Goal: Task Accomplishment & Management: Complete application form

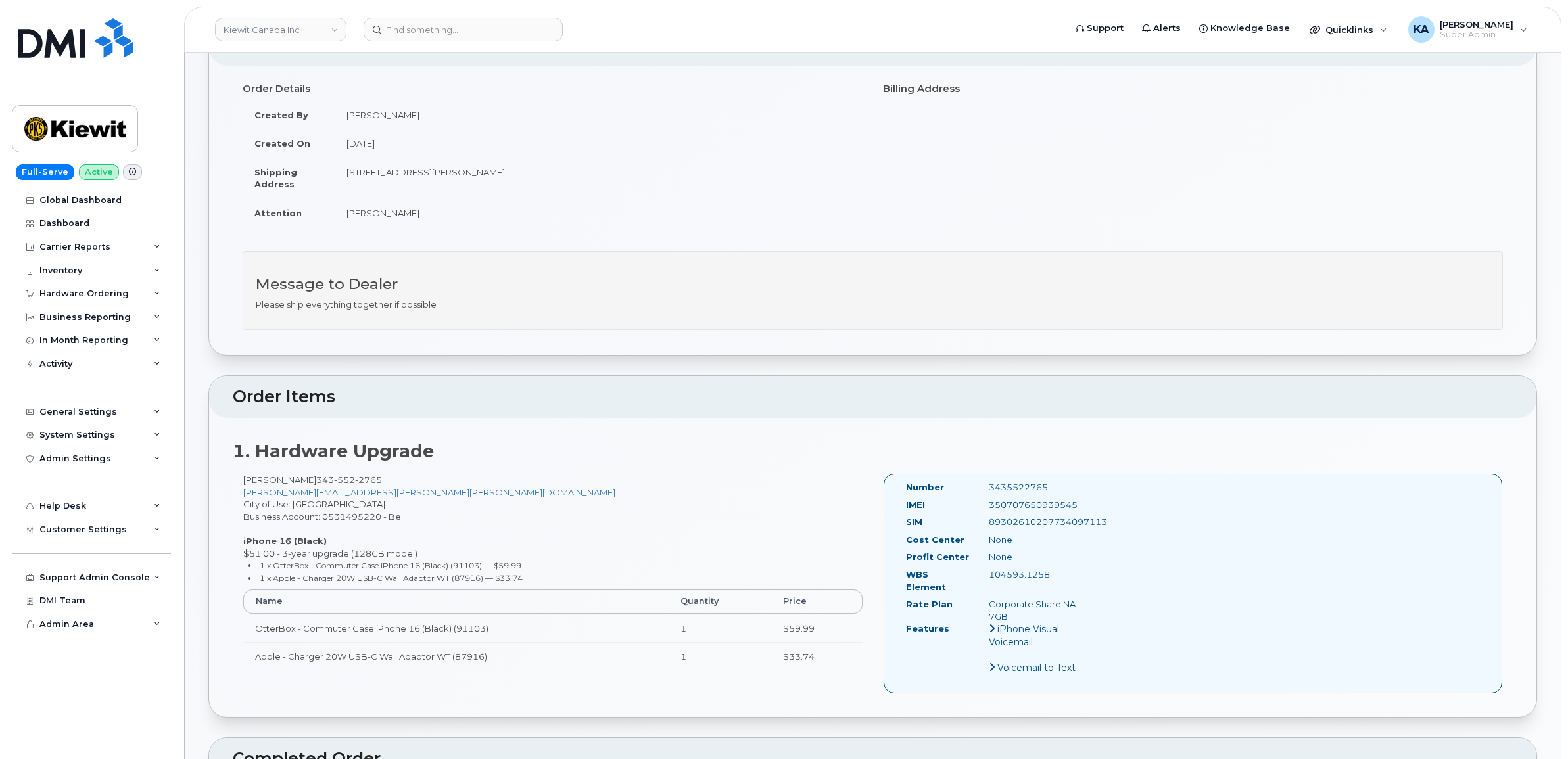
scroll to position [82, 0]
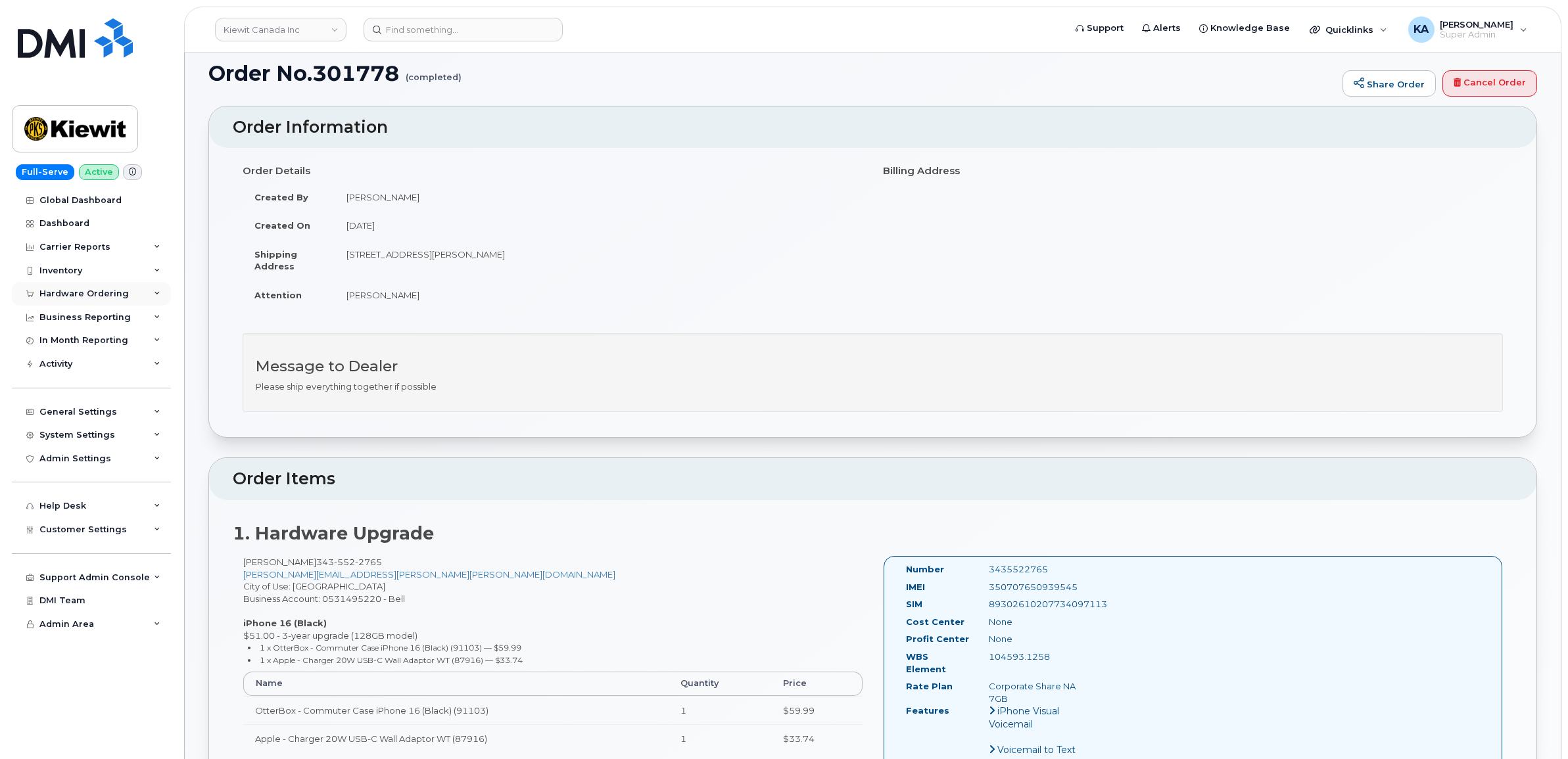
click at [94, 297] on div "Hardware Ordering" at bounding box center [84, 294] width 89 height 10
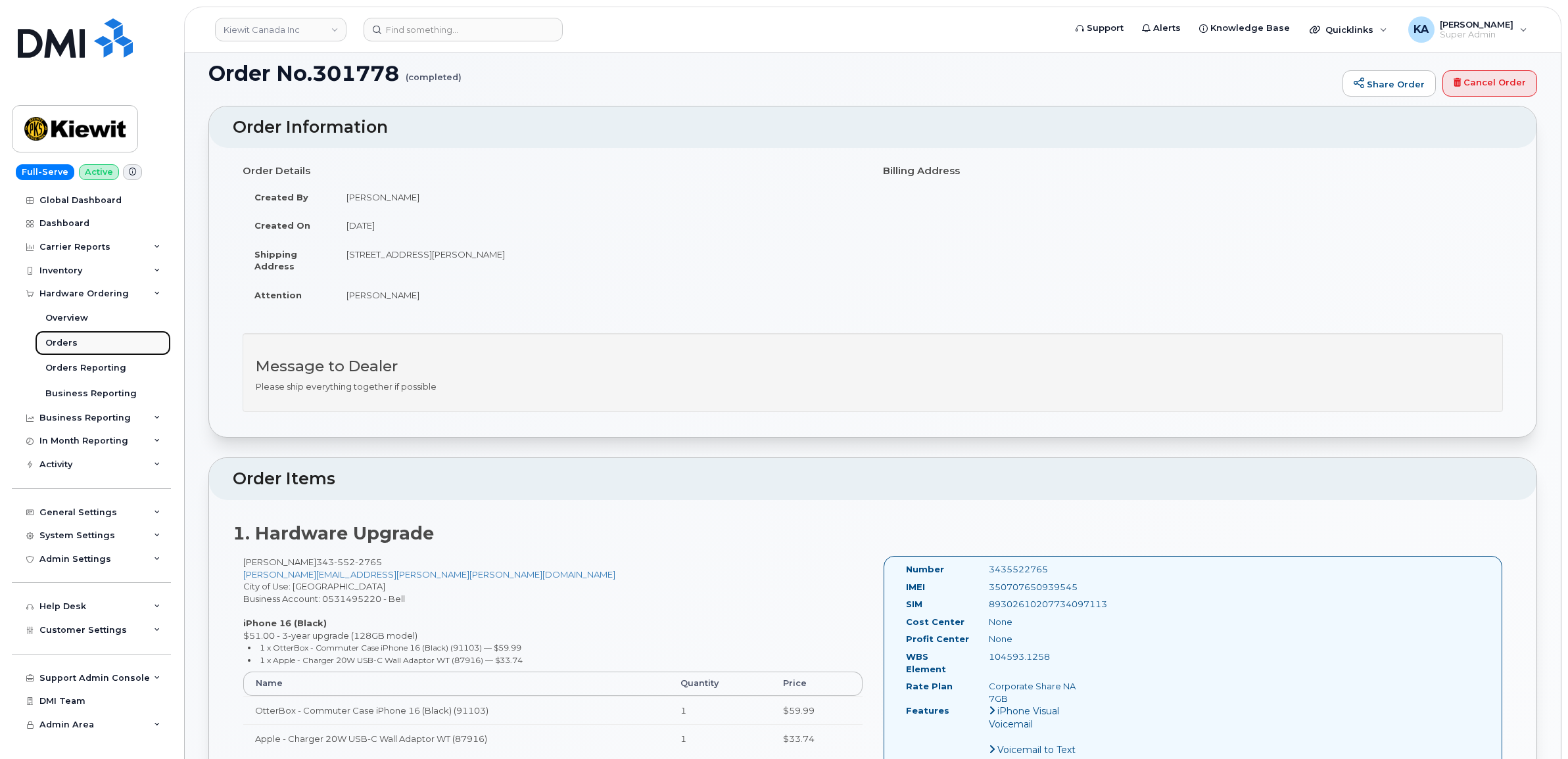
click at [58, 342] on div "Orders" at bounding box center [62, 343] width 33 height 12
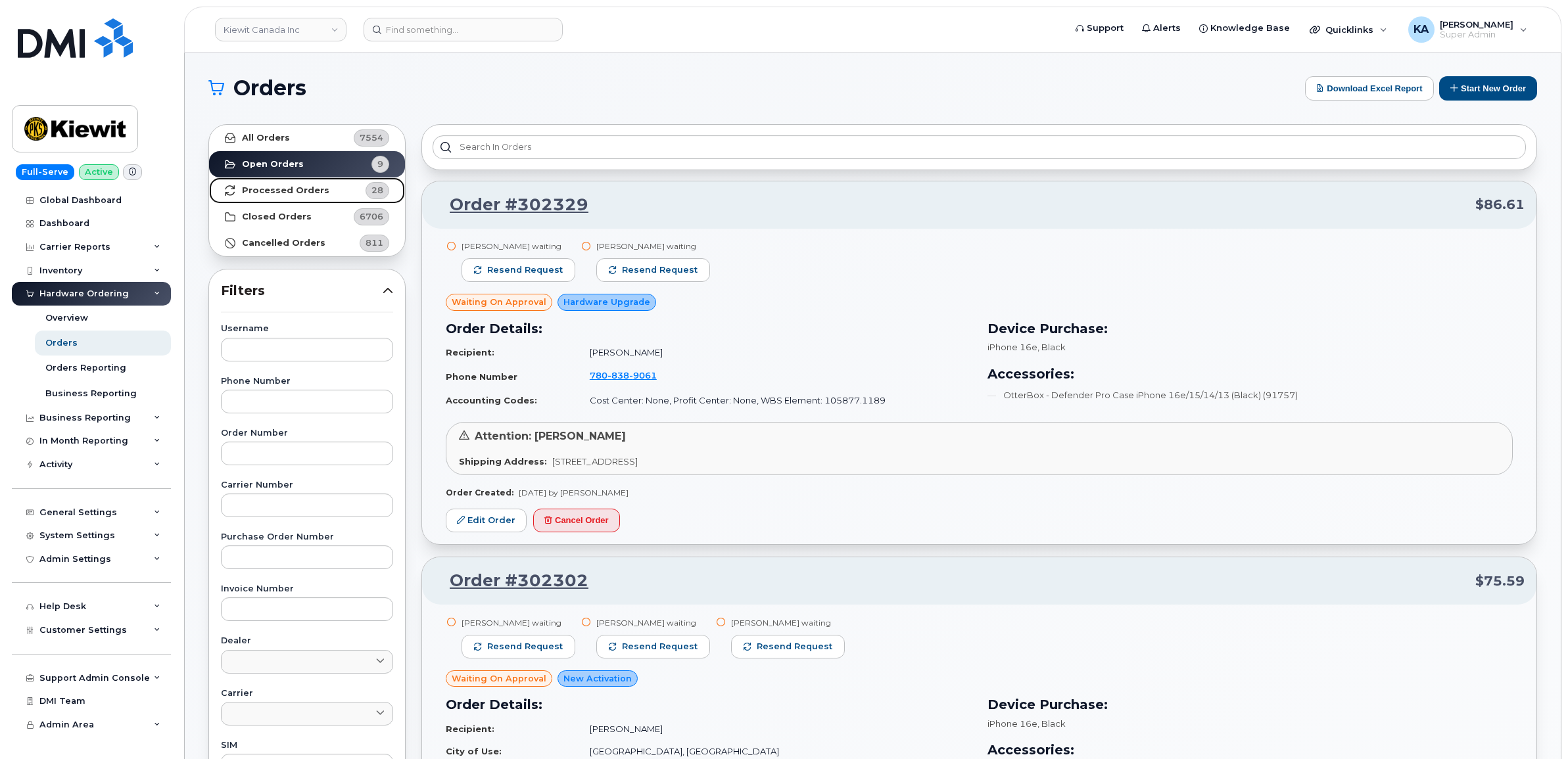
click at [307, 189] on strong "Processed Orders" at bounding box center [286, 191] width 88 height 10
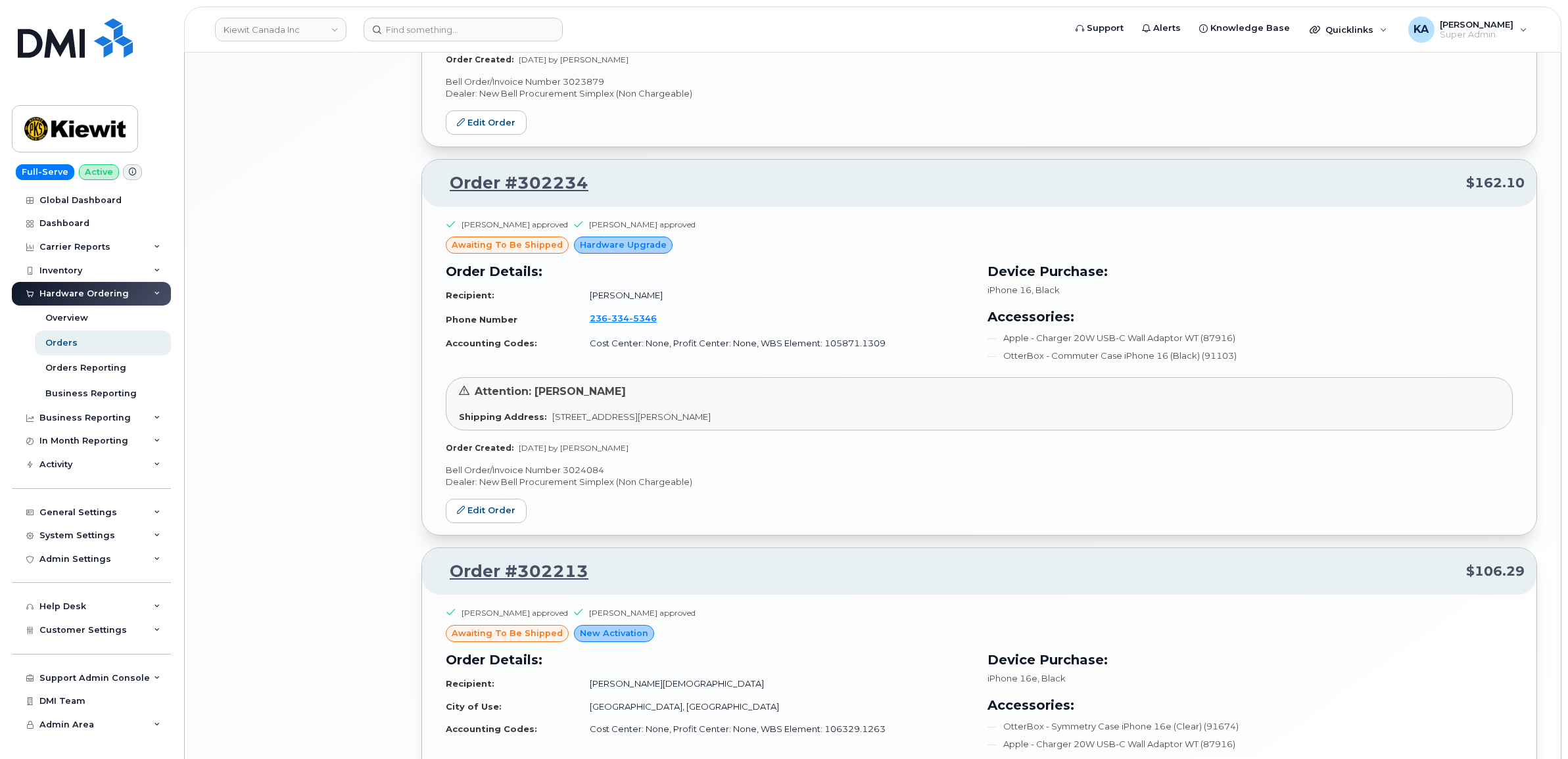
scroll to position [2505, 0]
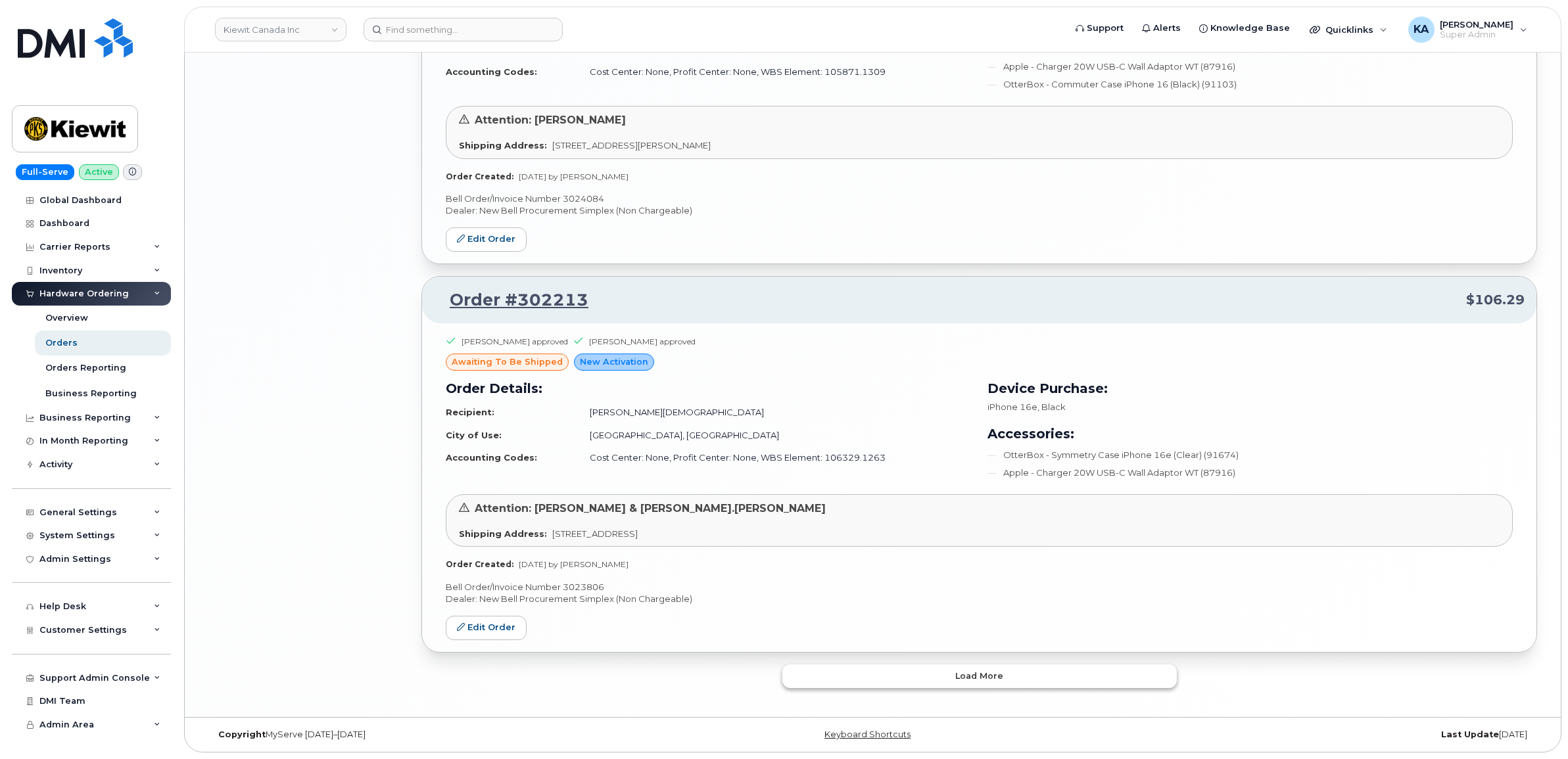
click at [799, 674] on button "Load more" at bounding box center [979, 677] width 394 height 24
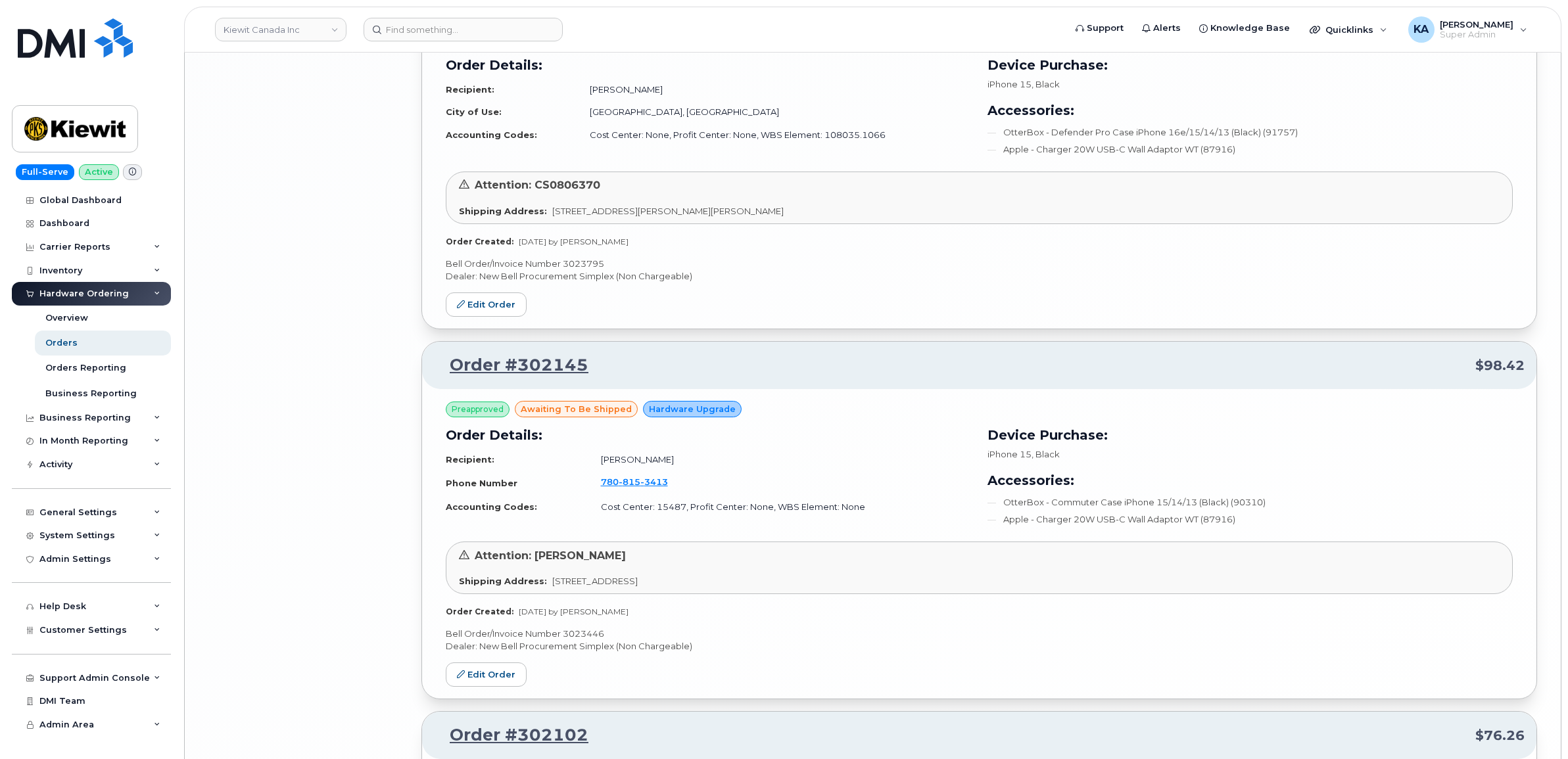
scroll to position [5565, 0]
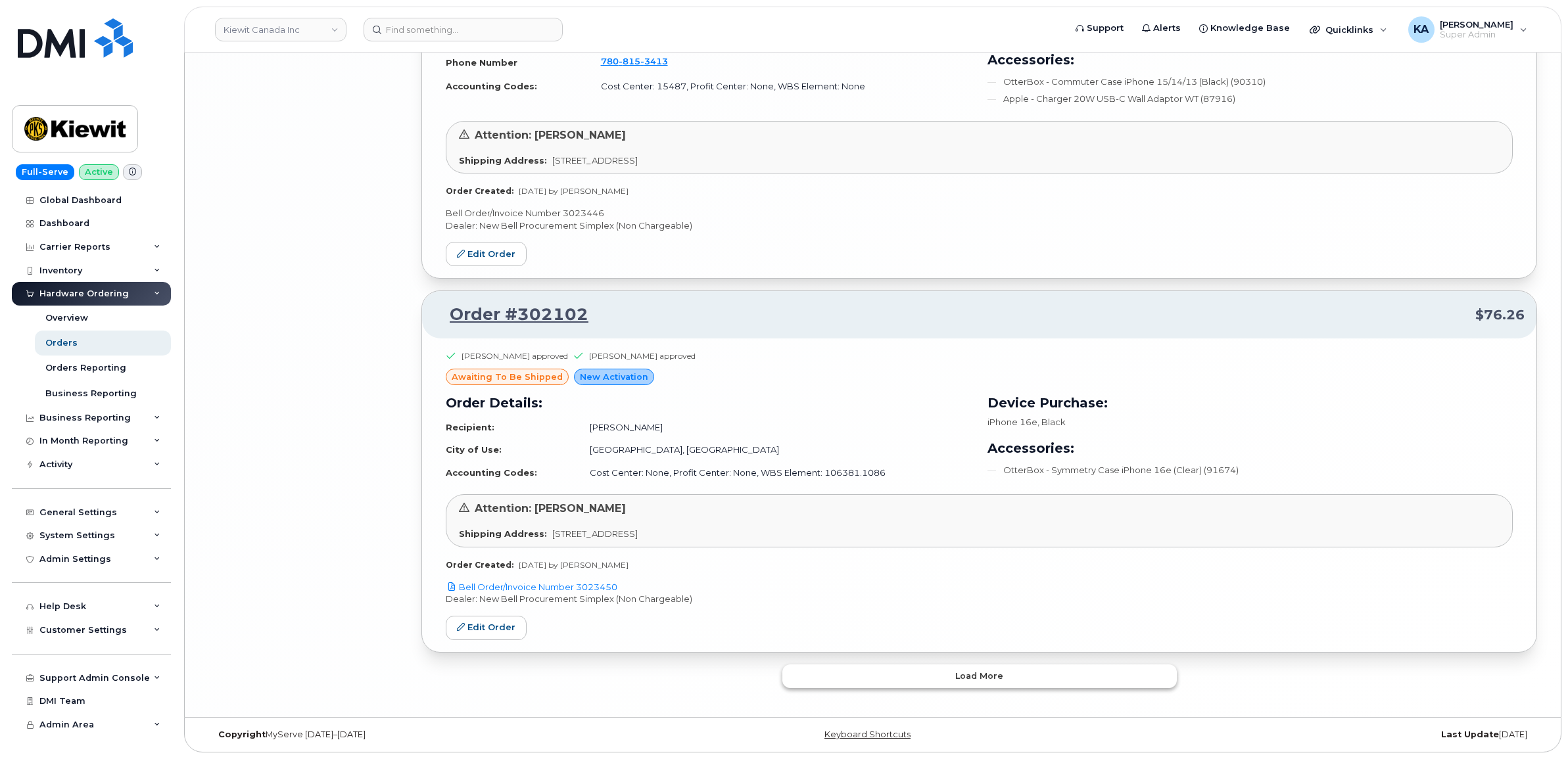
click at [824, 678] on button "Load more" at bounding box center [979, 677] width 394 height 24
click at [827, 683] on button "Load more" at bounding box center [979, 677] width 394 height 24
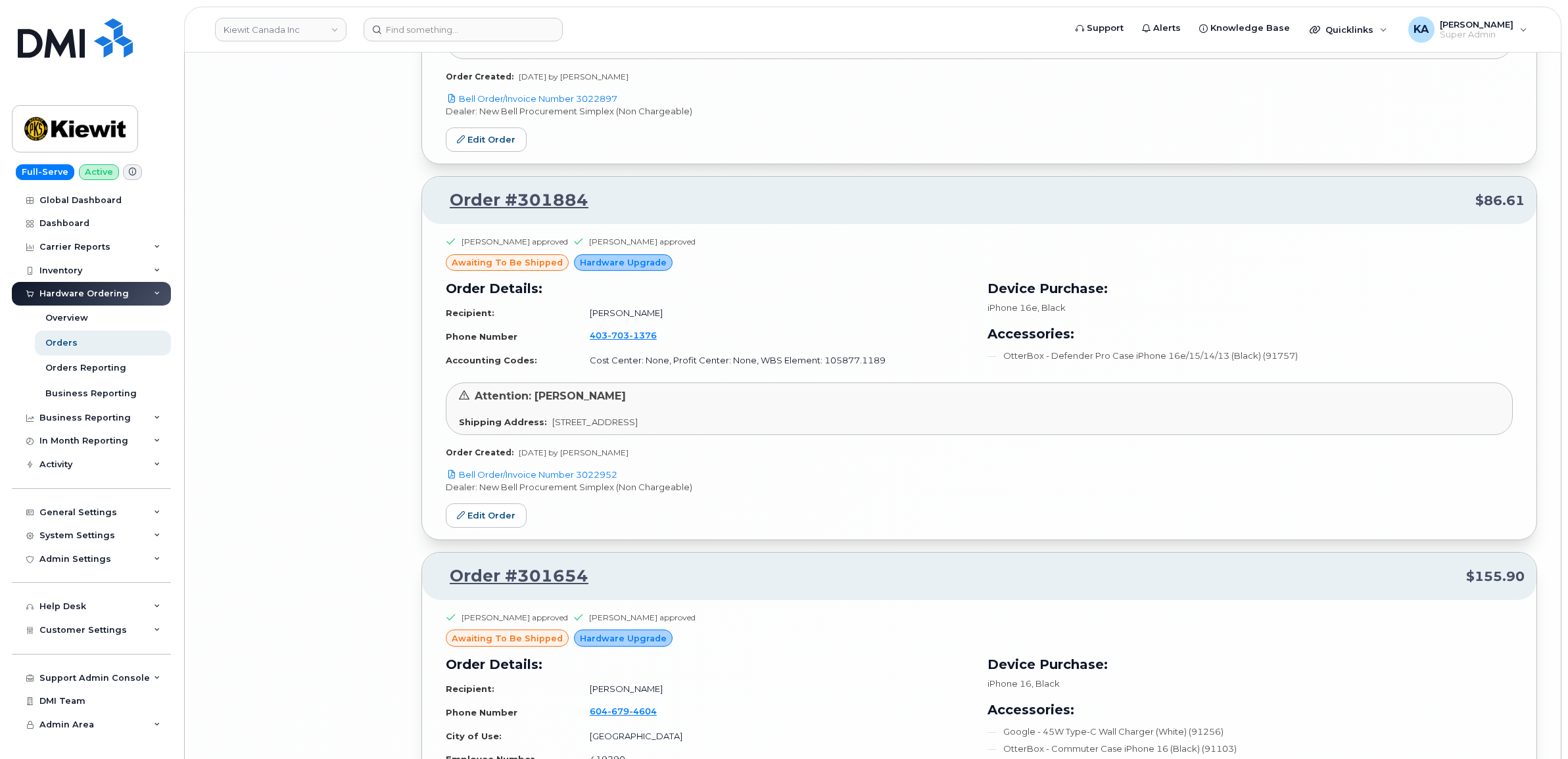
scroll to position [8709, 0]
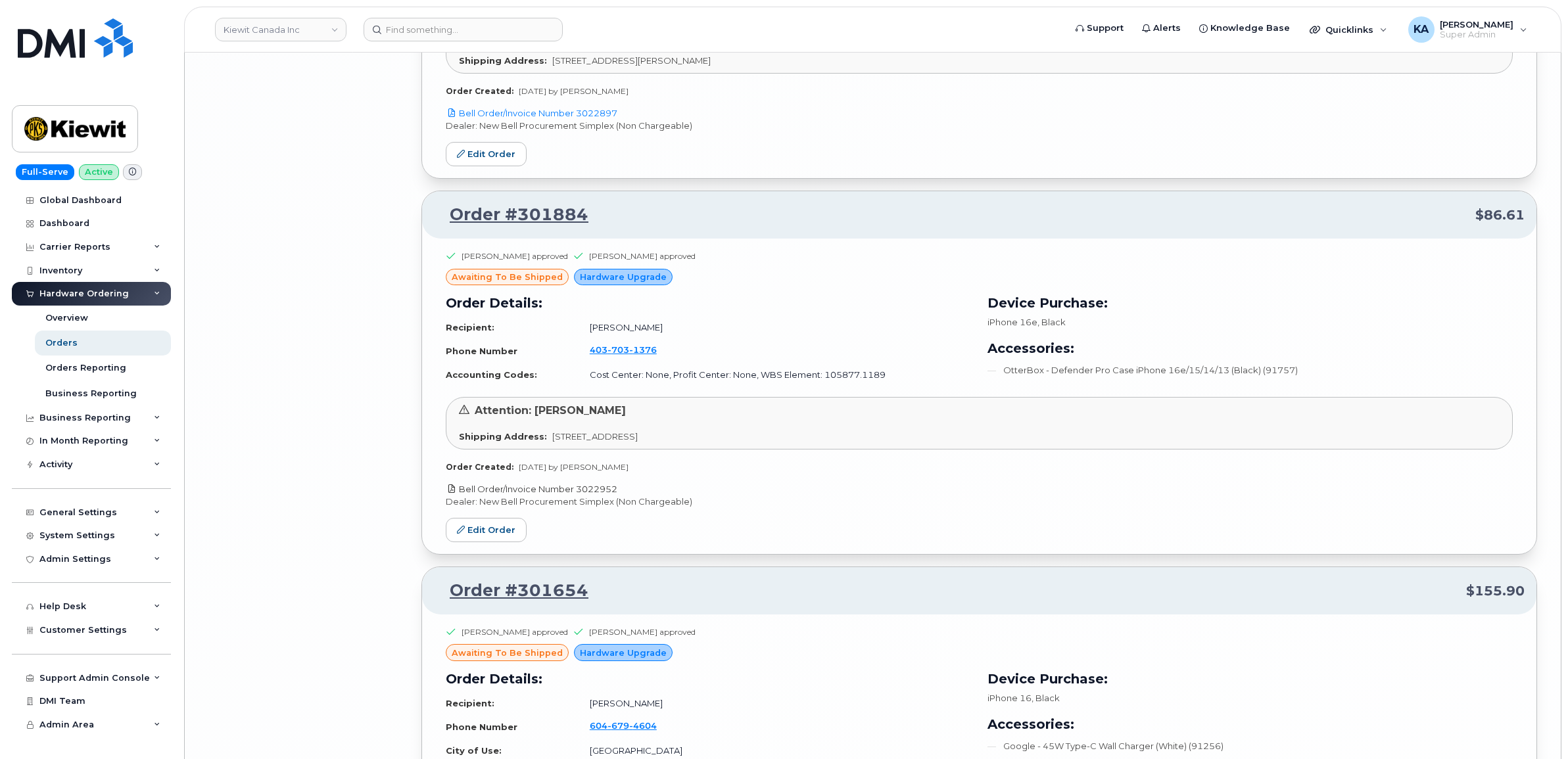
drag, startPoint x: 626, startPoint y: 503, endPoint x: 579, endPoint y: 507, distance: 47.2
click at [579, 495] on p "Bell Order/Invoice Number 3022952" at bounding box center [979, 489] width 1067 height 13
copy link "3022952"
click at [500, 543] on link "Edit Order" at bounding box center [486, 530] width 81 height 24
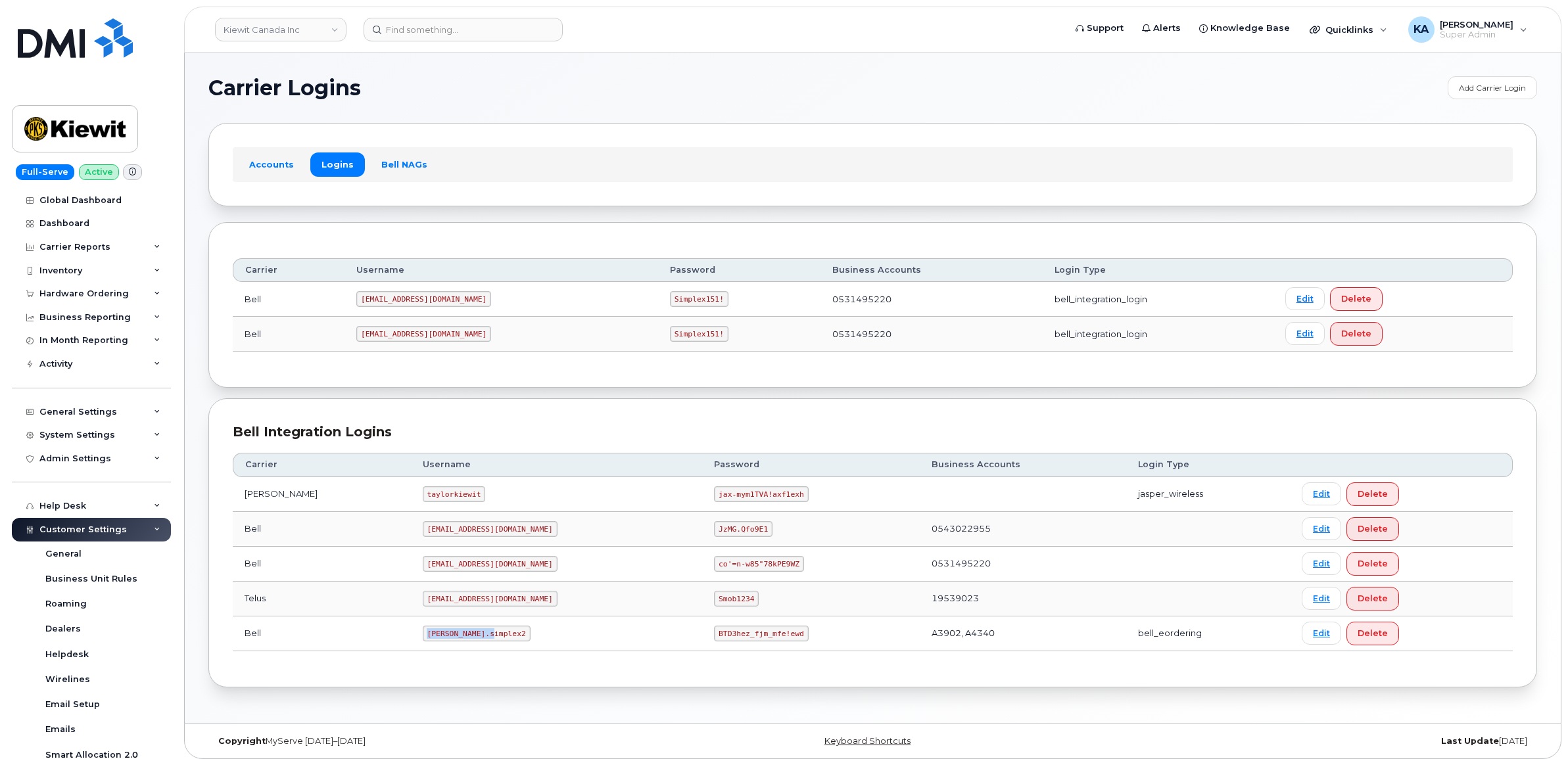
drag, startPoint x: 391, startPoint y: 635, endPoint x: 453, endPoint y: 649, distance: 63.6
click at [453, 649] on td "kiewit.simplex2" at bounding box center [556, 634] width 292 height 35
copy code "kiewit.simplex2"
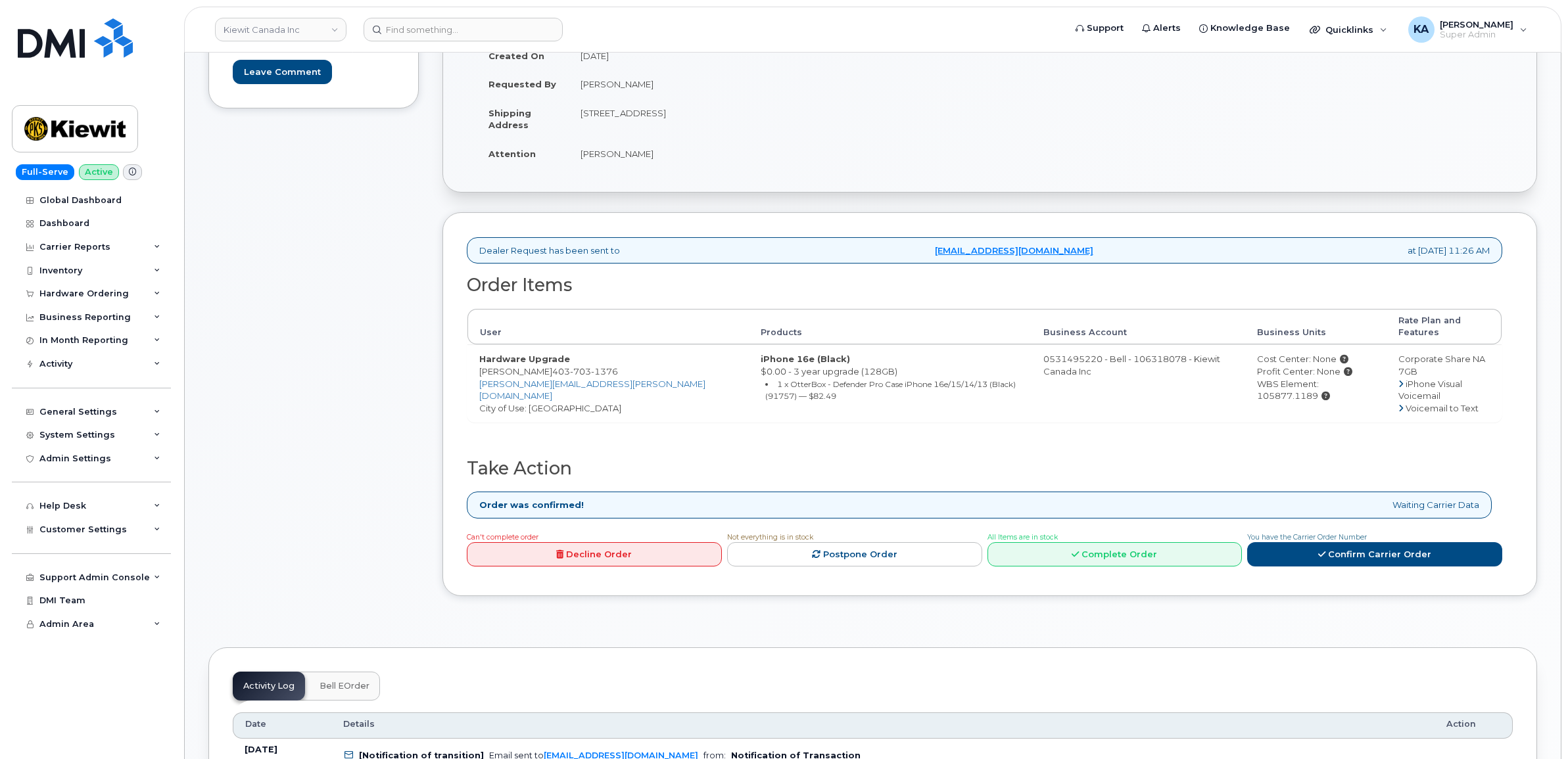
scroll to position [329, 0]
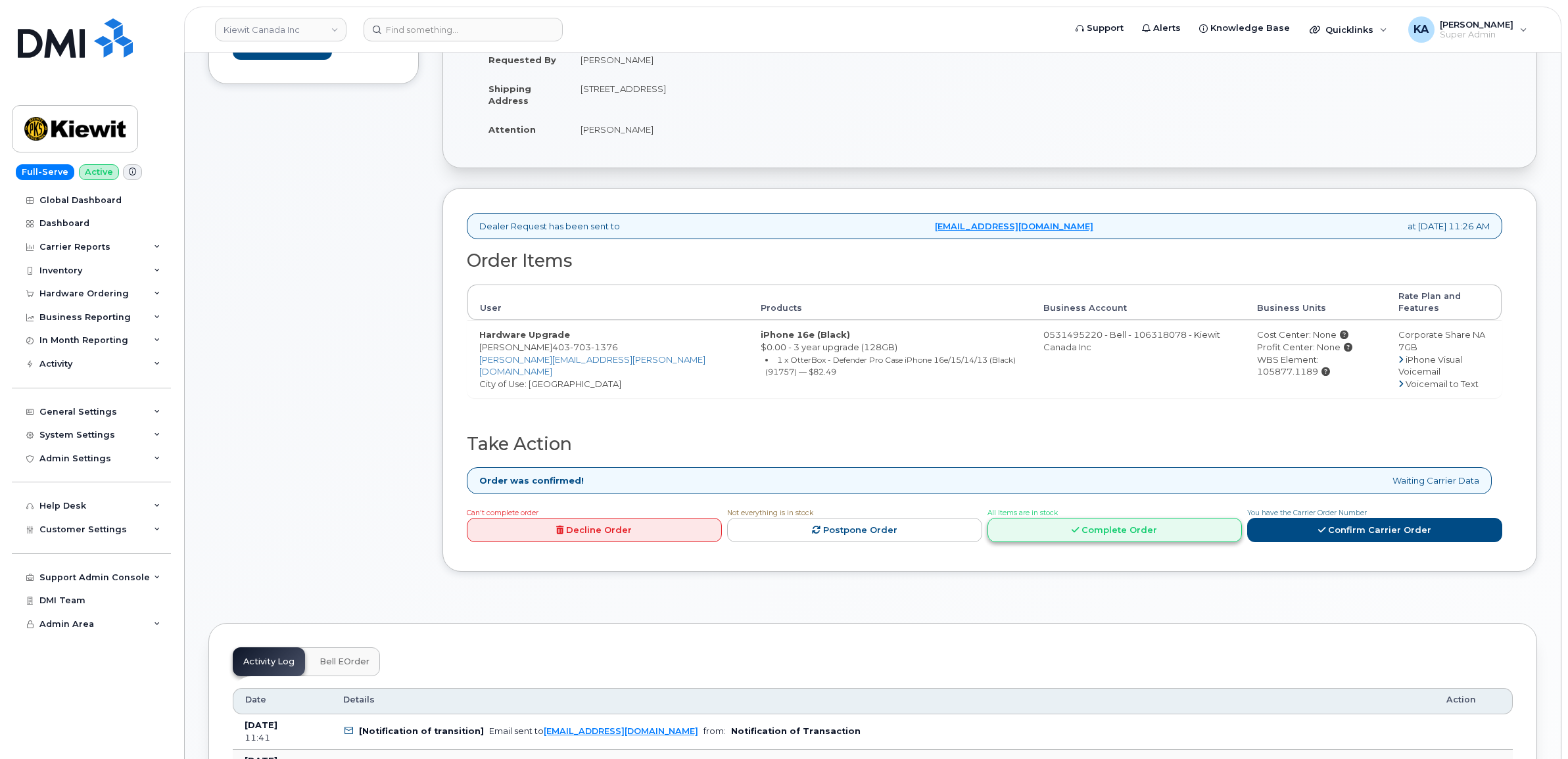
click at [1112, 518] on link "Complete Order" at bounding box center [1115, 530] width 255 height 24
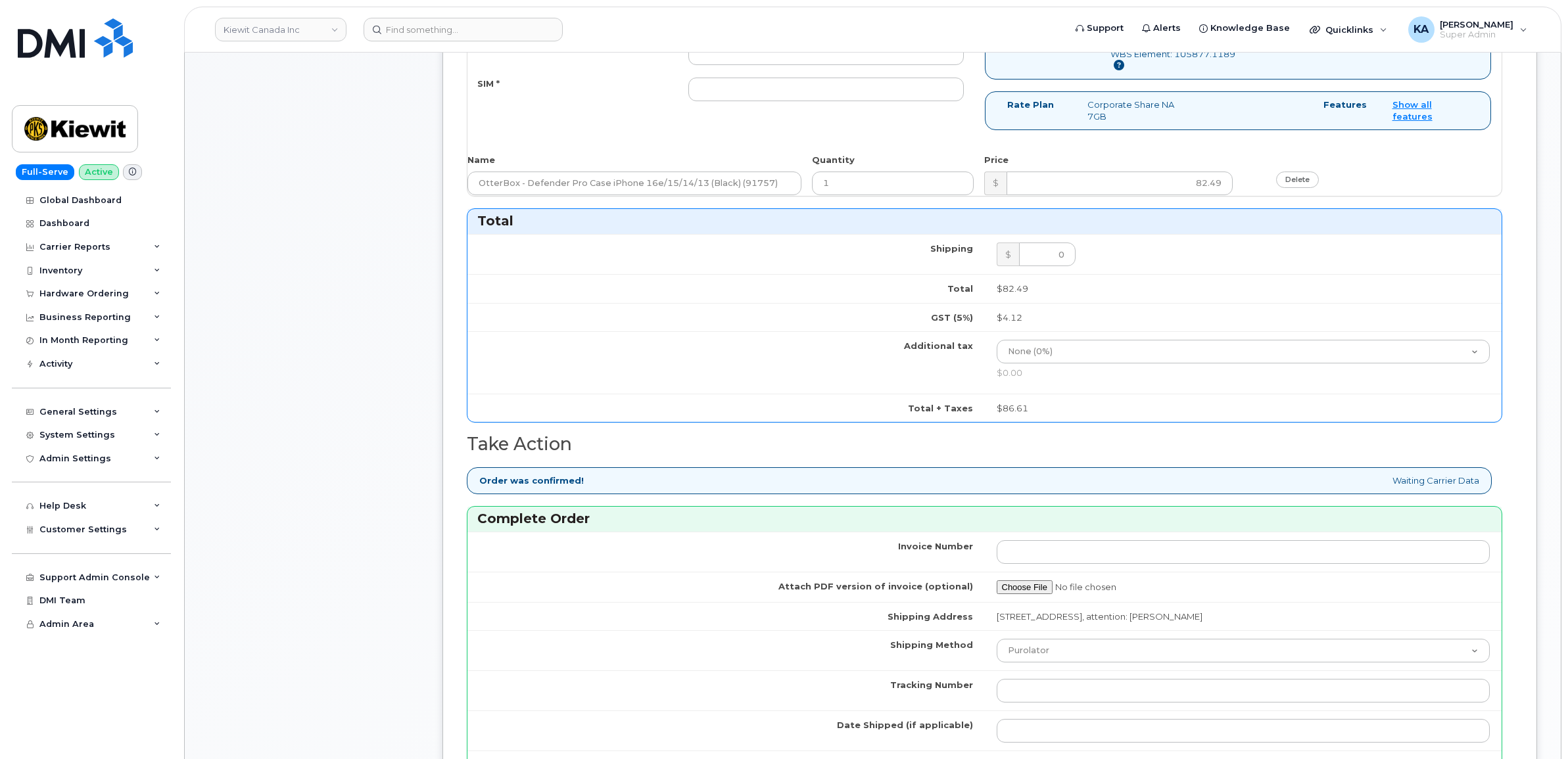
scroll to position [986, 0]
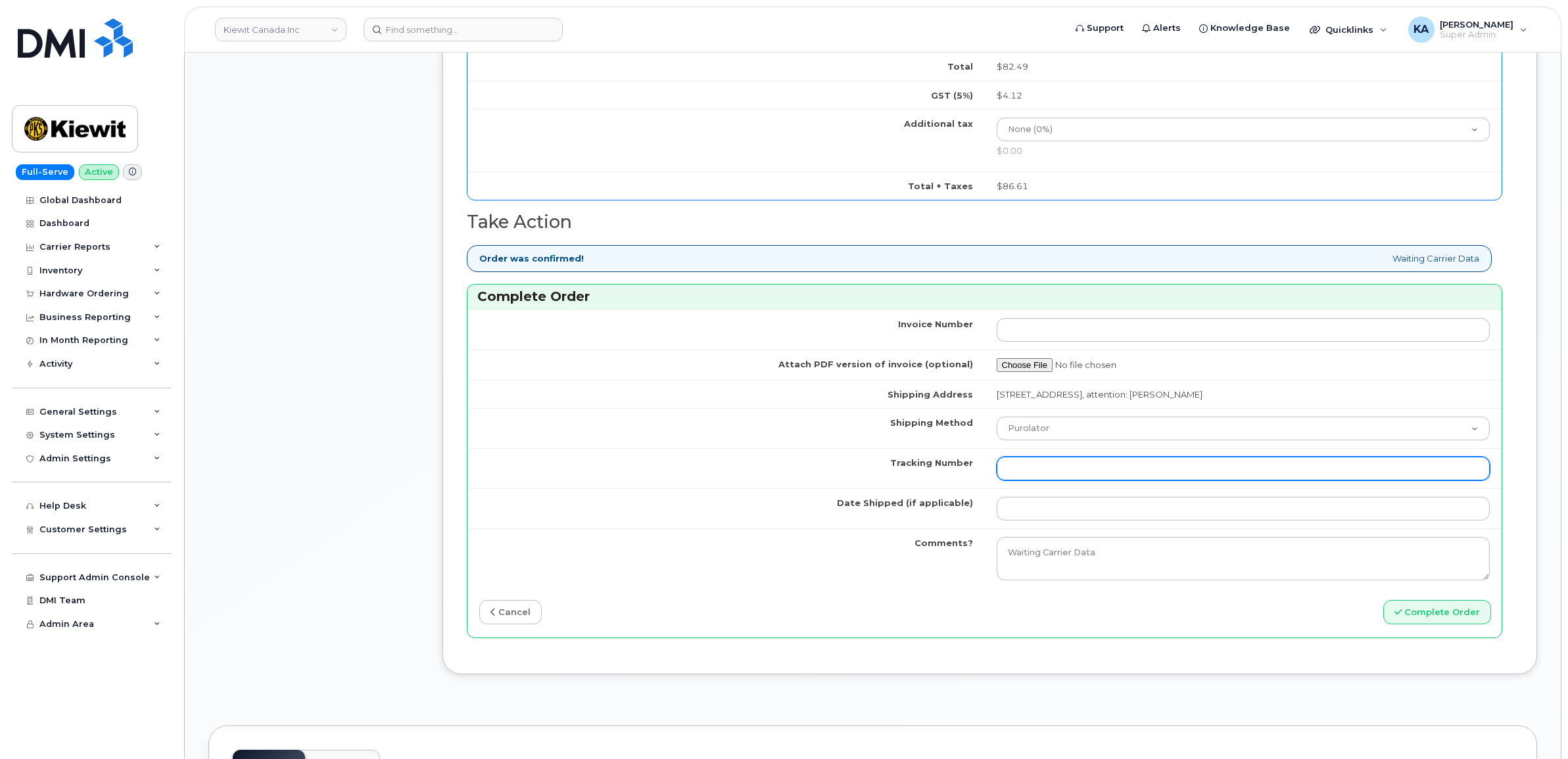
click at [1158, 477] on input "Tracking Number" at bounding box center [1243, 469] width 494 height 24
paste input "476423883830"
type input "476423883830"
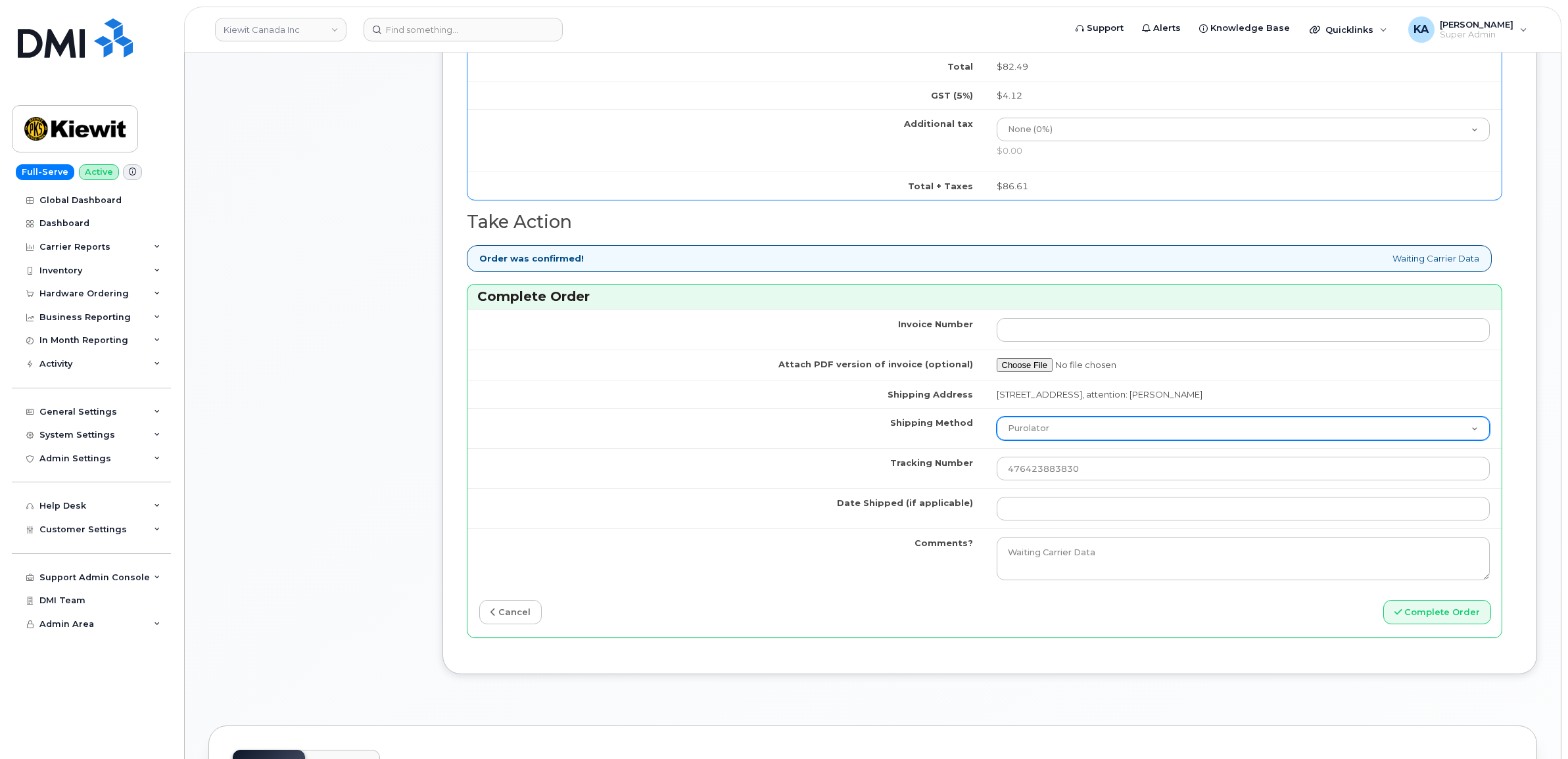
click at [1148, 431] on select "Purolator UPS FedEx Canada Post Courier Other Drop Off Pick Up" at bounding box center [1243, 428] width 494 height 24
select select "FedEx"
click at [997, 422] on select "Purolator UPS FedEx Canada Post Courier Other Drop Off Pick Up" at bounding box center [1243, 428] width 494 height 24
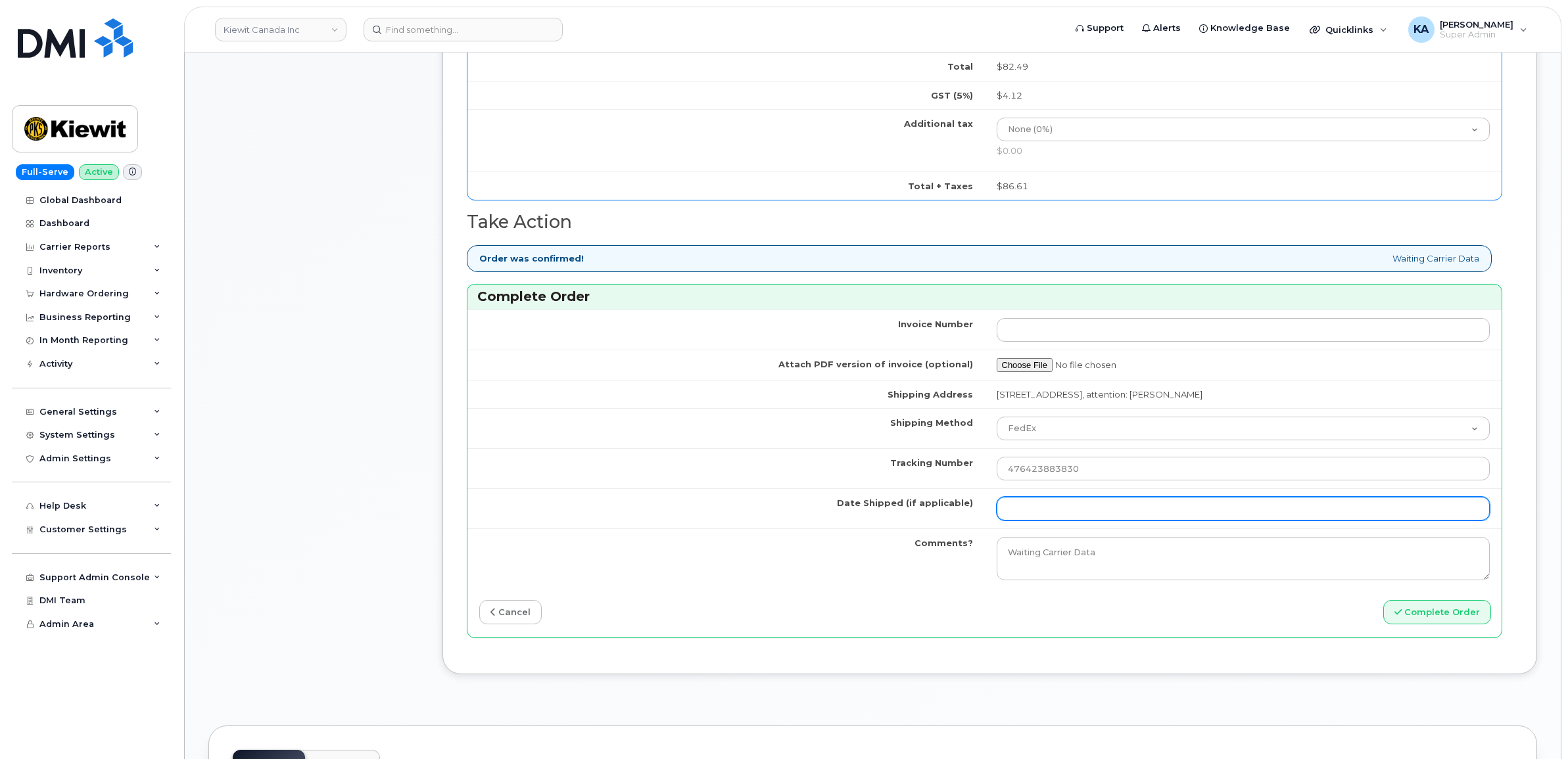
click at [1059, 514] on input "Date Shipped (if applicable)" at bounding box center [1243, 509] width 494 height 24
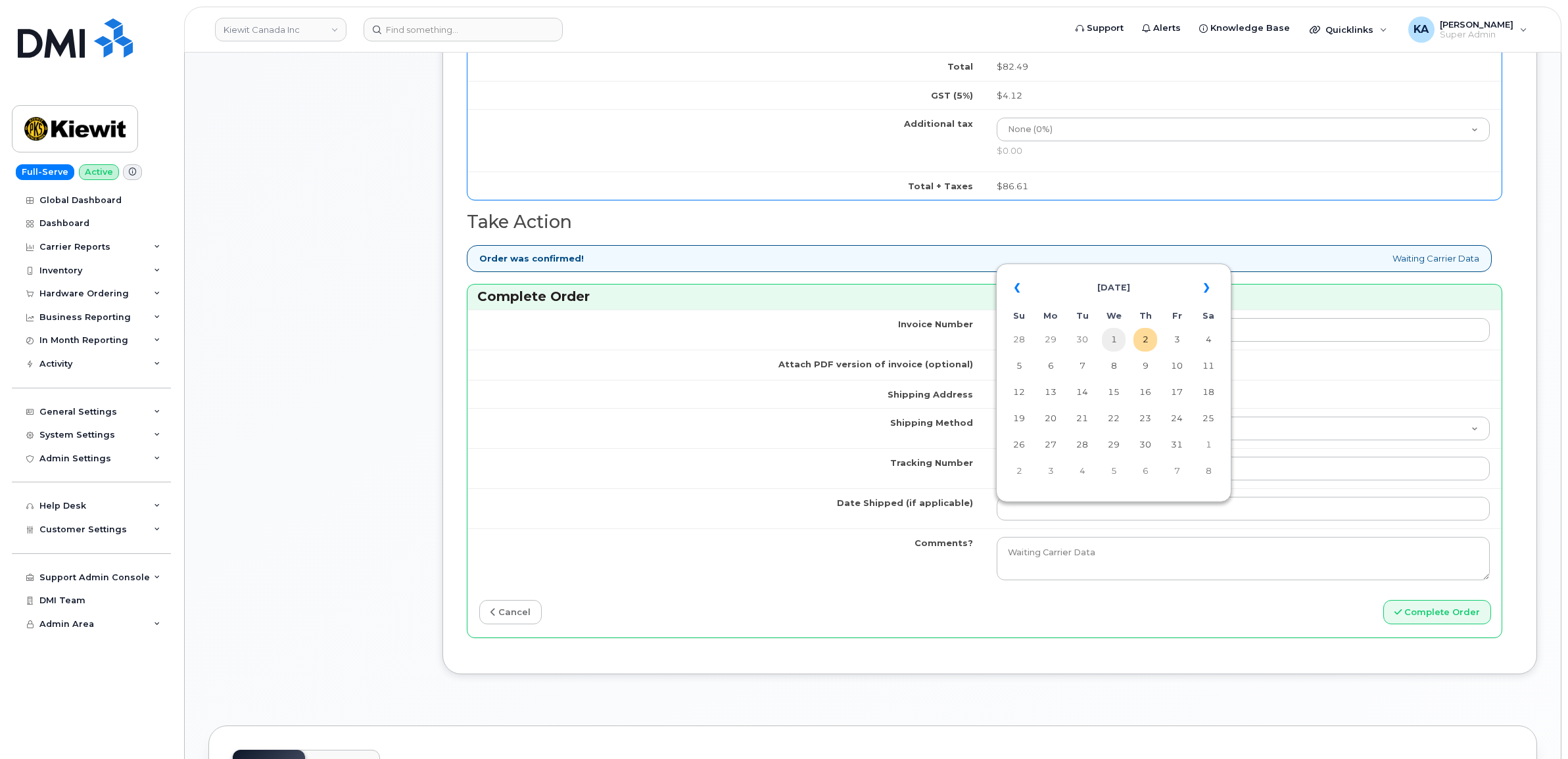
click at [1113, 339] on td "1" at bounding box center [1114, 340] width 24 height 24
type input "2025-10-01"
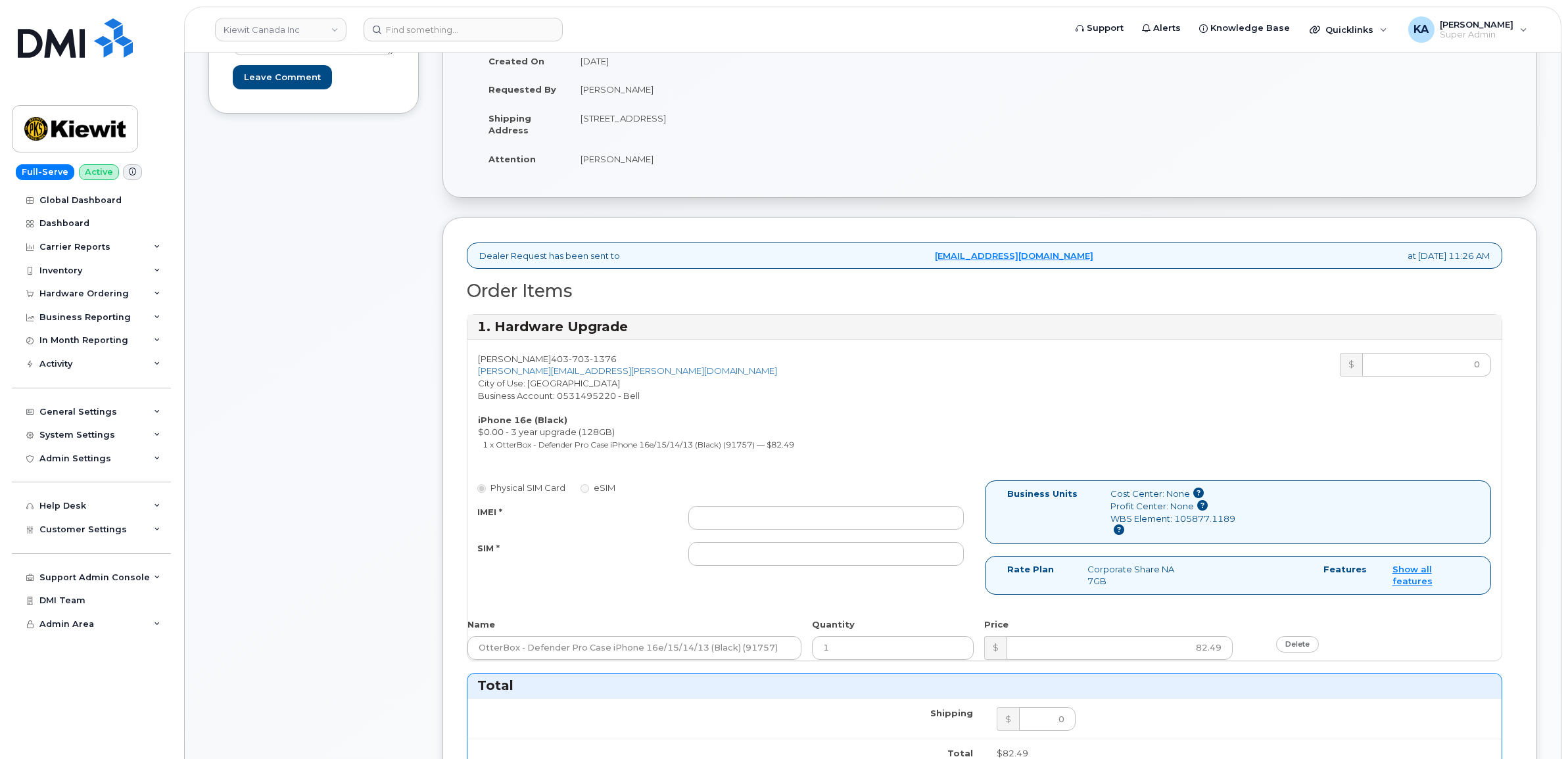
scroll to position [246, 0]
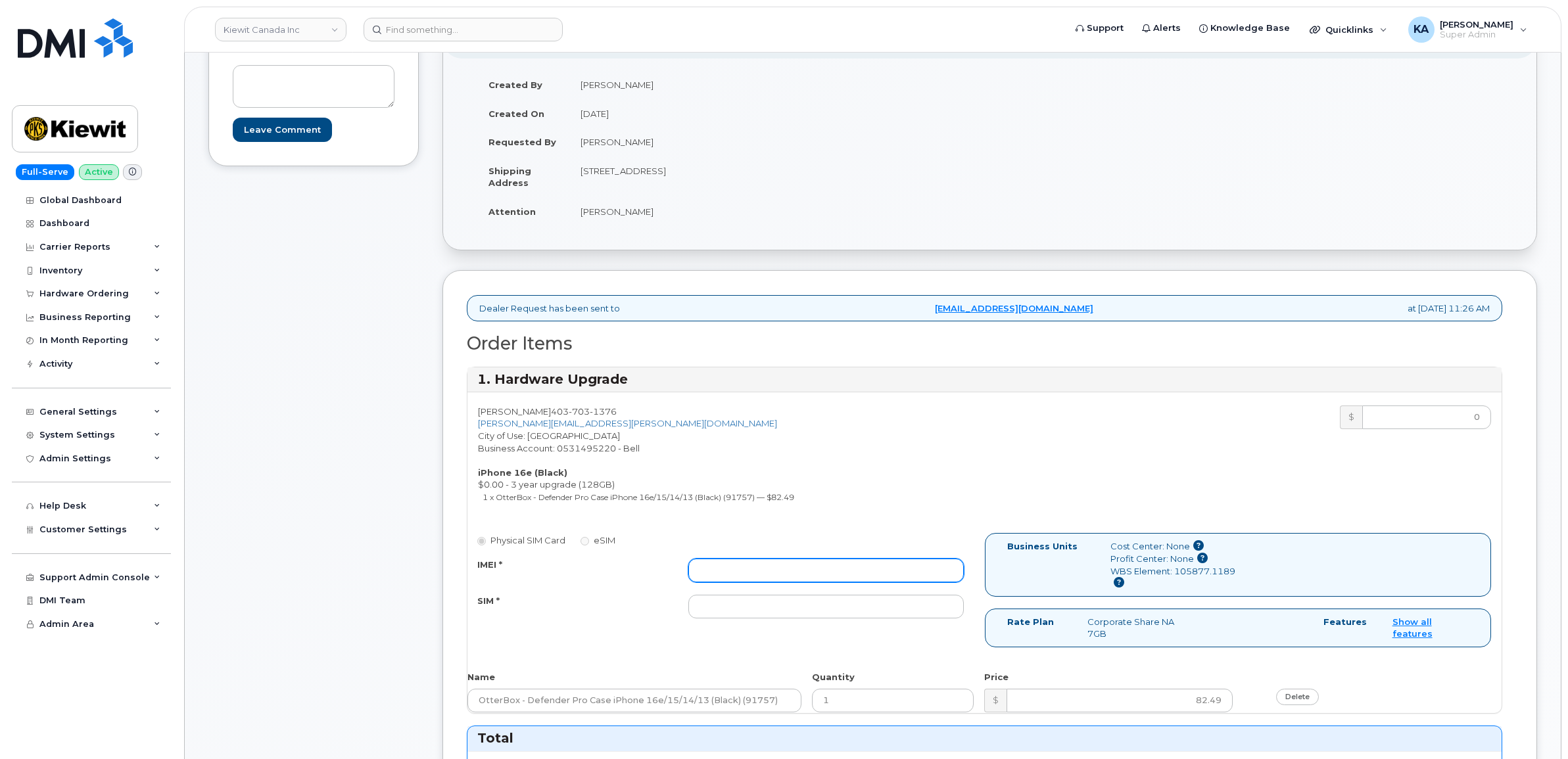
click at [825, 569] on input "IMEI *" at bounding box center [826, 571] width 276 height 24
paste input "354216331422455"
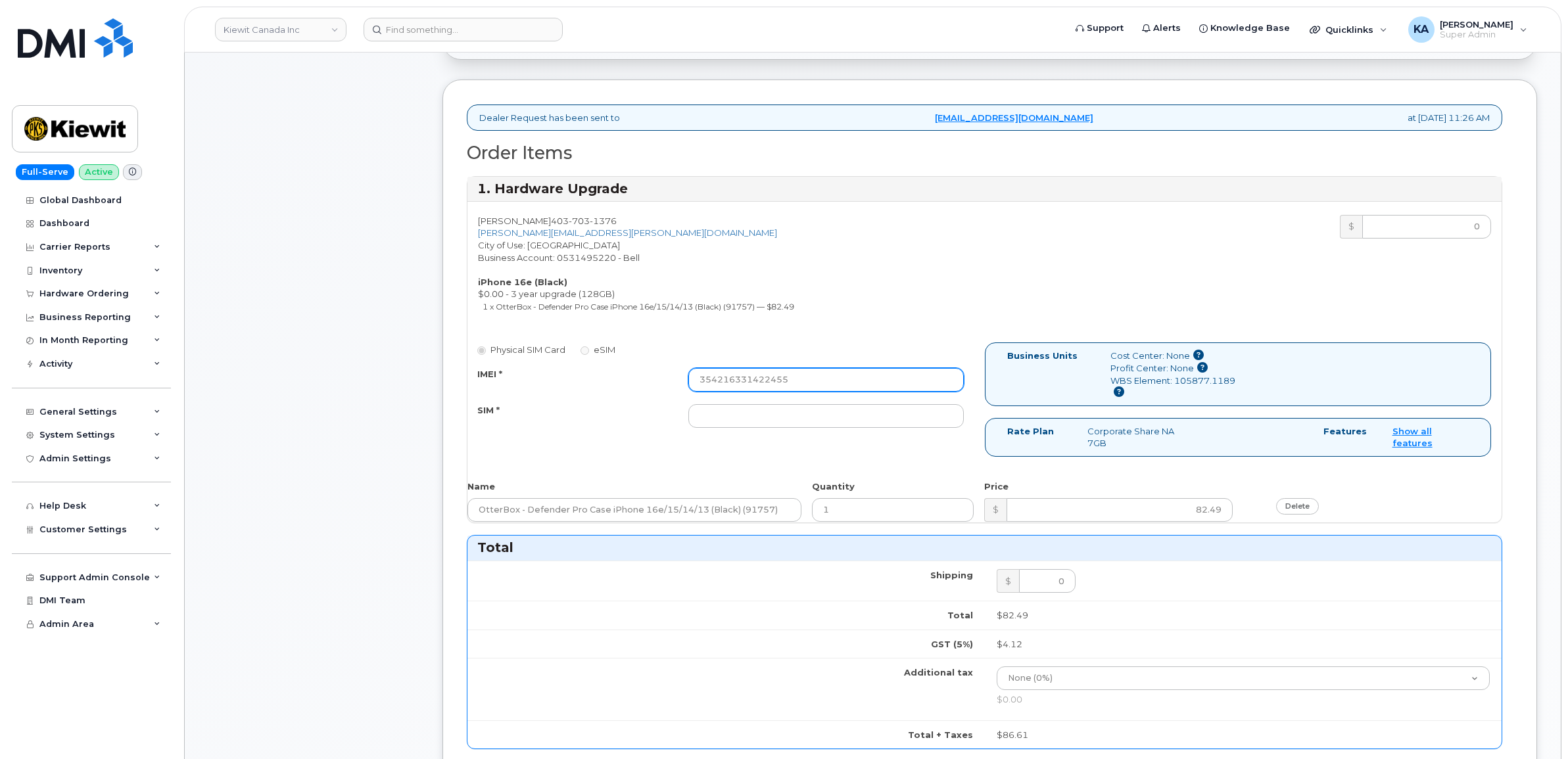
scroll to position [493, 0]
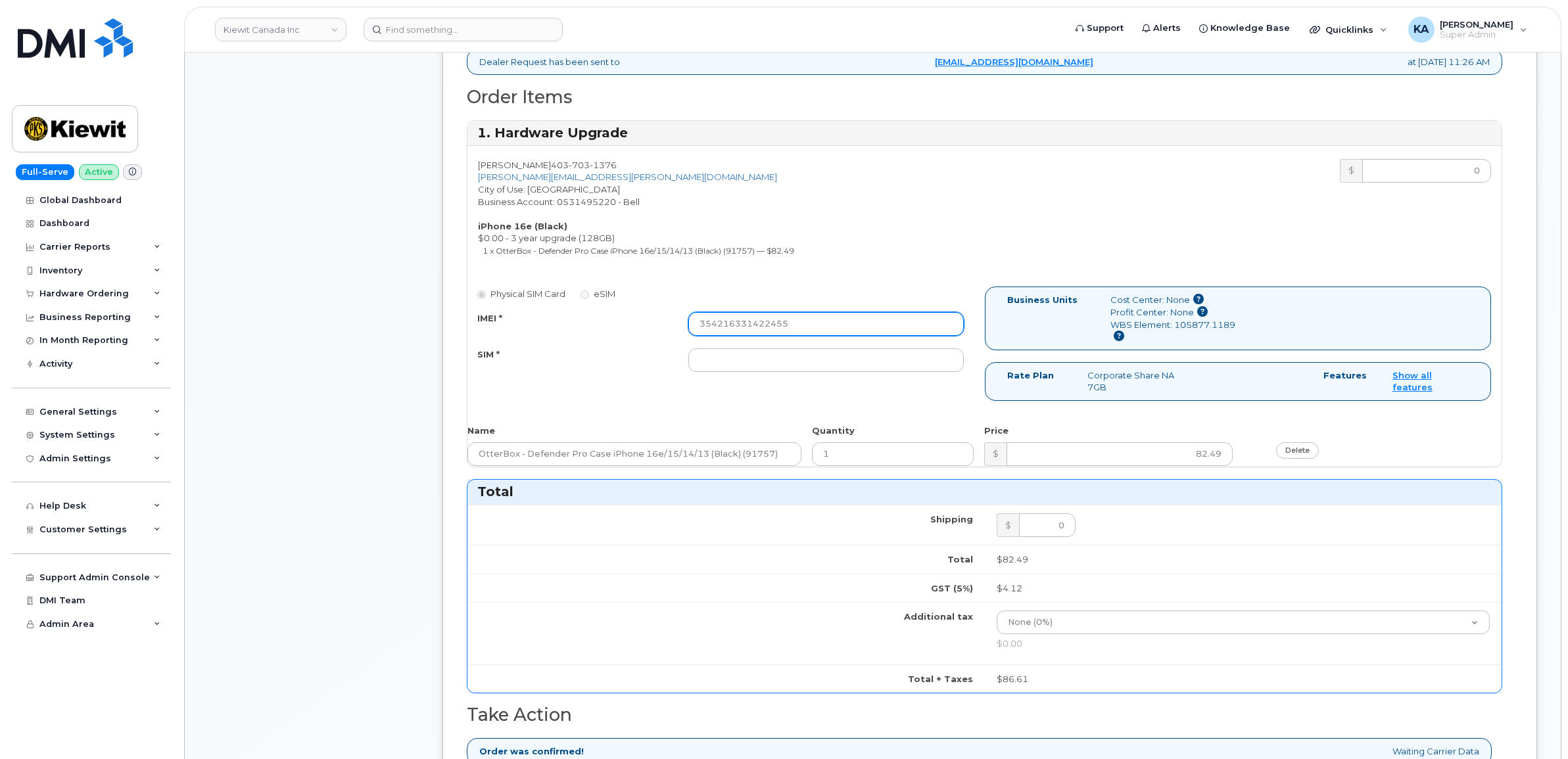
type input "354216331422455"
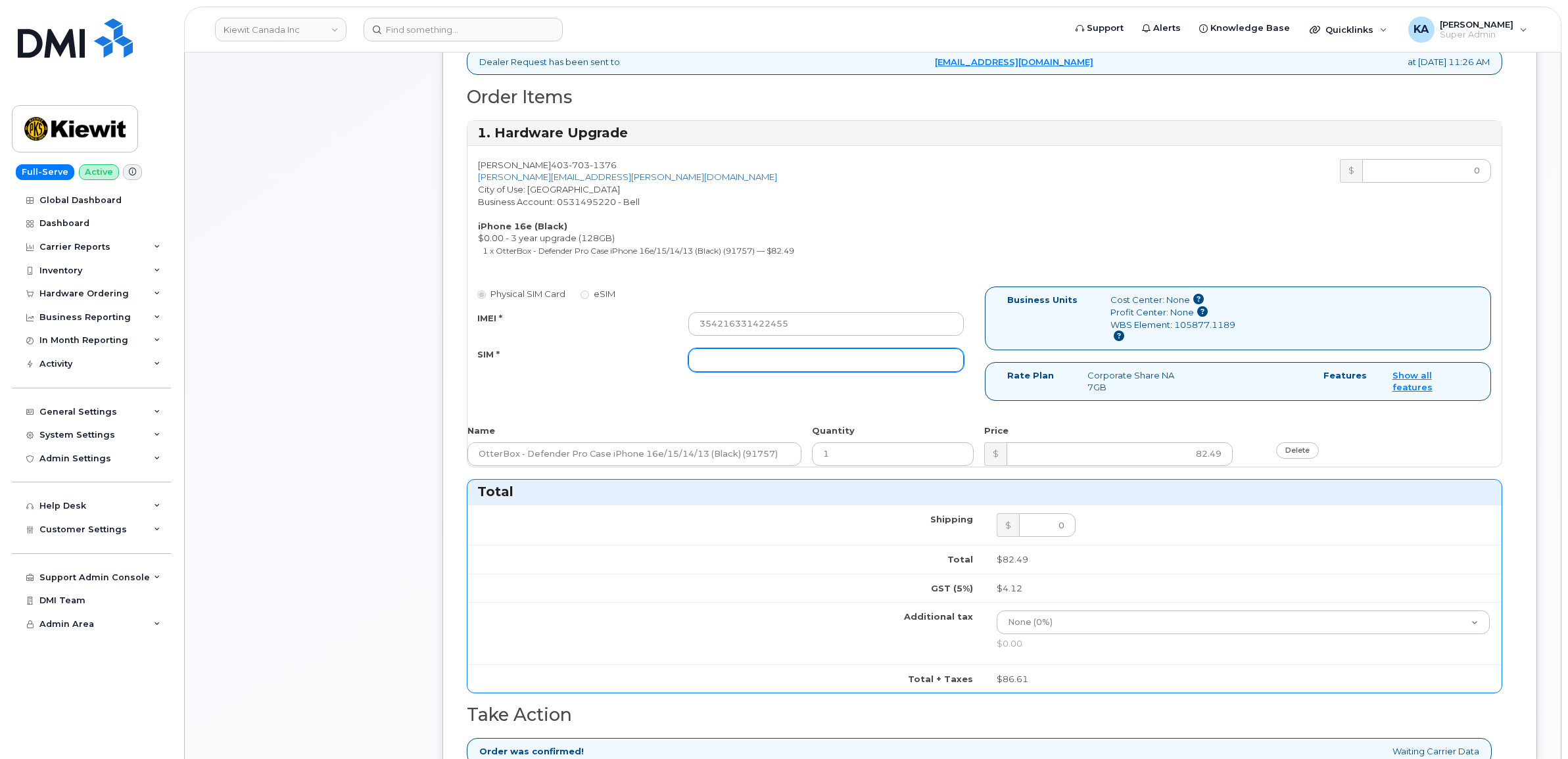
click at [783, 361] on input "SIM *" at bounding box center [826, 361] width 276 height 24
paste input "89302610207734231753"
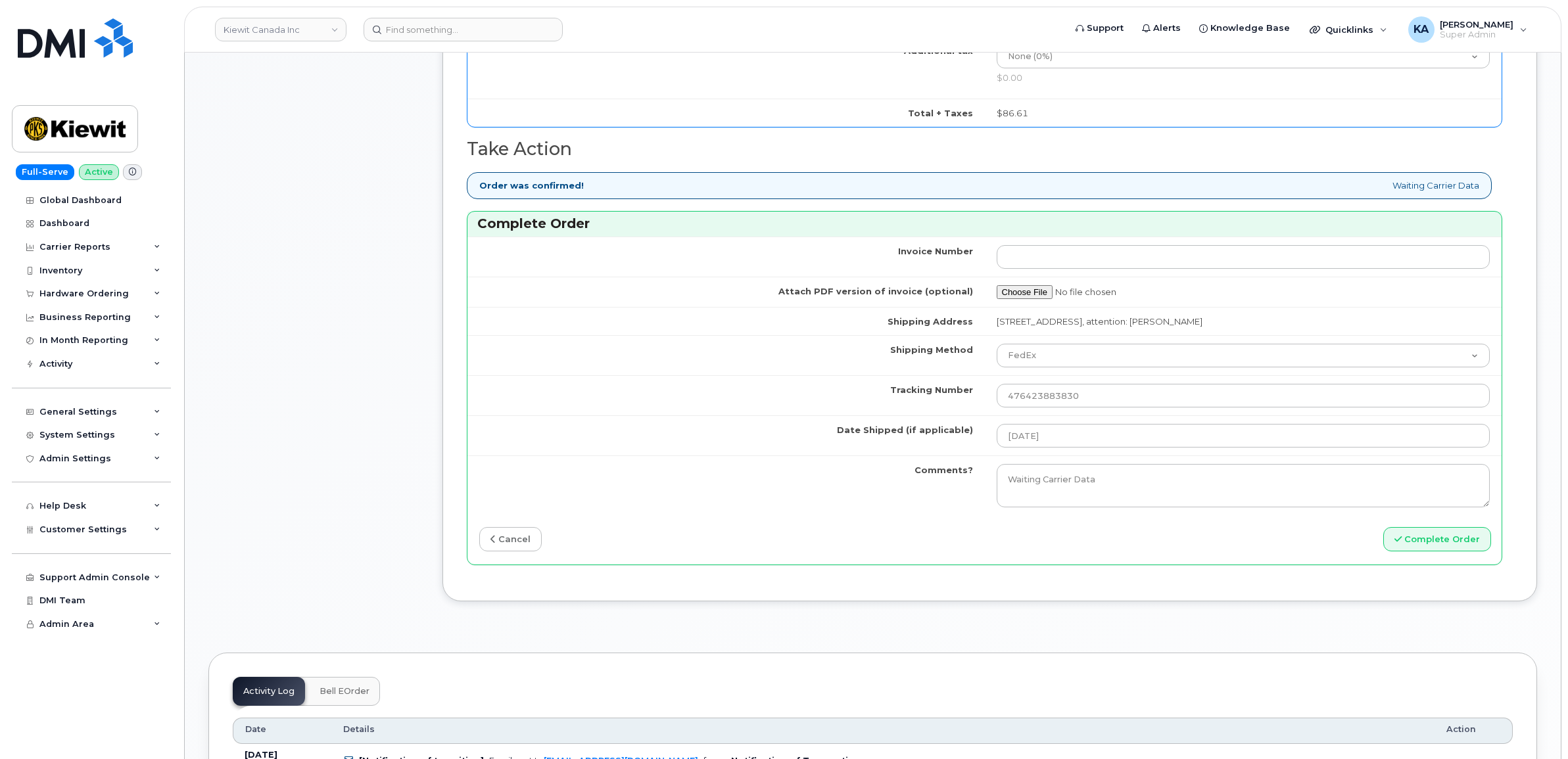
scroll to position [1068, 0]
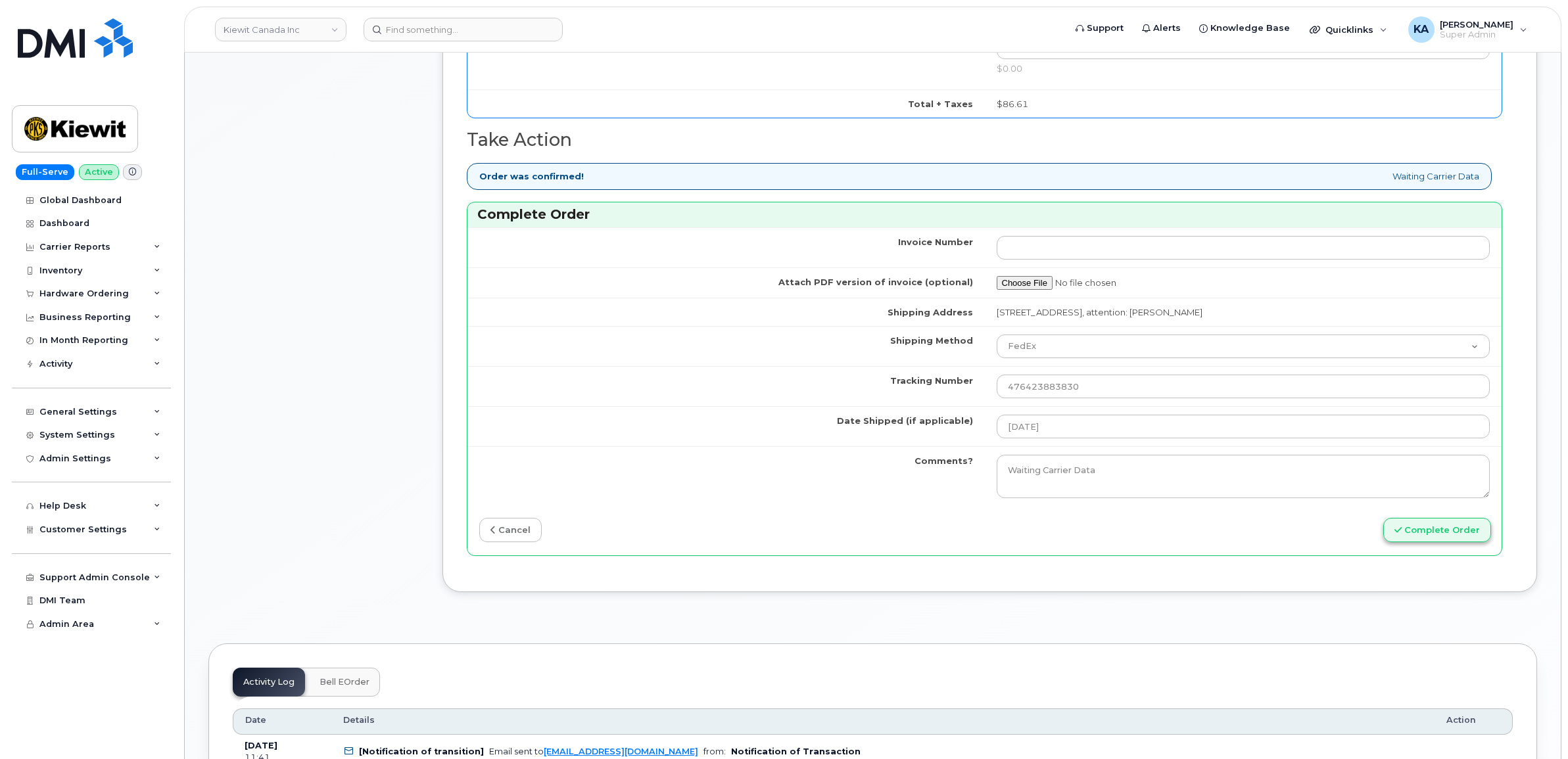
type input "89302610207734231753"
click at [1456, 543] on button "Complete Order" at bounding box center [1437, 530] width 108 height 24
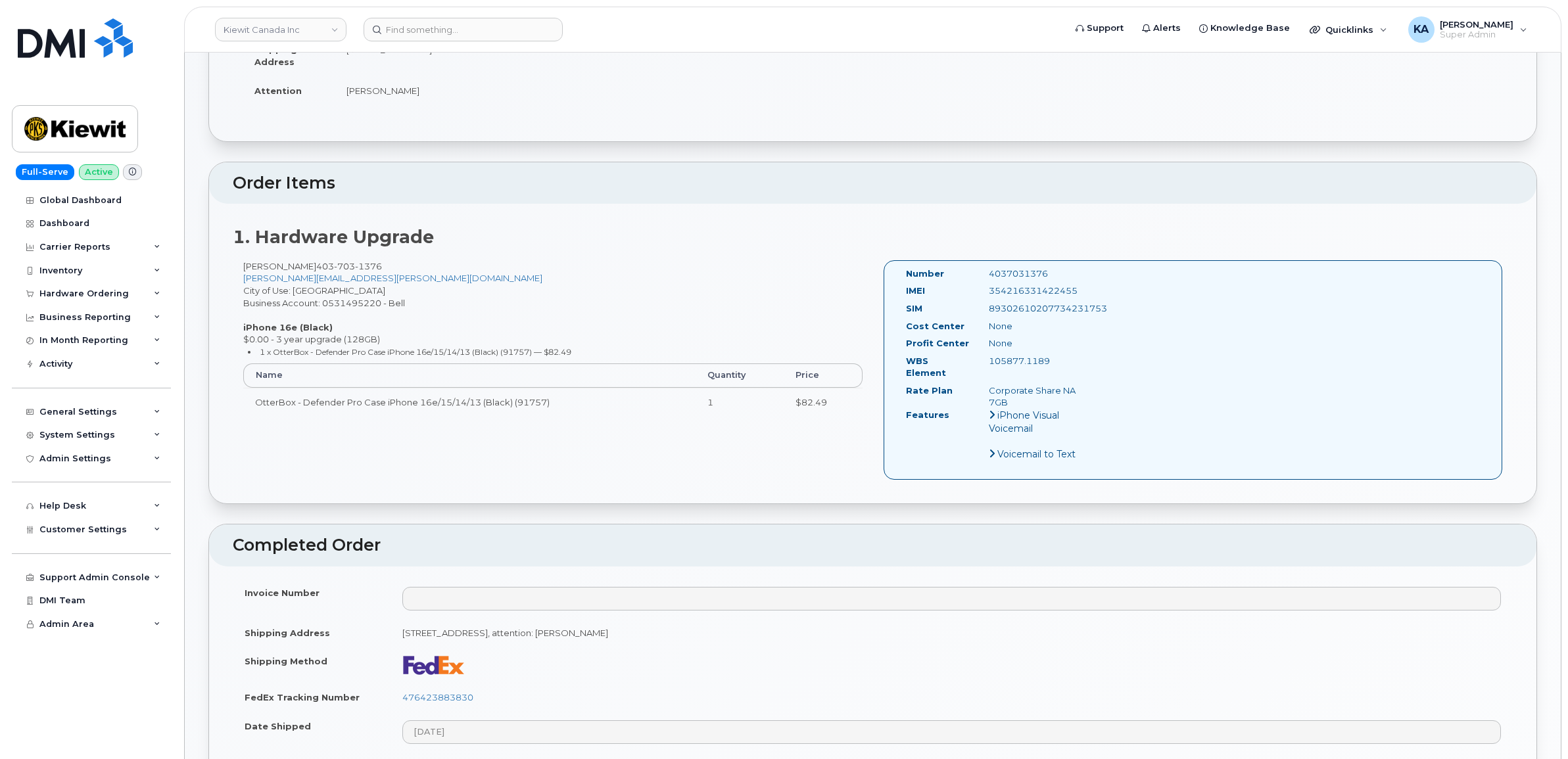
scroll to position [410, 0]
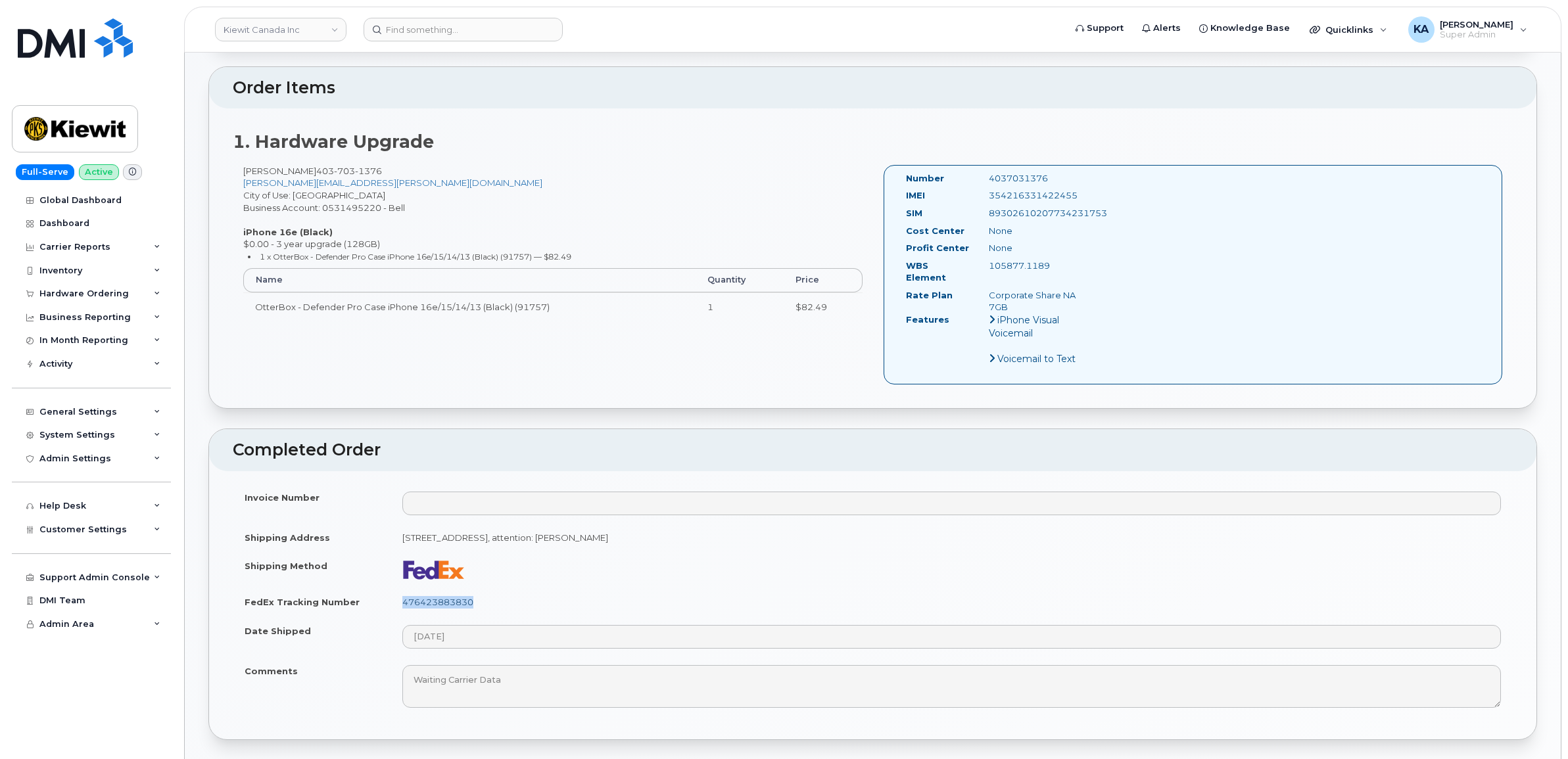
drag, startPoint x: 481, startPoint y: 592, endPoint x: 404, endPoint y: 590, distance: 77.0
click at [404, 590] on td "476423883830" at bounding box center [951, 602] width 1122 height 29
copy link "476423883830"
drag, startPoint x: 1082, startPoint y: 195, endPoint x: 984, endPoint y: 192, distance: 98.0
click at [984, 192] on div "354216331422455" at bounding box center [1036, 195] width 116 height 13
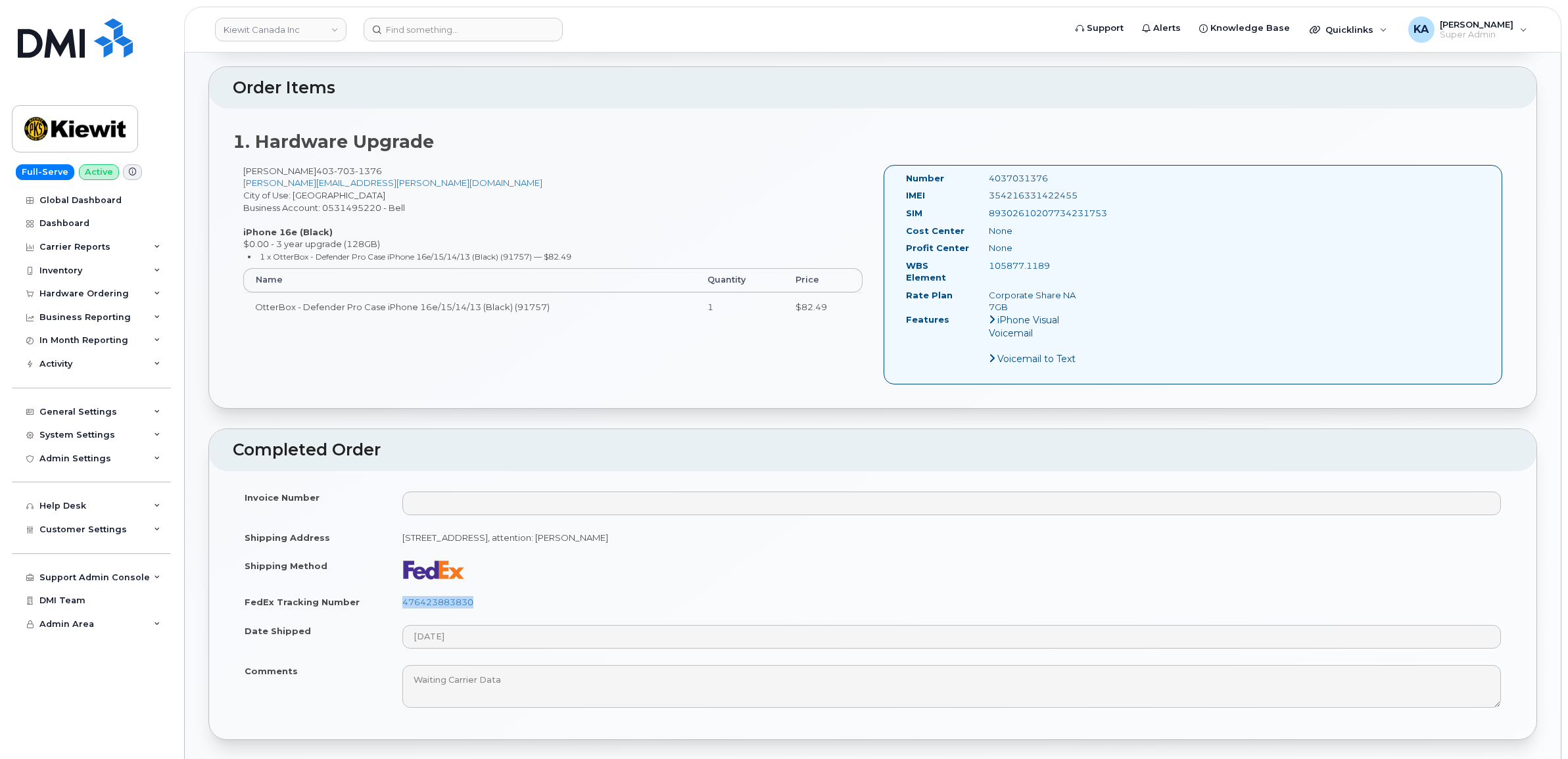
copy div "354216331422455"
drag, startPoint x: 1056, startPoint y: 173, endPoint x: 988, endPoint y: 172, distance: 68.0
click at [988, 172] on div "Number 4037031376 IMEI 354216331422455 SIM 89302610207734231753 Cost Center Non…" at bounding box center [1193, 275] width 619 height 220
copy div "4037031376"
drag, startPoint x: 899, startPoint y: 175, endPoint x: 1101, endPoint y: 294, distance: 234.4
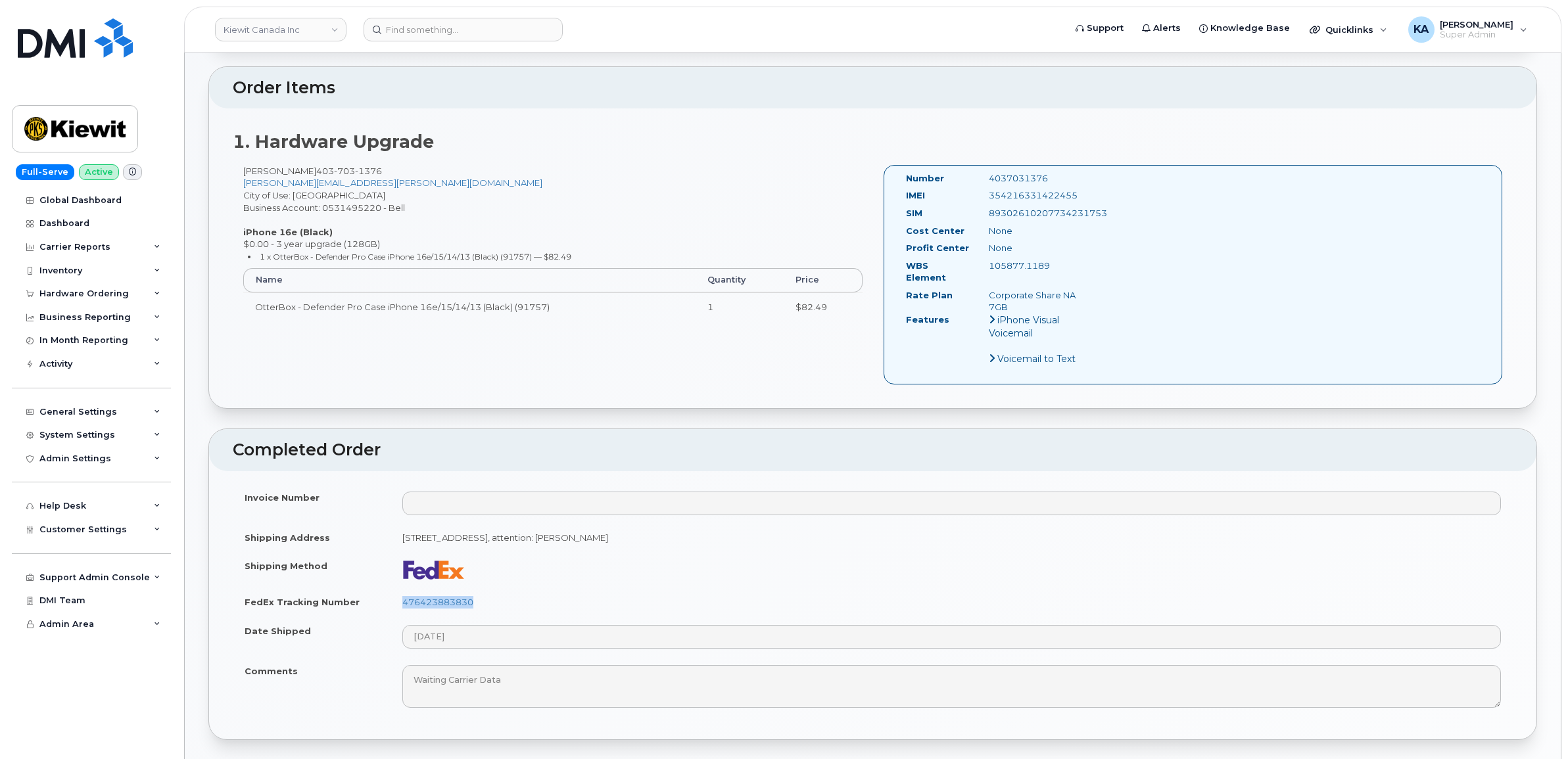
click at [1101, 294] on div "Number 4037031376 IMEI 354216331422455 SIM 89302610207734231753 Cost Center Non…" at bounding box center [1193, 275] width 619 height 220
copy div "Number 4037031376 IMEI 354216331422455 SIM 89302610207734231753 Cost Center Non…"
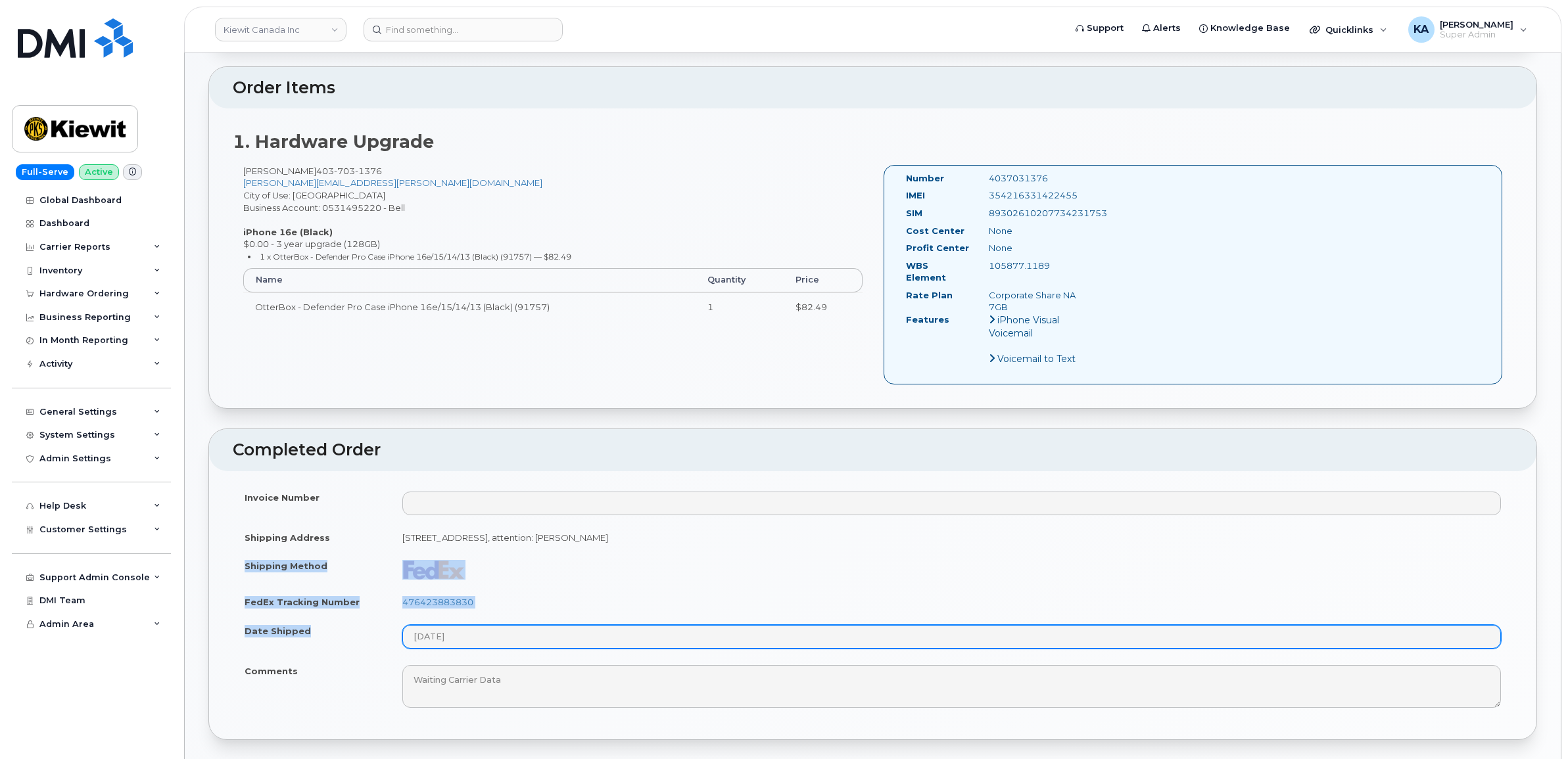
click at [488, 633] on tbody "Invoice Number Shipping Address 200-10333 Southport Rd SW CALGARY AB T2W 3X6 CA…" at bounding box center [872, 600] width 1279 height 234
copy tbody "Shipping Method FedEx Tracking Number 476423883830 Date Shipped"
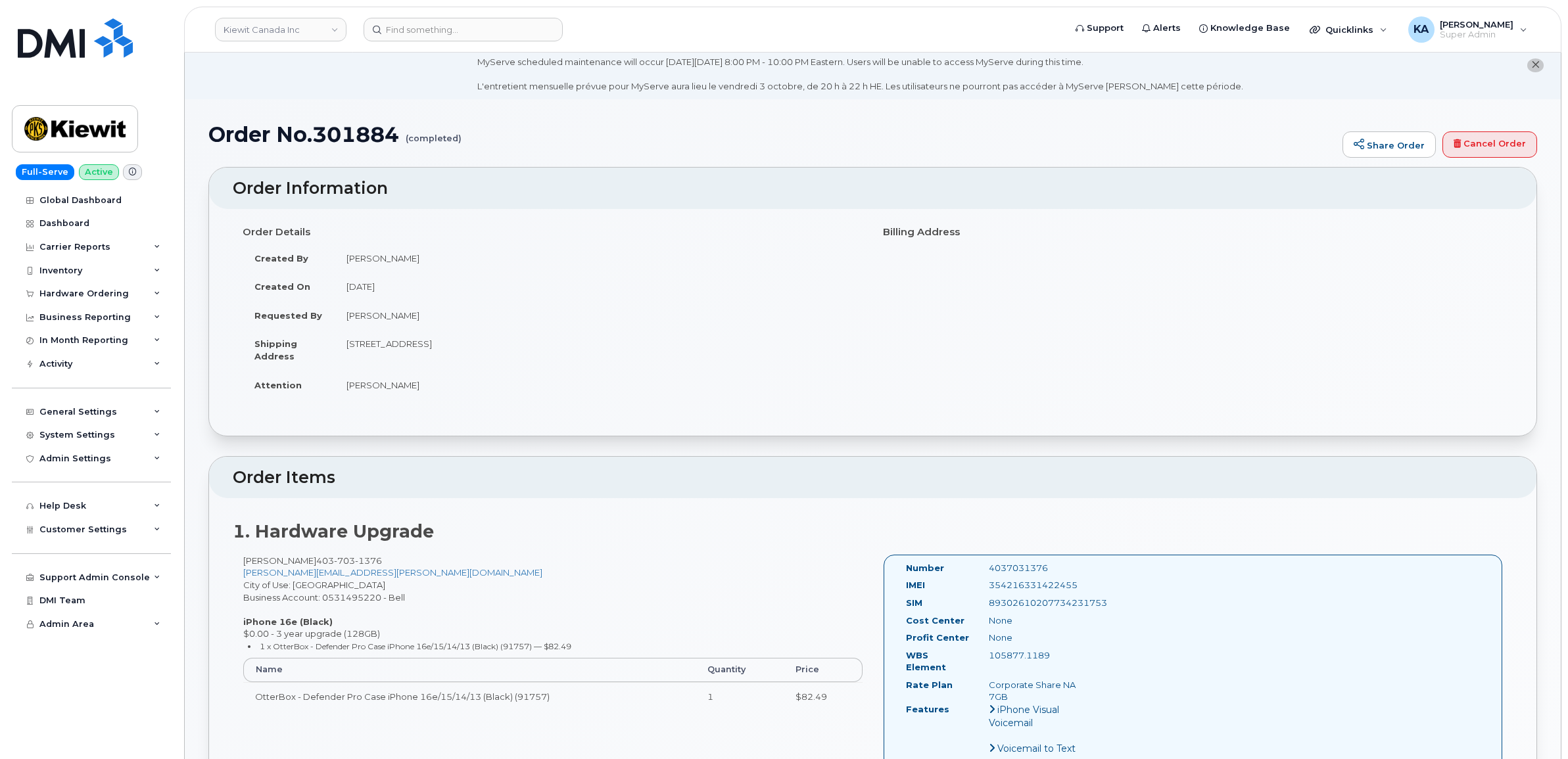
scroll to position [0, 0]
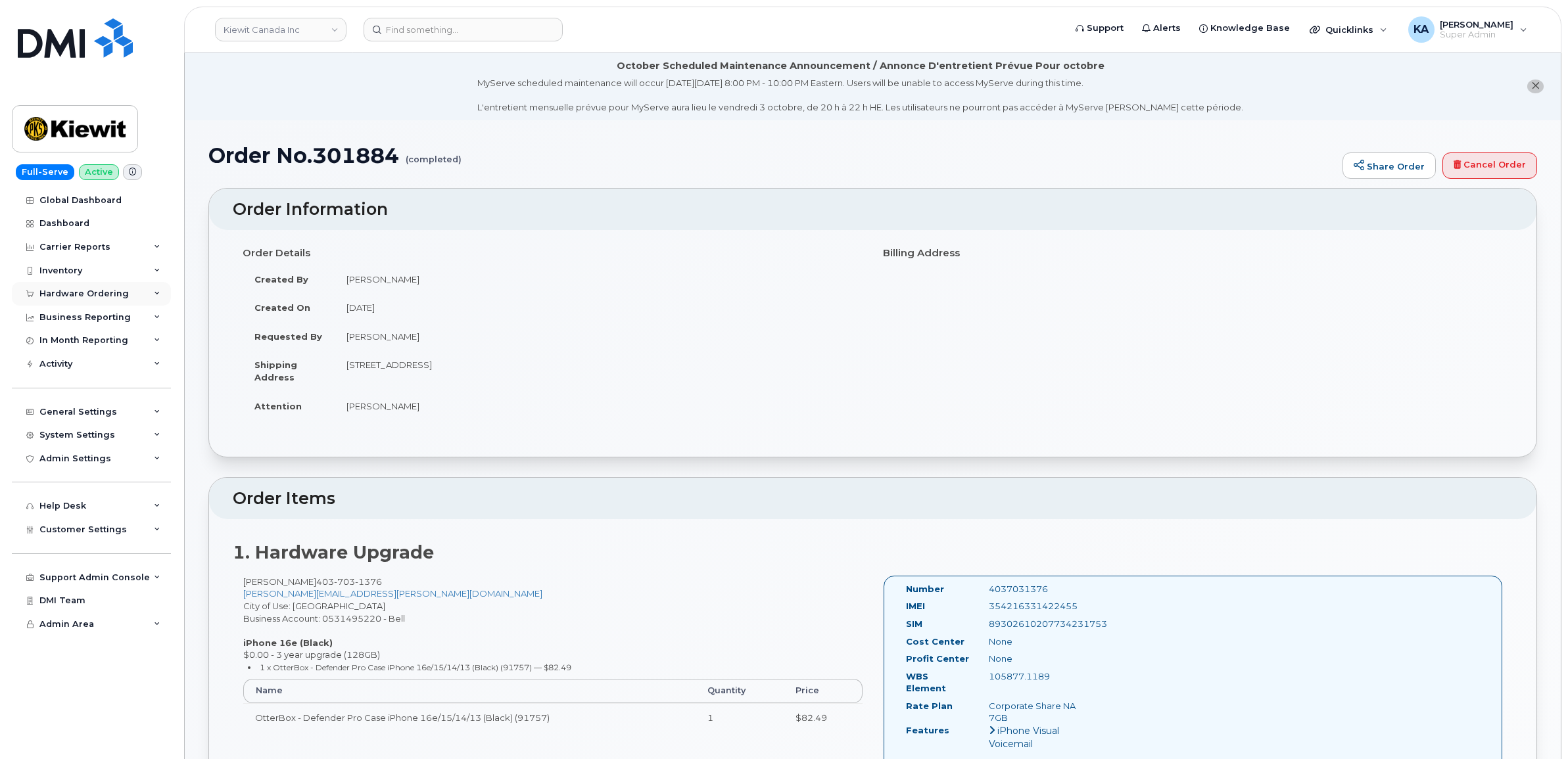
click at [46, 297] on div "Hardware Ordering" at bounding box center [84, 294] width 89 height 10
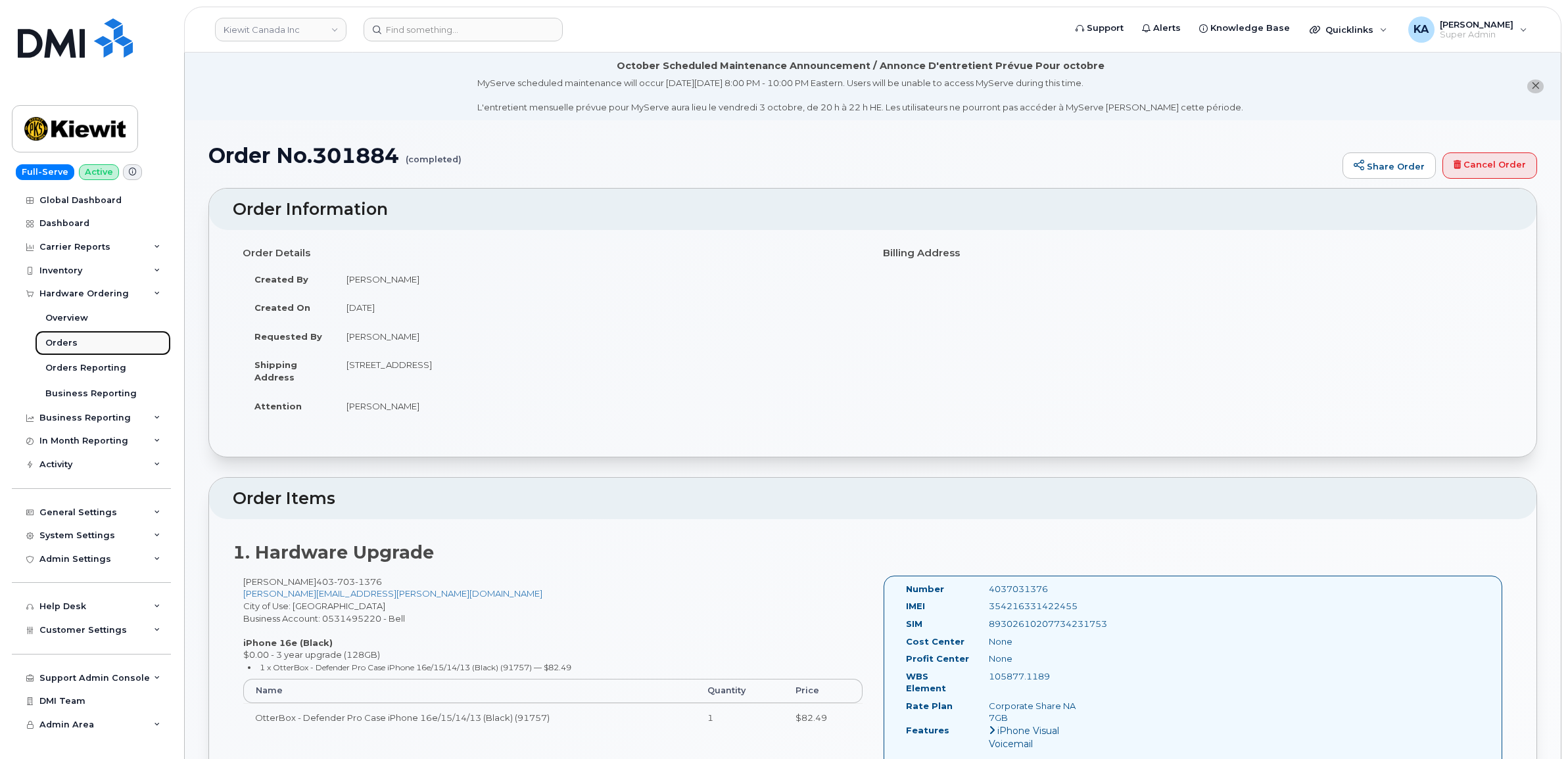
click at [52, 342] on div "Orders" at bounding box center [62, 343] width 33 height 12
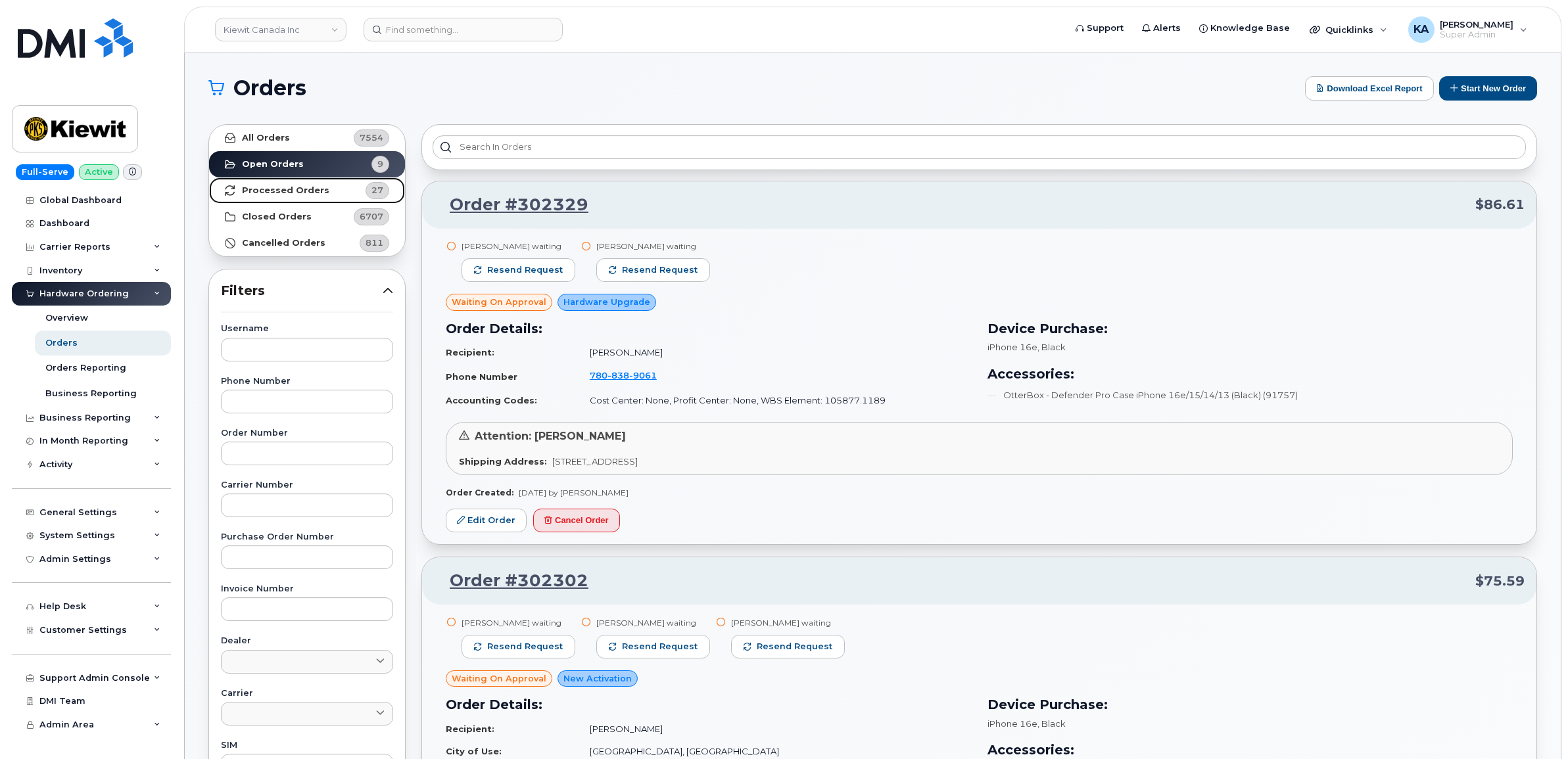
click at [297, 191] on strong "Processed Orders" at bounding box center [286, 191] width 88 height 10
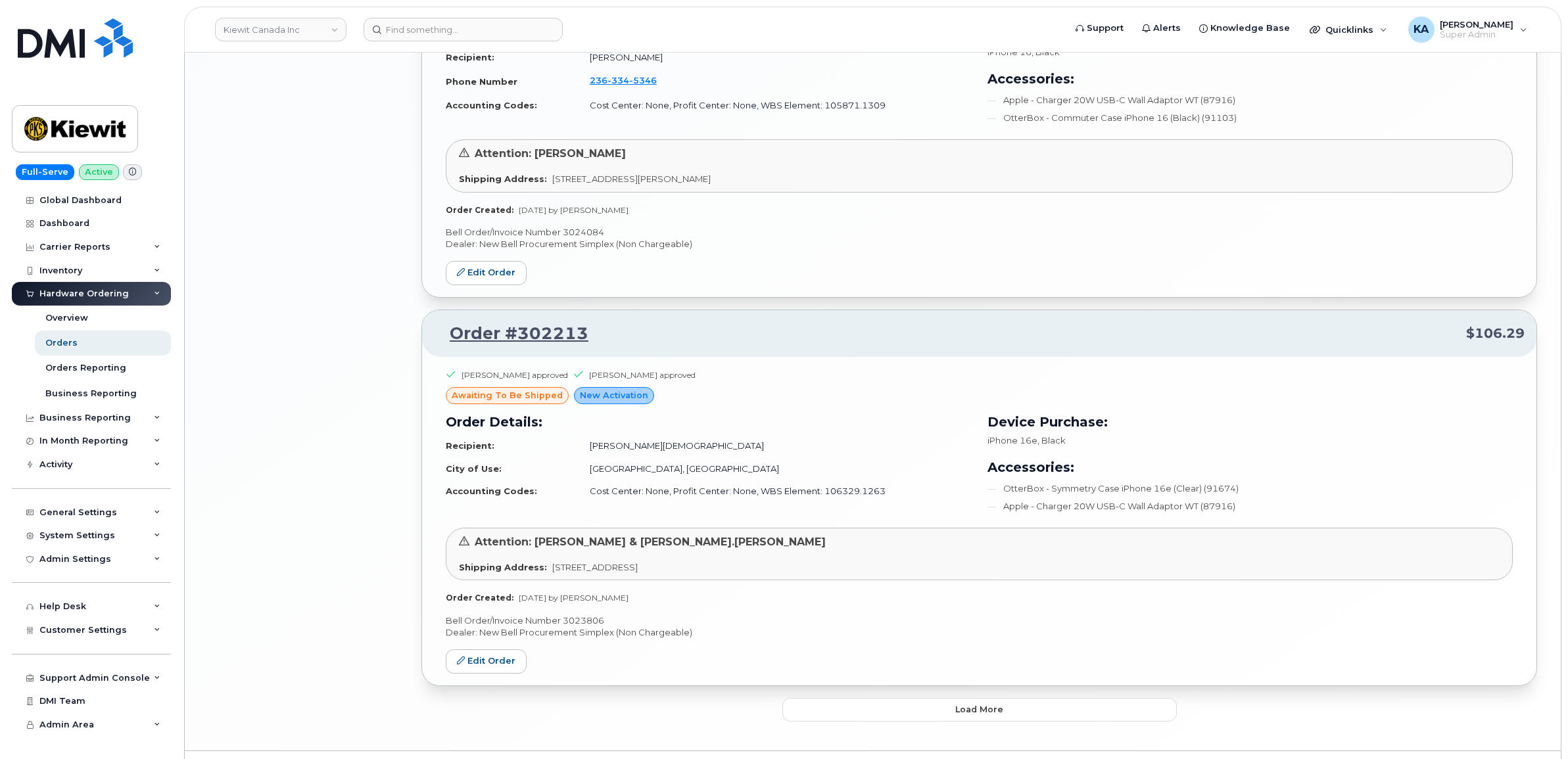
scroll to position [2505, 0]
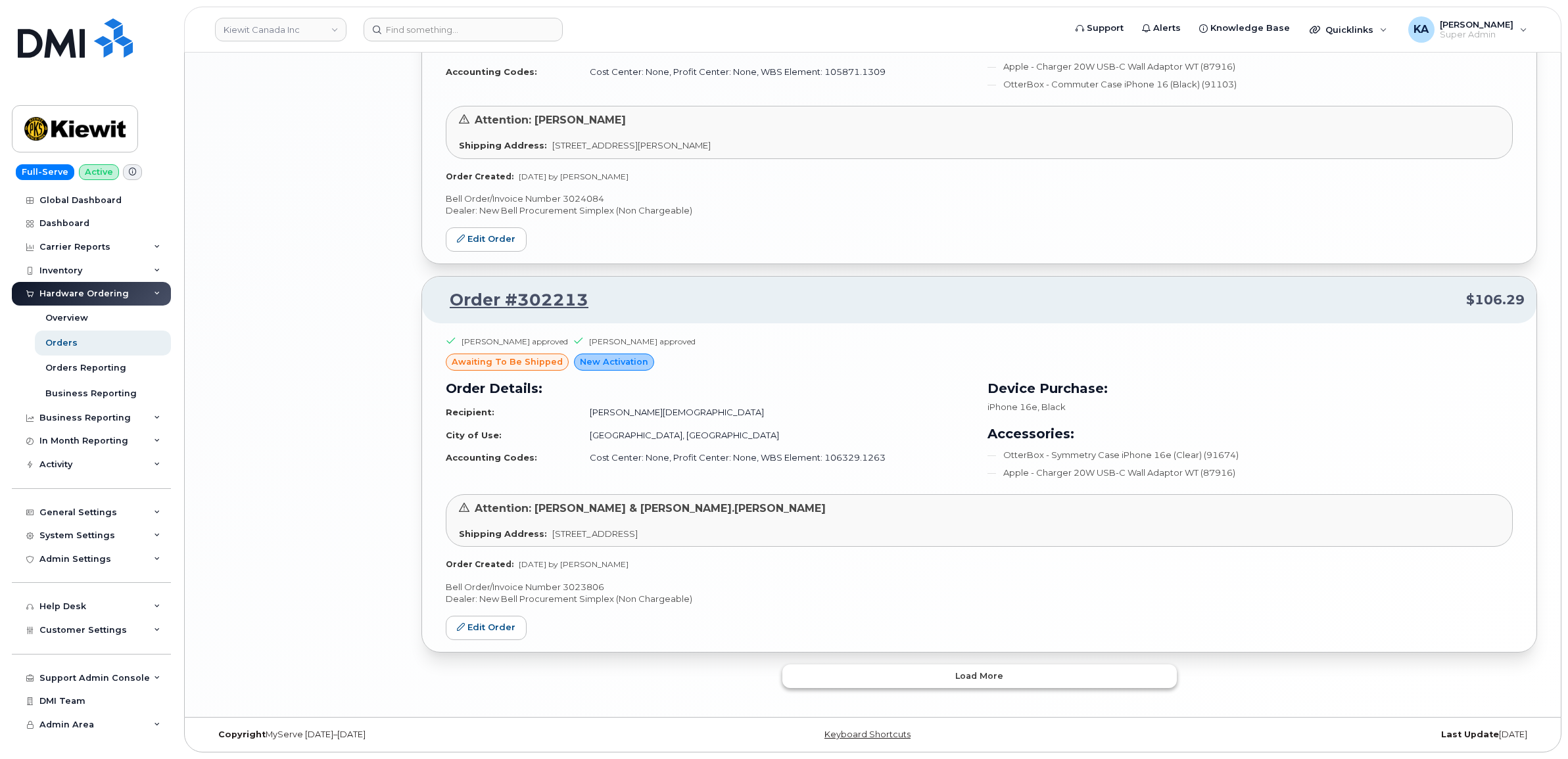
click at [792, 672] on button "Load more" at bounding box center [979, 677] width 394 height 24
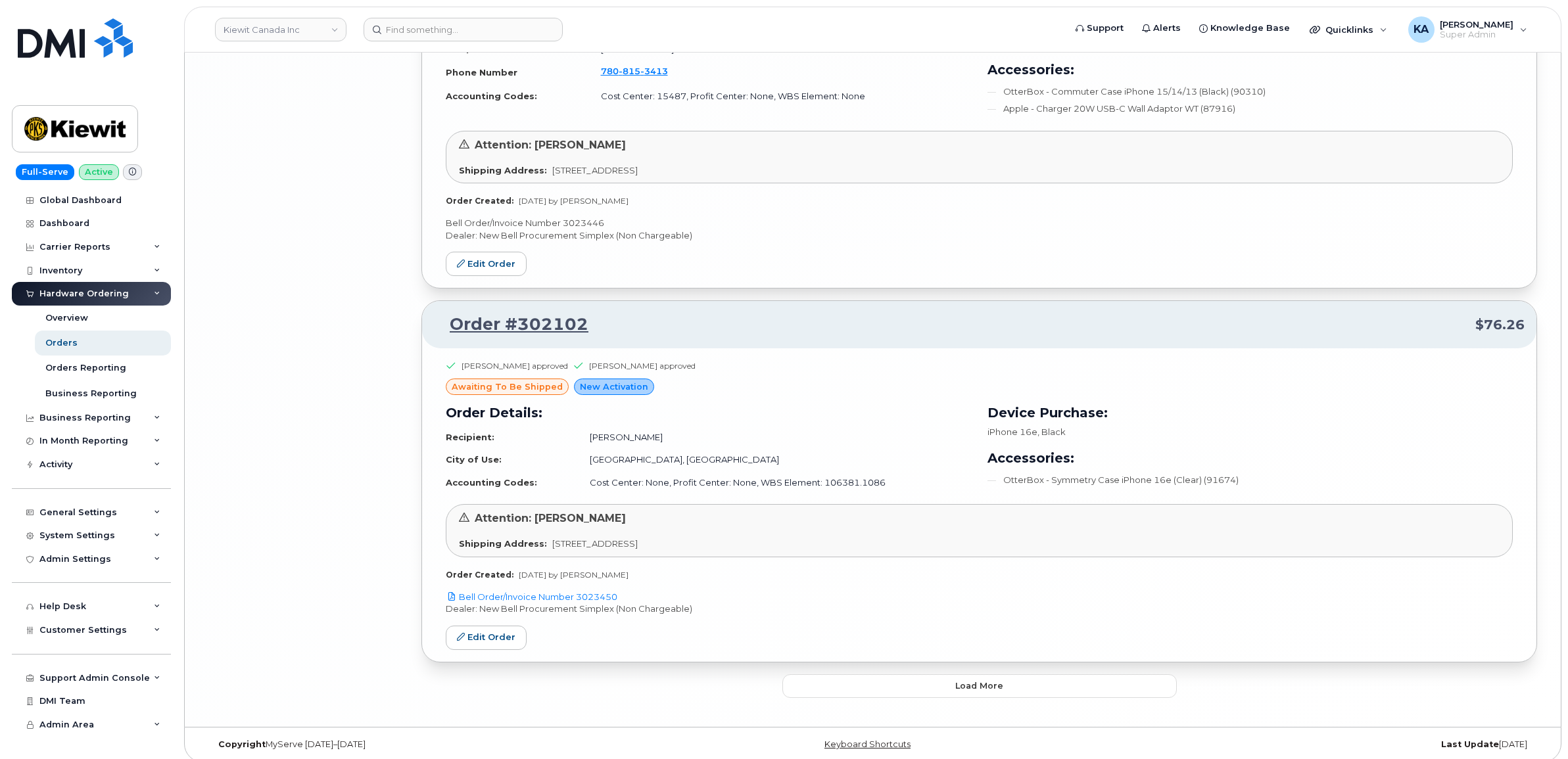
scroll to position [5565, 0]
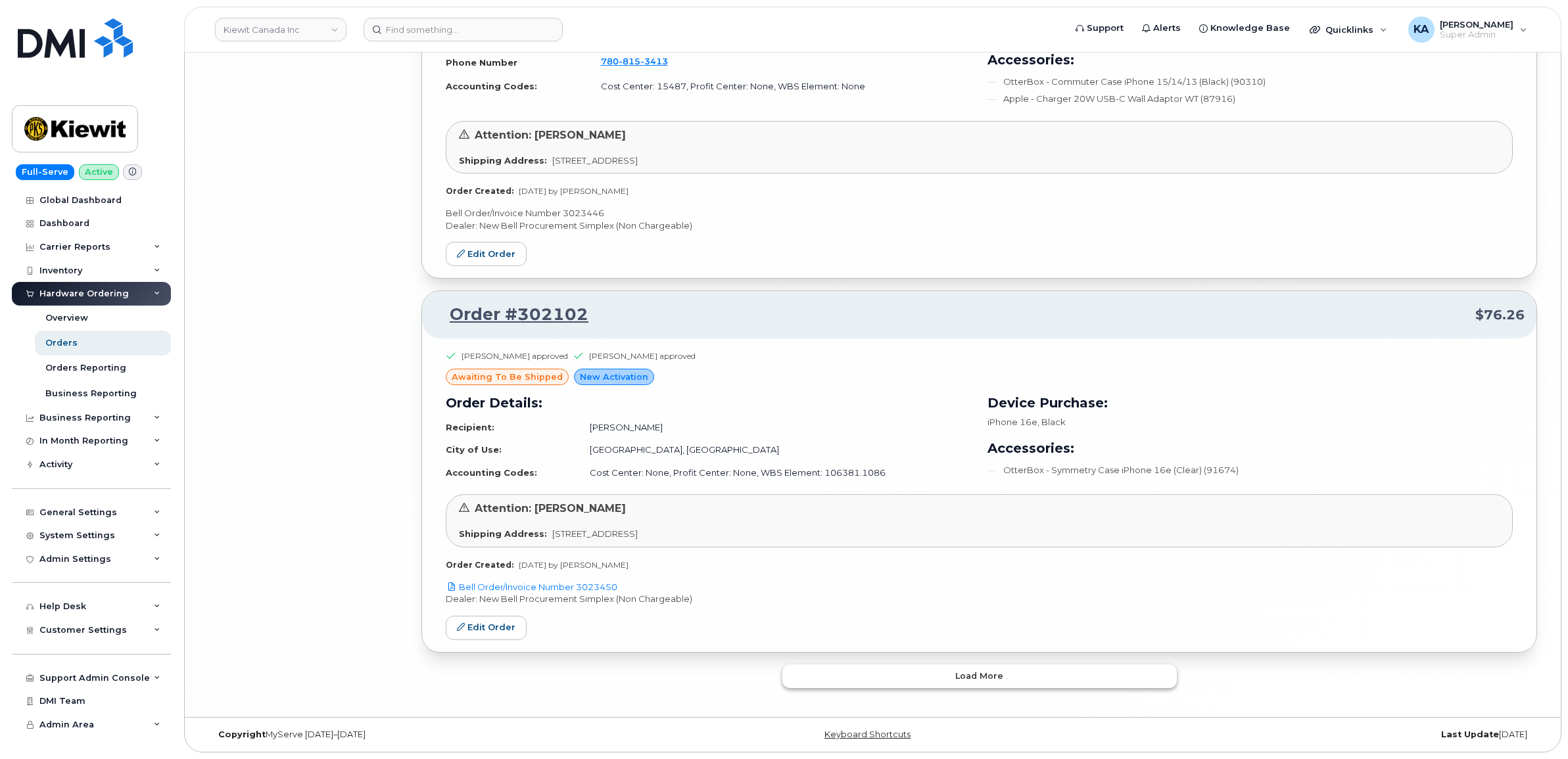
click at [799, 674] on button "Load more" at bounding box center [979, 677] width 394 height 24
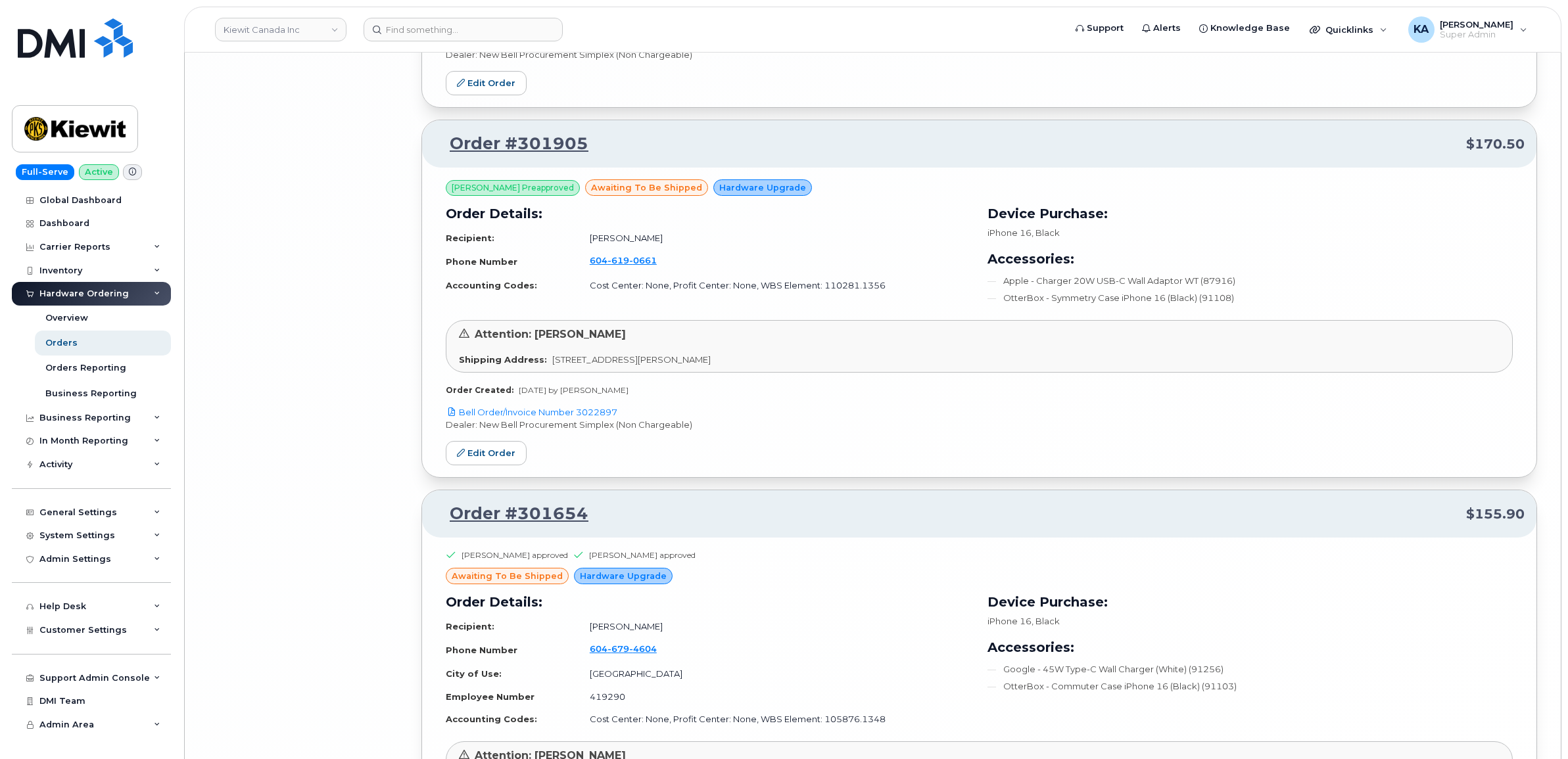
scroll to position [8358, 0]
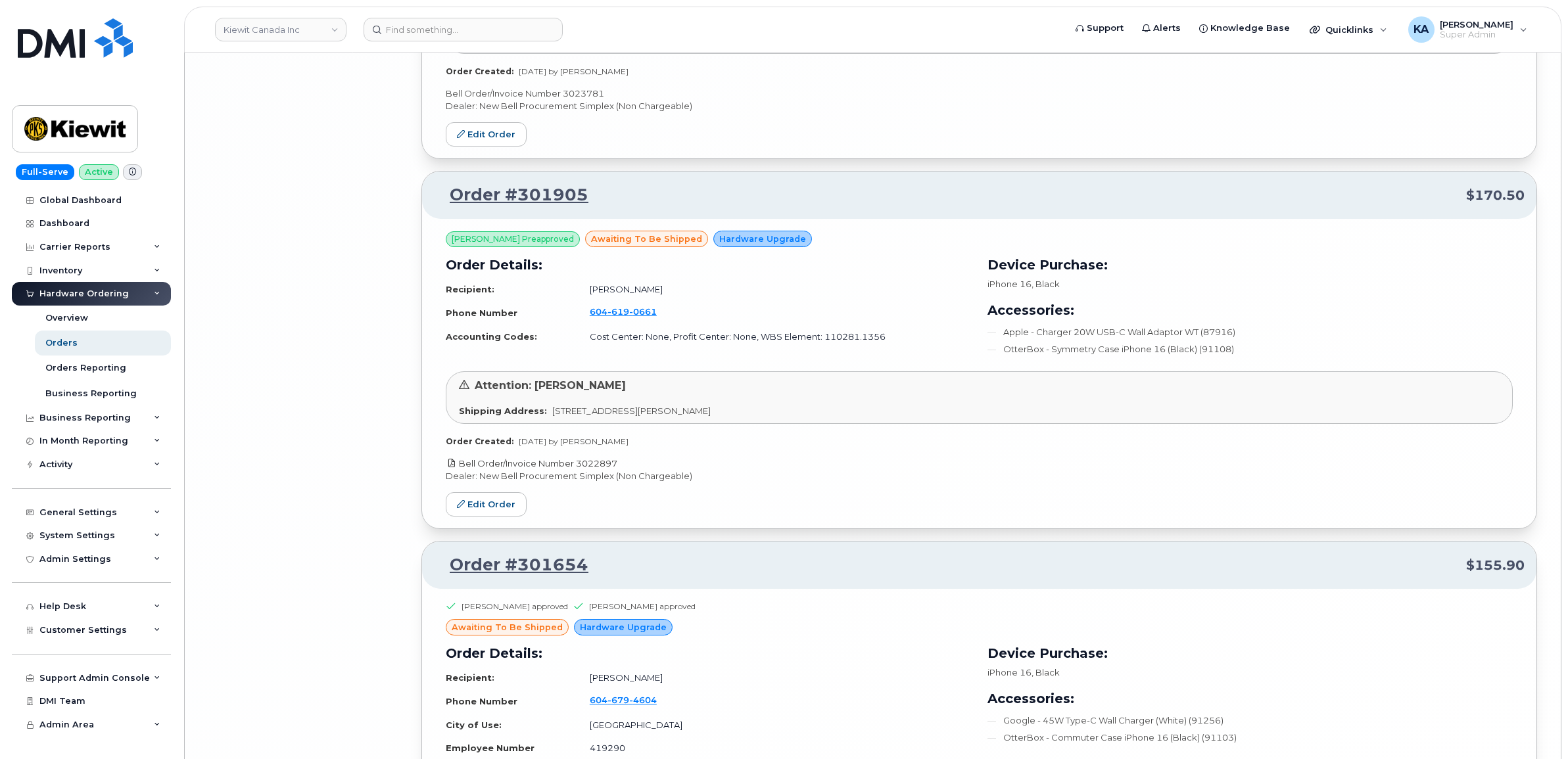
drag, startPoint x: 623, startPoint y: 475, endPoint x: 579, endPoint y: 477, distance: 44.0
click at [579, 470] on p "Bell Order/Invoice Number 3022897" at bounding box center [979, 464] width 1067 height 13
copy link "3022897"
click at [486, 517] on link "Edit Order" at bounding box center [486, 504] width 81 height 24
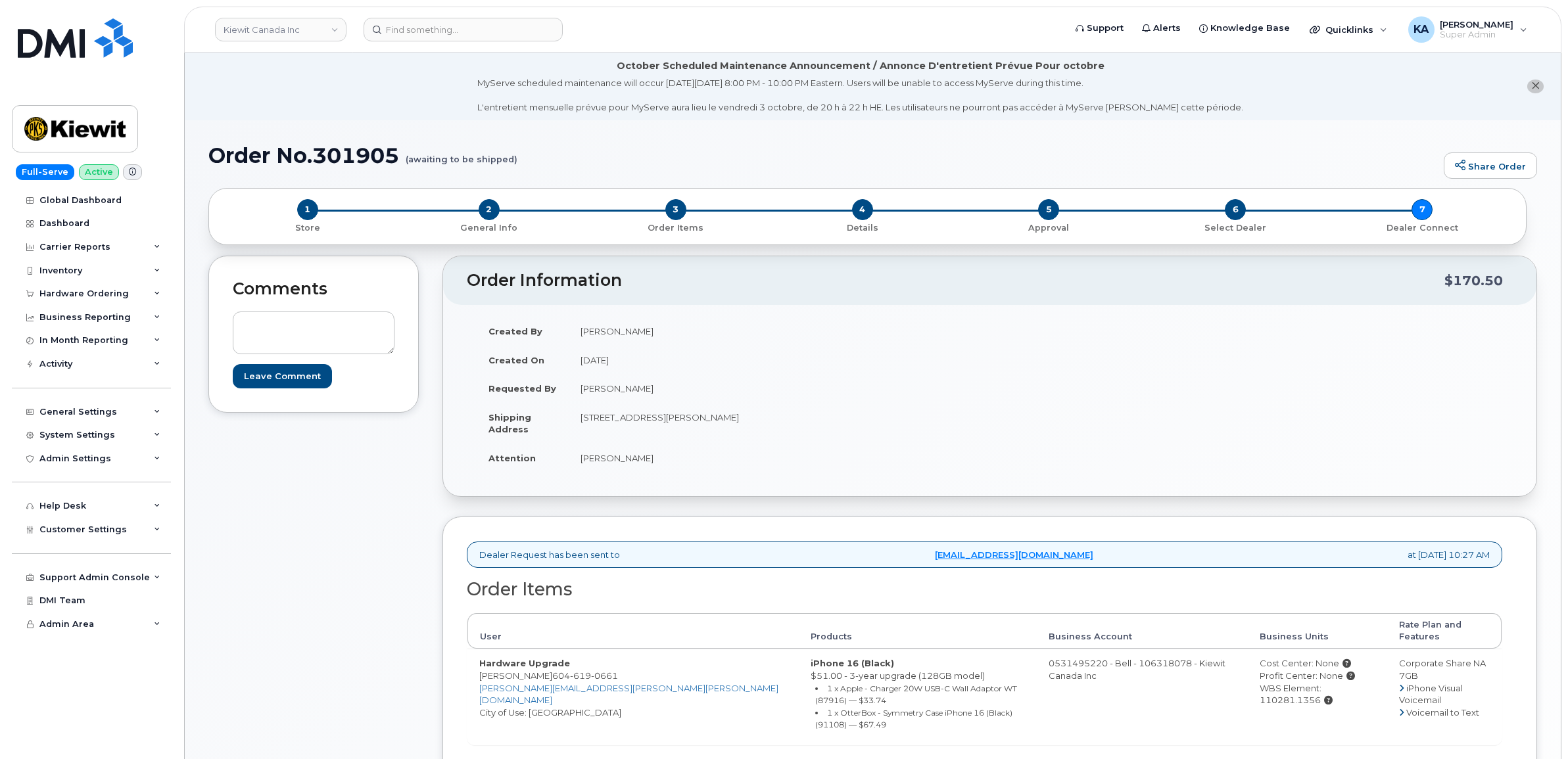
scroll to position [396, 0]
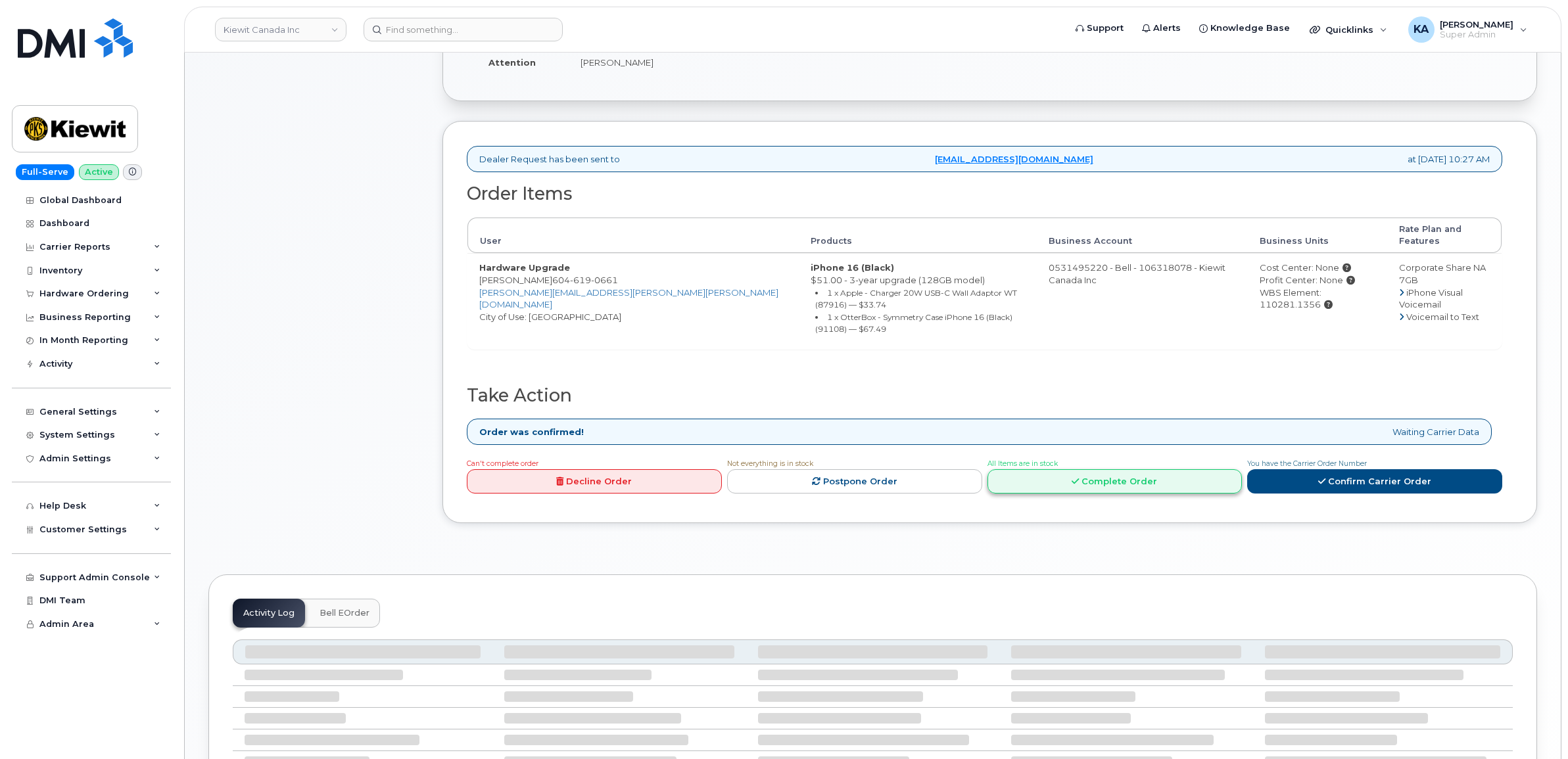
click at [1067, 470] on link "Complete Order" at bounding box center [1115, 482] width 255 height 24
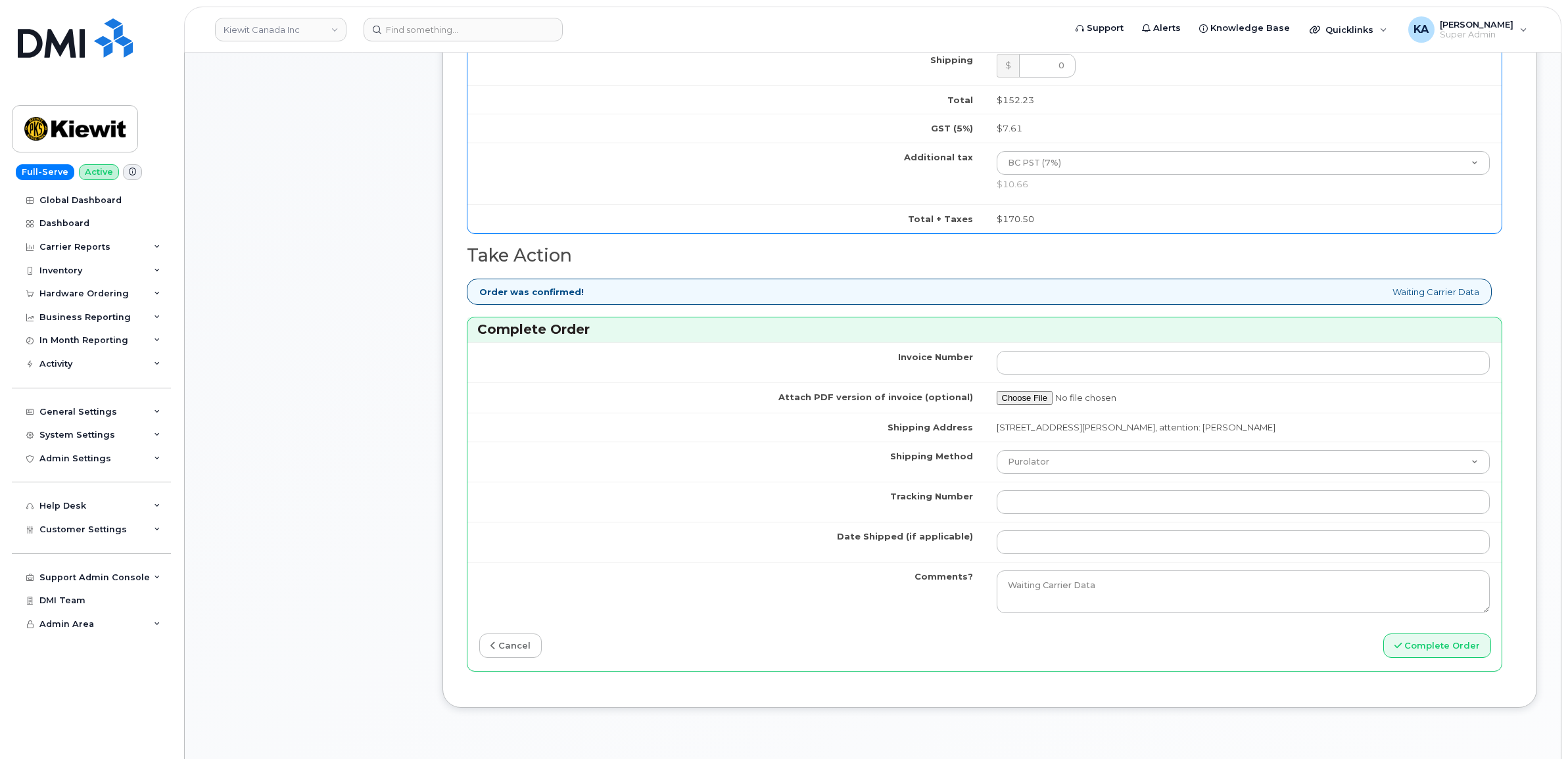
scroll to position [1053, 0]
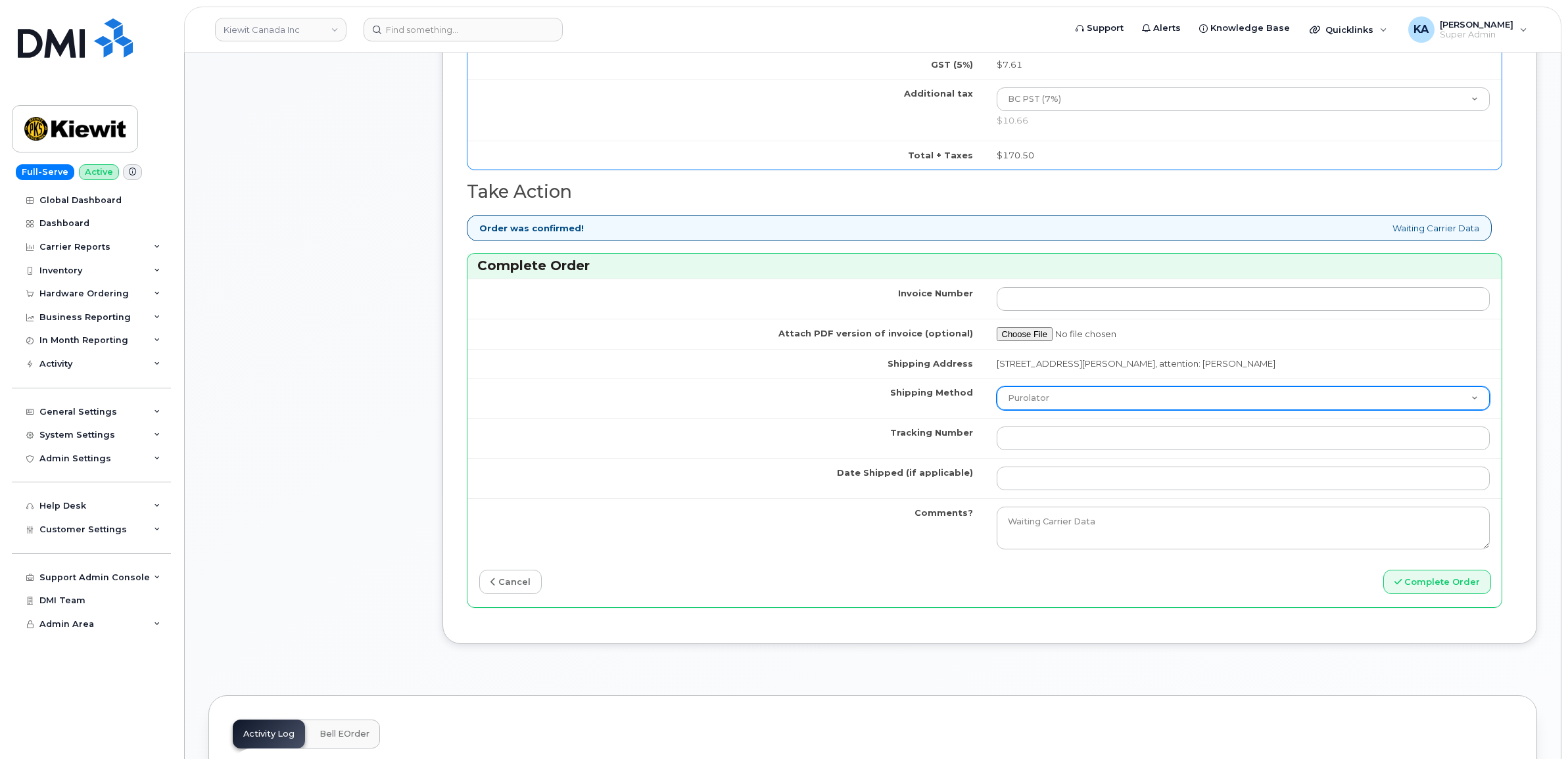
click at [1093, 402] on select "Purolator UPS FedEx Canada Post Courier Other Drop Off Pick Up" at bounding box center [1243, 398] width 494 height 24
select select "FedEx"
click at [997, 391] on select "Purolator UPS FedEx Canada Post Courier Other Drop Off Pick Up" at bounding box center [1243, 398] width 494 height 24
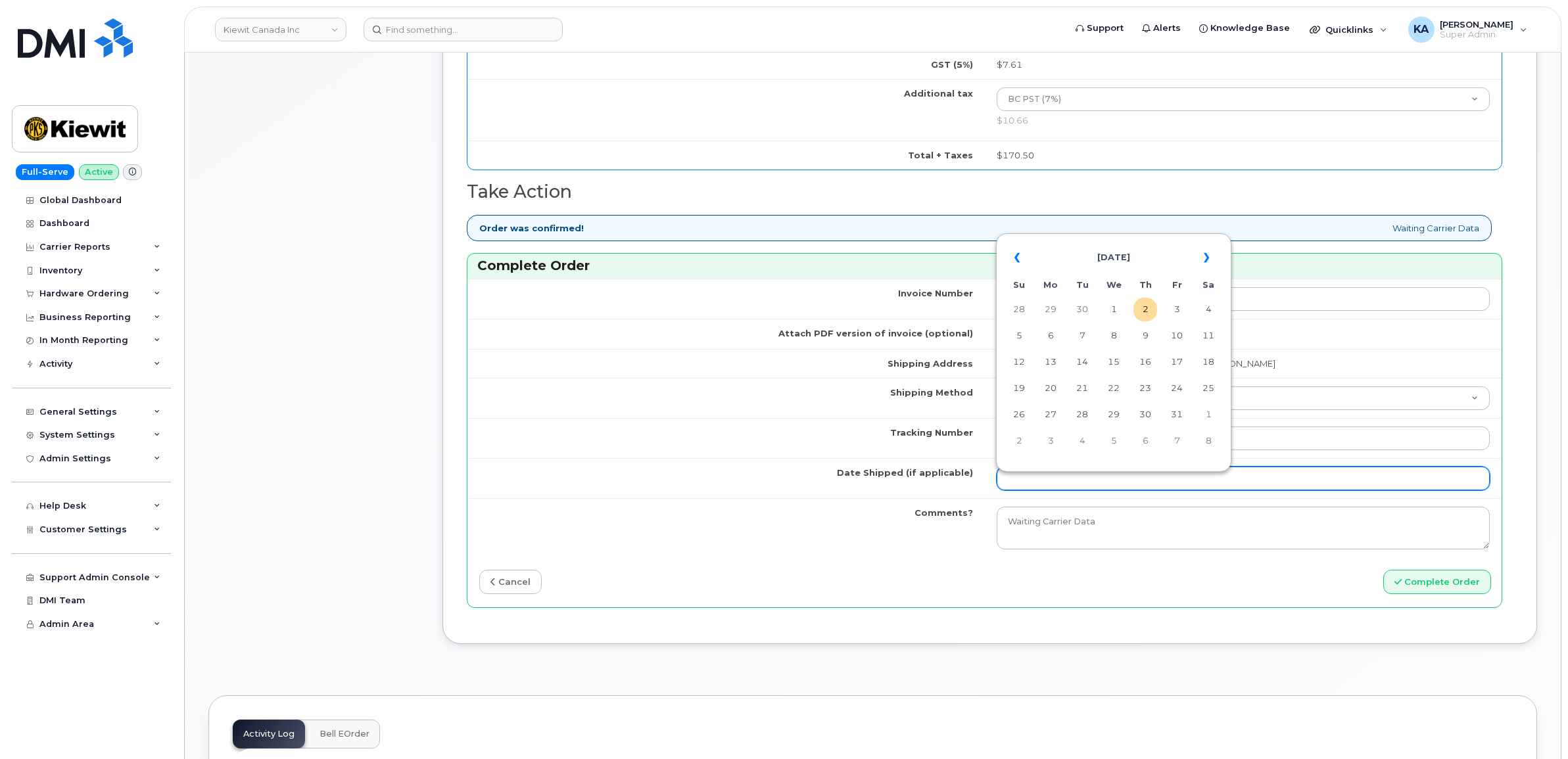
click at [1042, 477] on input "Date Shipped (if applicable)" at bounding box center [1243, 479] width 494 height 24
click at [1018, 255] on th "«" at bounding box center [1019, 258] width 24 height 32
click at [1086, 409] on td "30" at bounding box center [1082, 415] width 24 height 24
type input "2025-09-30"
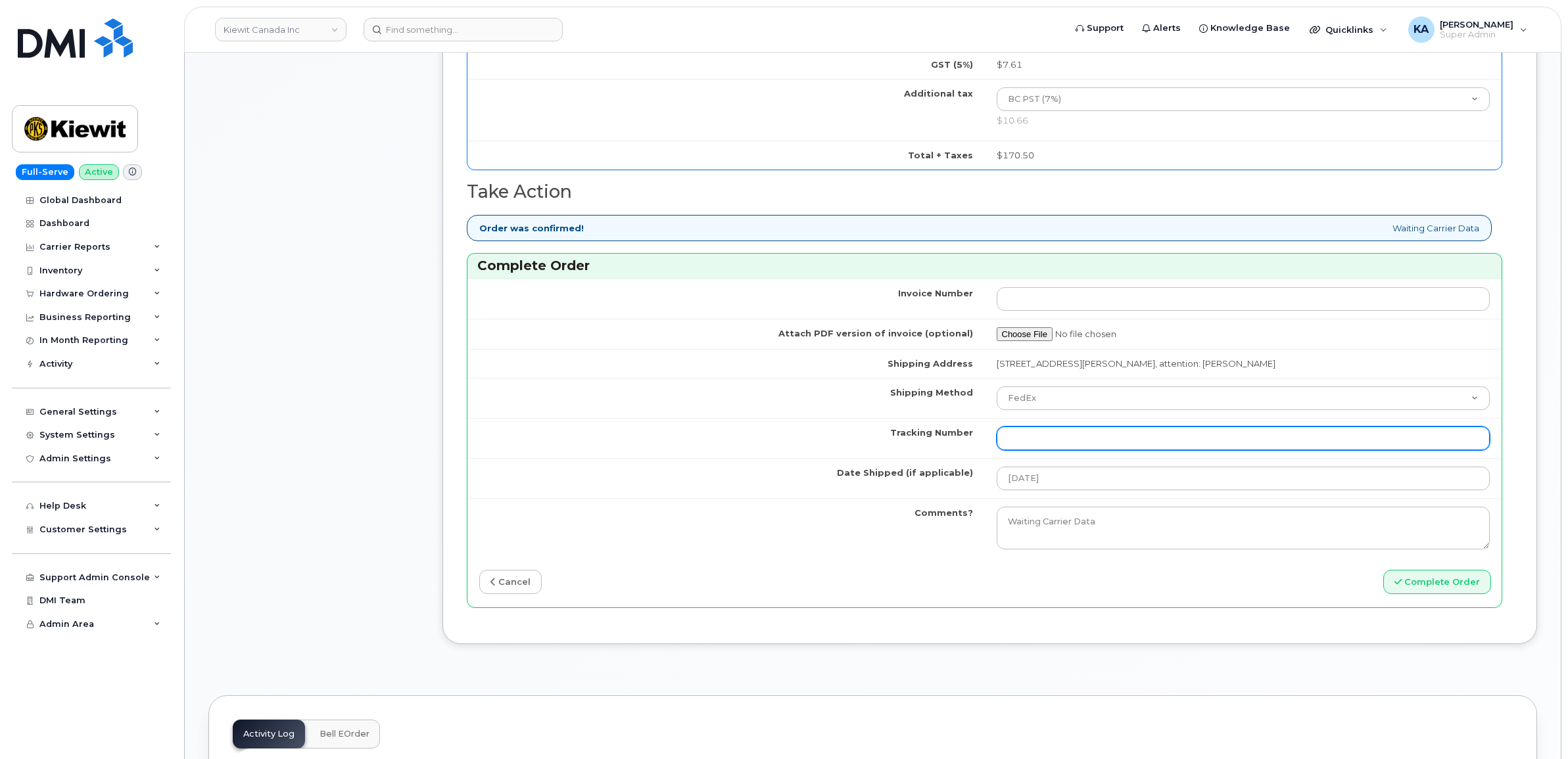
click at [1121, 438] on input "Tracking Number" at bounding box center [1243, 439] width 494 height 24
paste input "475744970189"
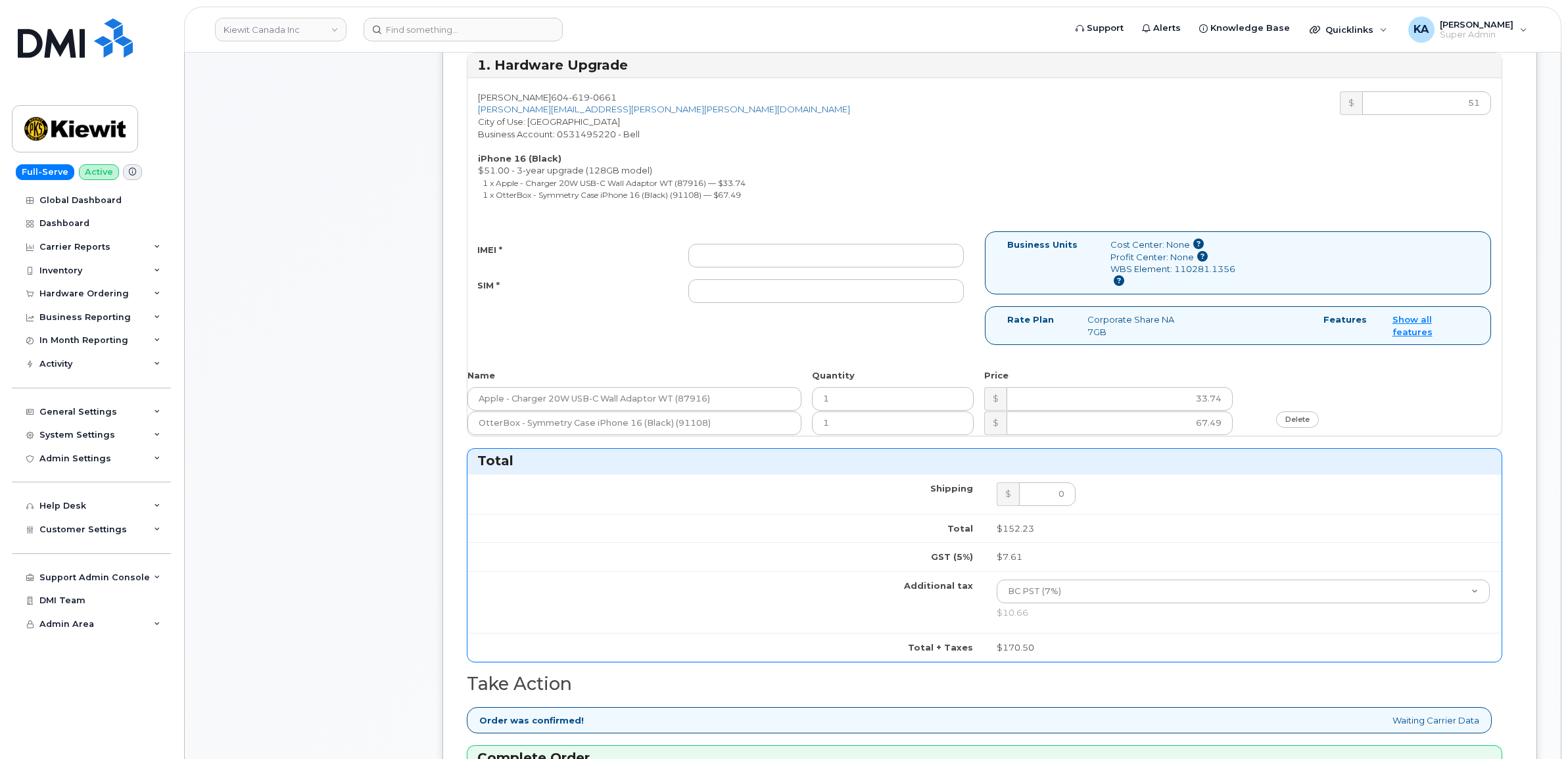
scroll to position [560, 0]
type input "475744970189"
click at [793, 258] on input "IMEI *" at bounding box center [826, 257] width 276 height 24
paste input "351388898050764"
type input "351388898050764"
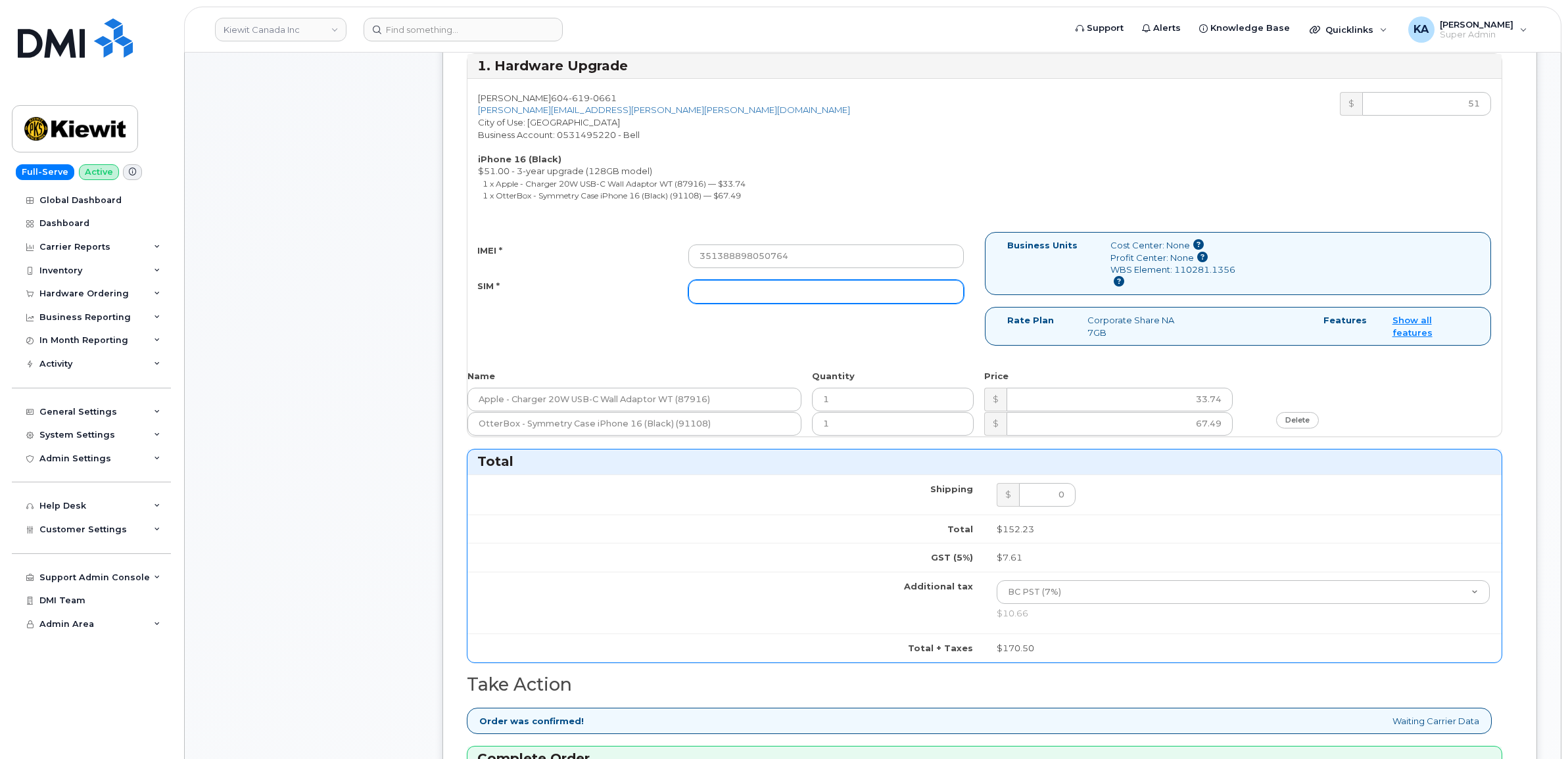
click at [836, 295] on input "SIM *" at bounding box center [826, 292] width 276 height 24
paste input "89302610207734097774"
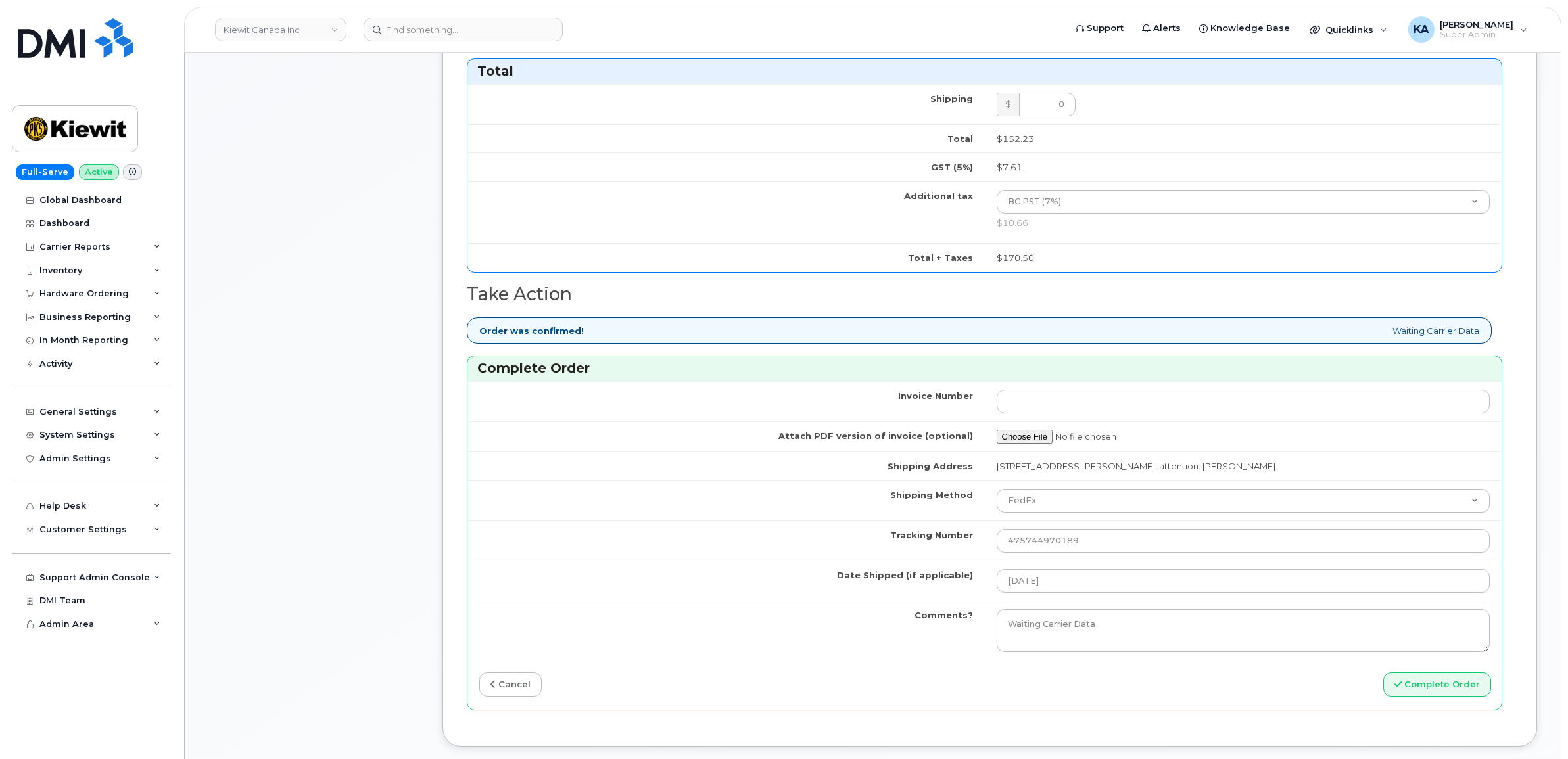
scroll to position [1053, 0]
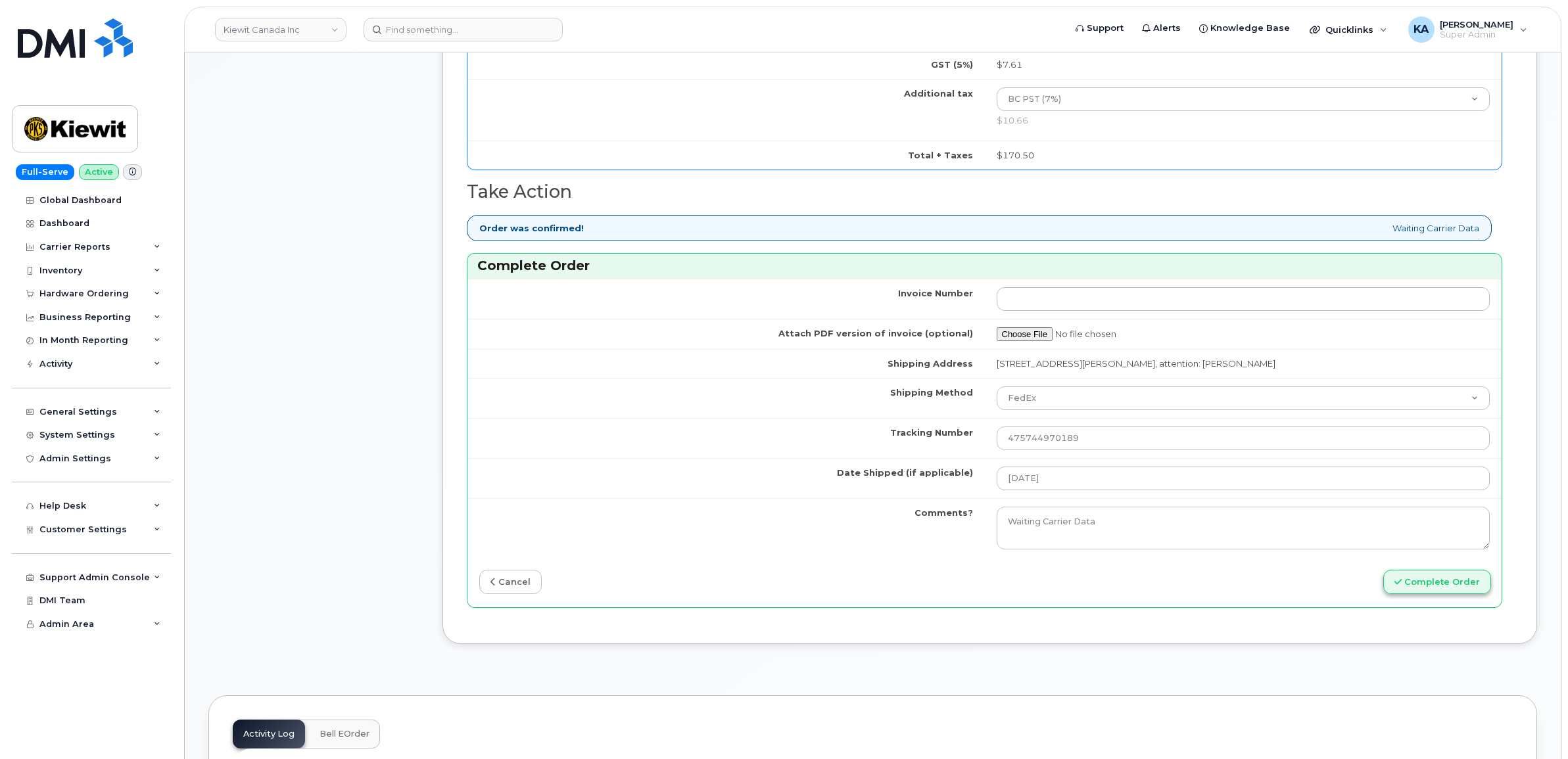
type input "89302610207734097774"
click at [1413, 586] on button "Complete Order" at bounding box center [1437, 582] width 108 height 24
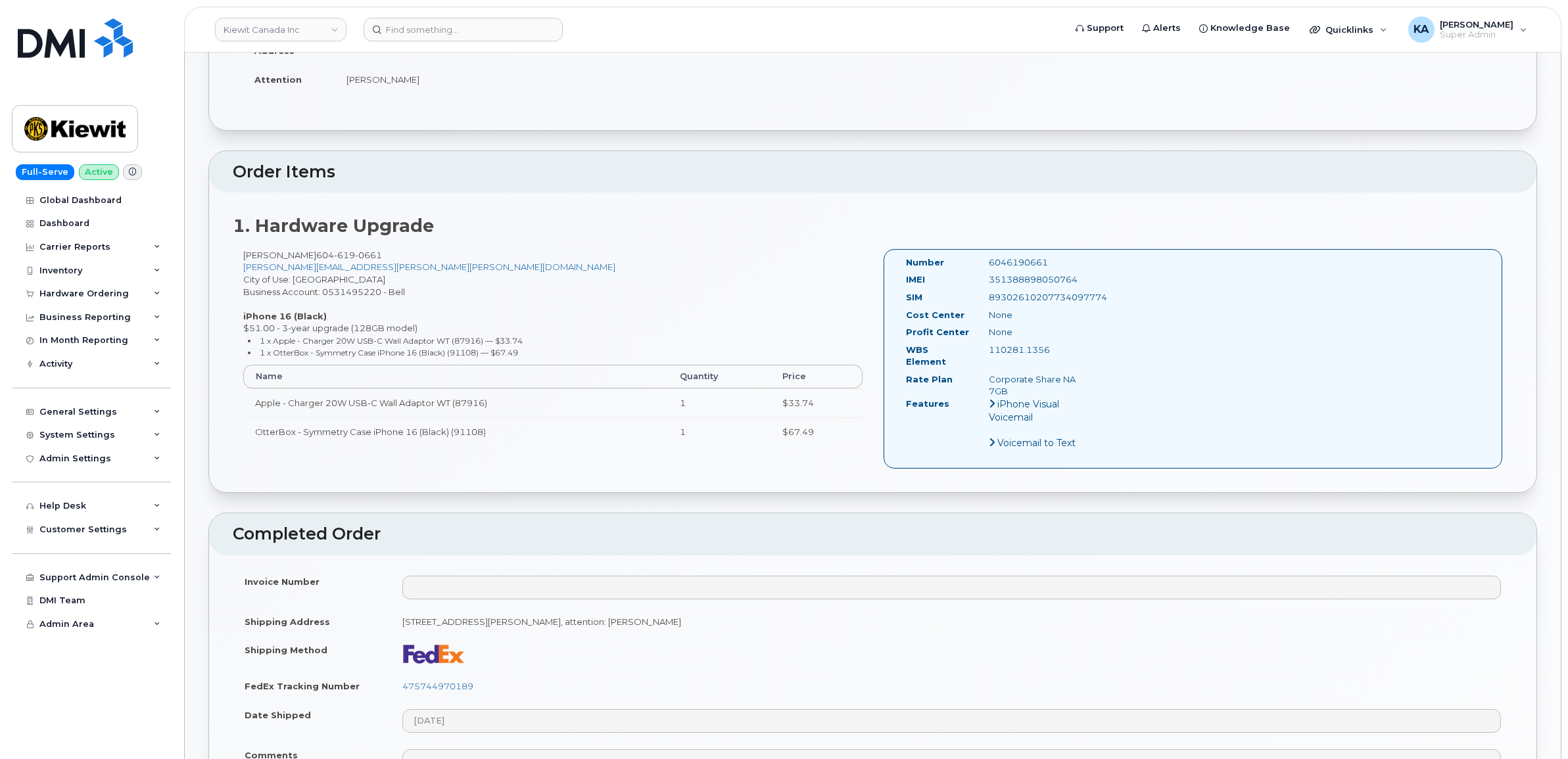
scroll to position [329, 0]
drag, startPoint x: 482, startPoint y: 672, endPoint x: 403, endPoint y: 674, distance: 79.0
click at [403, 674] on td "475744970189" at bounding box center [951, 684] width 1122 height 29
copy link "475744970189"
drag, startPoint x: 1081, startPoint y: 274, endPoint x: 987, endPoint y: 277, distance: 94.0
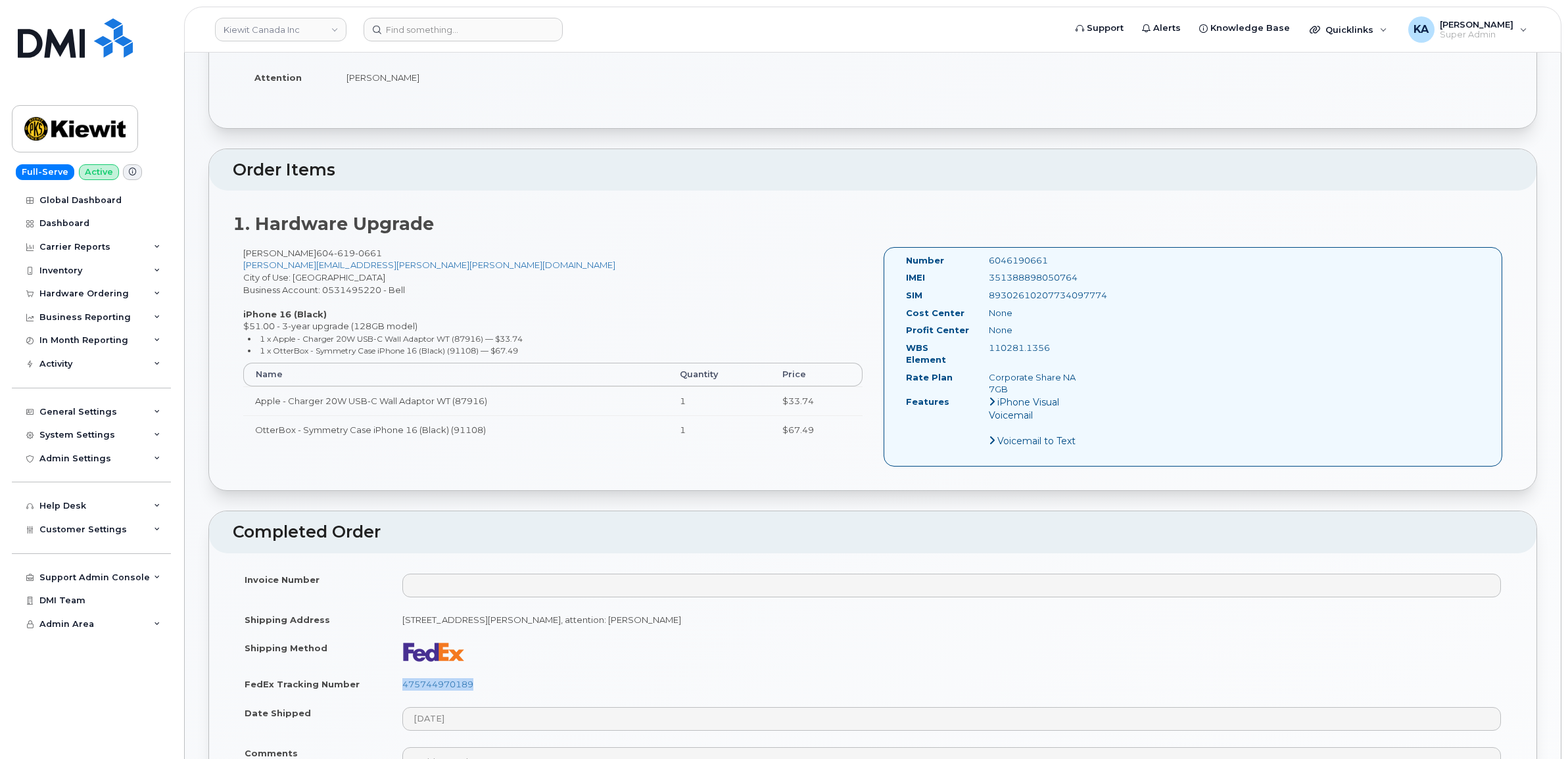
click at [987, 277] on div "351388898050764" at bounding box center [1036, 277] width 116 height 13
copy div "351388898050764"
drag, startPoint x: 1053, startPoint y: 260, endPoint x: 984, endPoint y: 258, distance: 69.0
click at [984, 258] on div "6046190661" at bounding box center [1036, 260] width 116 height 13
copy div "6046190661"
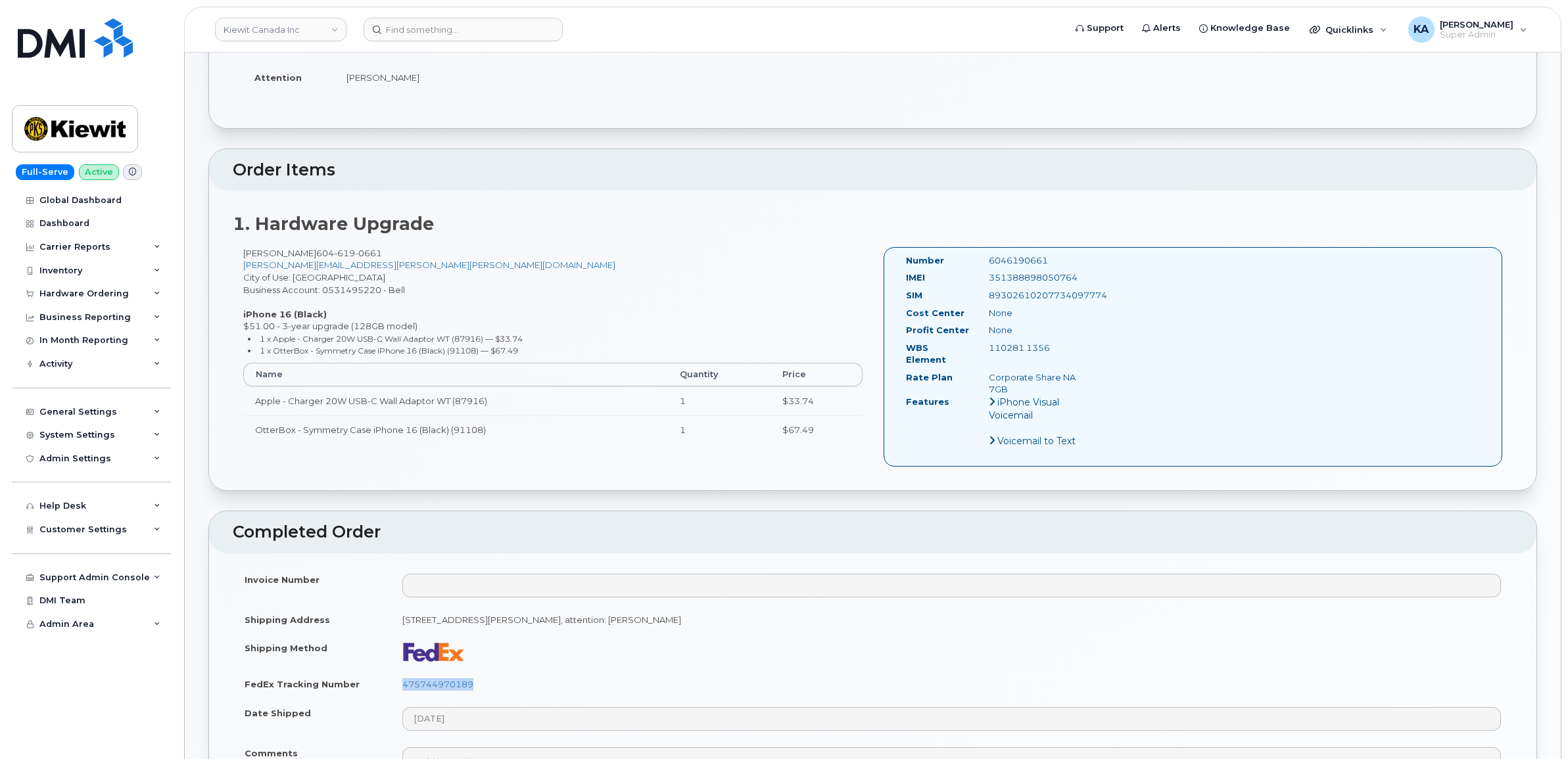
drag, startPoint x: 897, startPoint y: 258, endPoint x: 1081, endPoint y: 379, distance: 220.2
click at [1081, 379] on div "Number 6046190661 IMEI 351388898050764 SIM 89302610207734097774 Cost Center Non…" at bounding box center [995, 356] width 200 height 205
copy div "Number 6046190661 IMEI 351388898050764 SIM 89302610207734097774 Cost Center Non…"
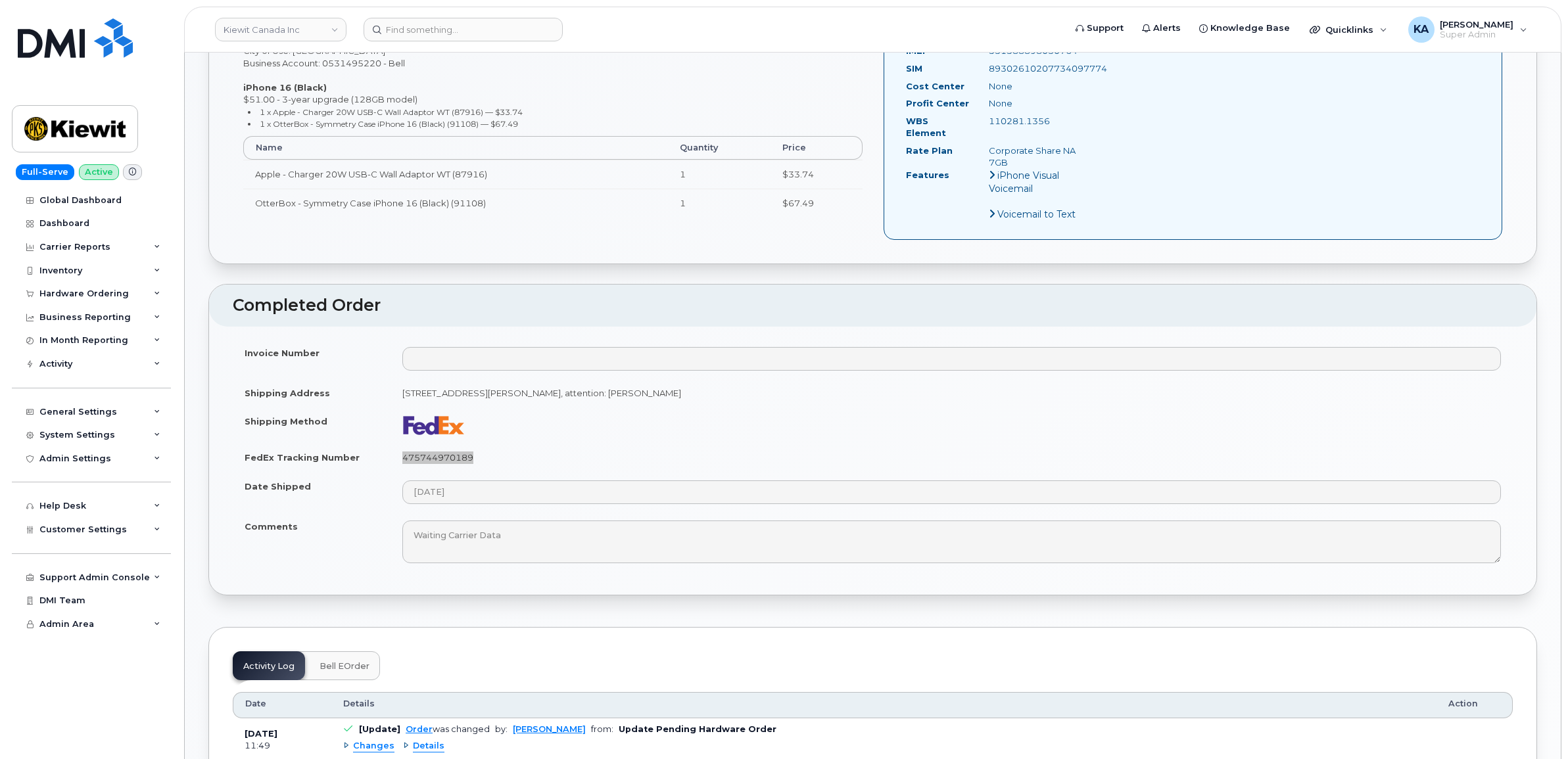
scroll to position [575, 0]
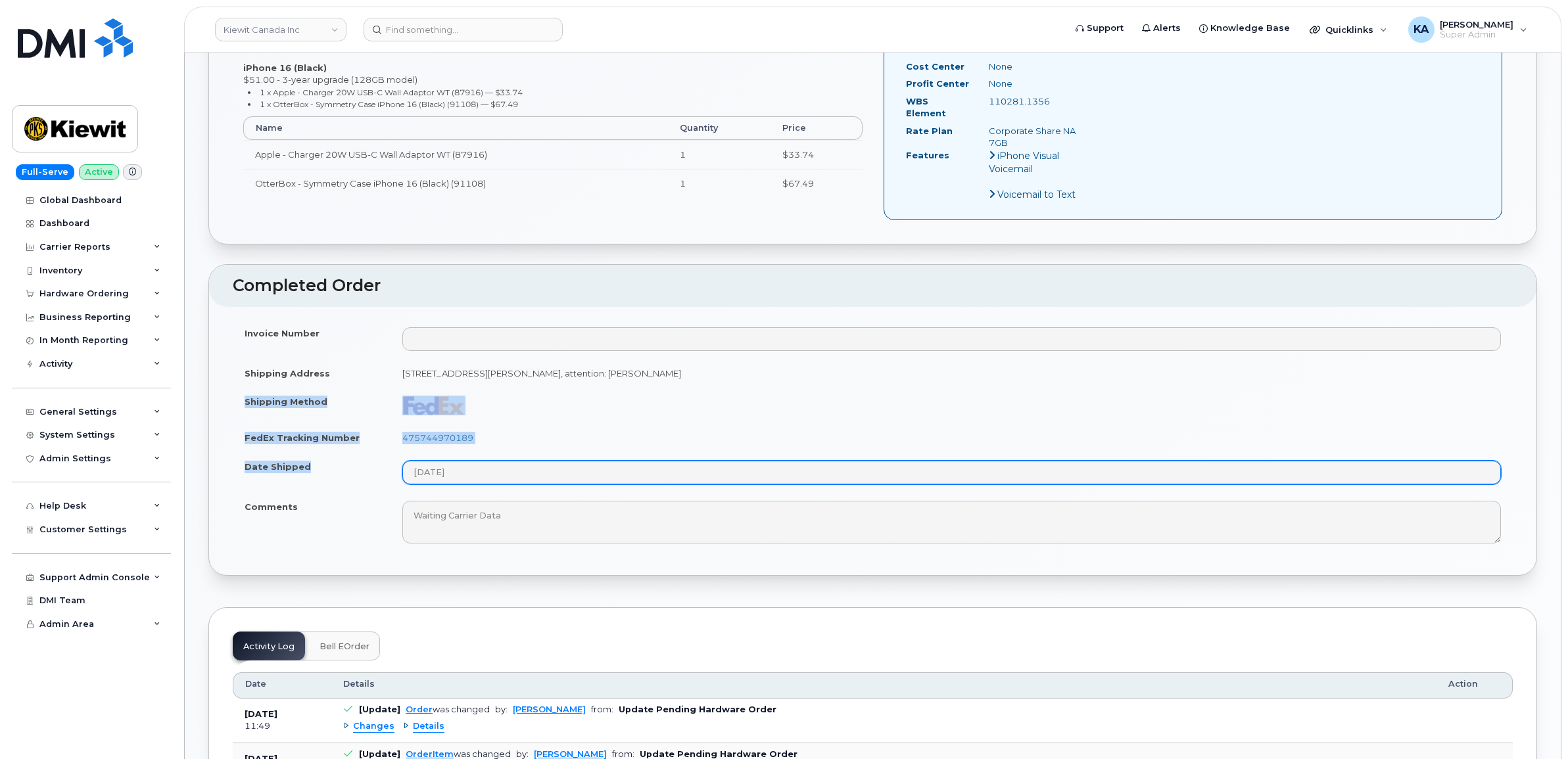
click at [489, 465] on tbody "Invoice Number Shipping Address 200-4333 Still Creek Dr BURNABY BC V5C 6S6 CANA…" at bounding box center [872, 435] width 1279 height 234
copy tbody "Shipping Method FedEx Tracking Number 475744970189 Date Shipped"
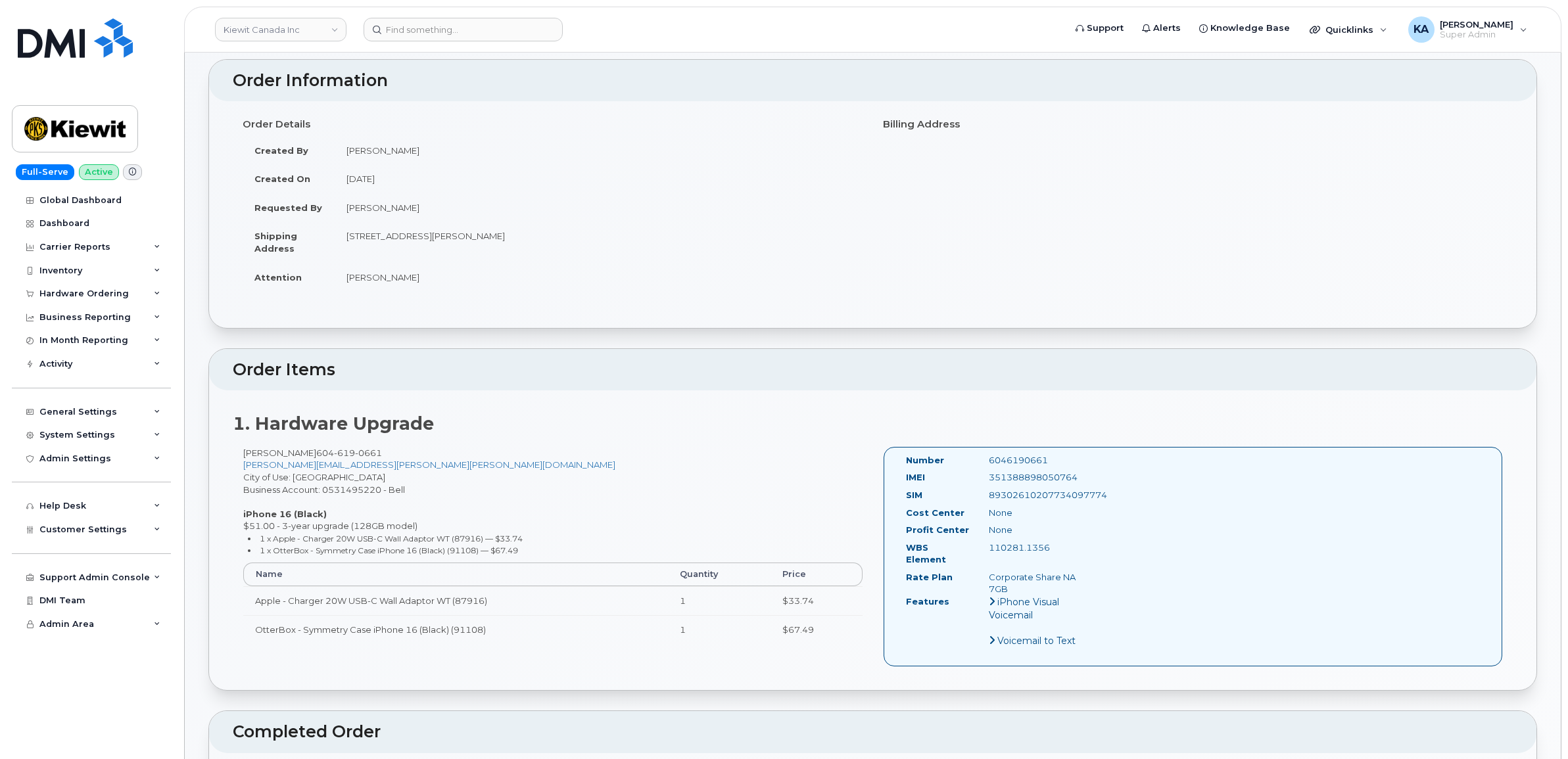
scroll to position [82, 0]
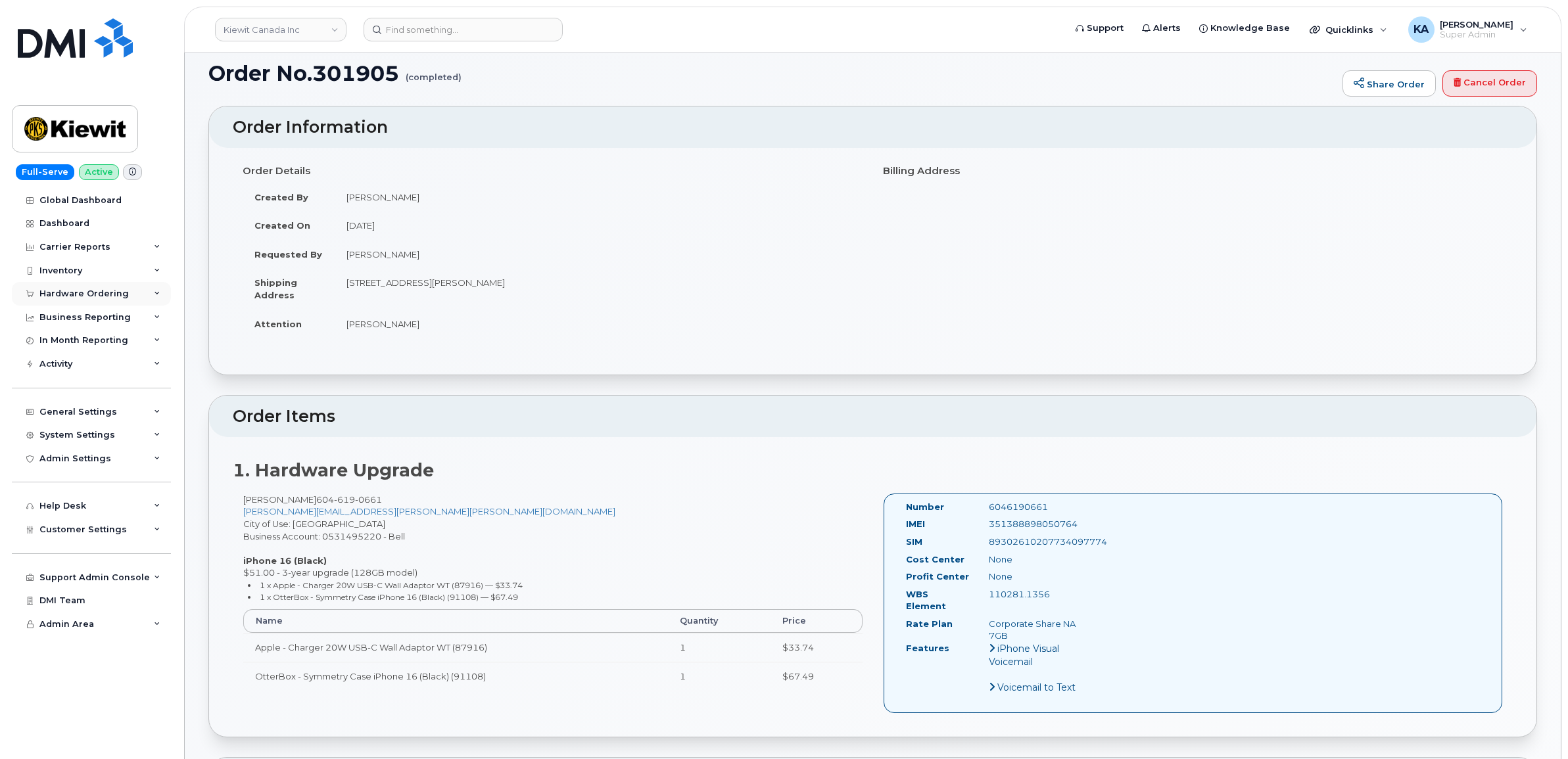
click at [91, 291] on div "Hardware Ordering" at bounding box center [84, 294] width 89 height 10
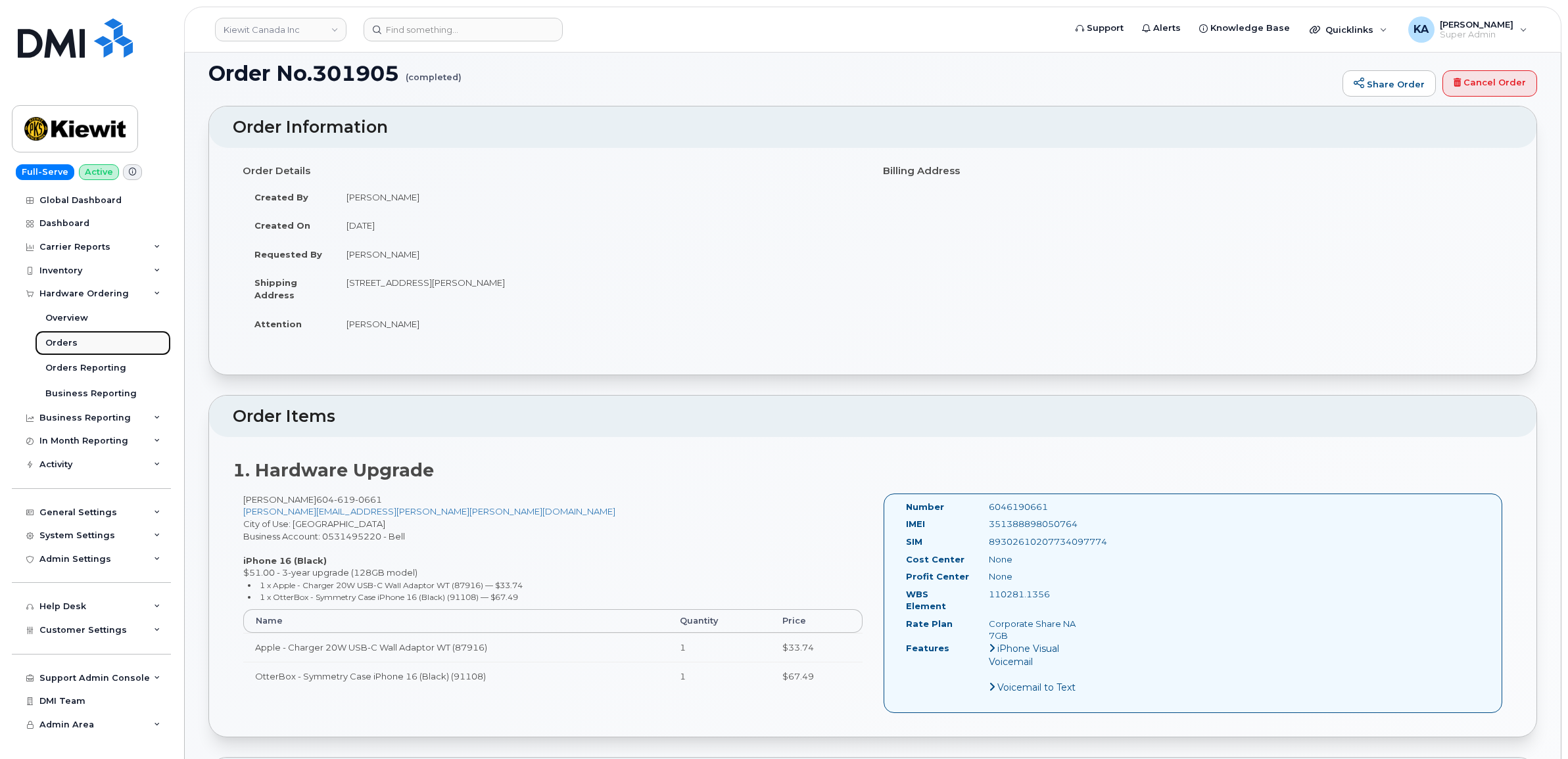
click at [66, 339] on div "Orders" at bounding box center [62, 343] width 33 height 12
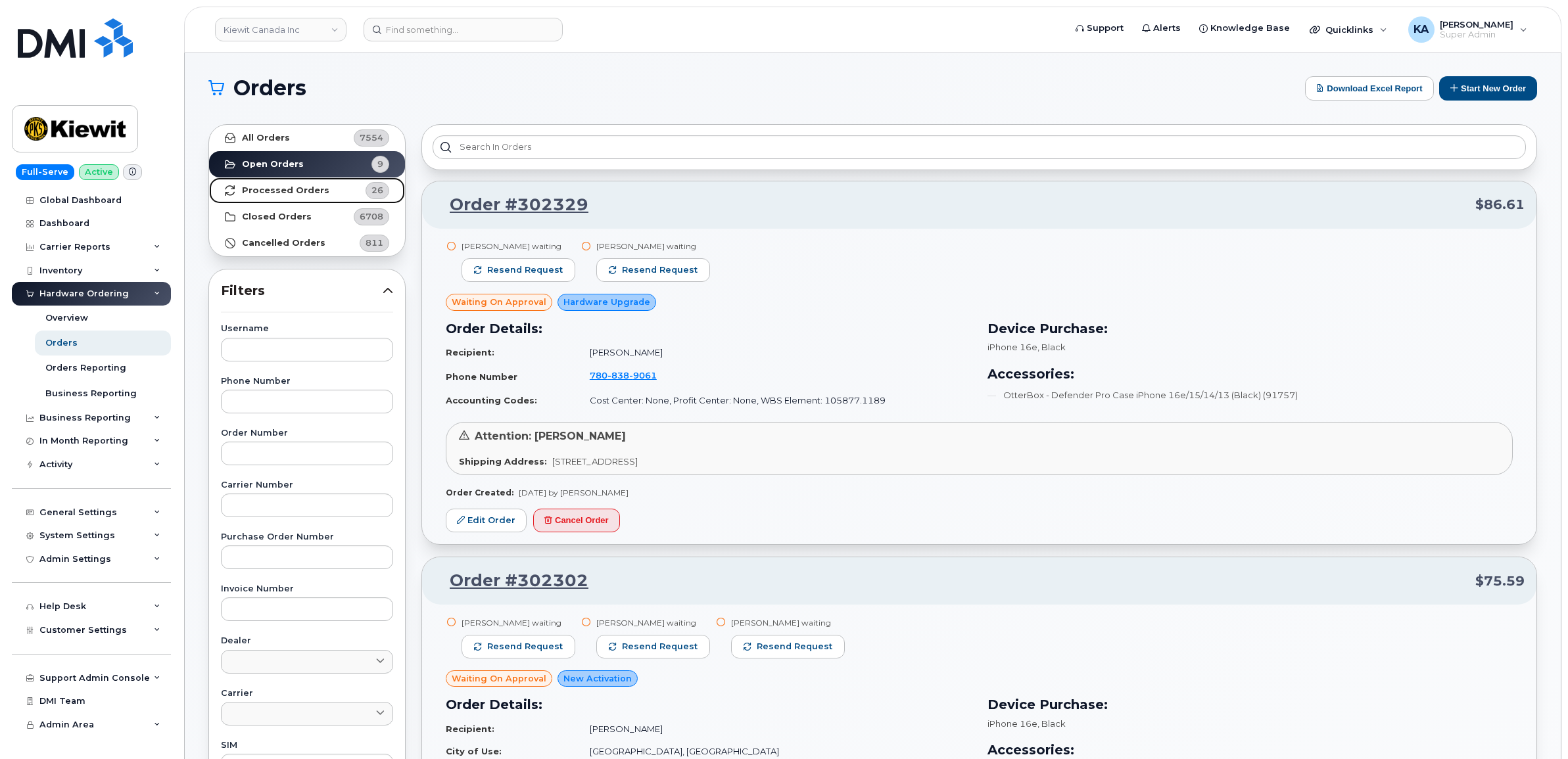
click at [254, 191] on strong "Processed Orders" at bounding box center [286, 191] width 88 height 10
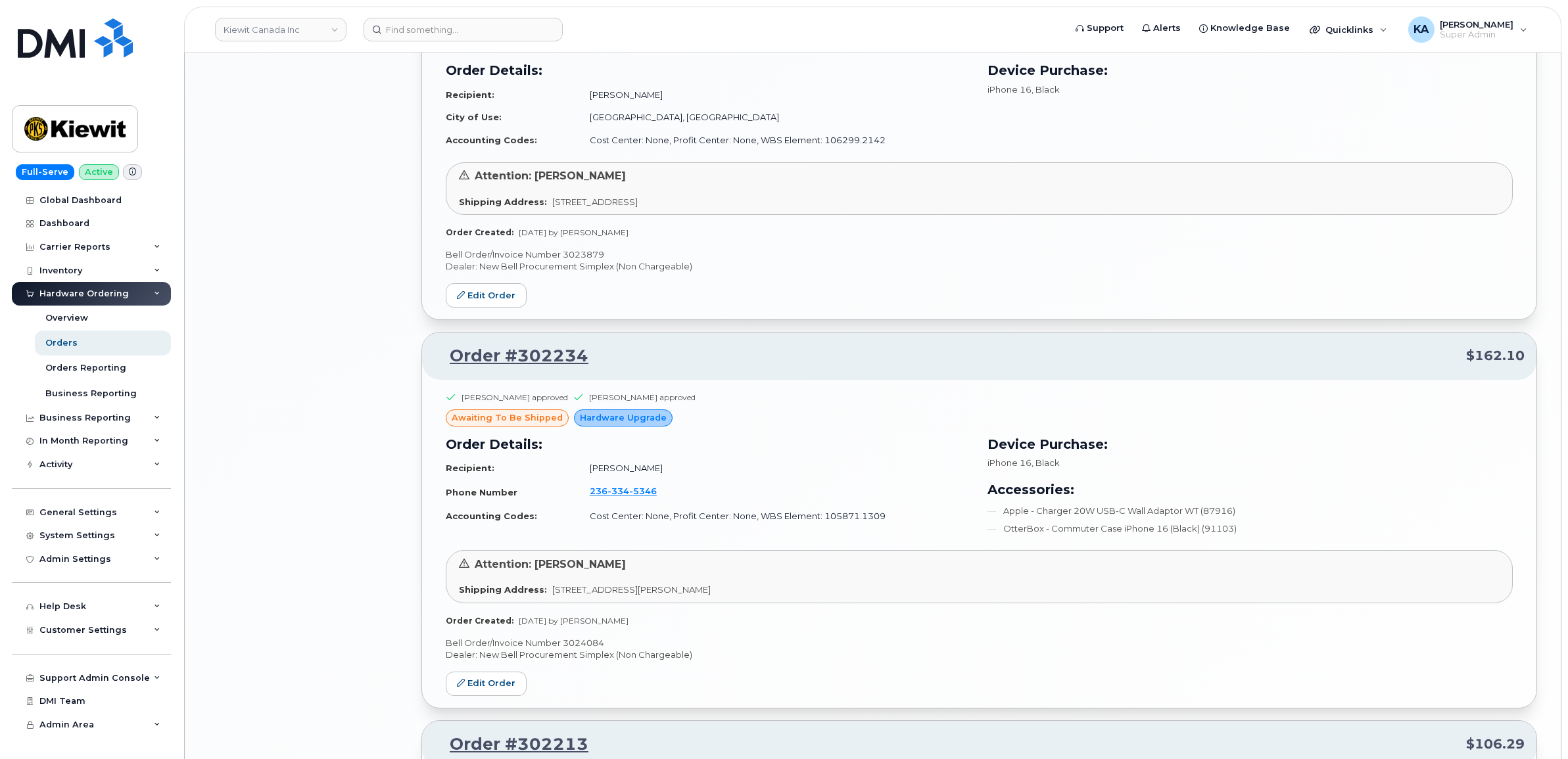
scroll to position [2505, 0]
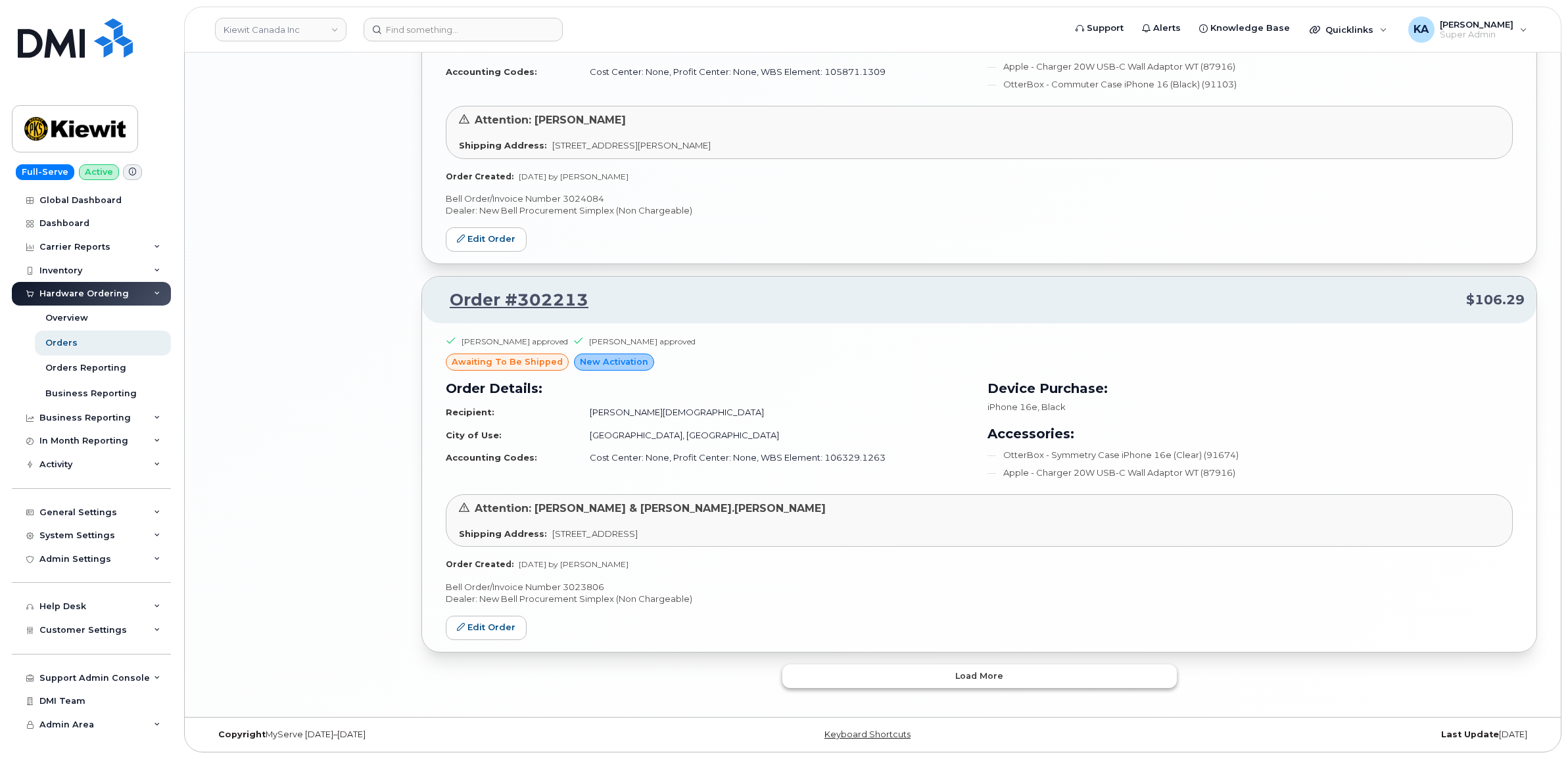
click at [809, 678] on button "Load more" at bounding box center [979, 677] width 394 height 24
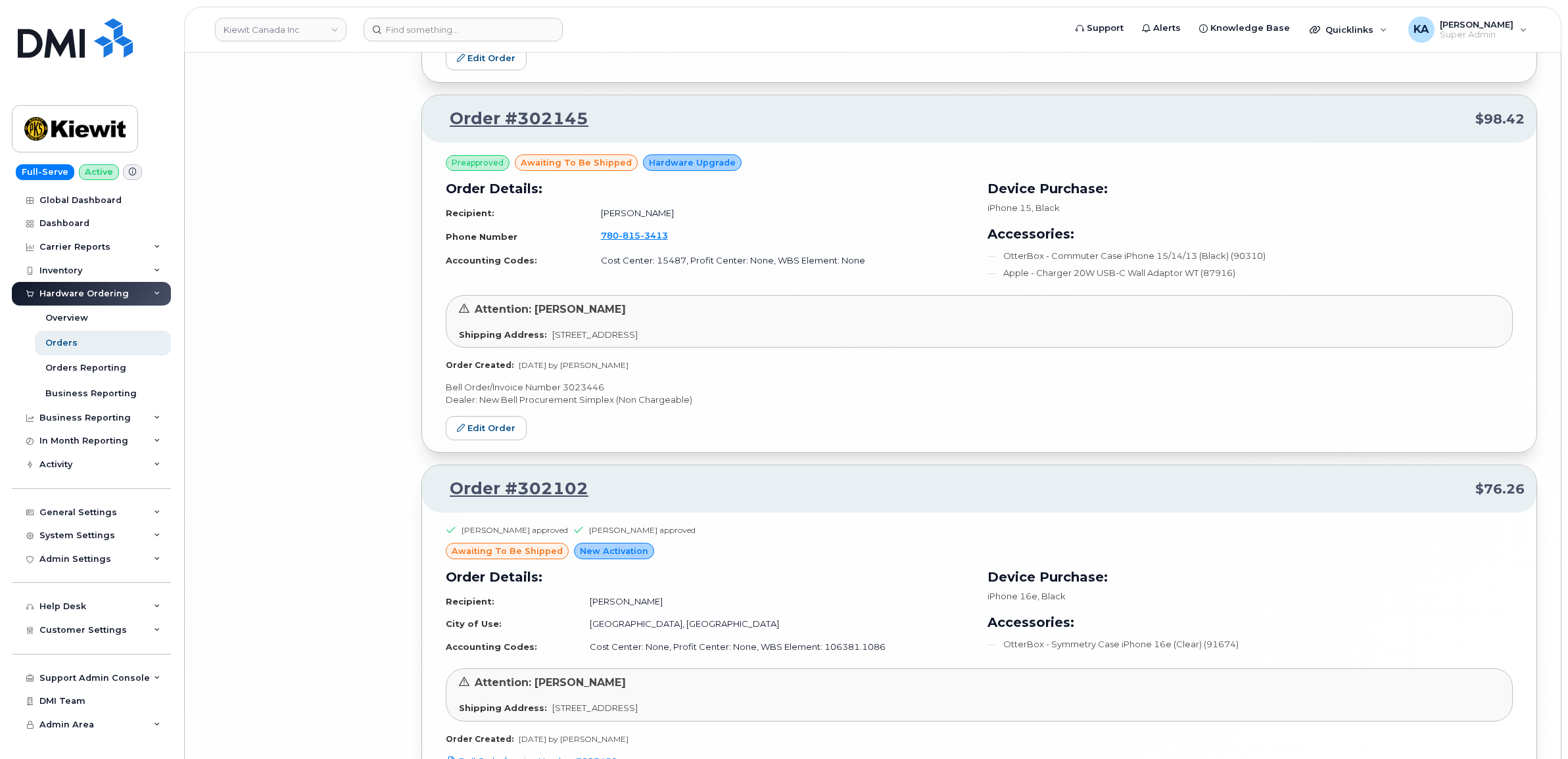
scroll to position [5565, 0]
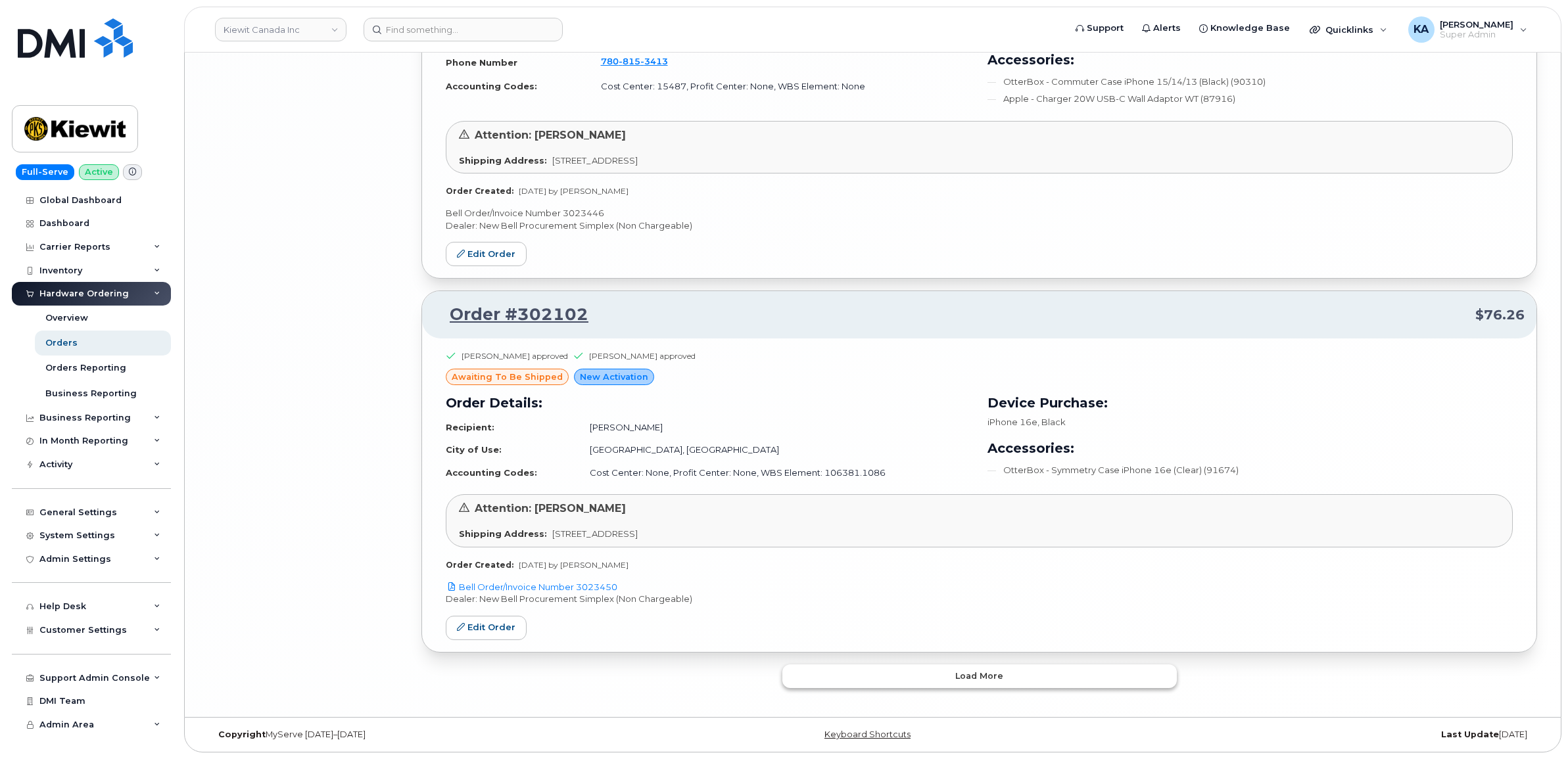
click at [834, 677] on button "Load more" at bounding box center [979, 677] width 394 height 24
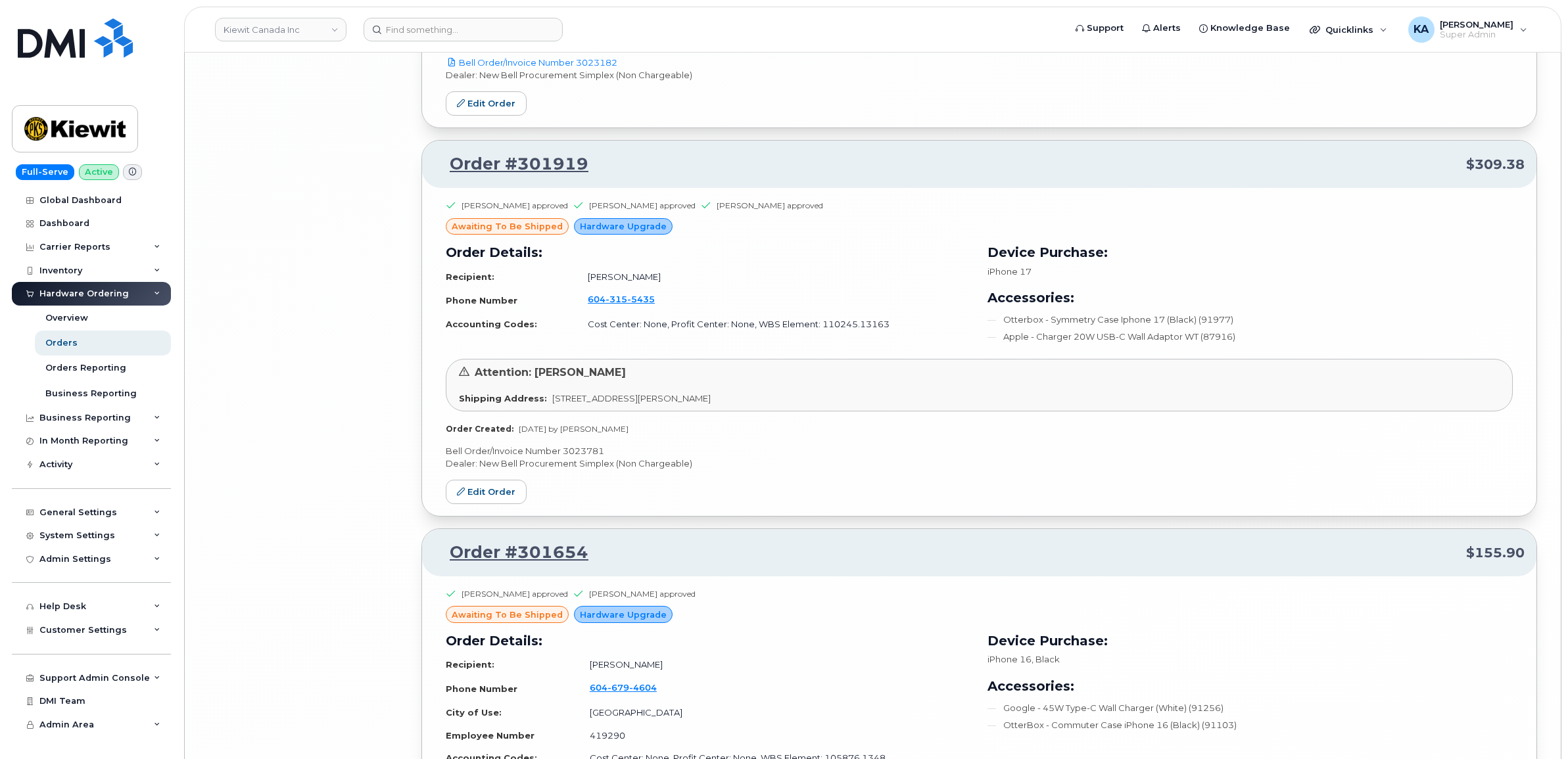
scroll to position [8030, 0]
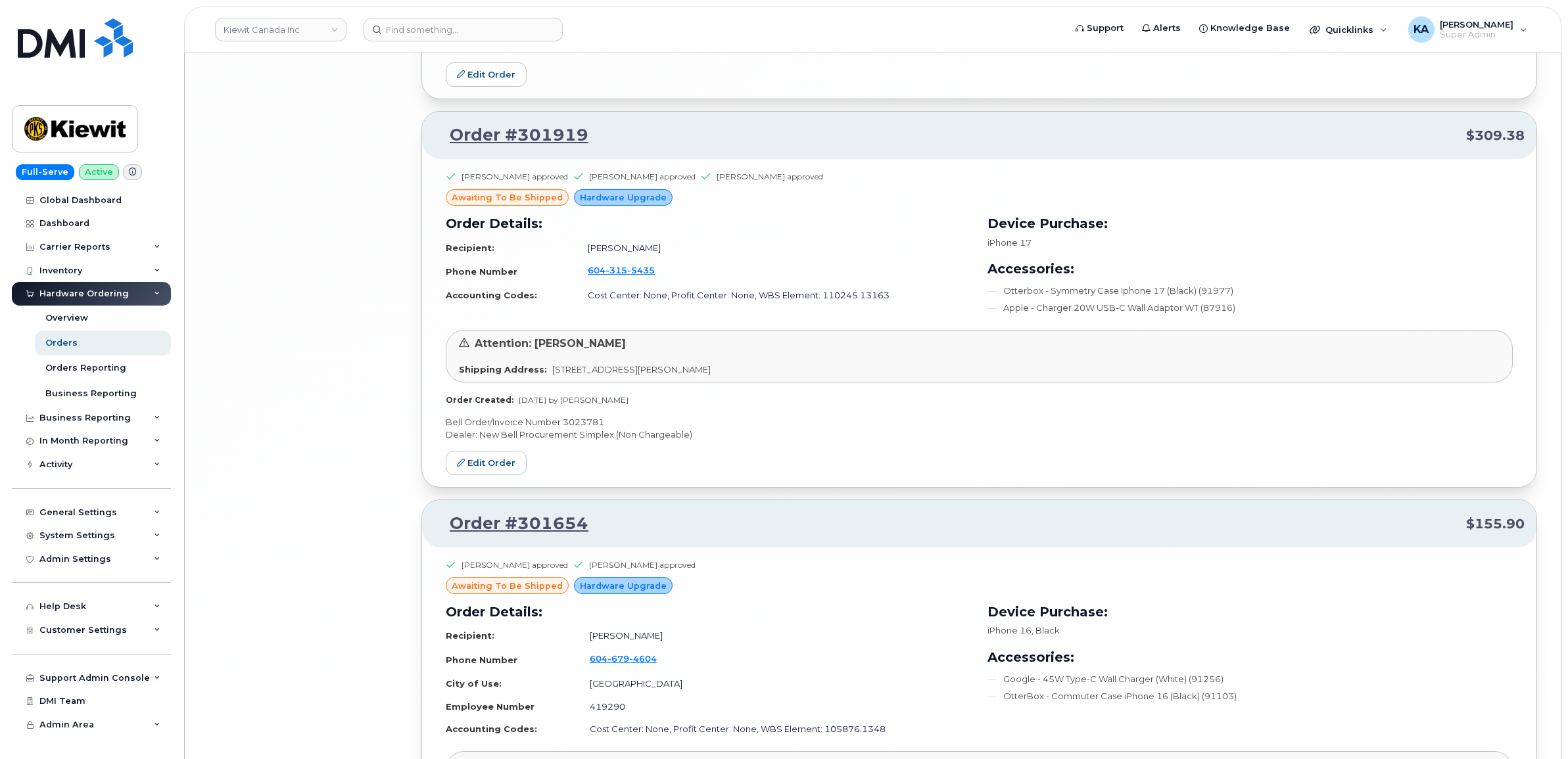
click at [592, 428] on p "Bell Order/Invoice Number 3023781" at bounding box center [979, 422] width 1067 height 13
copy p "3023781"
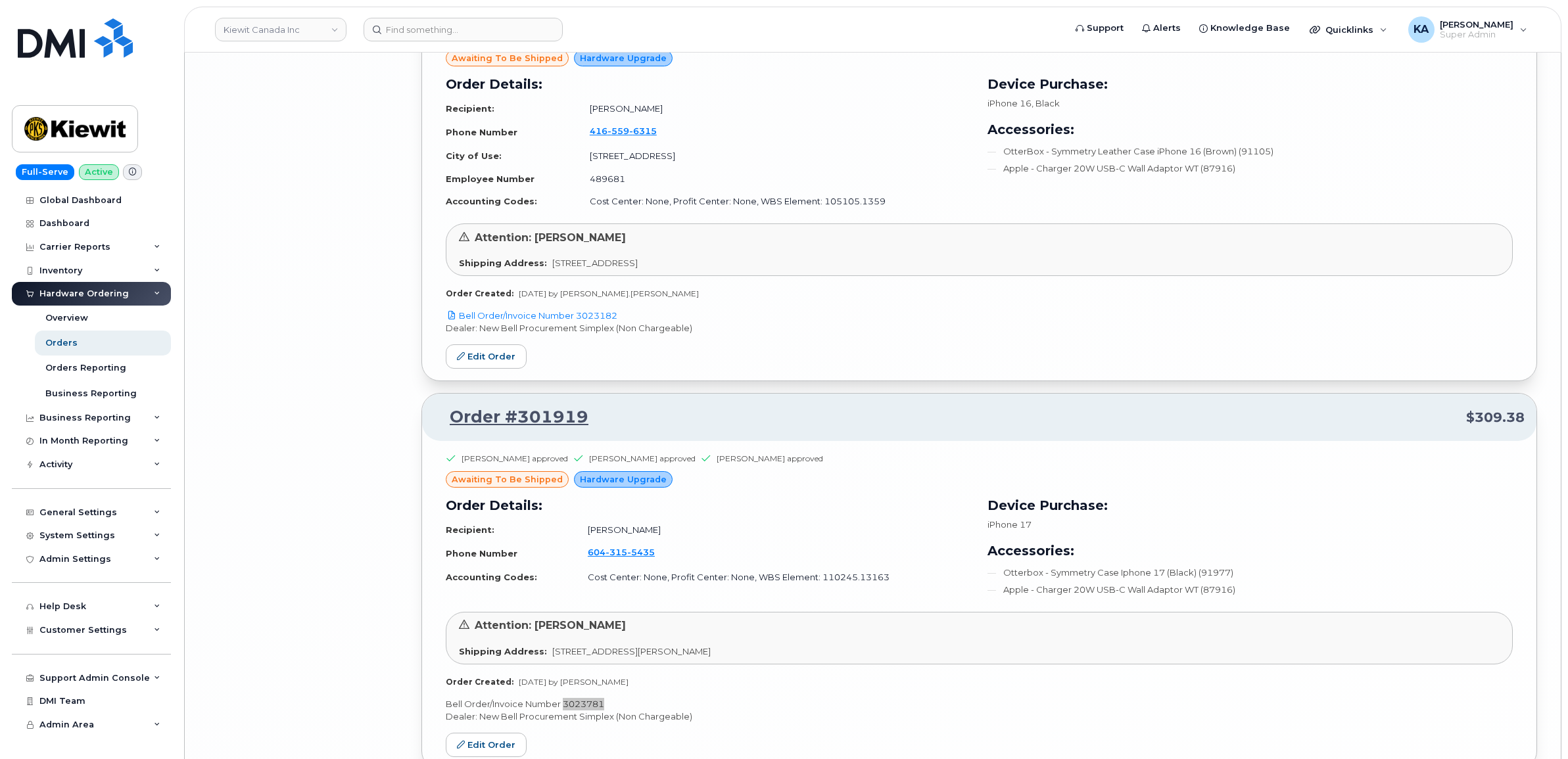
scroll to position [7619, 0]
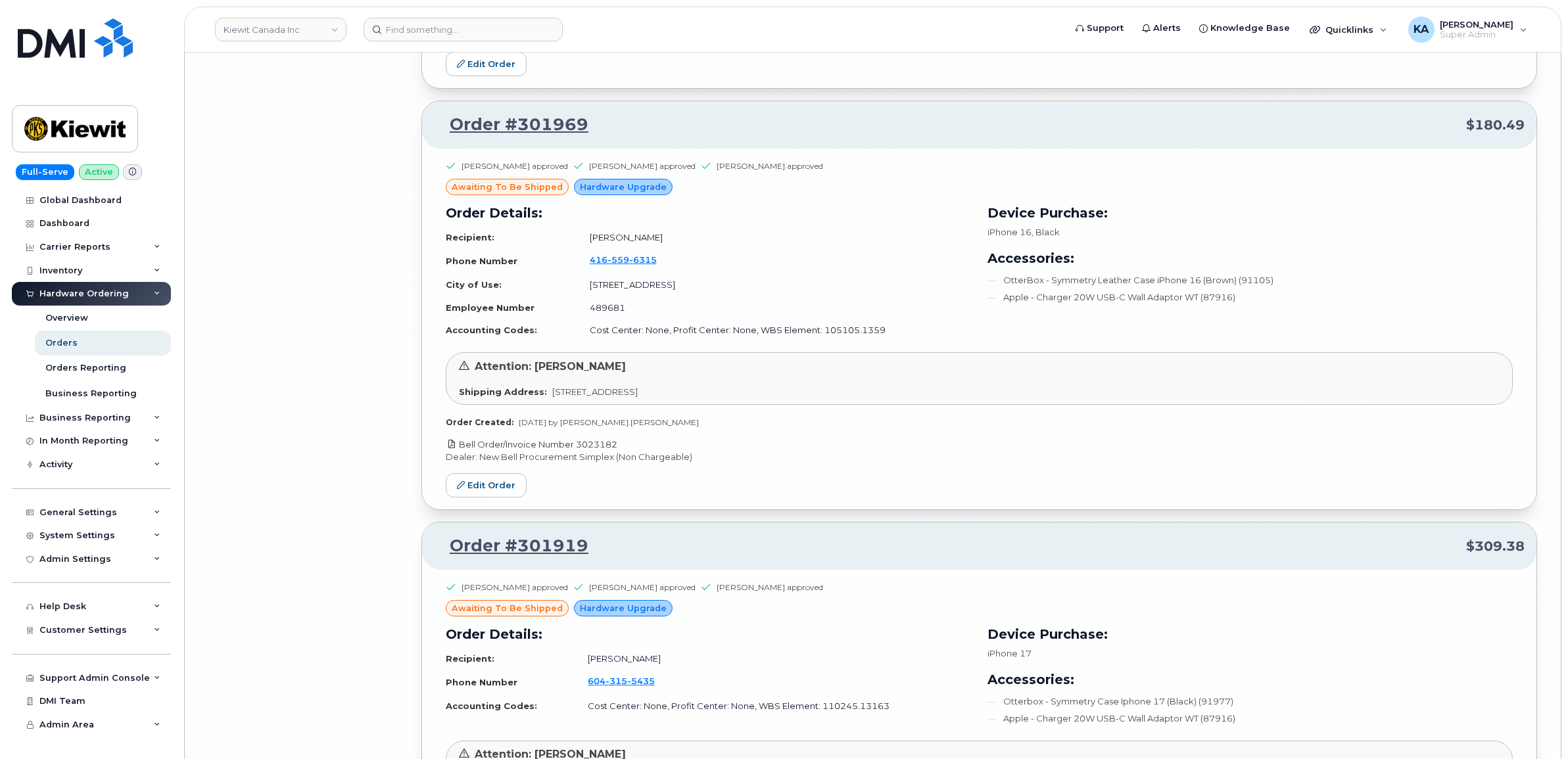
drag, startPoint x: 615, startPoint y: 456, endPoint x: 580, endPoint y: 456, distance: 35.0
click at [580, 451] on p "Bell Order/Invoice Number 3023182" at bounding box center [979, 445] width 1067 height 13
copy link "3023182"
click at [462, 489] on icon at bounding box center [460, 484] width 8 height 8
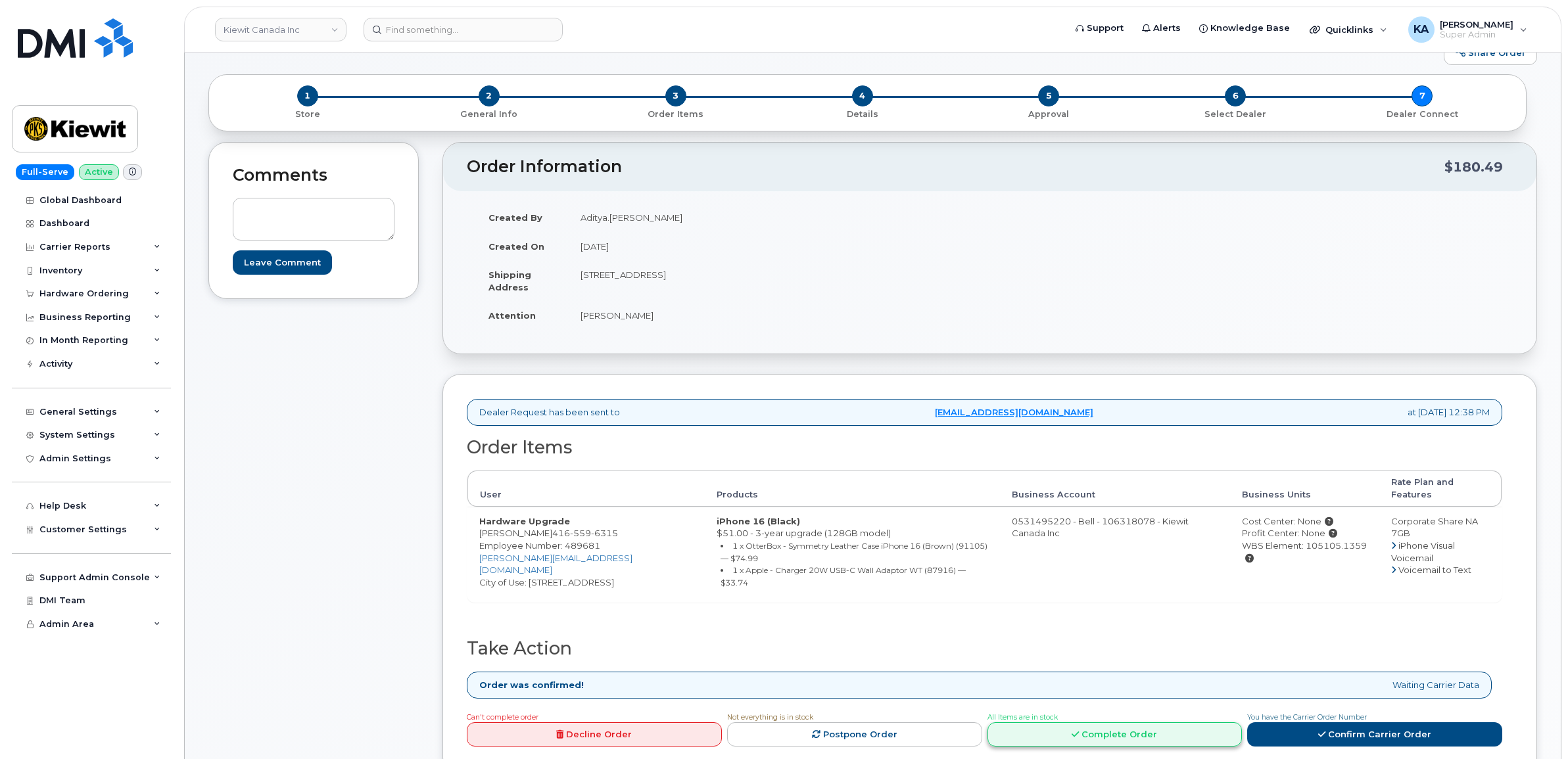
scroll to position [164, 0]
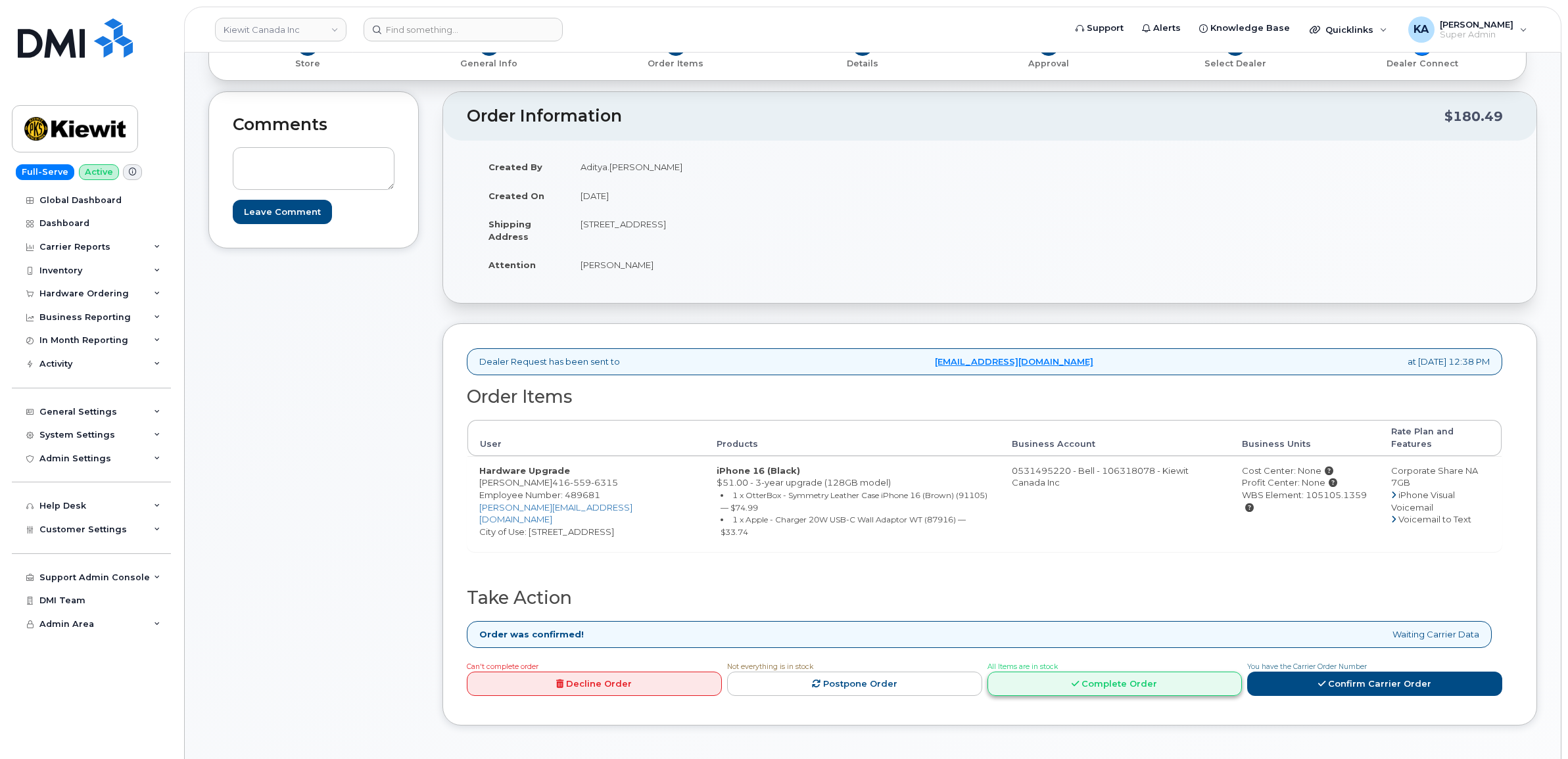
click at [1054, 671] on link "Complete Order" at bounding box center [1115, 683] width 255 height 24
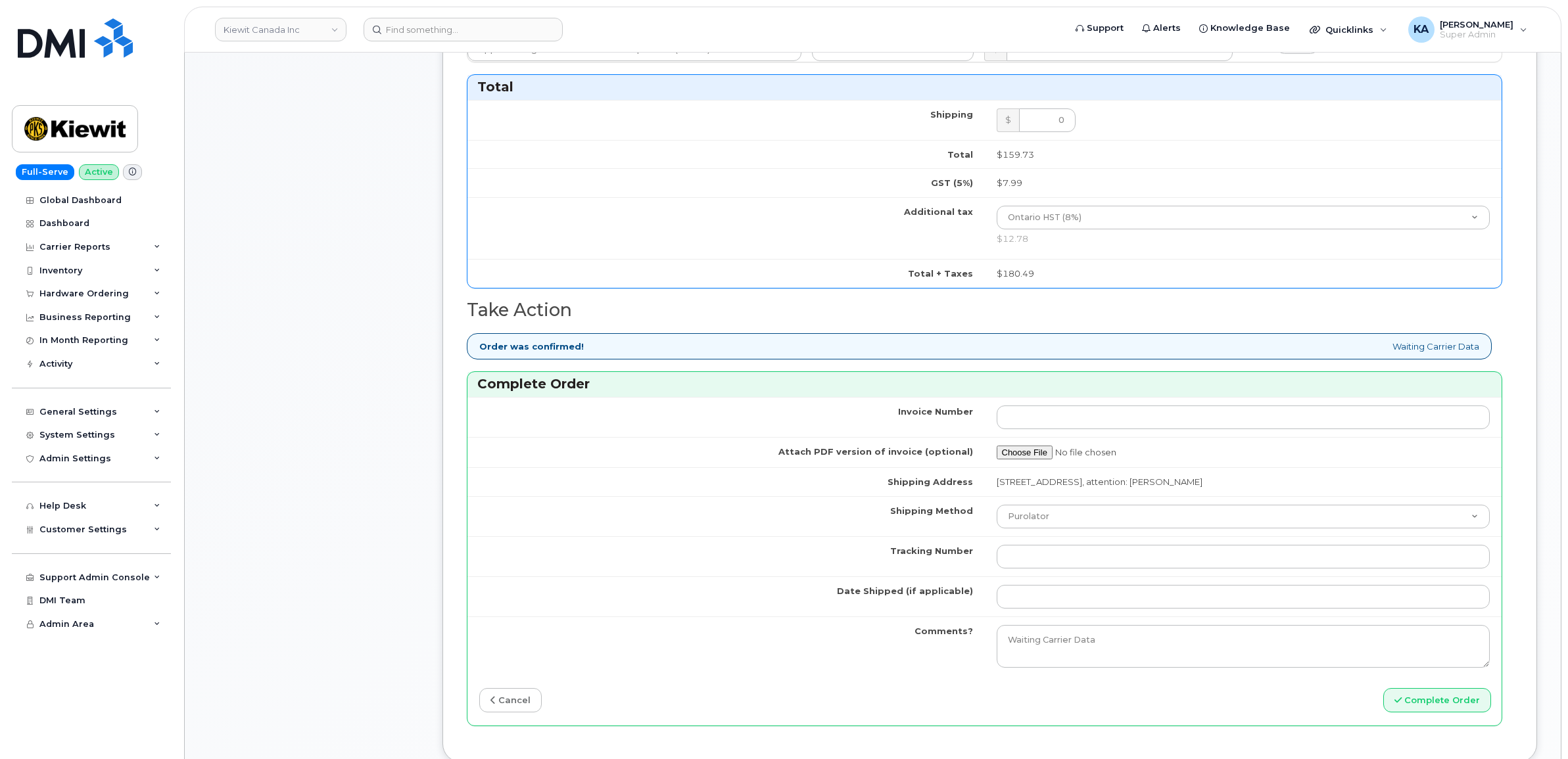
scroll to position [986, 0]
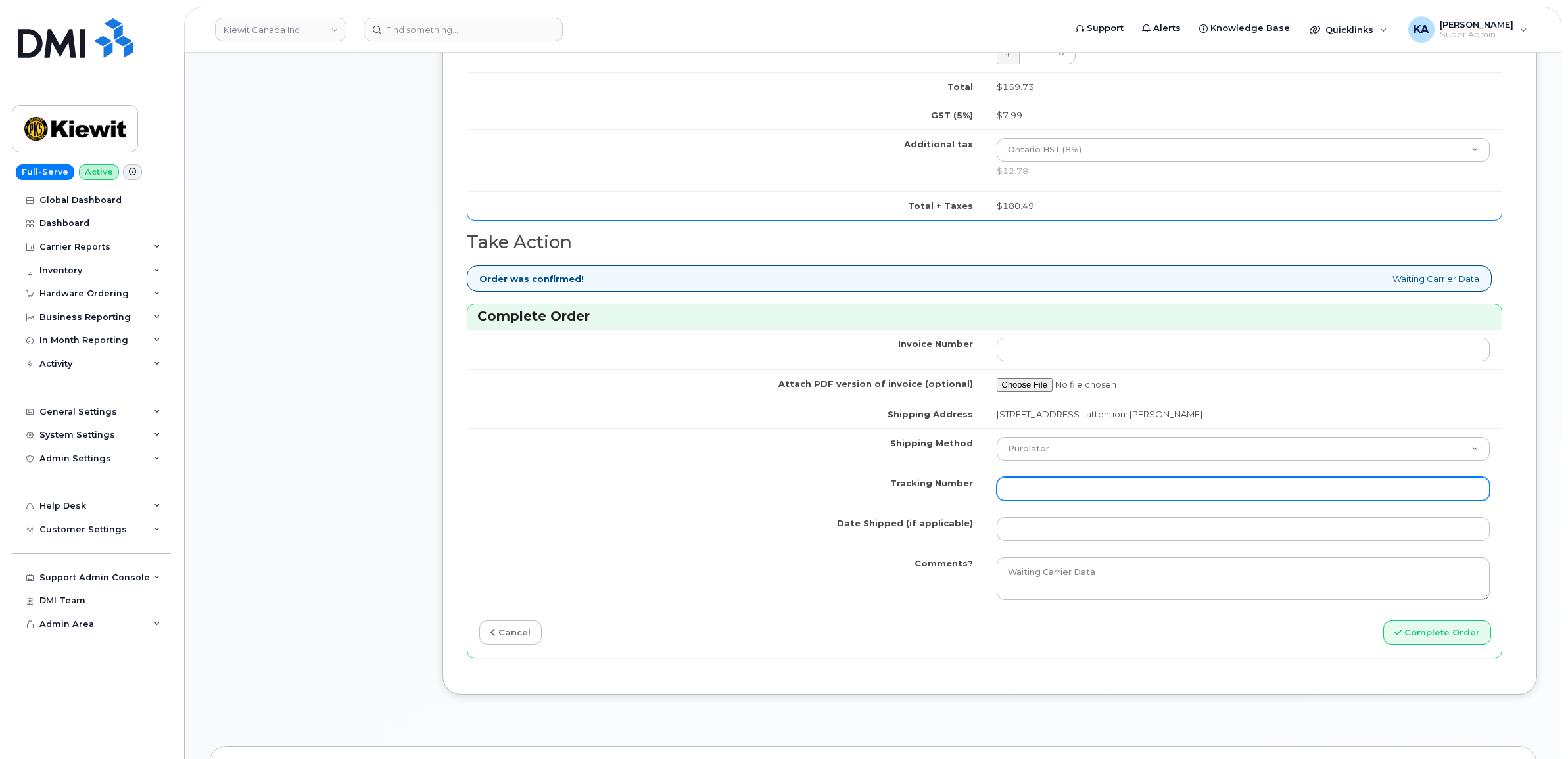
click at [1072, 494] on input "Tracking Number" at bounding box center [1243, 489] width 494 height 24
paste input "520081987833"
type input "520081987833"
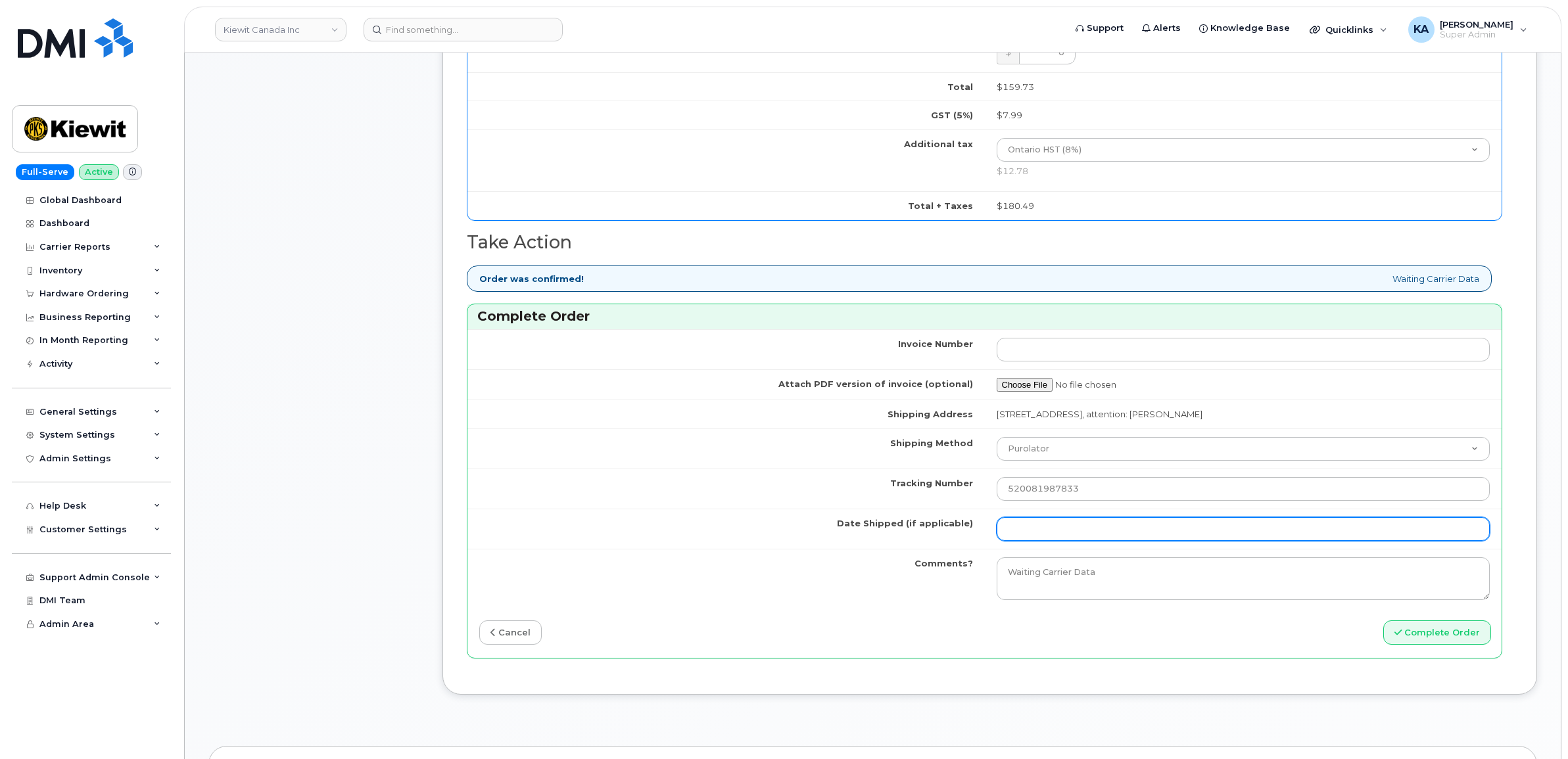
click at [1053, 531] on input "Date Shipped (if applicable)" at bounding box center [1243, 529] width 494 height 24
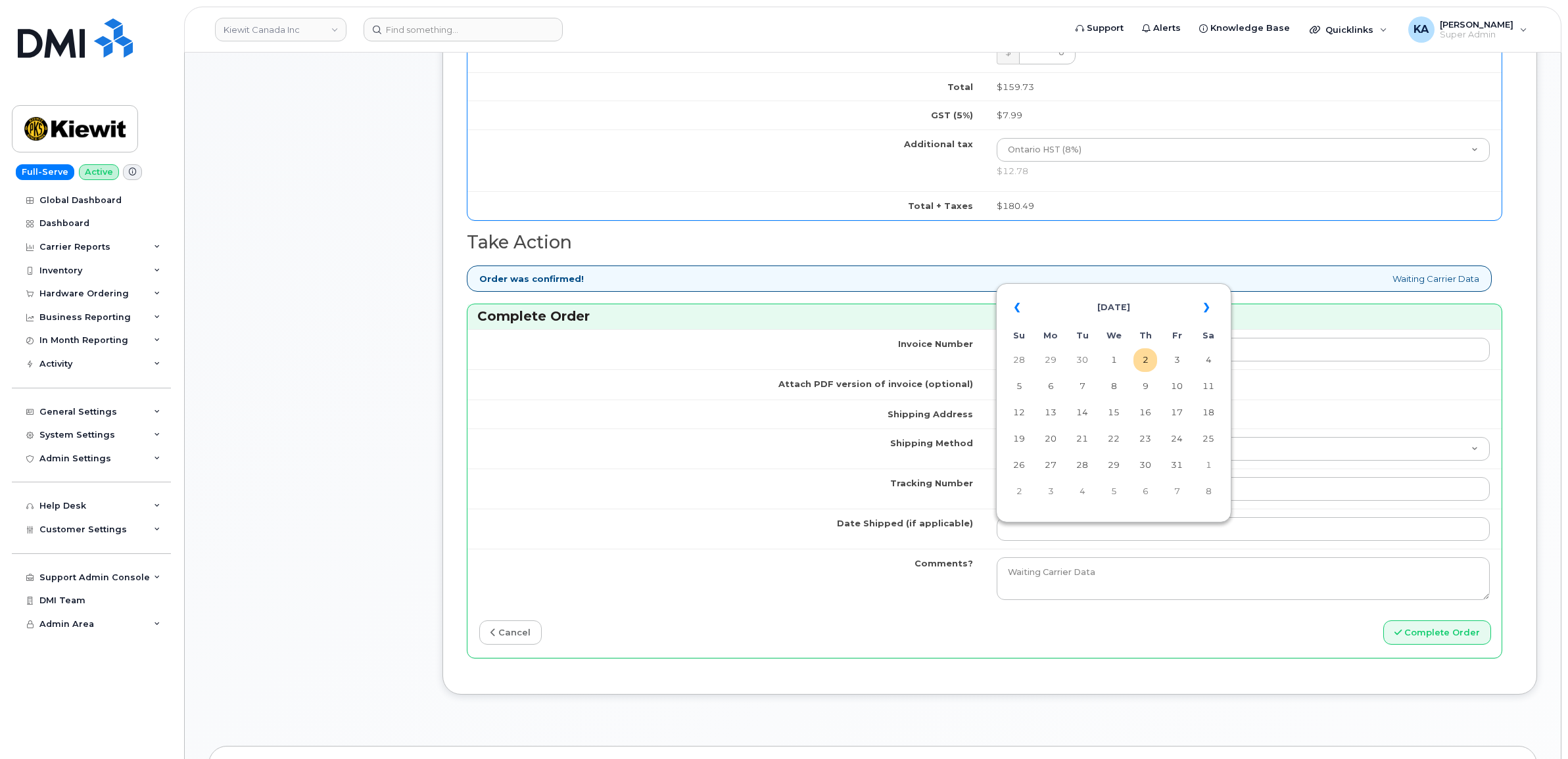
click at [1131, 289] on table "« [DATE] » Su Mo Tu We Th Fr Sa 28 29 30 1 2 3 4 5 6 7 8 9 10 11 12 13 14 15 16…" at bounding box center [1114, 399] width 228 height 225
click at [1115, 358] on td "1" at bounding box center [1114, 361] width 24 height 24
type input "[DATE]"
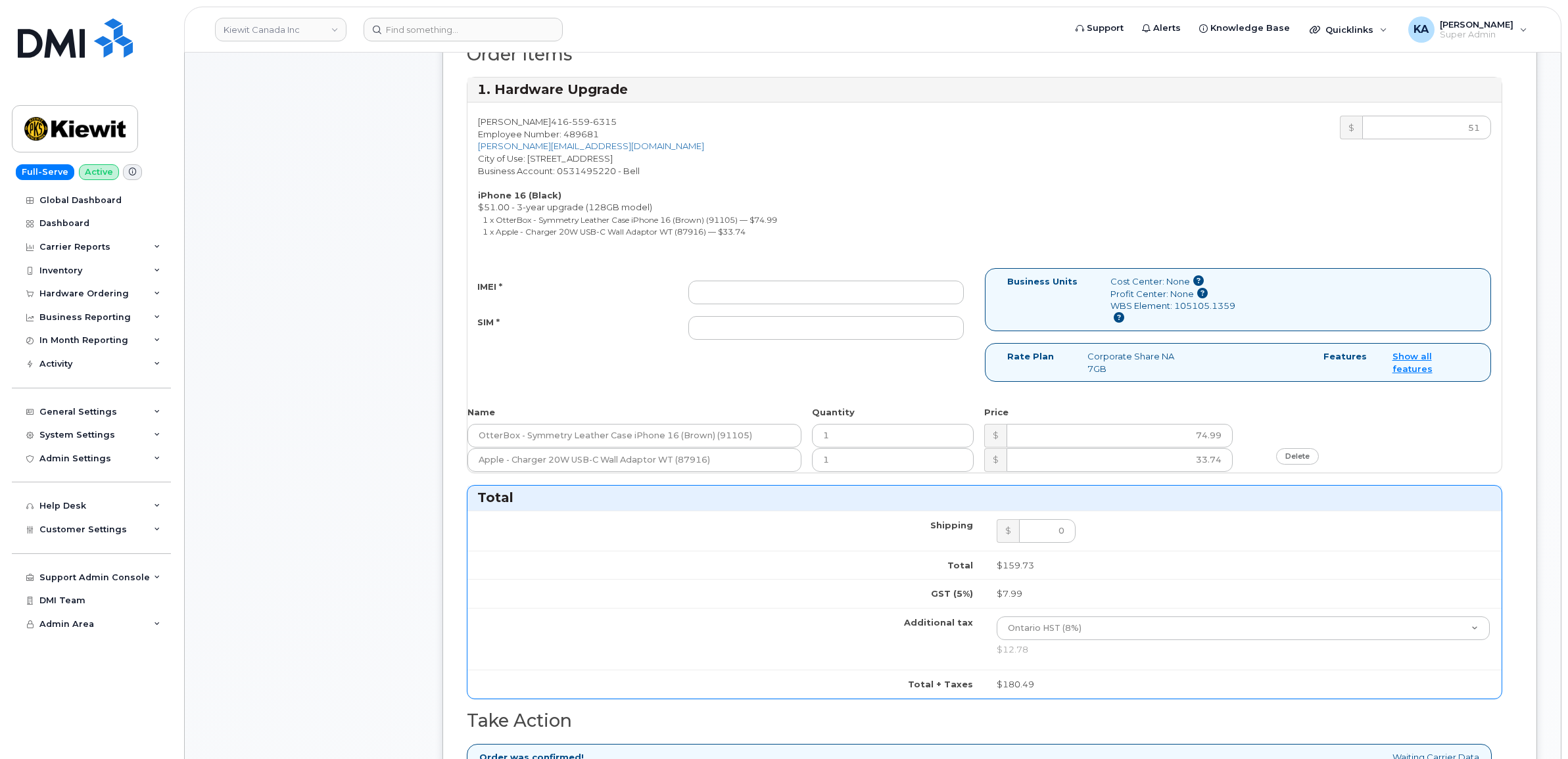
scroll to position [410, 0]
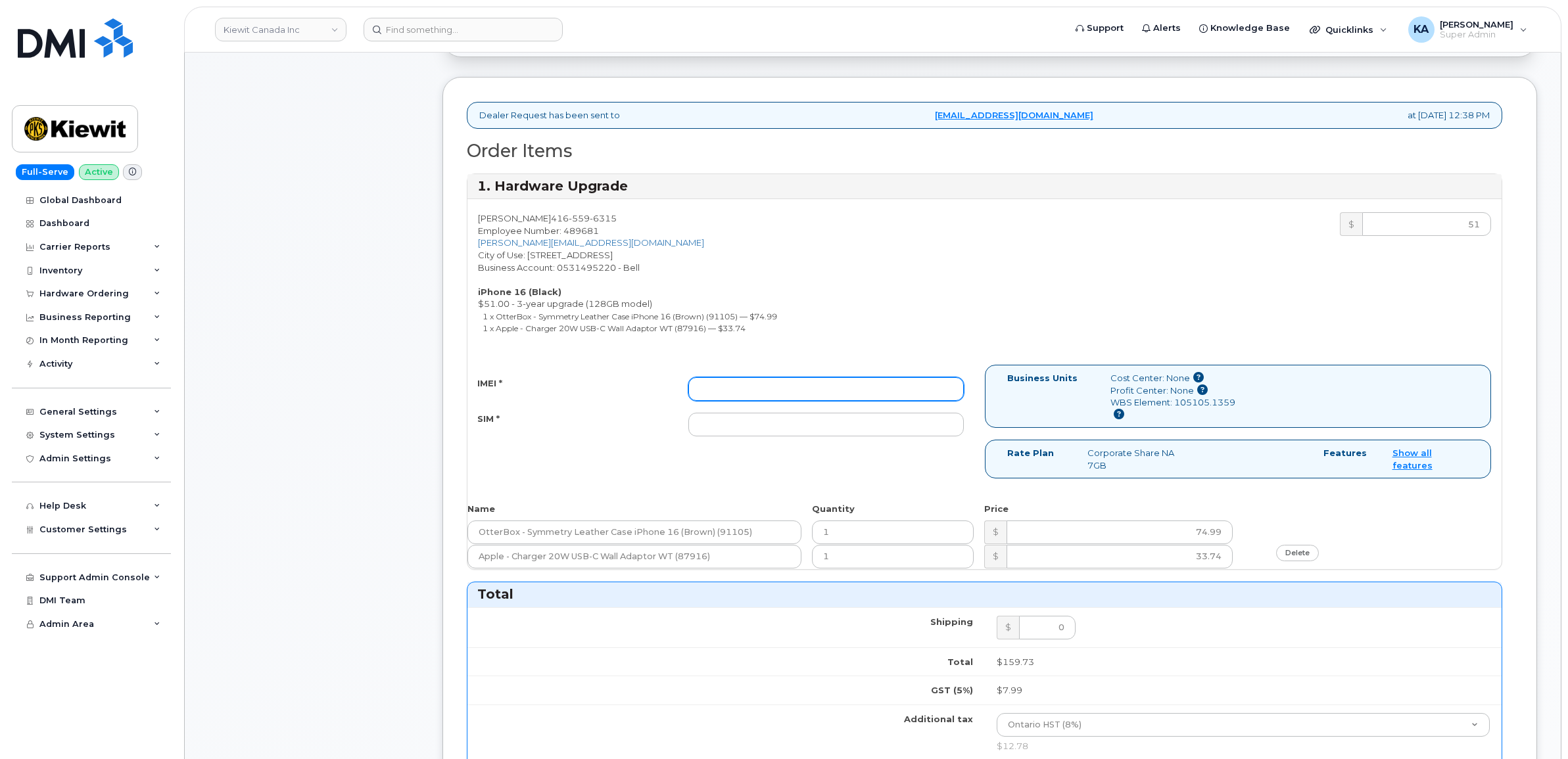
click at [928, 397] on input "IMEI *" at bounding box center [826, 389] width 276 height 24
paste input "350707650158054"
type input "350707650158054"
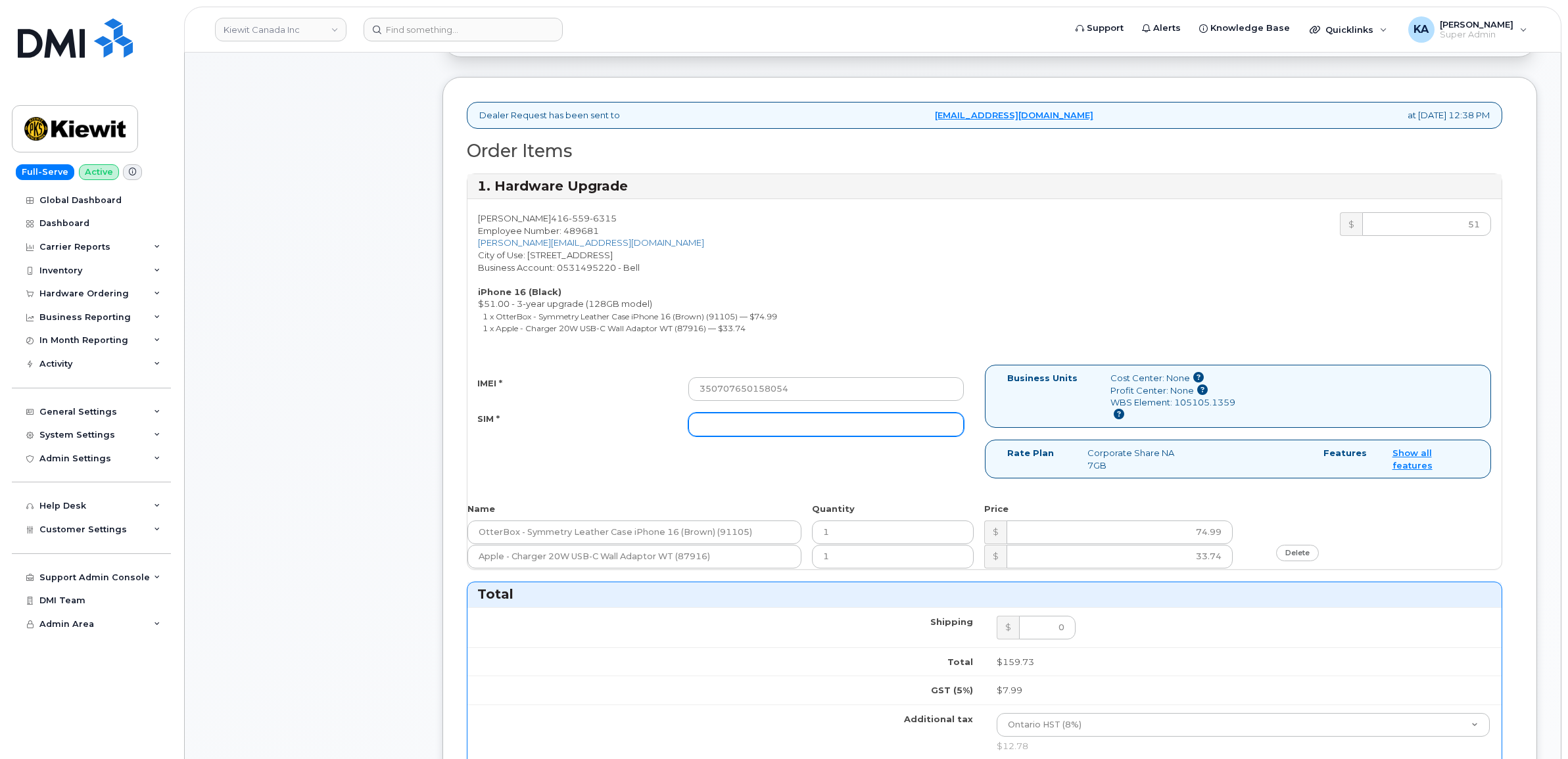
click at [891, 425] on input "SIM *" at bounding box center [826, 425] width 276 height 24
paste input "89302610207734232207"
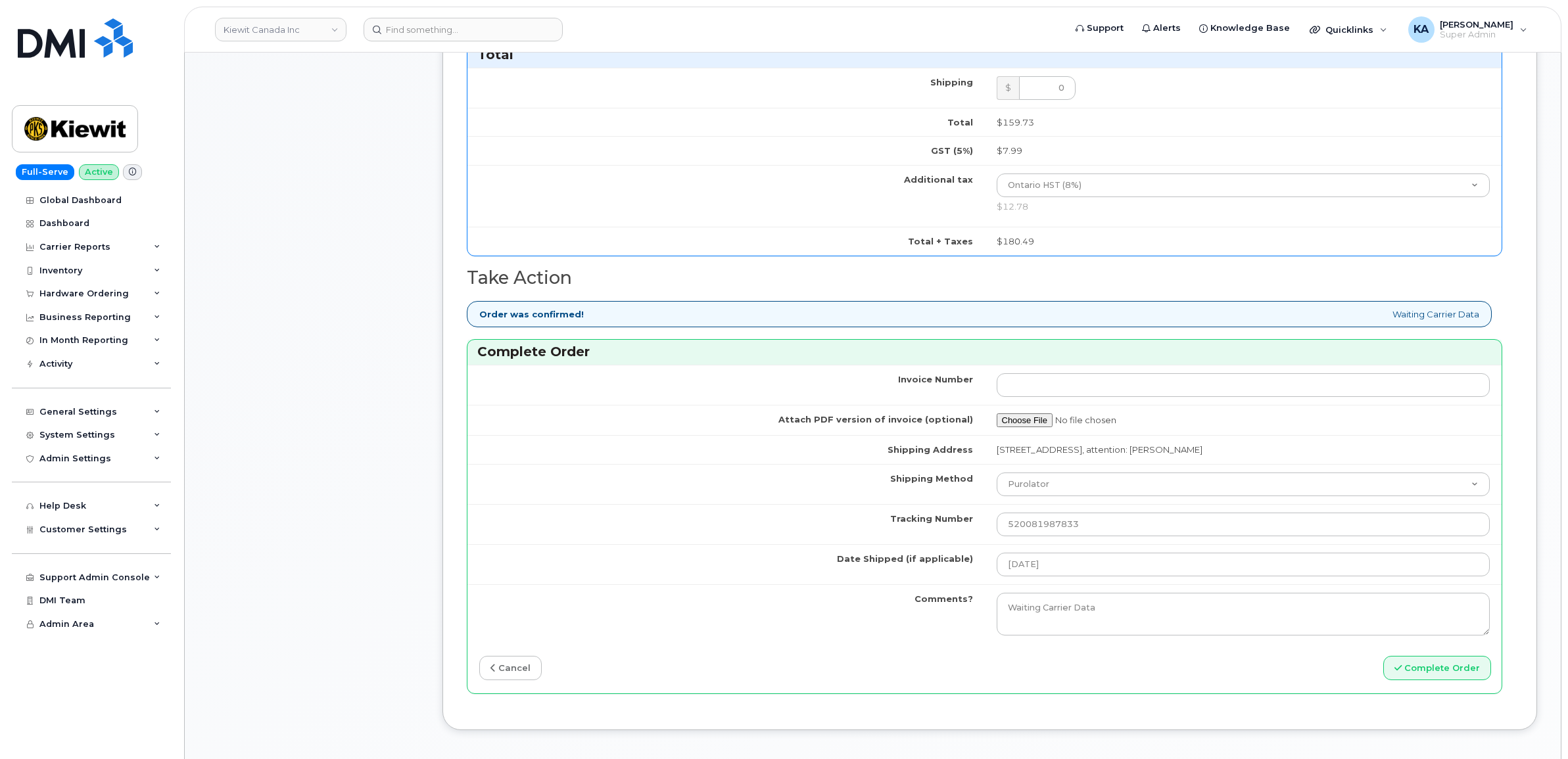
scroll to position [986, 0]
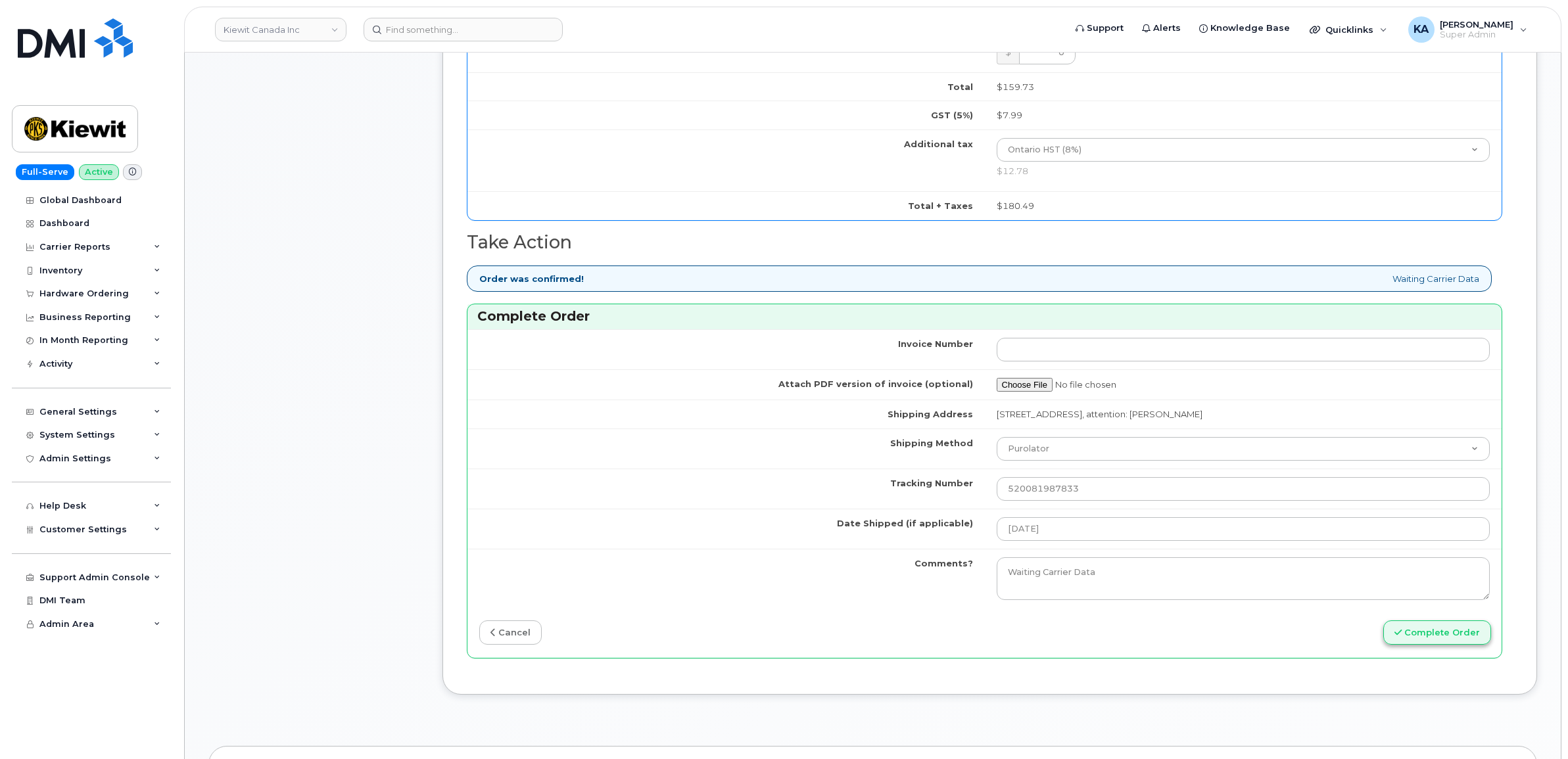
type input "89302610207734232207"
click at [1401, 636] on icon "submit" at bounding box center [1398, 633] width 7 height 9
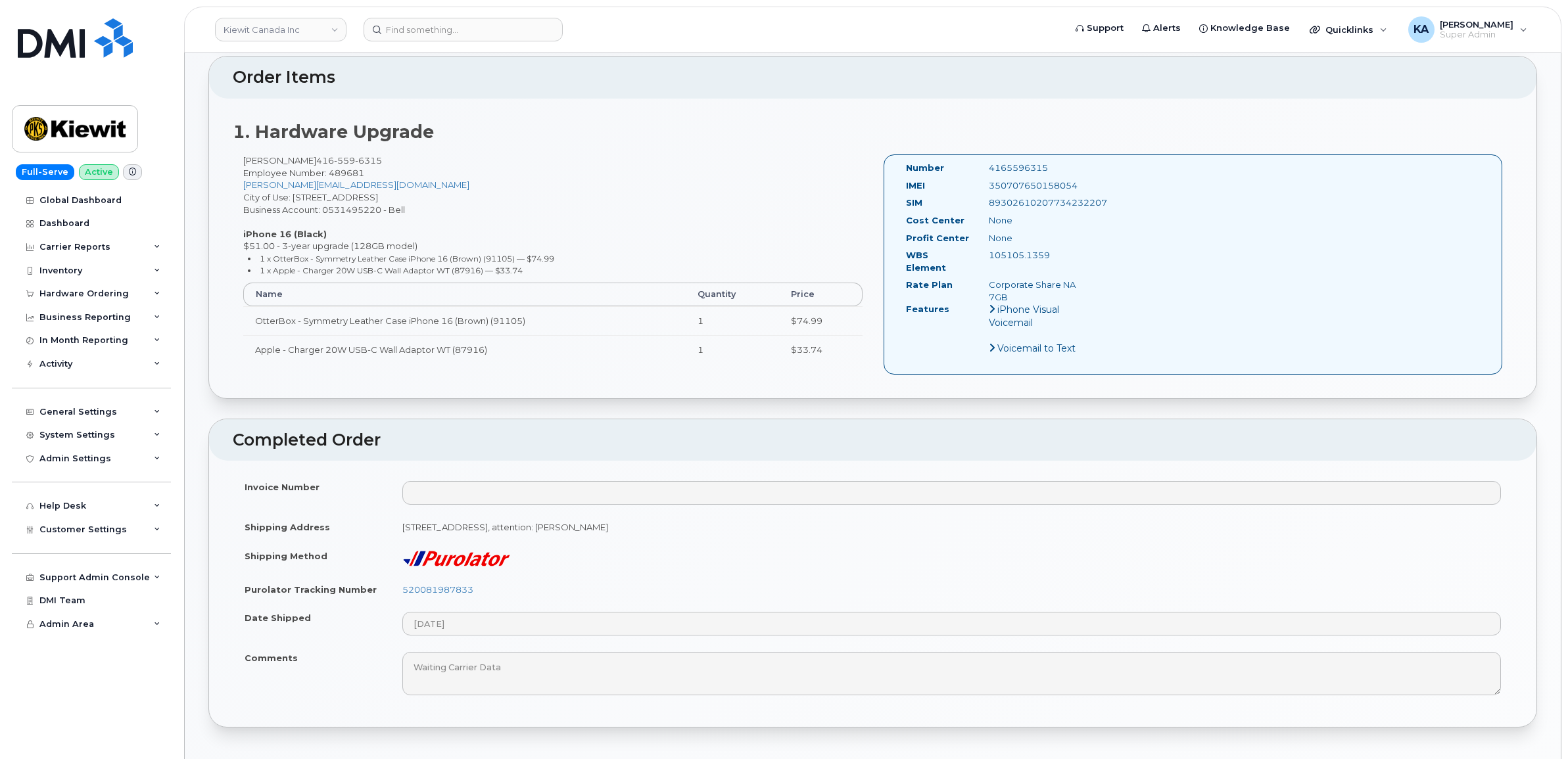
scroll to position [410, 0]
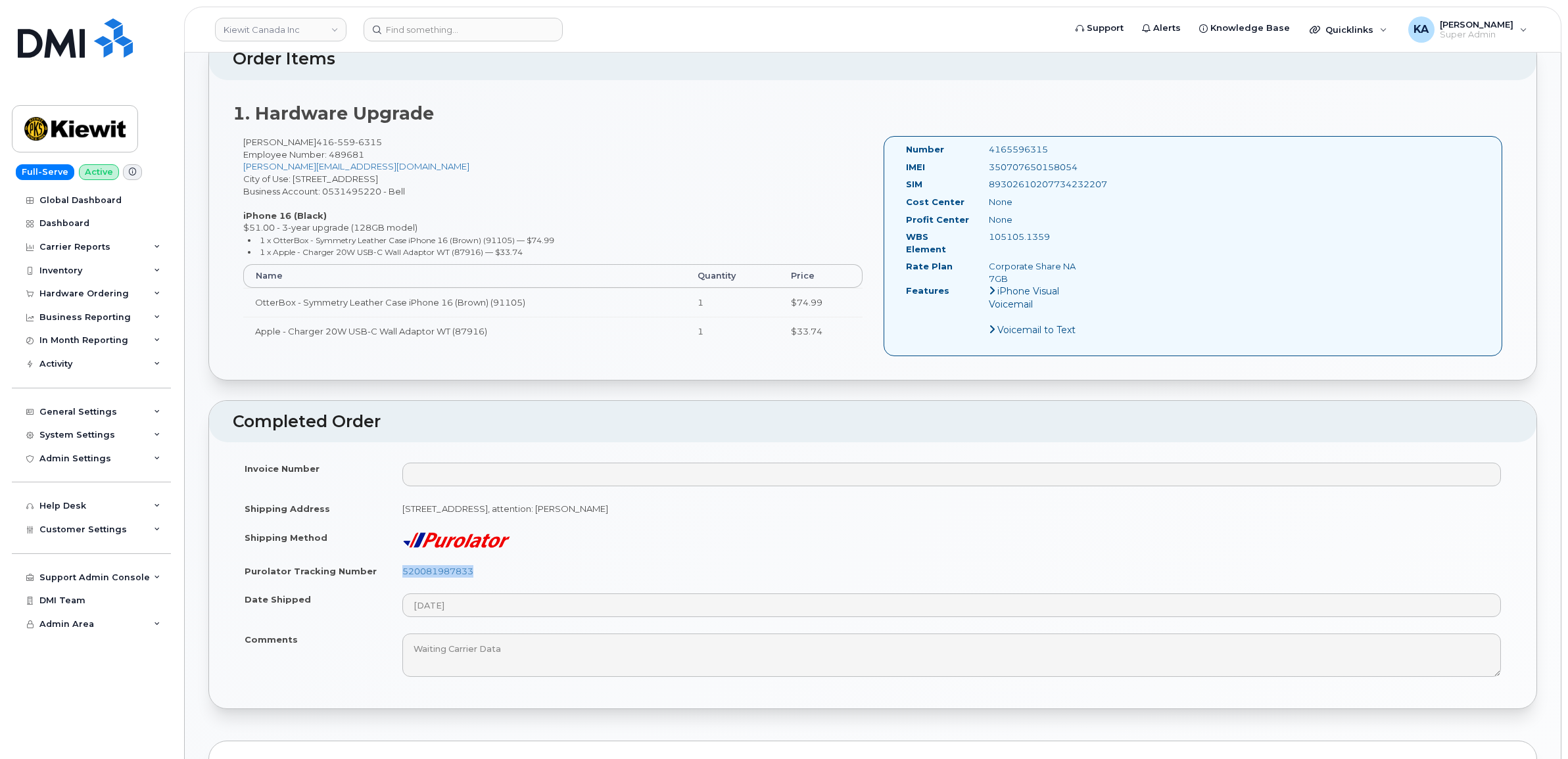
drag, startPoint x: 483, startPoint y: 560, endPoint x: 378, endPoint y: 564, distance: 105.1
click at [378, 564] on tr "Purolator Tracking Number 520081987833" at bounding box center [872, 571] width 1279 height 29
copy tr "520081987833"
drag, startPoint x: 1095, startPoint y: 160, endPoint x: 1030, endPoint y: 165, distance: 65.2
click at [1030, 165] on div "Number 4165596315 IMEI [TECHNICAL_ID] SIM [TECHNICAL_ID] Cost Center None [GEOG…" at bounding box center [1193, 246] width 619 height 220
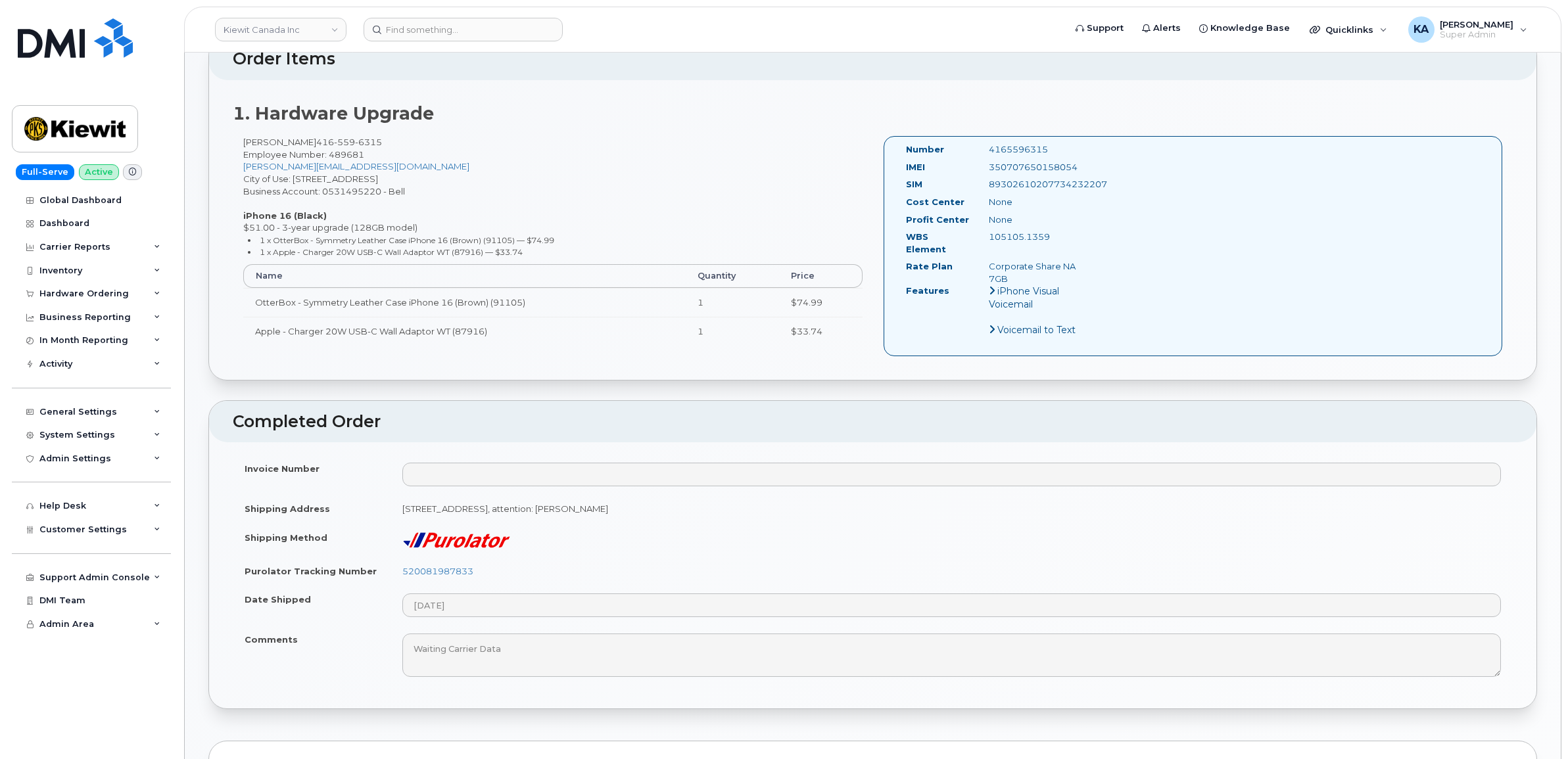
drag, startPoint x: 1030, startPoint y: 166, endPoint x: 1084, endPoint y: 167, distance: 54.0
click at [1084, 167] on div "350707650158054" at bounding box center [1036, 167] width 116 height 13
drag, startPoint x: 1084, startPoint y: 167, endPoint x: 1013, endPoint y: 172, distance: 71.2
click at [1013, 172] on div "350707650158054" at bounding box center [1036, 167] width 116 height 13
copy div "350707650158054"
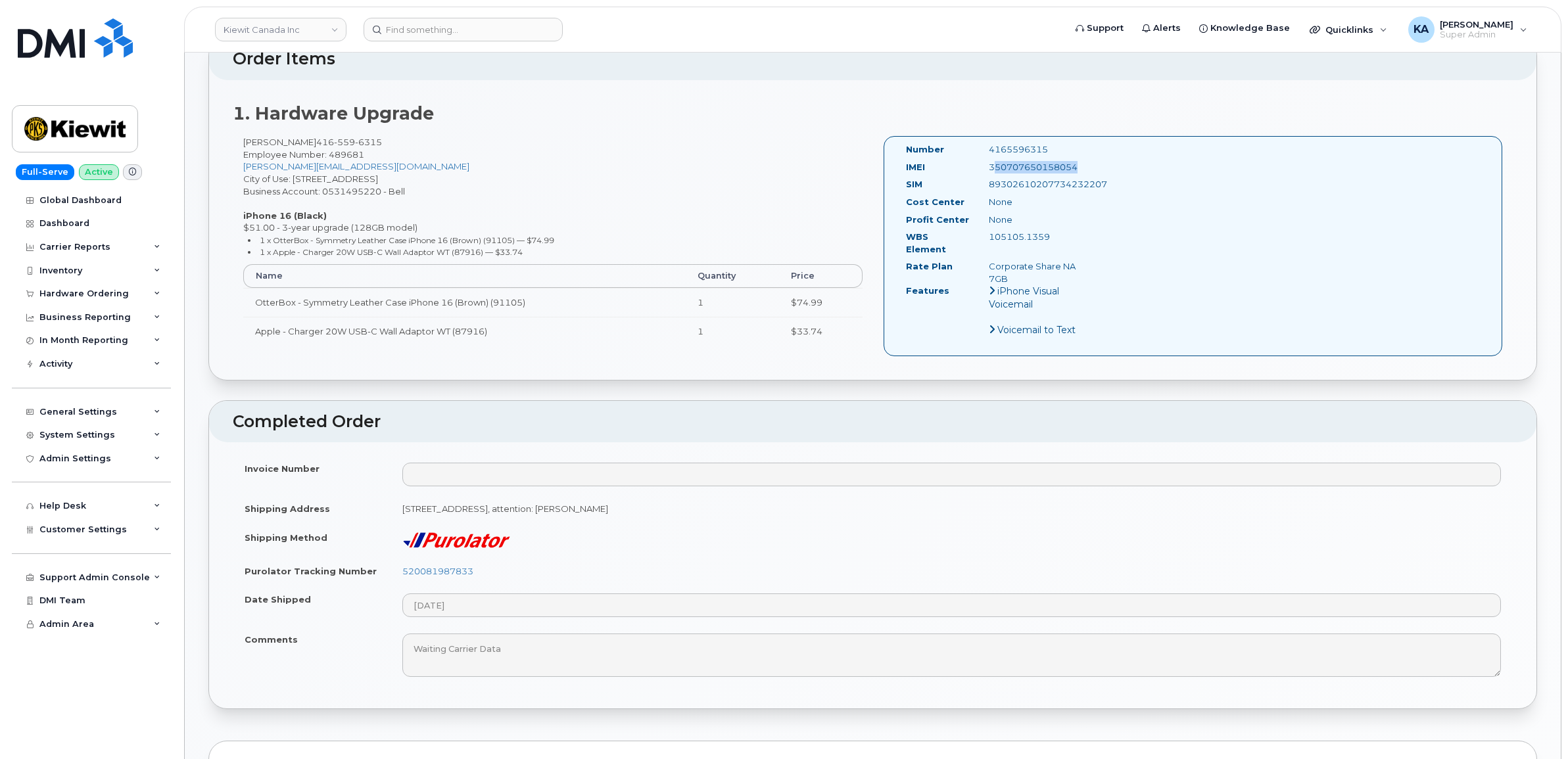
drag, startPoint x: 1043, startPoint y: 149, endPoint x: 982, endPoint y: 151, distance: 61.0
click at [982, 151] on div "4165596315" at bounding box center [1036, 149] width 116 height 13
copy div "4165596315"
drag, startPoint x: 905, startPoint y: 145, endPoint x: 1097, endPoint y: 268, distance: 228.0
click at [1097, 268] on div "Number 4165596315 IMEI 350707650158054 SIM 89302610207734232207 Cost Center Non…" at bounding box center [1193, 246] width 619 height 220
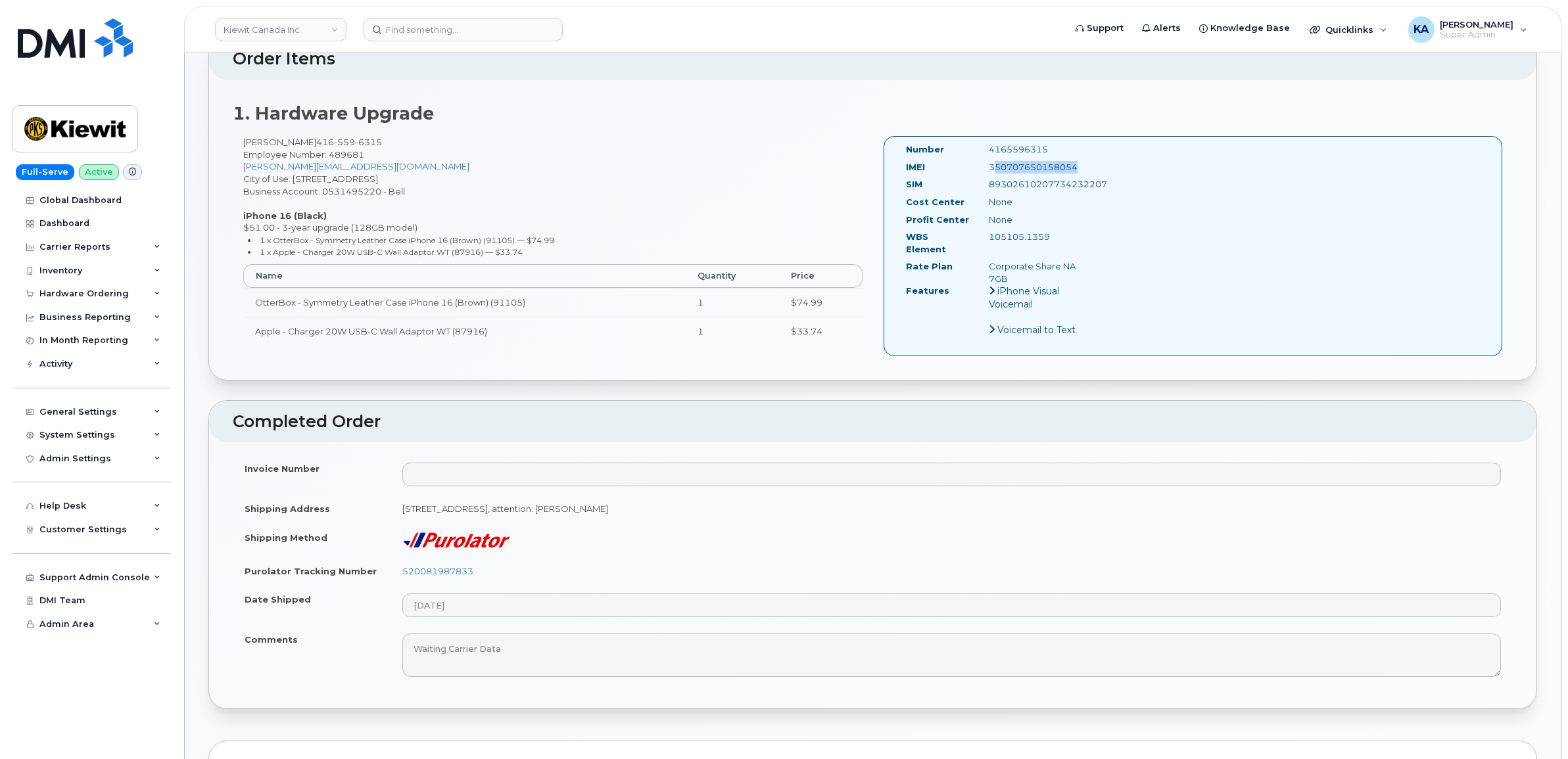
copy div "Number 4165596315 IMEI 350707650158054 SIM 89302610207734232207 Cost Center Non…"
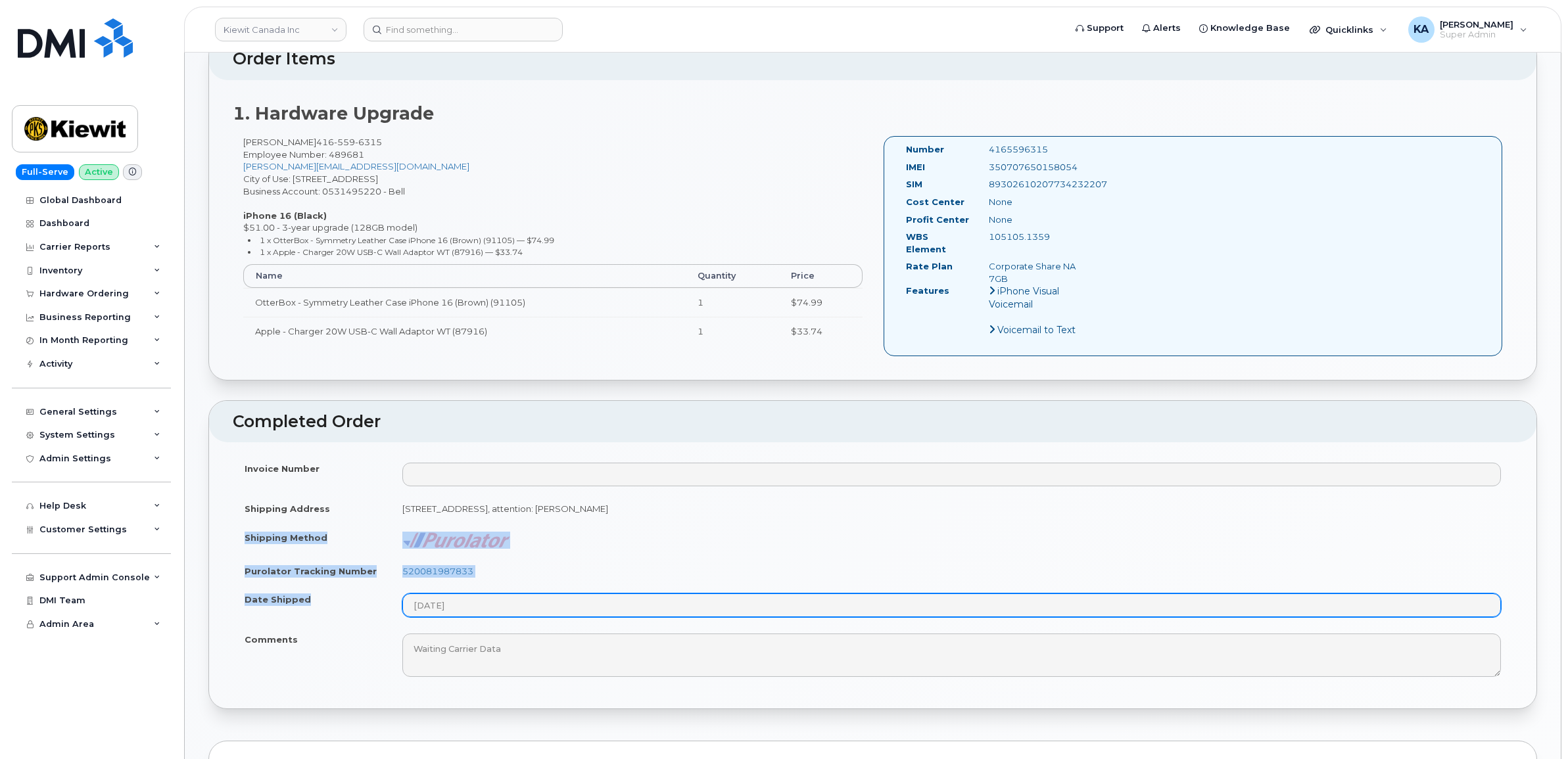
click at [477, 602] on tbody "Invoice Number Shipping Address 19 Highland Trail BRAMPTON ON L6S 1P4 CANADA, a…" at bounding box center [872, 569] width 1279 height 231
copy tbody "Shipping Method Purolator Tracking Number 520081987833 Date Shipped"
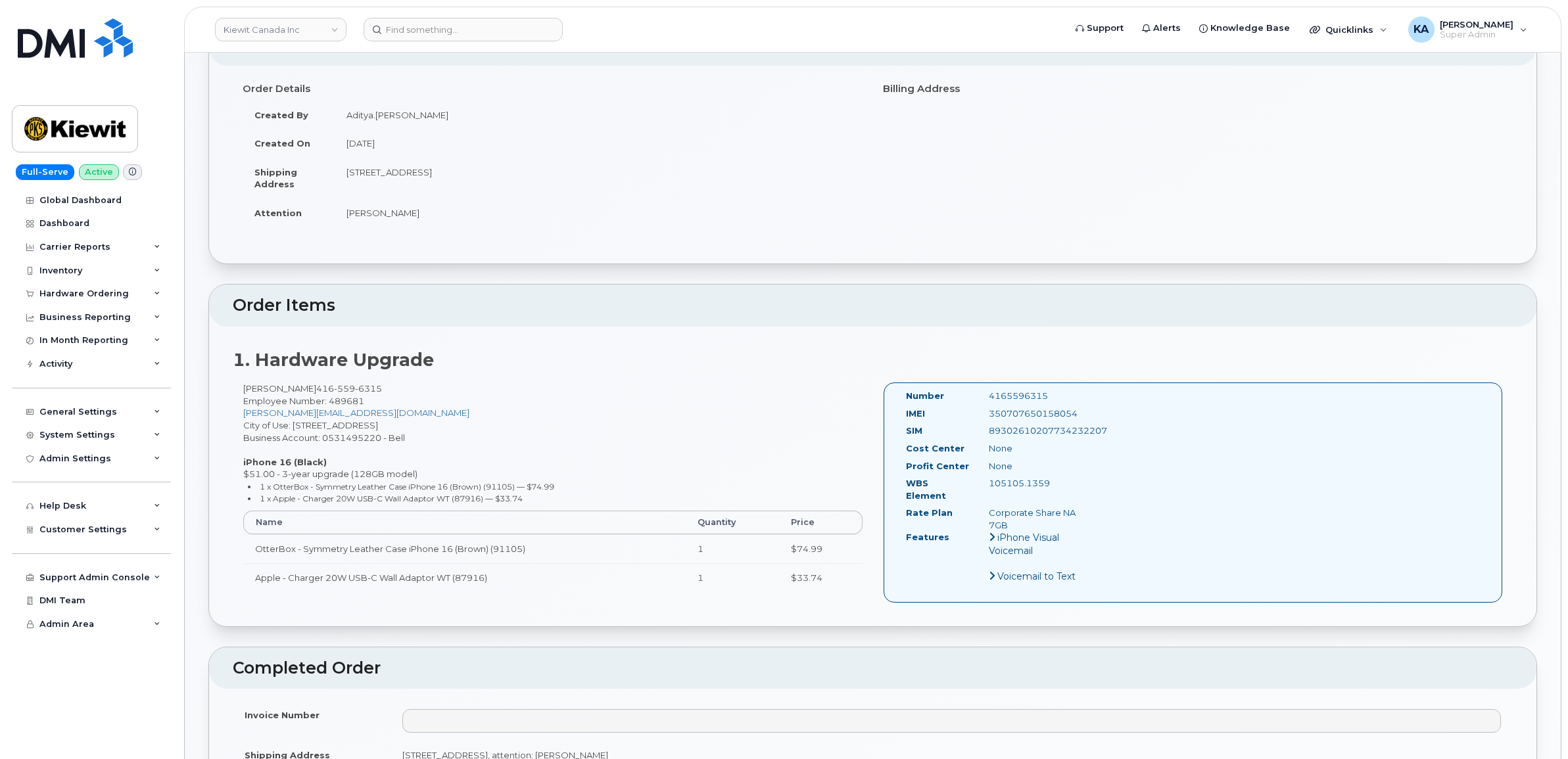
scroll to position [0, 0]
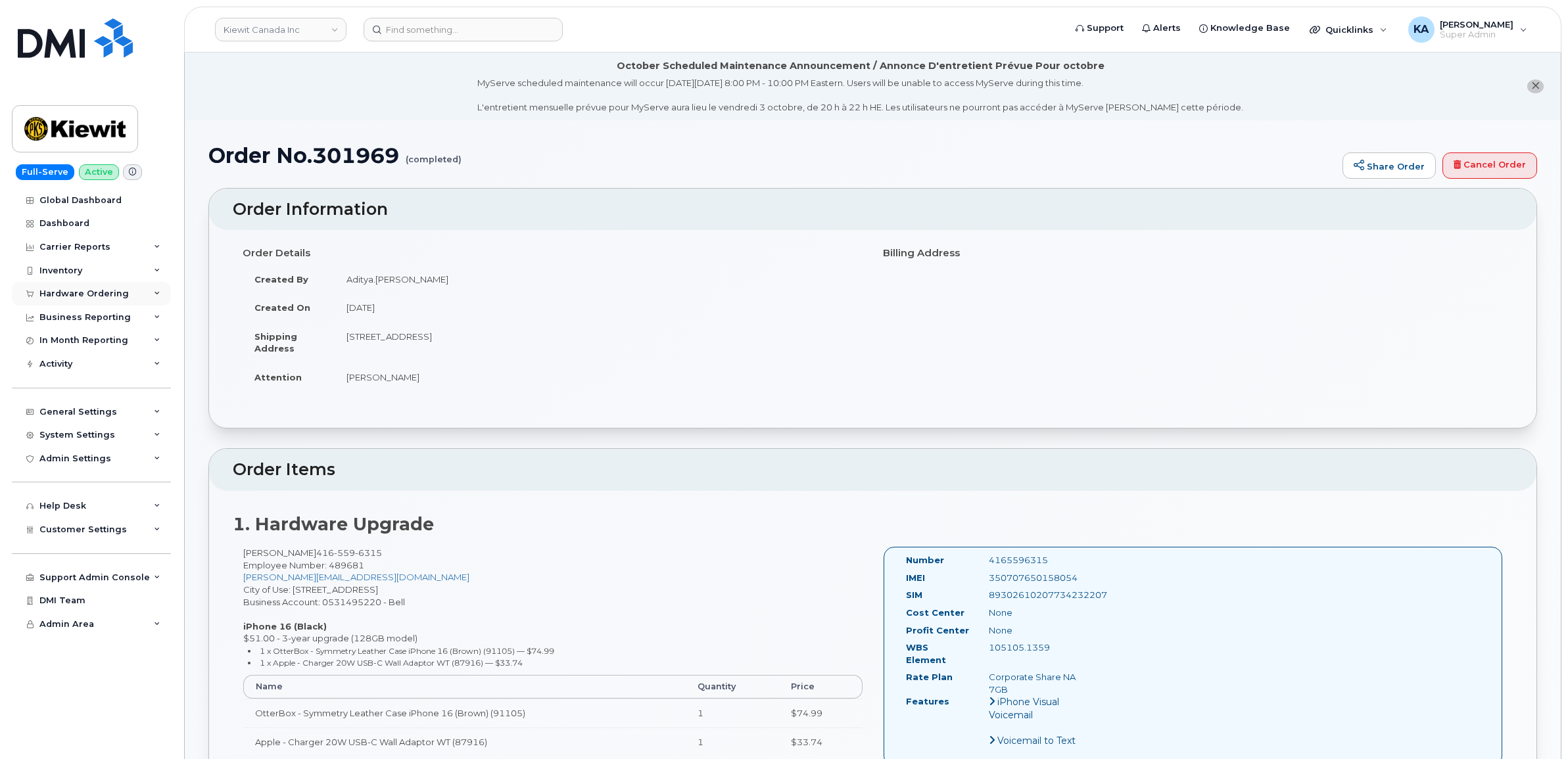
click at [91, 296] on div "Hardware Ordering" at bounding box center [84, 294] width 89 height 10
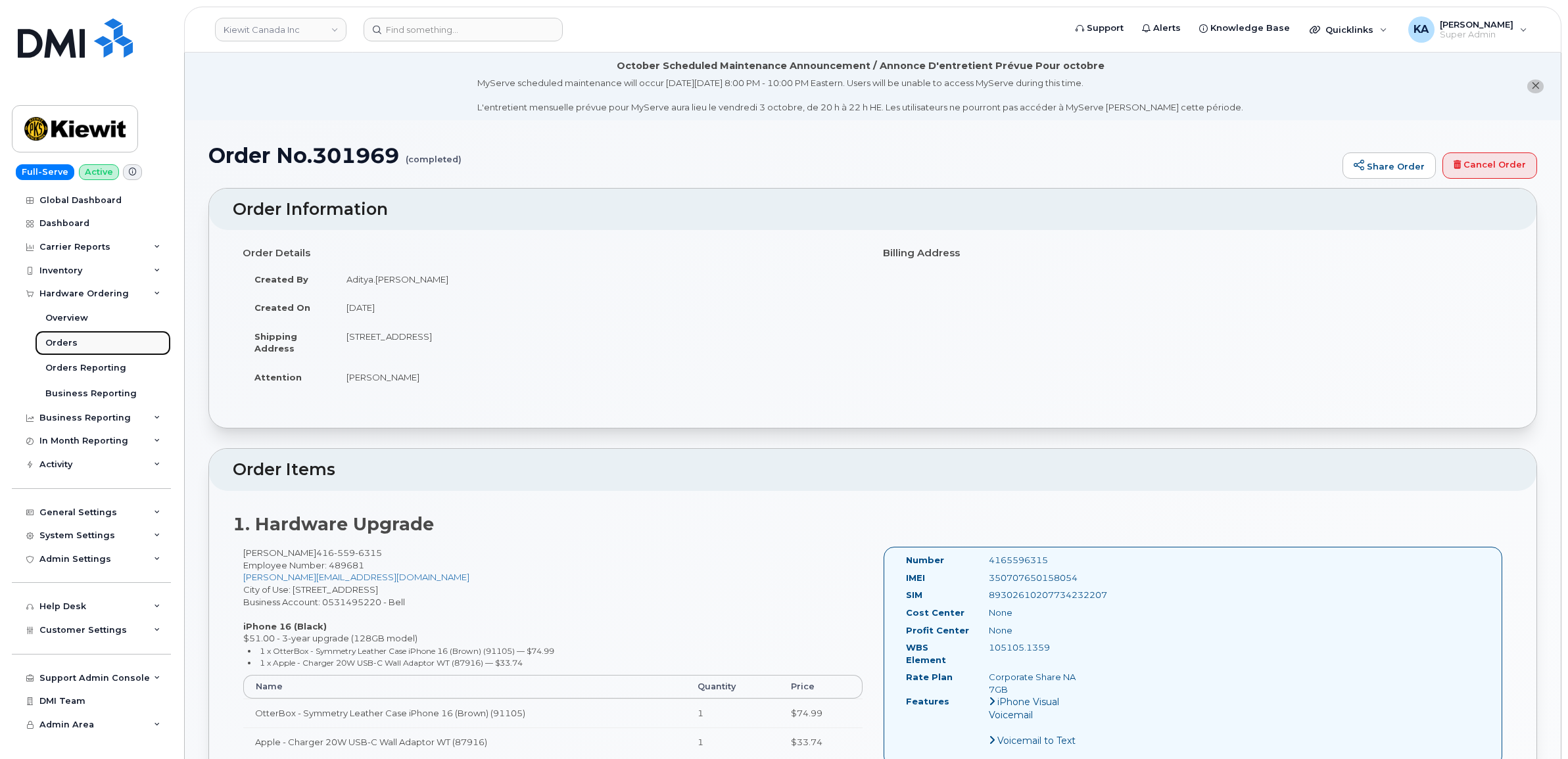
click at [64, 342] on div "Orders" at bounding box center [62, 343] width 33 height 12
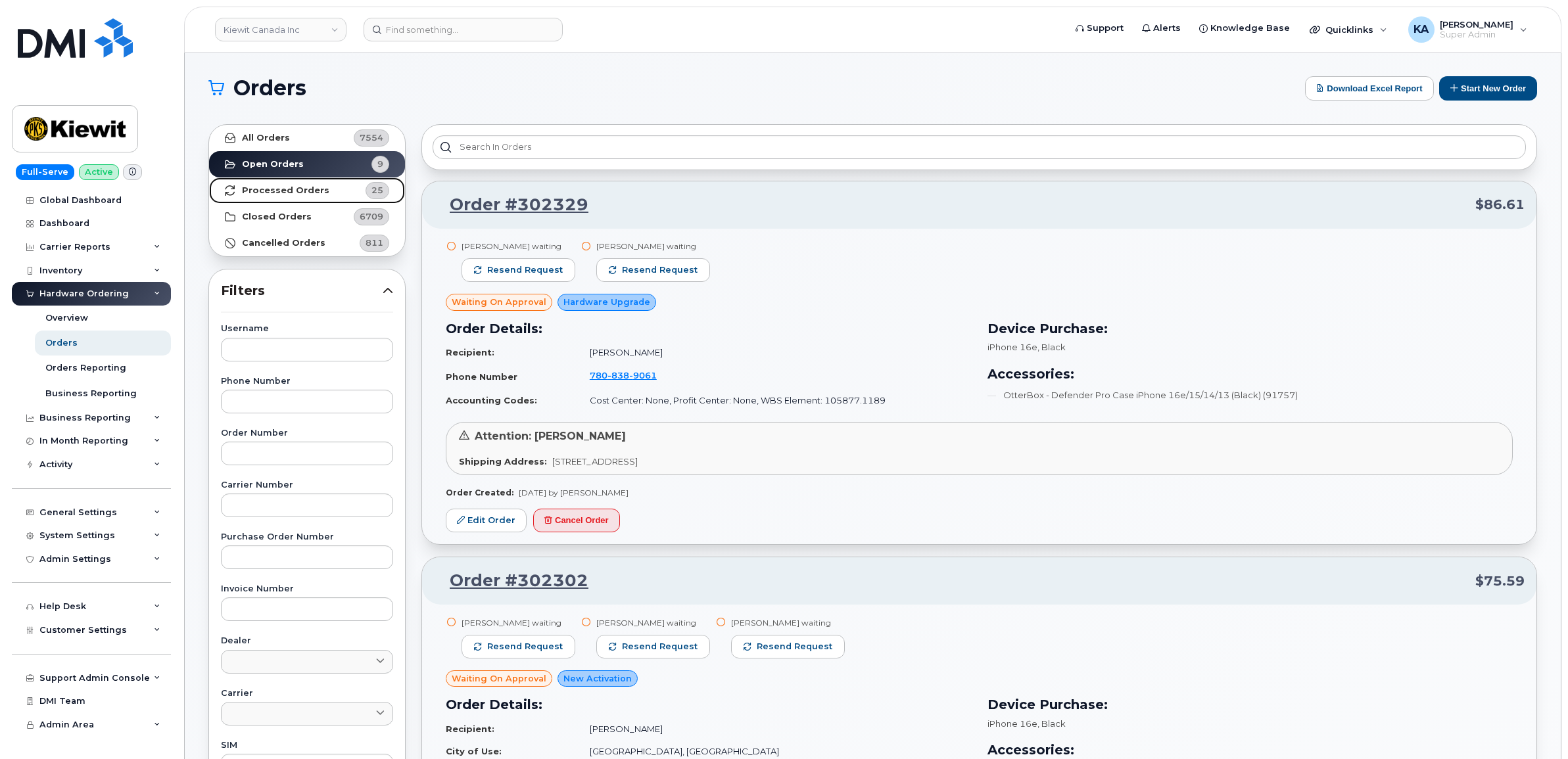
click at [278, 185] on strong "Processed Orders" at bounding box center [286, 191] width 88 height 10
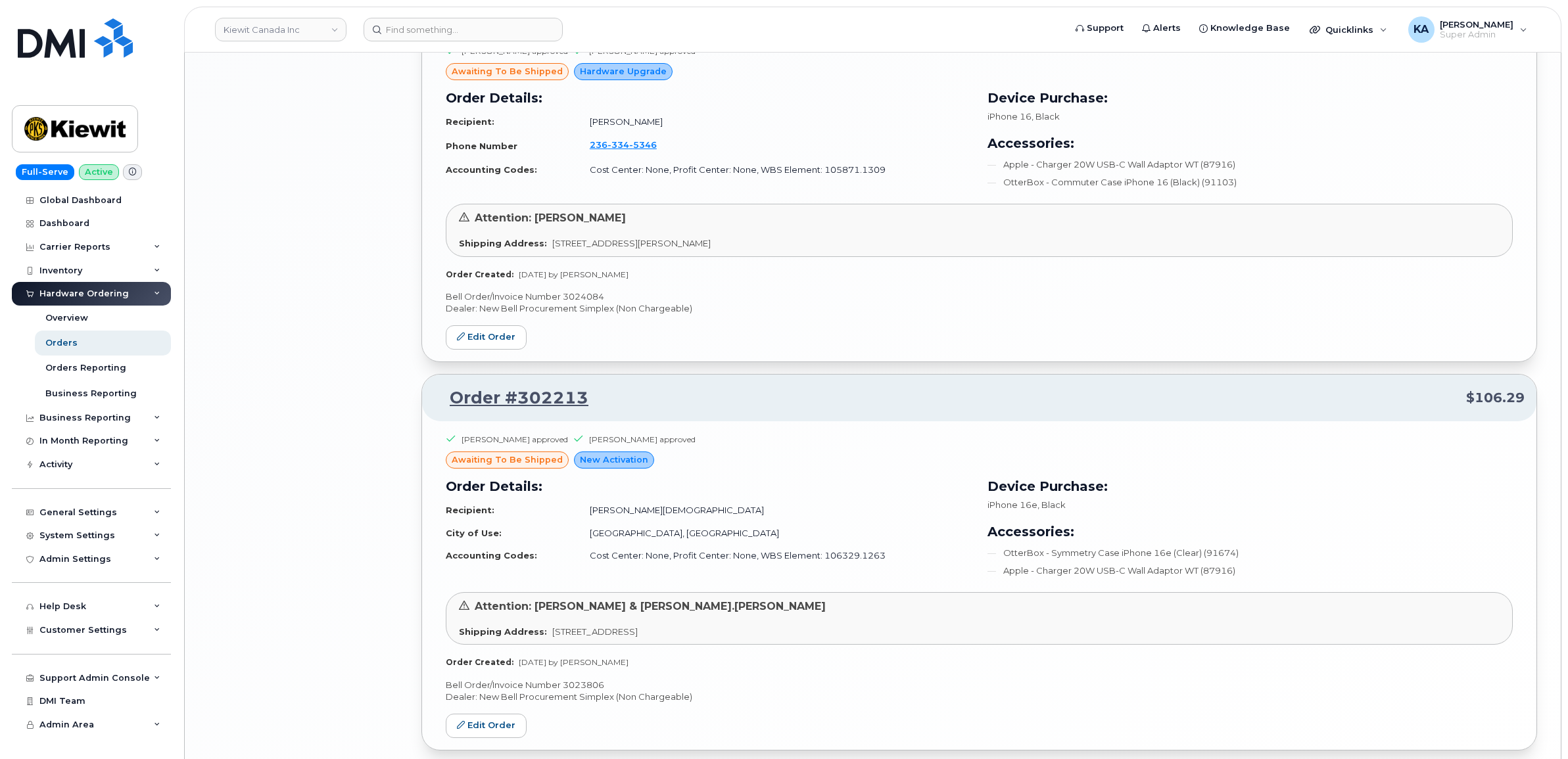
scroll to position [2505, 0]
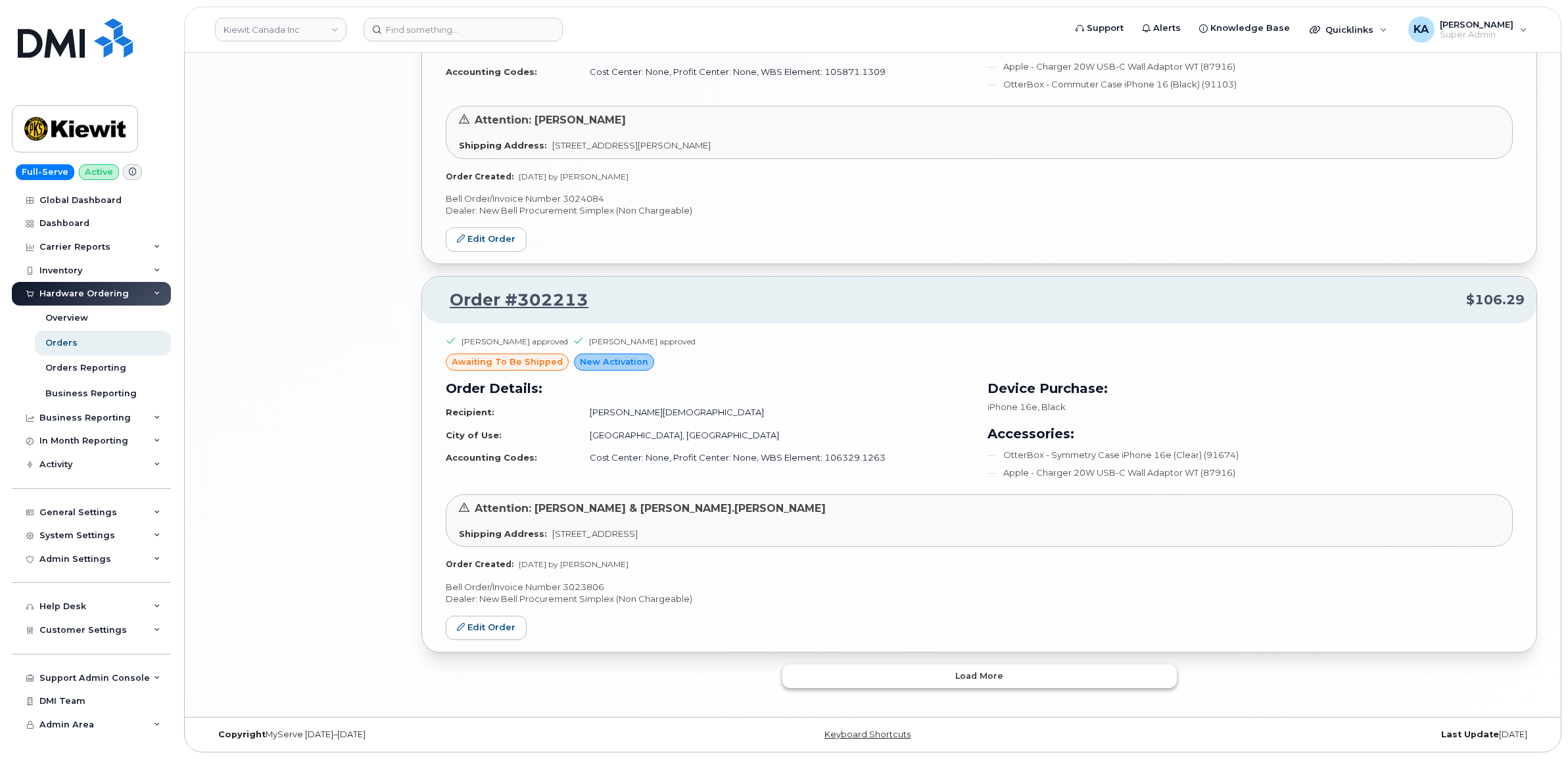
click at [817, 674] on button "Load more" at bounding box center [979, 677] width 394 height 24
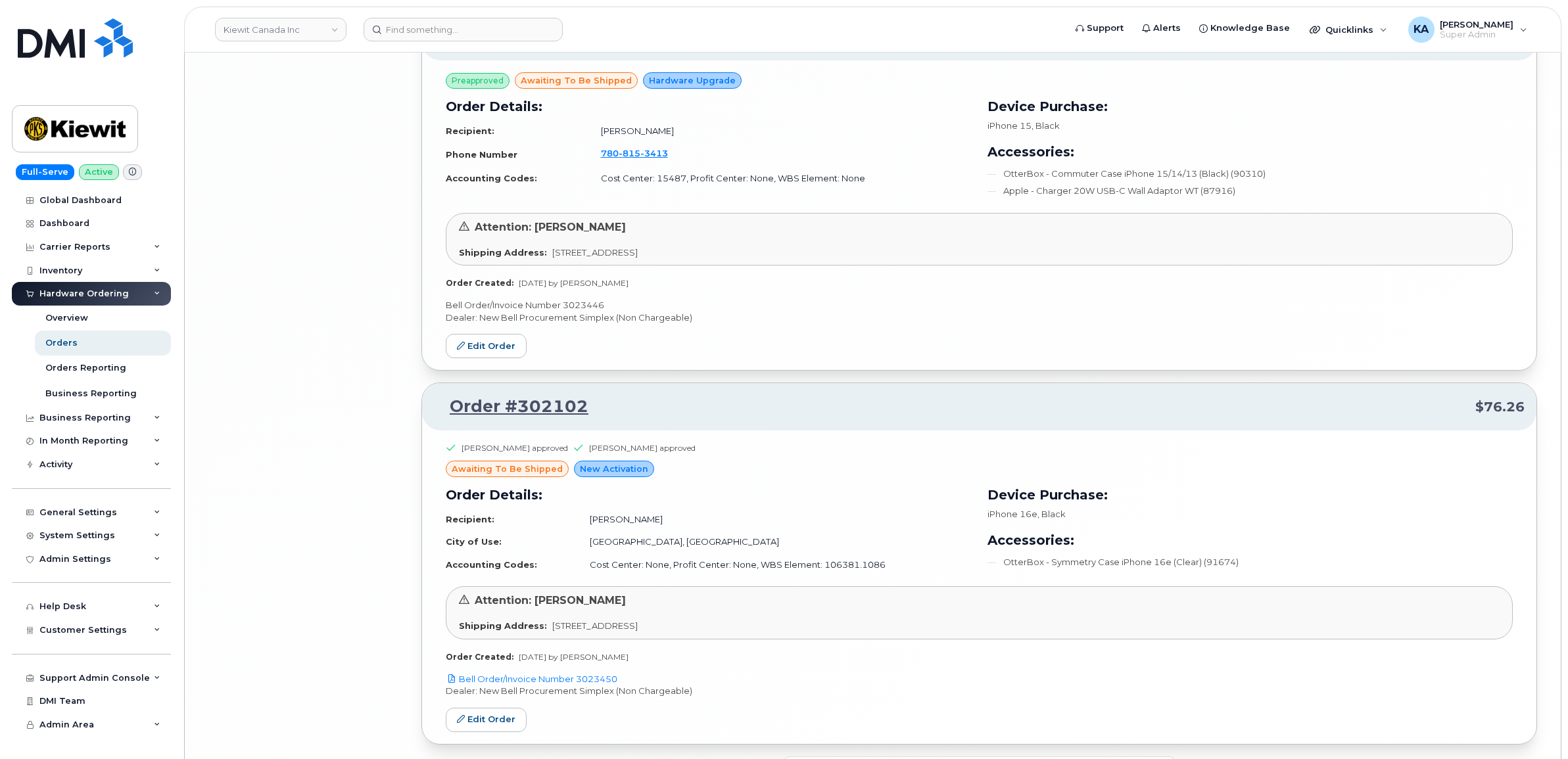
scroll to position [5565, 0]
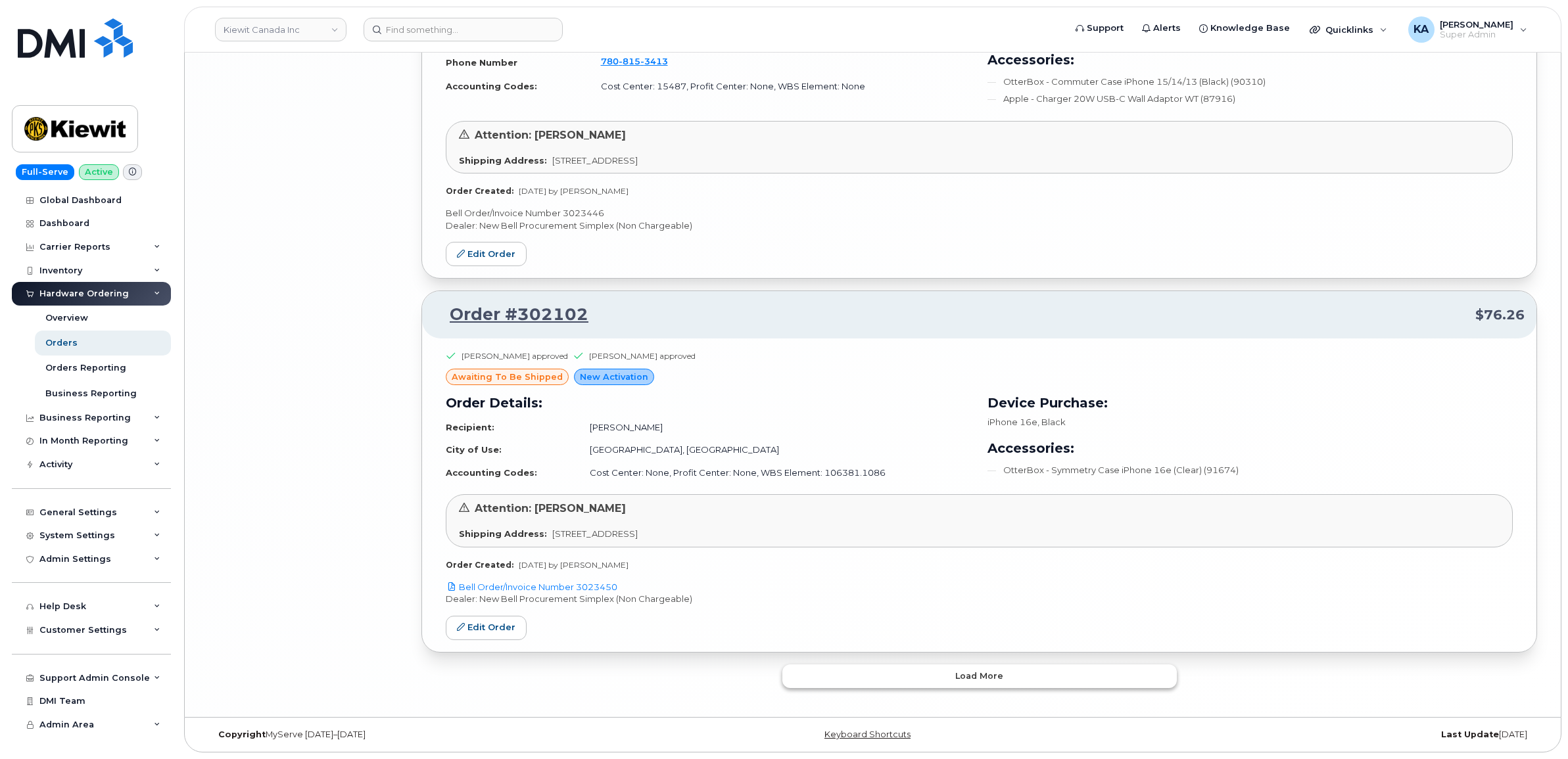
click at [830, 669] on button "Load more" at bounding box center [979, 677] width 394 height 24
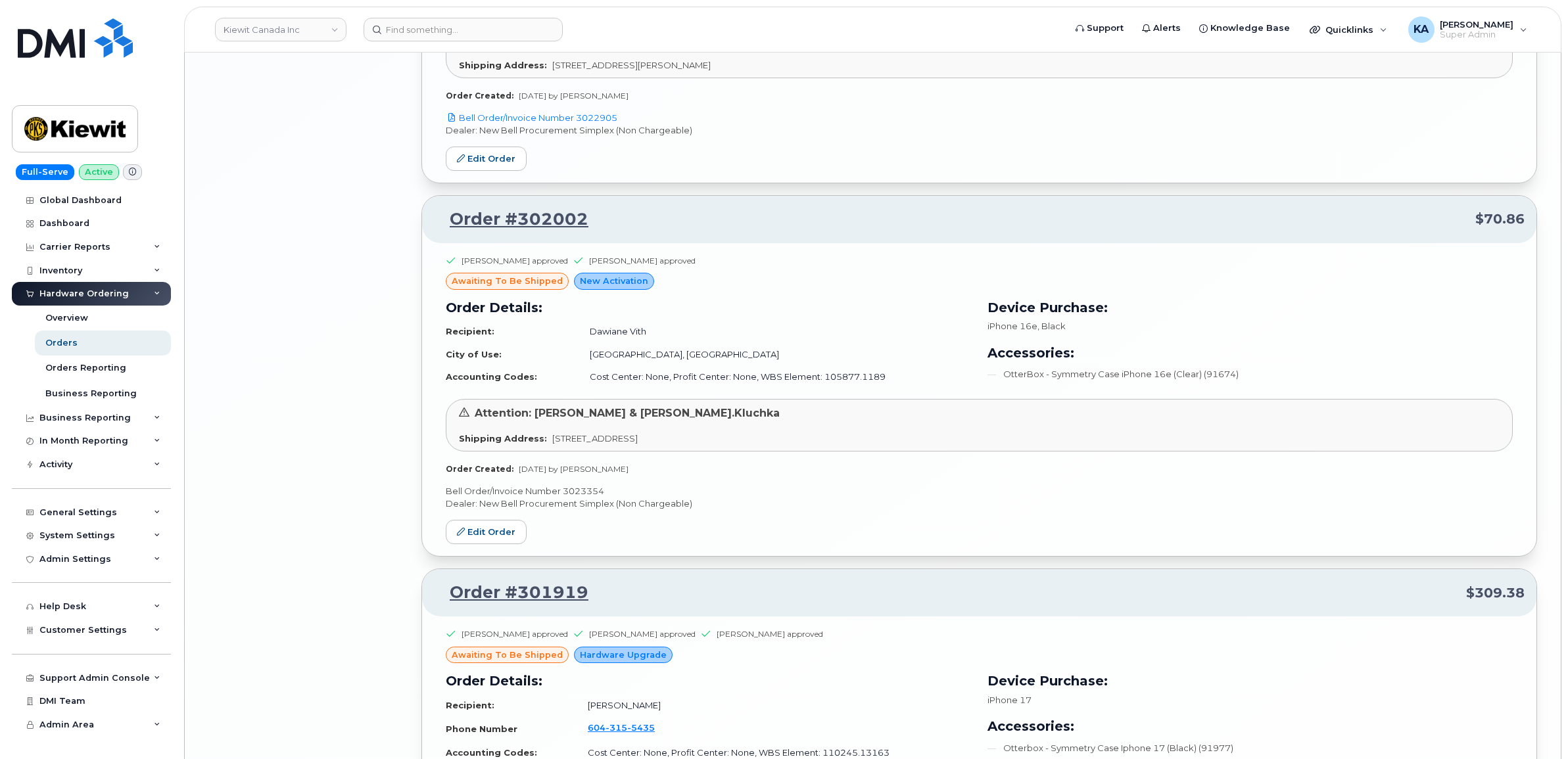
scroll to position [7126, 0]
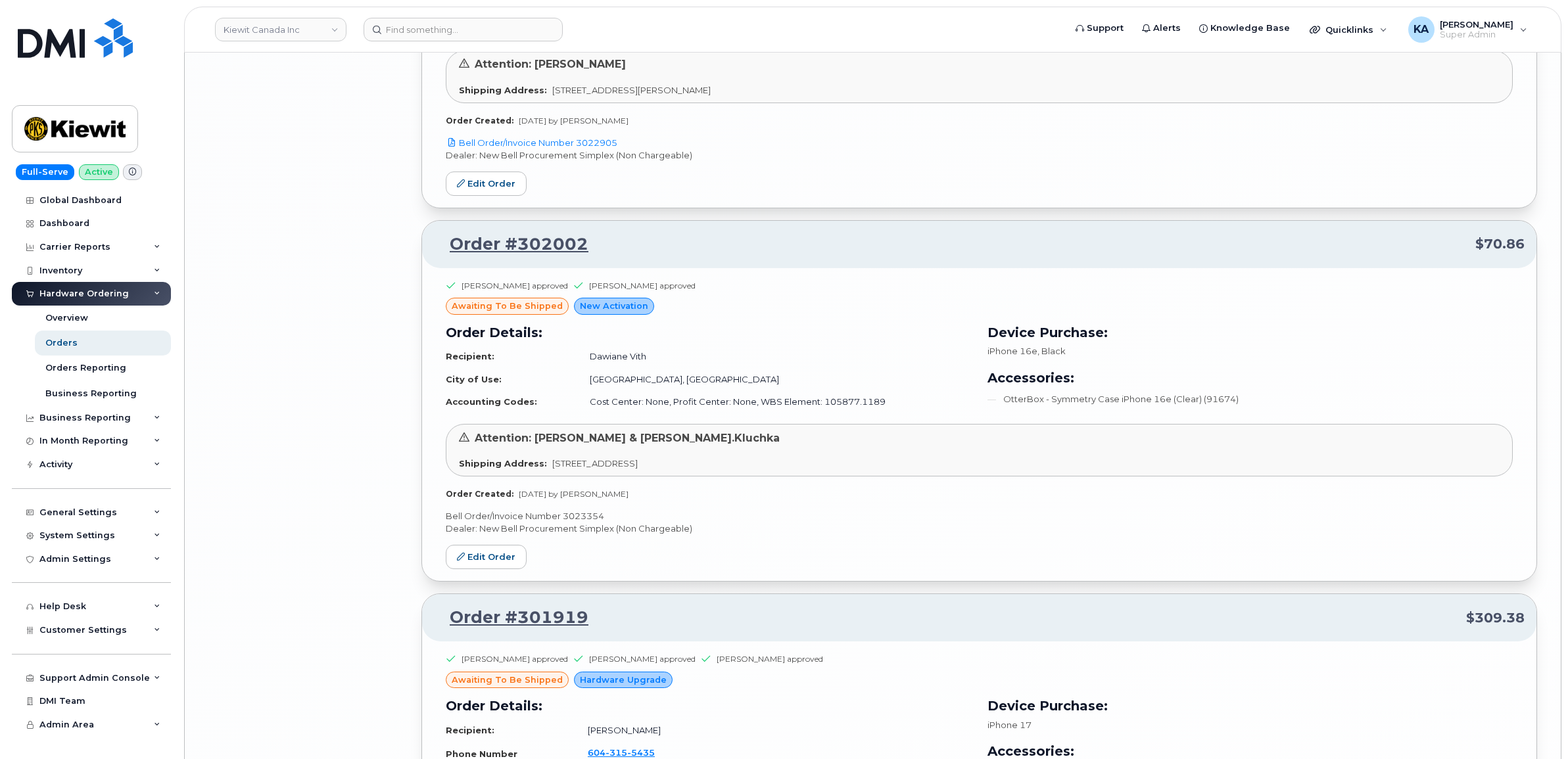
click at [582, 523] on p "Bell Order/Invoice Number 3023354" at bounding box center [979, 516] width 1067 height 13
copy p "3023354"
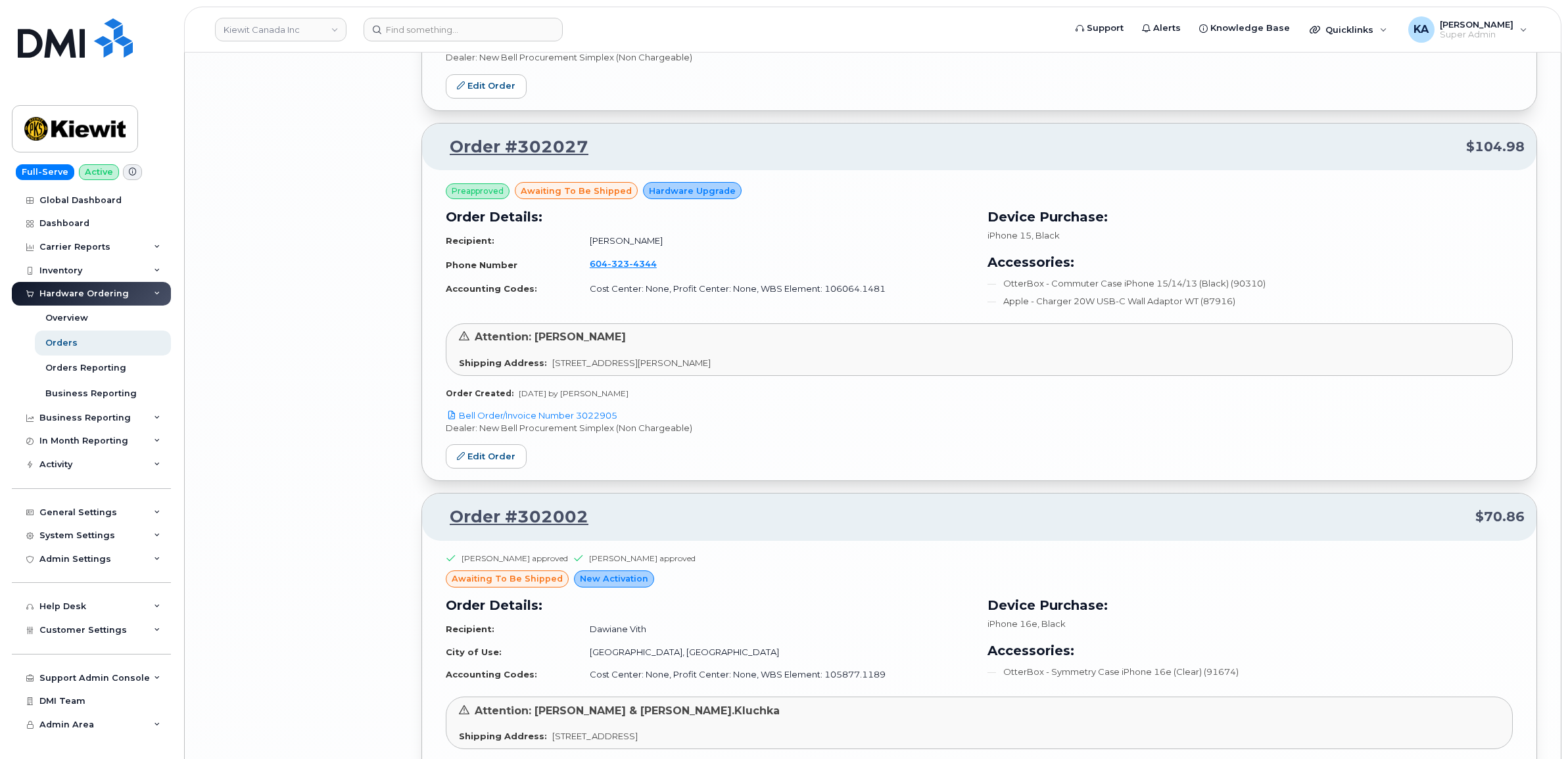
scroll to position [6798, 0]
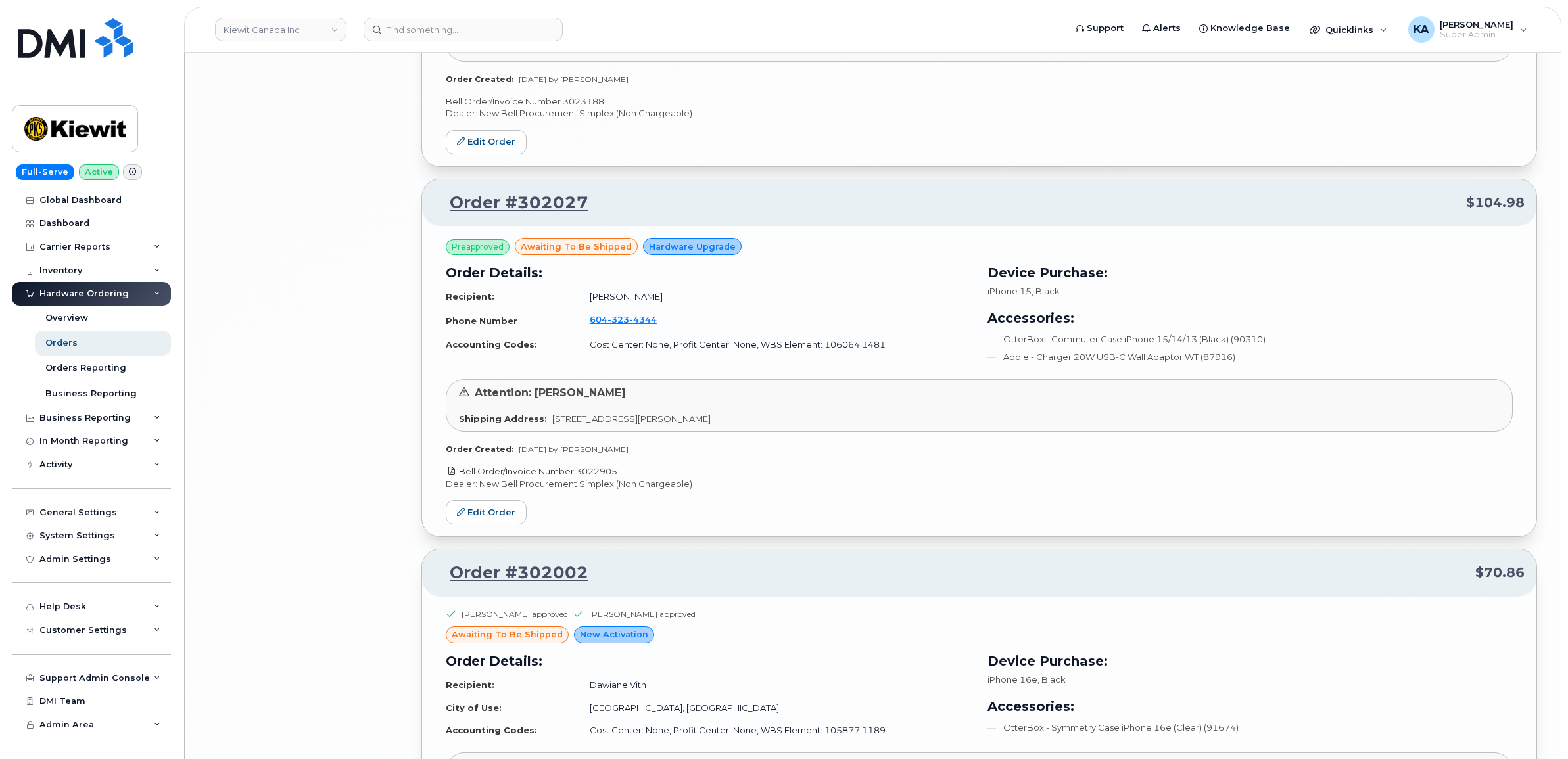
drag, startPoint x: 622, startPoint y: 485, endPoint x: 579, endPoint y: 484, distance: 43.0
click at [579, 478] on p "Bell Order/Invoice Number 3022905" at bounding box center [979, 471] width 1067 height 13
copy link "3022905"
click at [495, 519] on link "Edit Order" at bounding box center [486, 513] width 81 height 24
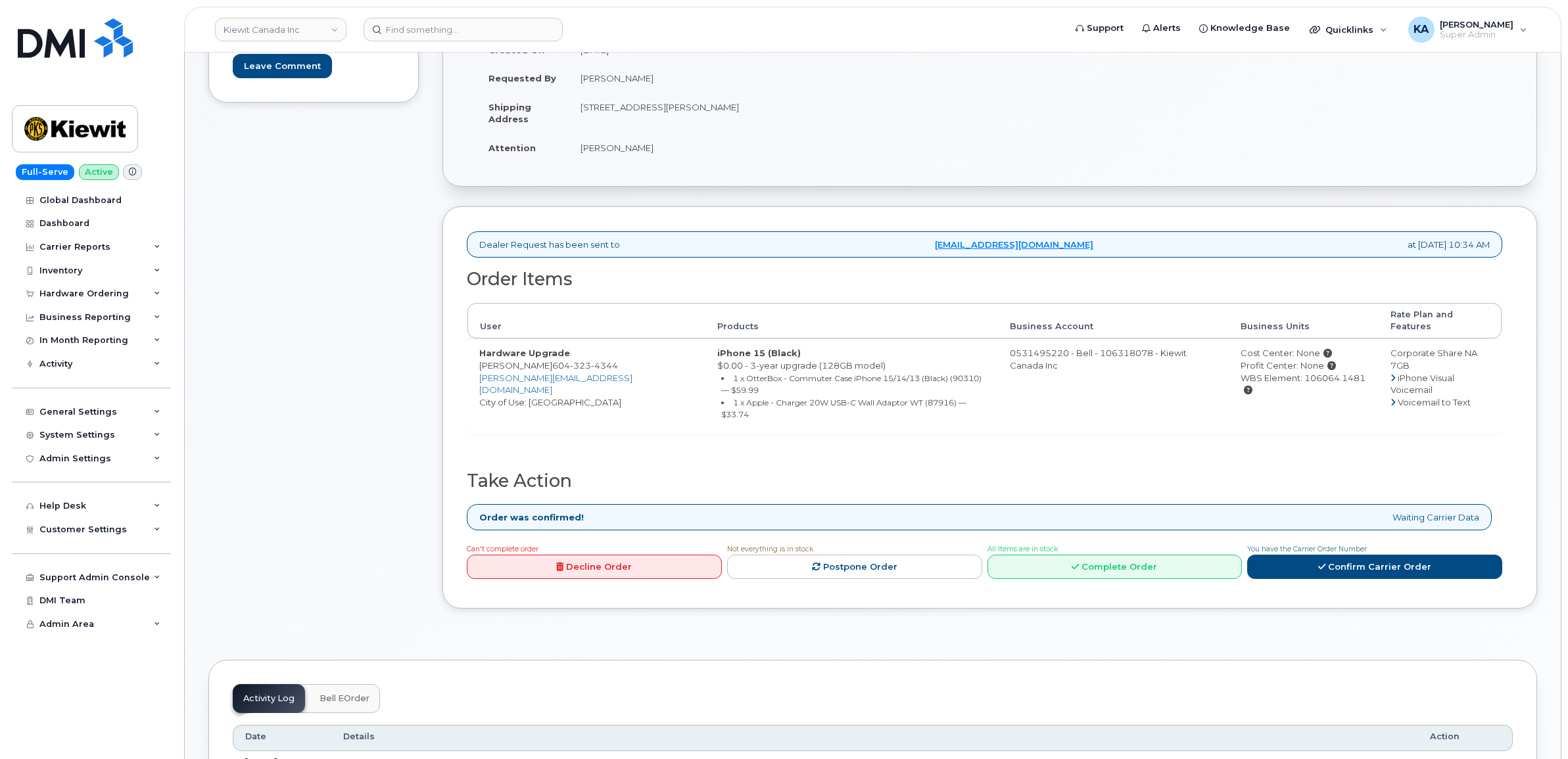
scroll to position [329, 0]
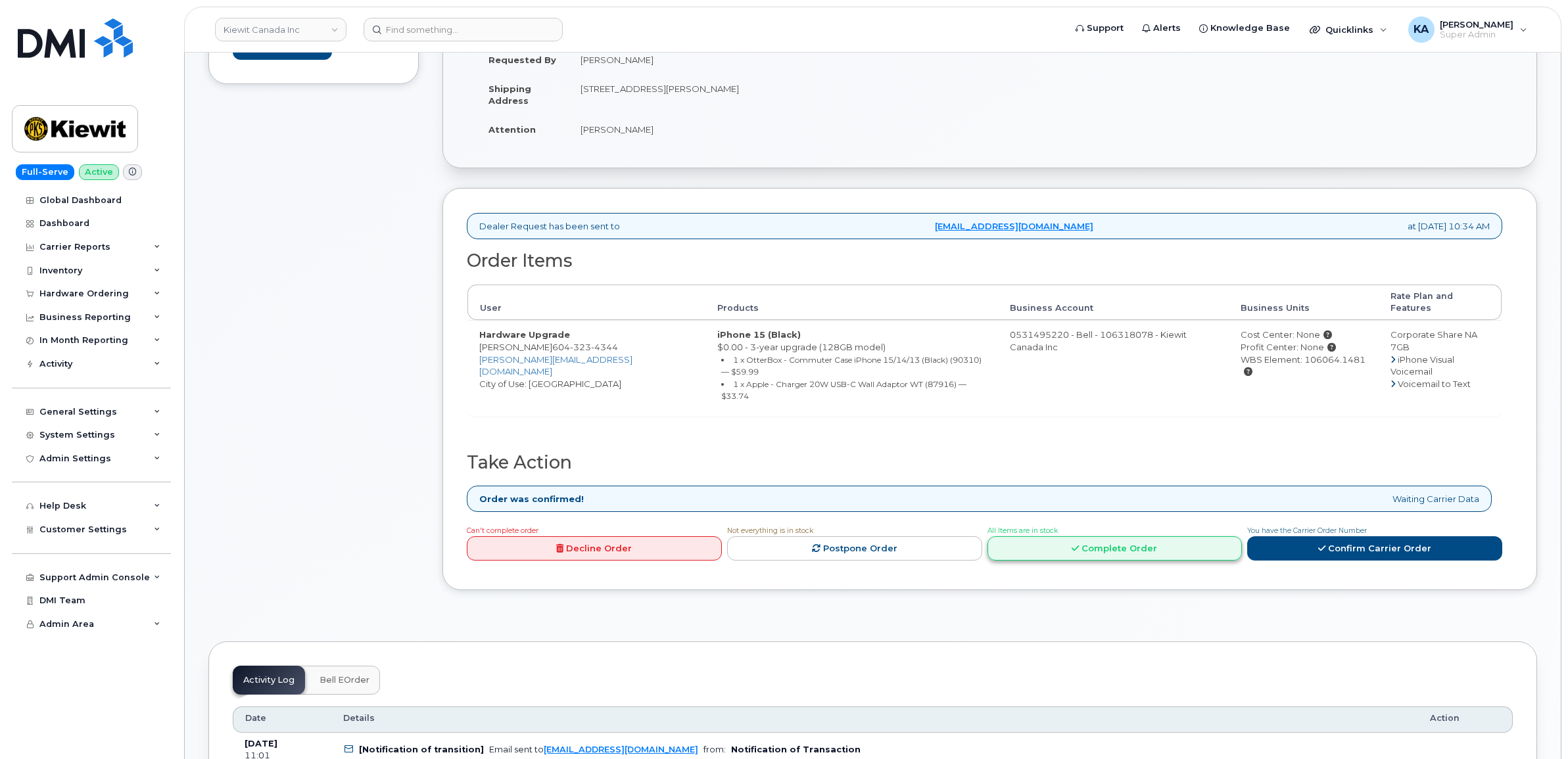
click at [1124, 537] on link "Complete Order" at bounding box center [1115, 549] width 255 height 24
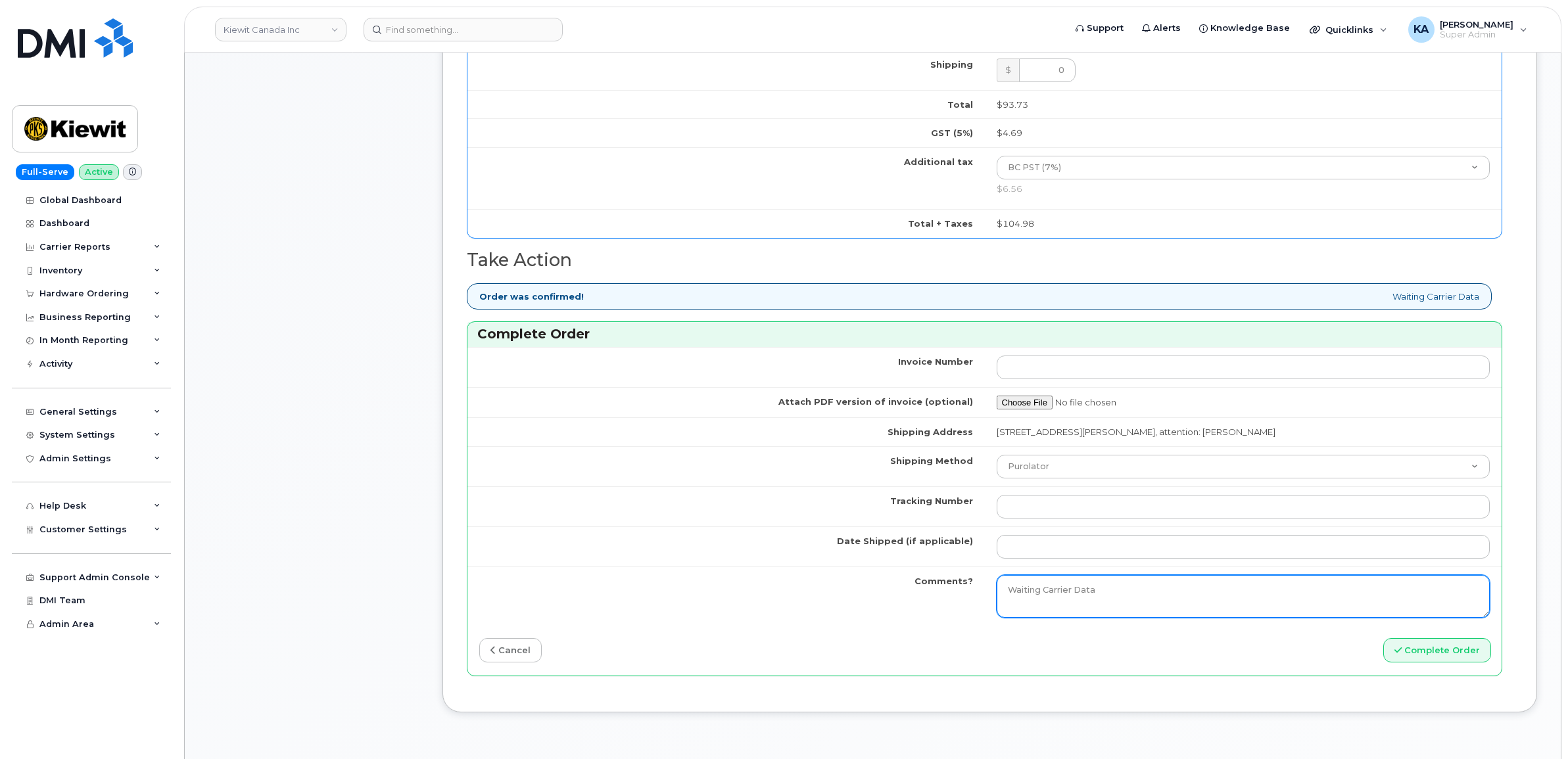
scroll to position [986, 0]
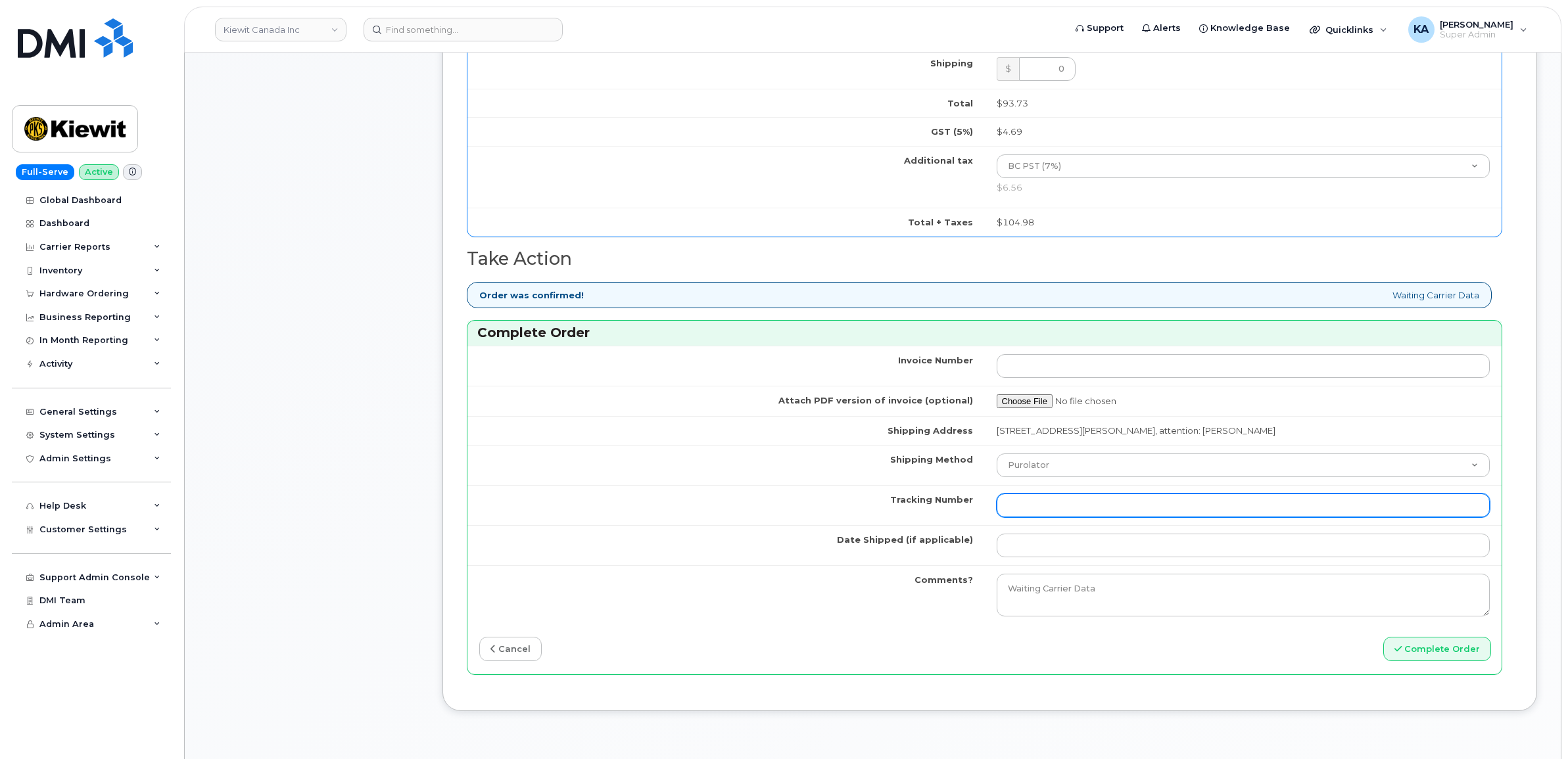
click at [1054, 505] on input "Tracking Number" at bounding box center [1243, 506] width 494 height 24
paste input "475744972284"
type input "475744972284"
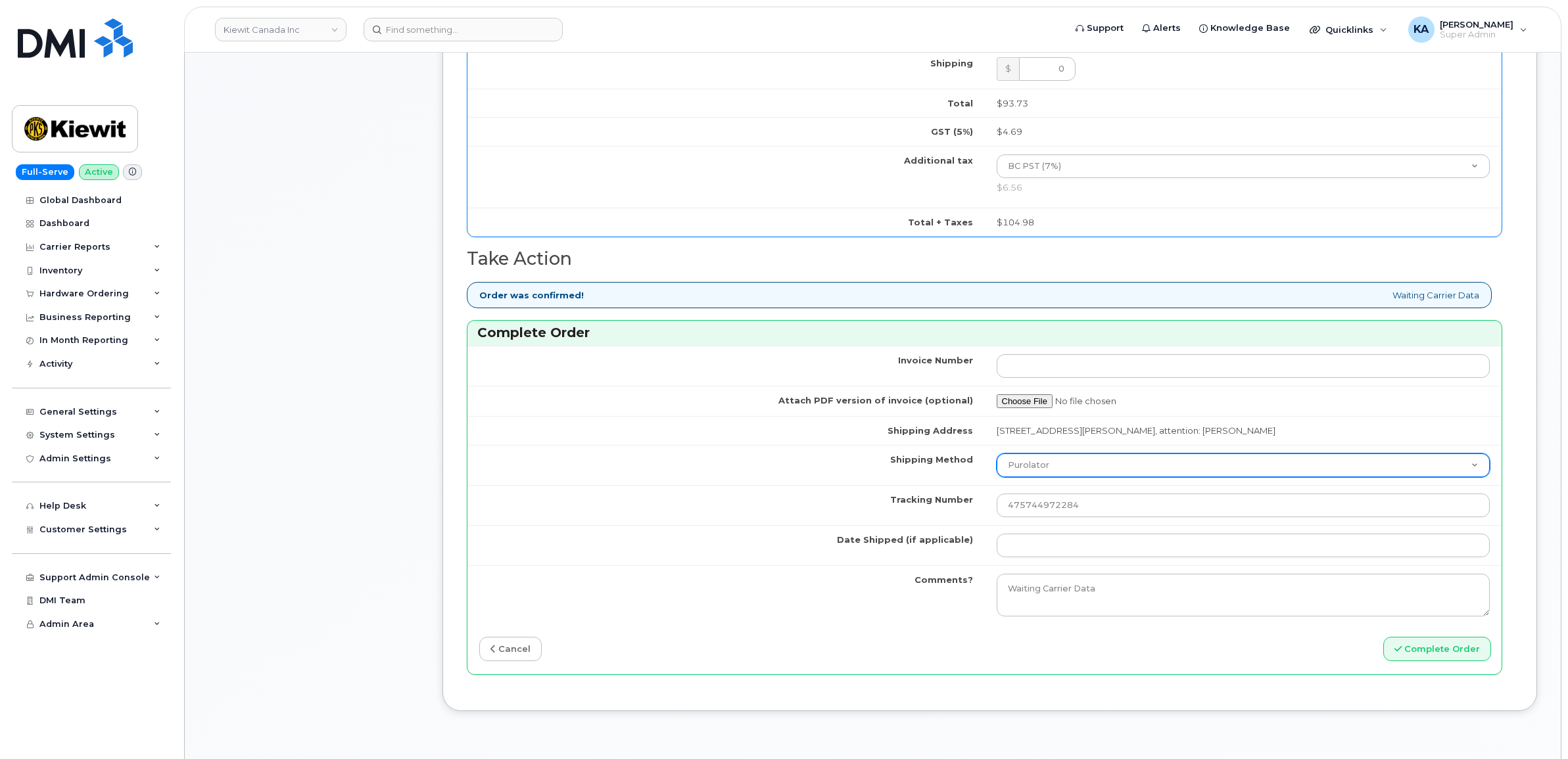
click at [1055, 471] on select "Purolator UPS FedEx Canada Post Courier Other Drop Off Pick Up" at bounding box center [1243, 465] width 494 height 24
select select "FedEx"
click at [997, 458] on select "Purolator UPS FedEx Canada Post Courier Other Drop Off Pick Up" at bounding box center [1243, 465] width 494 height 24
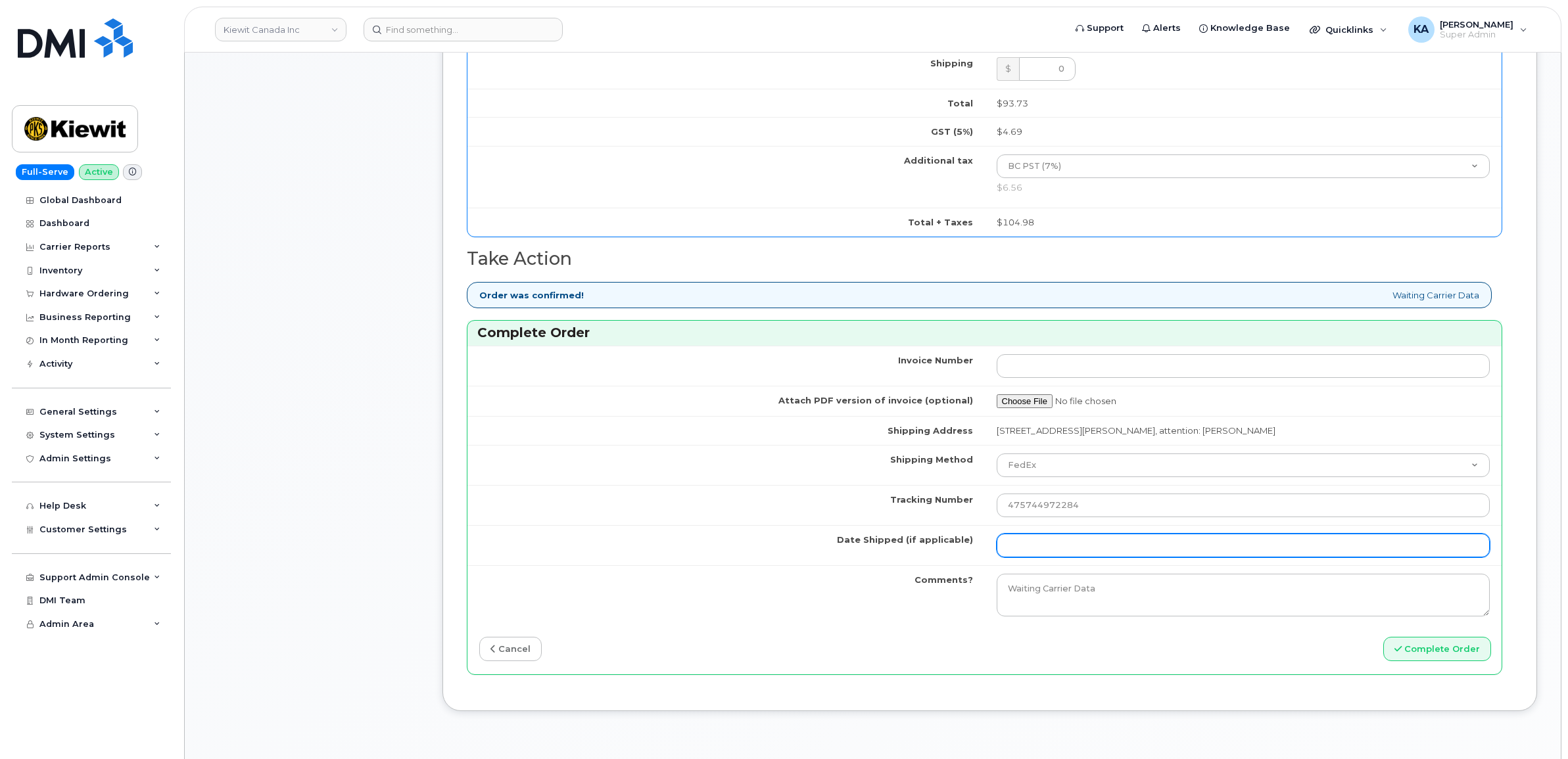
click at [1044, 546] on input "Date Shipped (if applicable)" at bounding box center [1243, 546] width 494 height 24
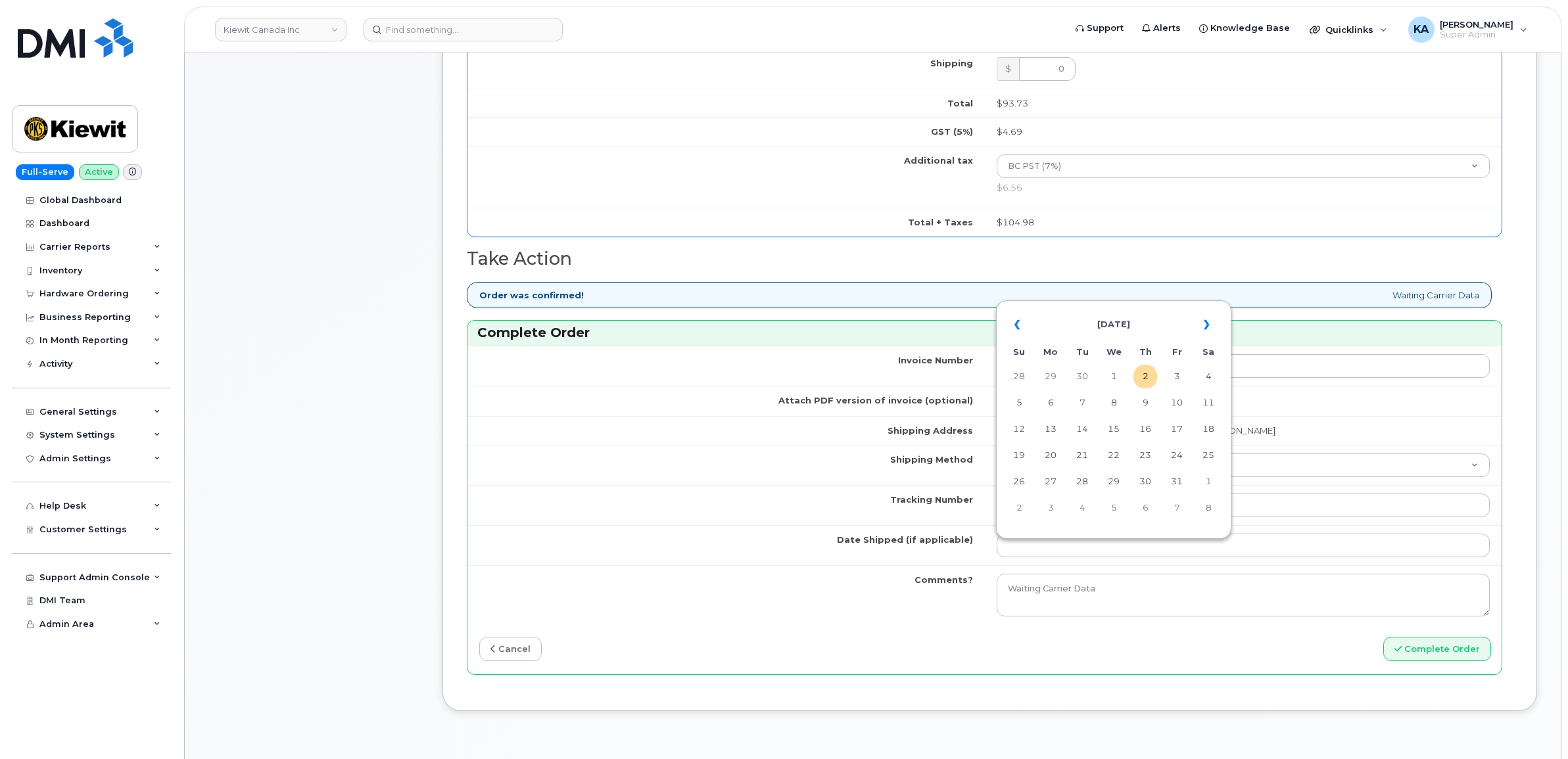
click at [1089, 307] on table "« October 2025 » Su Mo Tu We Th Fr Sa 28 29 30 1 2 3 4 5 6 7 8 9 10 11 12 13 14…" at bounding box center [1114, 416] width 228 height 225
click at [1115, 376] on td "1" at bounding box center [1114, 377] width 24 height 24
type input "[DATE]"
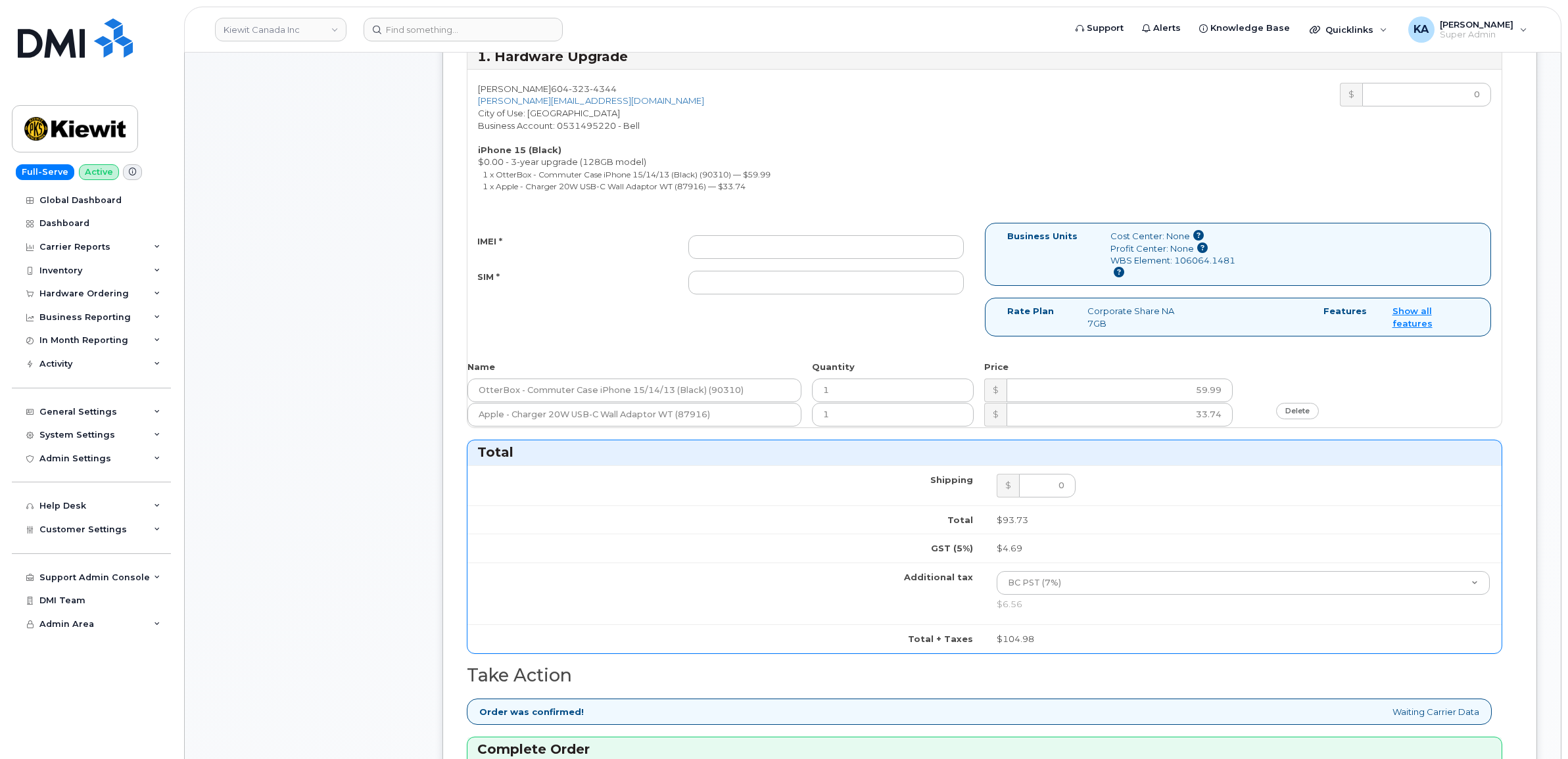
scroll to position [493, 0]
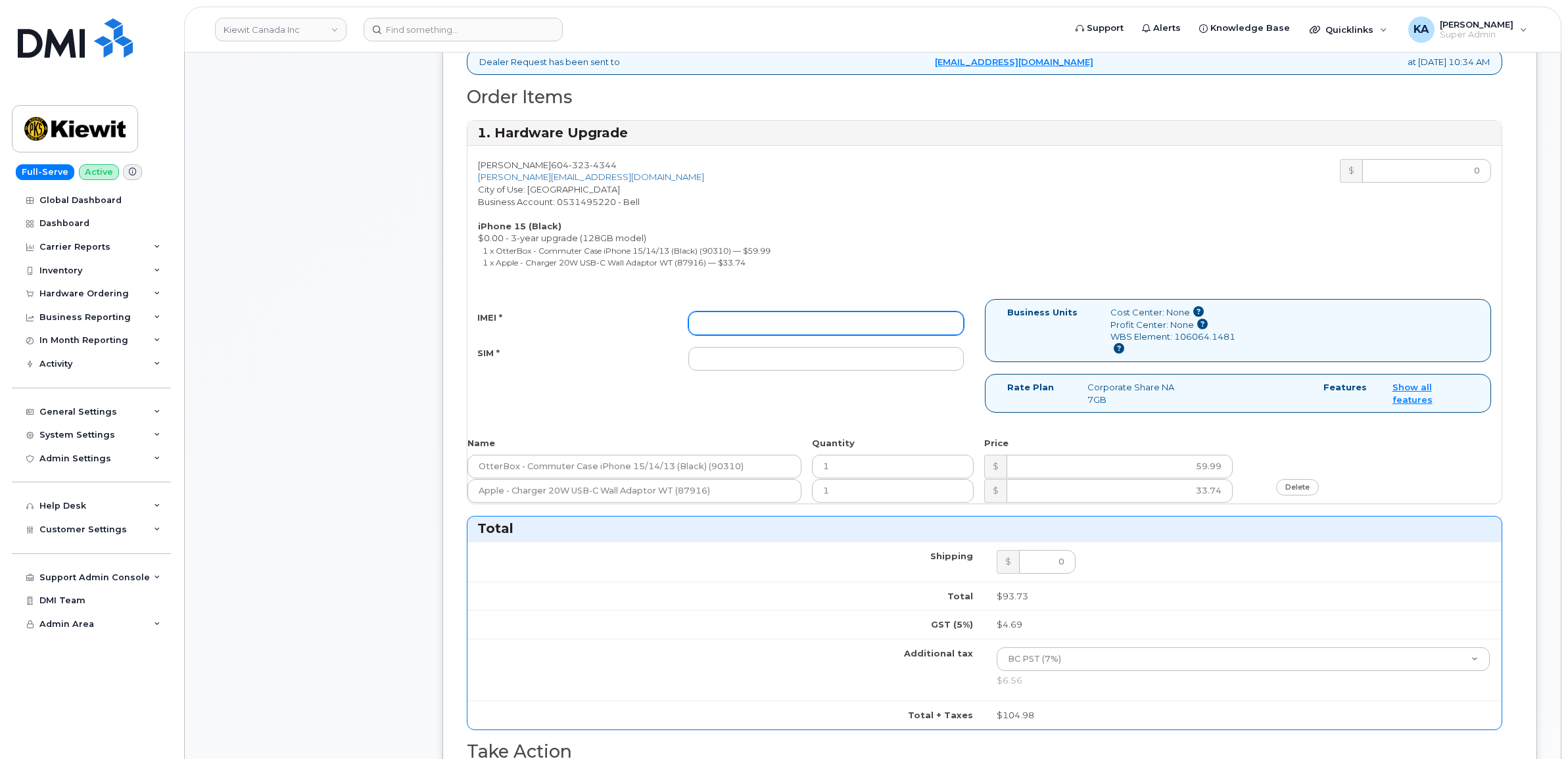
click at [793, 324] on input "IMEI *" at bounding box center [826, 324] width 276 height 24
paste input "357670568900715"
type input "357670568900715"
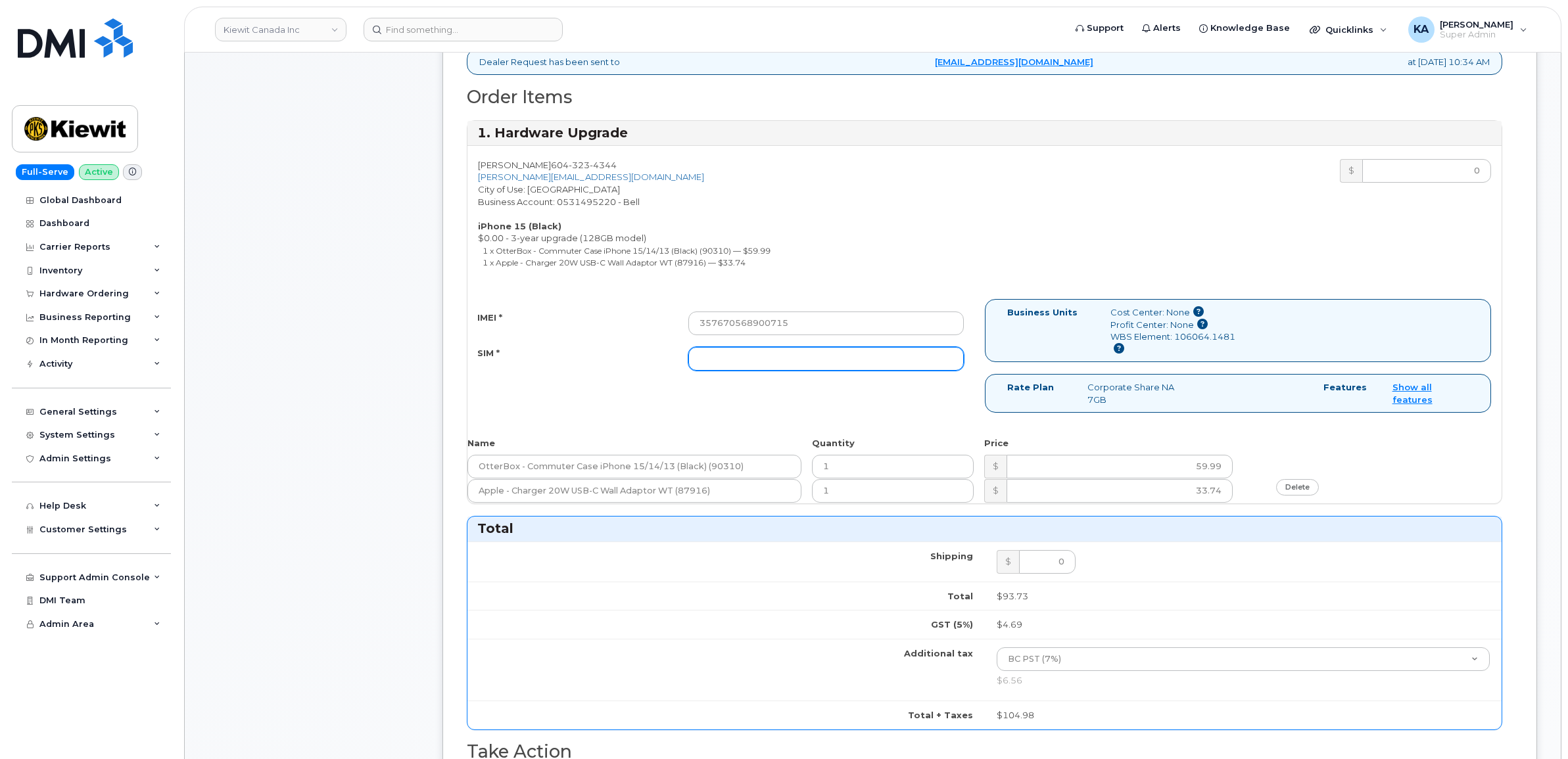
click at [834, 366] on input "SIM *" at bounding box center [826, 359] width 276 height 24
paste input "89302610207734233262"
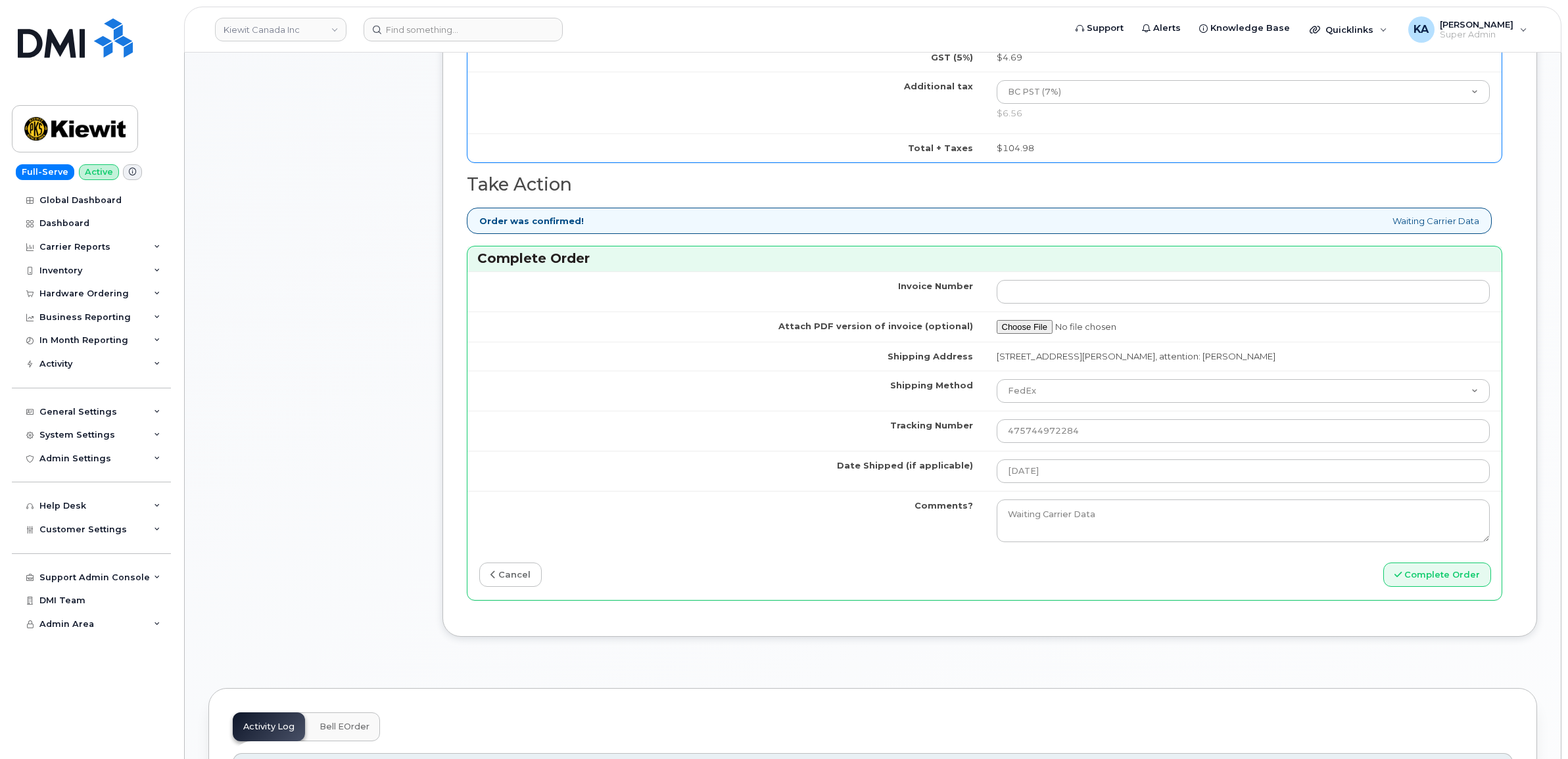
scroll to position [1068, 0]
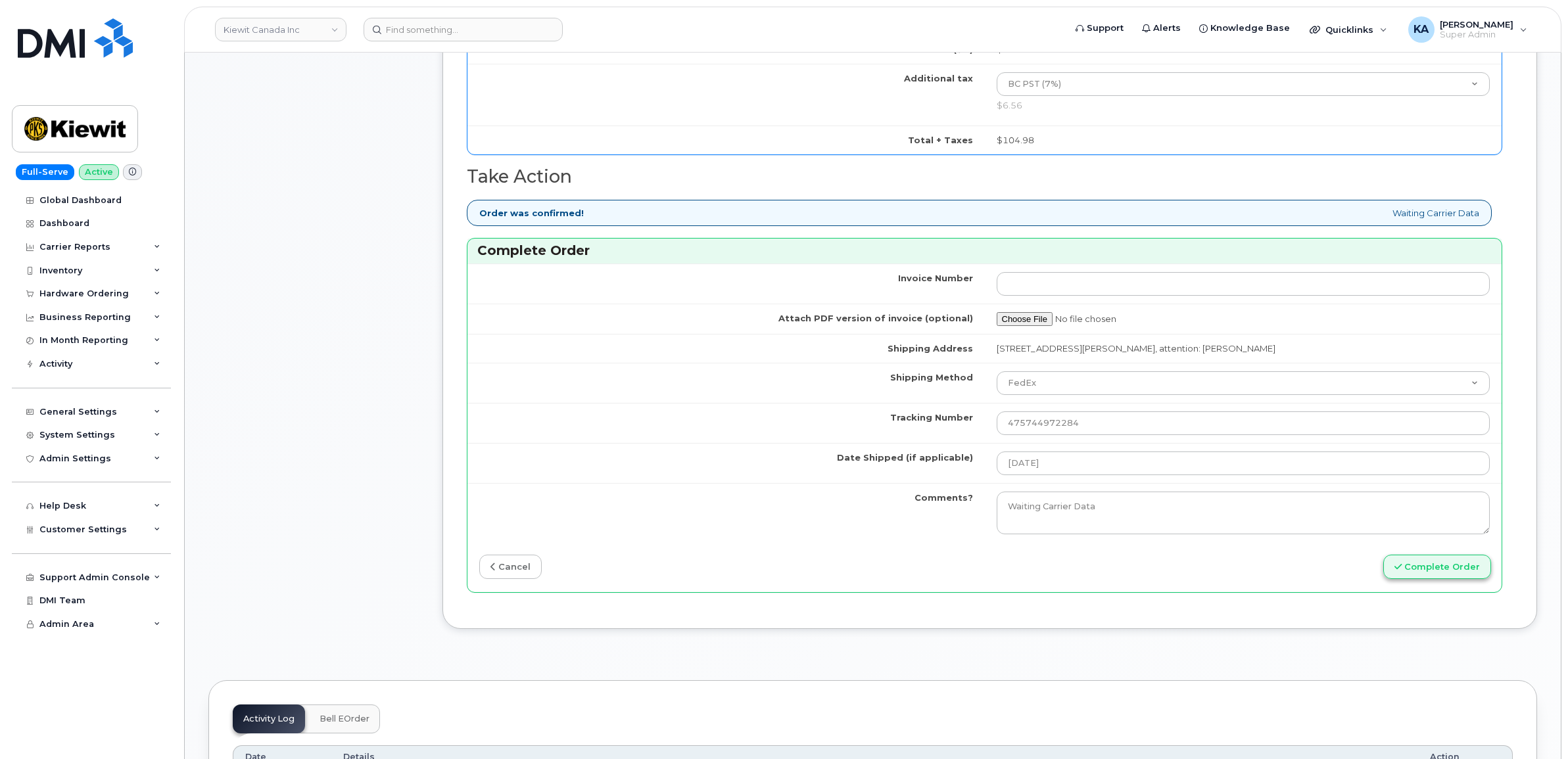
type input "89302610207734233262"
click at [1425, 574] on button "Complete Order" at bounding box center [1437, 567] width 108 height 24
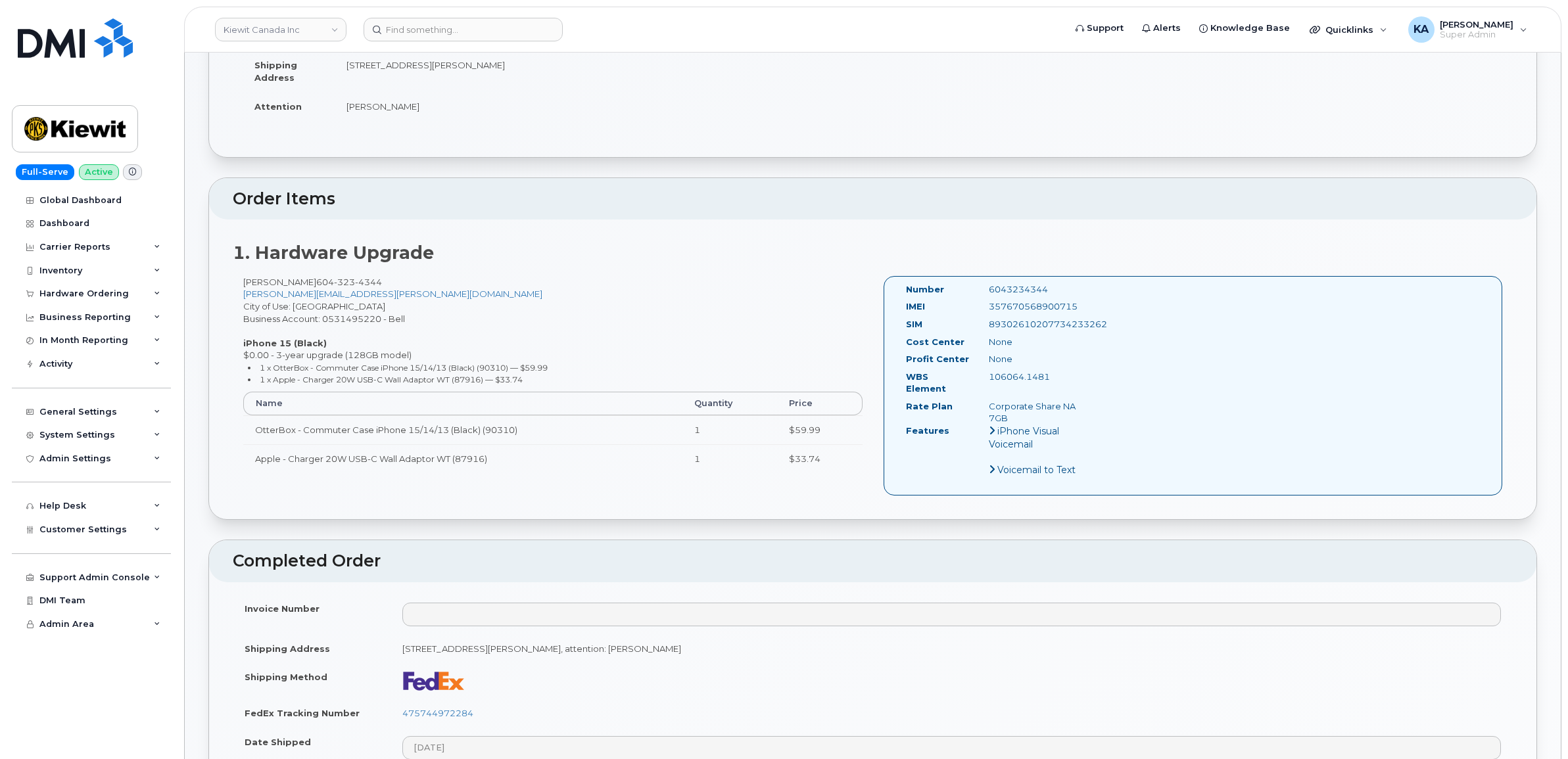
scroll to position [329, 0]
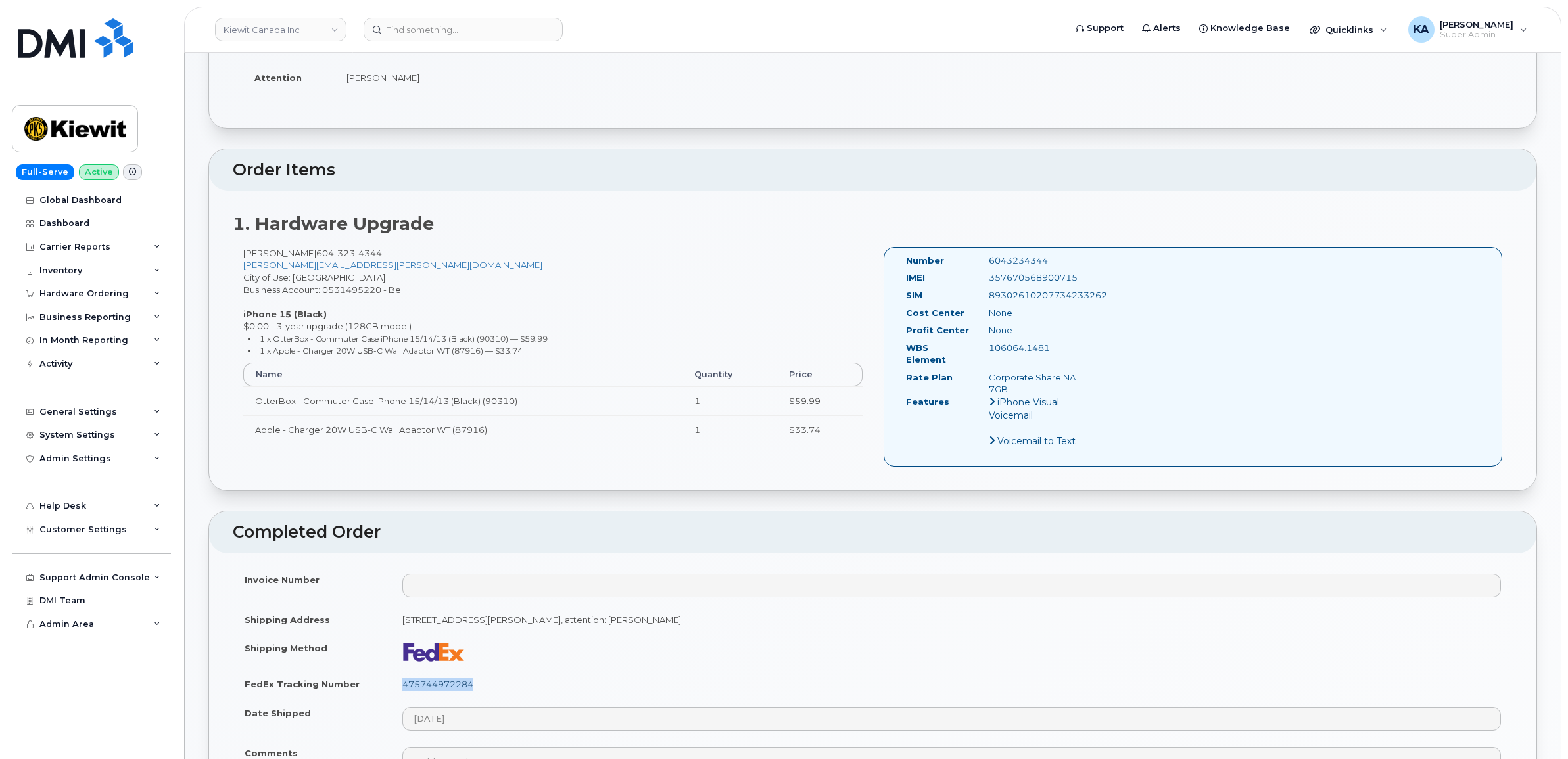
drag, startPoint x: 478, startPoint y: 674, endPoint x: 404, endPoint y: 672, distance: 74.0
click at [404, 672] on td "475744972284" at bounding box center [951, 684] width 1122 height 29
copy link "475744972284"
drag, startPoint x: 1082, startPoint y: 276, endPoint x: 987, endPoint y: 278, distance: 95.0
click at [988, 278] on div "357670568900715" at bounding box center [1036, 277] width 116 height 13
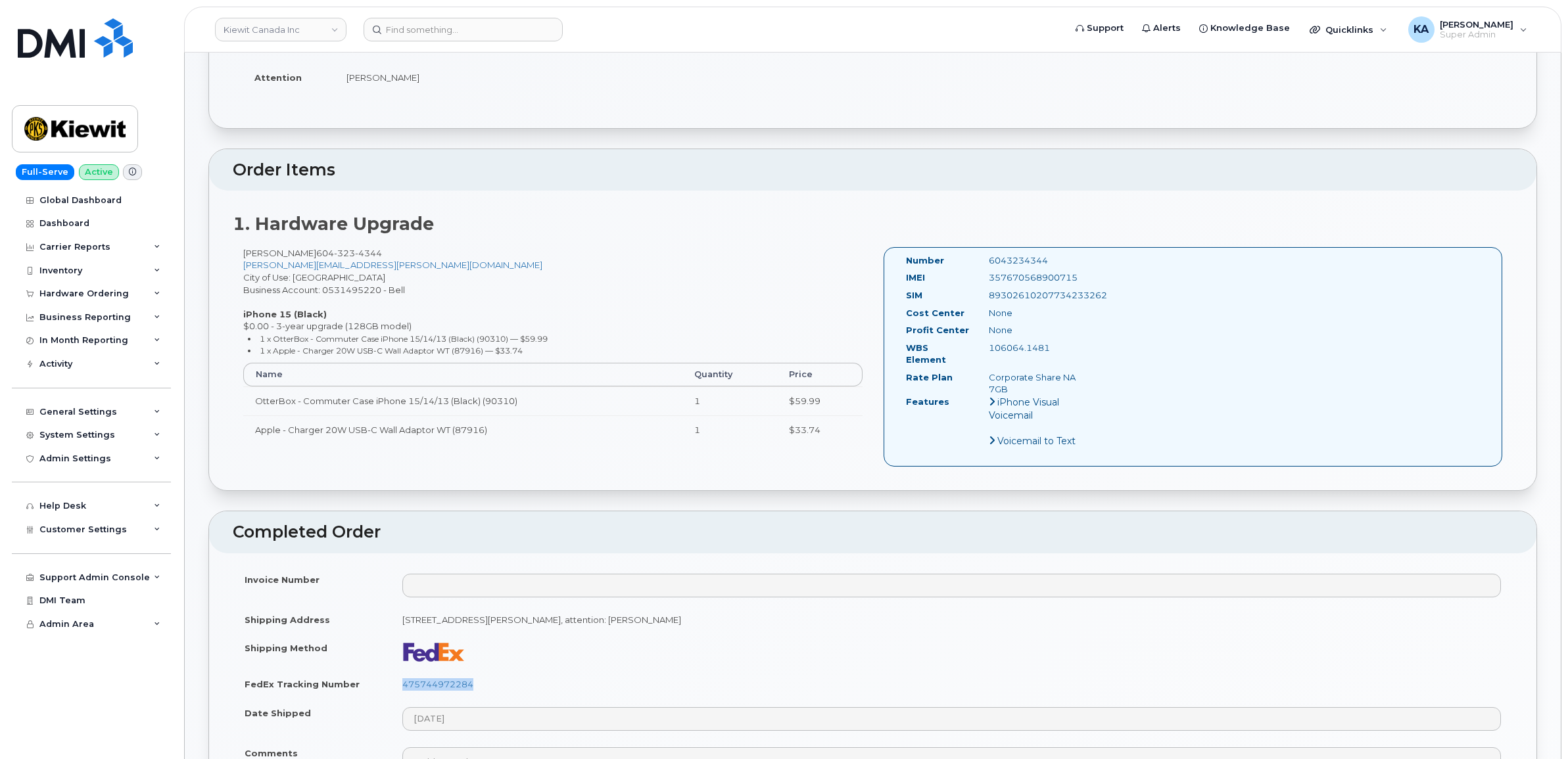
copy div "357670568900715"
drag, startPoint x: 1050, startPoint y: 257, endPoint x: 987, endPoint y: 253, distance: 63.1
click at [987, 253] on div "Number 6043234344 IMEI [TECHNICAL_ID] SIM [TECHNICAL_ID] Cost Center None [GEOG…" at bounding box center [1193, 357] width 619 height 220
copy div "6043234344"
drag, startPoint x: 902, startPoint y: 258, endPoint x: 1092, endPoint y: 380, distance: 225.8
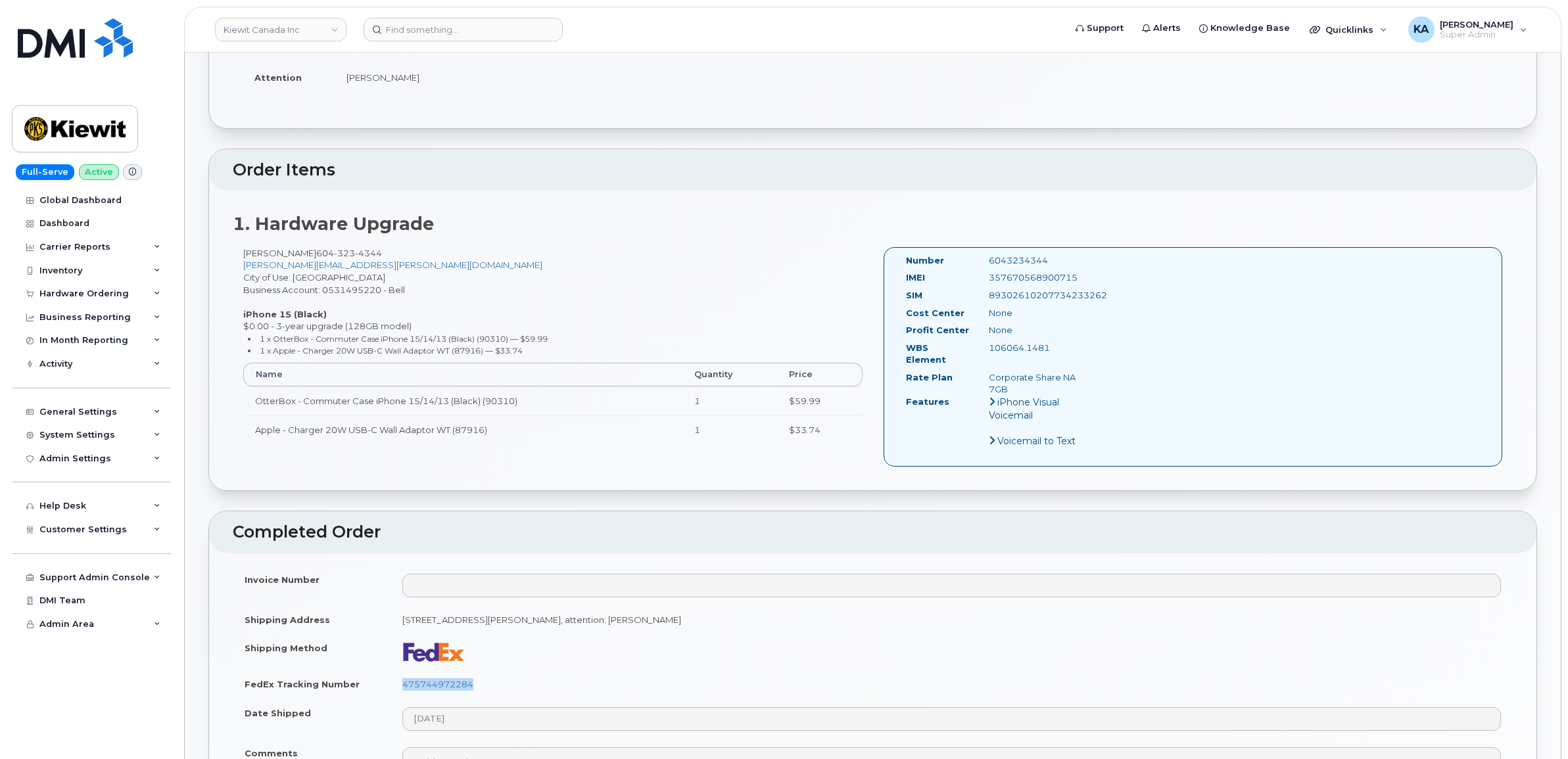
click at [1092, 380] on div "Number 6043234344 IMEI [TECHNICAL_ID] SIM [TECHNICAL_ID] Cost Center None [GEOG…" at bounding box center [995, 356] width 200 height 205
copy div "Number 6043234344 IMEI [TECHNICAL_ID] SIM [TECHNICAL_ID] Cost Center None Profi…"
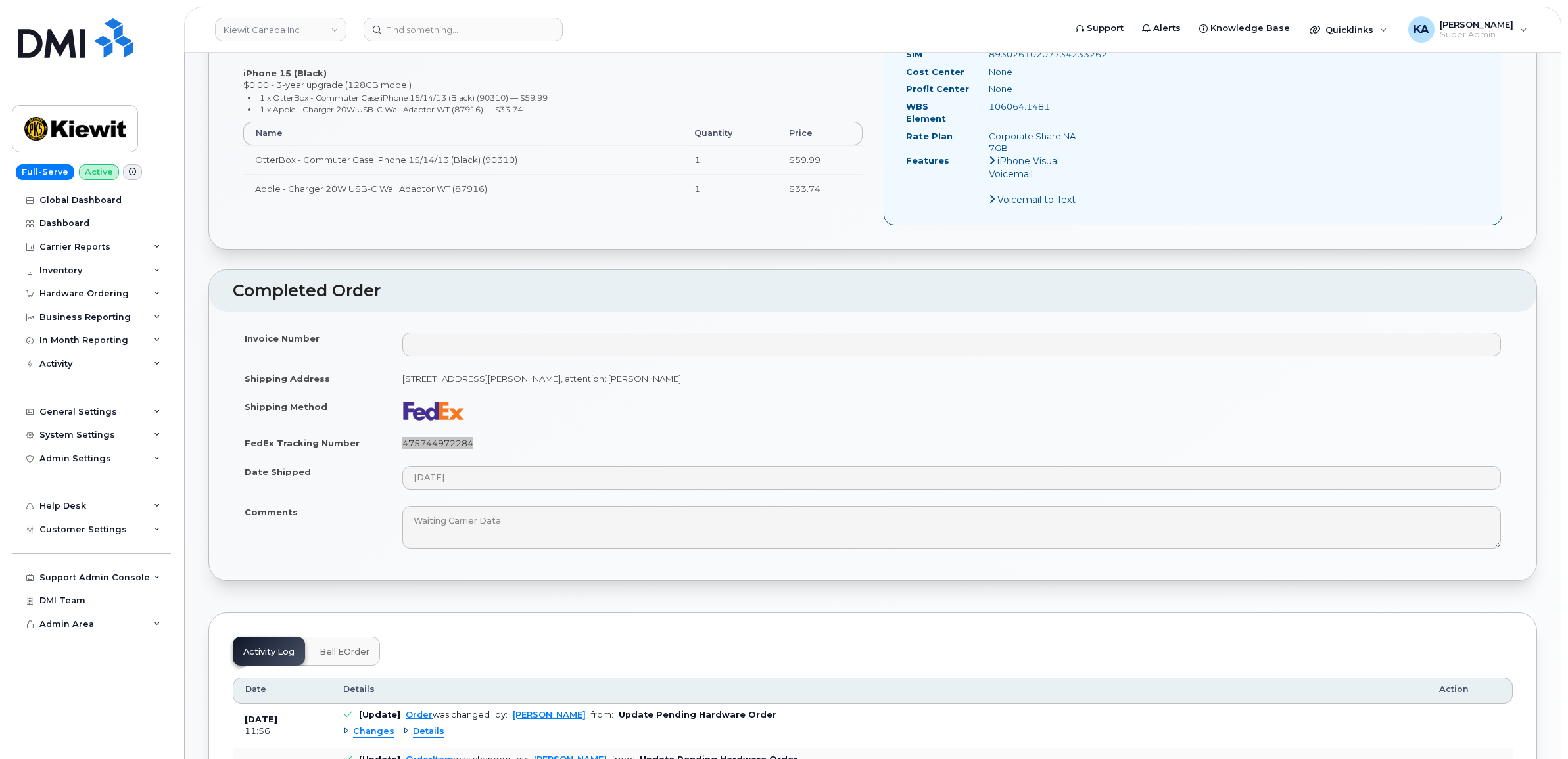
scroll to position [658, 0]
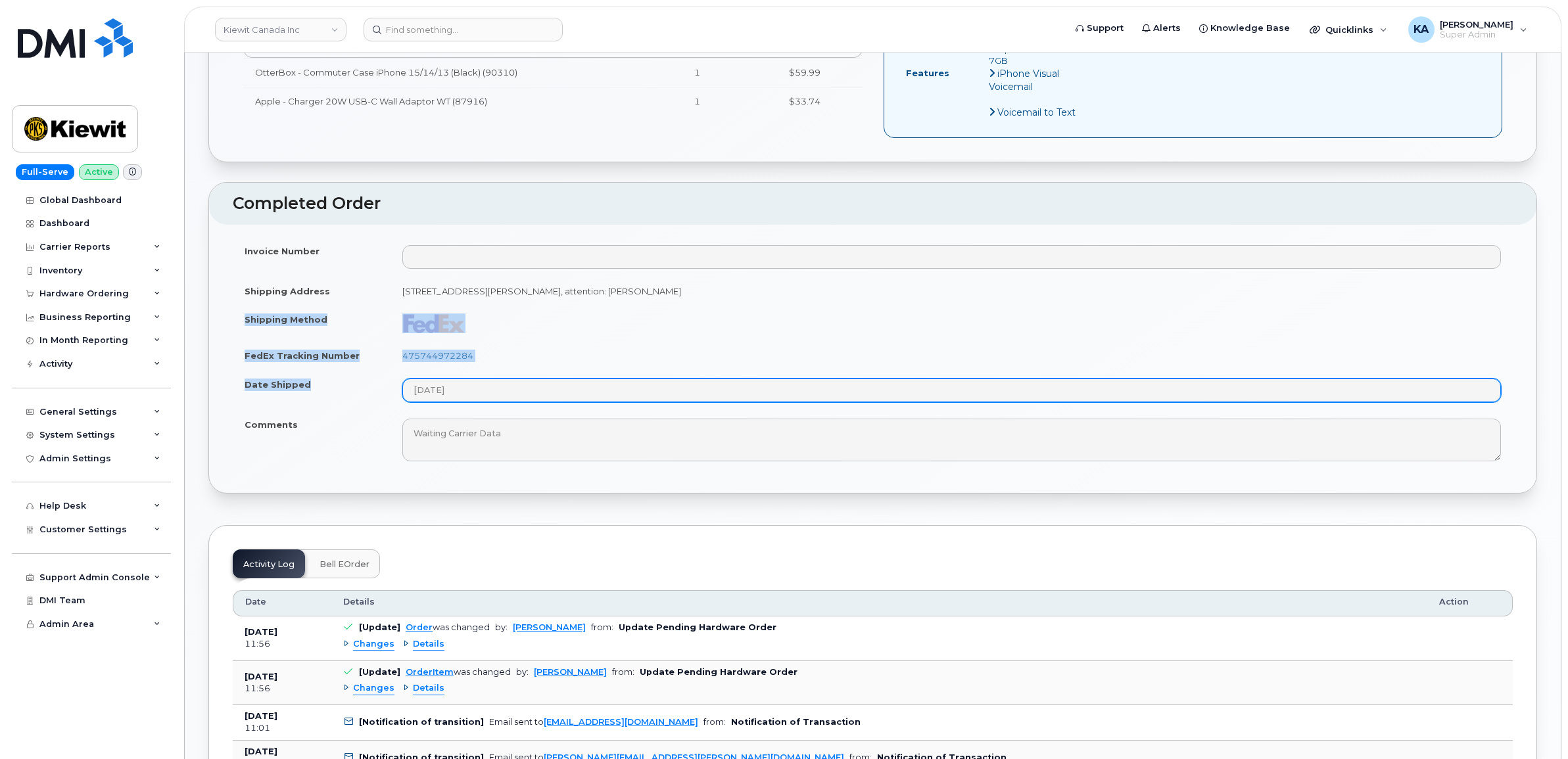
click at [481, 391] on tbody "Invoice Number Shipping Address [STREET_ADDRESS][PERSON_NAME], attention: [PERS…" at bounding box center [872, 354] width 1279 height 234
copy tbody "Shipping Method FedEx Tracking Number 475744972284 Date Shipped"
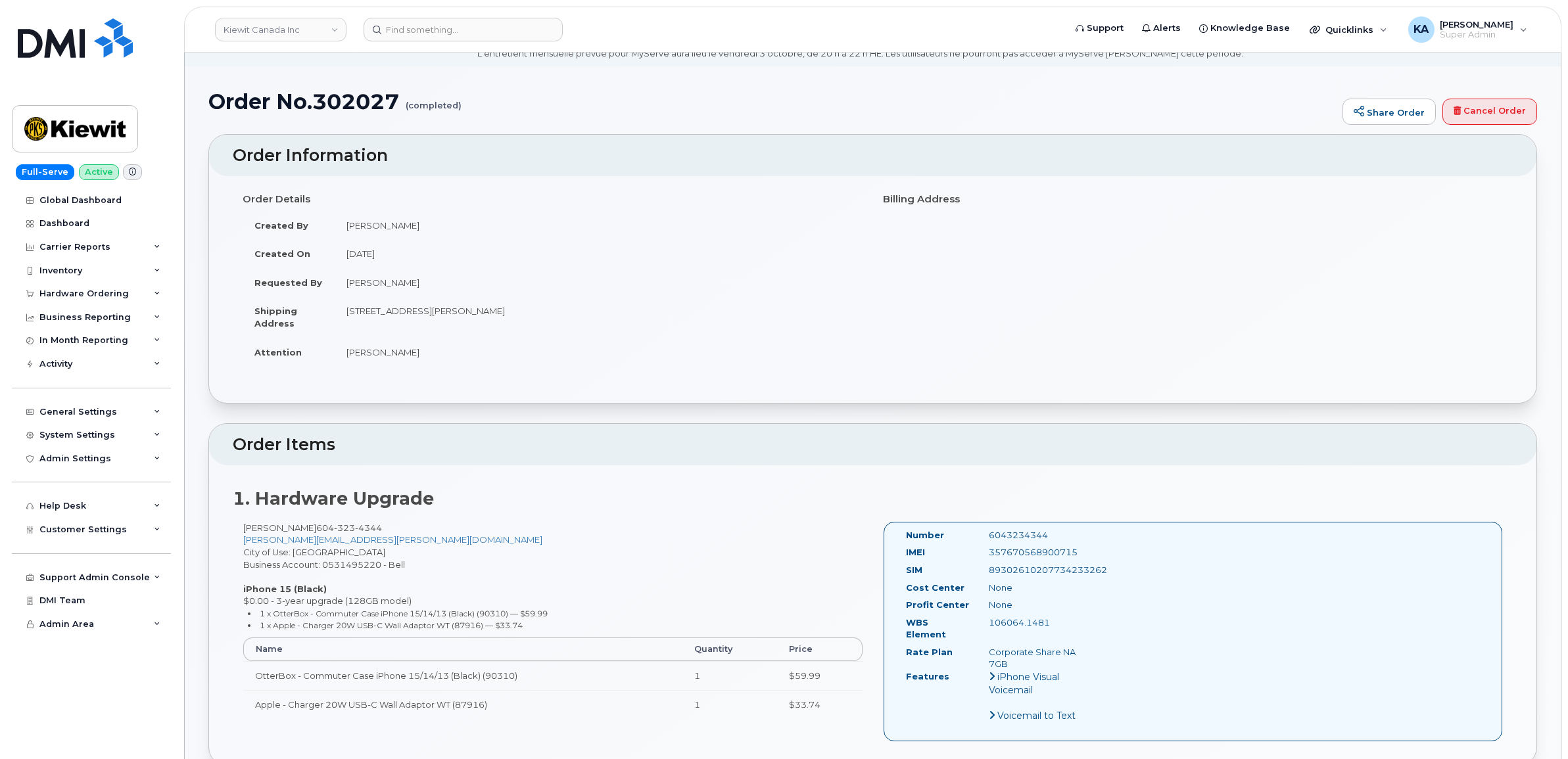
scroll to position [0, 0]
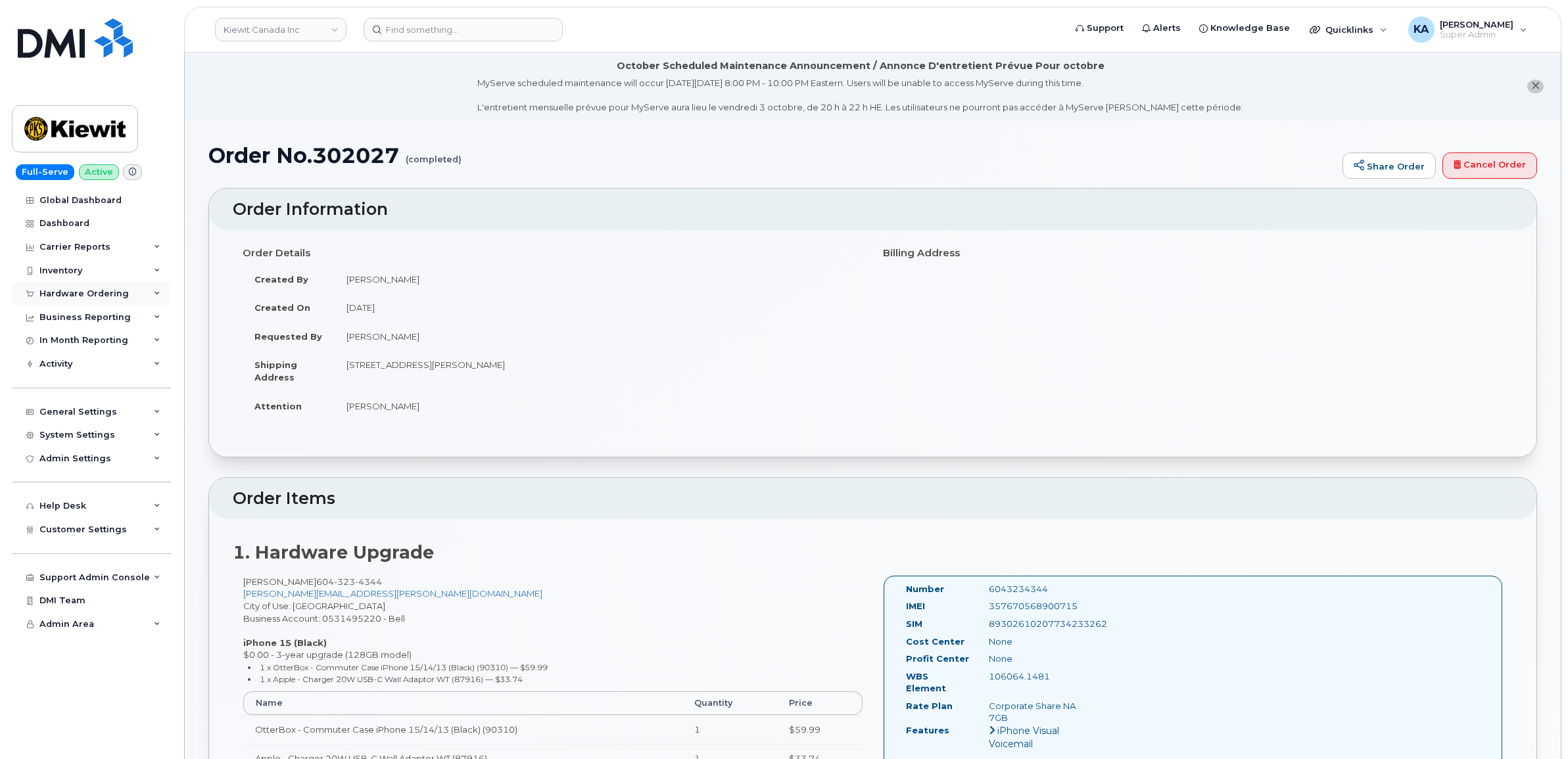
click at [64, 291] on div "Hardware Ordering" at bounding box center [84, 294] width 89 height 10
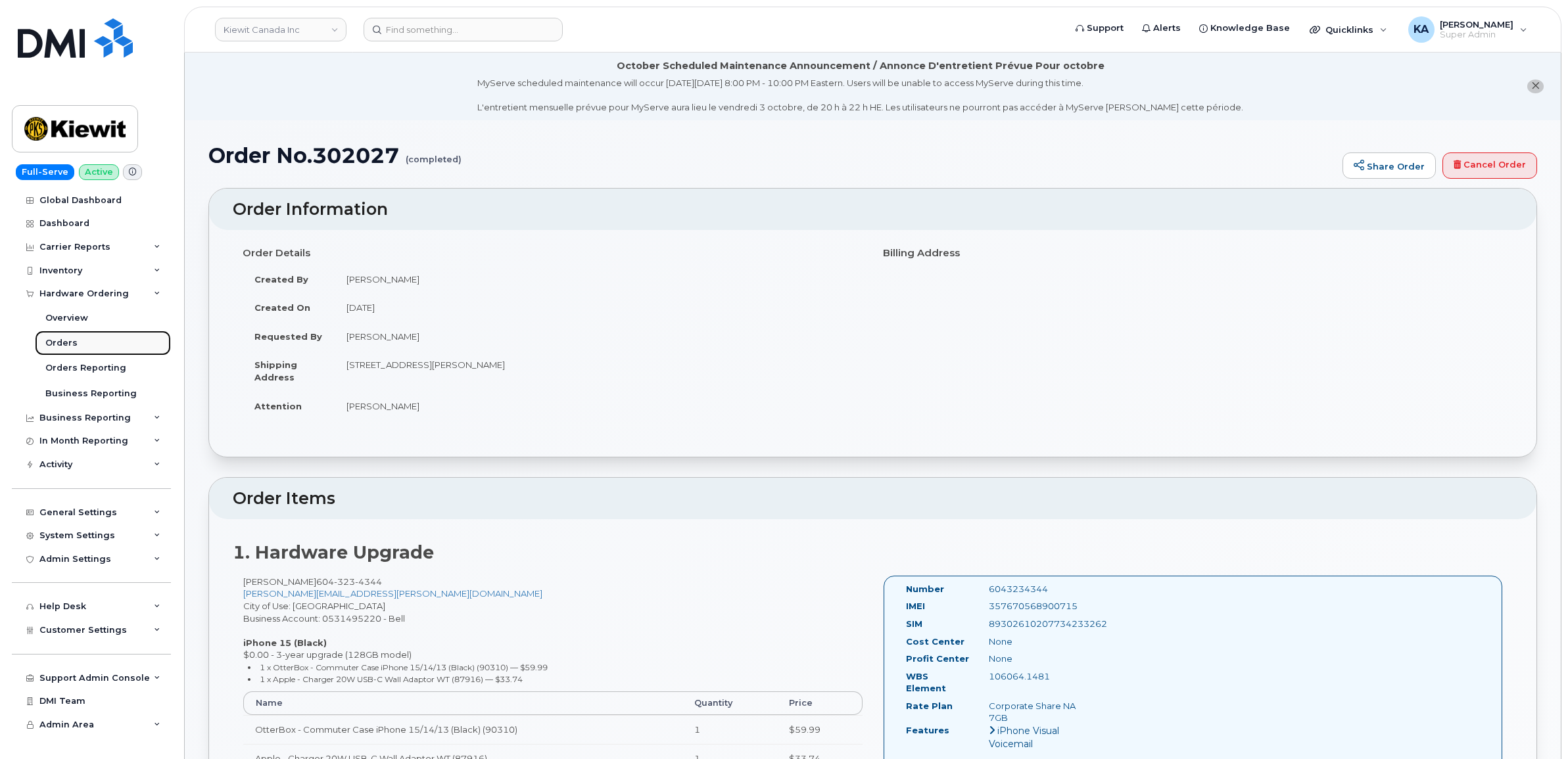
click at [53, 341] on div "Orders" at bounding box center [62, 343] width 33 height 12
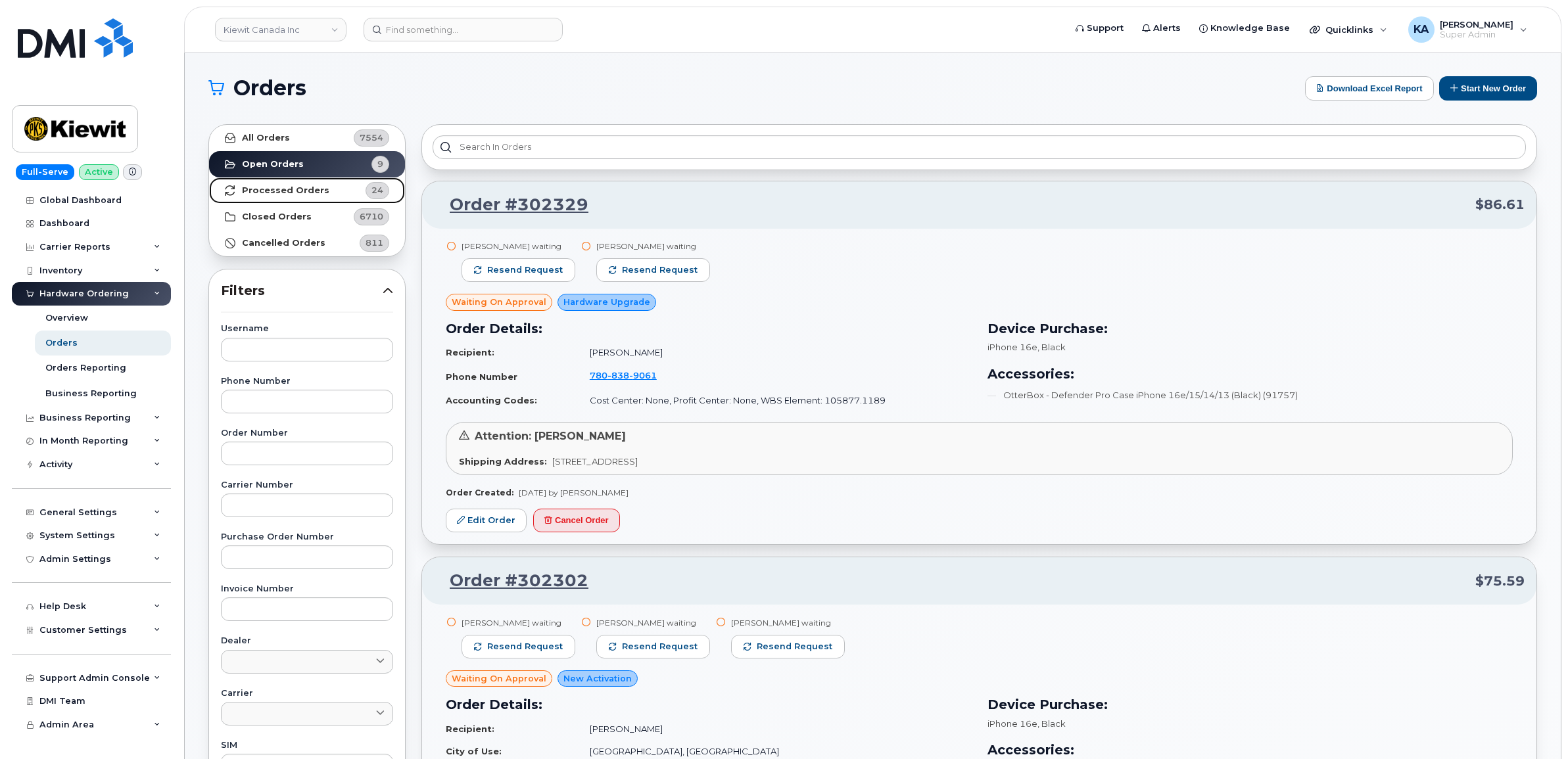
click at [259, 189] on strong "Processed Orders" at bounding box center [286, 191] width 88 height 10
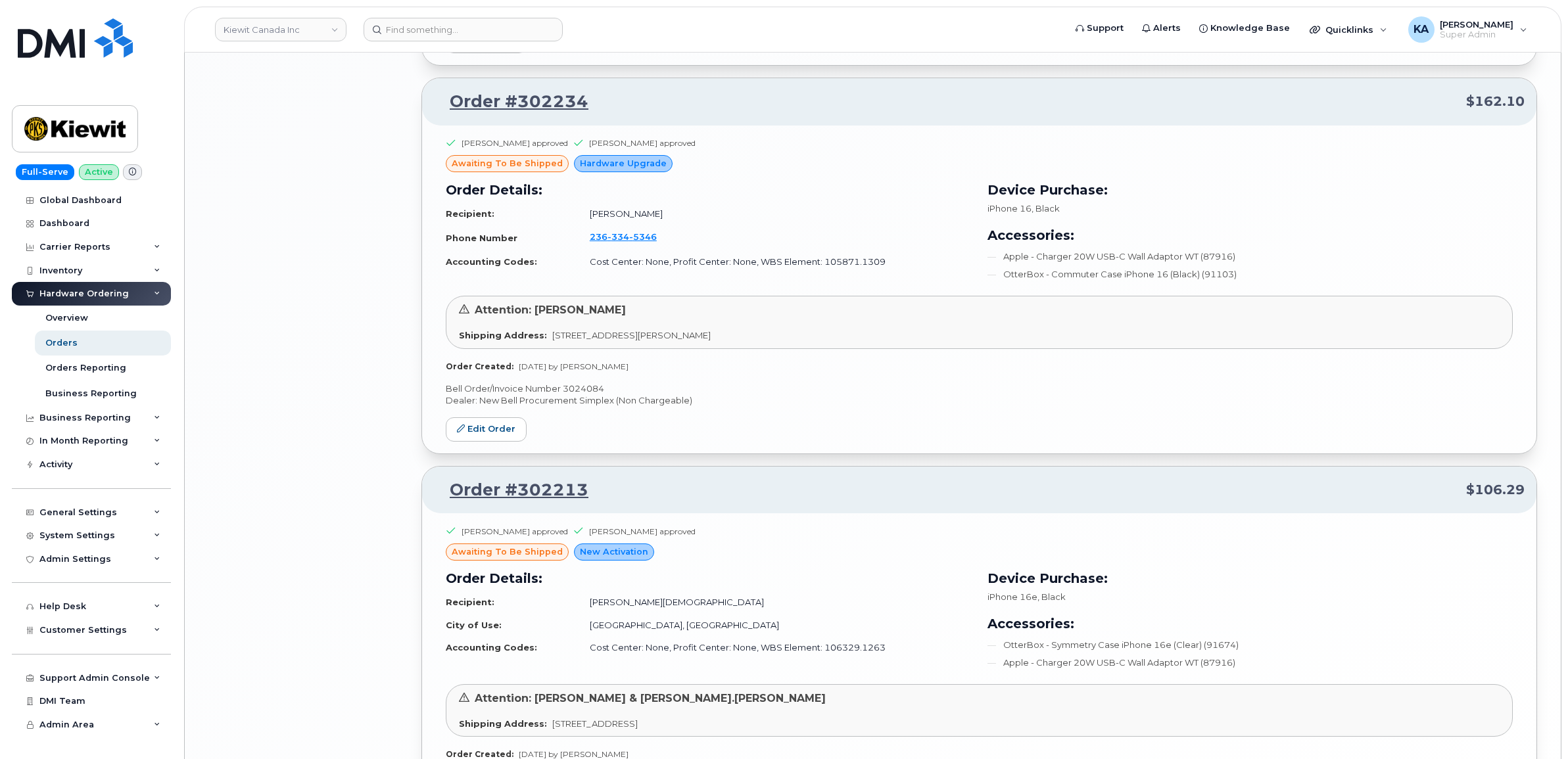
scroll to position [2505, 0]
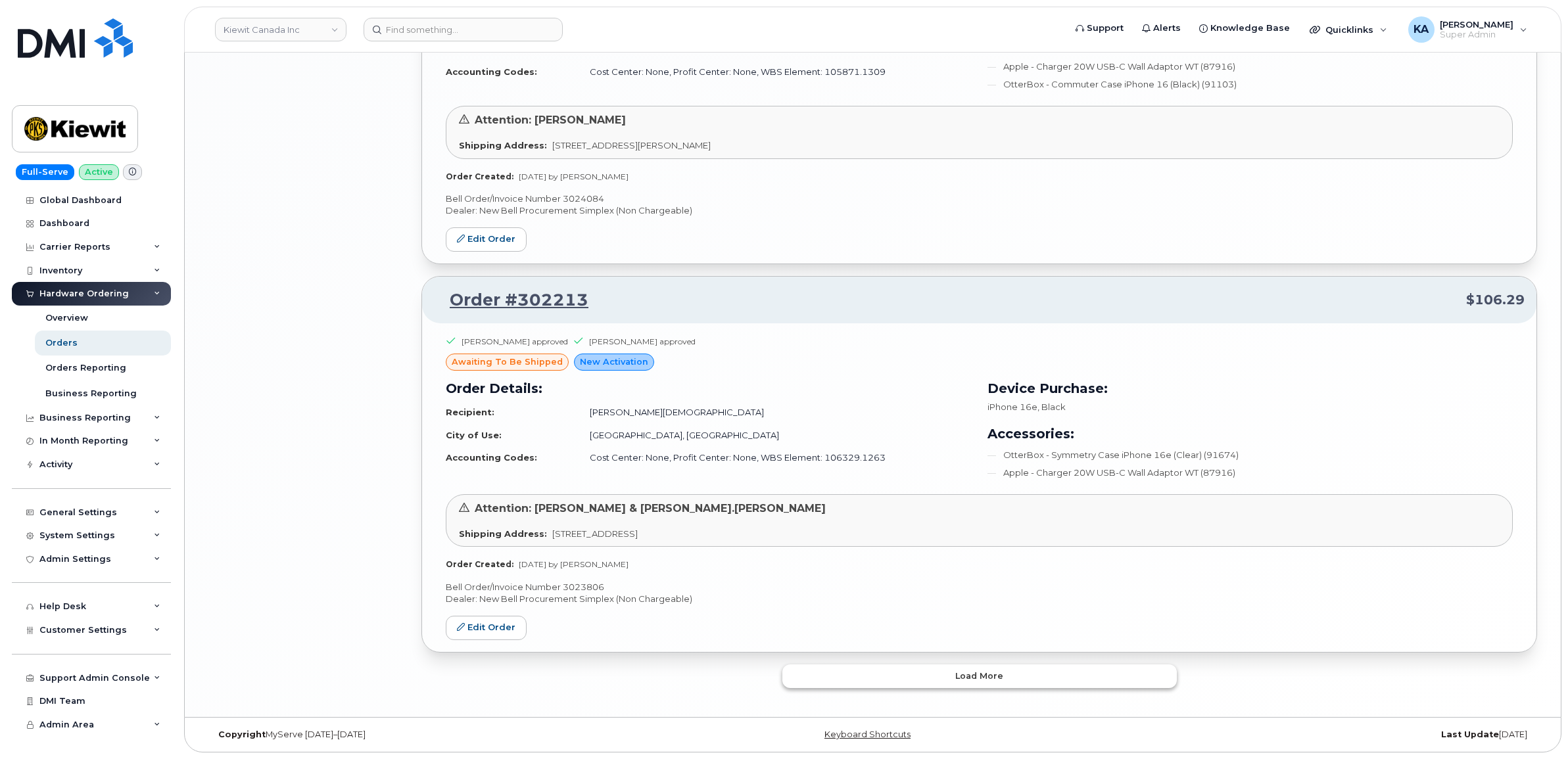
click at [853, 671] on button "Load more" at bounding box center [979, 677] width 394 height 24
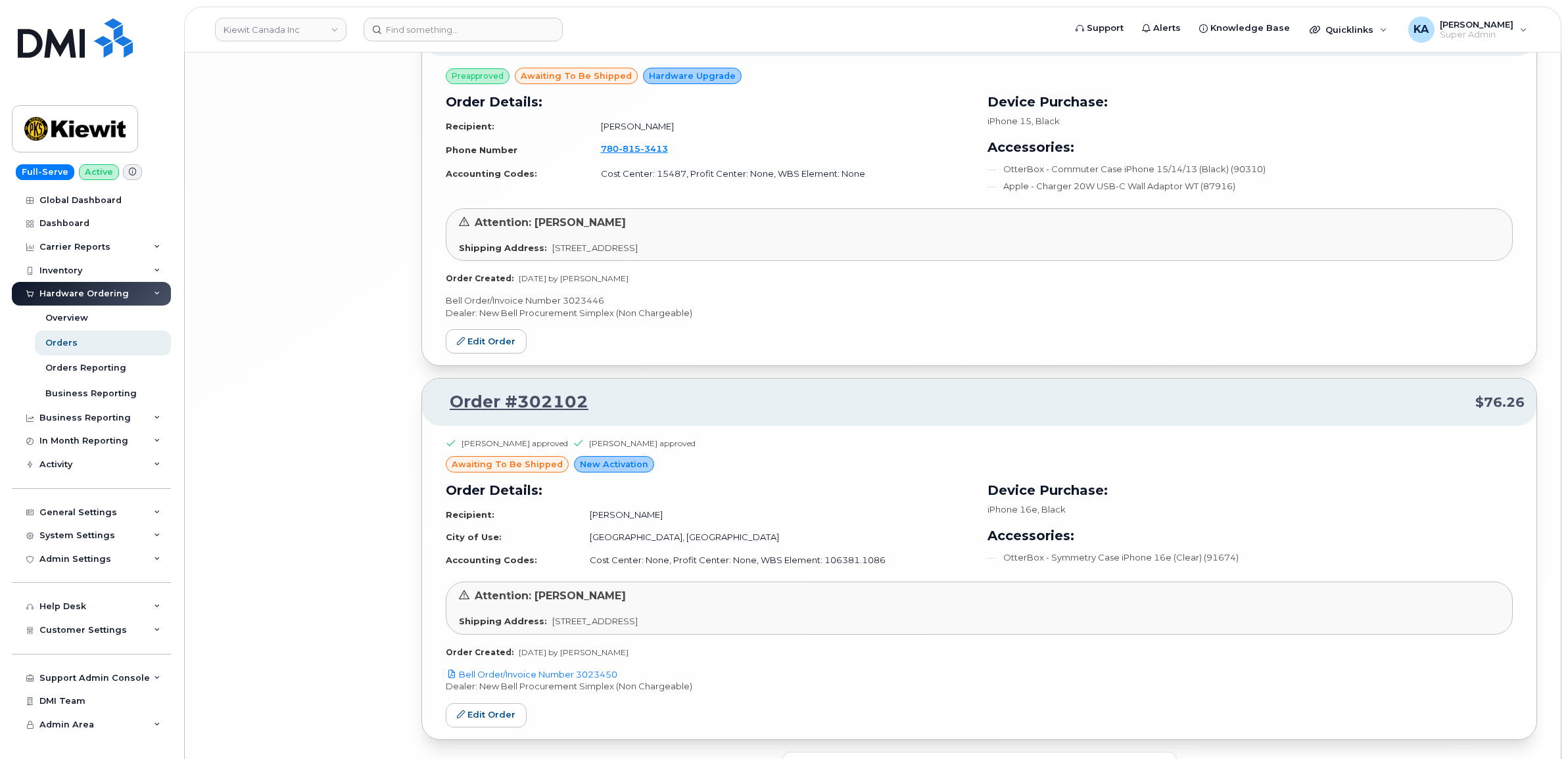
scroll to position [5565, 0]
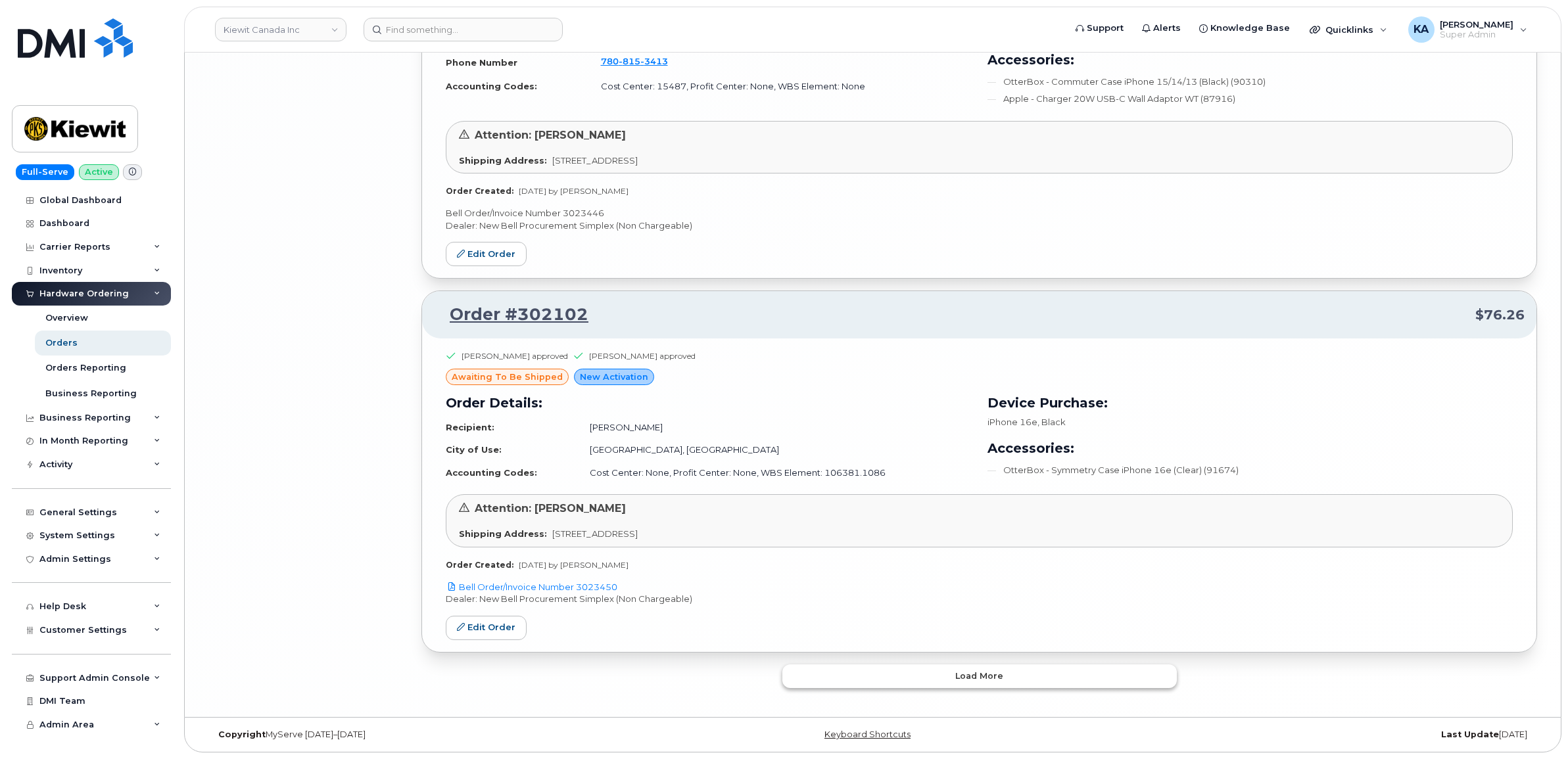
click at [830, 674] on button "Load more" at bounding box center [979, 677] width 394 height 24
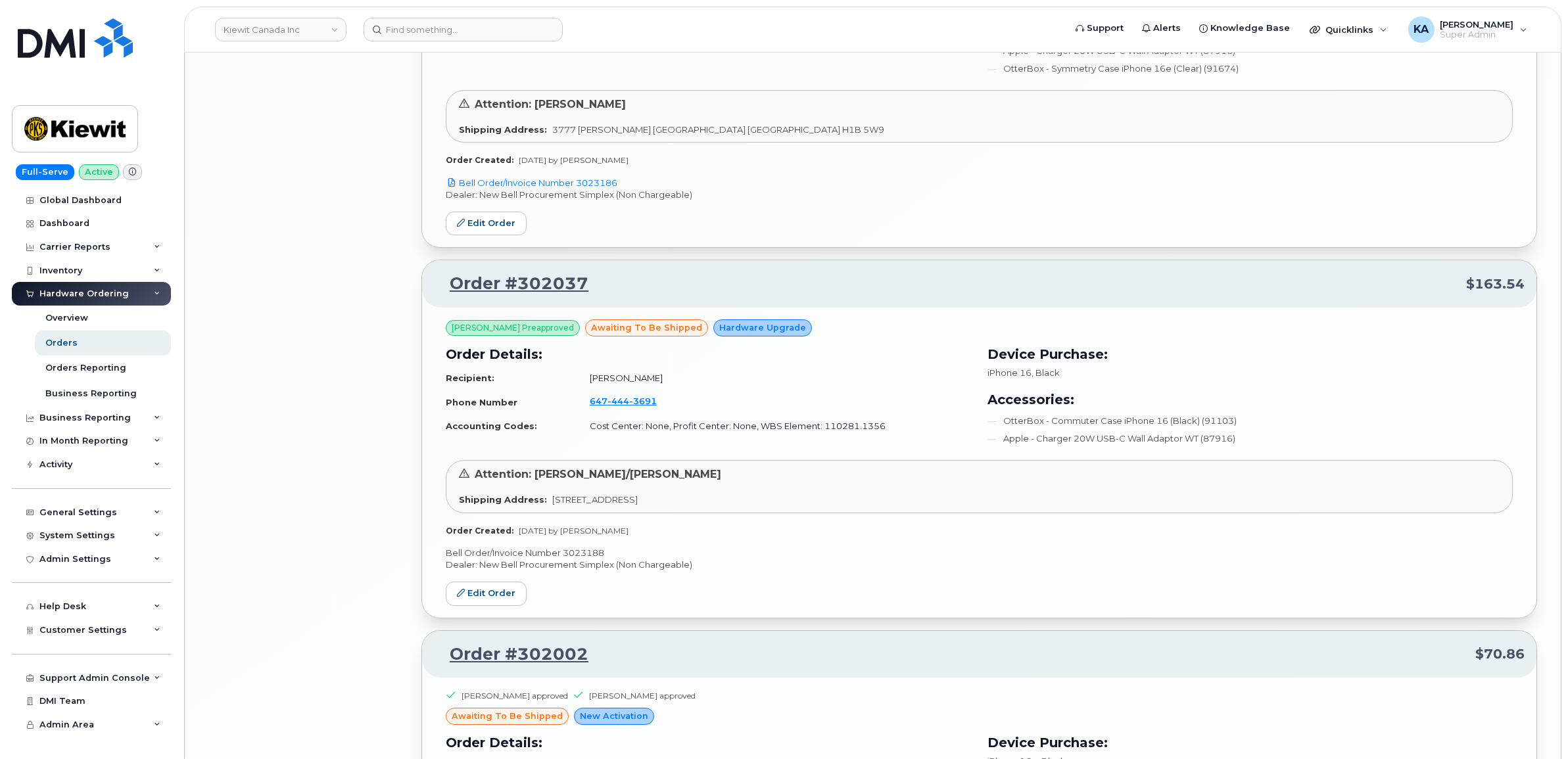
scroll to position [6305, 0]
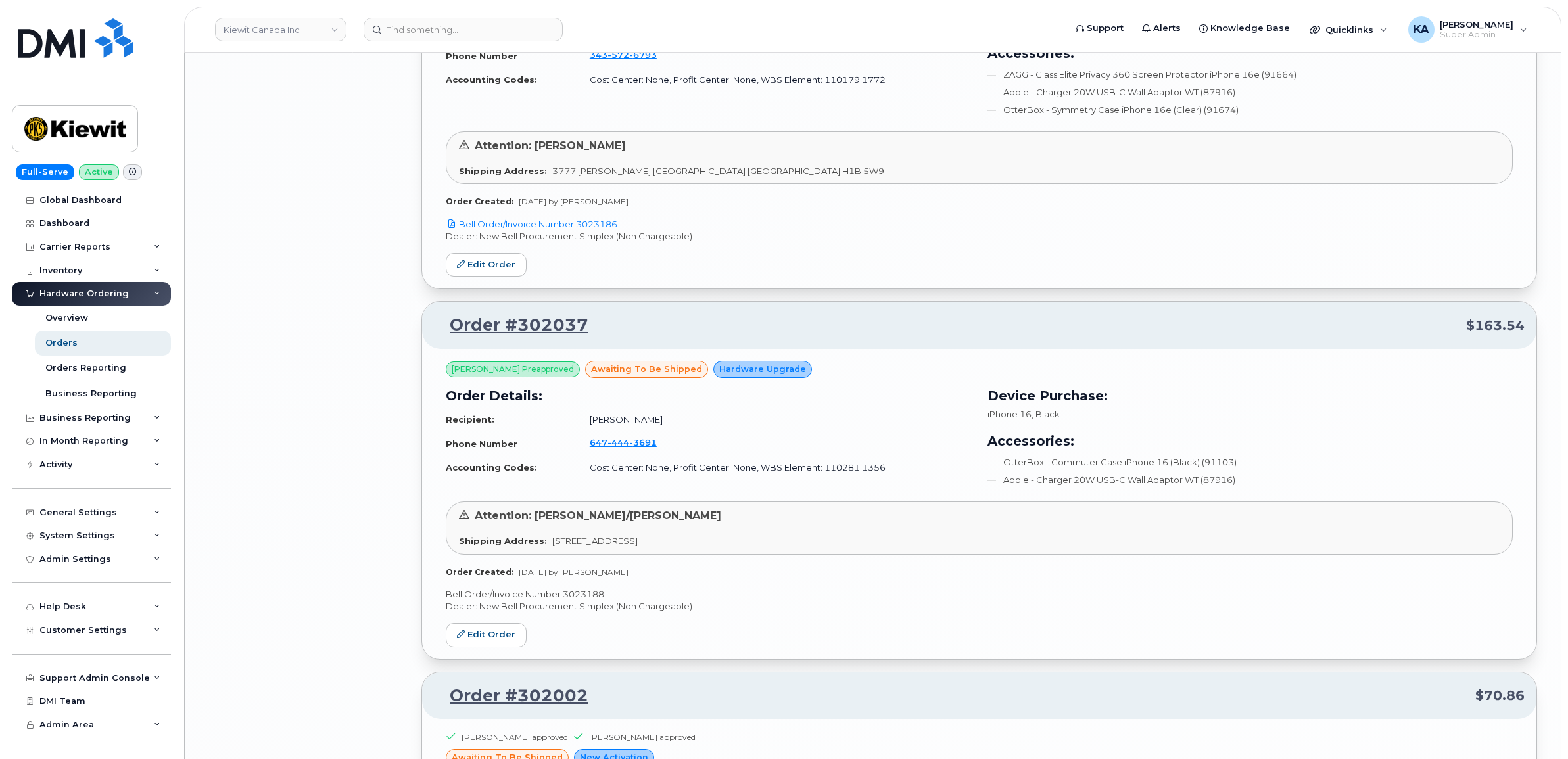
click at [574, 601] on p "Bell Order/Invoice Number 3023188" at bounding box center [979, 594] width 1067 height 13
copy p "3023188"
click at [495, 647] on link "Edit Order" at bounding box center [486, 635] width 81 height 24
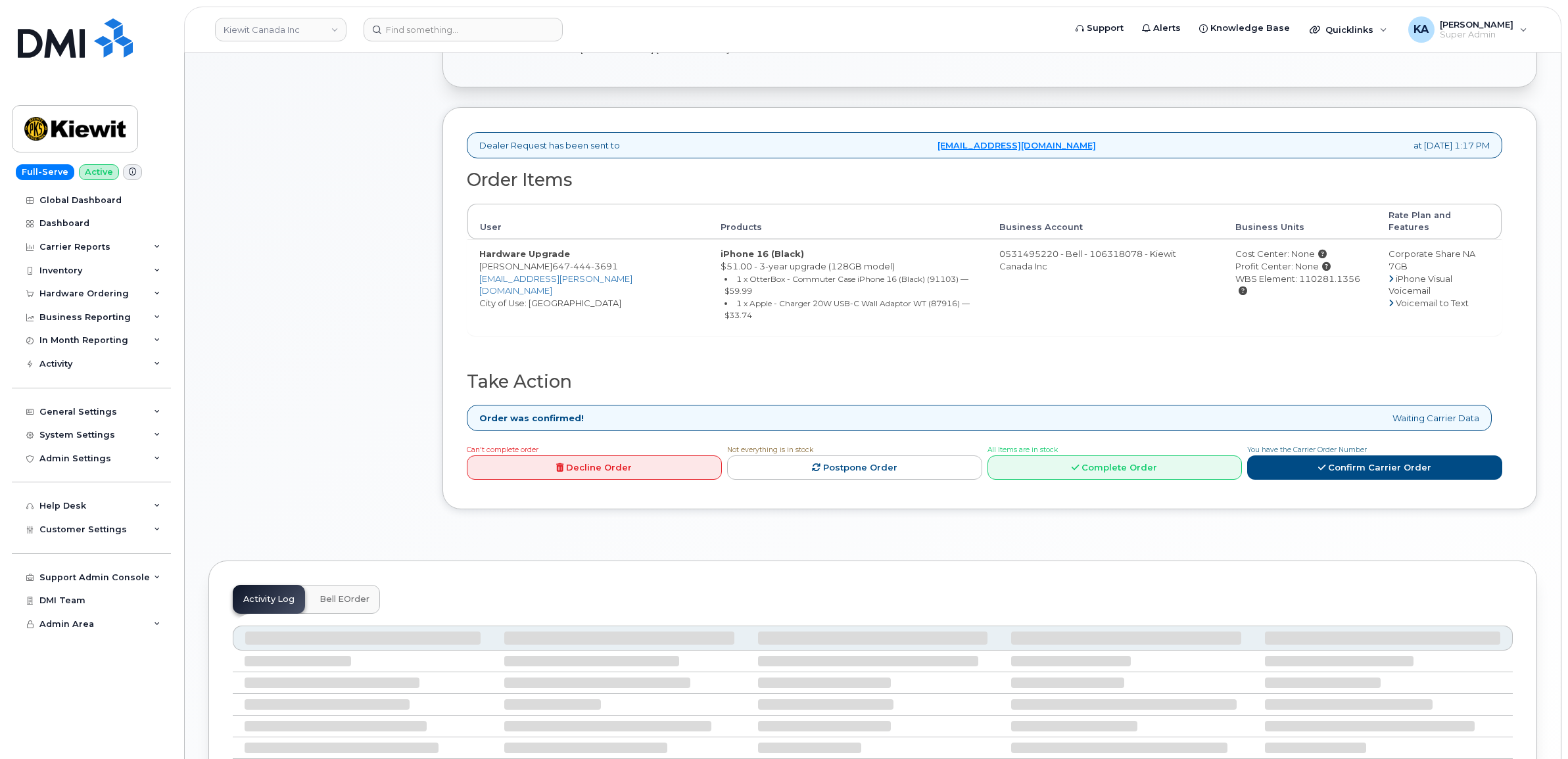
scroll to position [410, 0]
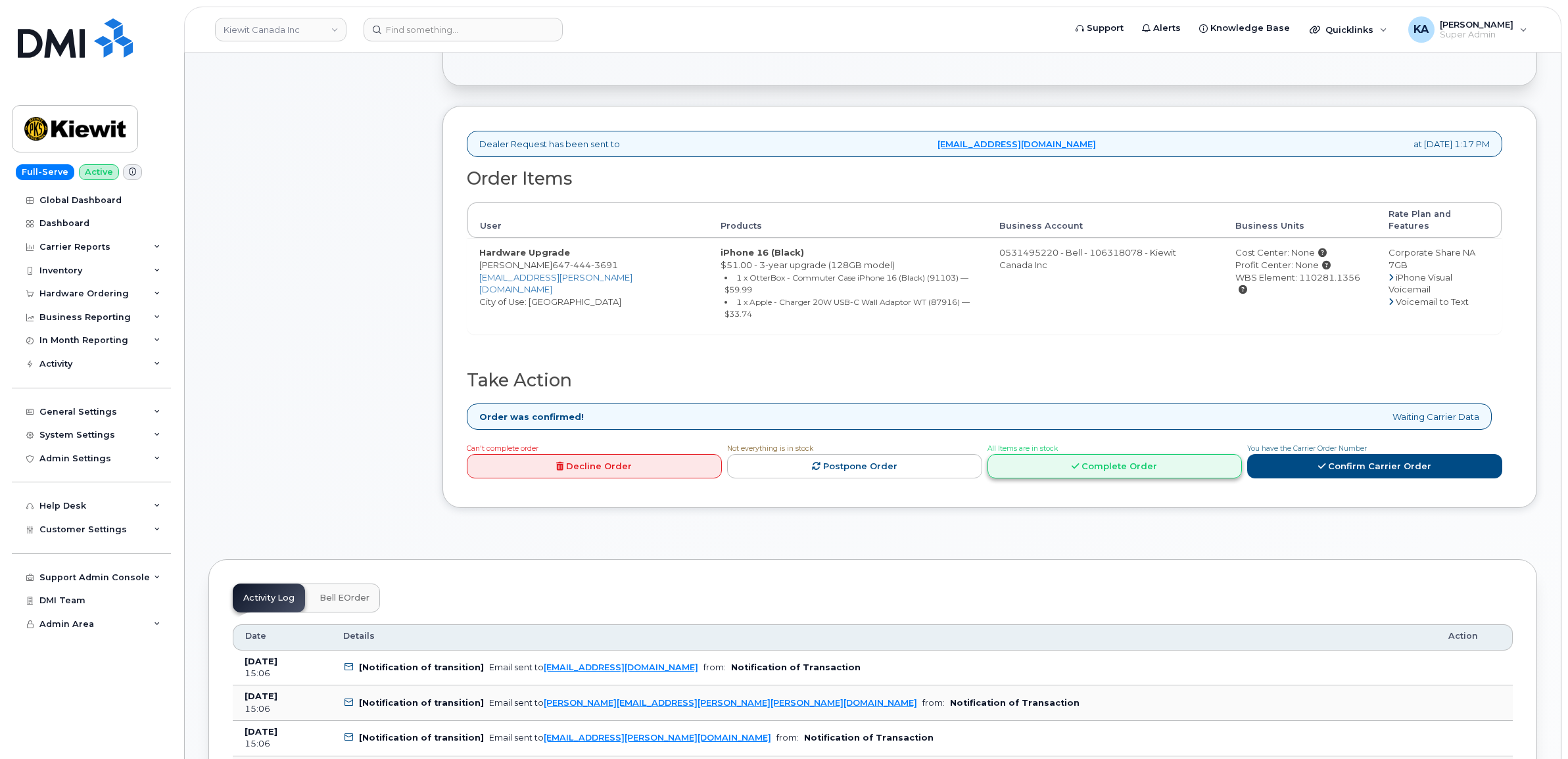
click at [1122, 454] on link "Complete Order" at bounding box center [1115, 466] width 255 height 24
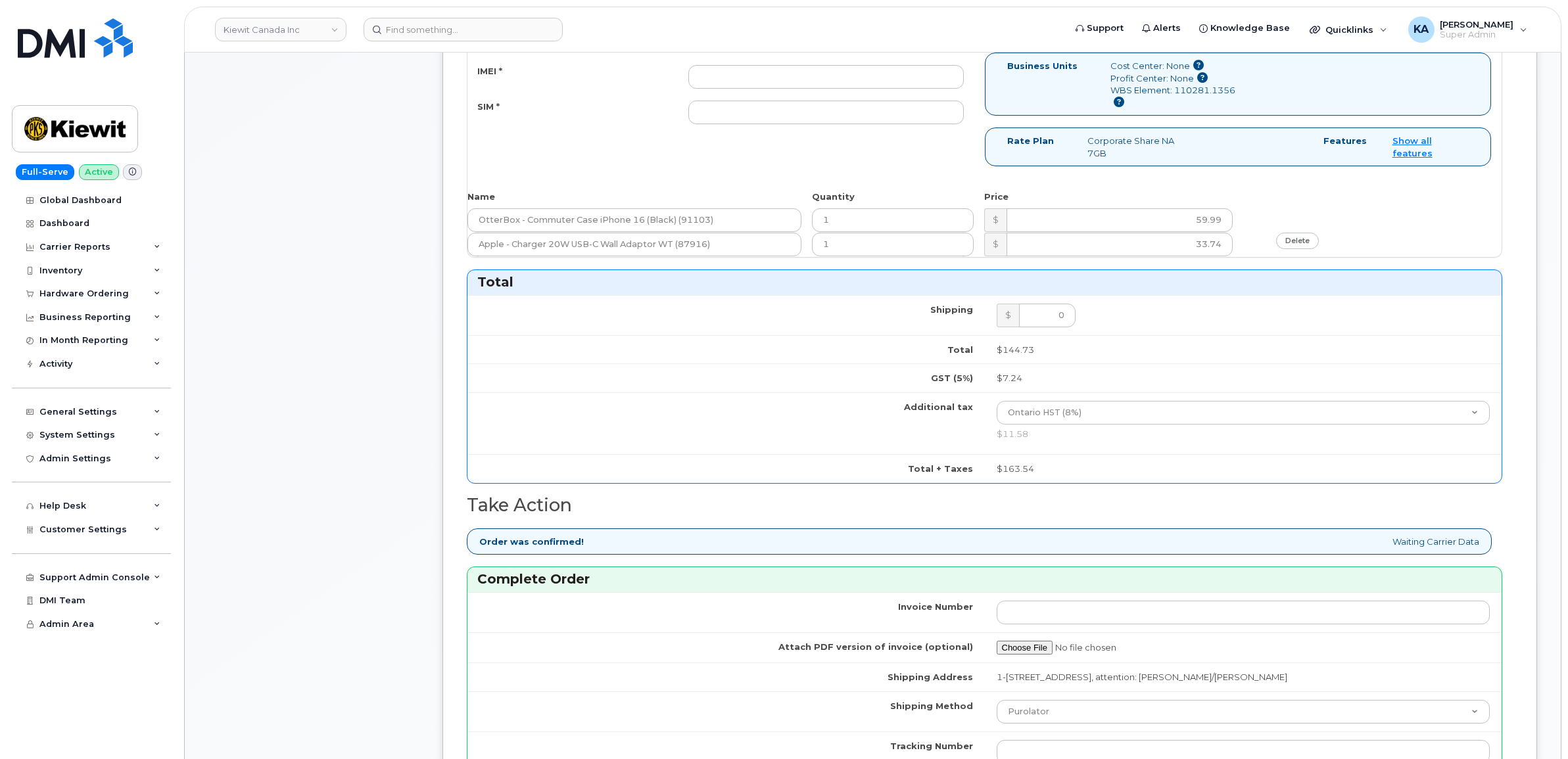
scroll to position [1151, 0]
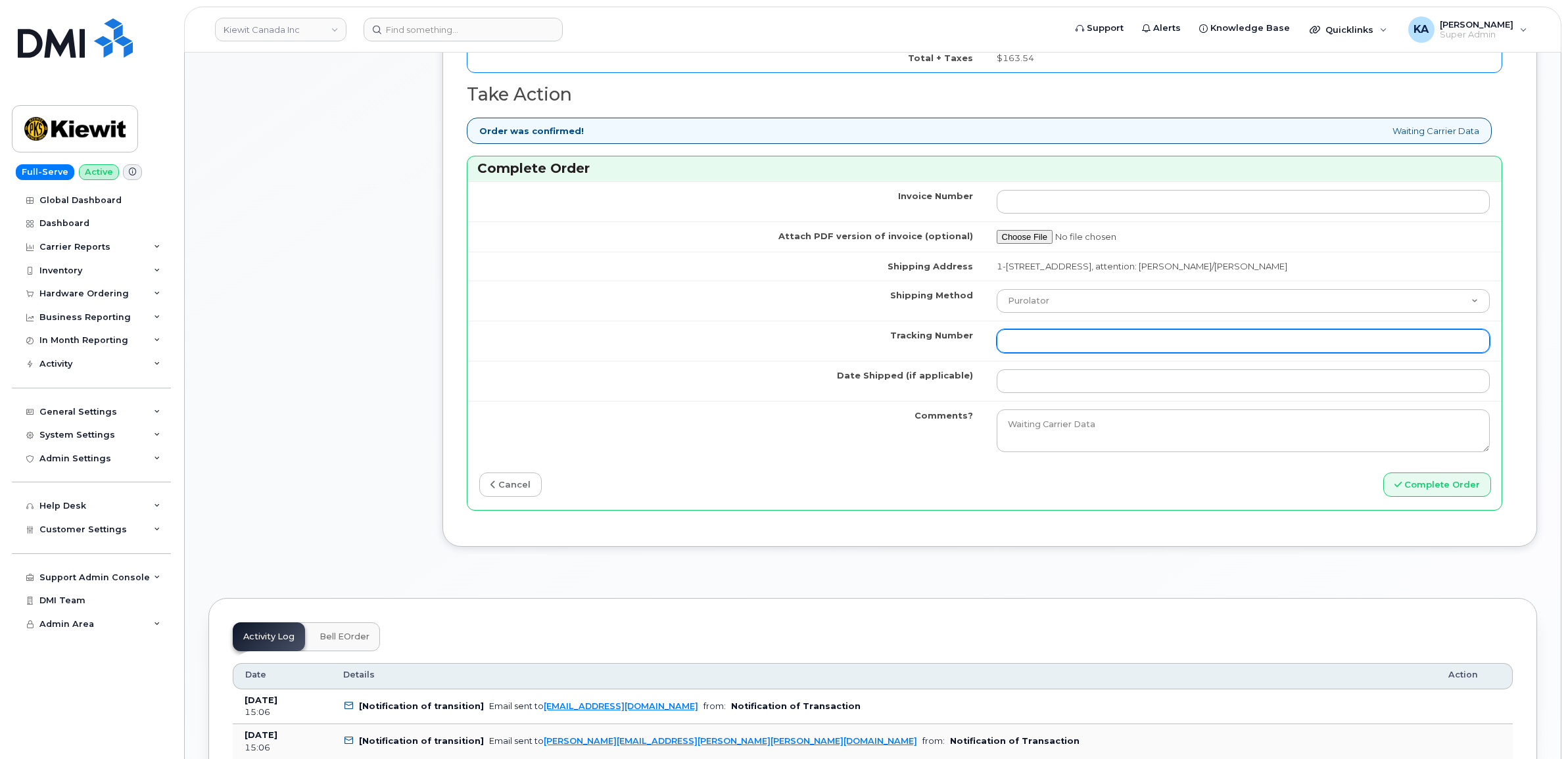
click at [1068, 347] on input "Tracking Number" at bounding box center [1243, 342] width 494 height 24
paste input "520082162584"
type input "520082162584"
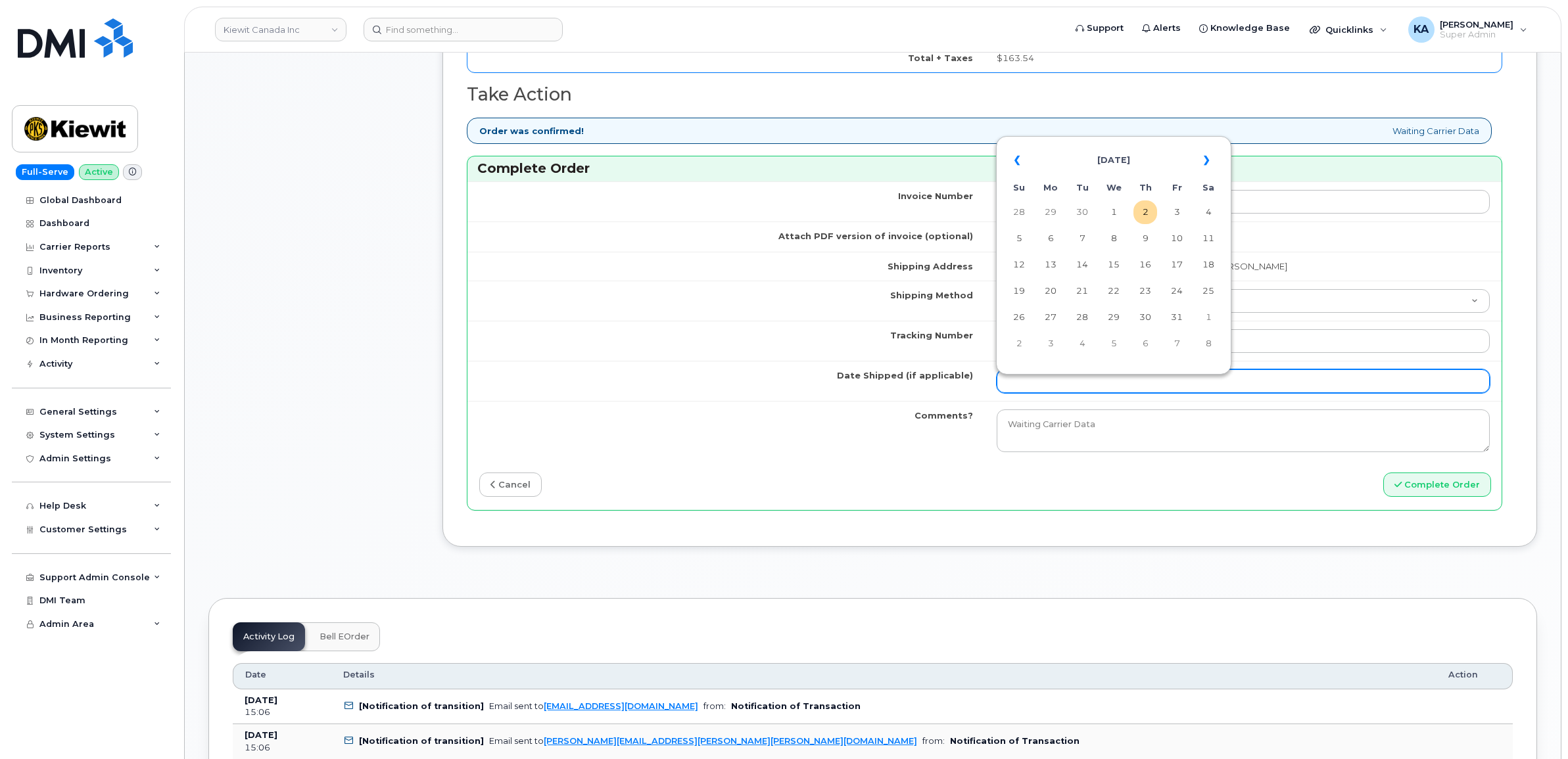
click at [1030, 392] on input "Date Shipped (if applicable)" at bounding box center [1243, 381] width 494 height 24
click at [1117, 211] on td "1" at bounding box center [1114, 212] width 24 height 24
type input "[DATE]"
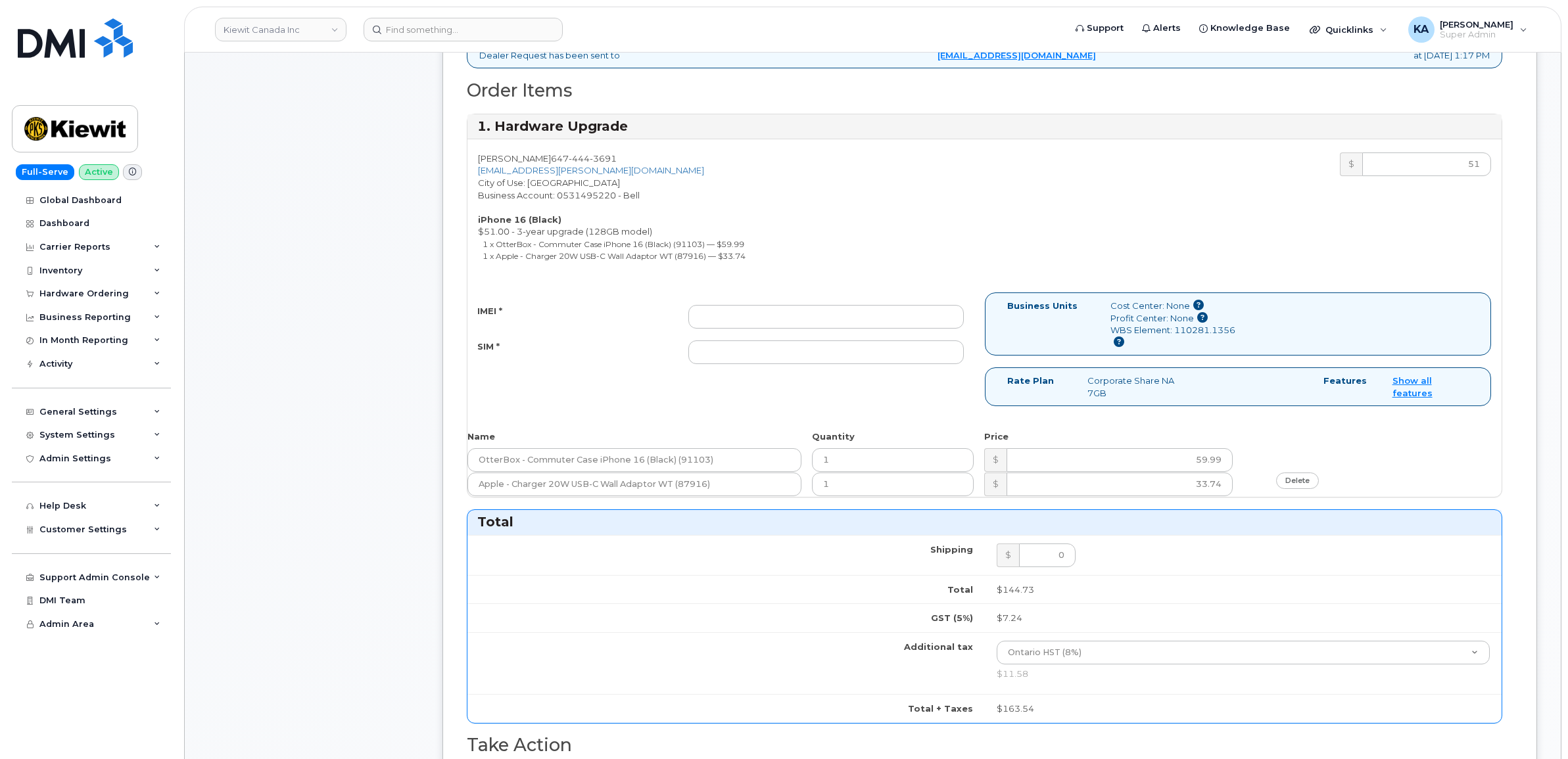
scroll to position [493, 0]
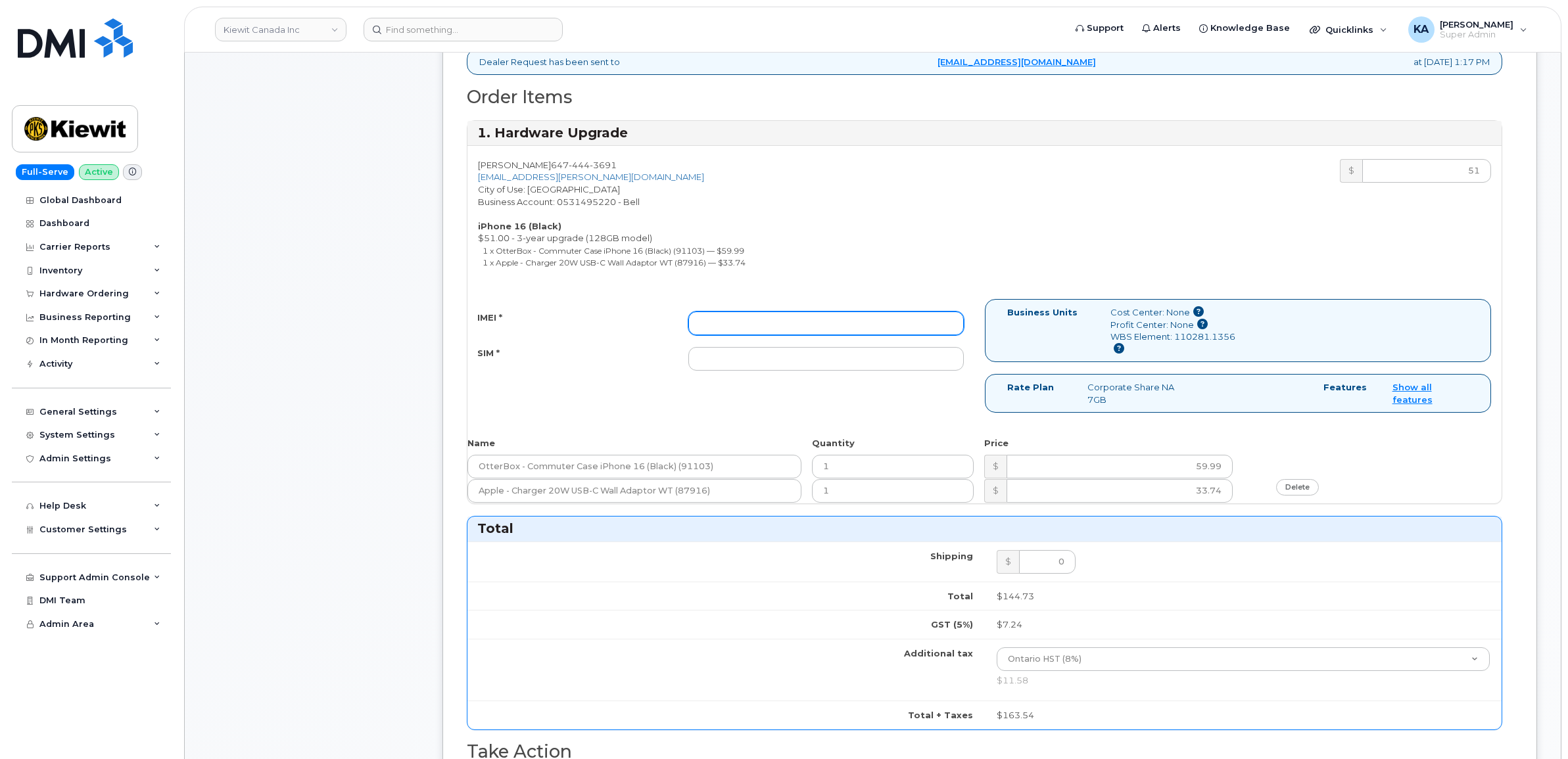
click at [897, 321] on input "IMEI *" at bounding box center [826, 324] width 276 height 24
paste input "350707650569235"
type input "350707650569235"
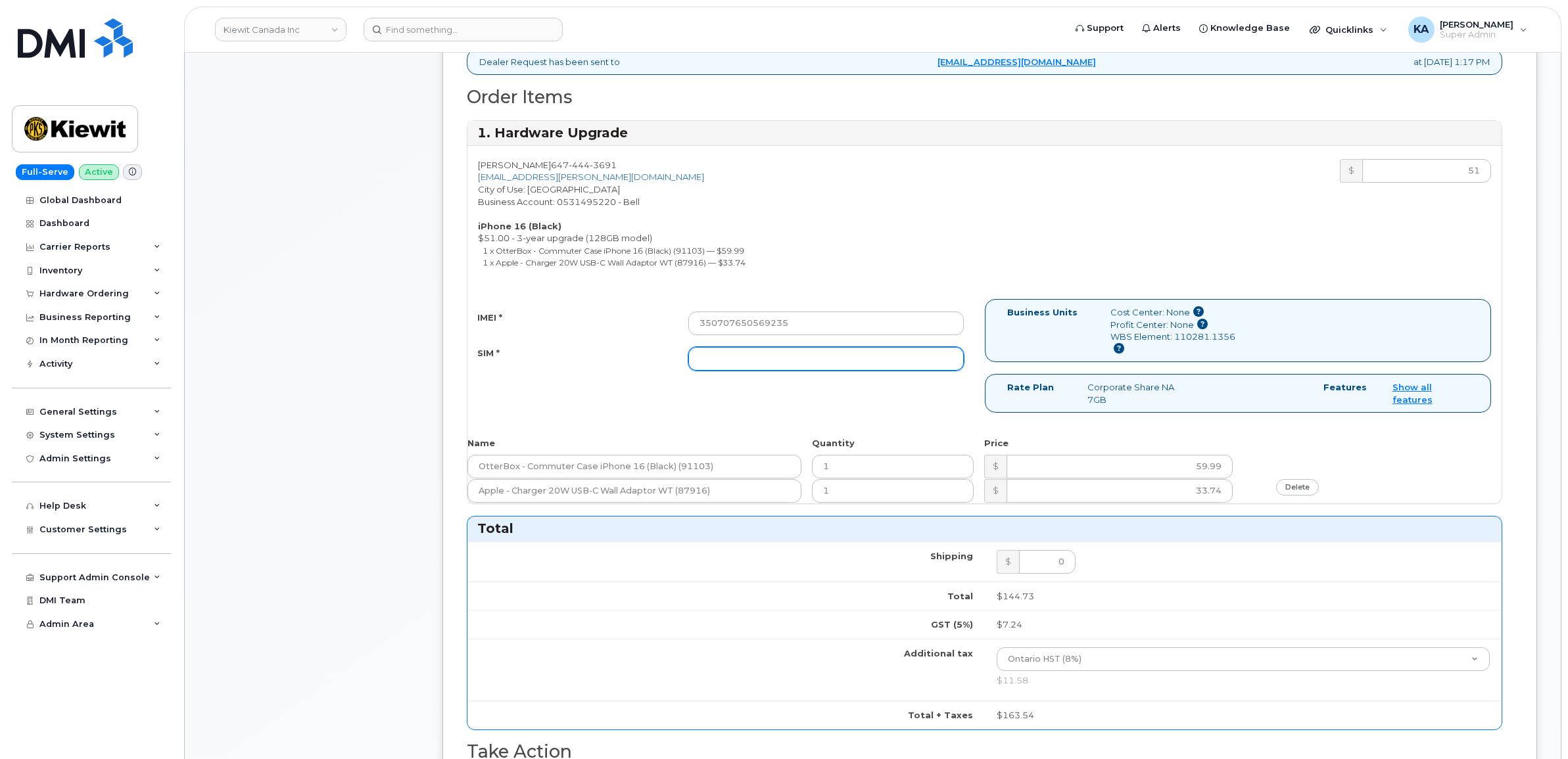
click at [827, 370] on input "SIM *" at bounding box center [826, 359] width 276 height 24
paste input "89302610207734231720"
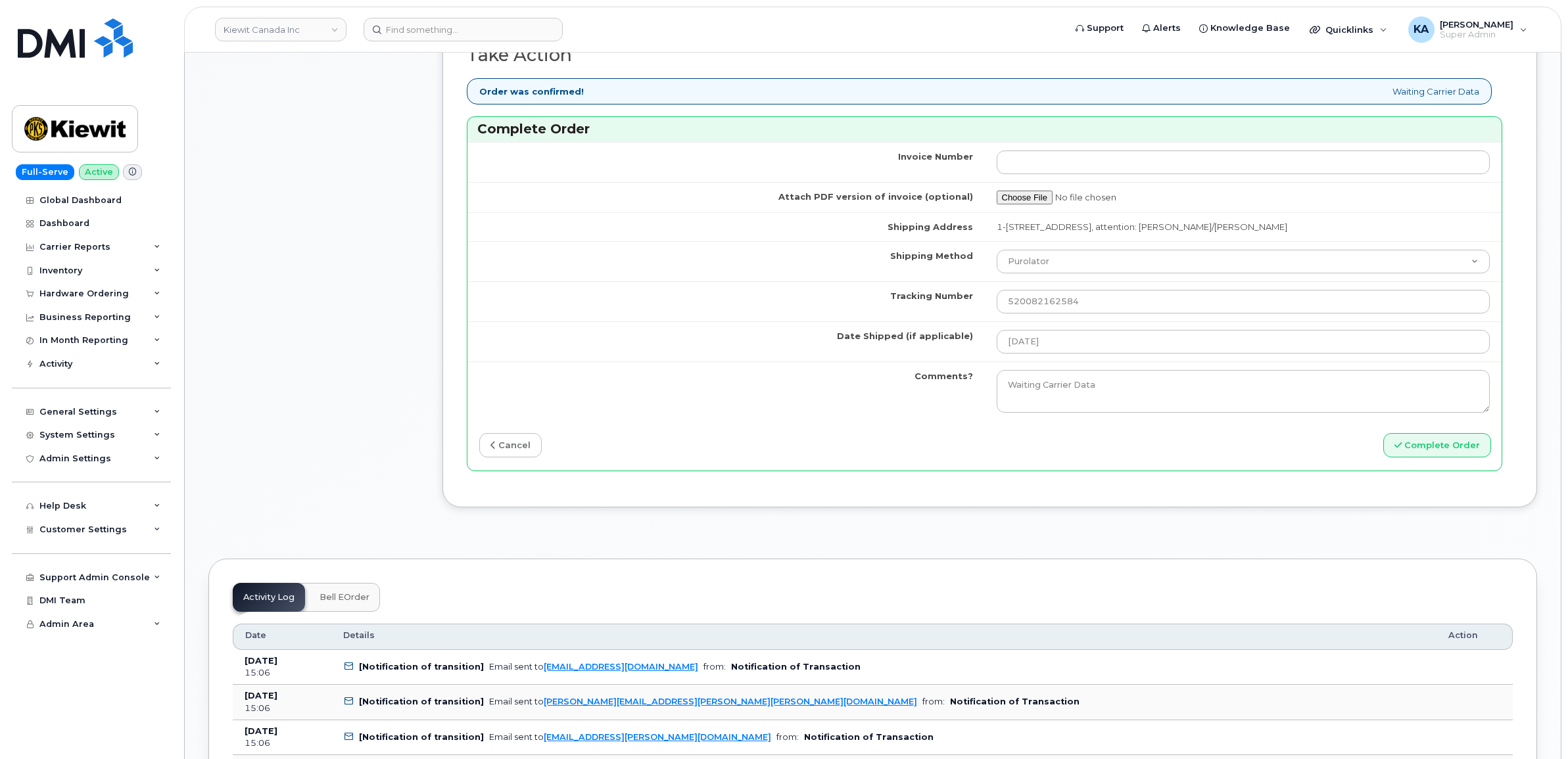
scroll to position [1315, 0]
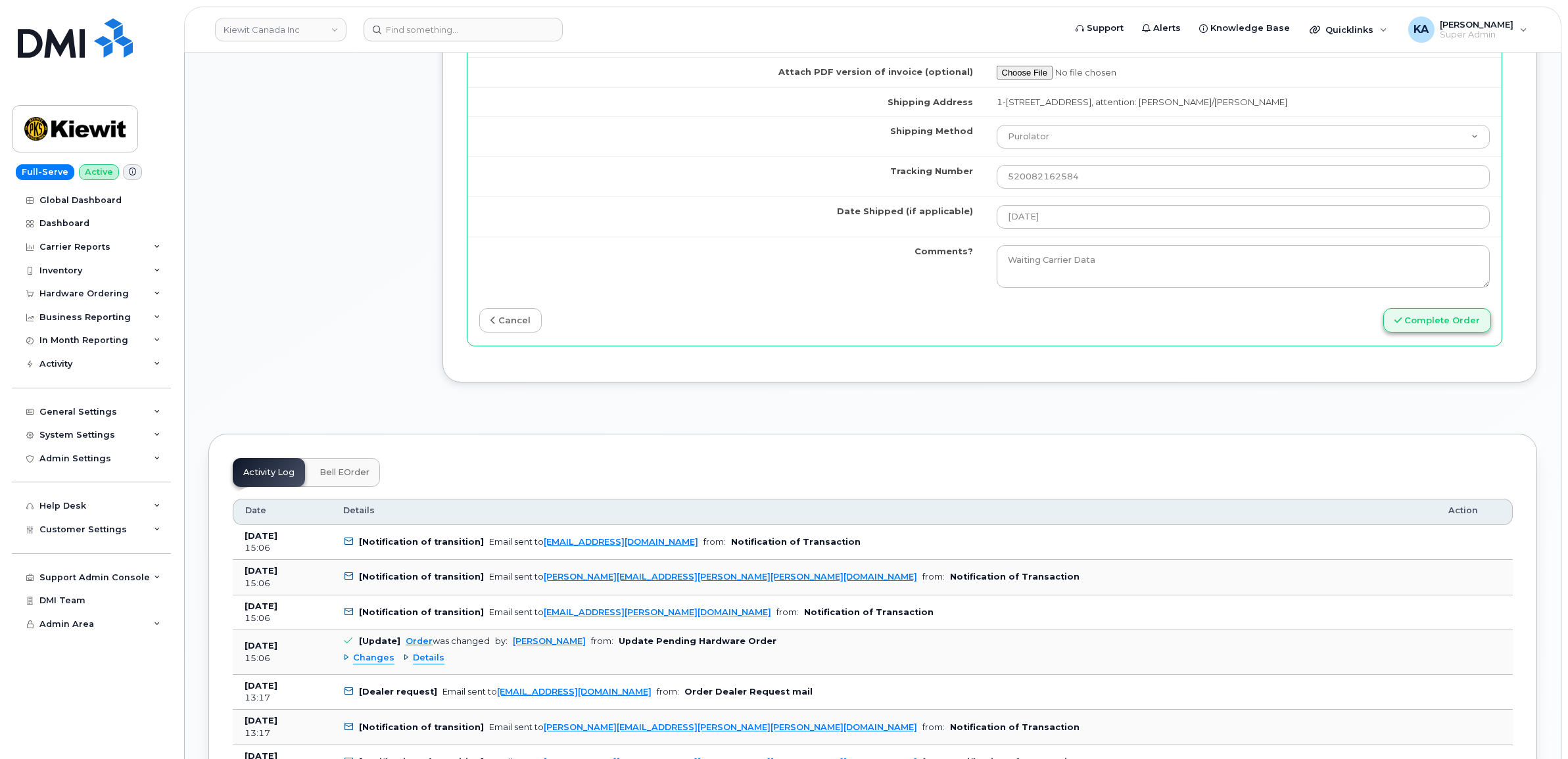
type input "89302610207734231720"
click at [1437, 332] on button "Complete Order" at bounding box center [1437, 320] width 108 height 24
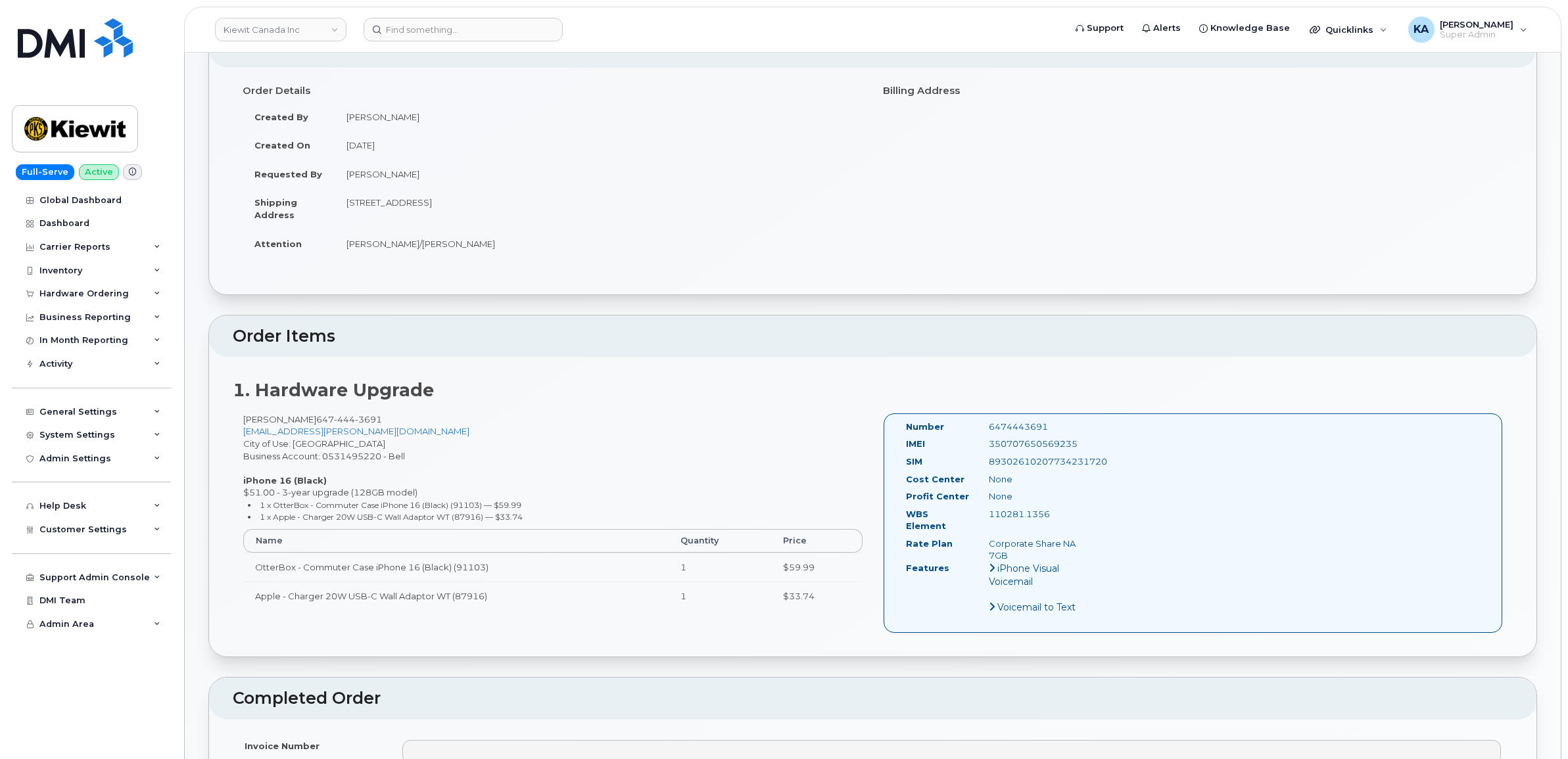
scroll to position [329, 0]
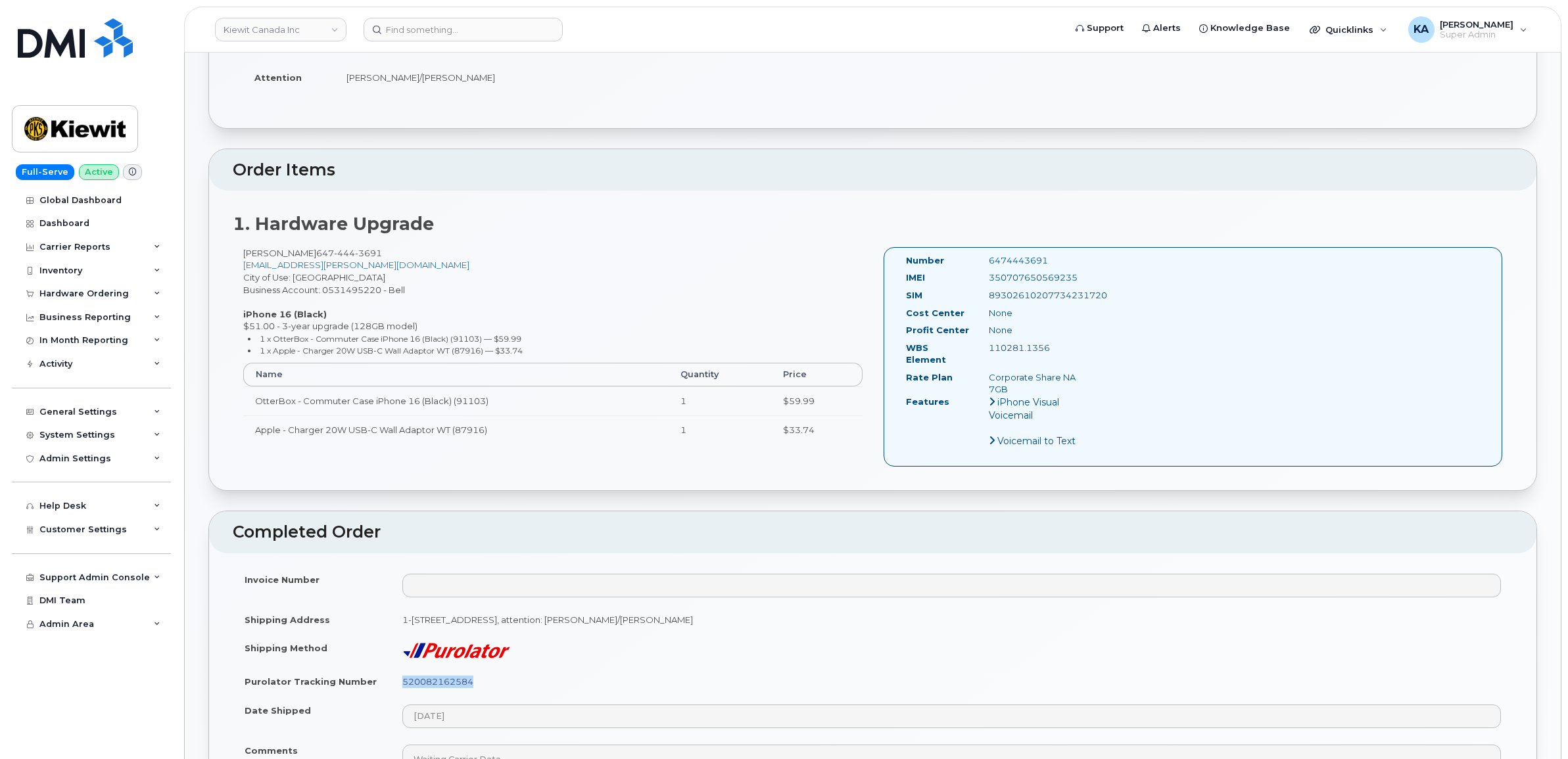
drag, startPoint x: 480, startPoint y: 671, endPoint x: 404, endPoint y: 671, distance: 76.0
click at [404, 671] on td "520082162584" at bounding box center [951, 682] width 1122 height 29
copy link "520082162584"
drag, startPoint x: 1078, startPoint y: 275, endPoint x: 988, endPoint y: 278, distance: 90.0
click at [988, 278] on div "350707650569235" at bounding box center [1036, 277] width 116 height 13
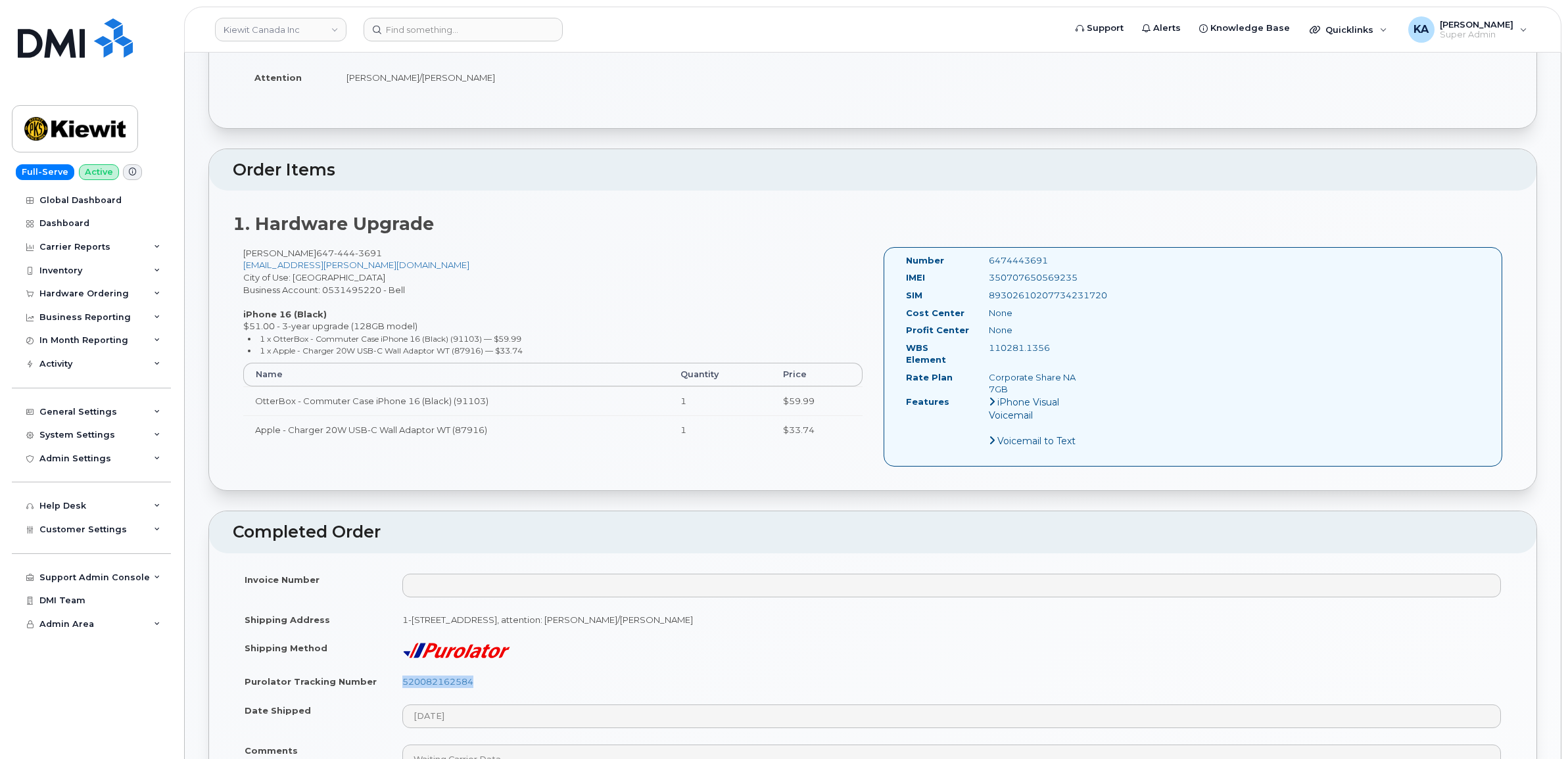
copy div "350707650569235"
drag, startPoint x: 1057, startPoint y: 261, endPoint x: 988, endPoint y: 261, distance: 69.0
click at [988, 261] on div "6474443691" at bounding box center [1036, 260] width 116 height 13
copy div "6474443691"
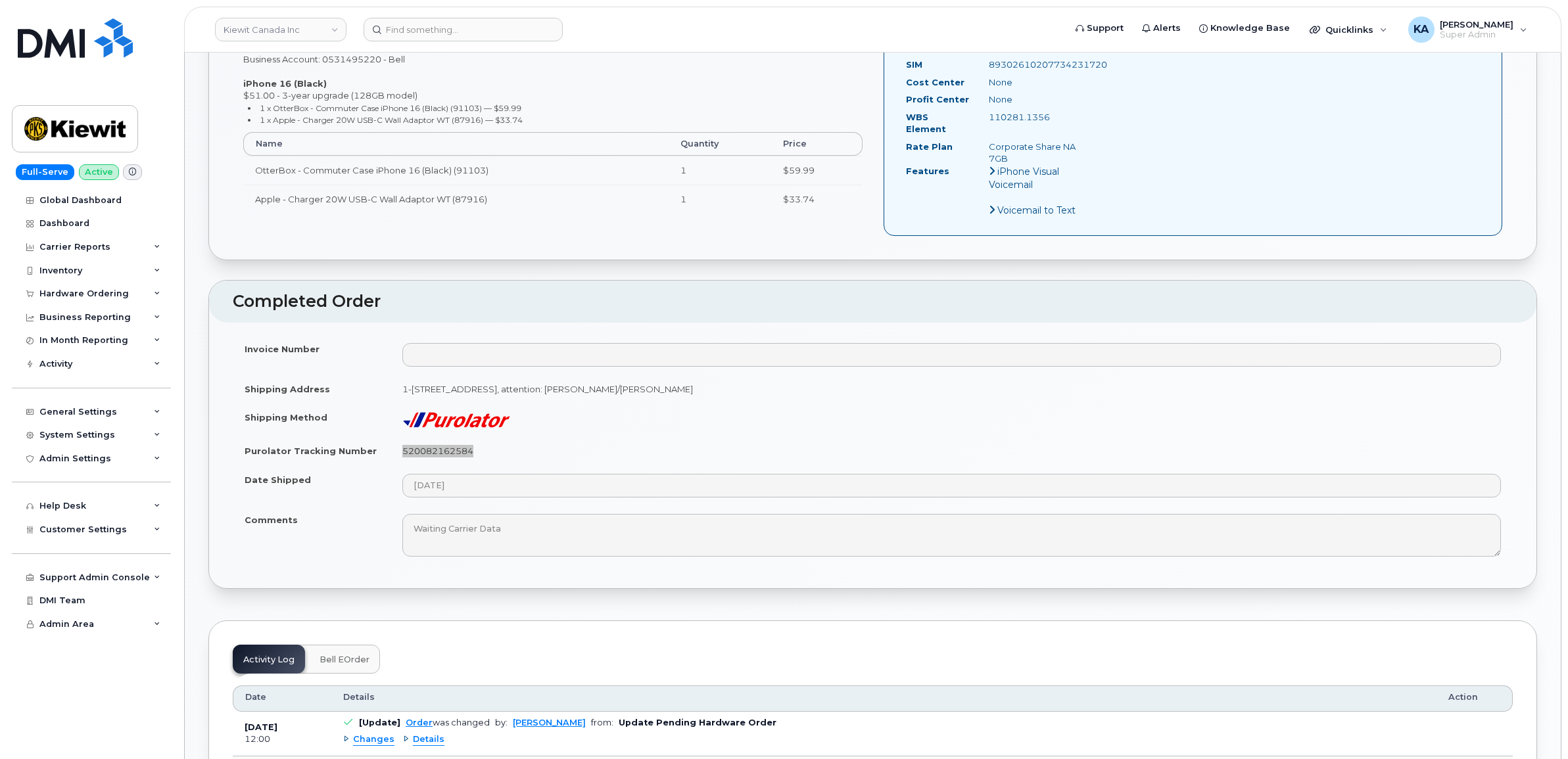
scroll to position [575, 0]
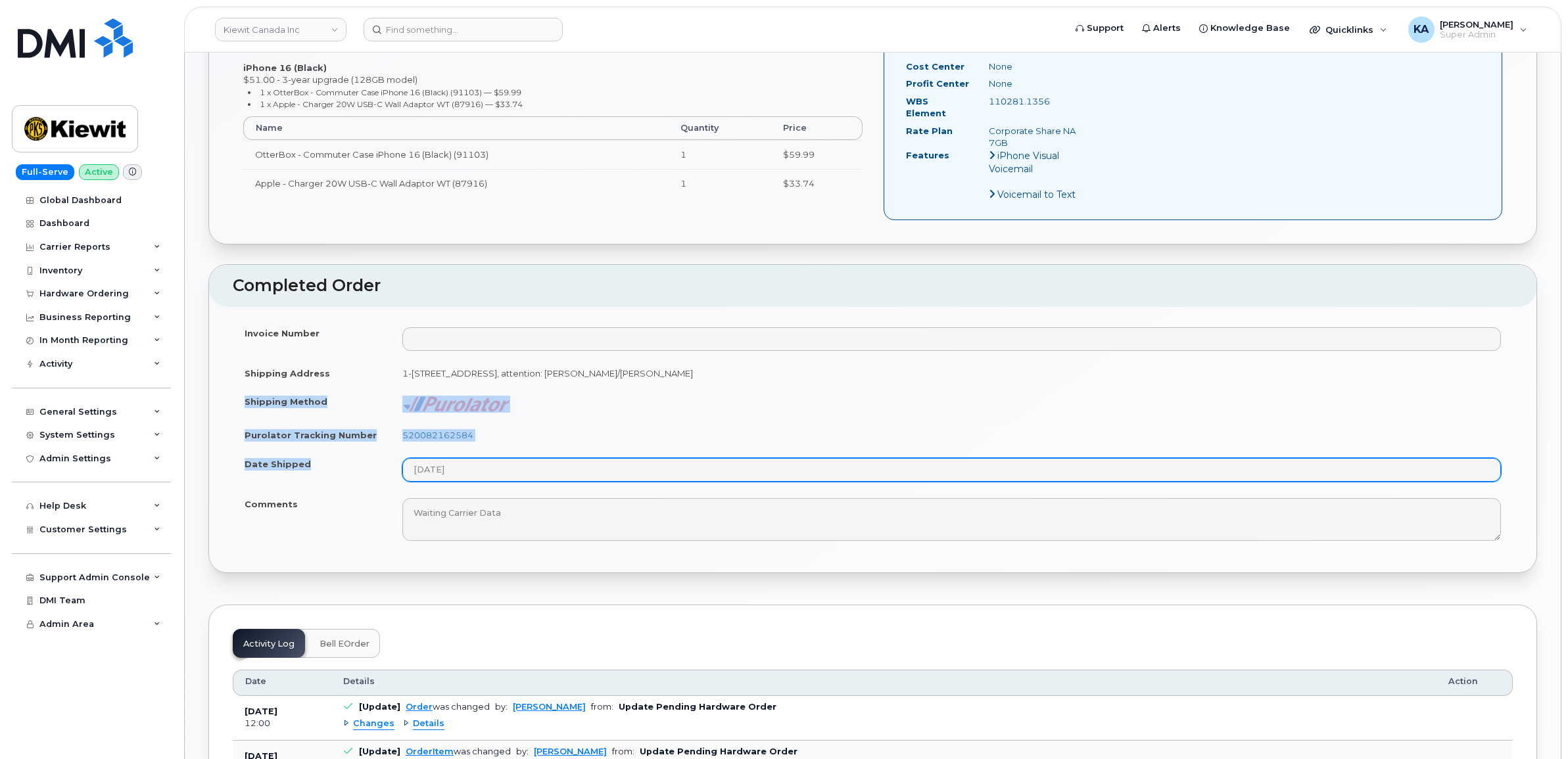
click at [490, 469] on tbody "Invoice Number Shipping Address [STREET_ADDRESS], attention: [PERSON_NAME]/[PER…" at bounding box center [872, 434] width 1279 height 231
copy tbody "Shipping Method Purolator Tracking Number 520082162584 Date Shipped"
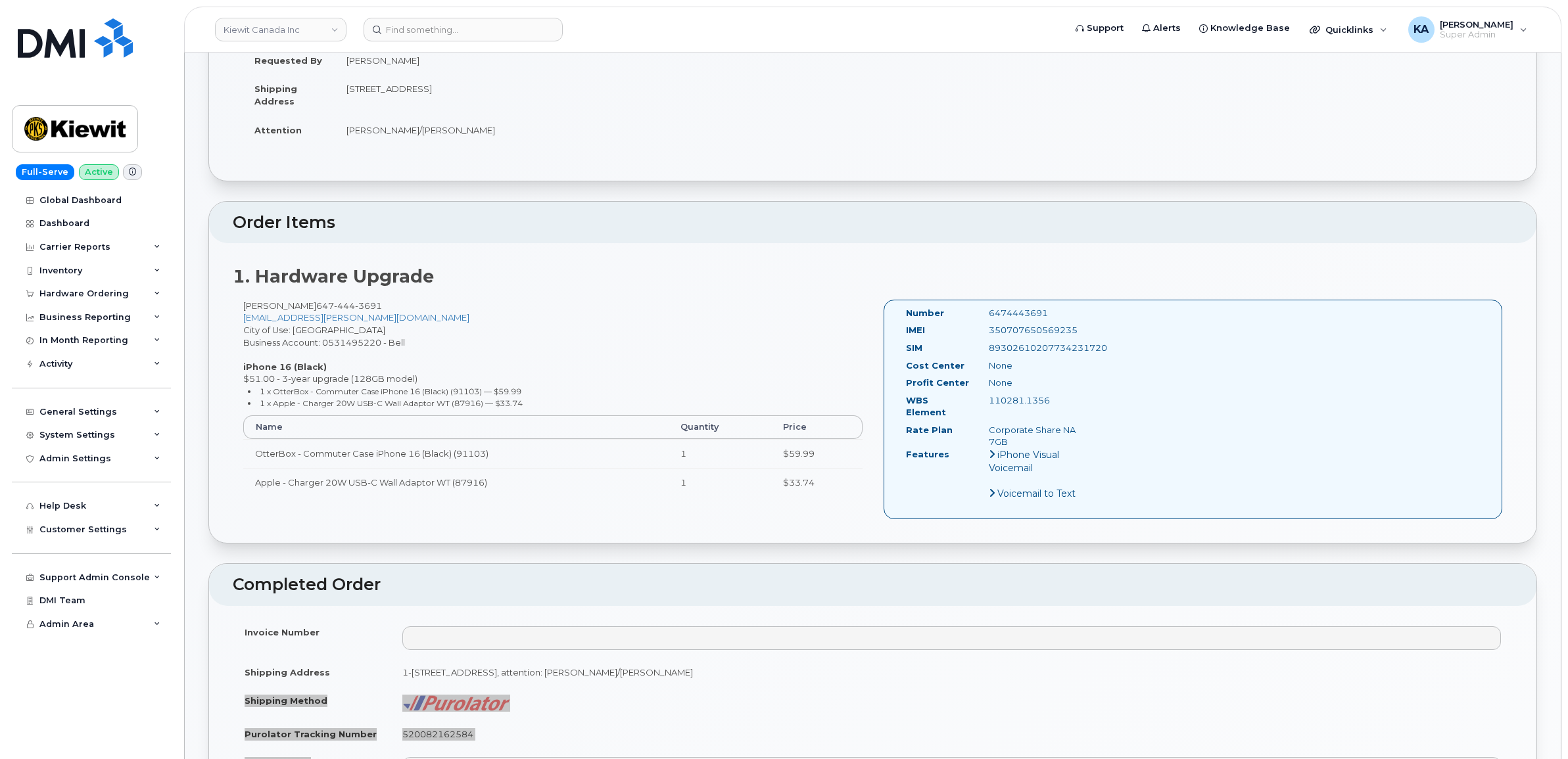
scroll to position [246, 0]
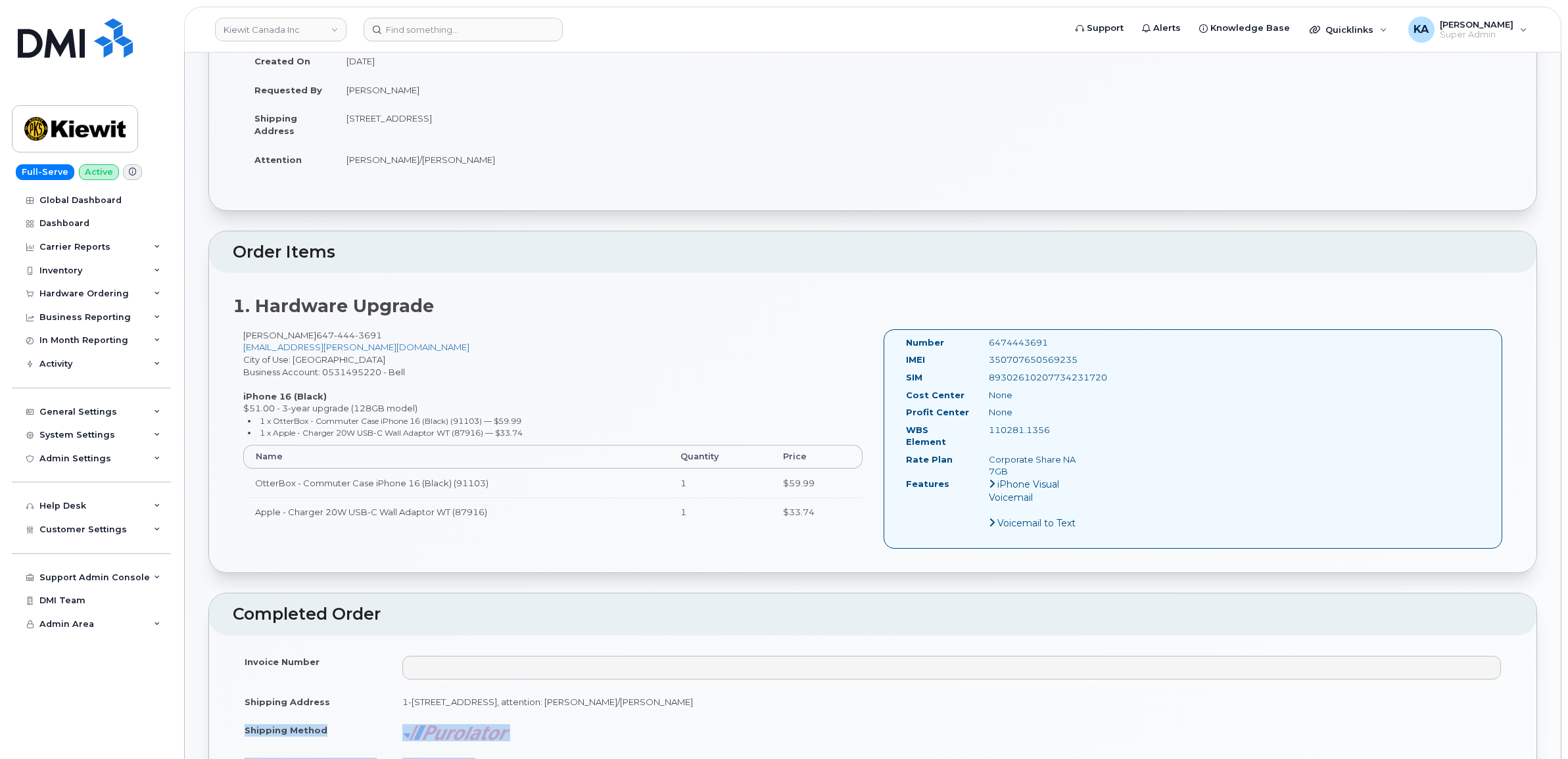
drag, startPoint x: 897, startPoint y: 343, endPoint x: 1090, endPoint y: 455, distance: 223.1
click at [1090, 455] on div "Number 6474443691 IMEI [TECHNICAL_ID] SIM [TECHNICAL_ID] Cost Center None [GEOG…" at bounding box center [995, 439] width 200 height 205
copy div "Number 6474443691 IMEI [TECHNICAL_ID] SIM [TECHNICAL_ID] Cost Center None Profi…"
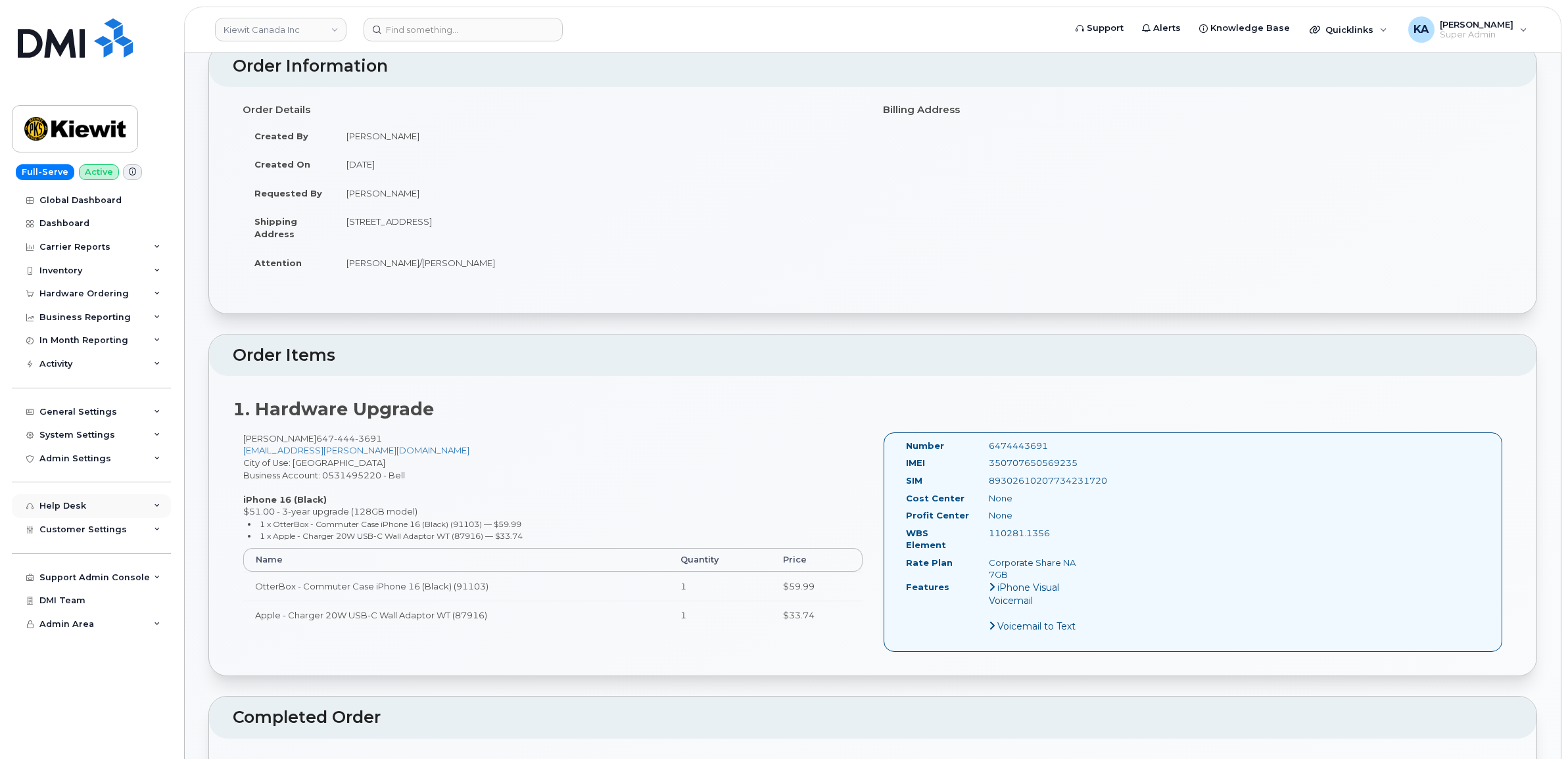
scroll to position [0, 0]
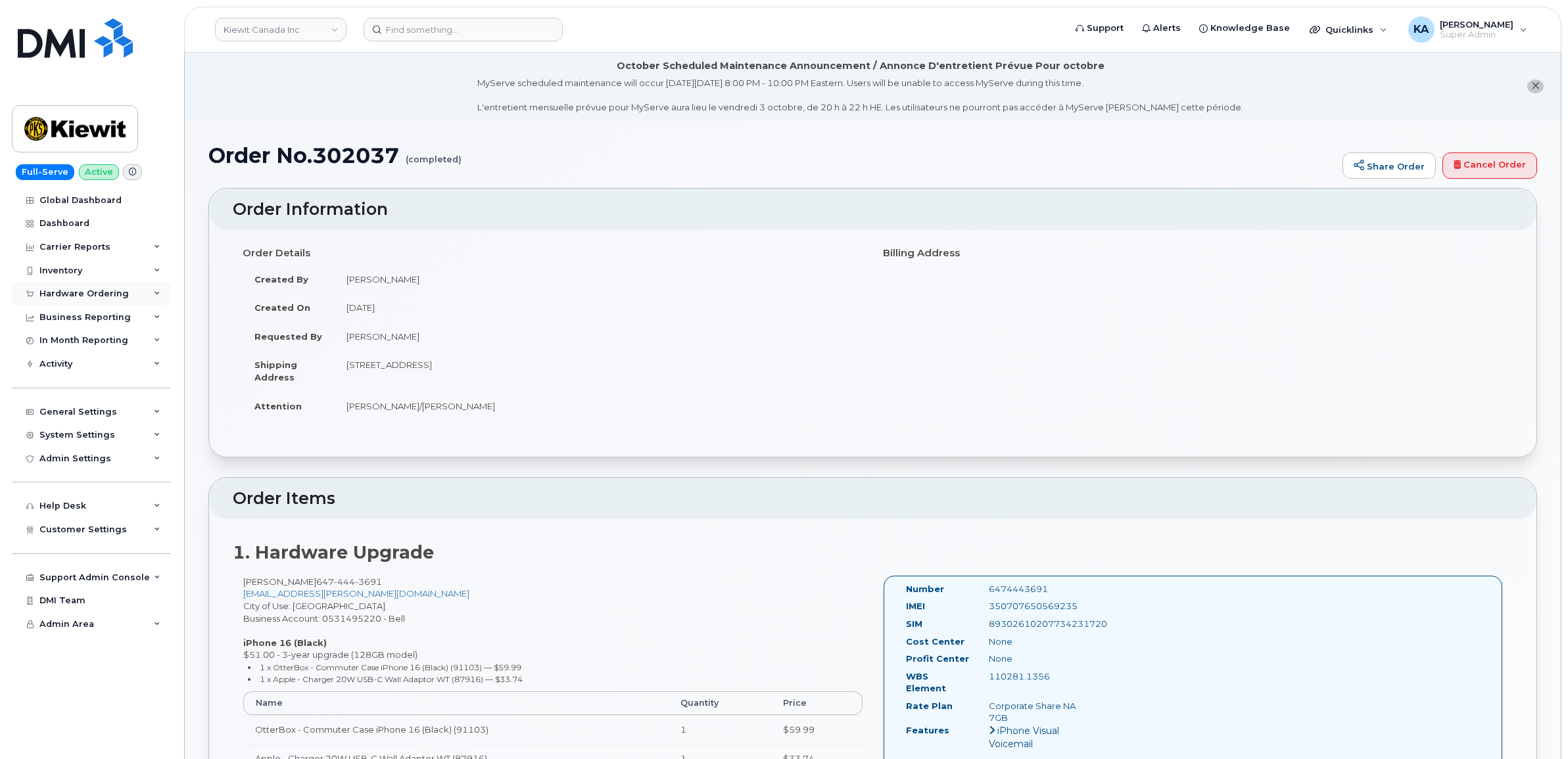
click at [64, 294] on div "Hardware Ordering" at bounding box center [84, 294] width 89 height 10
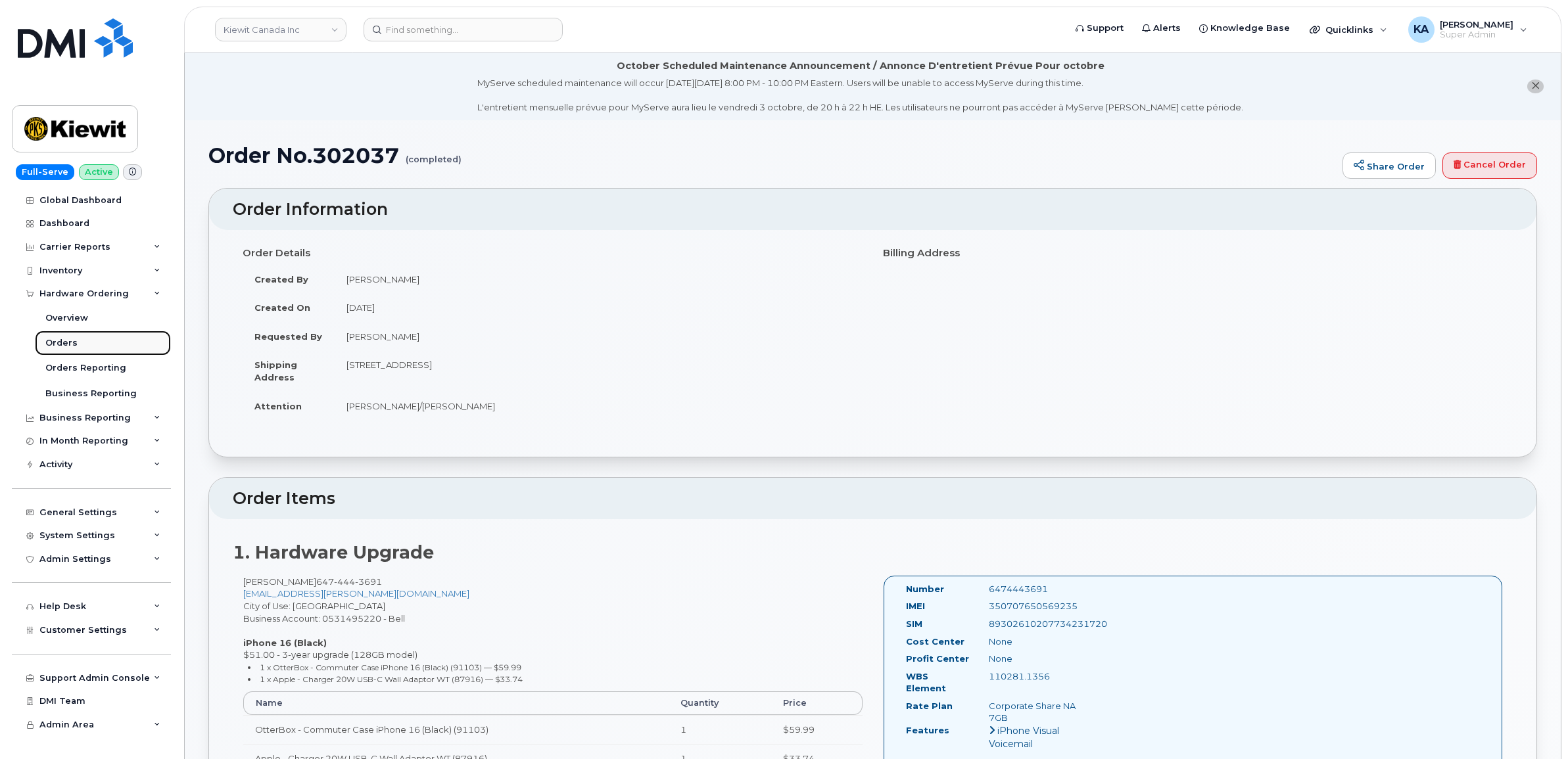
click at [55, 345] on div "Orders" at bounding box center [62, 343] width 33 height 12
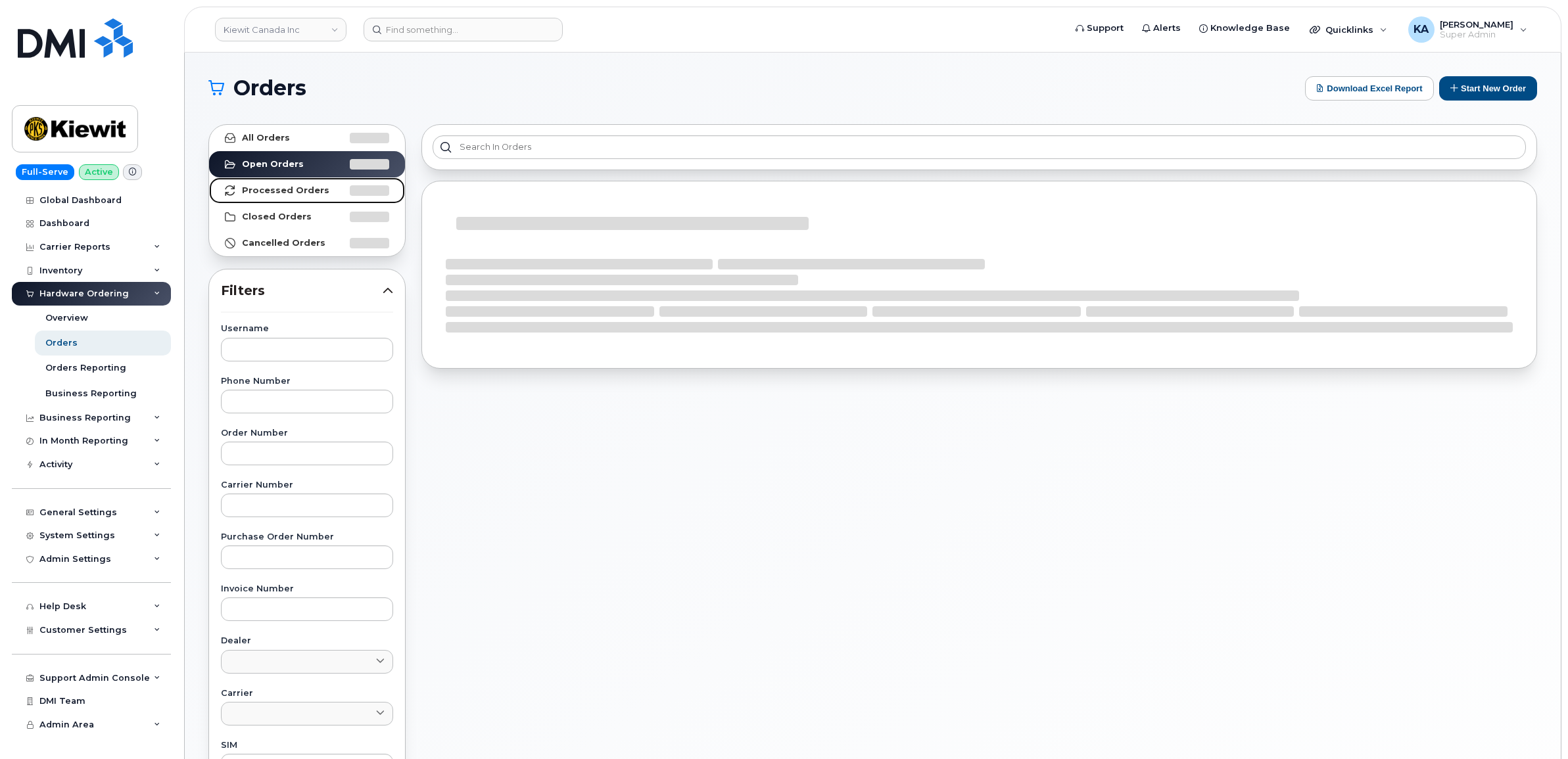
click at [258, 191] on strong "Processed Orders" at bounding box center [286, 191] width 88 height 10
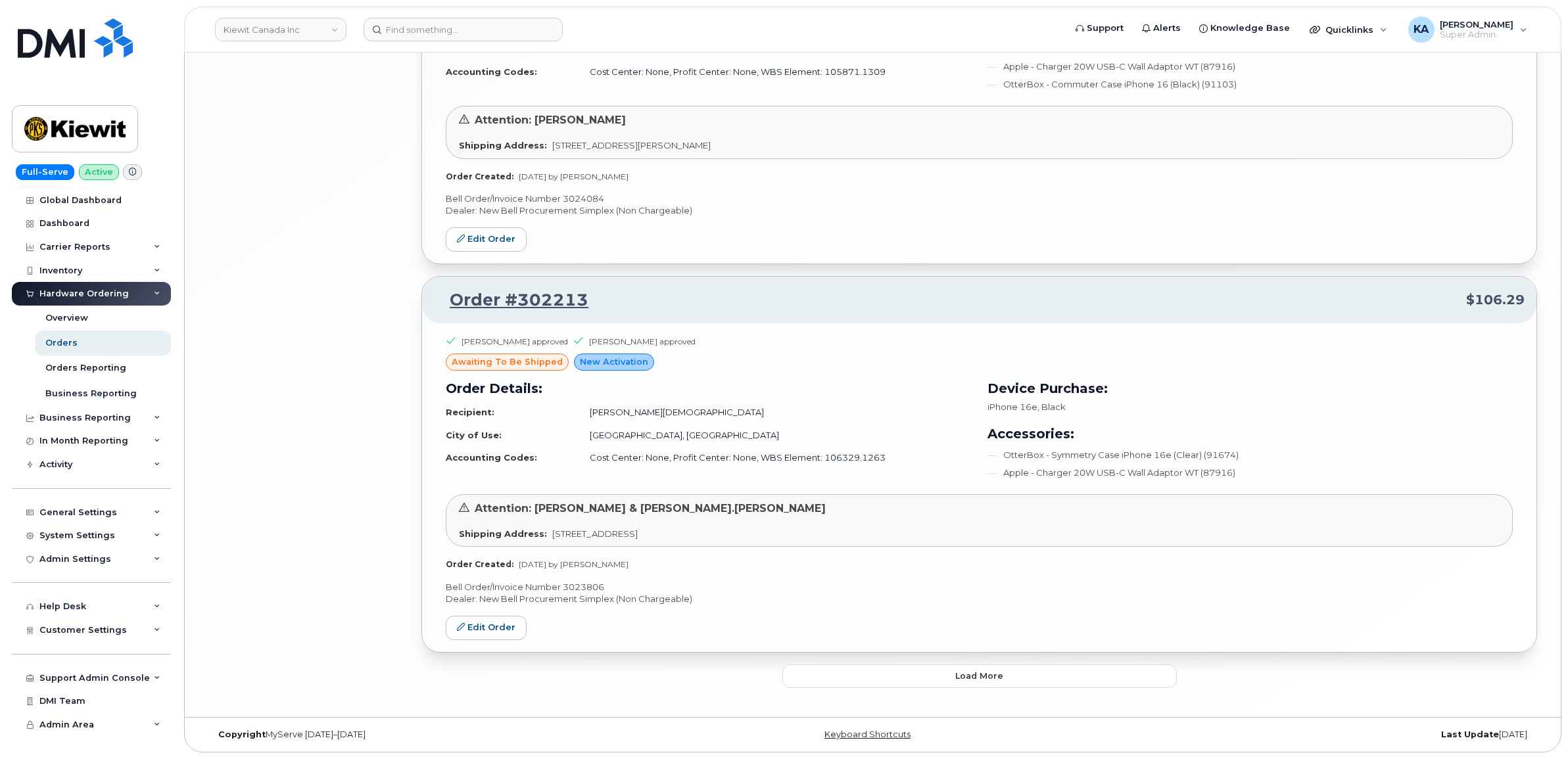
scroll to position [2505, 0]
click at [898, 679] on button "Load more" at bounding box center [979, 677] width 394 height 24
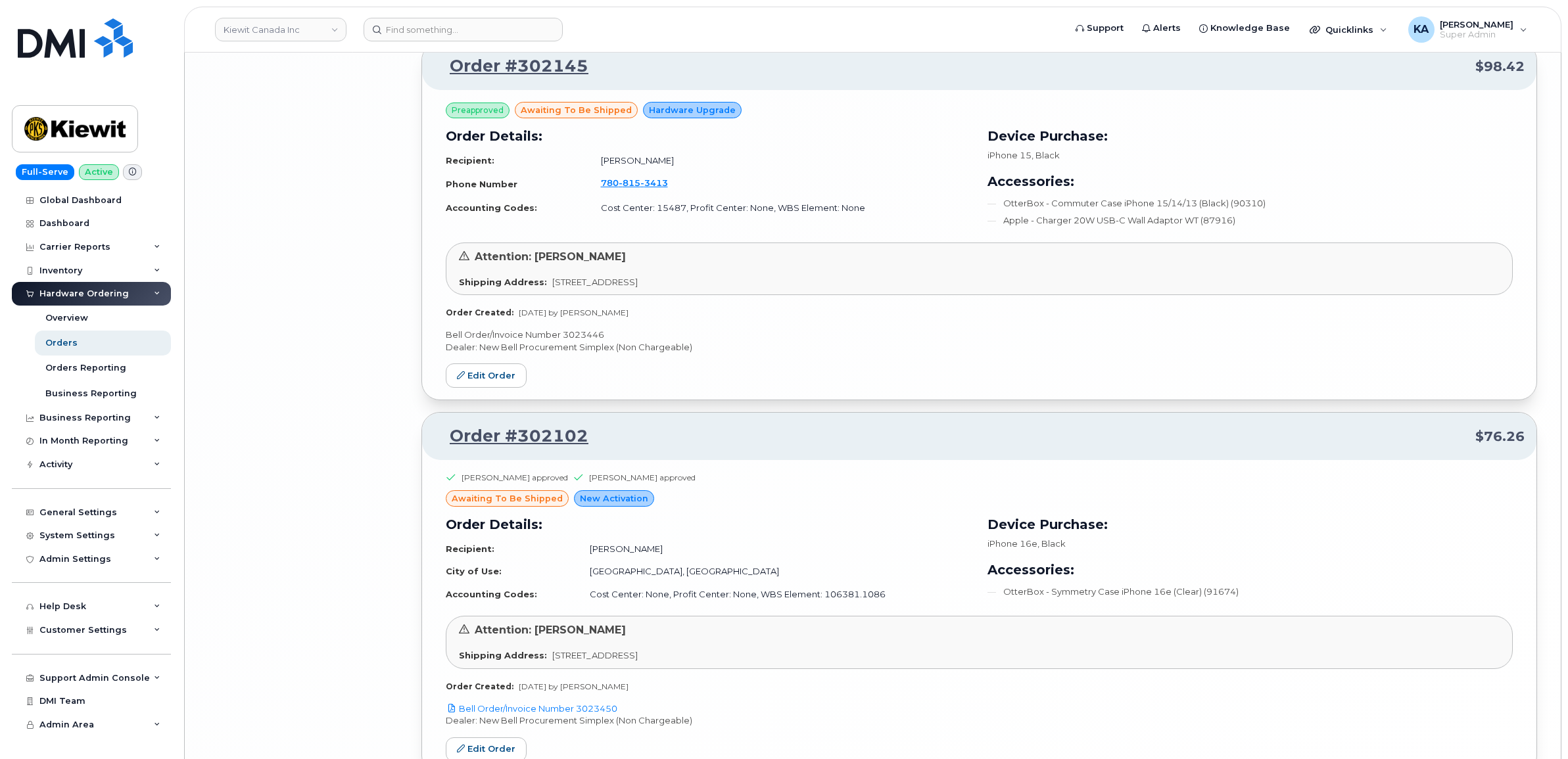
scroll to position [5565, 0]
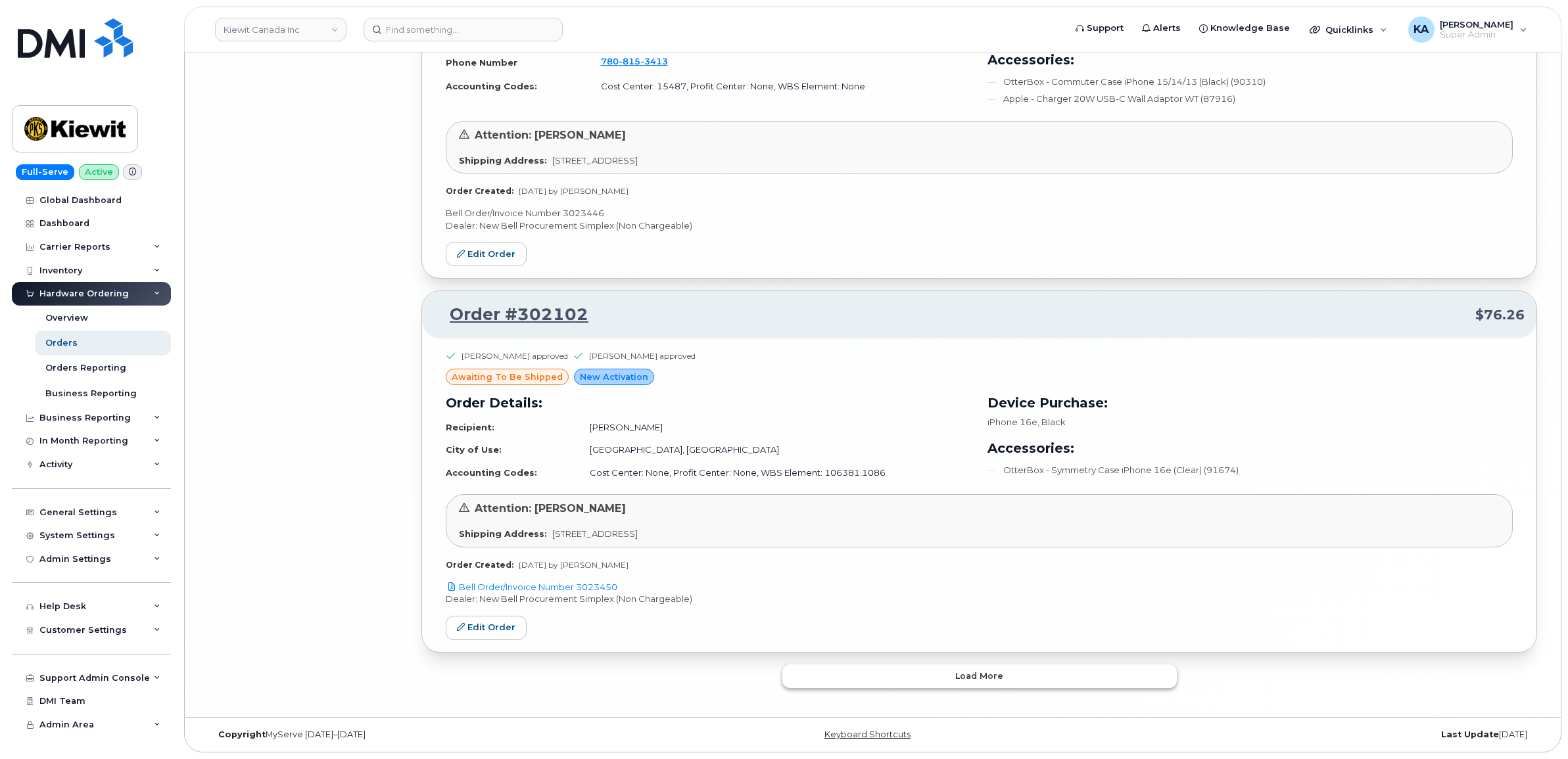
click at [885, 672] on button "Load more" at bounding box center [979, 677] width 394 height 24
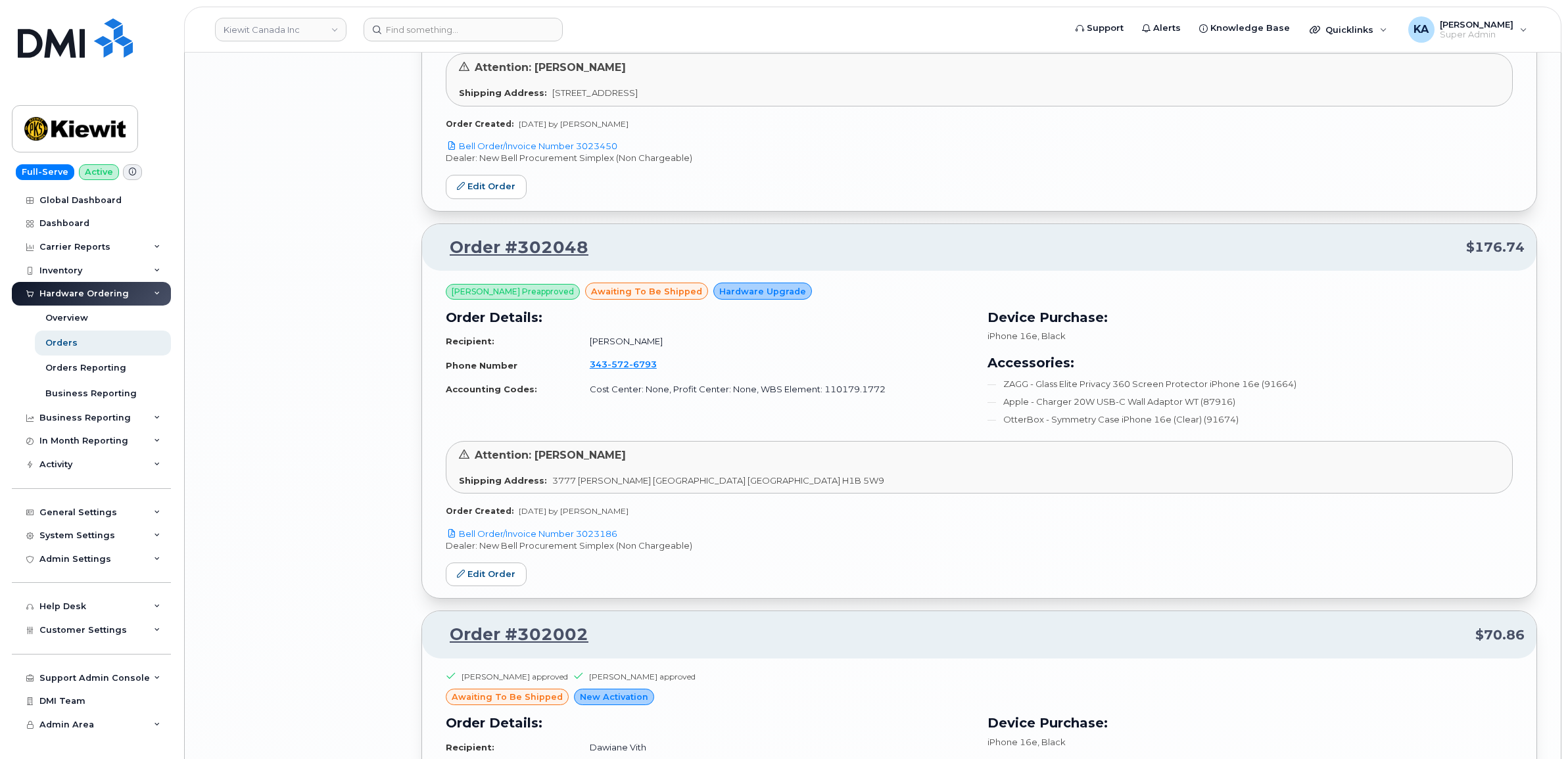
scroll to position [6058, 0]
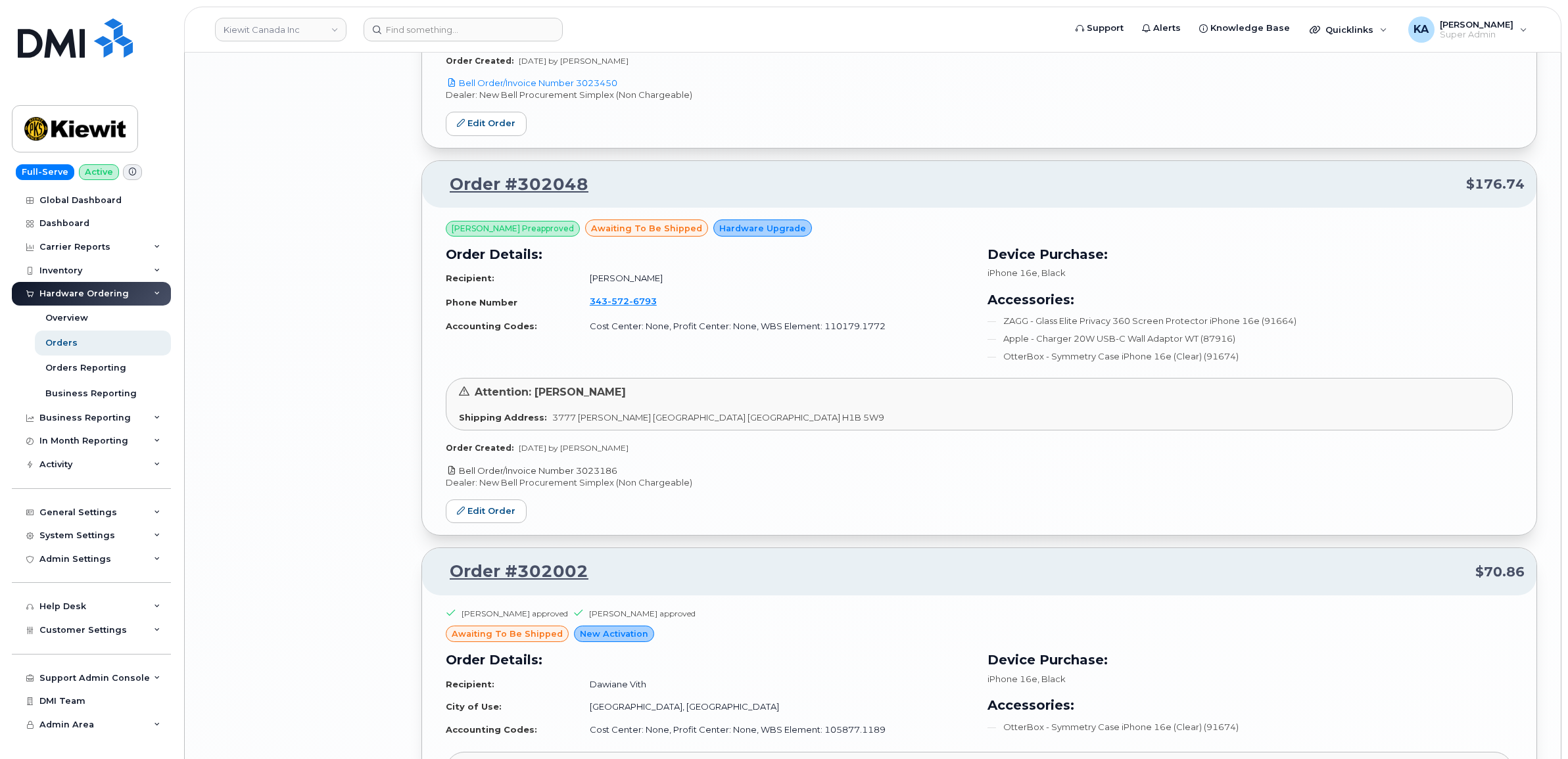
drag, startPoint x: 621, startPoint y: 481, endPoint x: 580, endPoint y: 483, distance: 41.0
click at [580, 477] on p "Bell Order/Invoice Number 3023186" at bounding box center [979, 471] width 1067 height 13
copy link "3023186"
click at [501, 519] on link "Edit Order" at bounding box center [486, 512] width 81 height 24
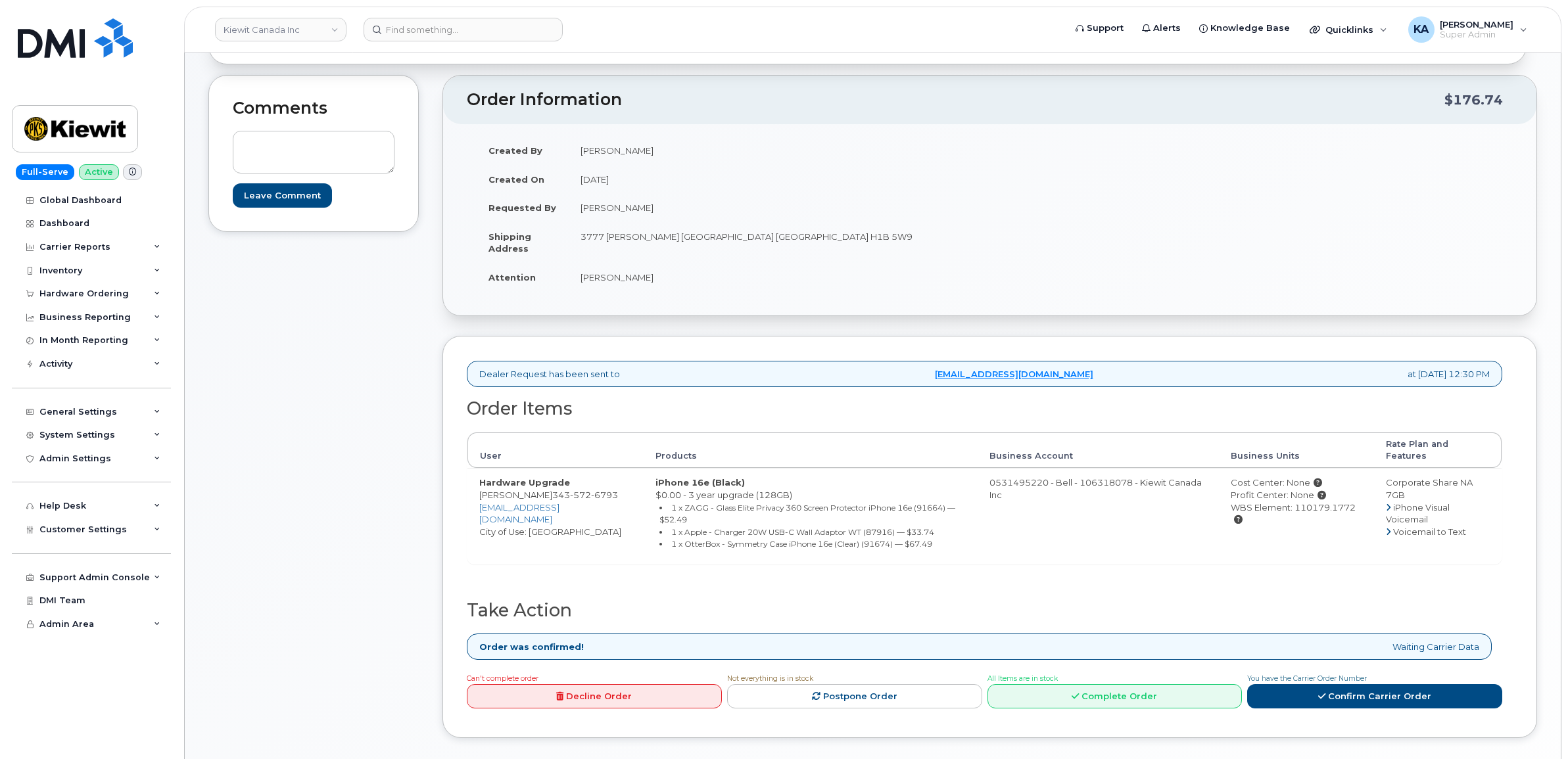
scroll to position [329, 0]
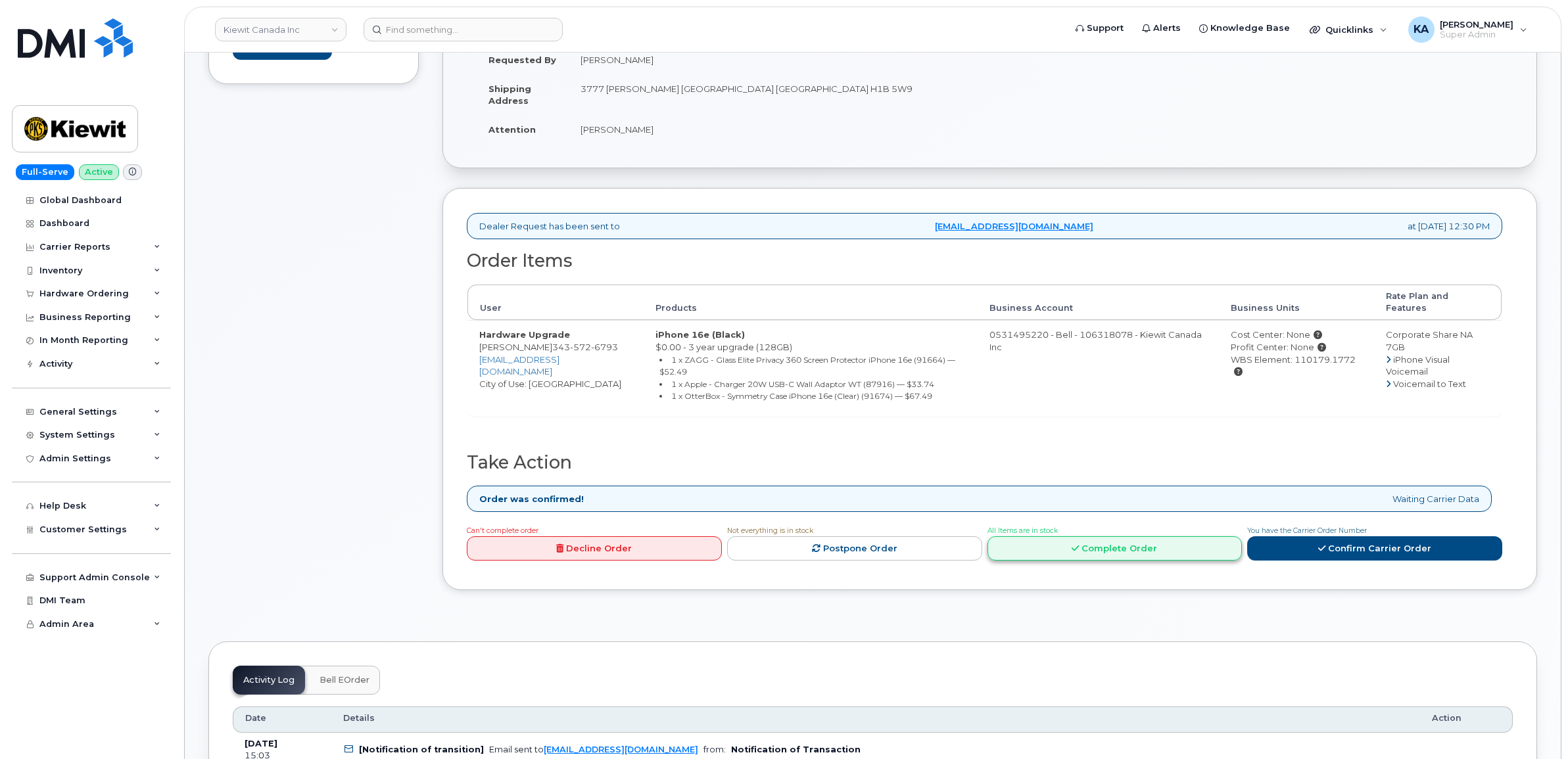
click at [1090, 540] on link "Complete Order" at bounding box center [1115, 549] width 255 height 24
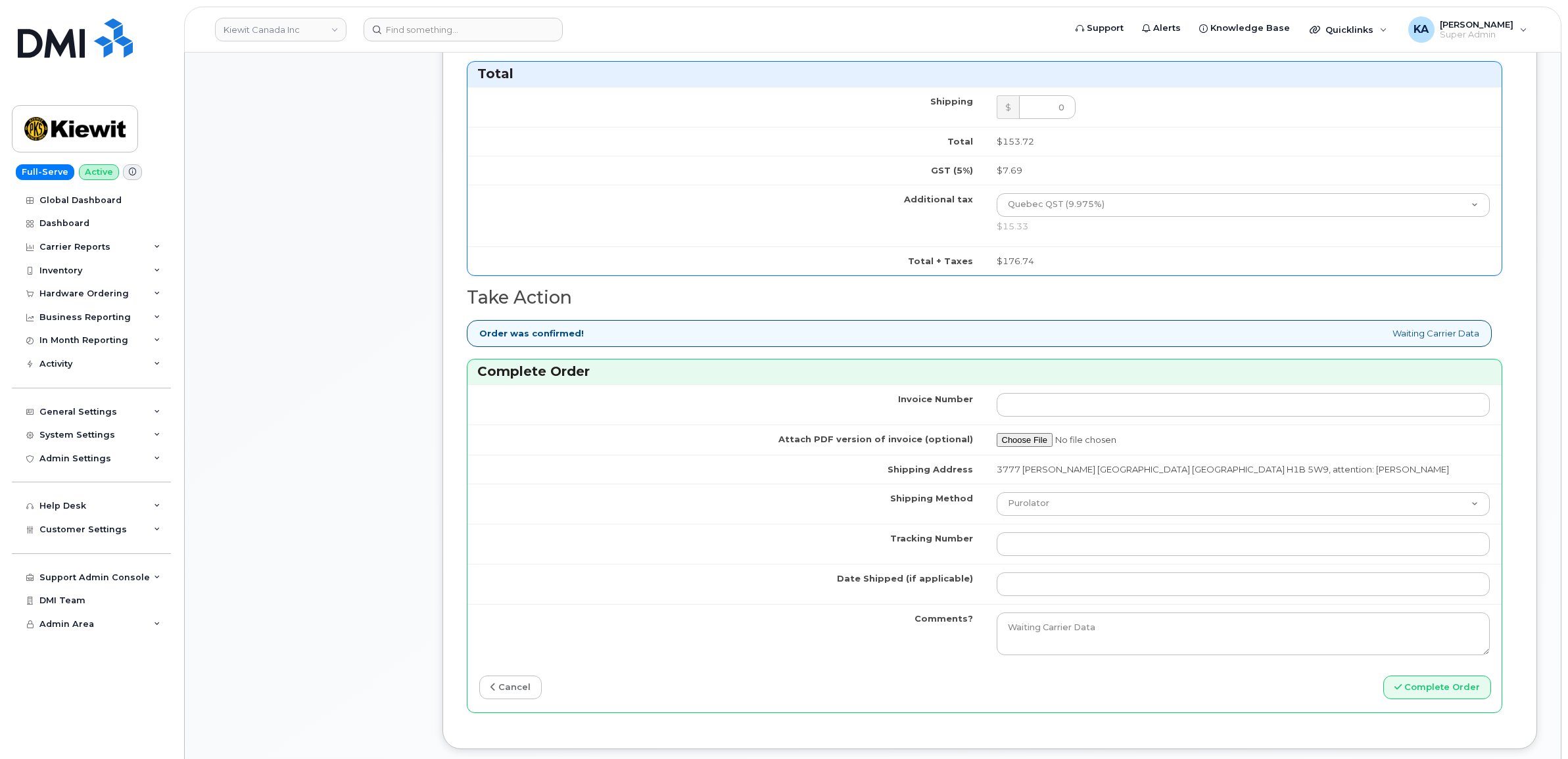
scroll to position [986, 0]
click at [1060, 550] on input "Tracking Number" at bounding box center [1243, 543] width 494 height 24
paste input "520082083749"
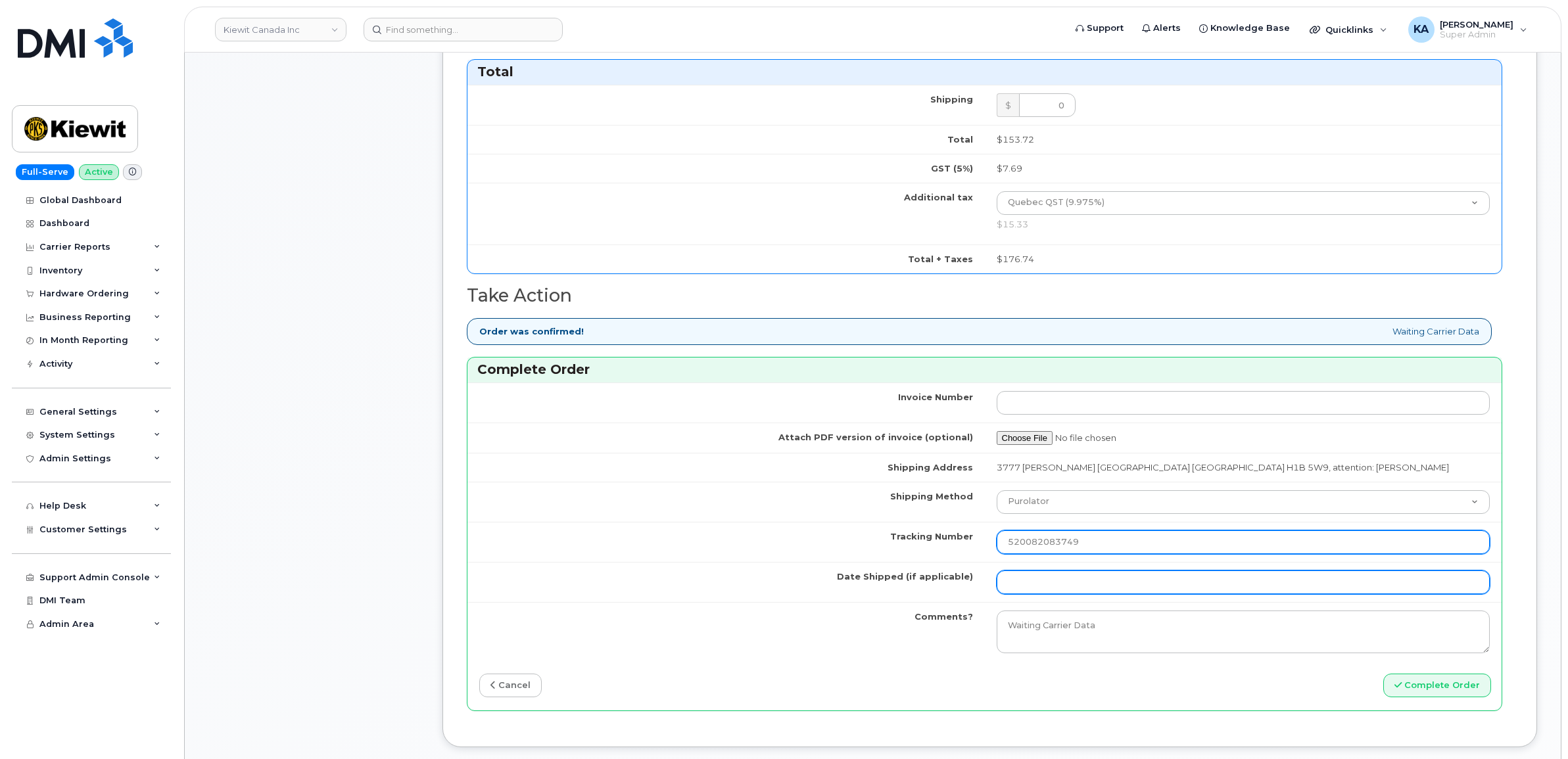
type input "520082083749"
click at [1048, 588] on input "Date Shipped (if applicable)" at bounding box center [1243, 582] width 494 height 24
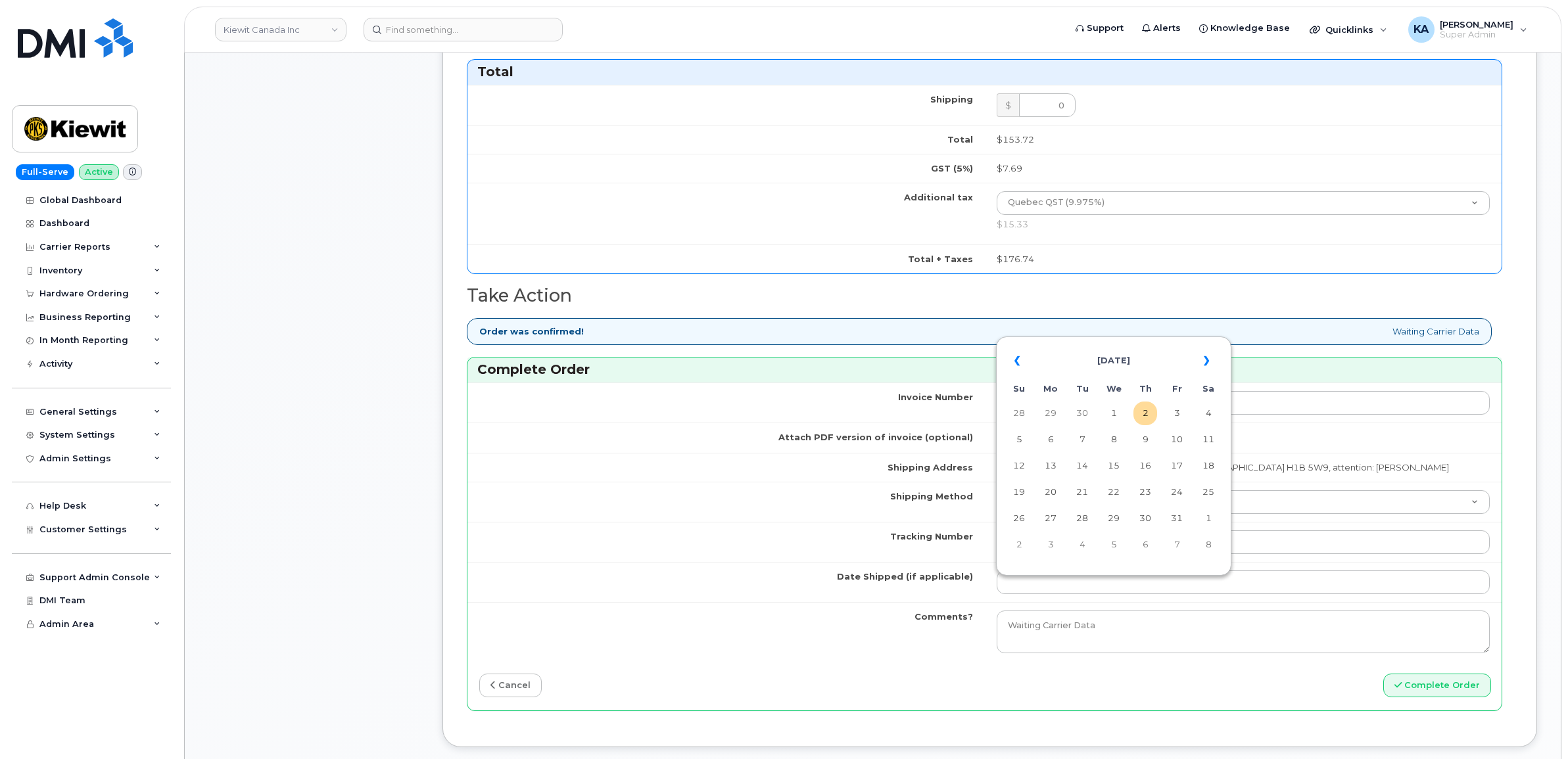
click at [1128, 341] on table "« [DATE] » Su Mo Tu We Th Fr Sa 28 29 30 1 2 3 4 5 6 7 8 9 10 11 12 13 14 15 16…" at bounding box center [1114, 452] width 228 height 225
click at [1118, 414] on td "1" at bounding box center [1114, 414] width 24 height 24
type input "[DATE]"
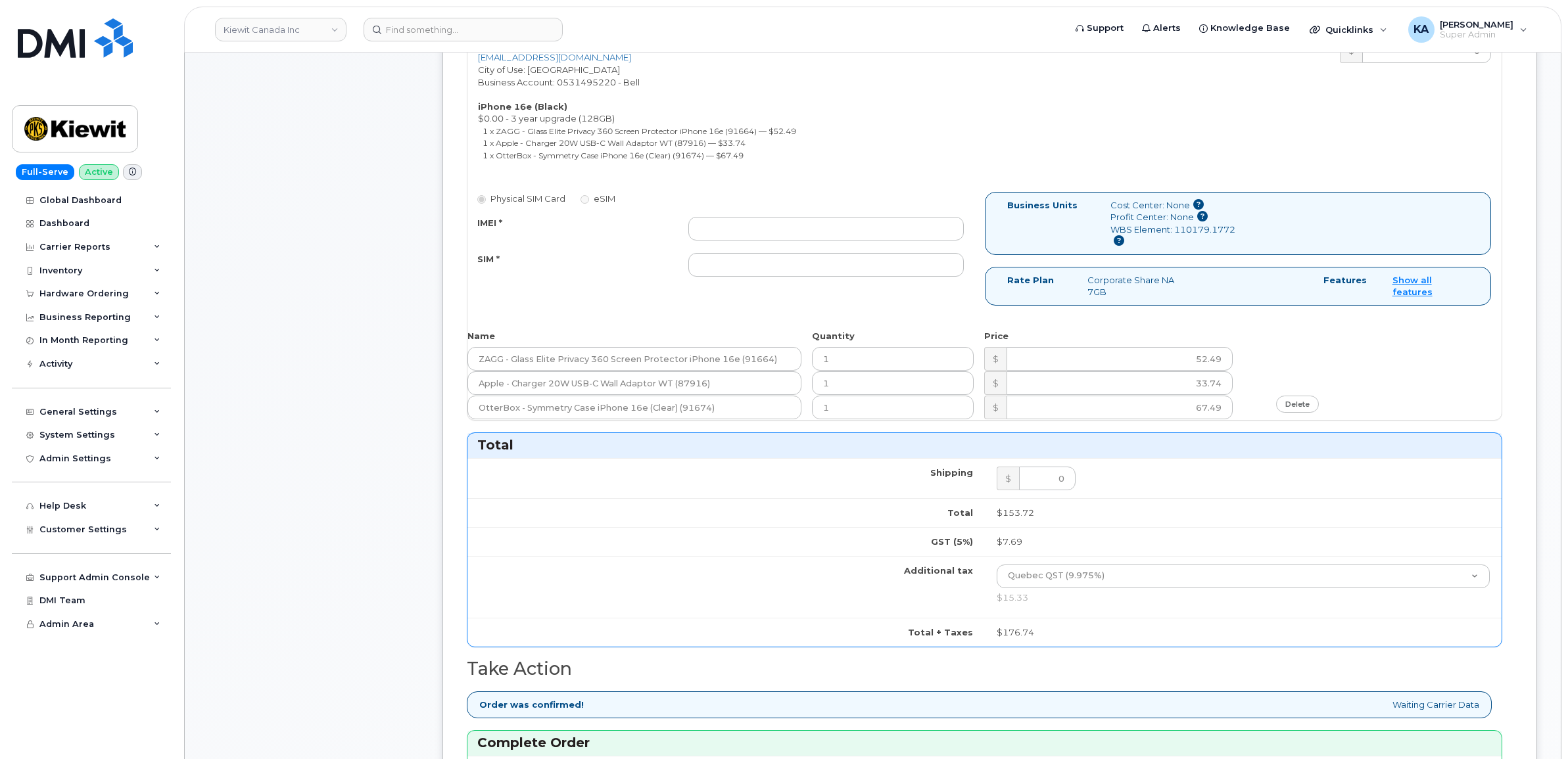
scroll to position [575, 0]
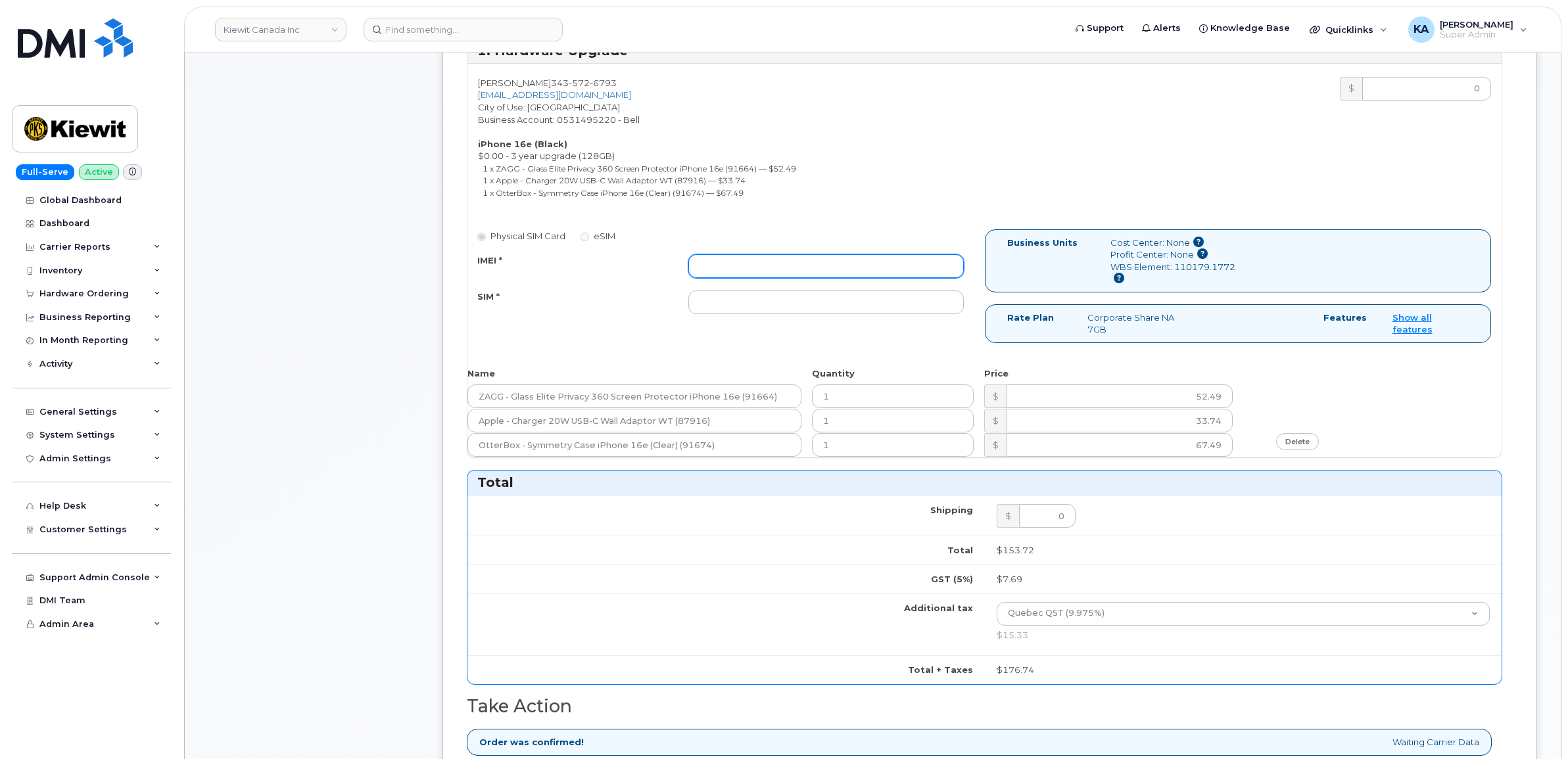
click at [843, 264] on input "IMEI *" at bounding box center [826, 266] width 276 height 24
paste input "354216331597546"
type input "354216331597546"
click at [805, 299] on input "SIM *" at bounding box center [826, 302] width 276 height 24
paste input "89302610207734231746"
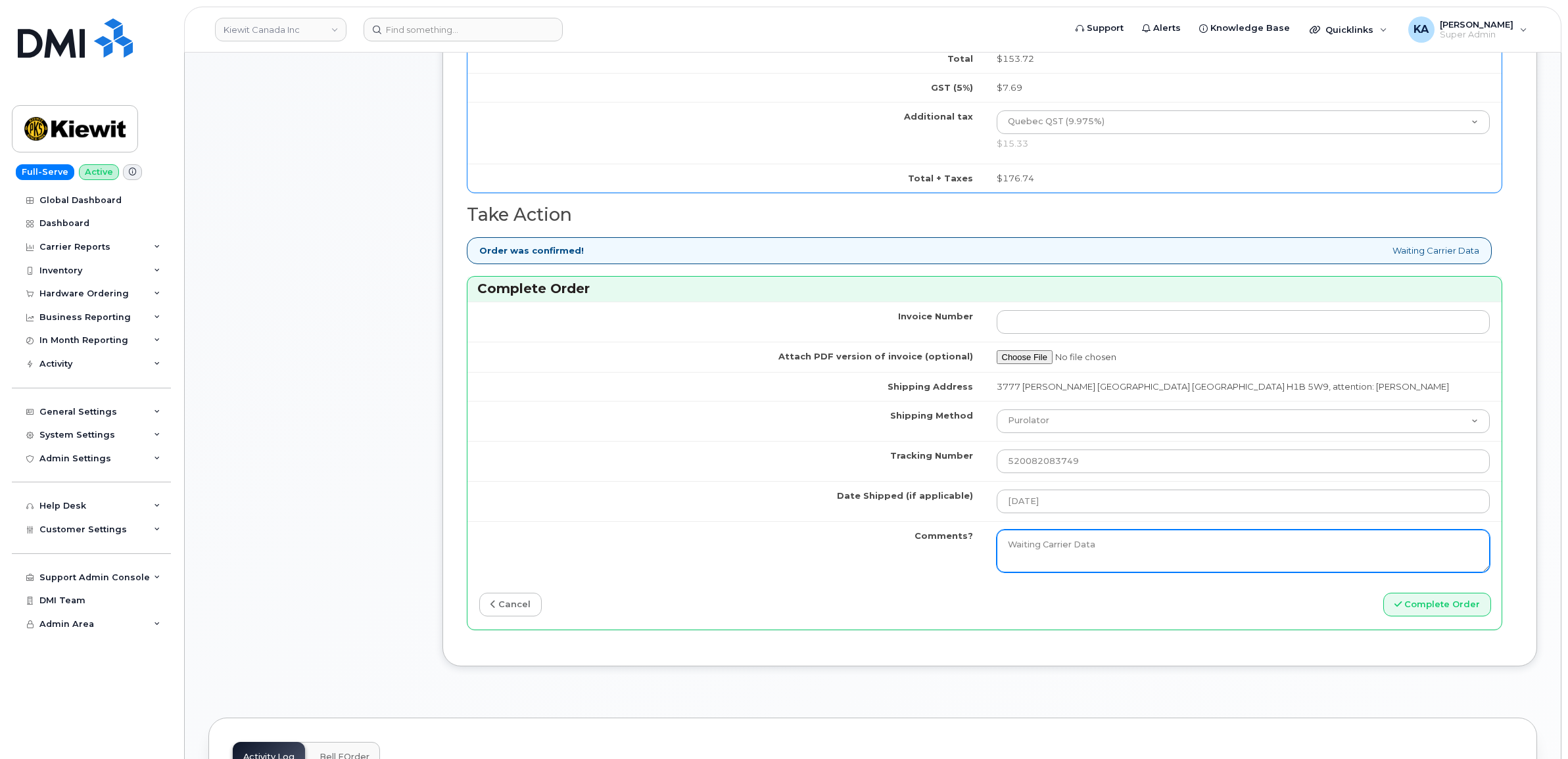
scroll to position [1068, 0]
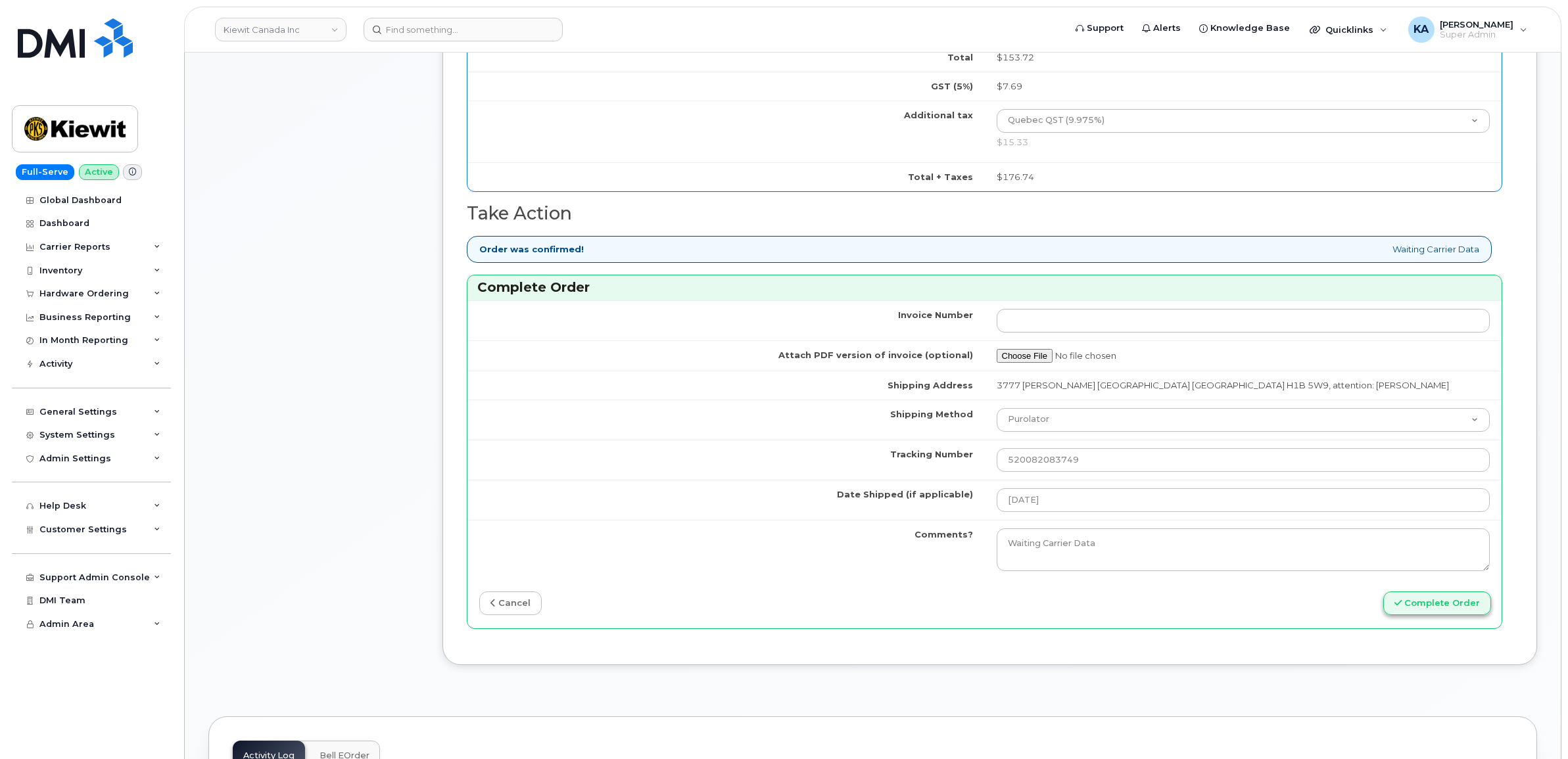
type input "89302610207734231746"
click at [1417, 606] on button "Complete Order" at bounding box center [1437, 604] width 108 height 24
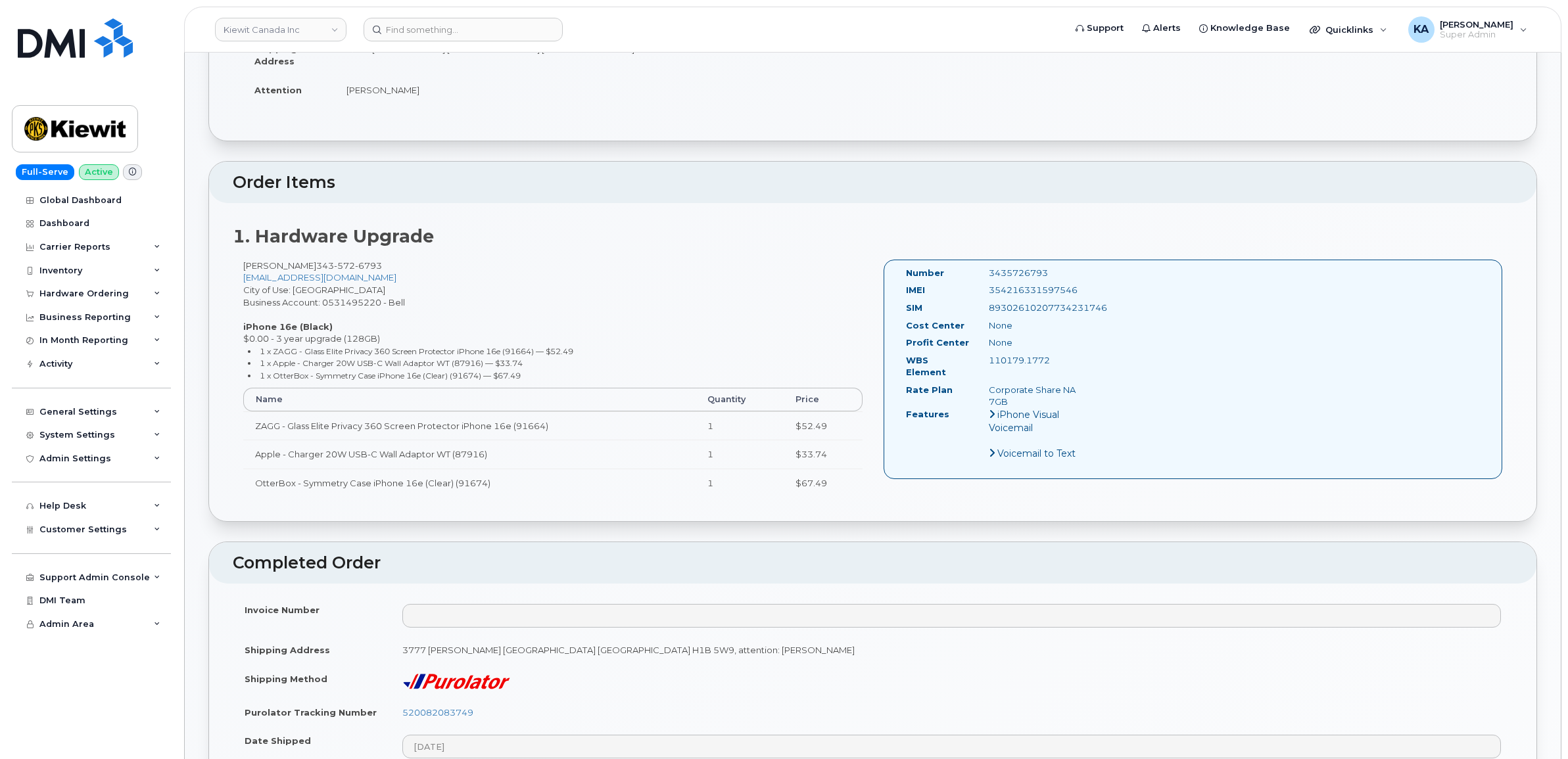
scroll to position [329, 0]
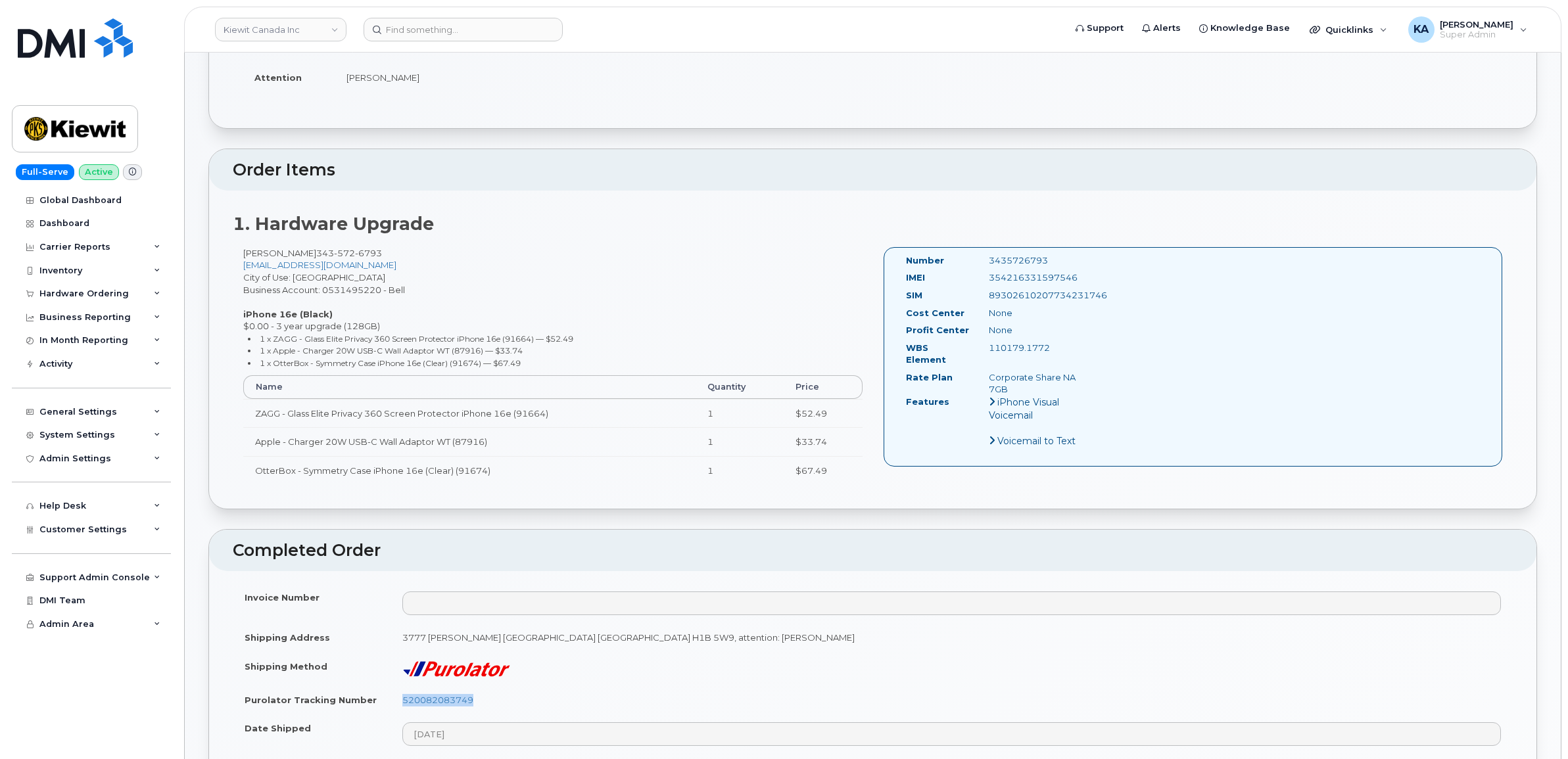
drag, startPoint x: 484, startPoint y: 701, endPoint x: 399, endPoint y: 698, distance: 85.1
click at [399, 698] on td "520082083749" at bounding box center [951, 700] width 1122 height 29
copy link "520082083749"
drag, startPoint x: 1079, startPoint y: 275, endPoint x: 985, endPoint y: 278, distance: 94.0
click at [985, 278] on div "354216331597546" at bounding box center [1036, 277] width 116 height 13
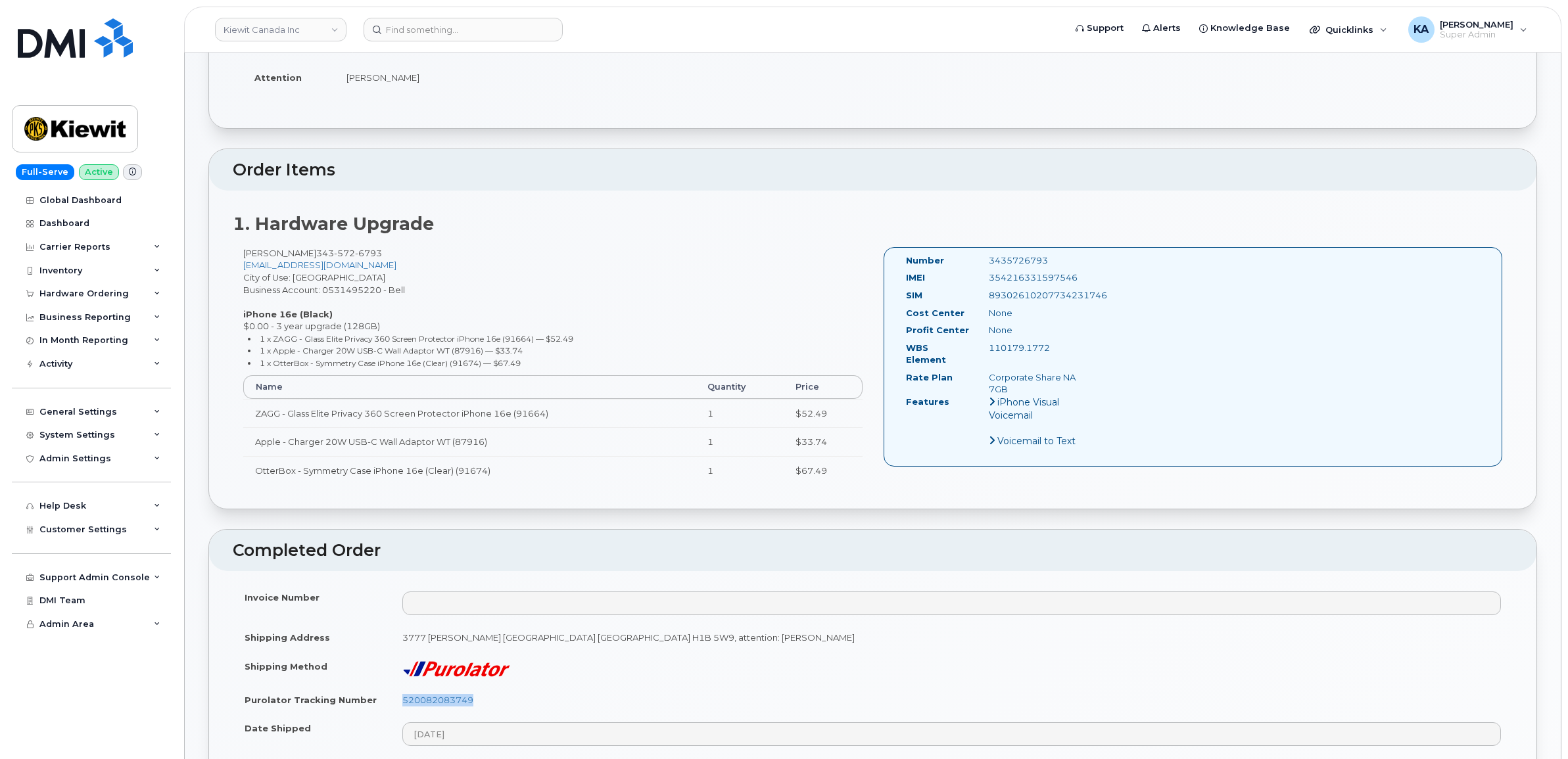
copy div "354216331597546"
drag, startPoint x: 1049, startPoint y: 260, endPoint x: 988, endPoint y: 260, distance: 61.0
click at [988, 260] on div "3435726793" at bounding box center [1036, 260] width 116 height 13
copy div "3435726793"
drag, startPoint x: 898, startPoint y: 257, endPoint x: 1098, endPoint y: 380, distance: 234.8
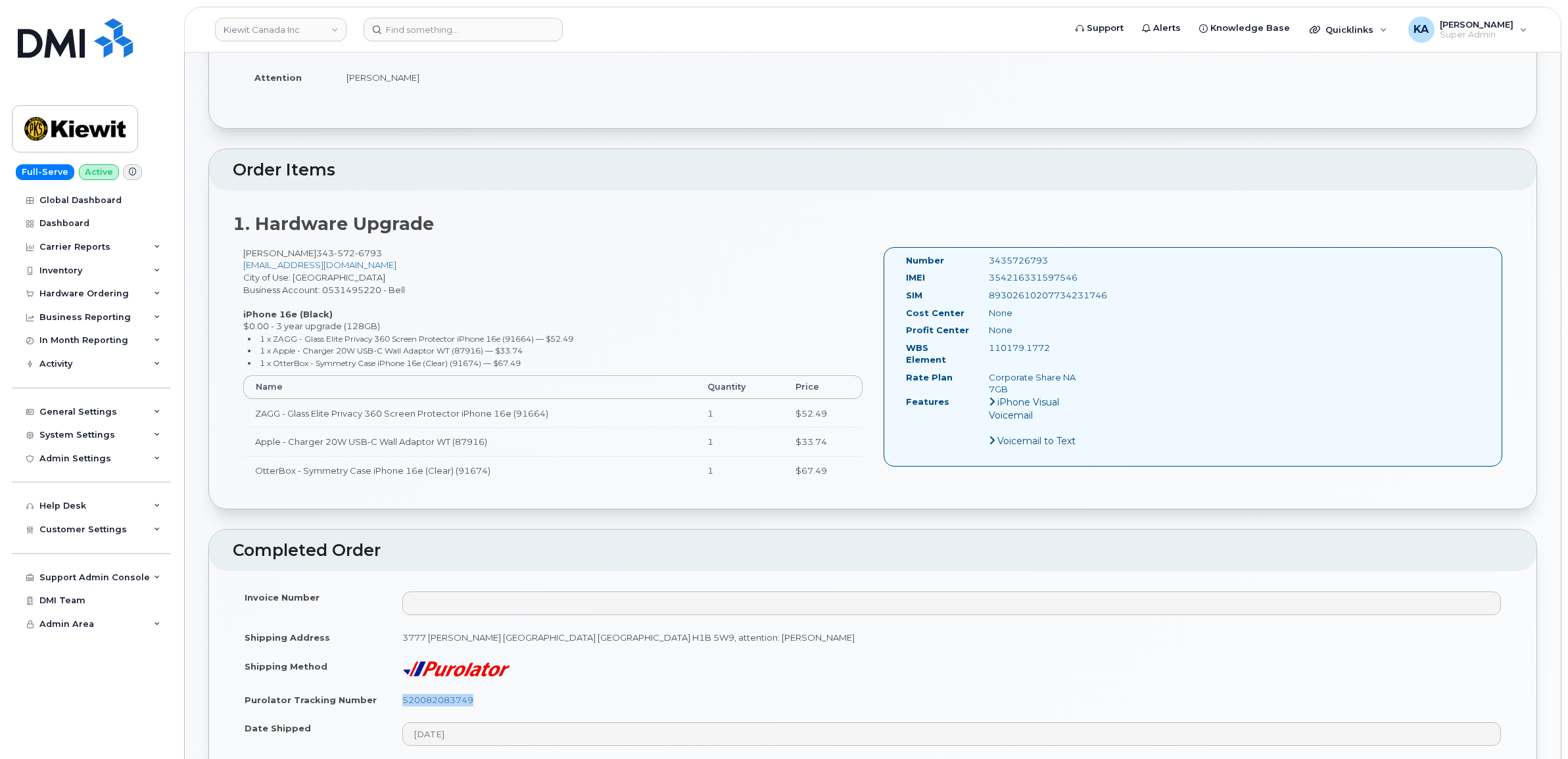
click at [1098, 380] on div "Number 3435726793 IMEI 354216331597546 SIM 89302610207734231746 Cost Center Non…" at bounding box center [1193, 357] width 619 height 220
copy div "Number 3435726793 IMEI 354216331597546 SIM 89302610207734231746 Cost Center Non…"
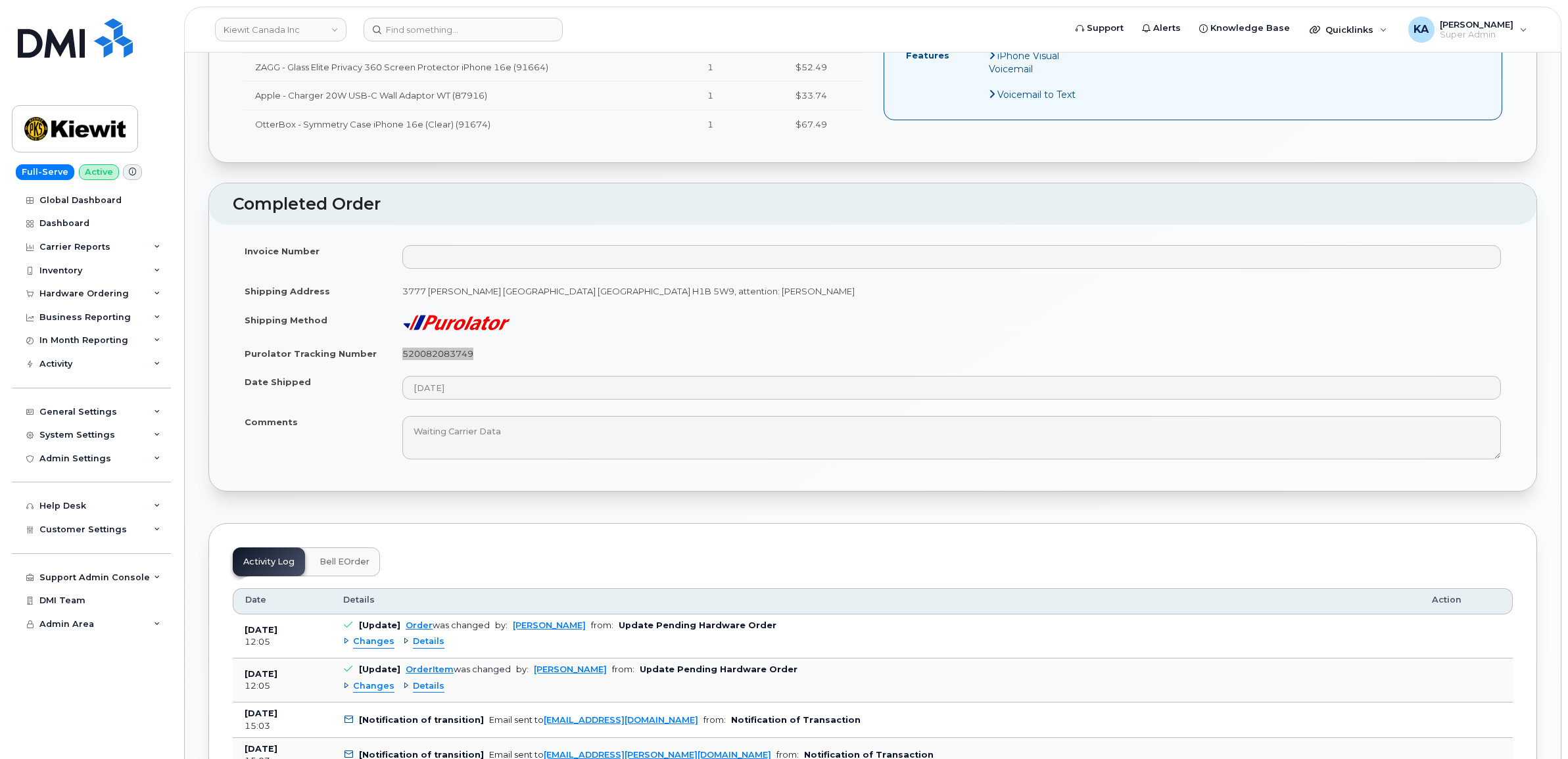
scroll to position [739, 0]
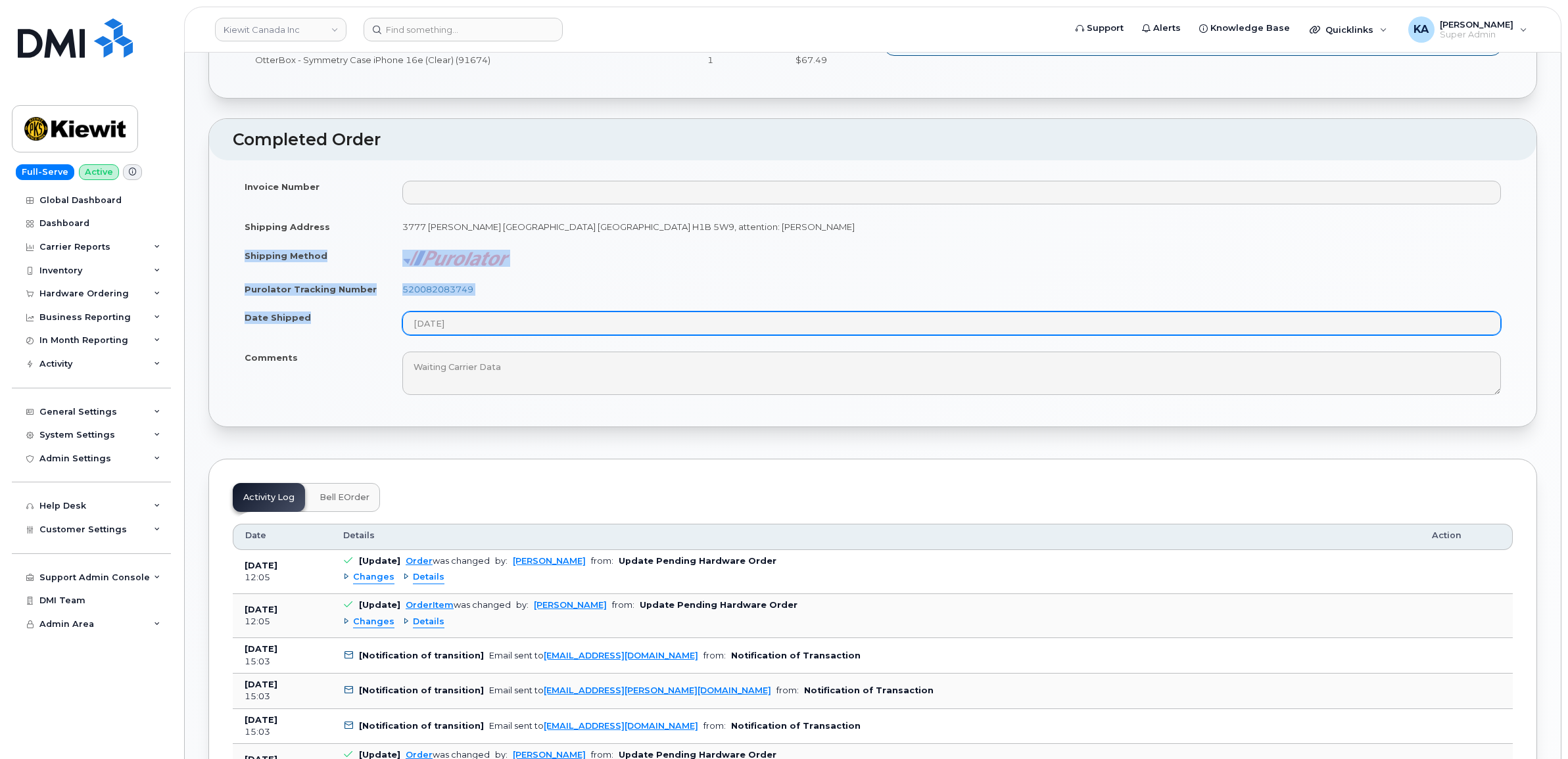
click at [486, 330] on tbody "Invoice Number Shipping Address 3777 Dollard-Desjardins St Pointe-Aux-Trembles …" at bounding box center [872, 288] width 1279 height 231
copy tbody "Shipping Method Purolator Tracking Number 520082083749 Date Shipped"
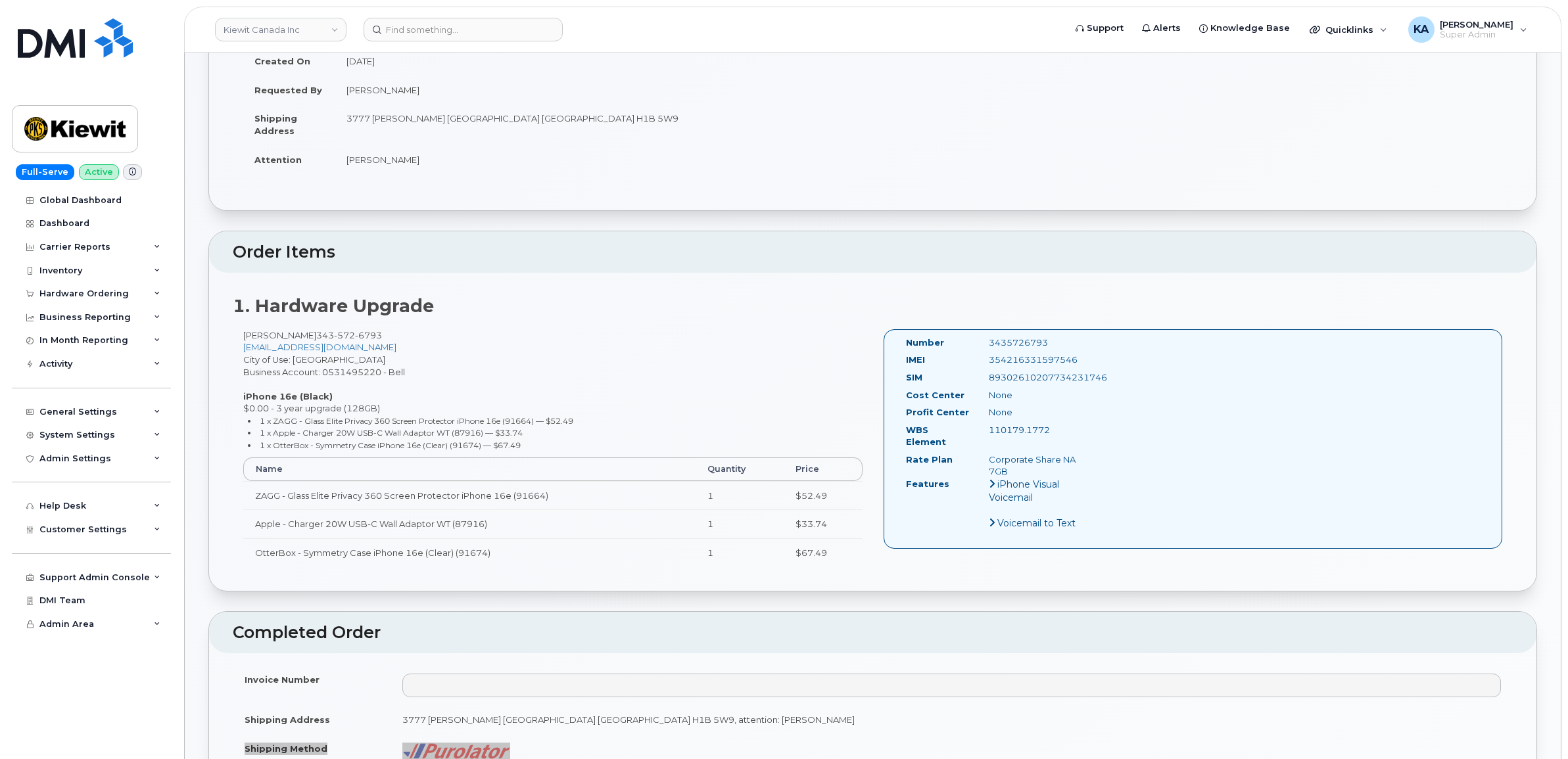
scroll to position [0, 0]
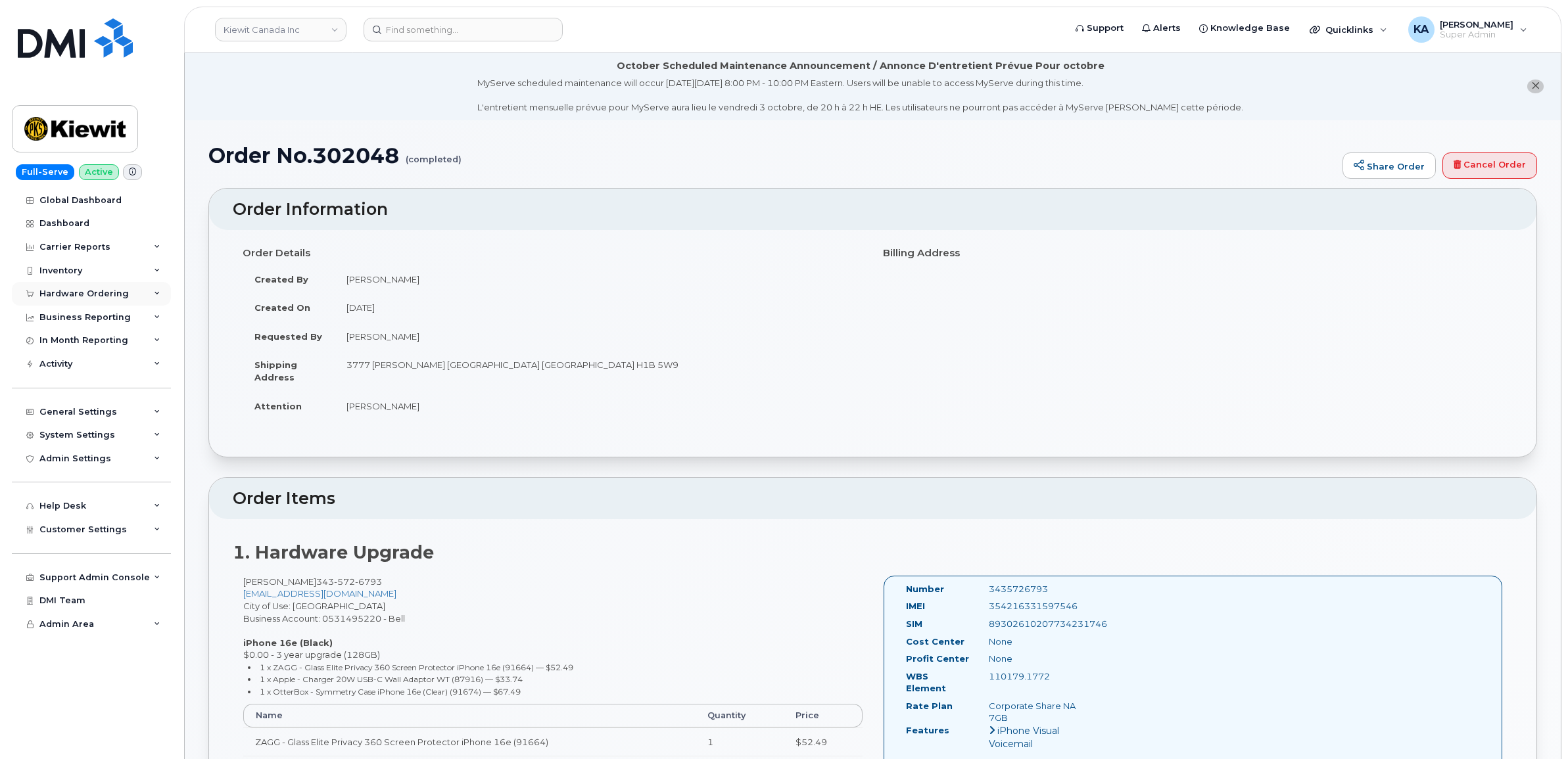
click at [87, 290] on div "Hardware Ordering" at bounding box center [84, 294] width 89 height 10
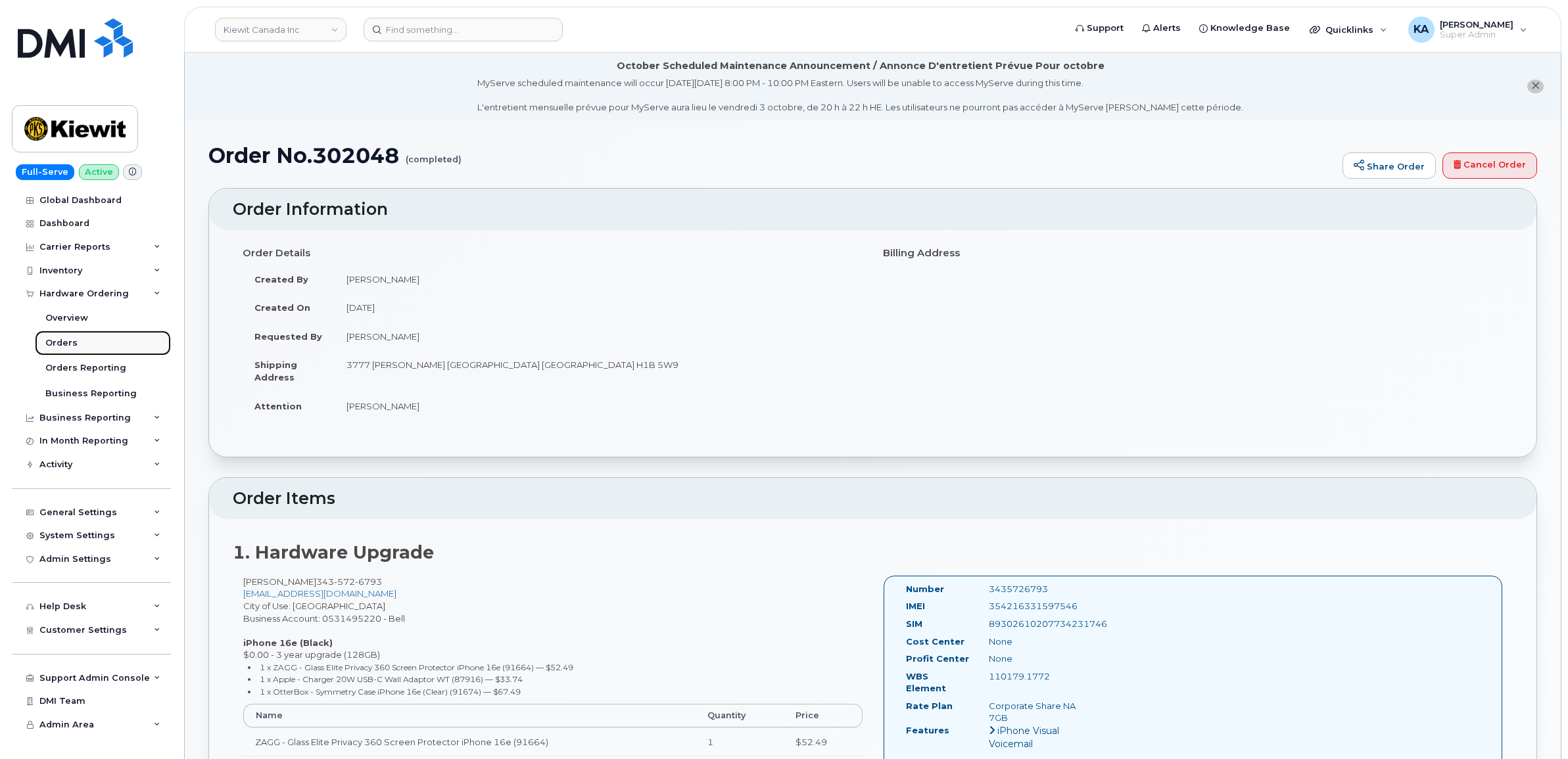
click at [54, 341] on div "Orders" at bounding box center [62, 343] width 33 height 12
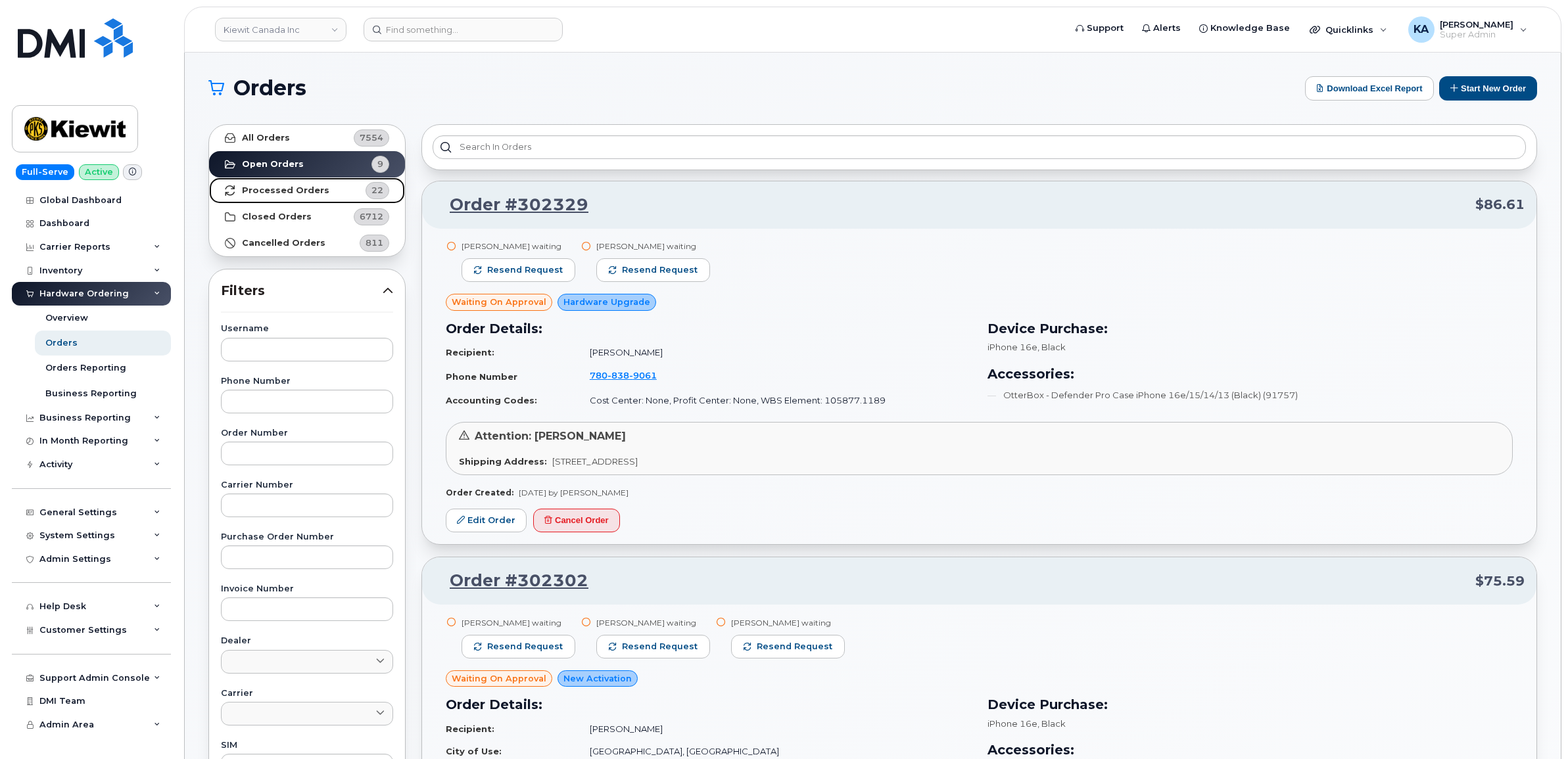
click at [277, 191] on strong "Processed Orders" at bounding box center [286, 191] width 88 height 10
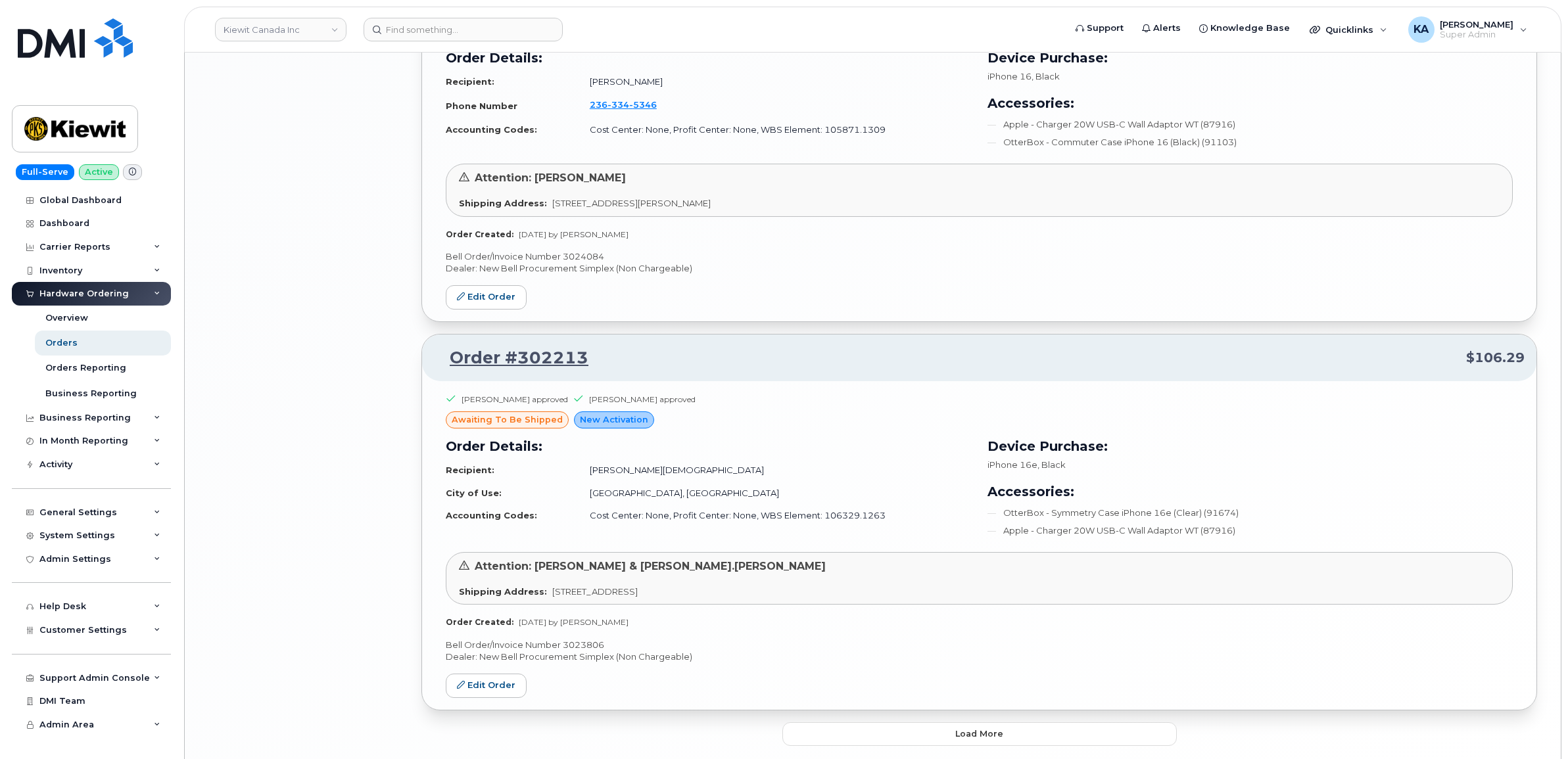
scroll to position [2505, 0]
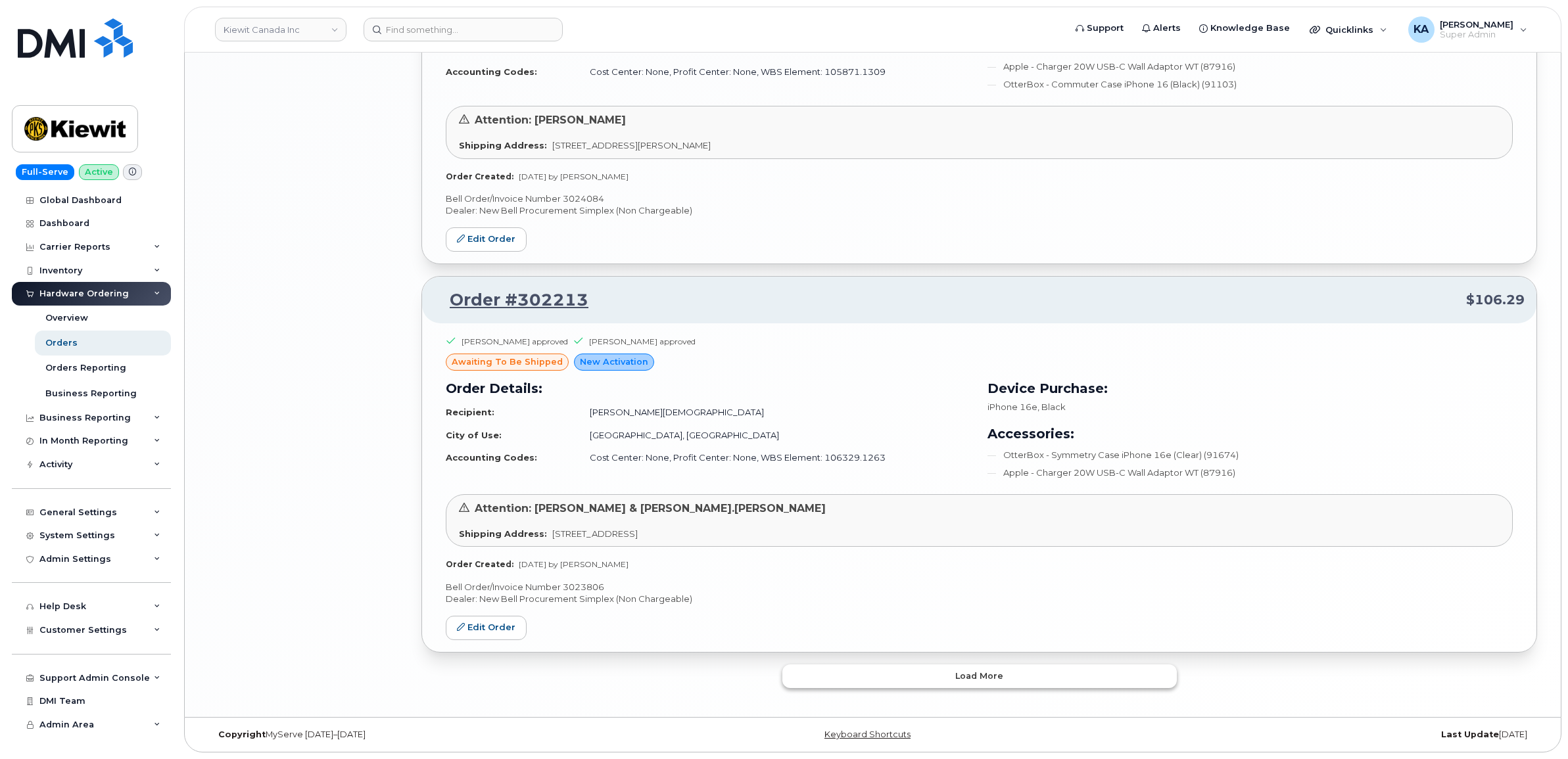
click at [800, 675] on button "Load more" at bounding box center [979, 677] width 394 height 24
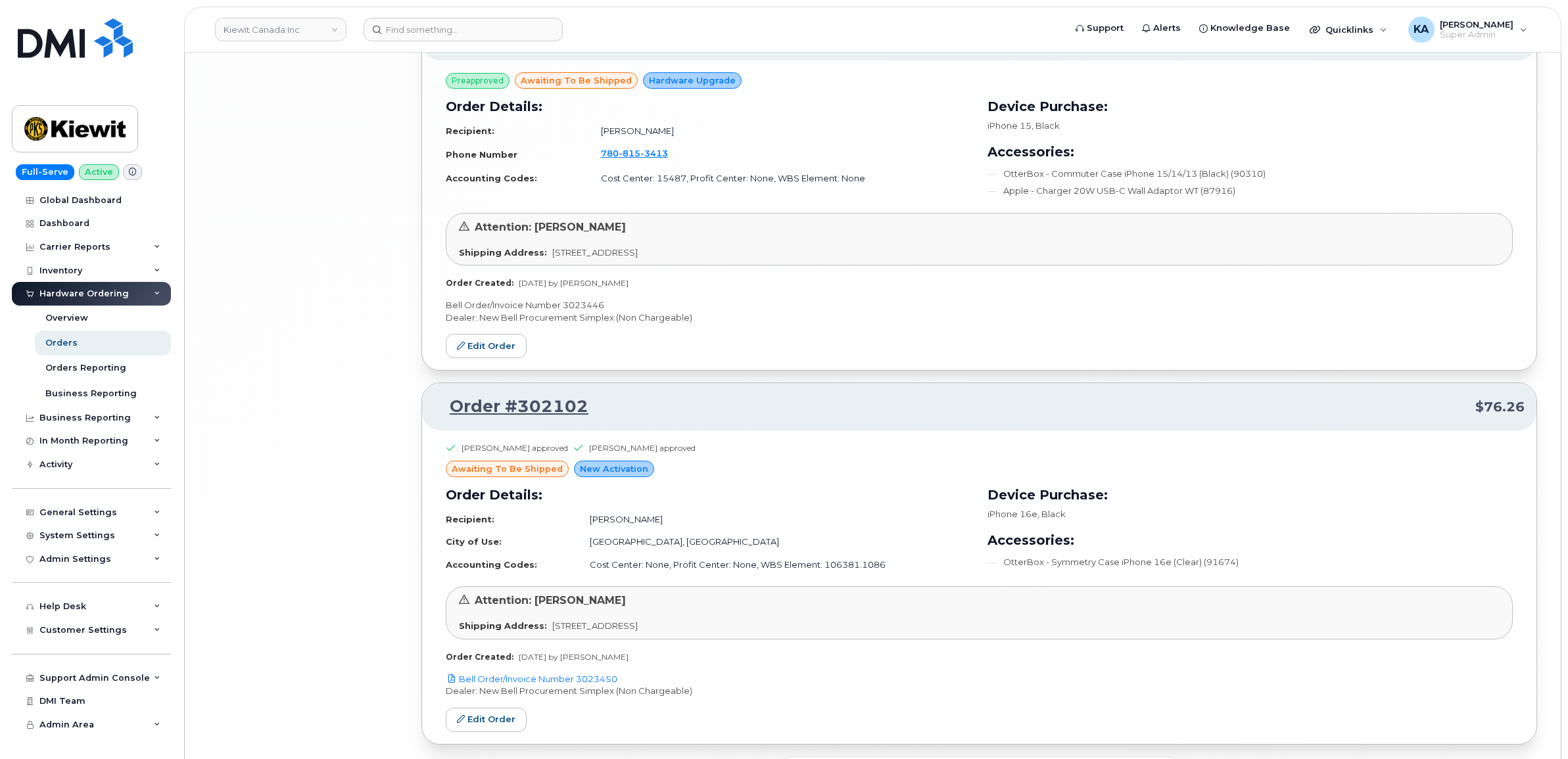
scroll to position [5565, 0]
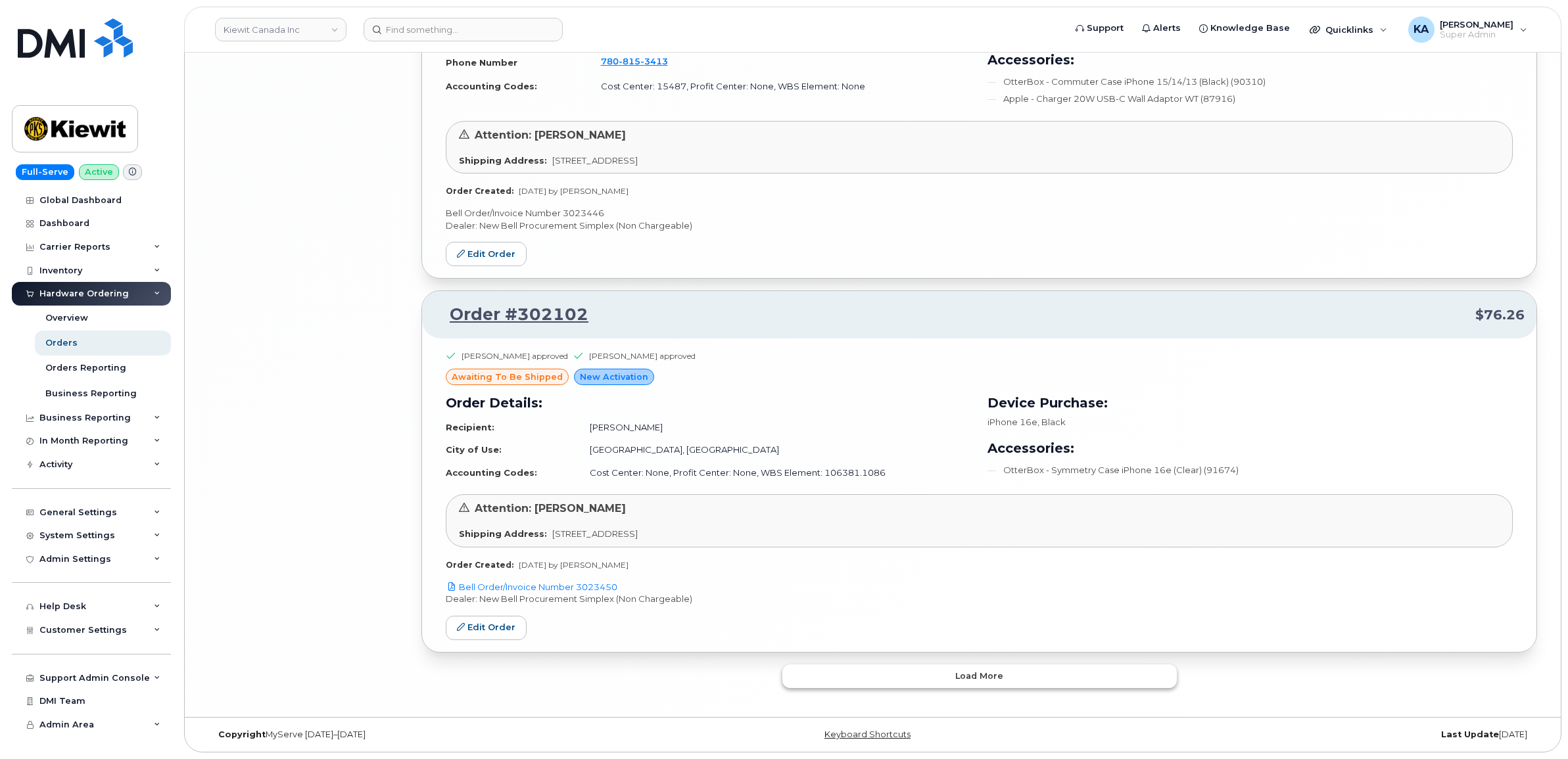
click at [826, 672] on button "Load more" at bounding box center [979, 677] width 394 height 24
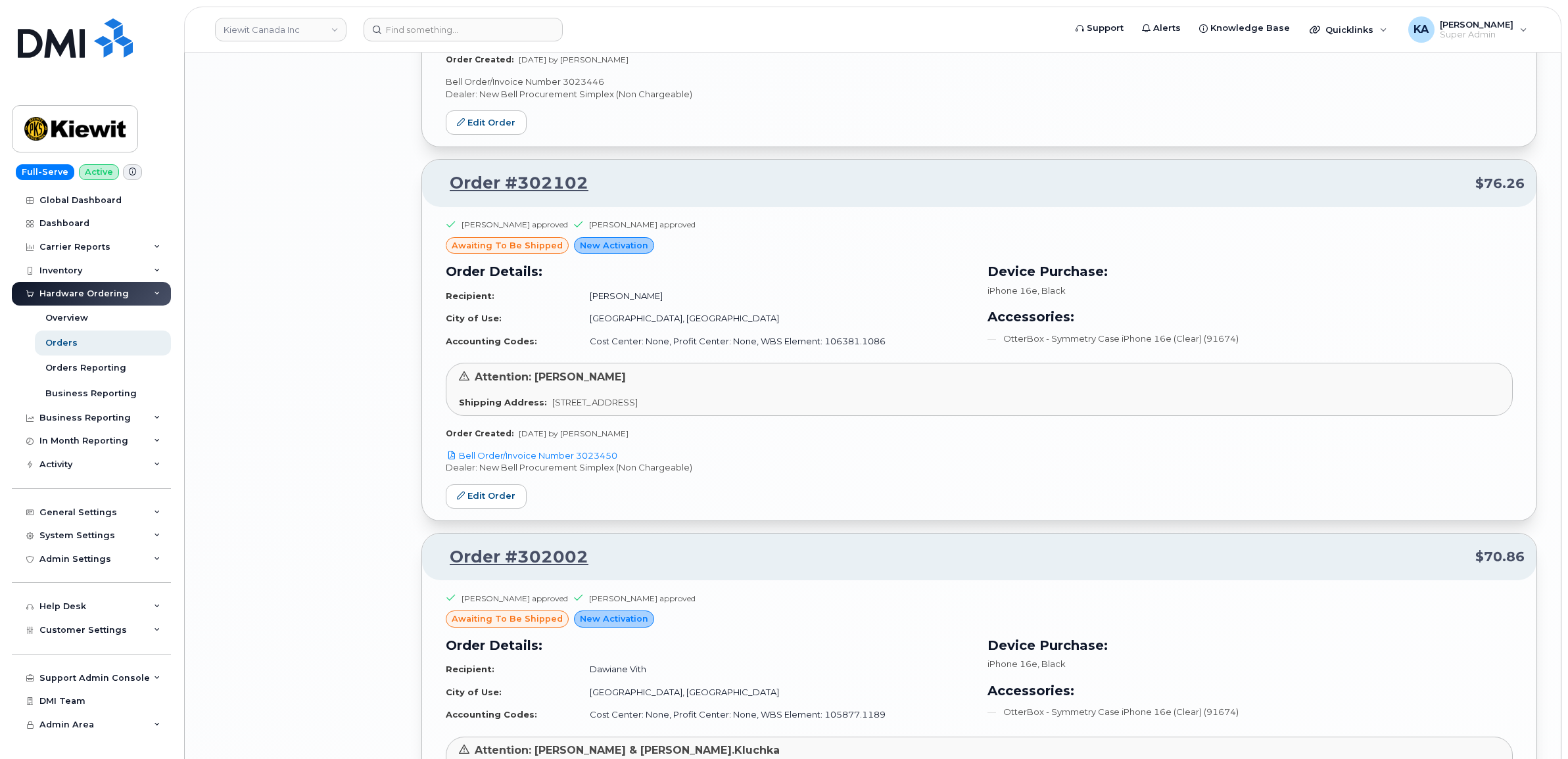
scroll to position [5647, 0]
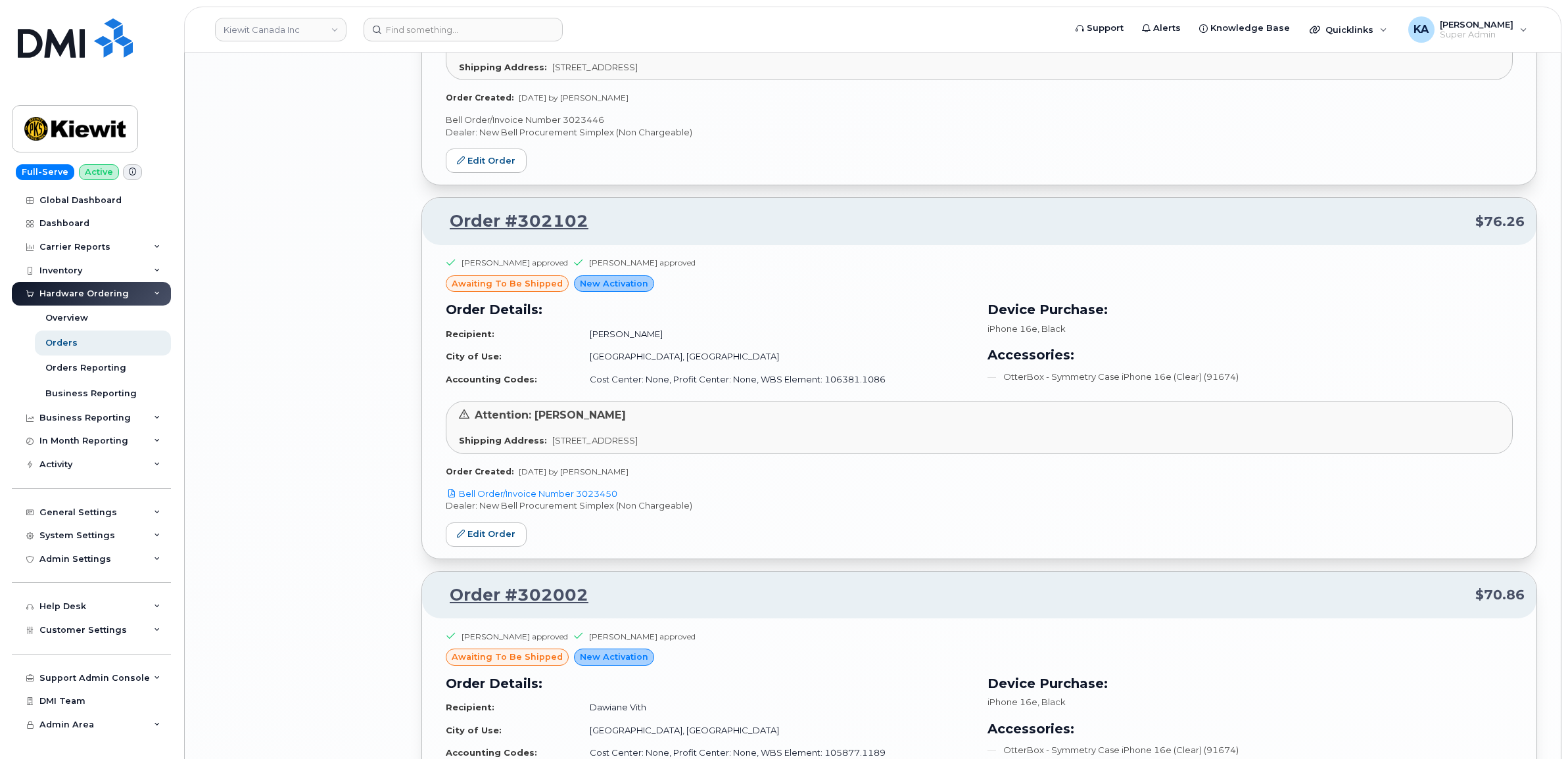
drag, startPoint x: 623, startPoint y: 503, endPoint x: 580, endPoint y: 508, distance: 43.3
click at [580, 501] on p "Bell Order/Invoice Number 3023450" at bounding box center [979, 494] width 1067 height 13
copy link "3023450"
click at [465, 537] on icon at bounding box center [460, 533] width 8 height 8
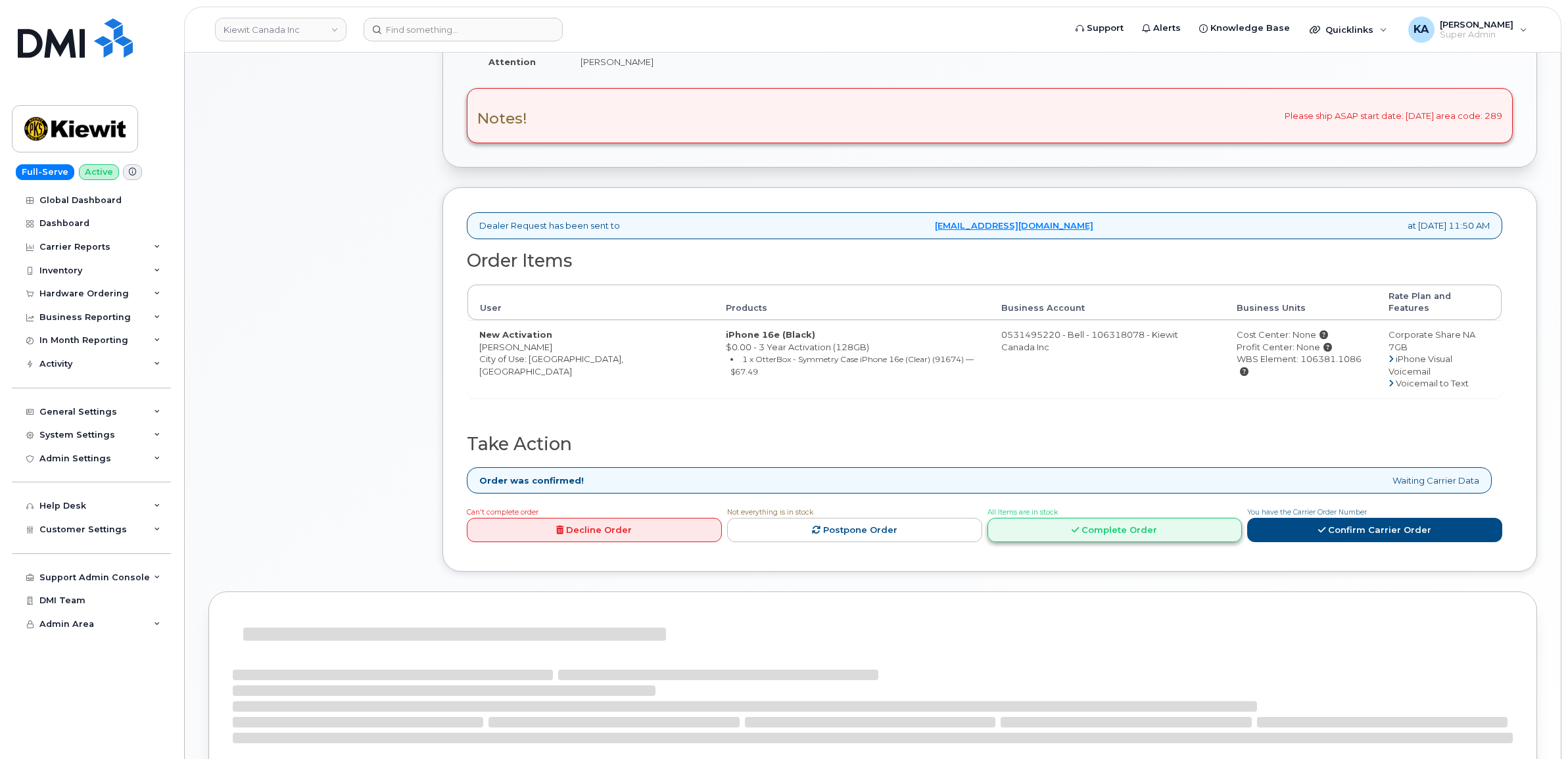
scroll to position [396, 0]
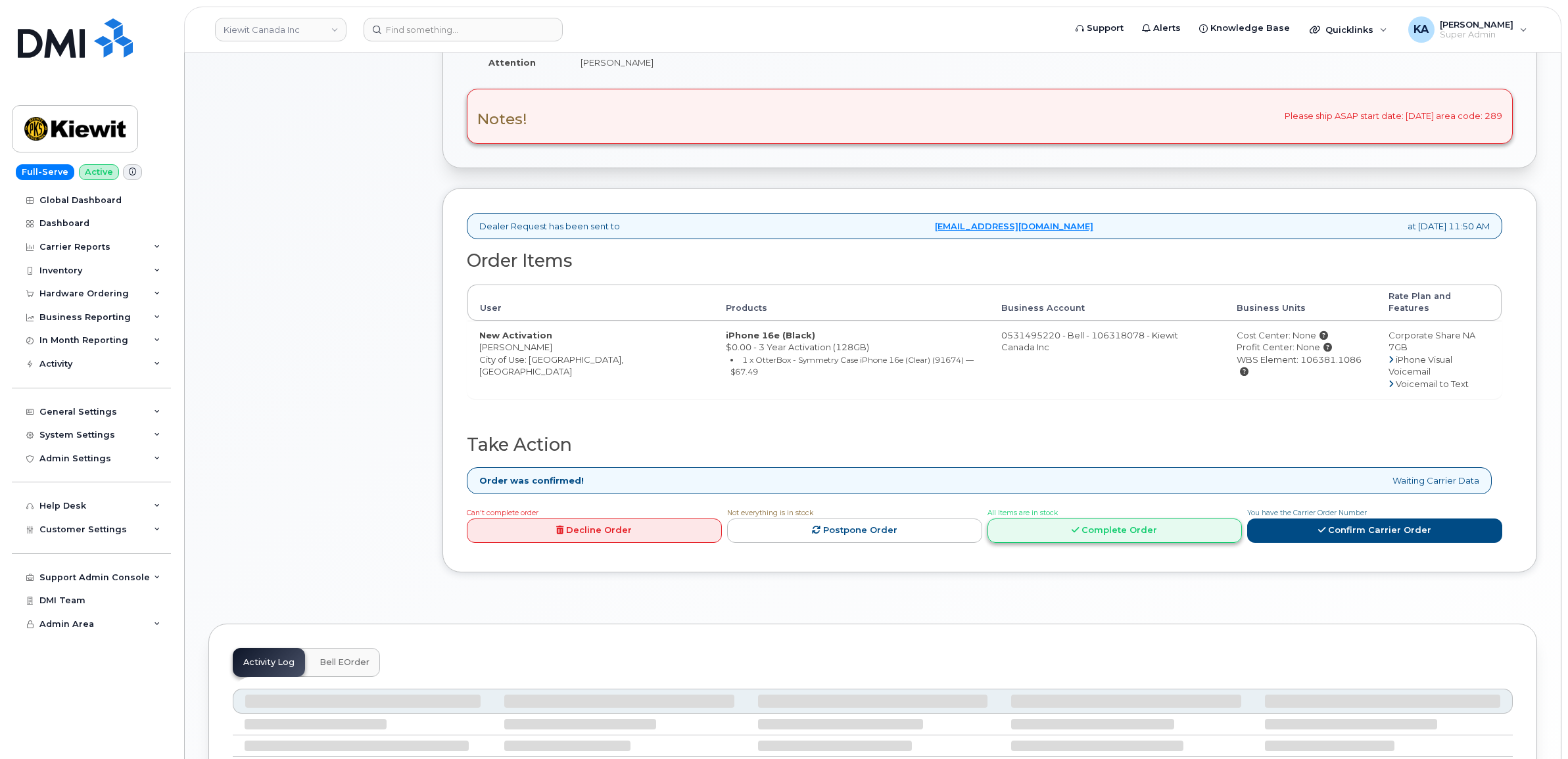
click at [1046, 519] on link "Complete Order" at bounding box center [1115, 531] width 255 height 24
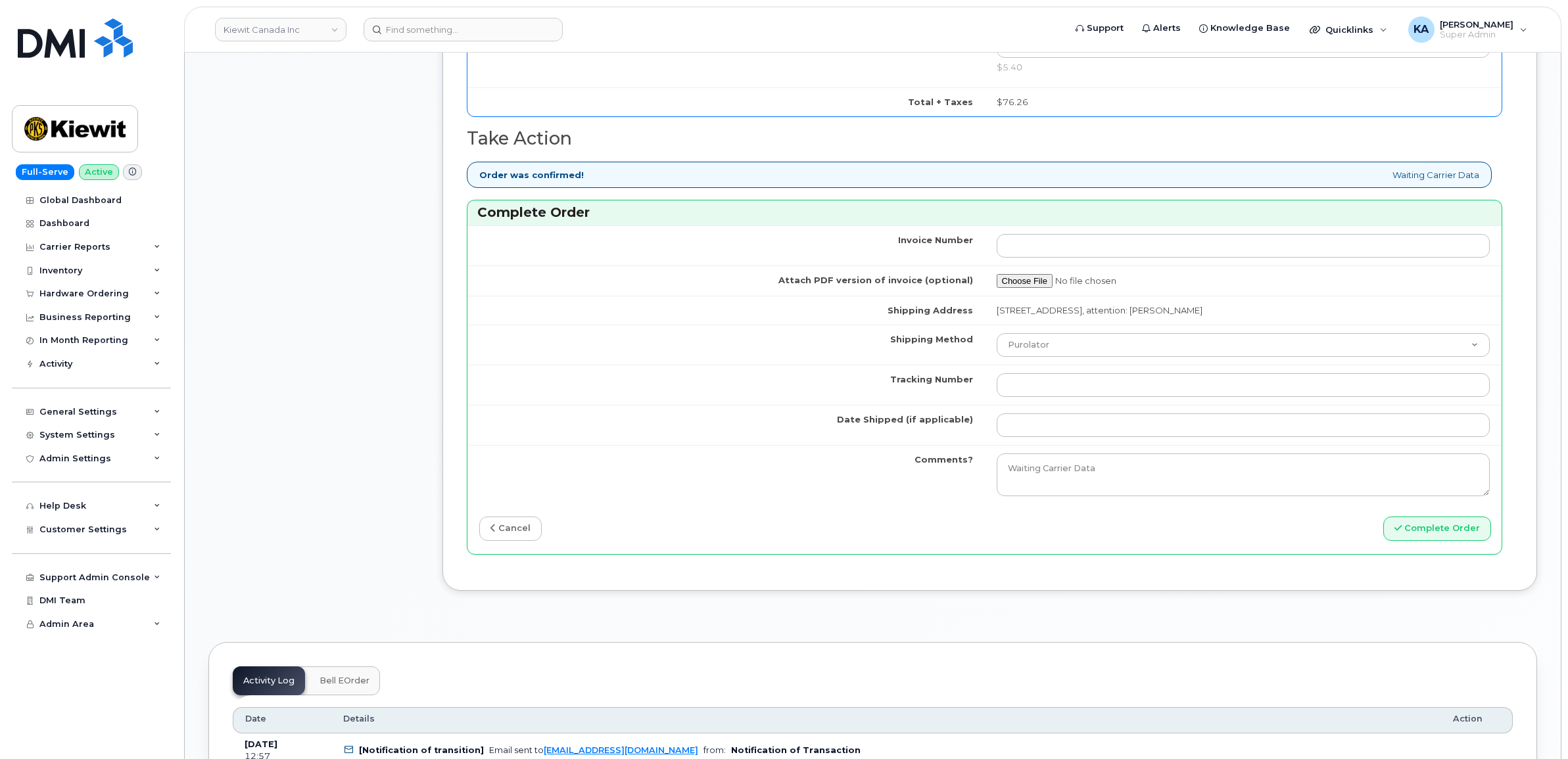
scroll to position [1135, 0]
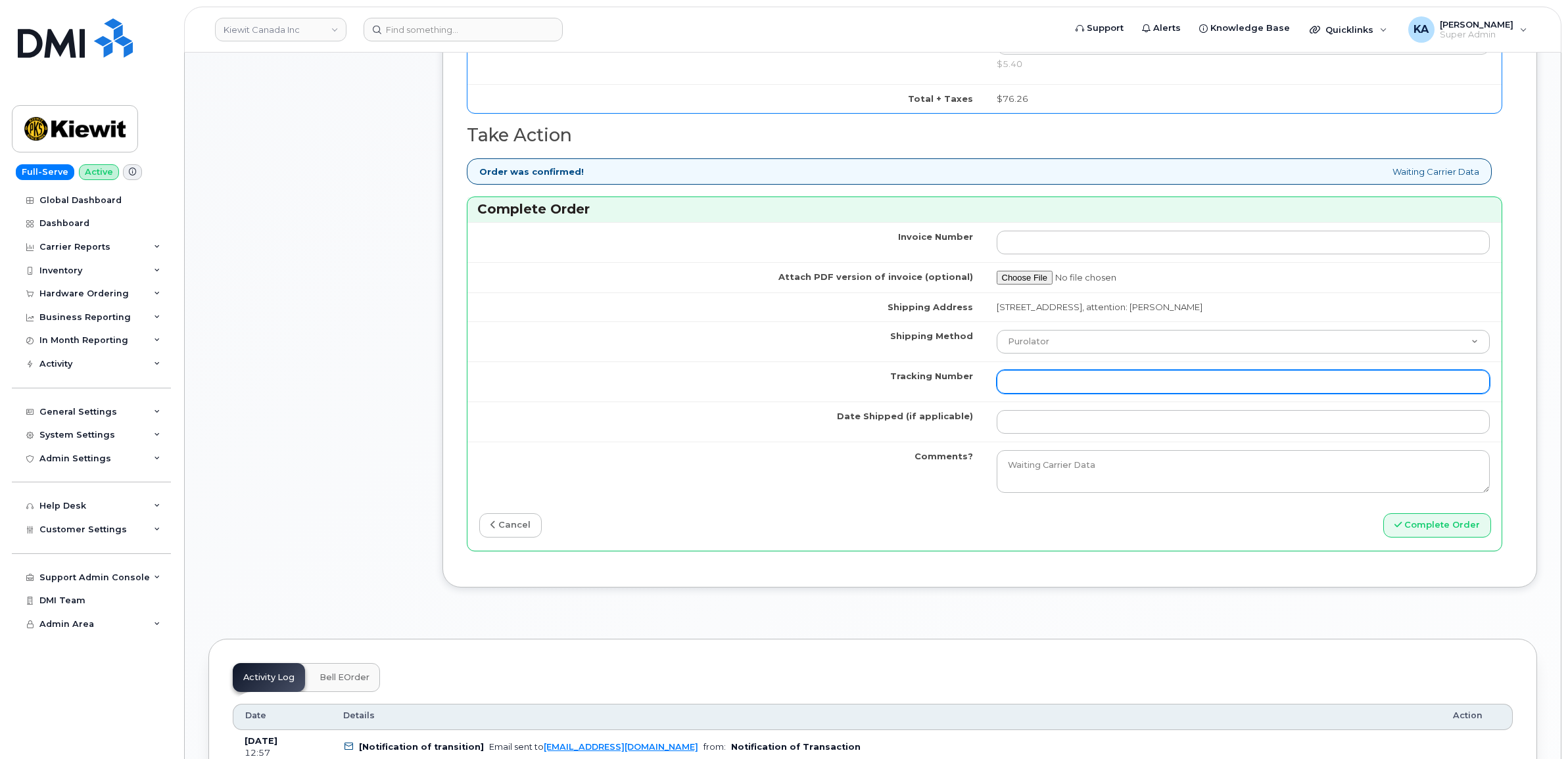
click at [1104, 388] on input "Tracking Number" at bounding box center [1243, 382] width 494 height 24
paste input "520079731607"
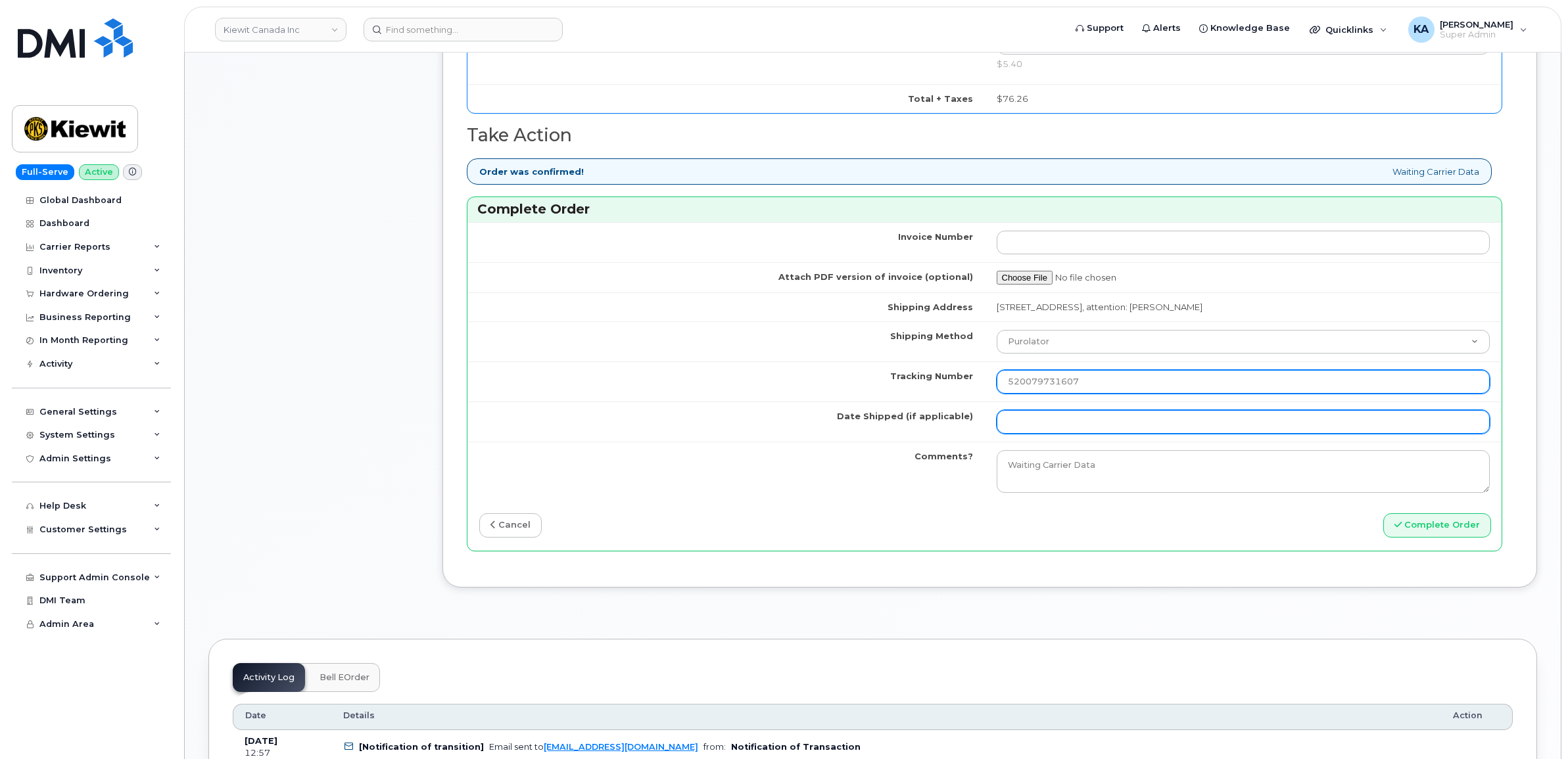
type input "520079731607"
click at [1059, 422] on input "Date Shipped (if applicable)" at bounding box center [1243, 422] width 494 height 24
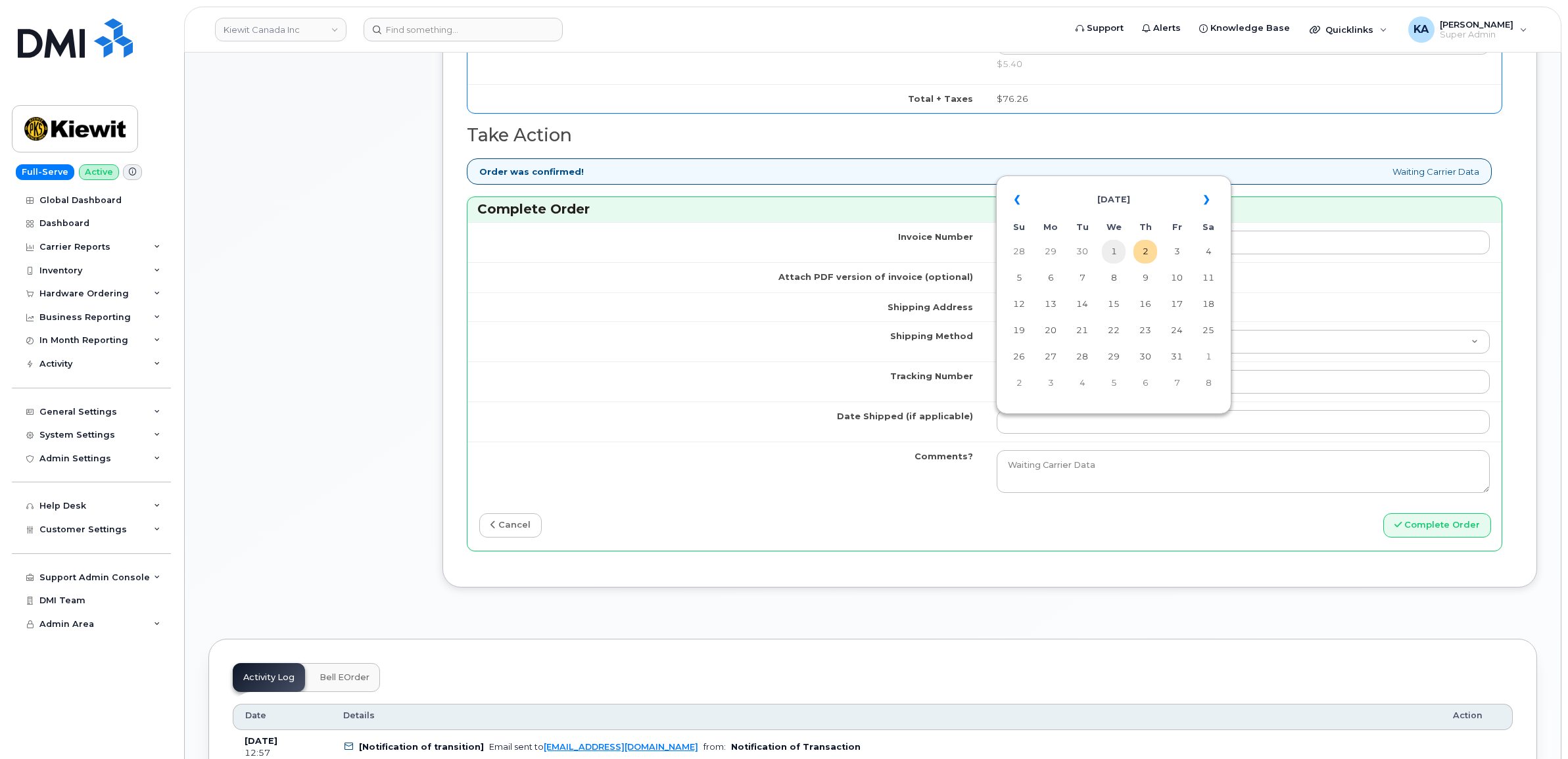
click at [1116, 251] on td "1" at bounding box center [1114, 252] width 24 height 24
type input "[DATE]"
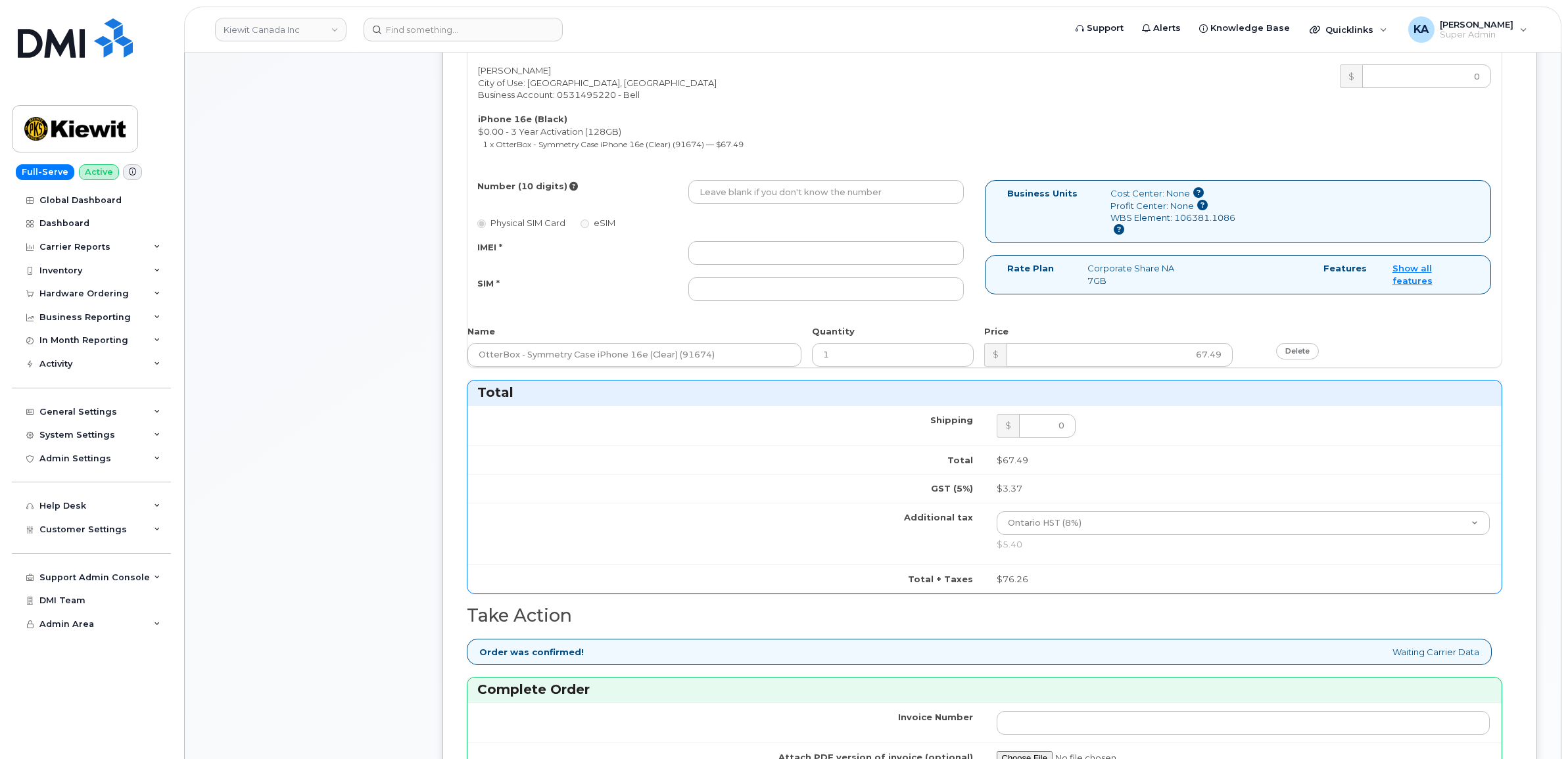
scroll to position [642, 0]
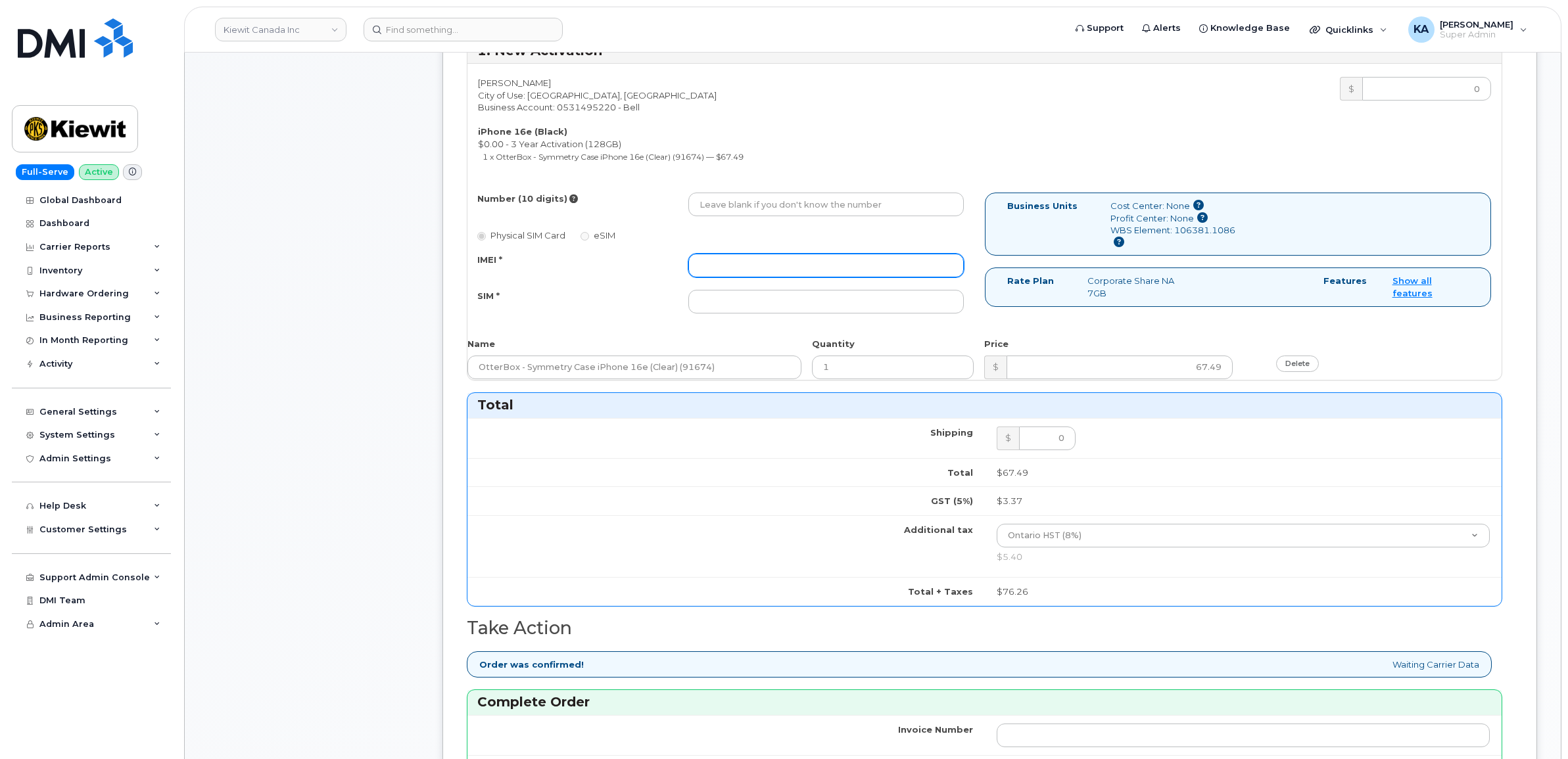
click at [823, 260] on input "IMEI *" at bounding box center [826, 265] width 276 height 24
paste input "354216331277248"
type input "354216331277248"
click at [781, 307] on input "SIM *" at bounding box center [826, 302] width 276 height 24
paste input "89302610207734097758"
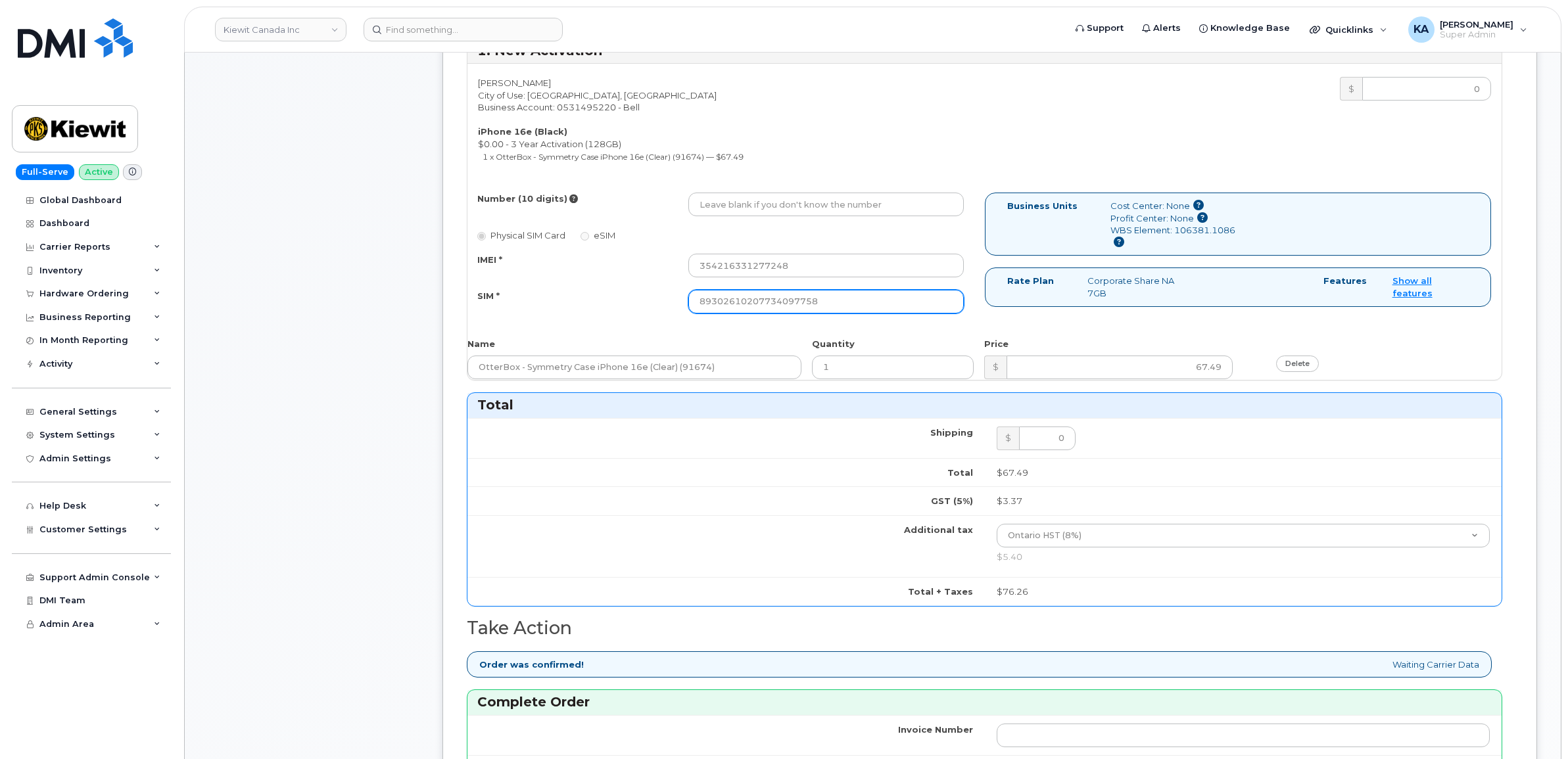
type input "89302610207734097758"
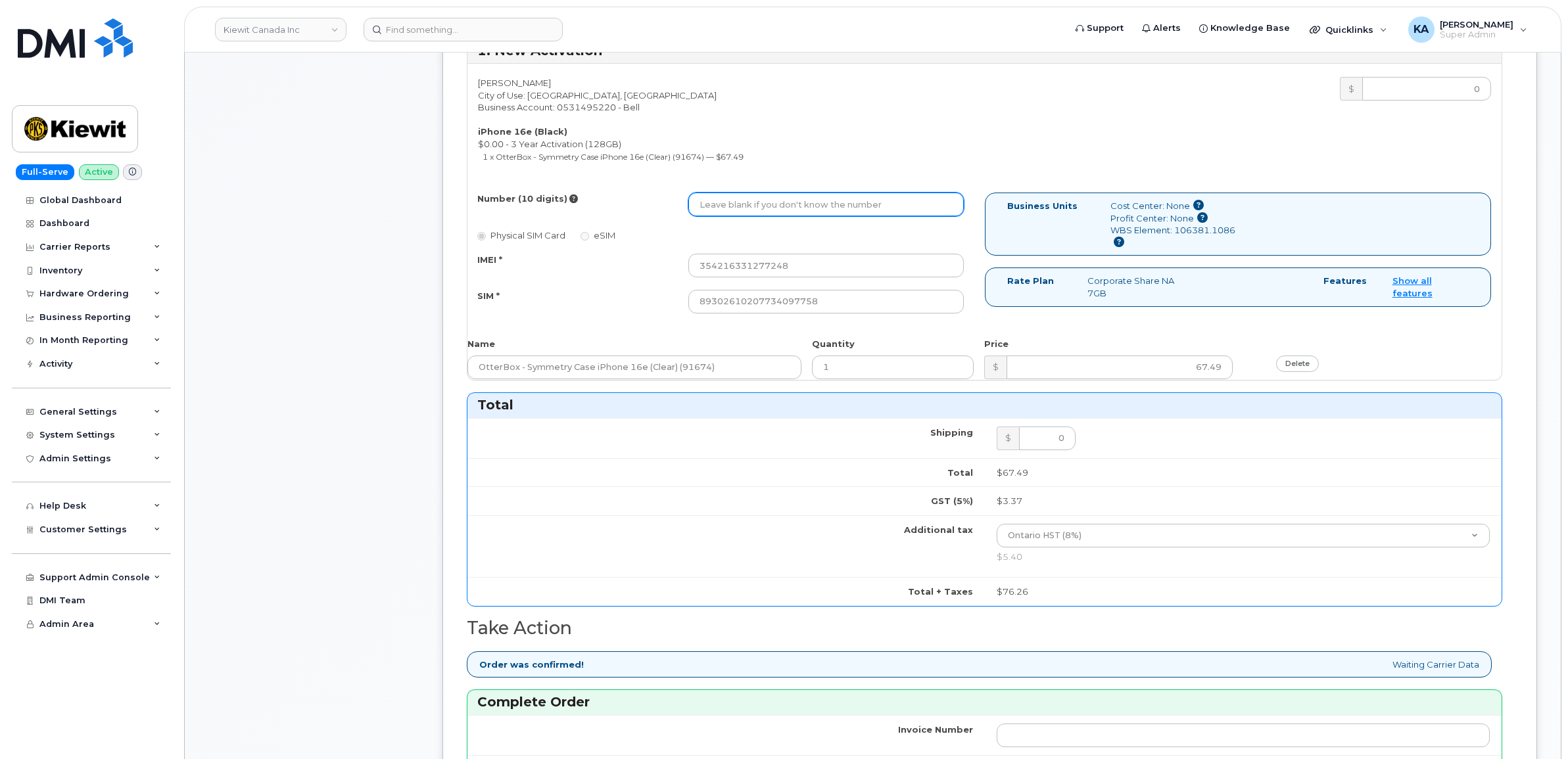
click at [731, 196] on input "Number (10 digits)" at bounding box center [826, 204] width 276 height 24
paste input "9054395537"
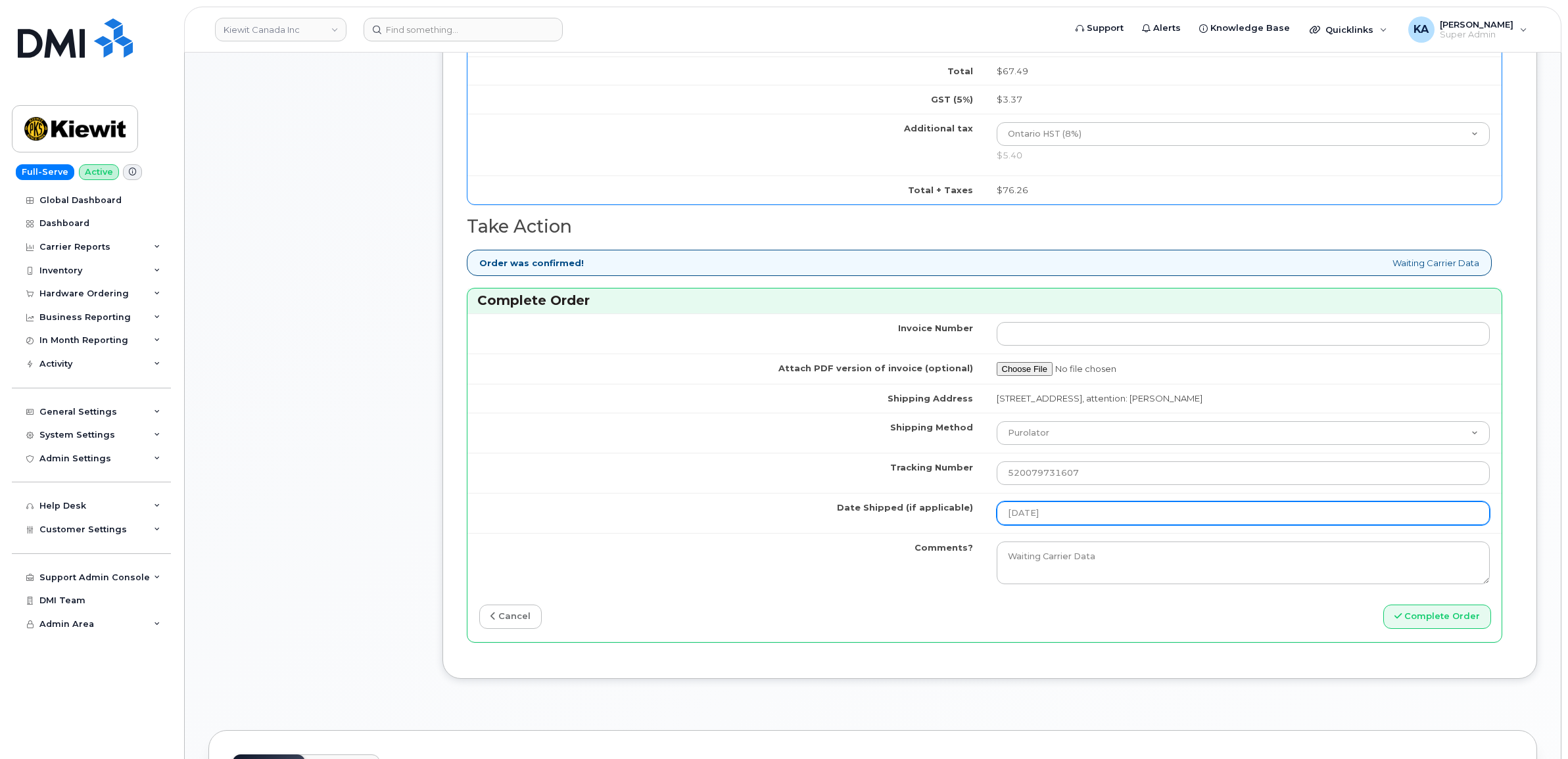
scroll to position [1053, 0]
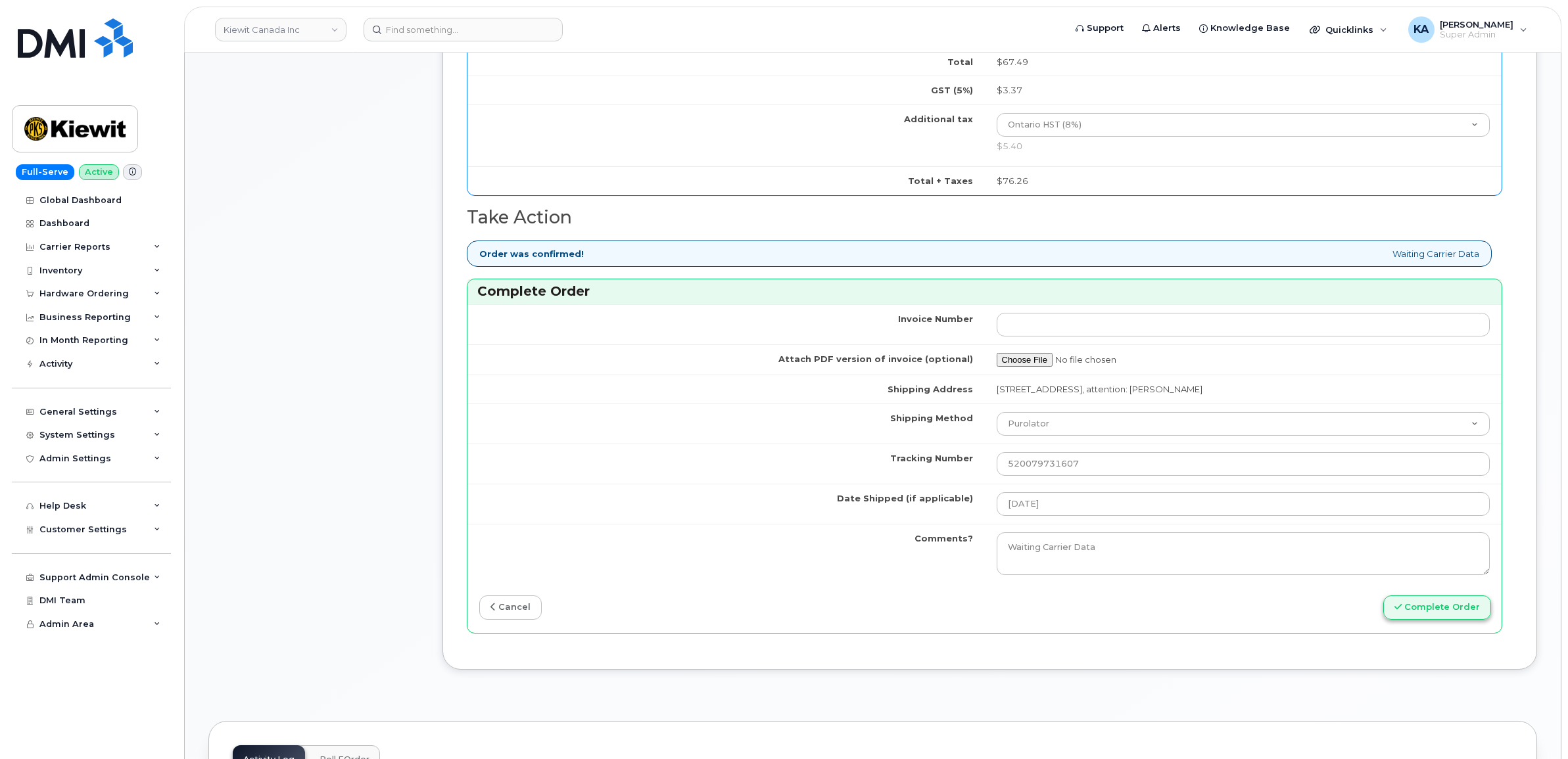
type input "9054395537"
click at [1431, 609] on button "Complete Order" at bounding box center [1437, 608] width 108 height 24
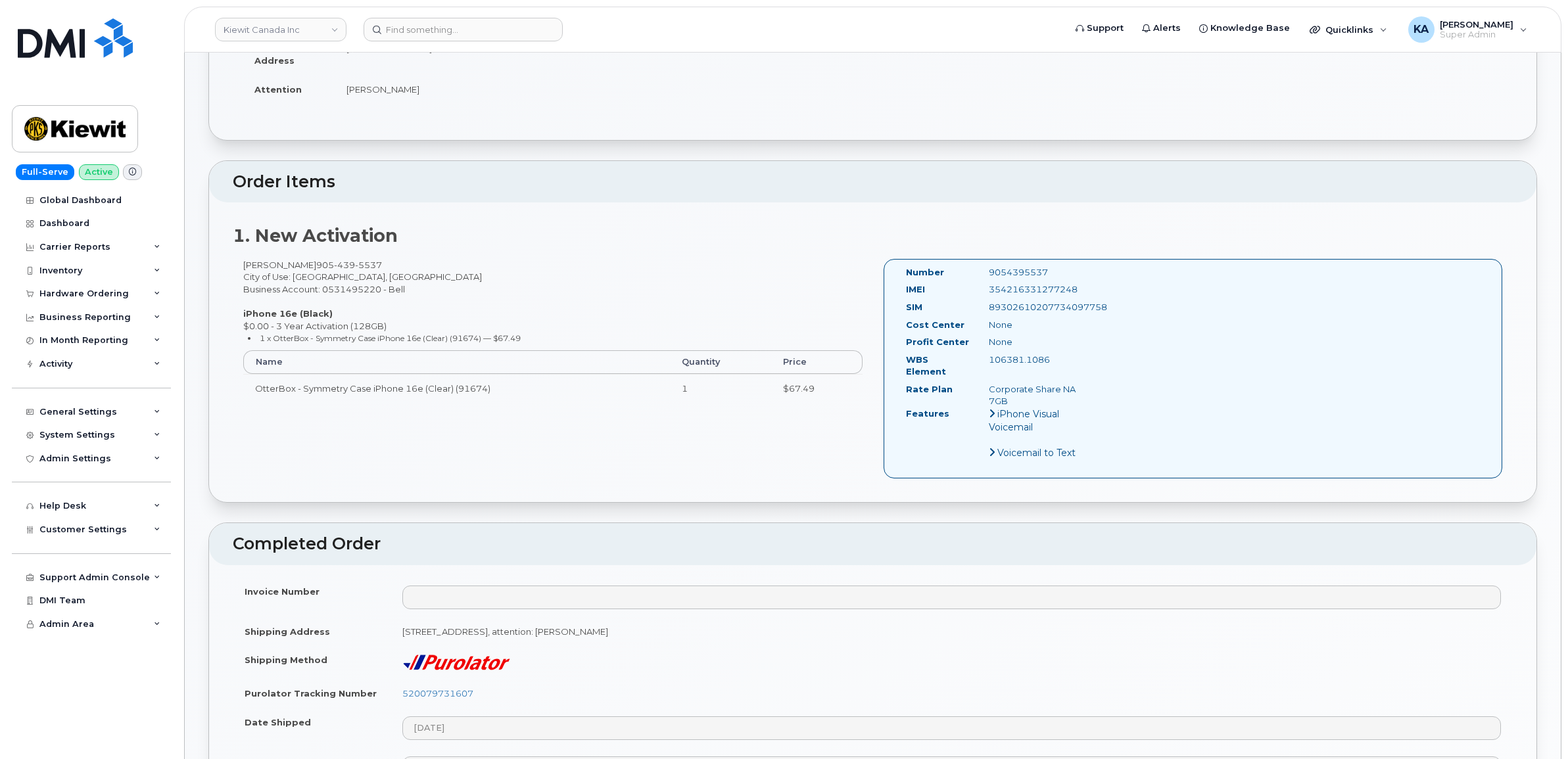
scroll to position [329, 0]
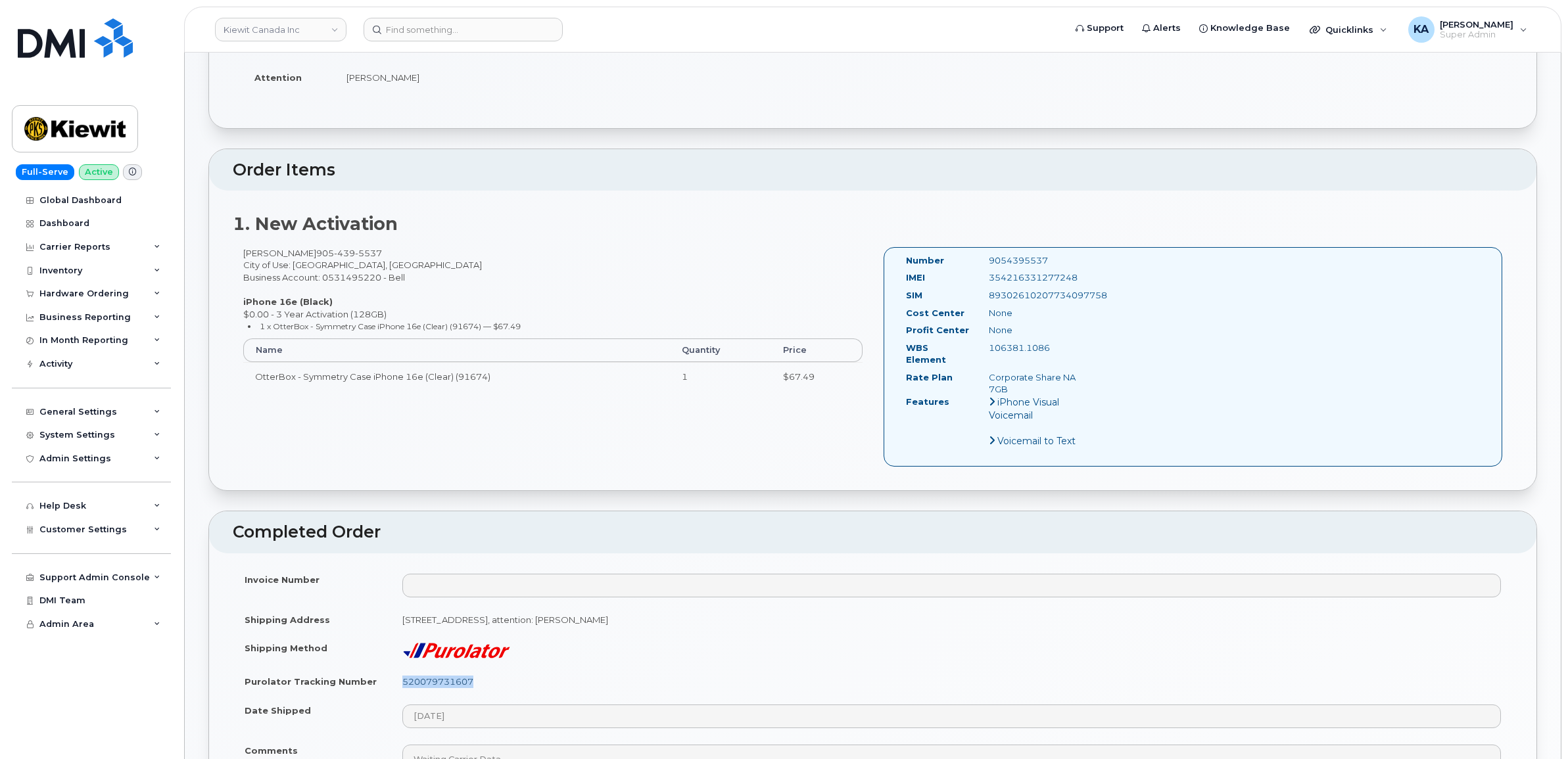
drag, startPoint x: 481, startPoint y: 672, endPoint x: 403, endPoint y: 674, distance: 78.0
click at [403, 674] on td "520079731607" at bounding box center [951, 682] width 1122 height 29
copy link "520079731607"
drag, startPoint x: 1088, startPoint y: 276, endPoint x: 989, endPoint y: 278, distance: 99.0
click at [989, 278] on div "354216331277248" at bounding box center [1036, 277] width 116 height 13
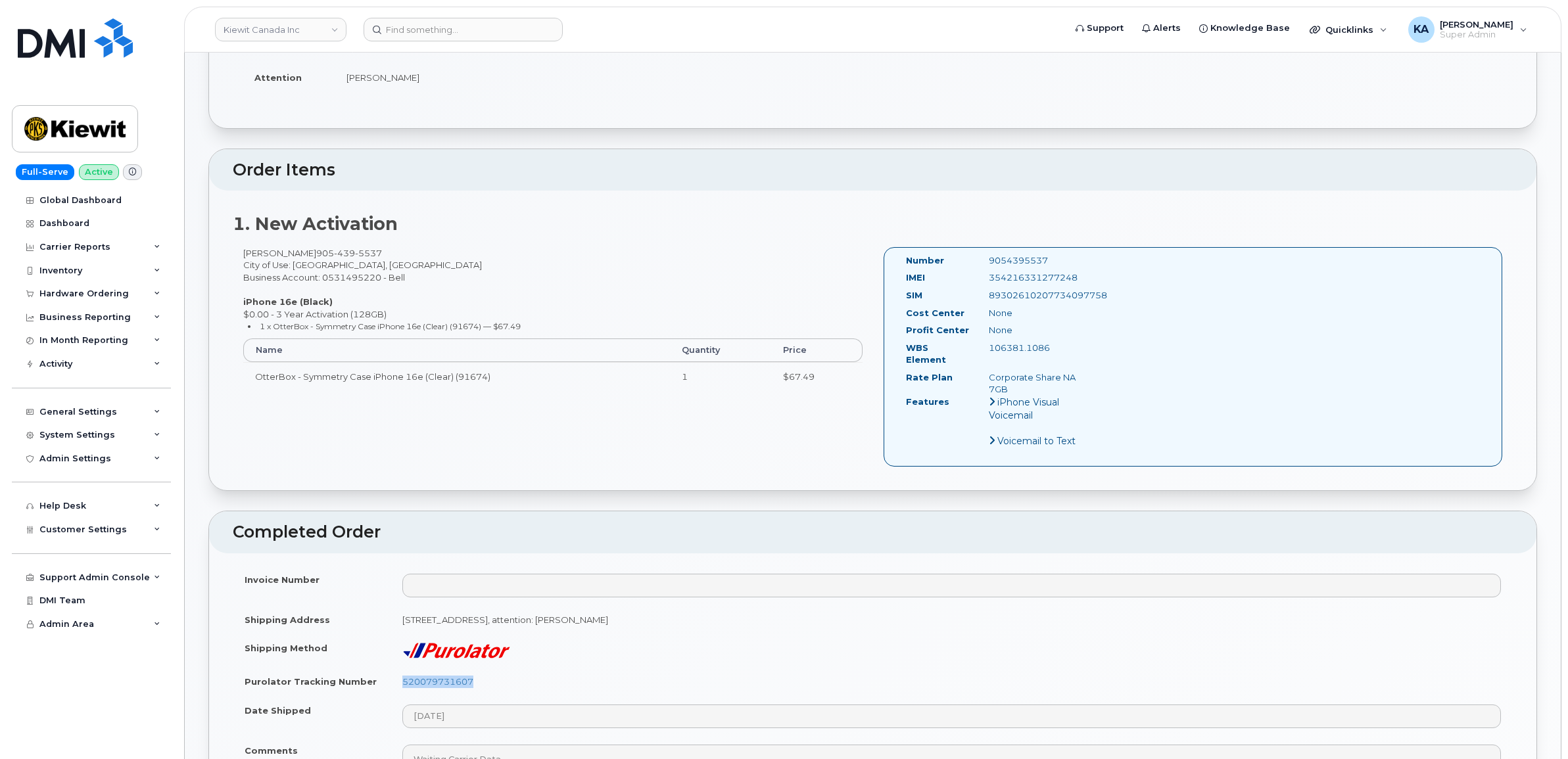
copy div "354216331277248"
drag, startPoint x: 1050, startPoint y: 261, endPoint x: 988, endPoint y: 259, distance: 62.0
click at [988, 259] on div "9054395537" at bounding box center [1036, 260] width 116 height 13
copy div "9054395537"
drag, startPoint x: 898, startPoint y: 255, endPoint x: 1097, endPoint y: 377, distance: 233.4
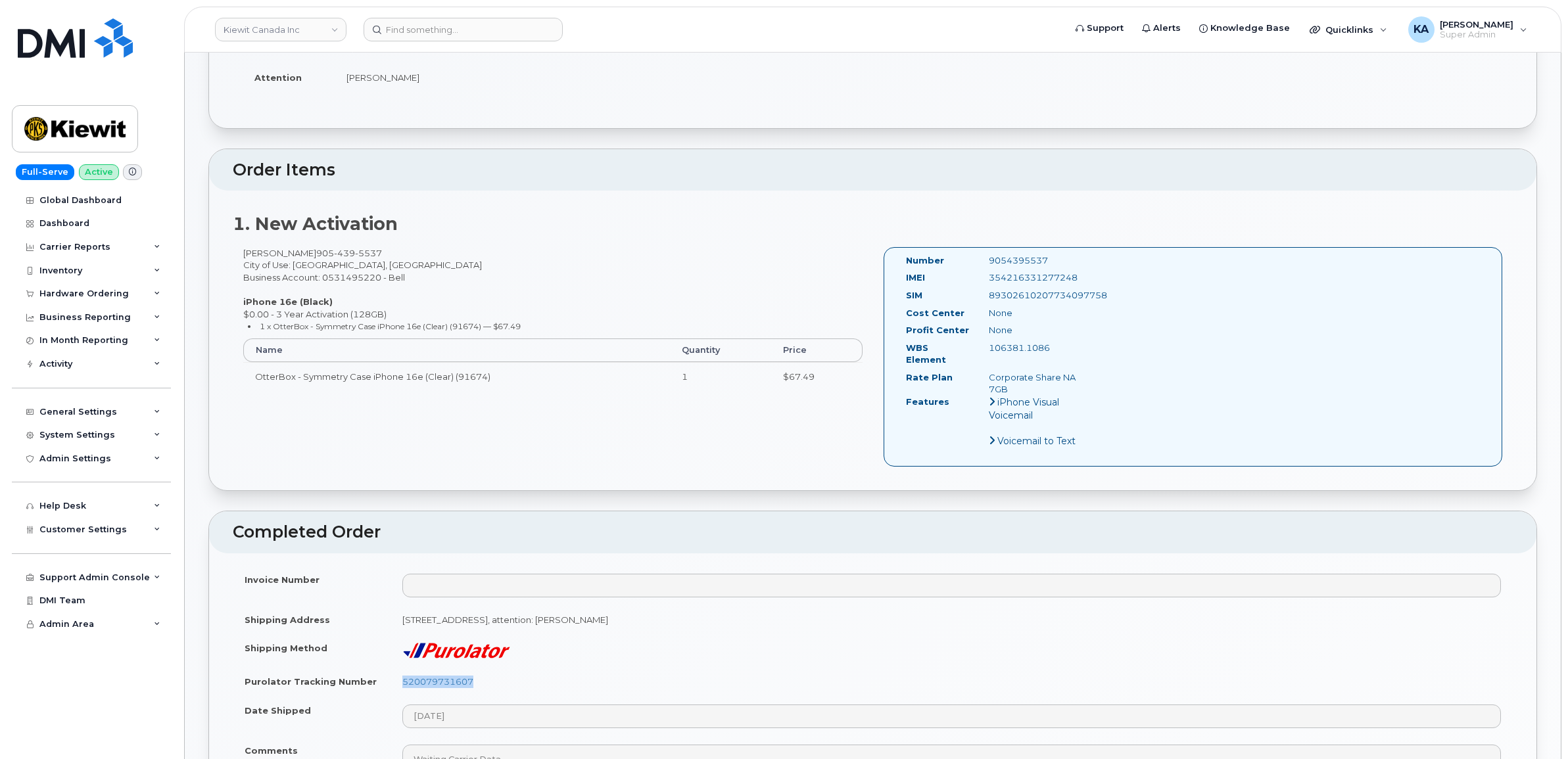
click at [1097, 377] on div "Number 9054395537 IMEI [TECHNICAL_ID] SIM [TECHNICAL_ID] Cost Center None [GEOG…" at bounding box center [1193, 357] width 619 height 220
copy div "Number 9054395537 IMEI [TECHNICAL_ID] SIM [TECHNICAL_ID] Cost Center None Profi…"
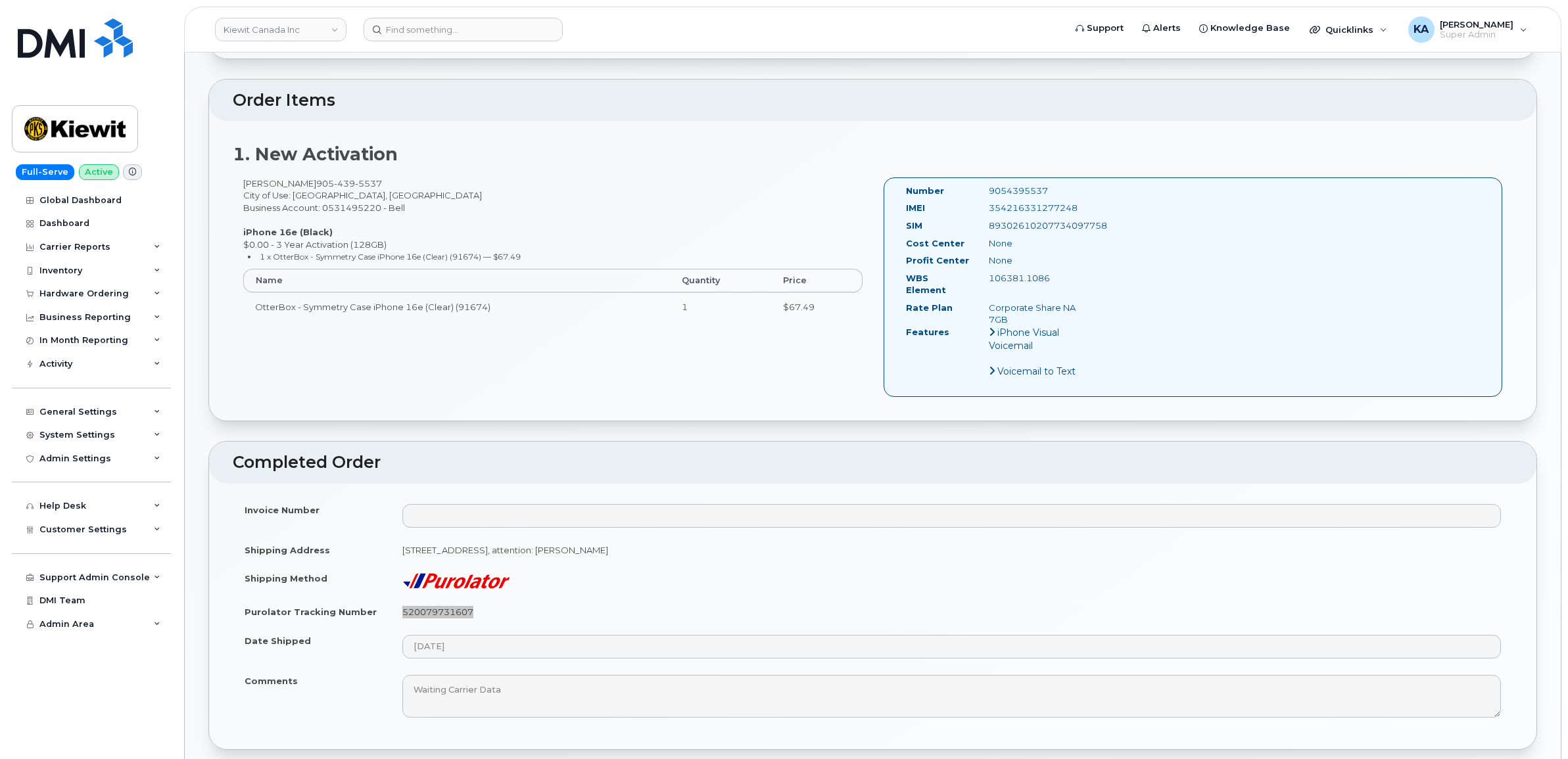
scroll to position [575, 0]
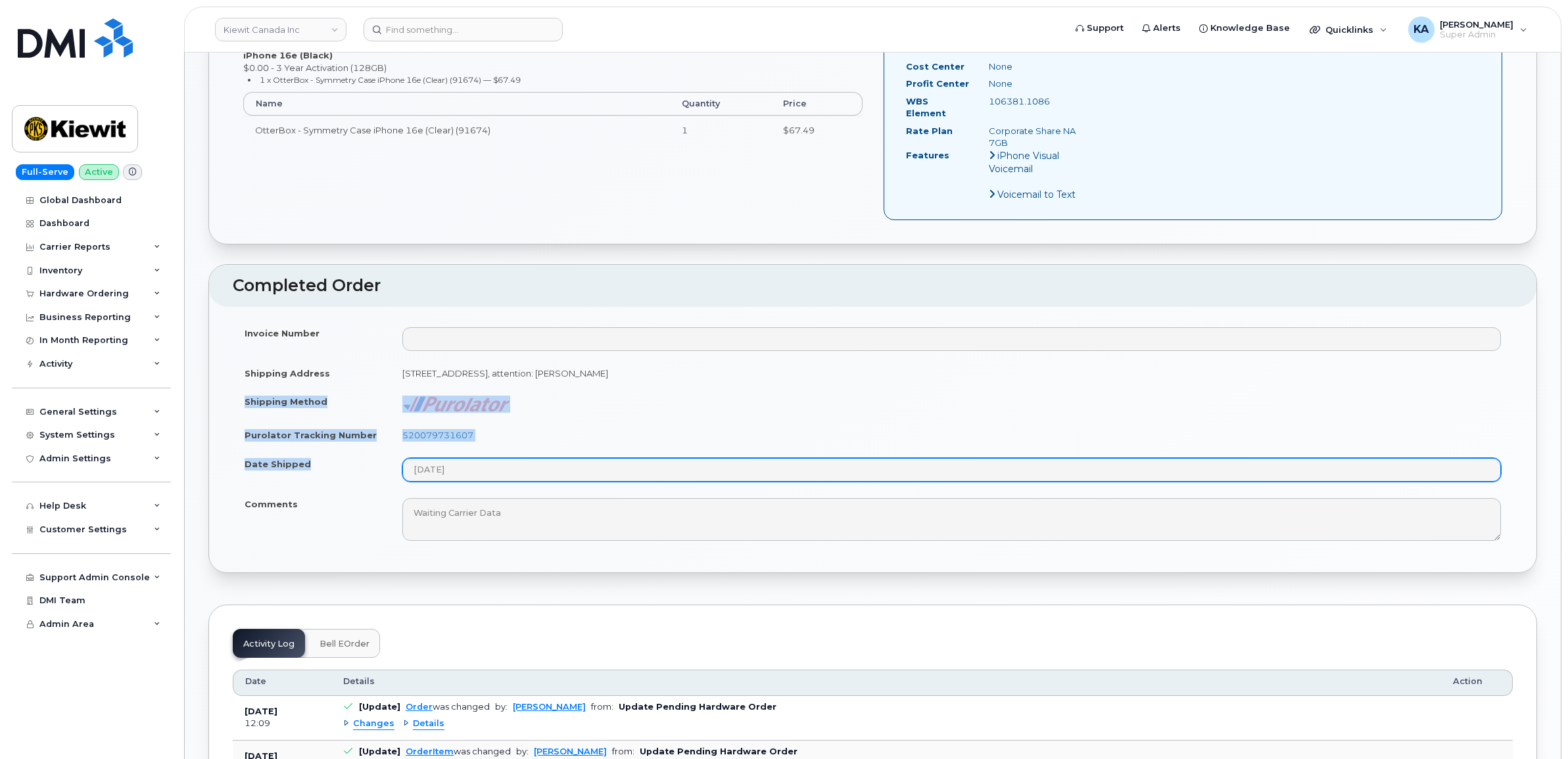
click at [475, 467] on tbody "Invoice Number Shipping Address [STREET_ADDRESS], attention: [PERSON_NAME] Ship…" at bounding box center [872, 434] width 1279 height 231
copy tbody "Shipping Method Purolator Tracking Number 520079731607 Date Shipped"
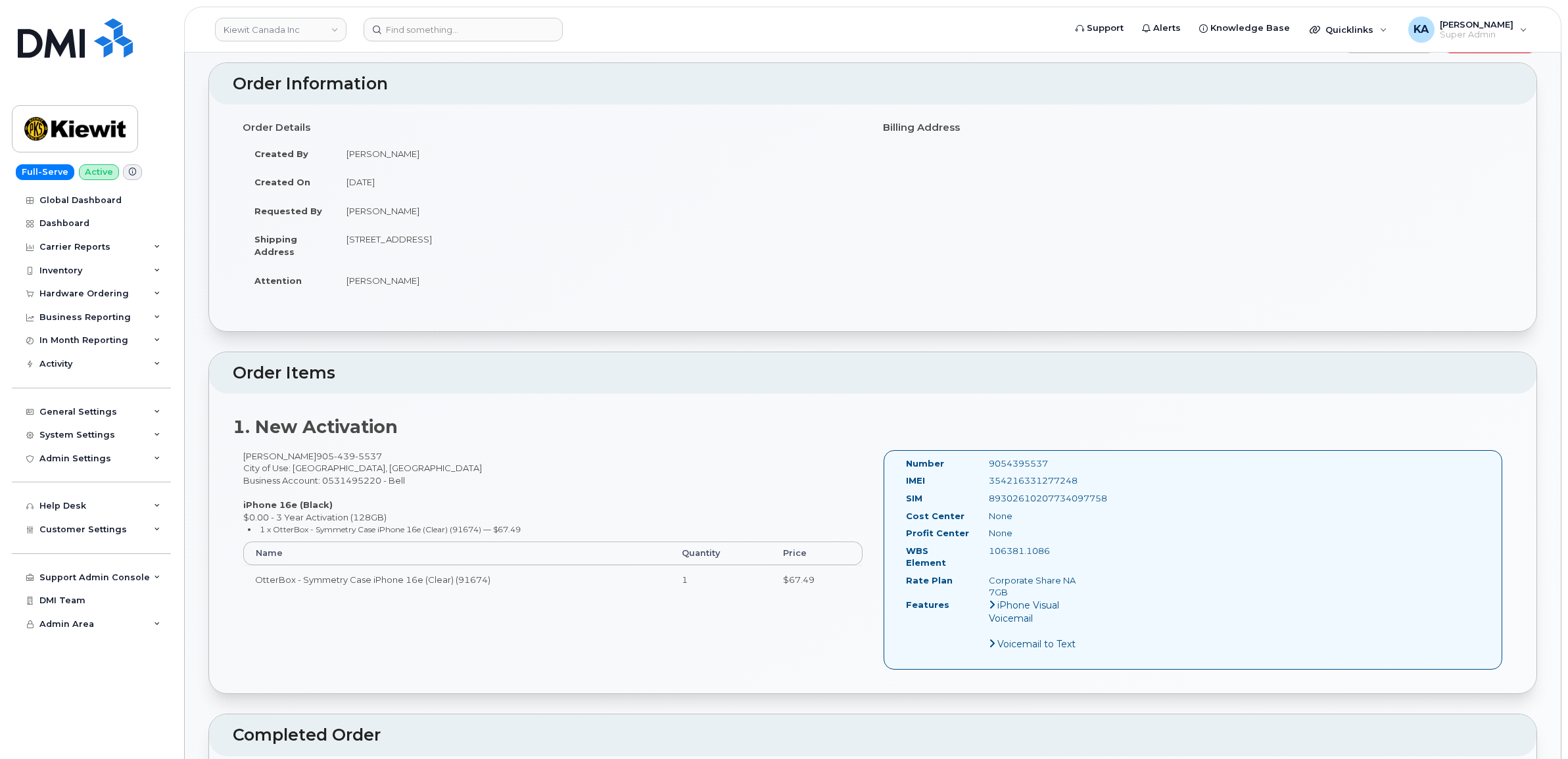
scroll to position [0, 0]
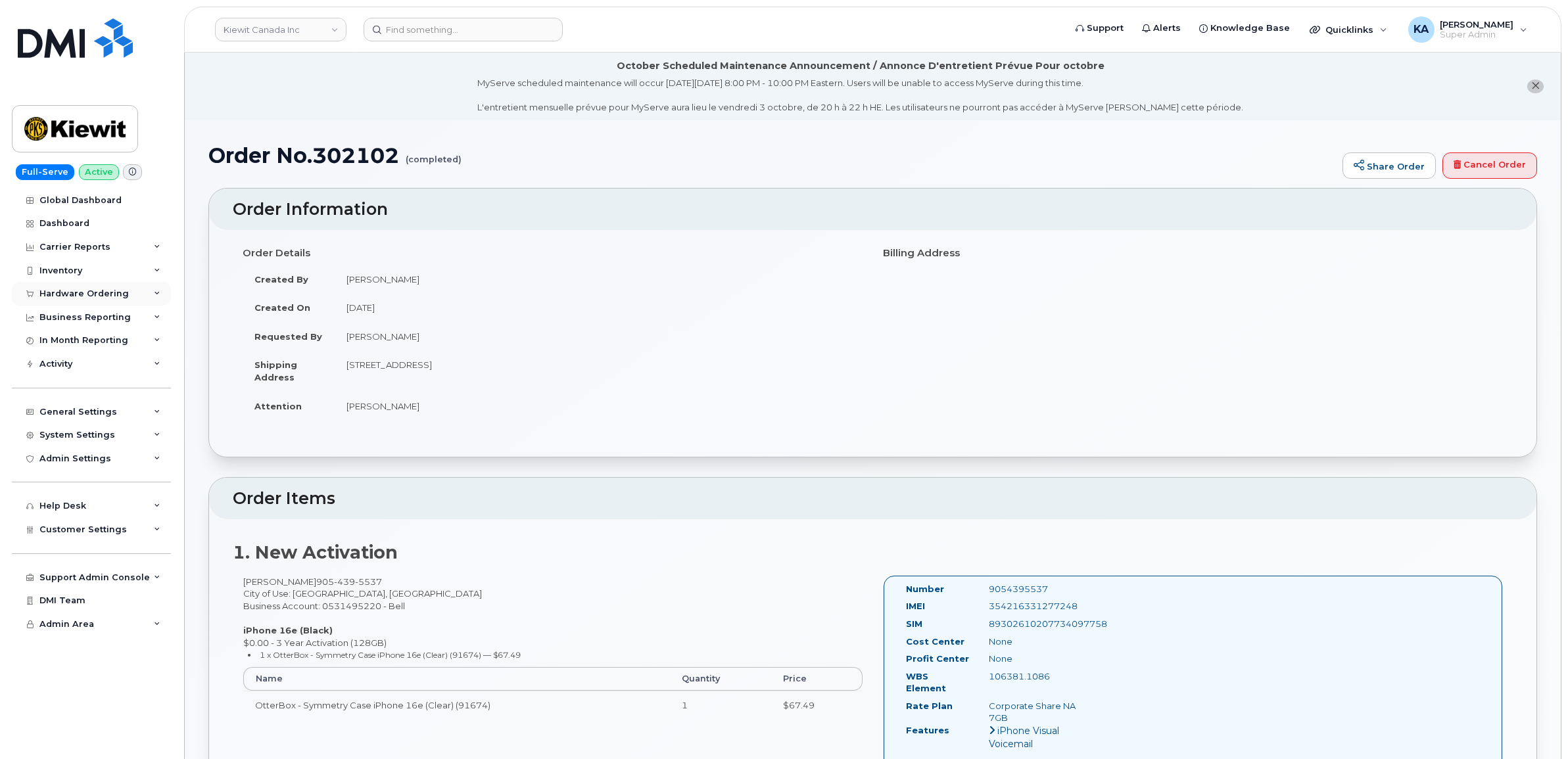
click at [104, 289] on div "Hardware Ordering" at bounding box center [91, 294] width 159 height 24
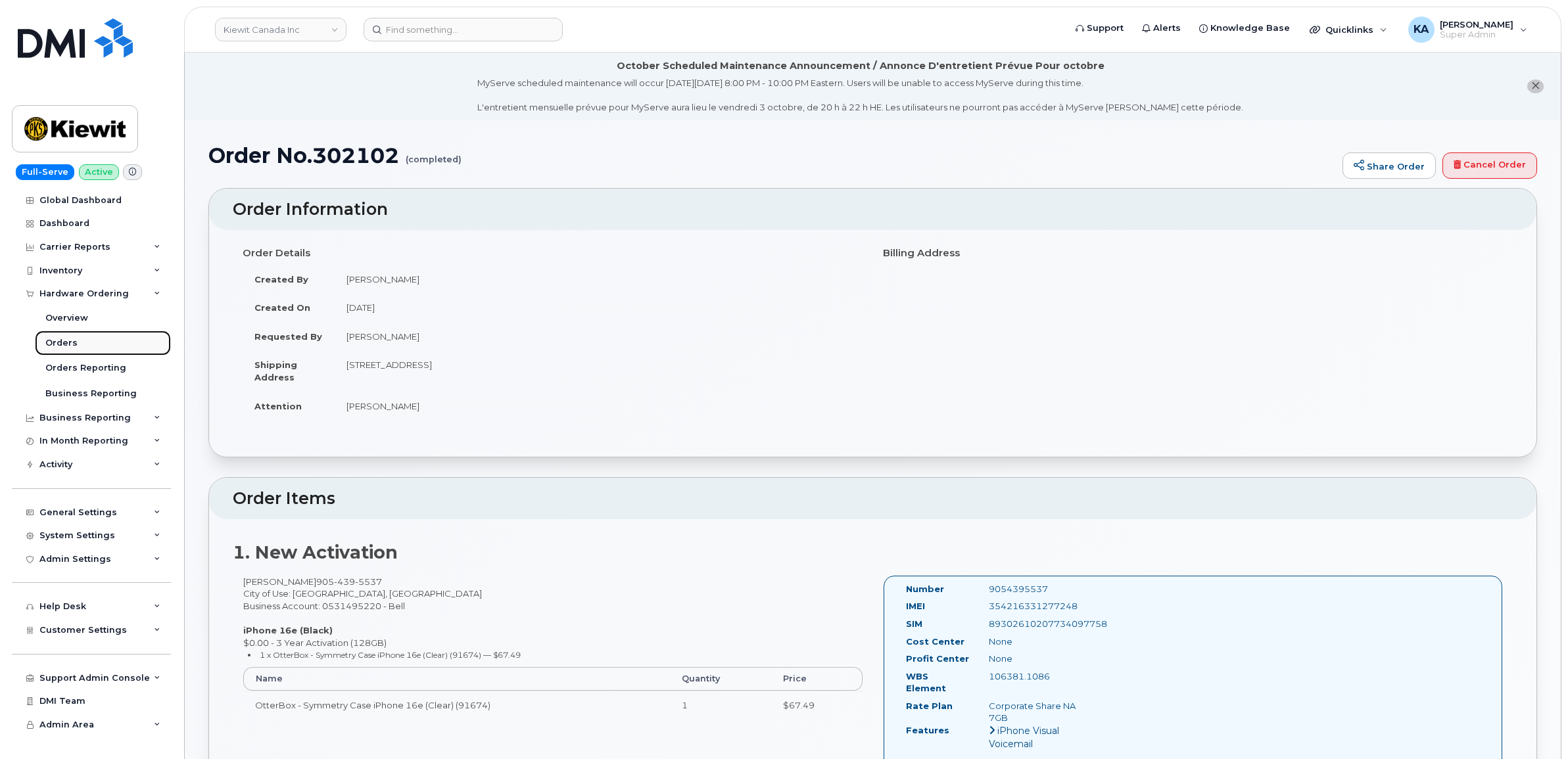
click at [57, 343] on div "Orders" at bounding box center [62, 343] width 33 height 12
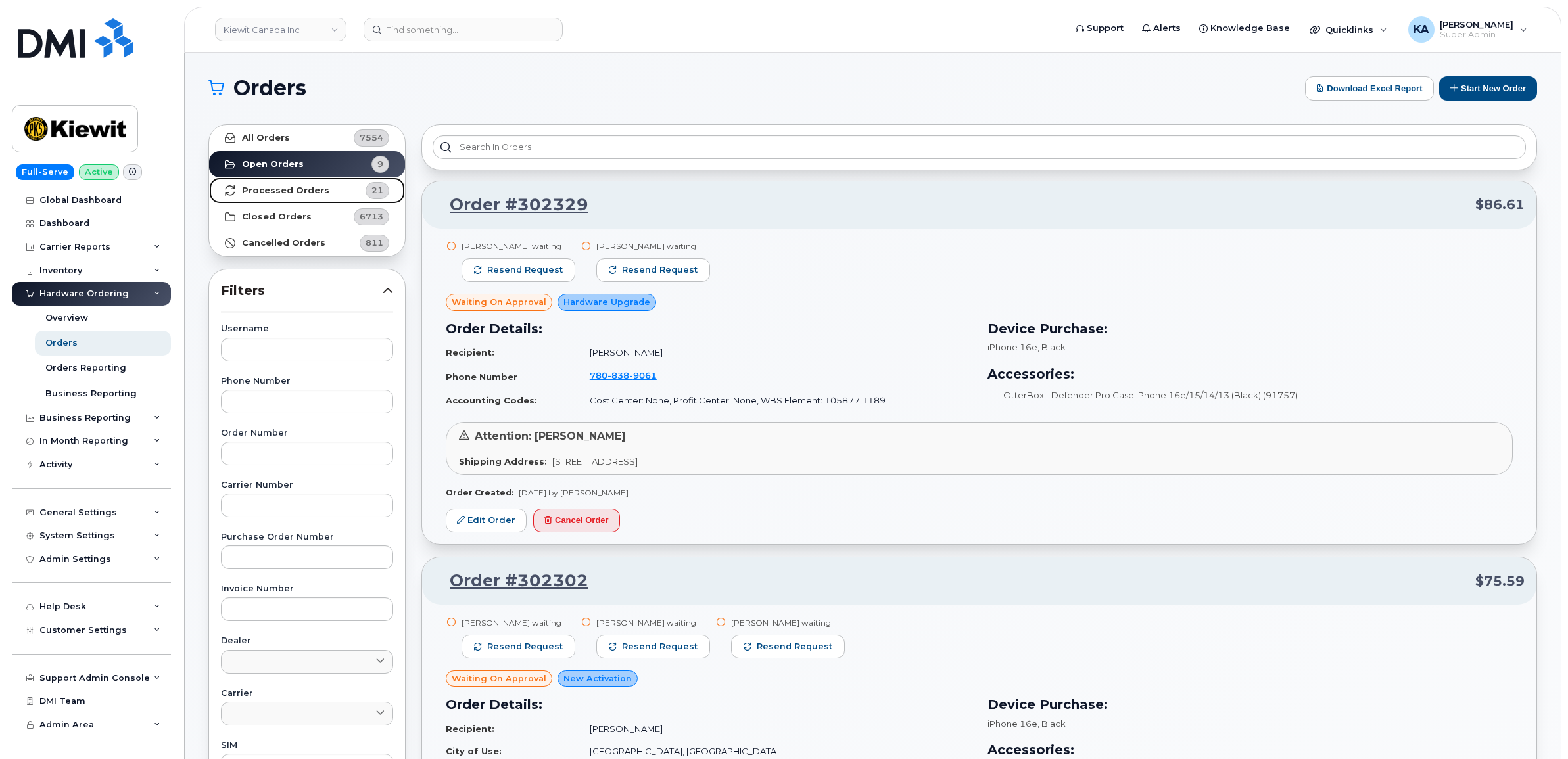
click at [266, 189] on strong "Processed Orders" at bounding box center [286, 191] width 88 height 10
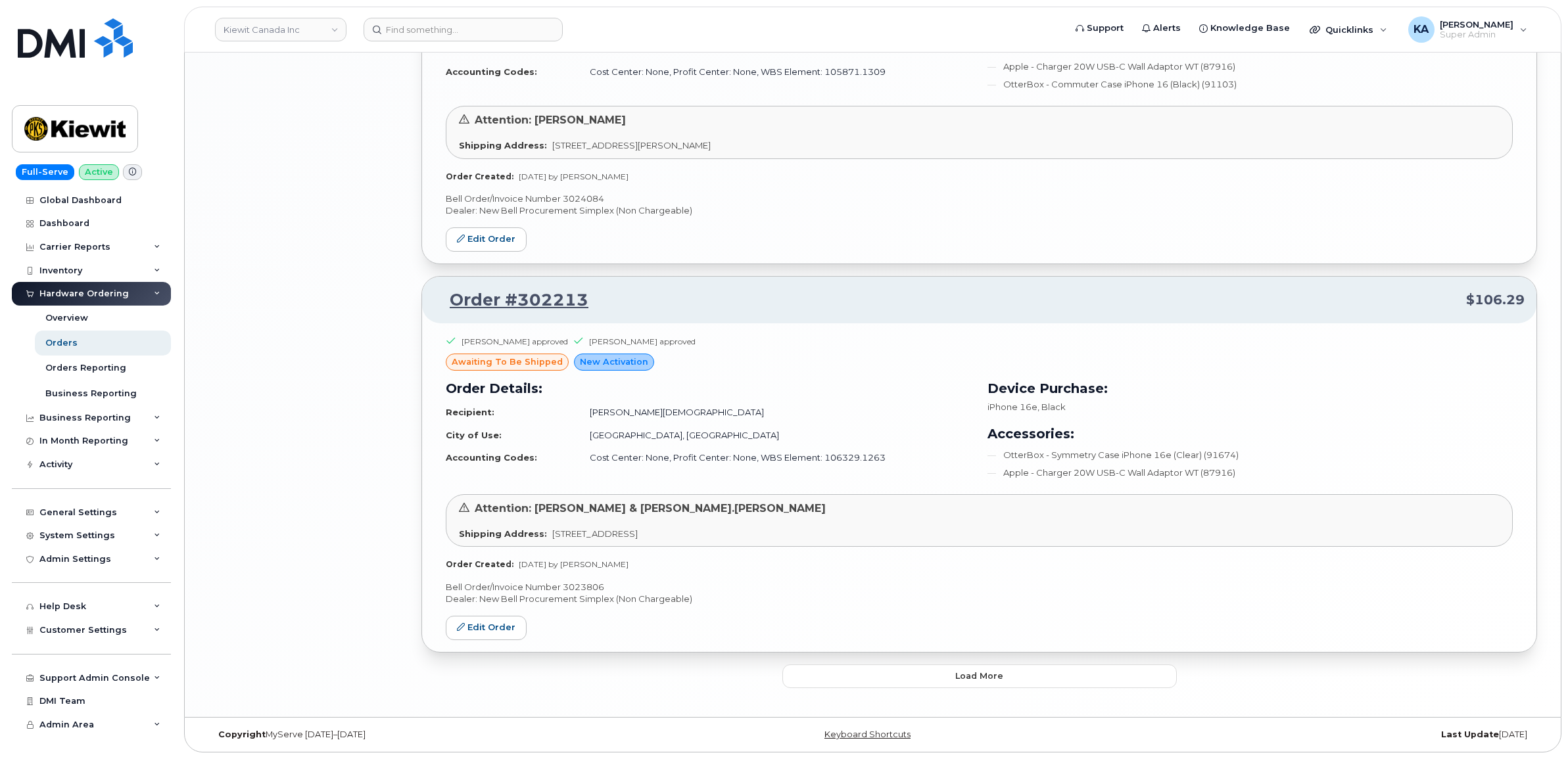
scroll to position [2505, 0]
click at [901, 677] on button "Load more" at bounding box center [979, 677] width 394 height 24
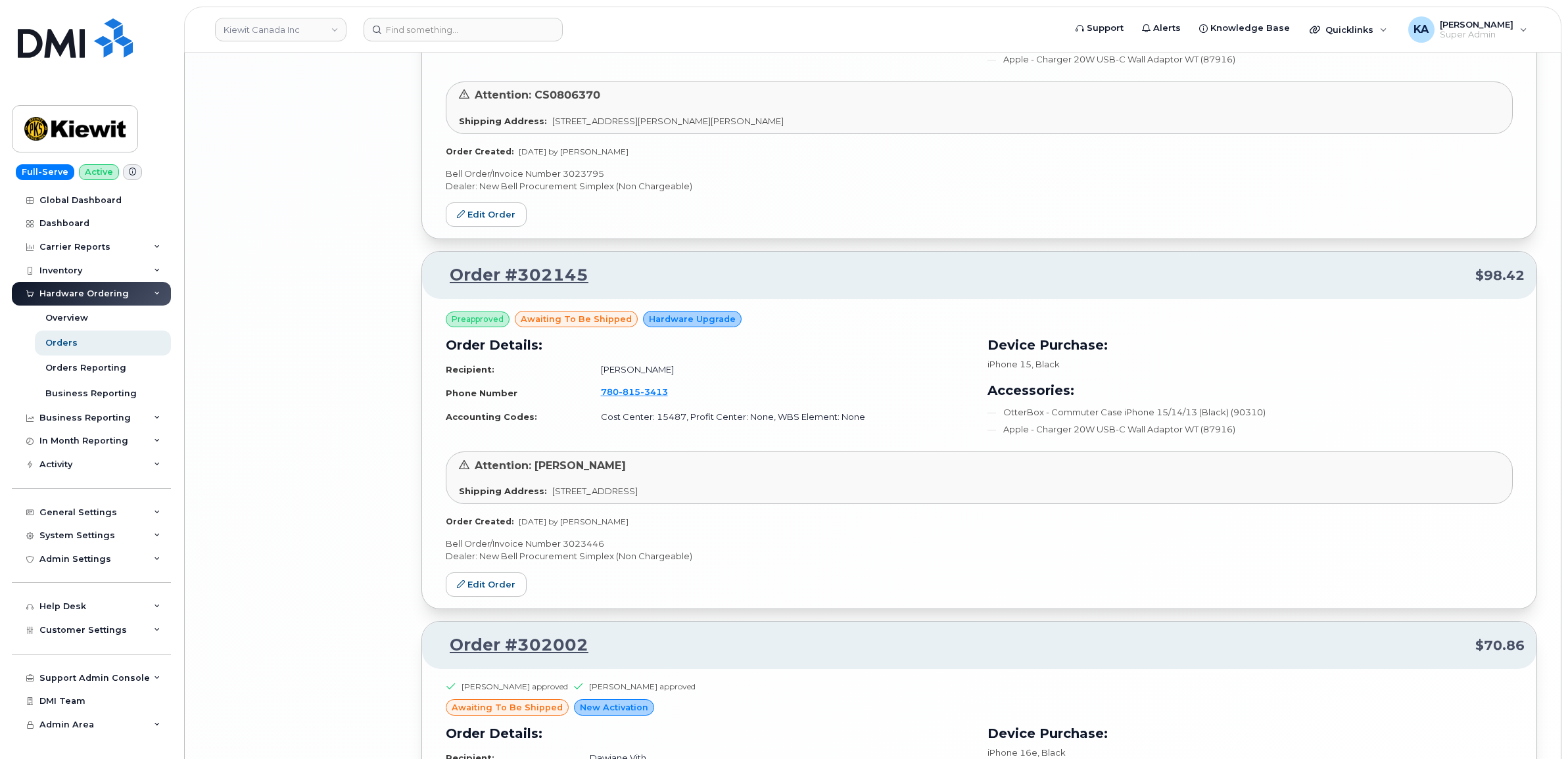
scroll to position [5215, 0]
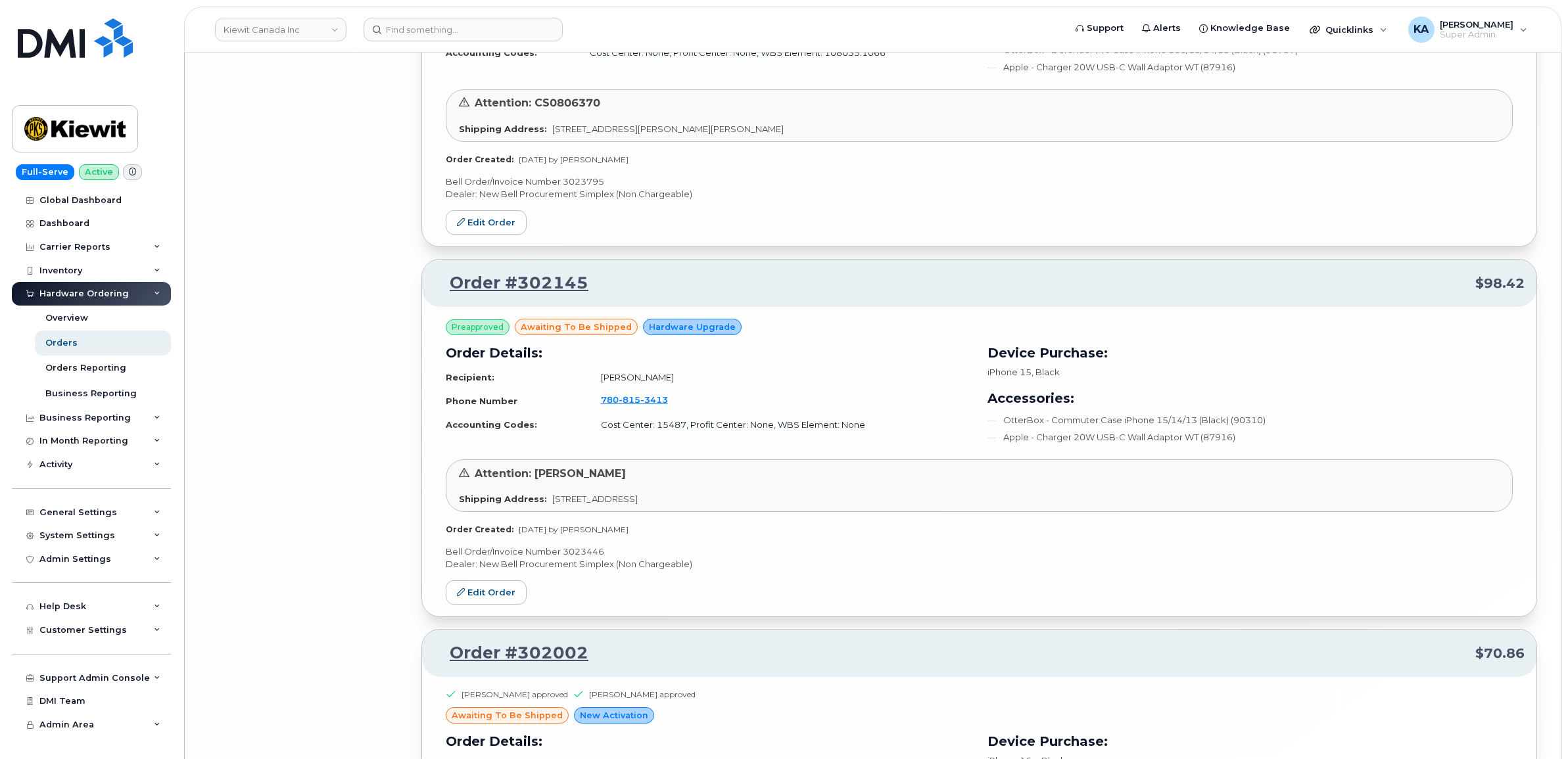
click at [573, 556] on p "Bell Order/Invoice Number 3023446" at bounding box center [979, 551] width 1067 height 13
copy p "3023446"
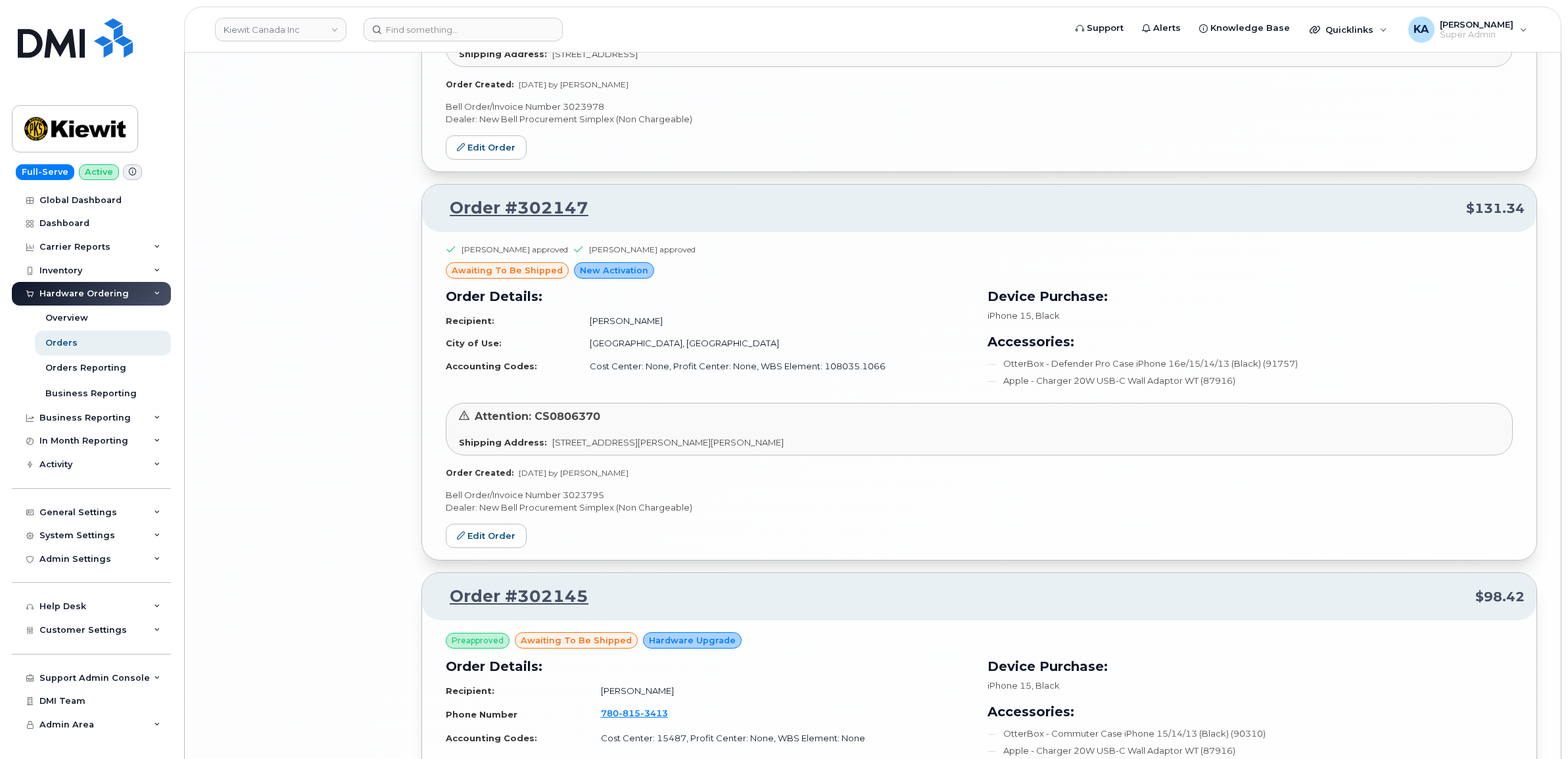
scroll to position [4887, 0]
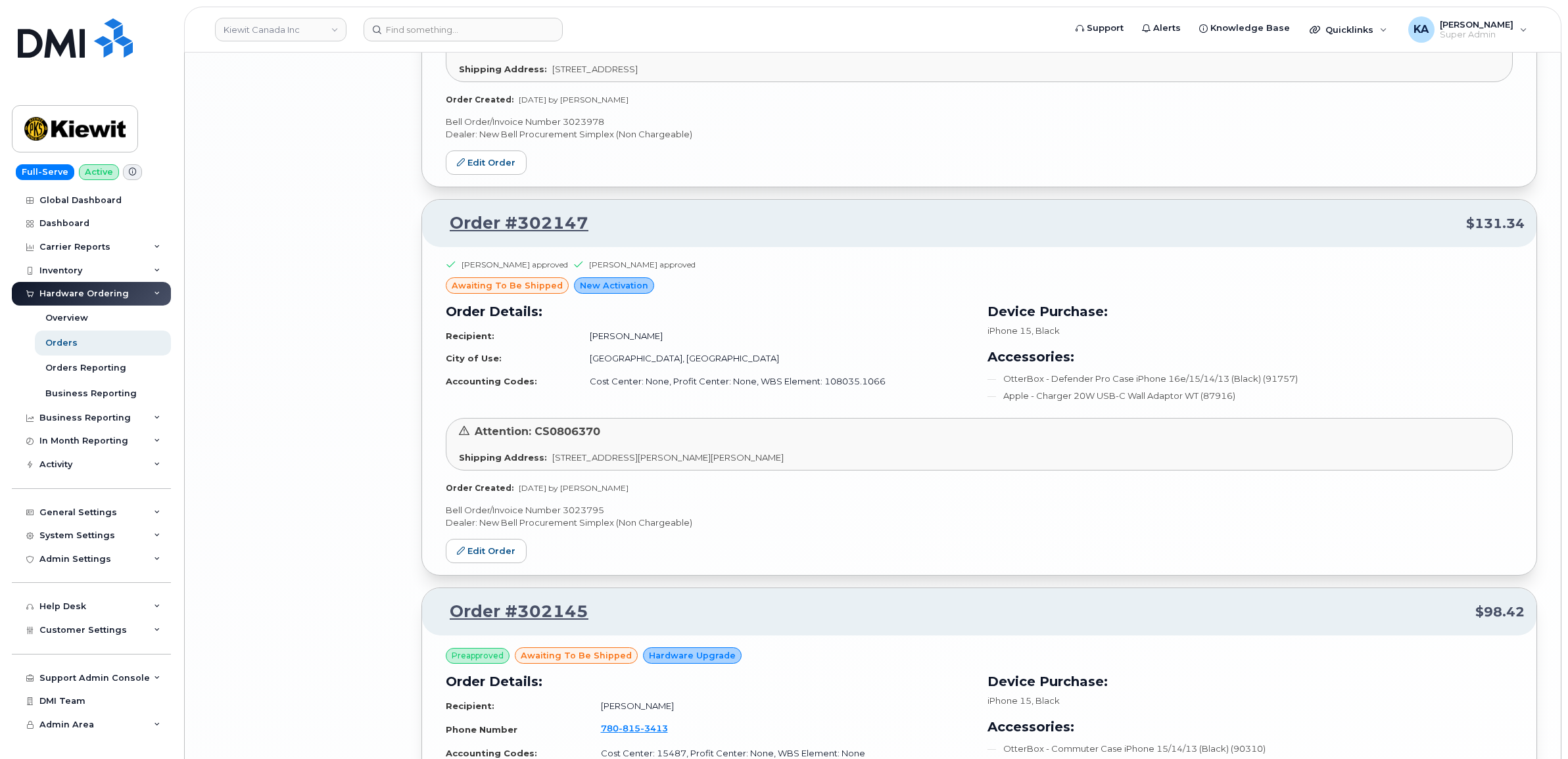
click at [574, 517] on p "Bell Order/Invoice Number 3023795" at bounding box center [979, 510] width 1067 height 13
copy p "3023795"
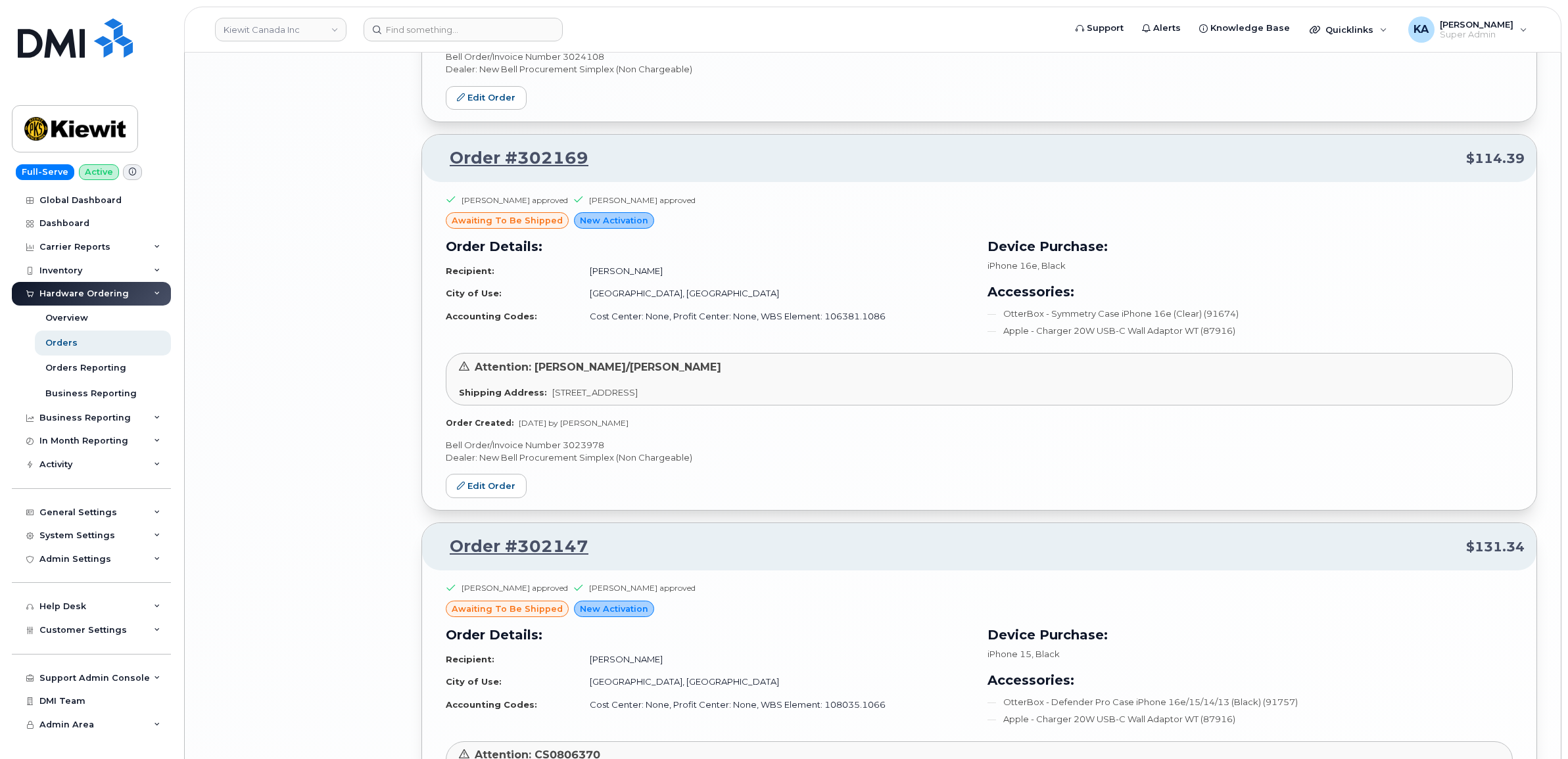
scroll to position [4558, 0]
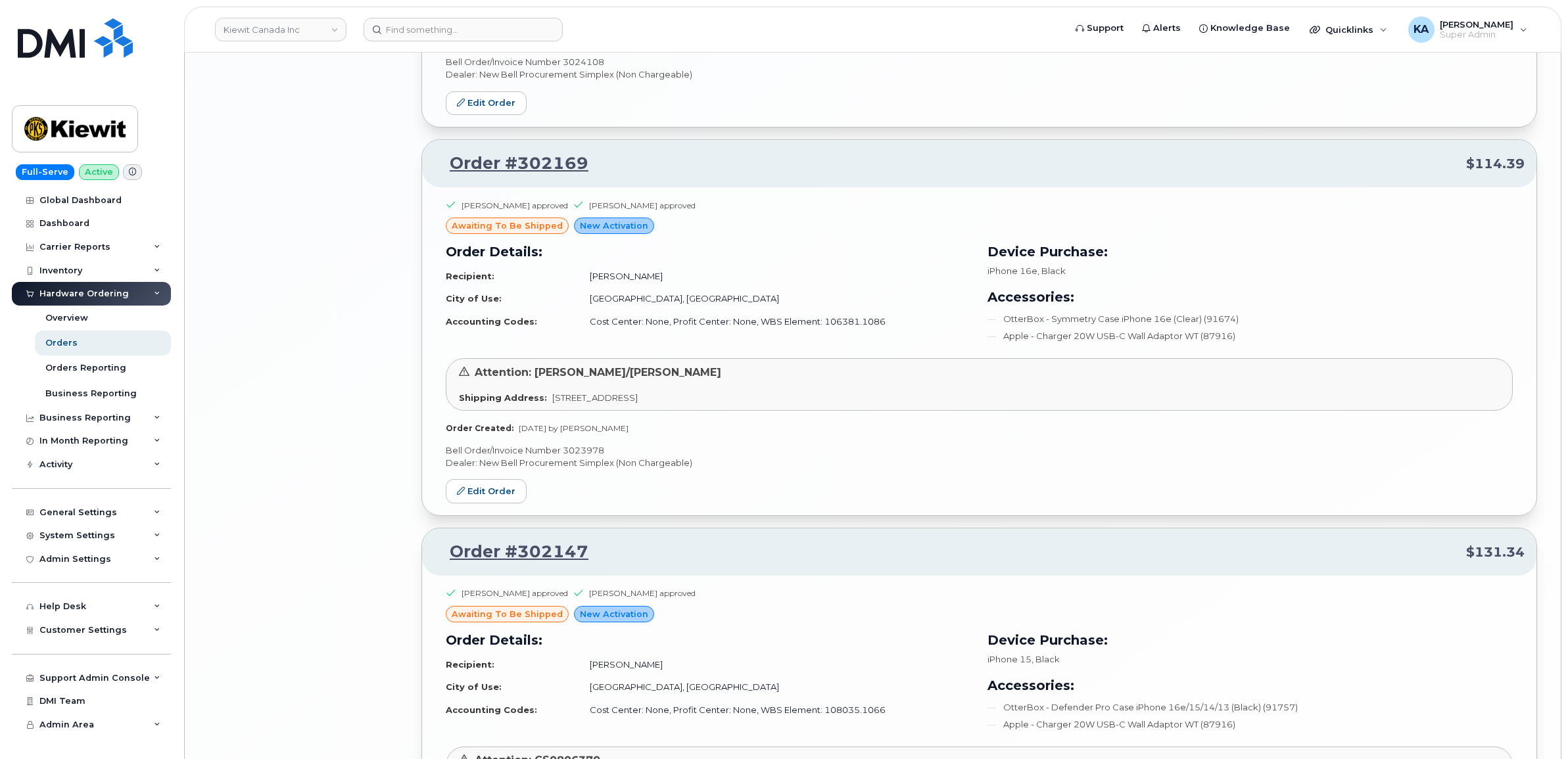
click at [590, 457] on p "Bell Order/Invoice Number 3023978" at bounding box center [979, 450] width 1067 height 13
copy p "3023978"
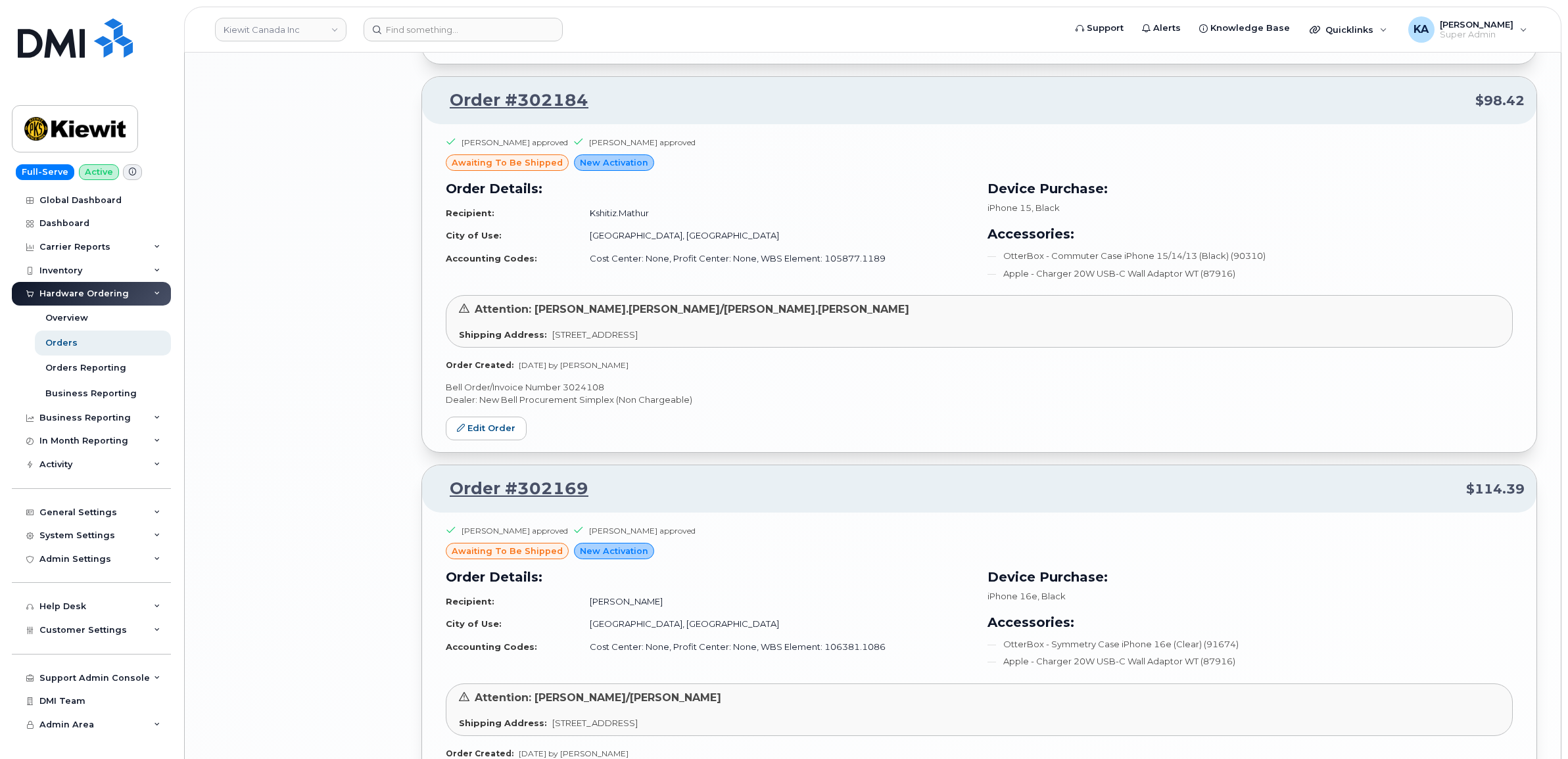
scroll to position [4229, 0]
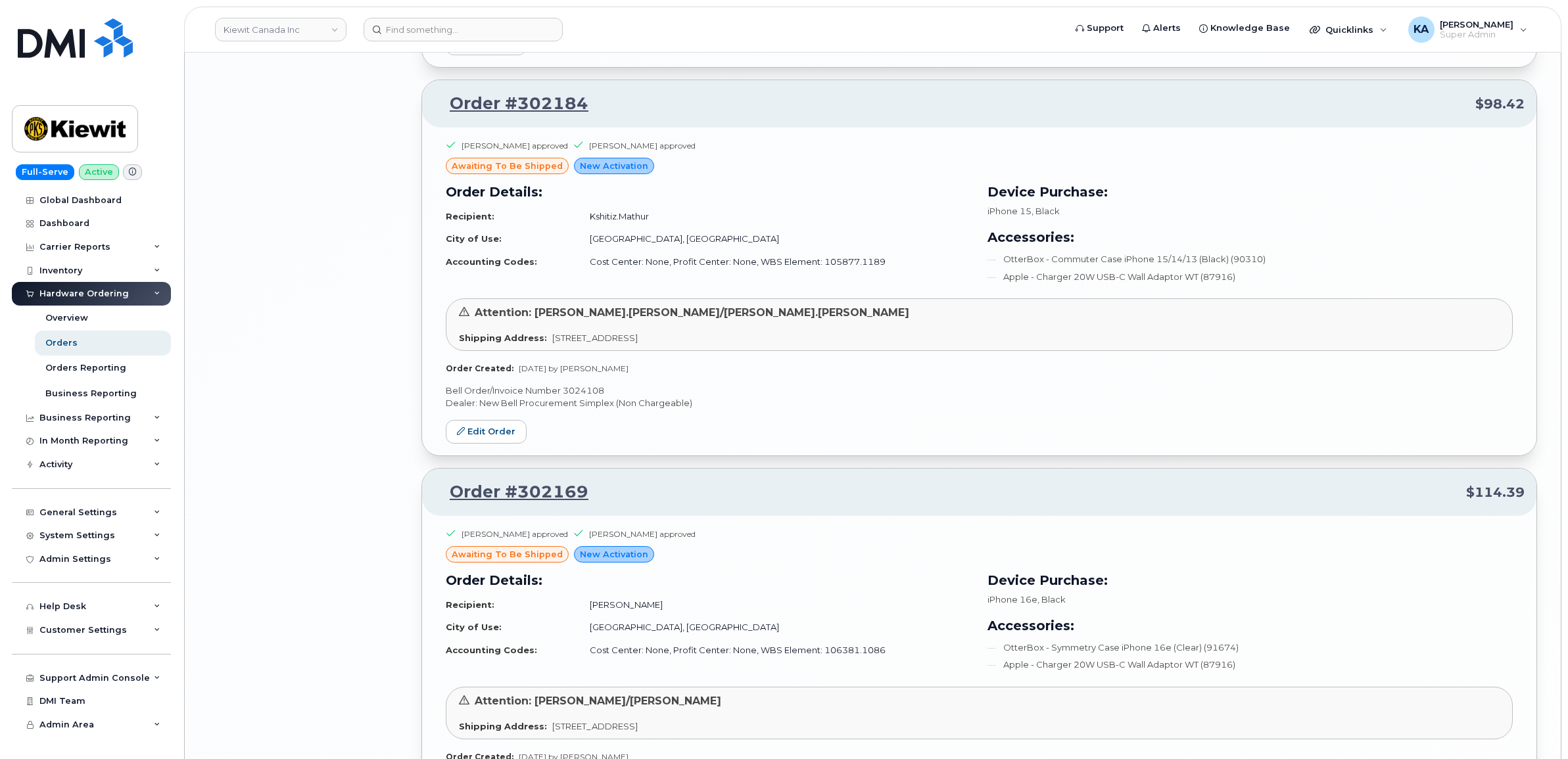
click at [586, 397] on p "Bell Order/Invoice Number 3024108" at bounding box center [979, 391] width 1067 height 13
copy p "3024108"
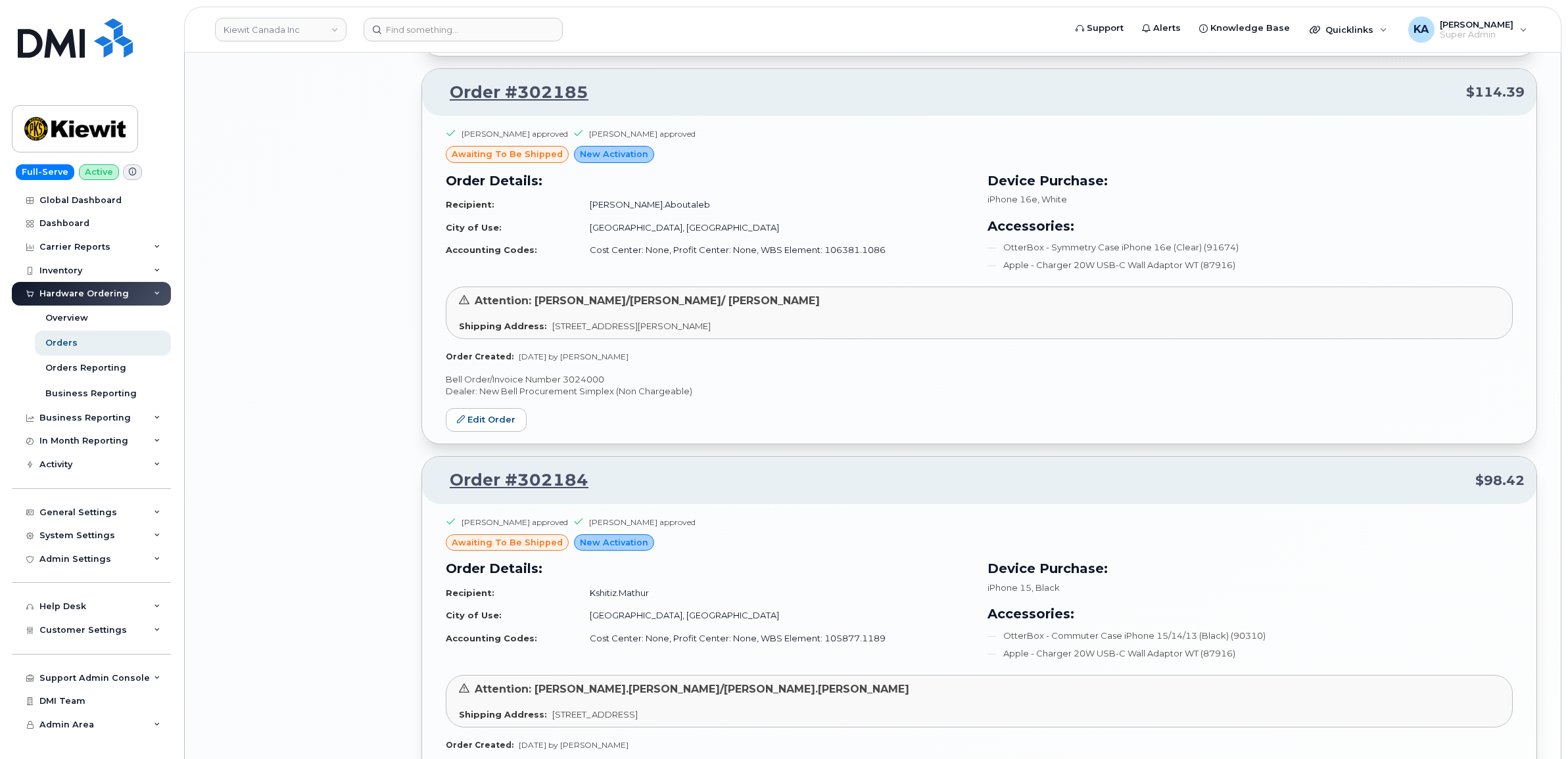
scroll to position [3819, 0]
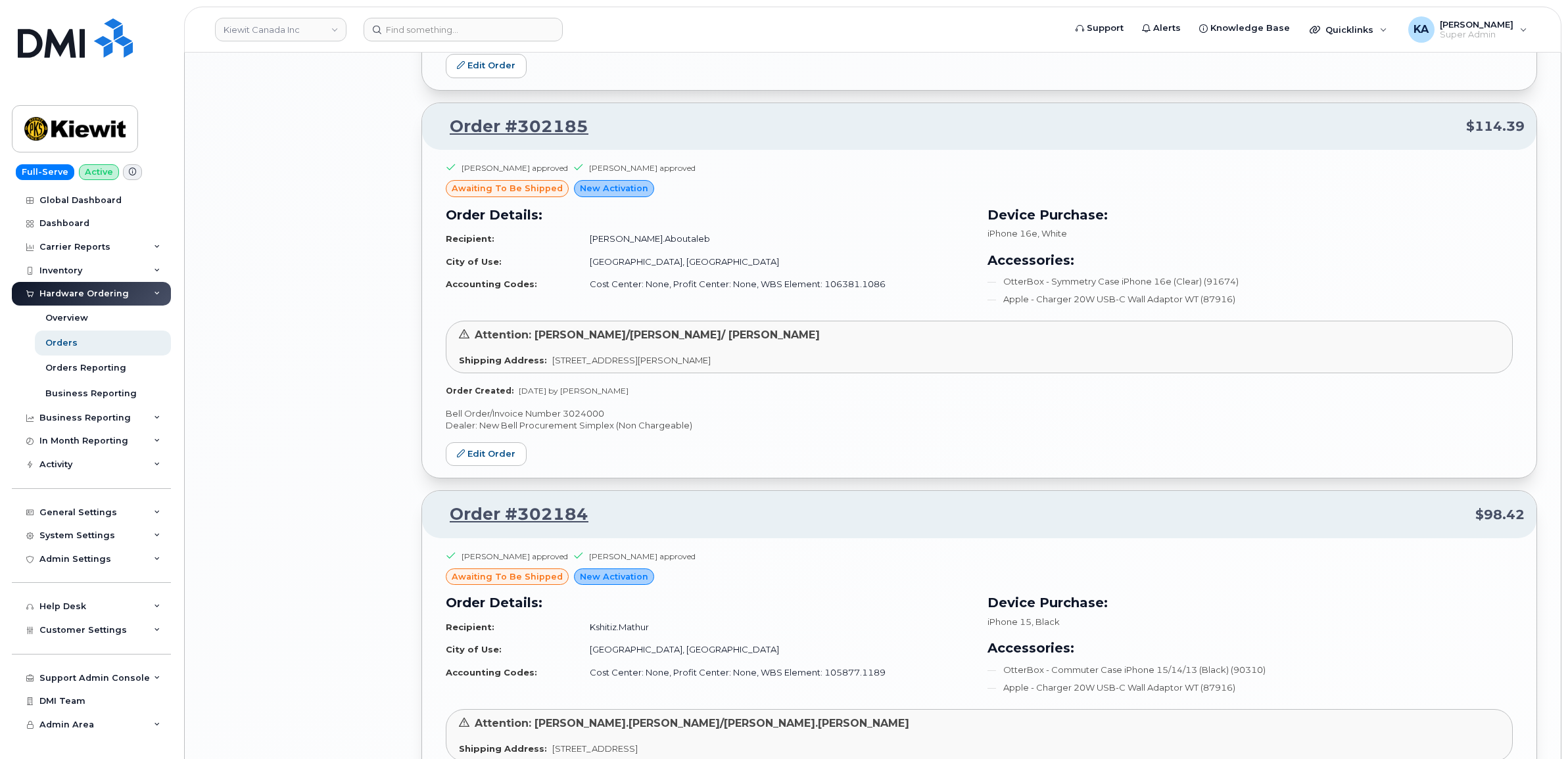
click at [580, 420] on p "Bell Order/Invoice Number 3024000" at bounding box center [979, 414] width 1067 height 13
copy p "3024000"
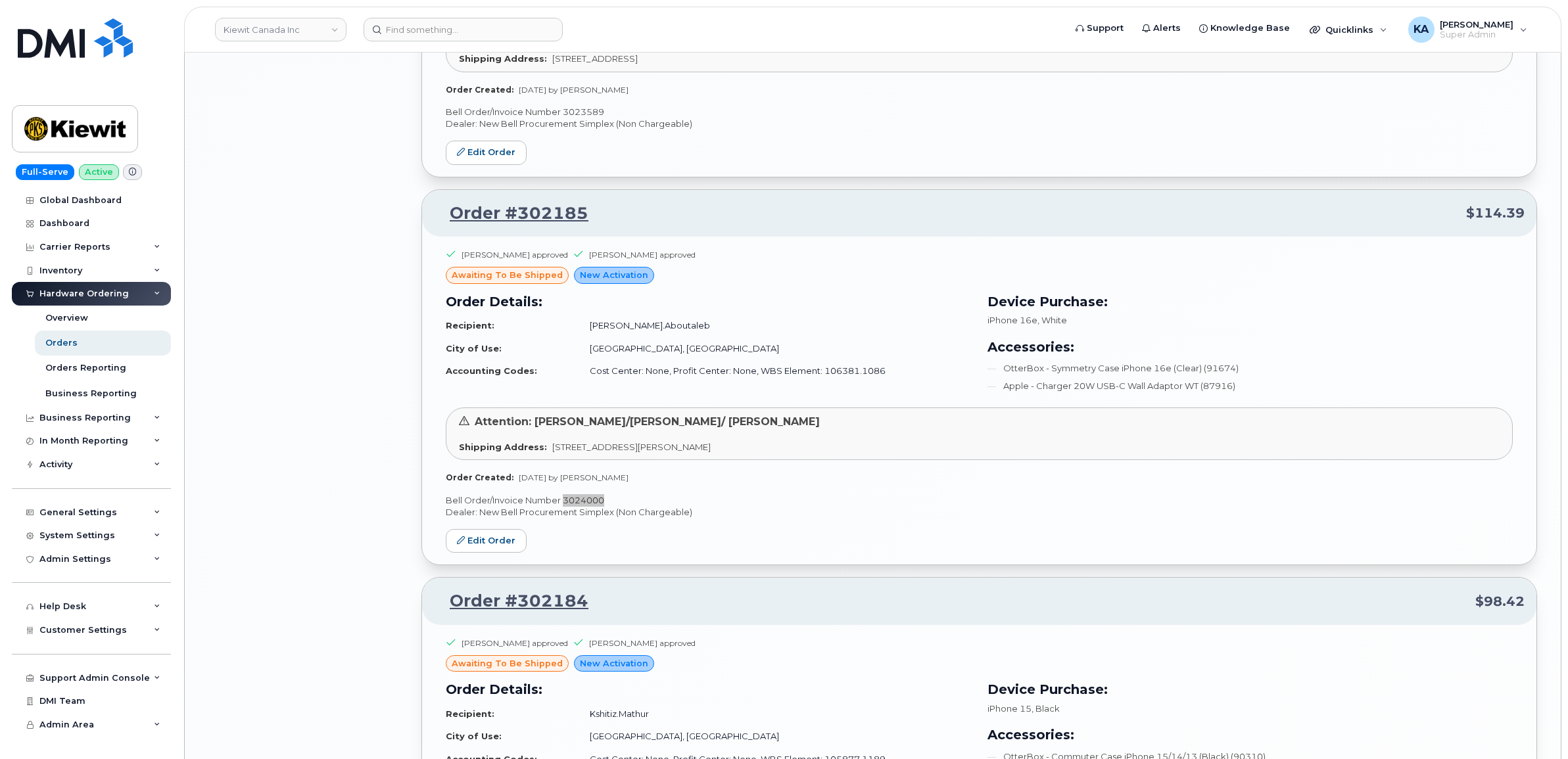
scroll to position [3490, 0]
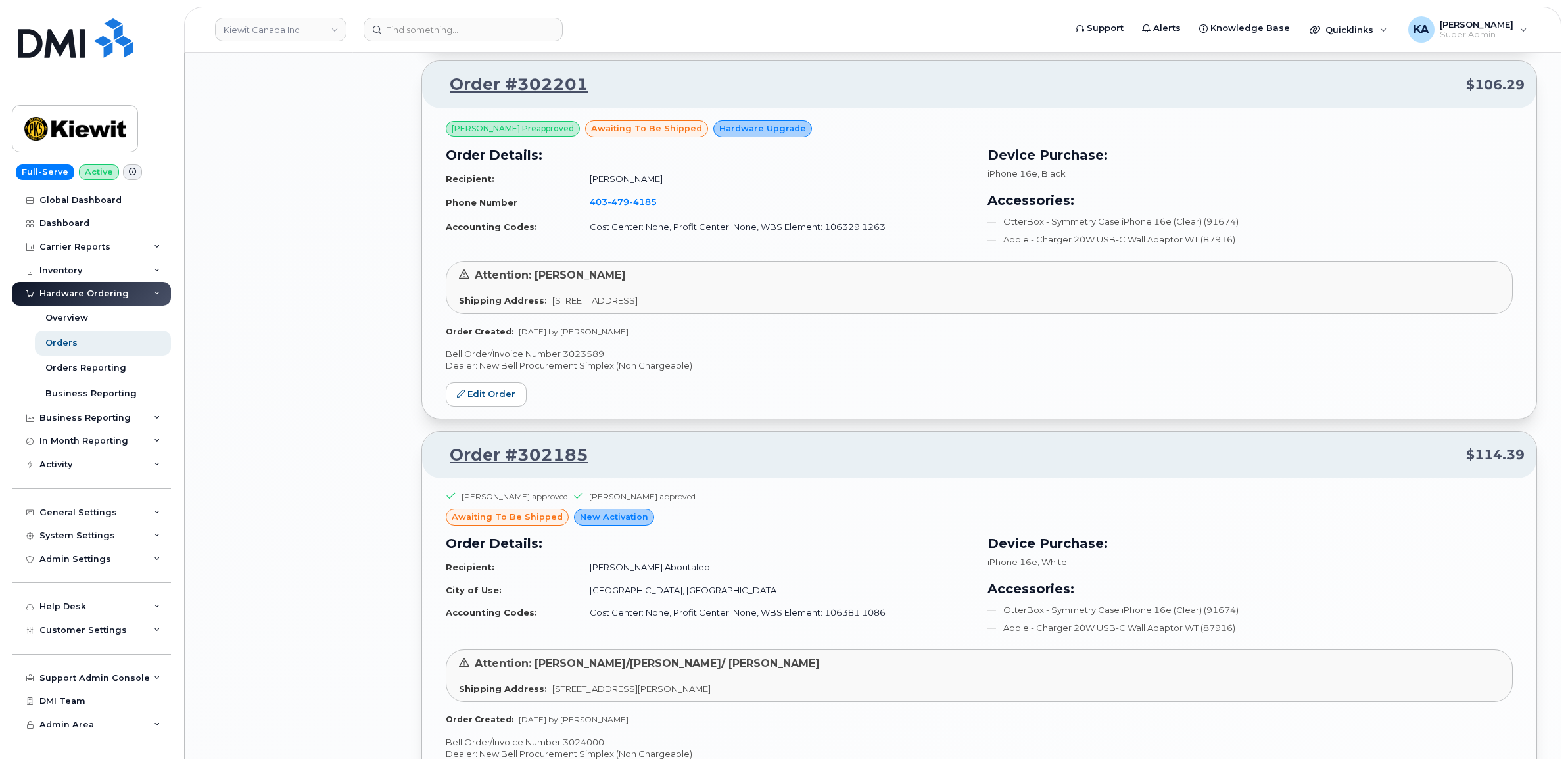
click at [581, 357] on p "Bell Order/Invoice Number 3023589" at bounding box center [979, 354] width 1067 height 13
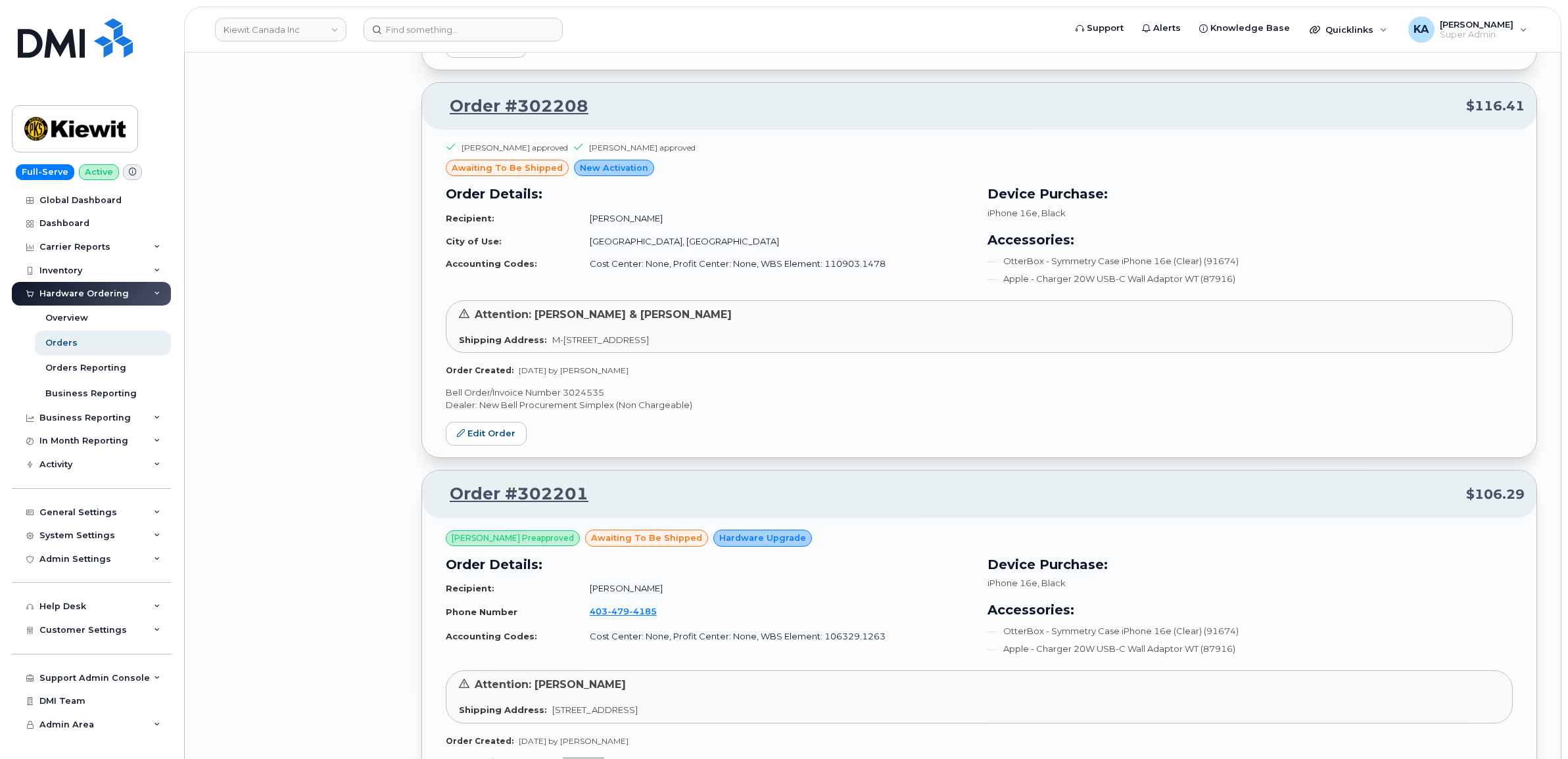
scroll to position [3080, 0]
click at [593, 398] on p "Bell Order/Invoice Number 3024535" at bounding box center [979, 394] width 1067 height 13
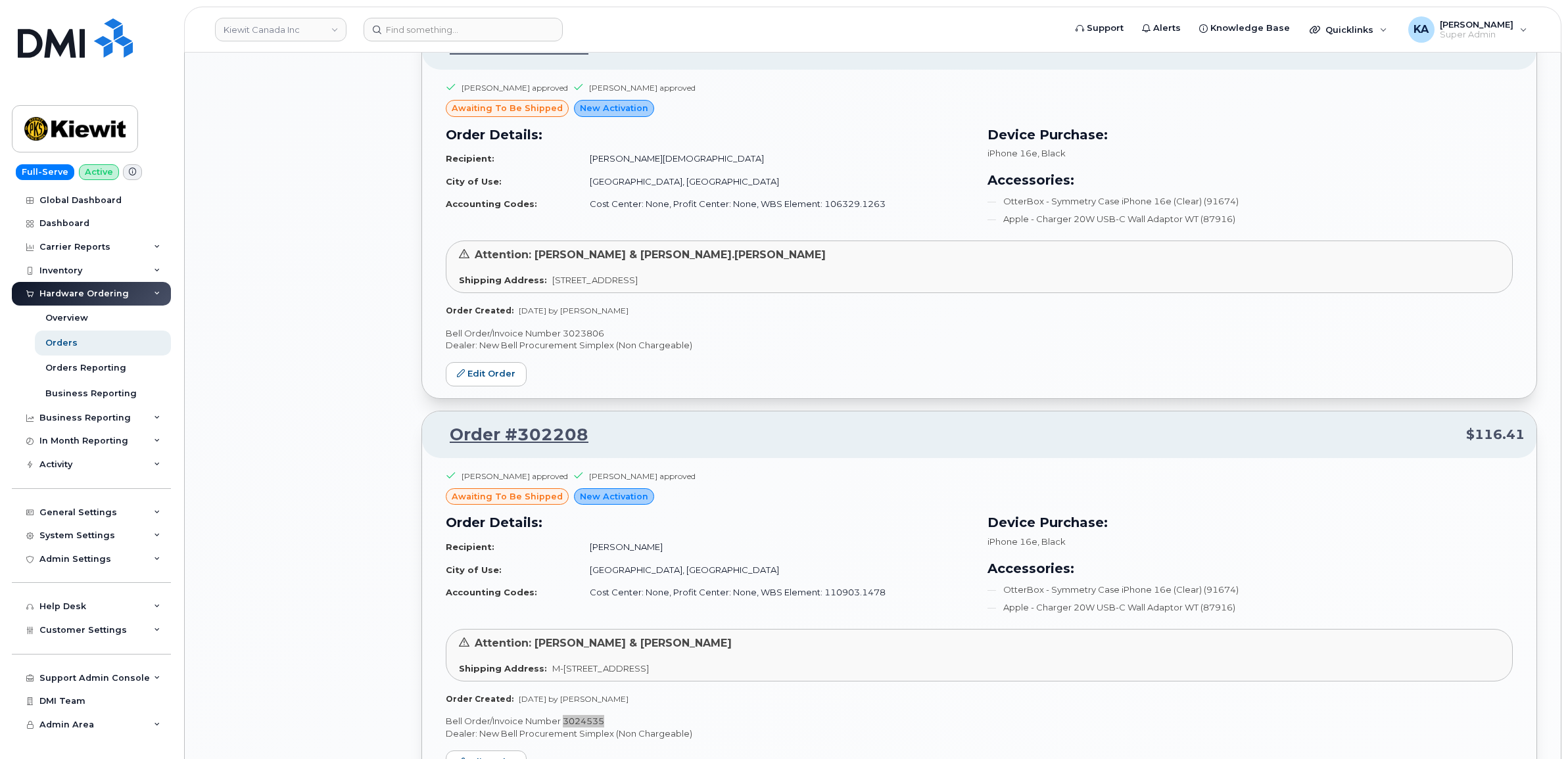
scroll to position [2751, 0]
click at [590, 333] on p "Bell Order/Invoice Number 3023806" at bounding box center [979, 335] width 1067 height 13
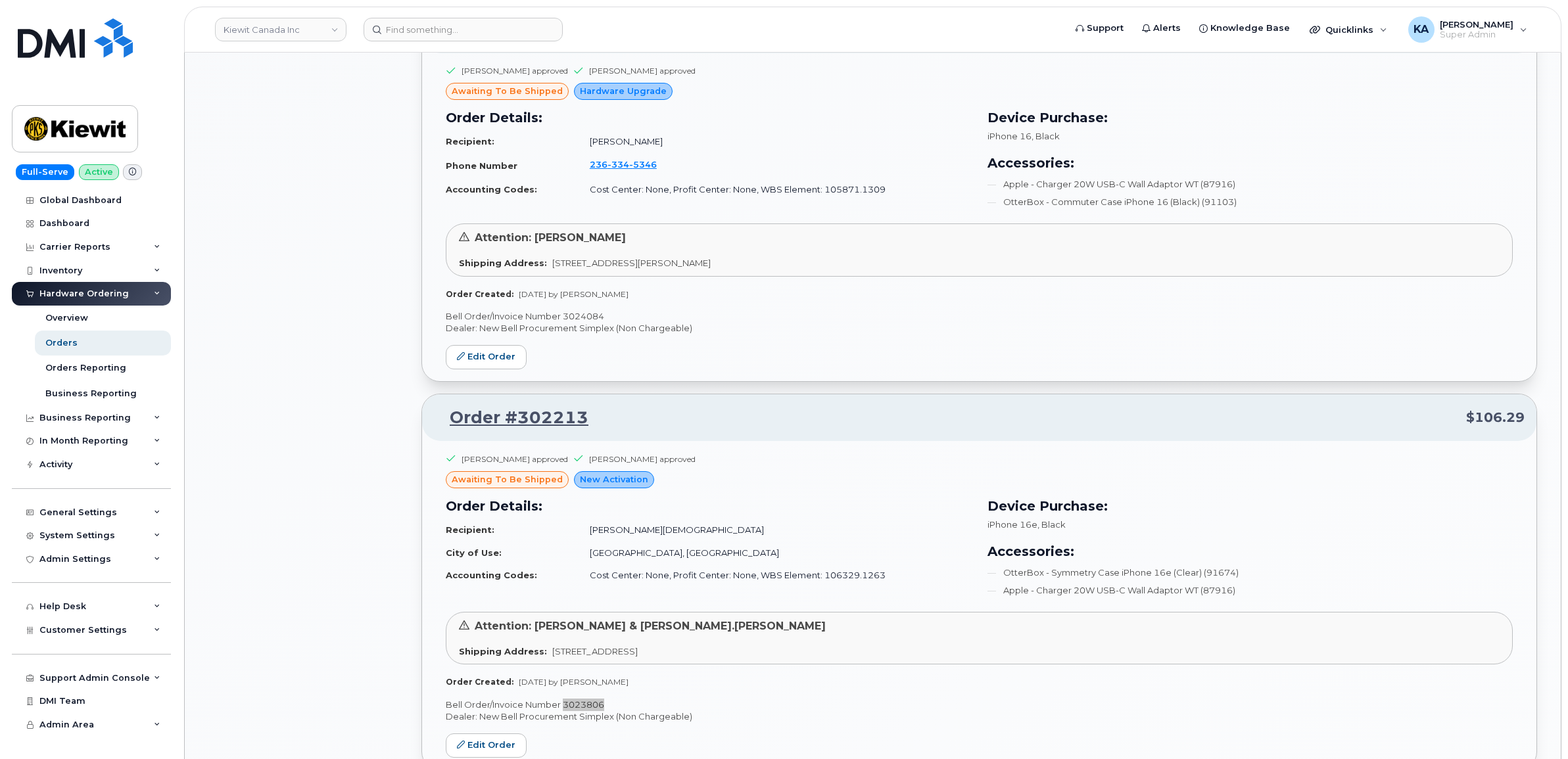
scroll to position [2340, 0]
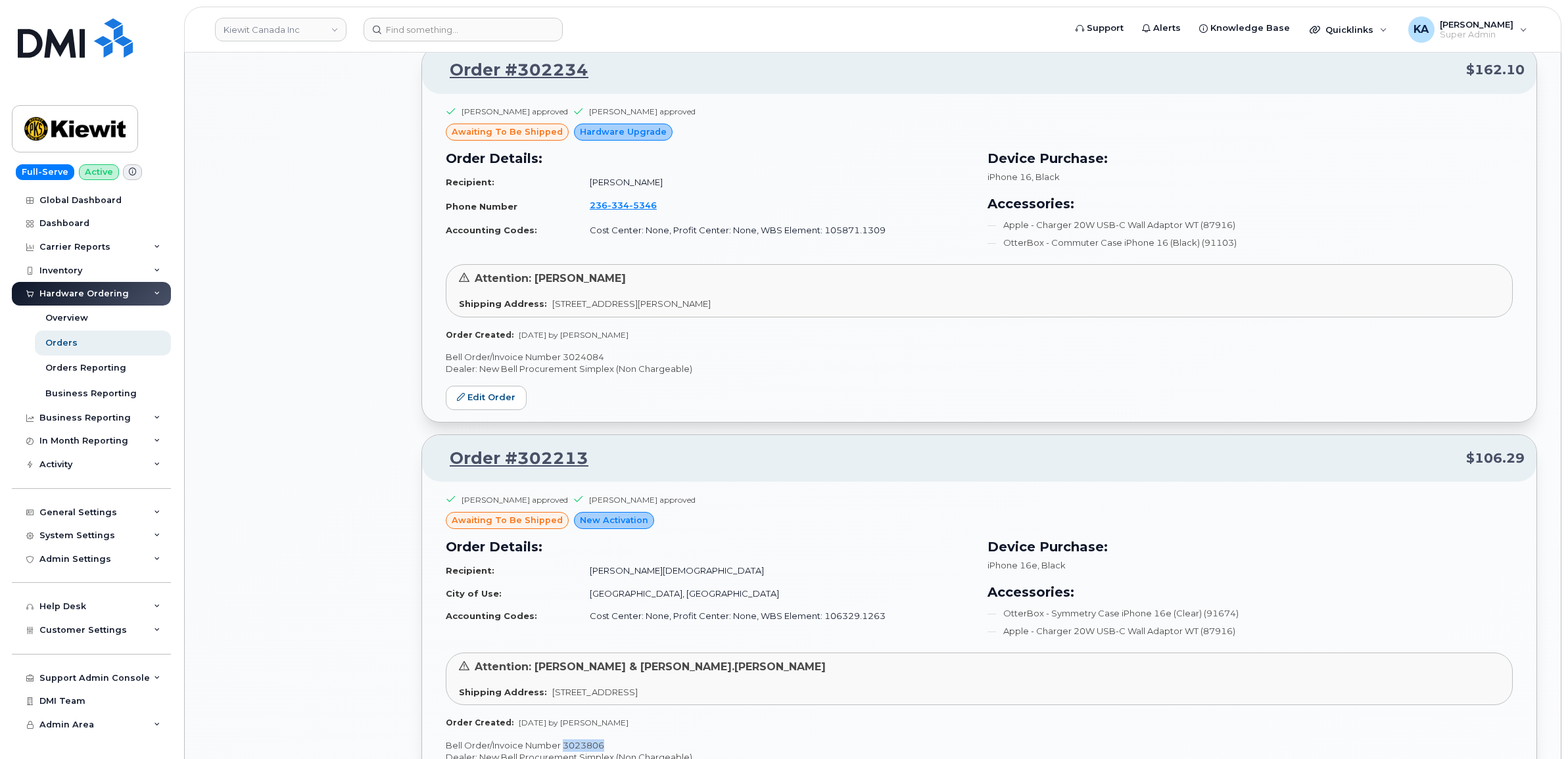
click at [585, 361] on p "Bell Order/Invoice Number 3024084" at bounding box center [979, 357] width 1067 height 13
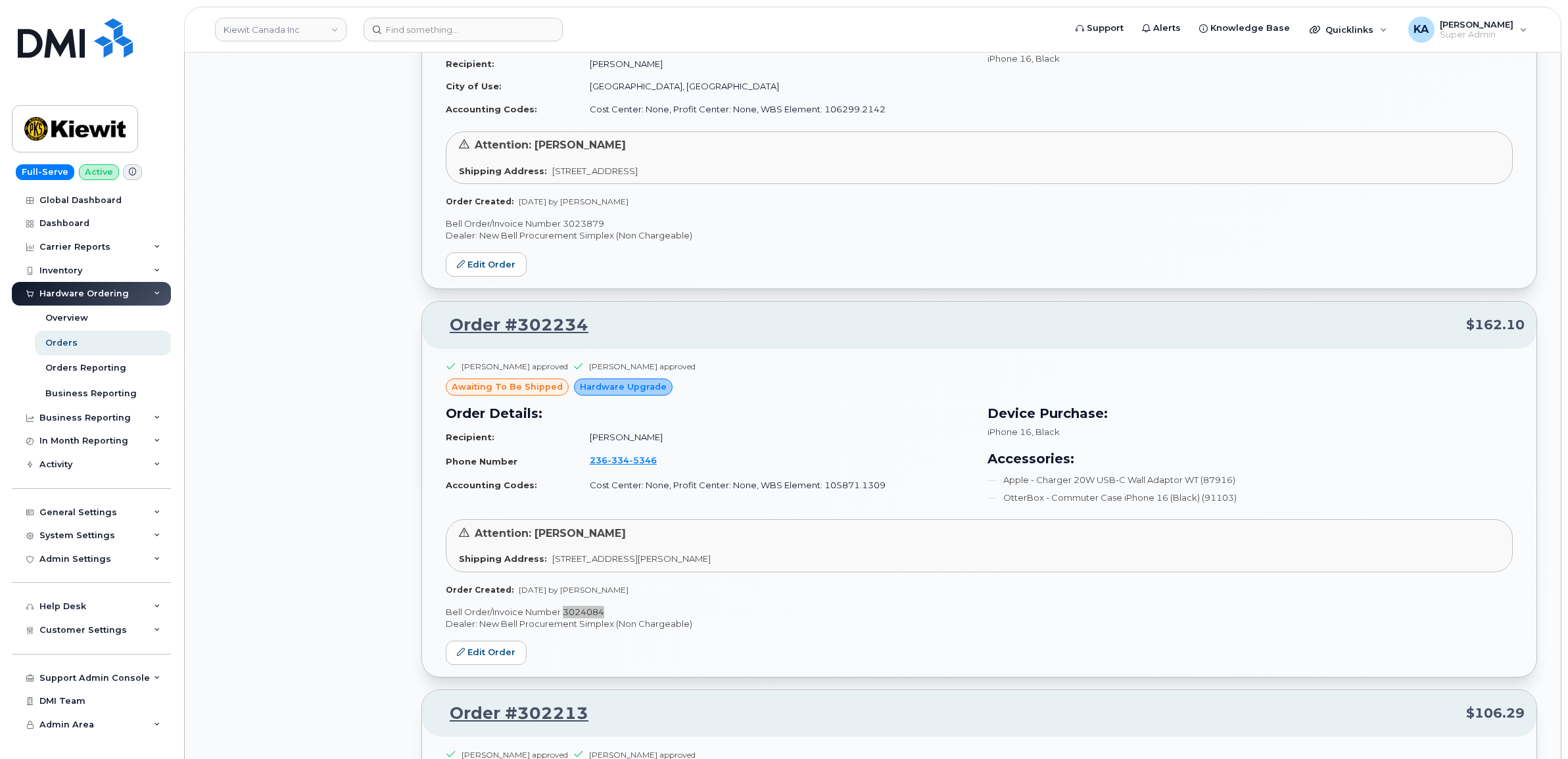
scroll to position [2012, 0]
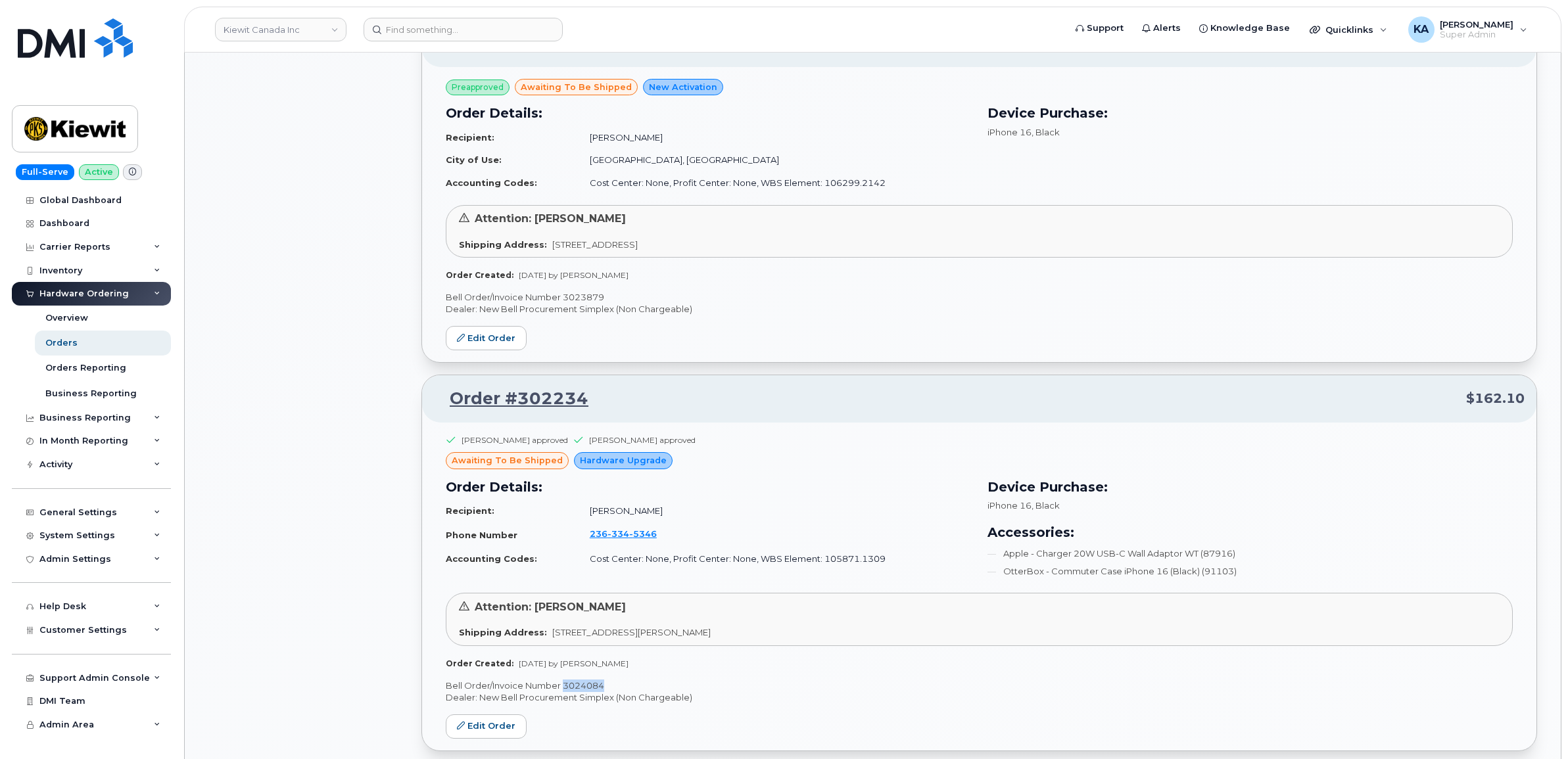
click at [587, 293] on div "Preapproved awaiting to be shipped New Activation Order Details: Recipient: Chr…" at bounding box center [979, 215] width 1115 height 295
click at [586, 294] on div "Preapproved awaiting to be shipped New Activation Order Details: Recipient: Chr…" at bounding box center [979, 215] width 1115 height 295
click at [631, 294] on p "Bell Order/Invoice Number 3023879" at bounding box center [979, 297] width 1067 height 13
click at [593, 294] on p "Bell Order/Invoice Number 3023879" at bounding box center [979, 297] width 1067 height 13
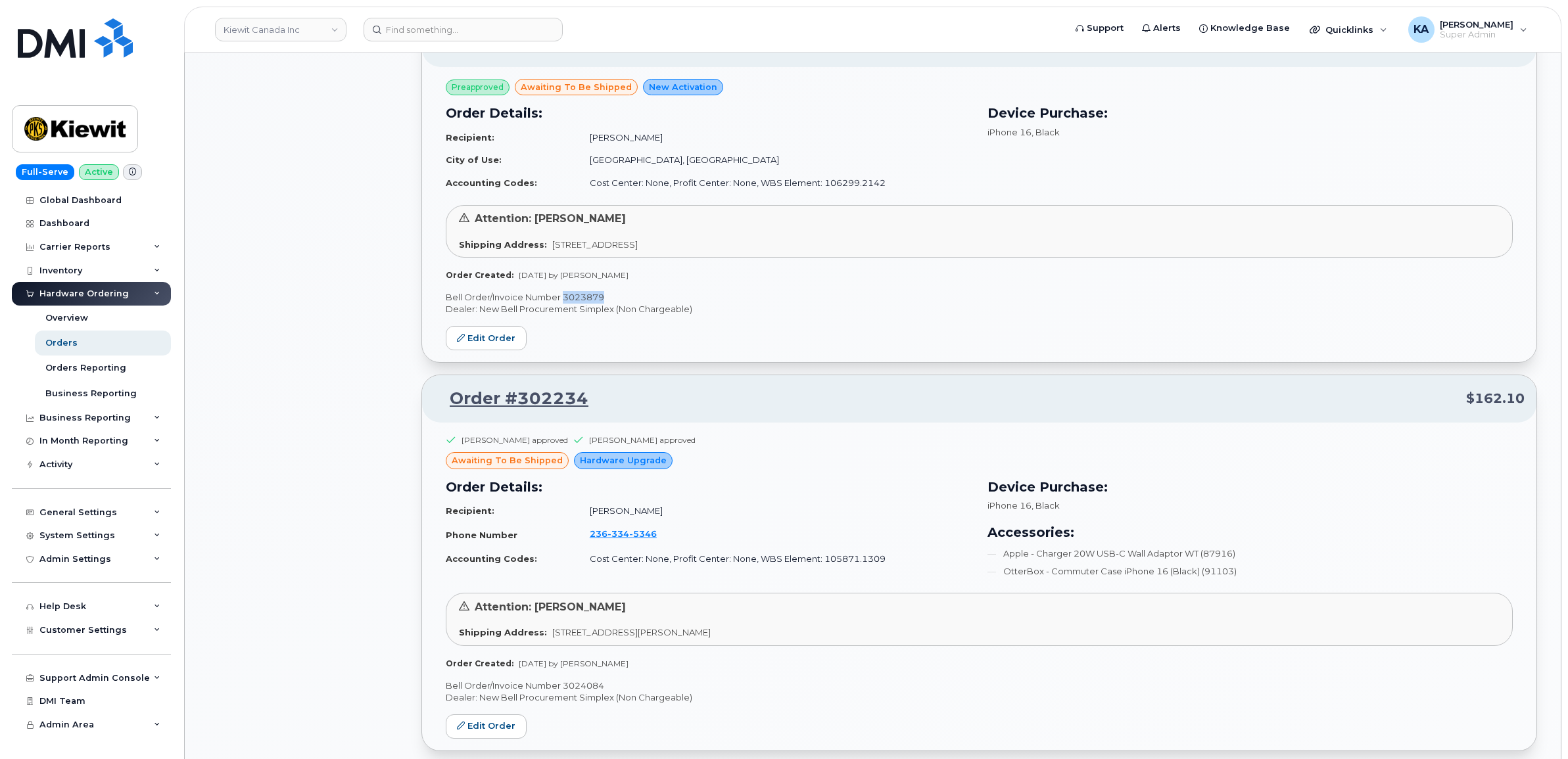
click at [593, 294] on p "Bell Order/Invoice Number 3023879" at bounding box center [979, 297] width 1067 height 13
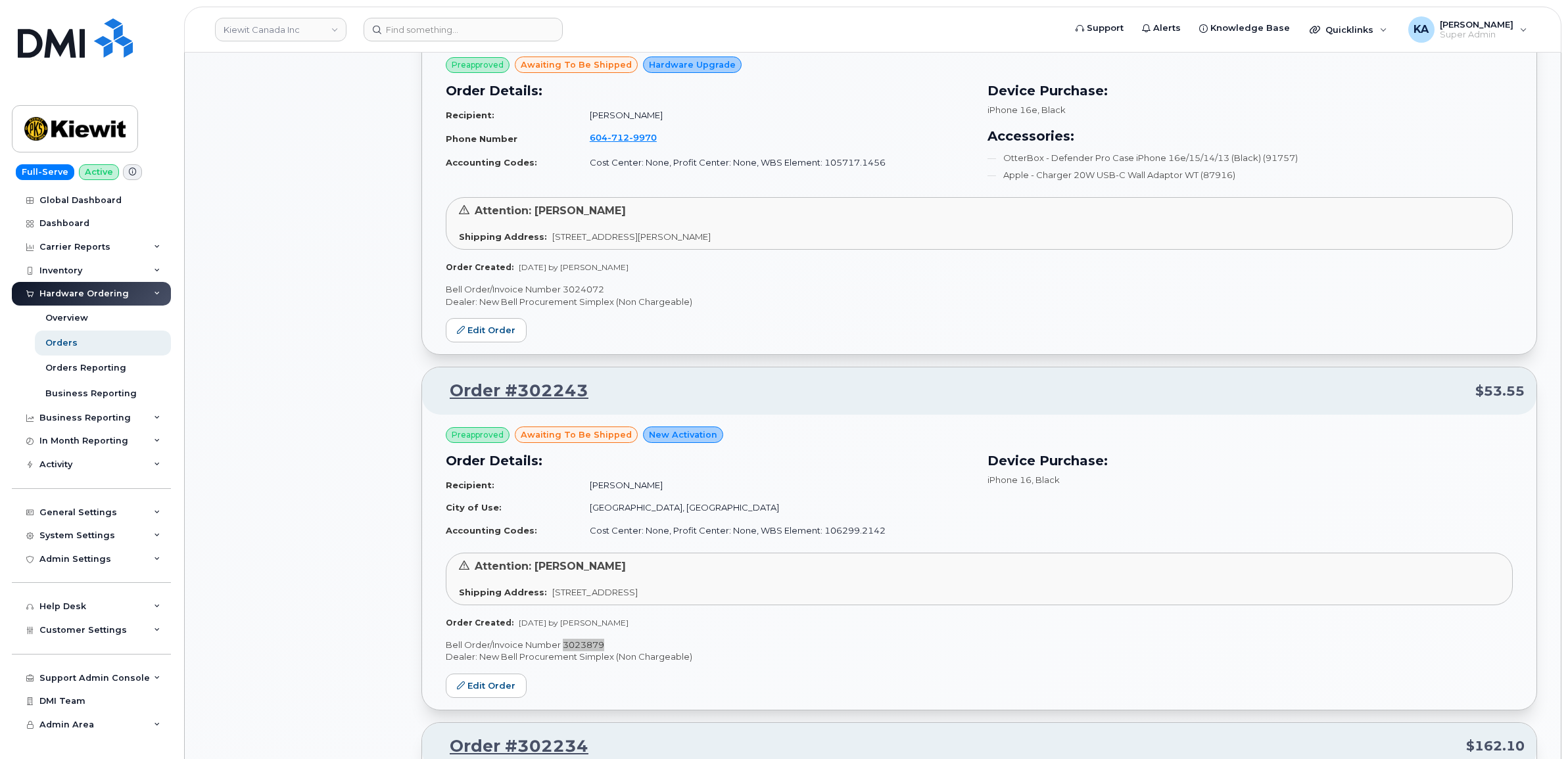
scroll to position [1600, 0]
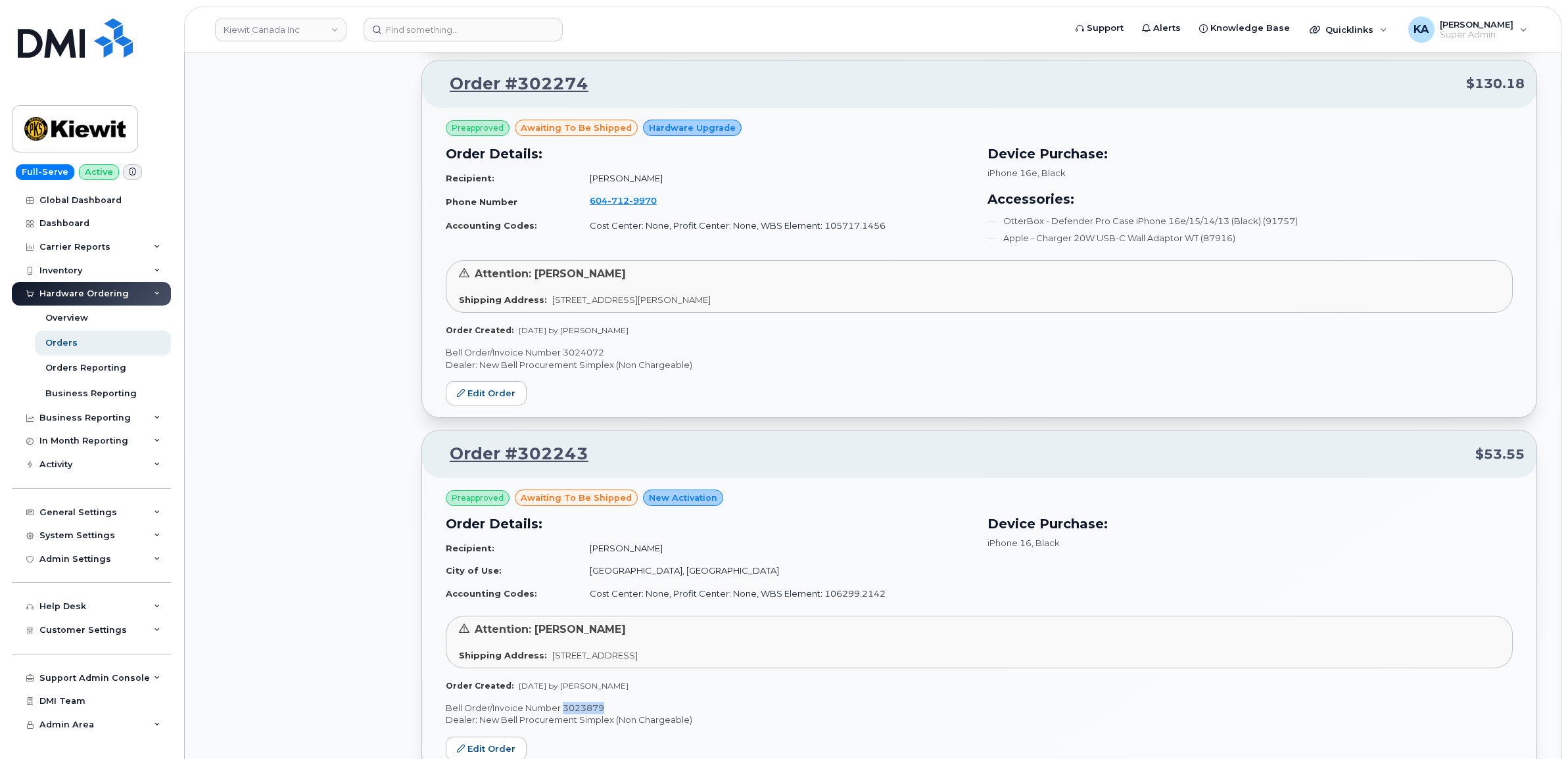
click at [590, 355] on p "Bell Order/Invoice Number 3024072" at bounding box center [979, 352] width 1067 height 13
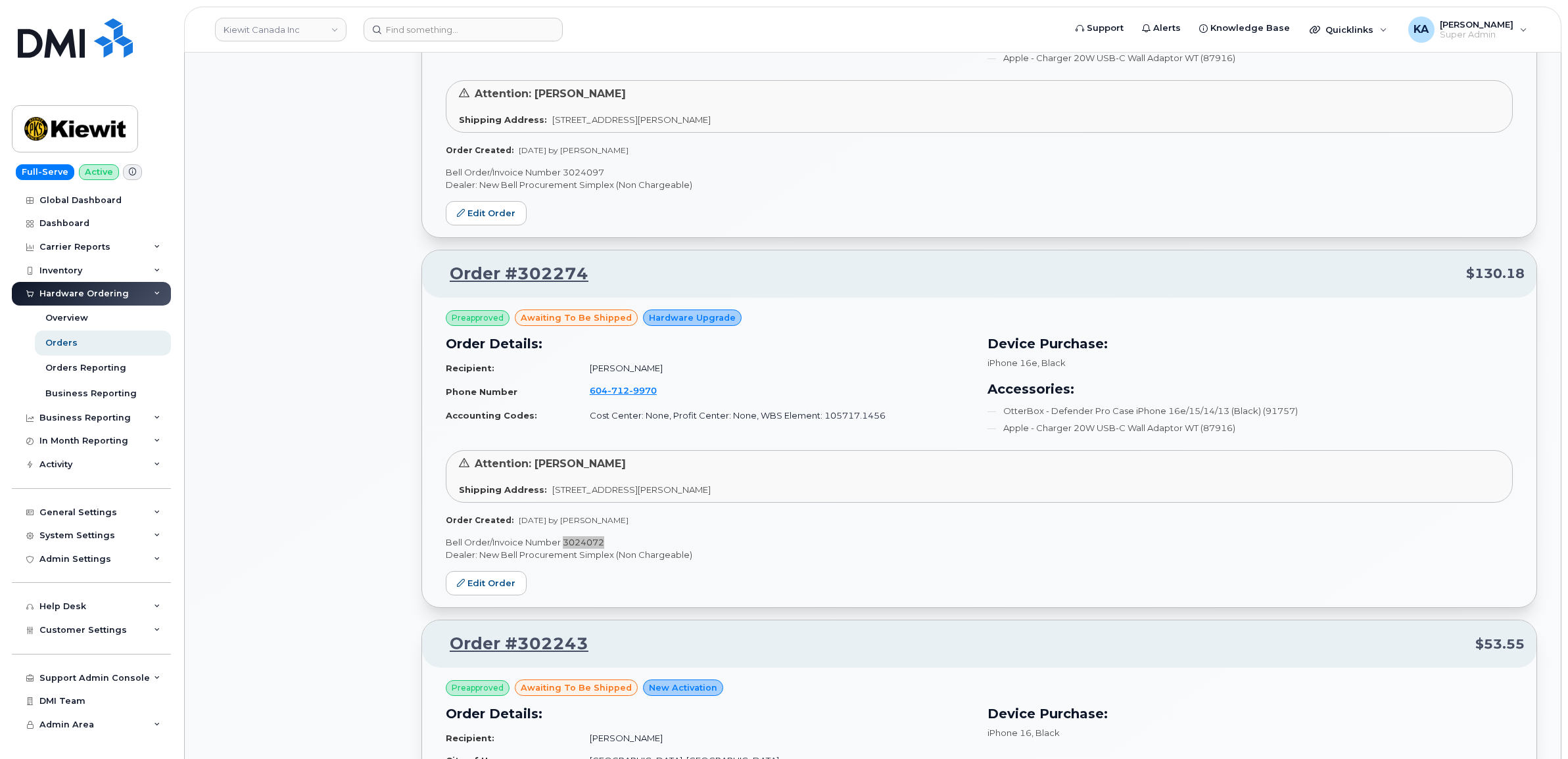
scroll to position [1272, 0]
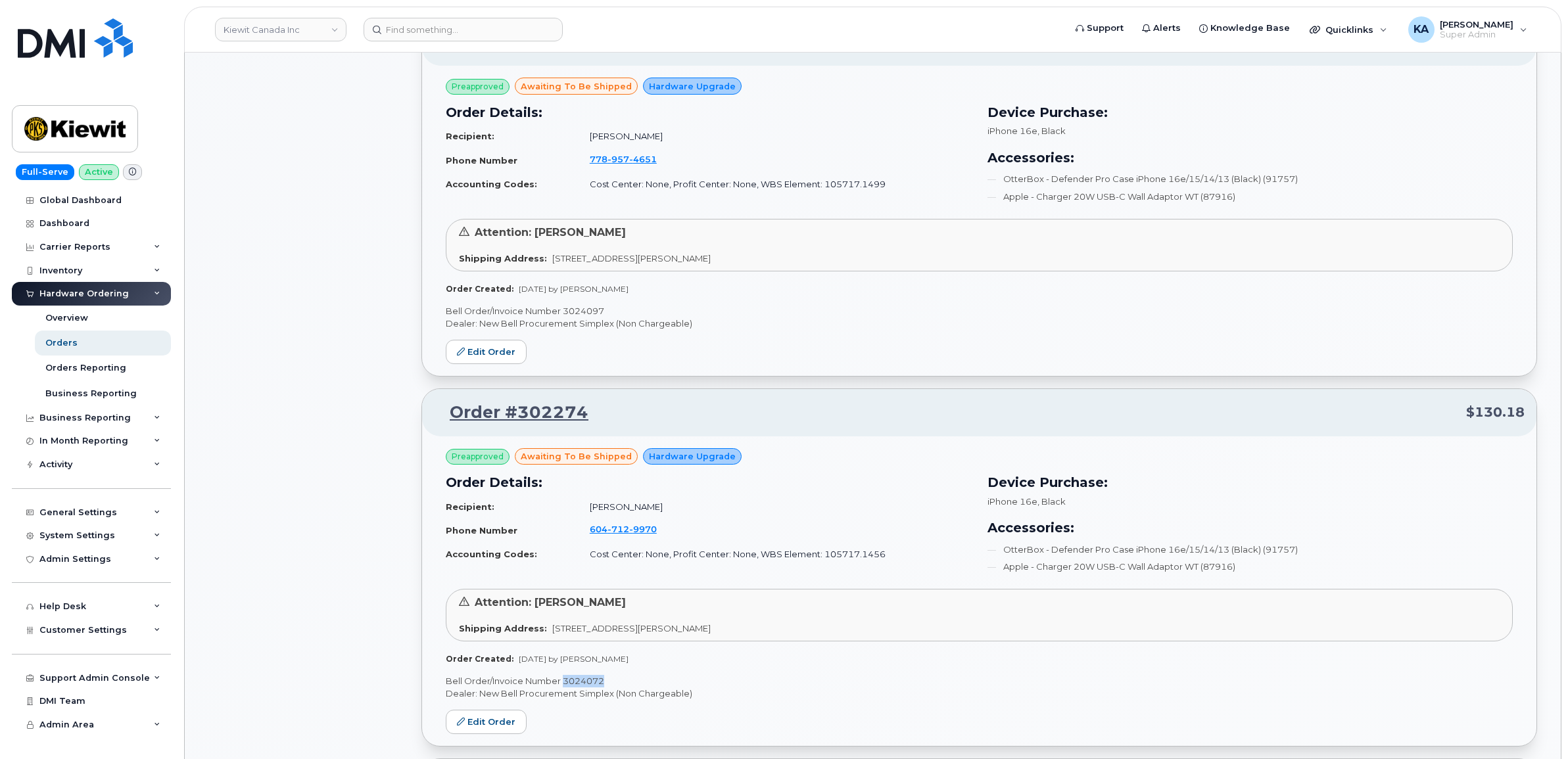
click at [580, 310] on p "Bell Order/Invoice Number 3024097" at bounding box center [979, 311] width 1067 height 13
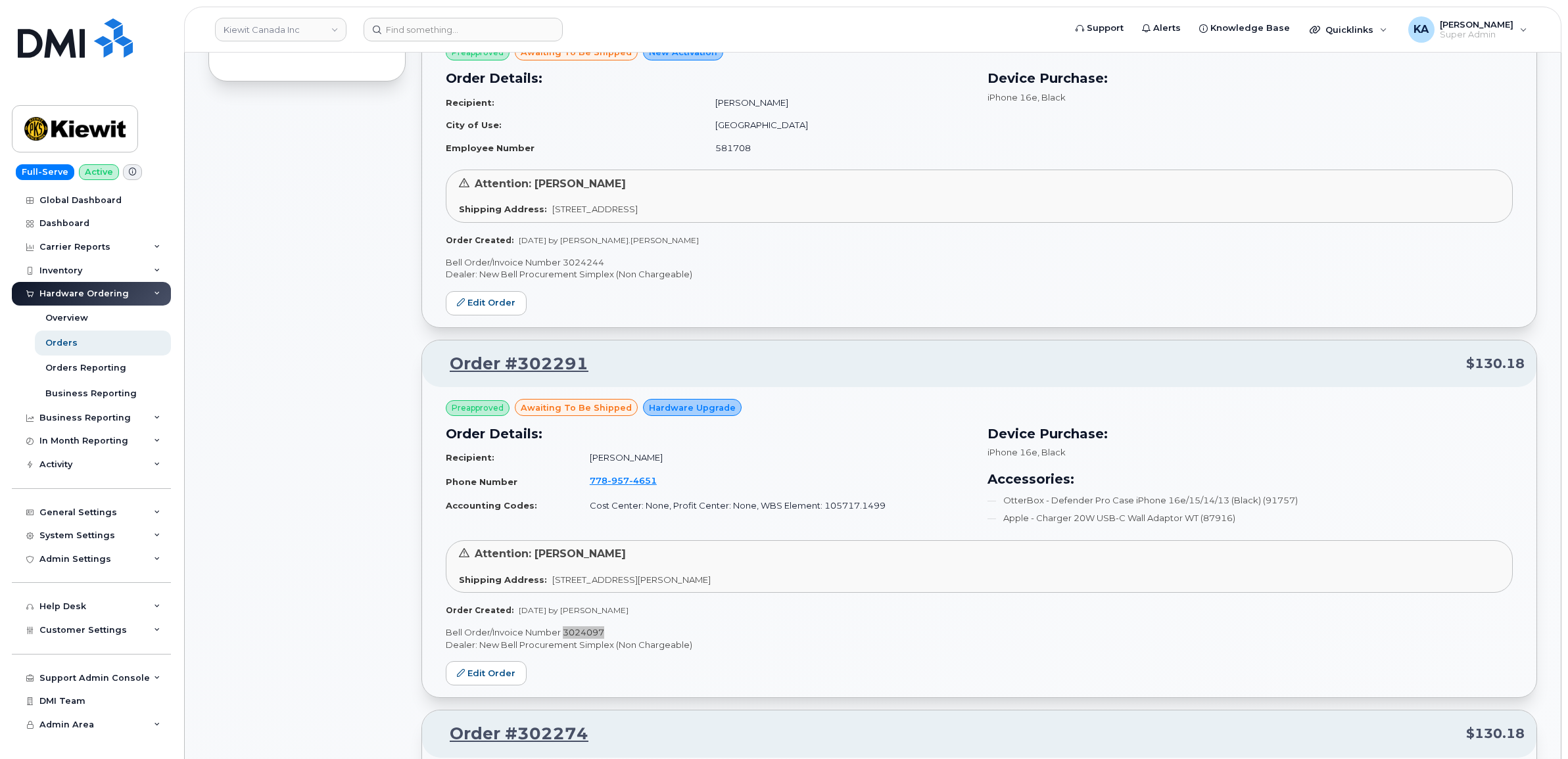
scroll to position [944, 0]
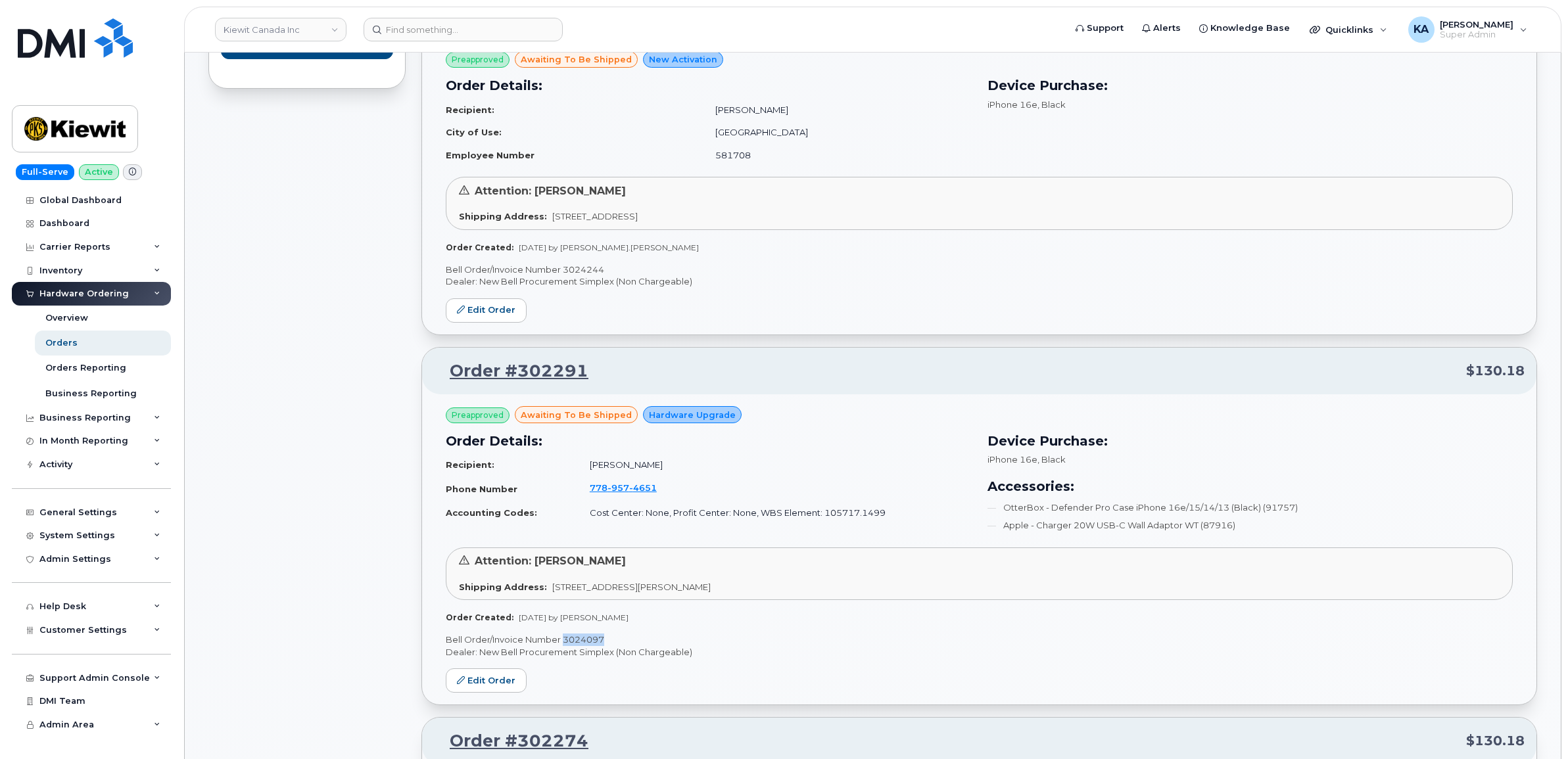
click at [579, 265] on p "Bell Order/Invoice Number 3024244" at bounding box center [979, 270] width 1067 height 13
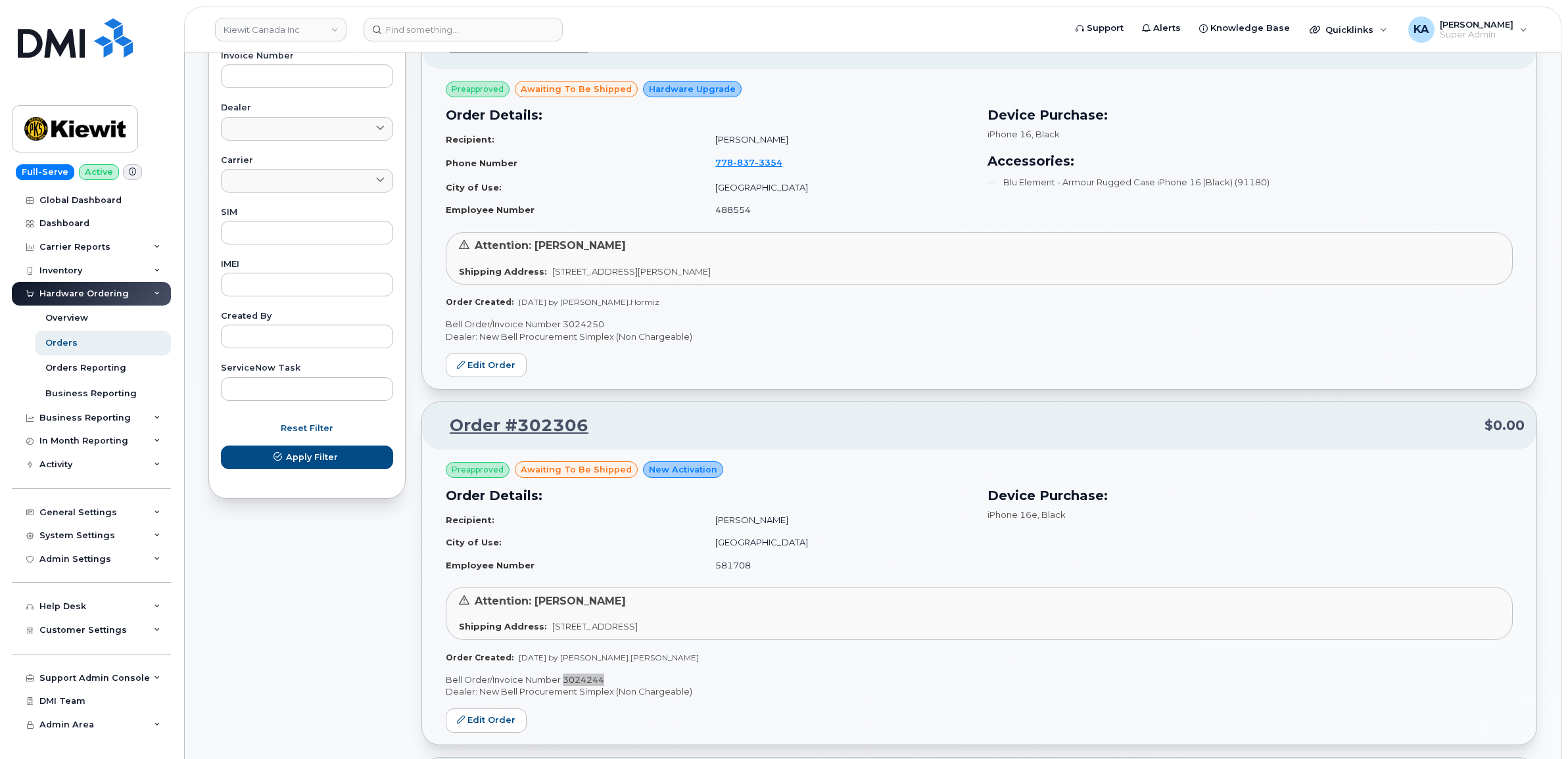
scroll to position [532, 0]
click at [592, 324] on p "Bell Order/Invoice Number 3024250" at bounding box center [979, 325] width 1067 height 13
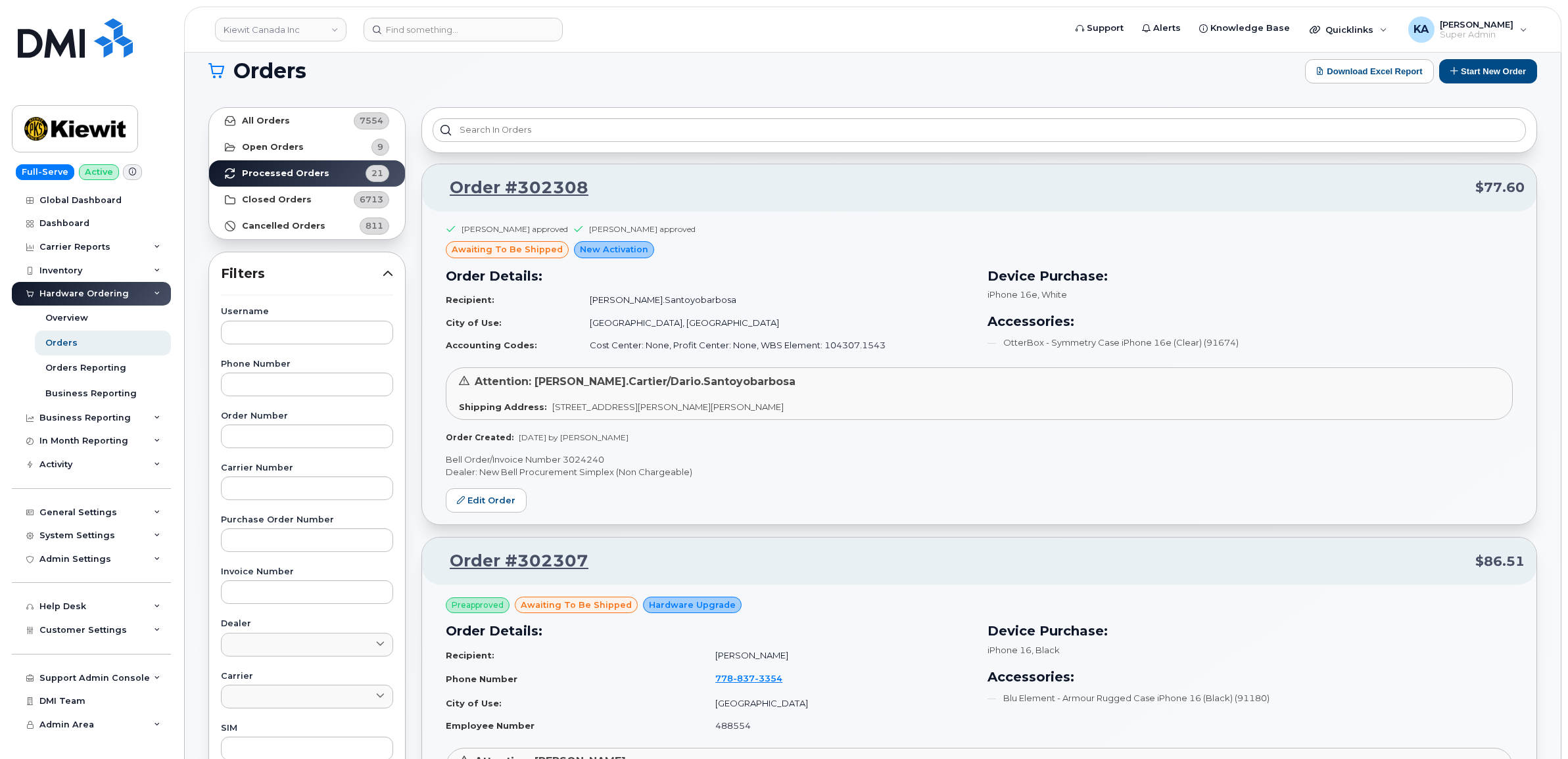
scroll to position [0, 0]
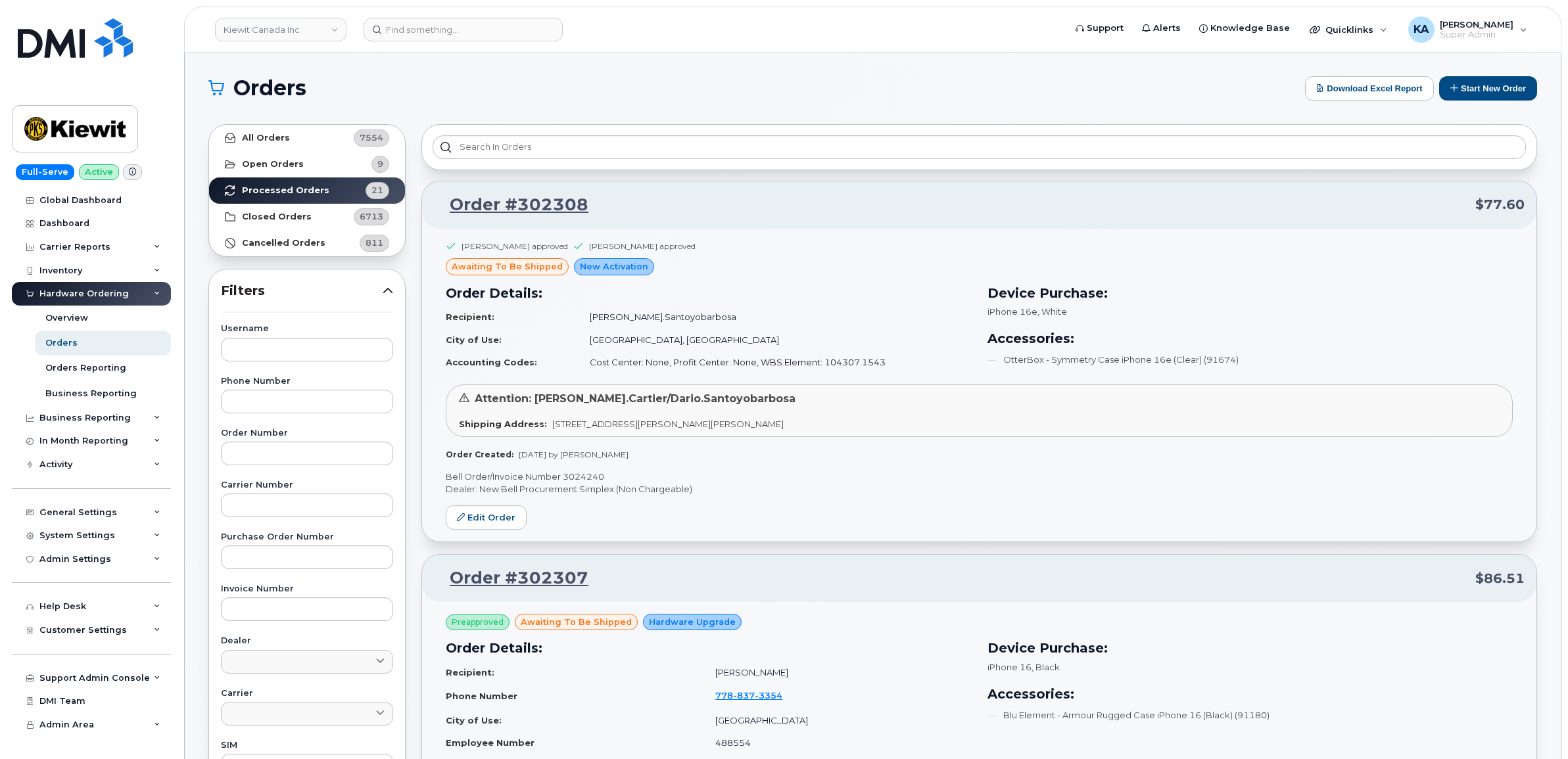
click at [590, 478] on p "Bell Order/Invoice Number 3024240" at bounding box center [979, 477] width 1067 height 13
click at [590, 477] on p "Bell Order/Invoice Number 3024240" at bounding box center [979, 477] width 1067 height 13
click at [280, 37] on link "Kiewit Canada Inc" at bounding box center [280, 30] width 131 height 24
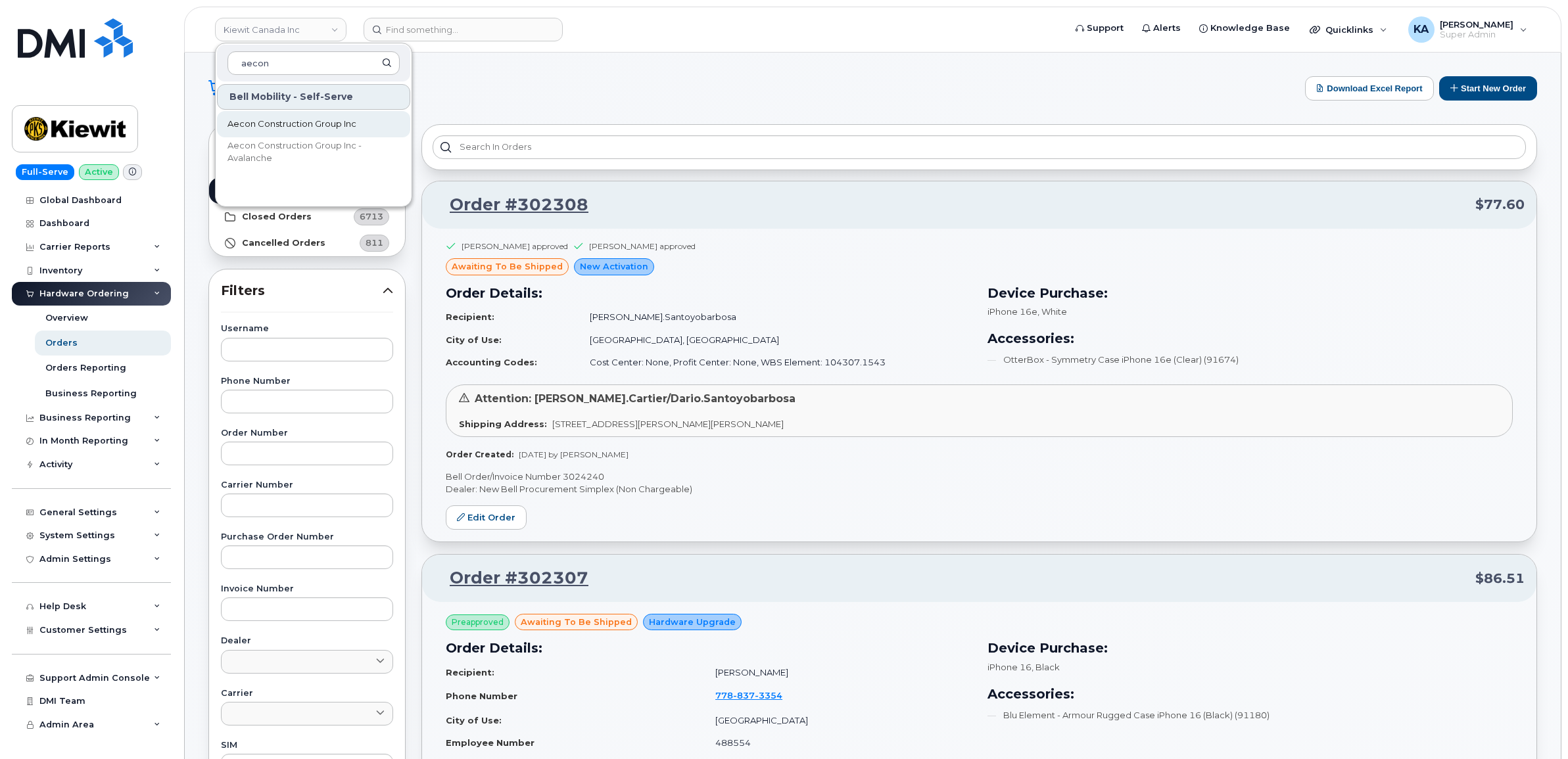
type input "aecon"
click at [294, 124] on span "Aecon Construction Group Inc" at bounding box center [292, 124] width 129 height 13
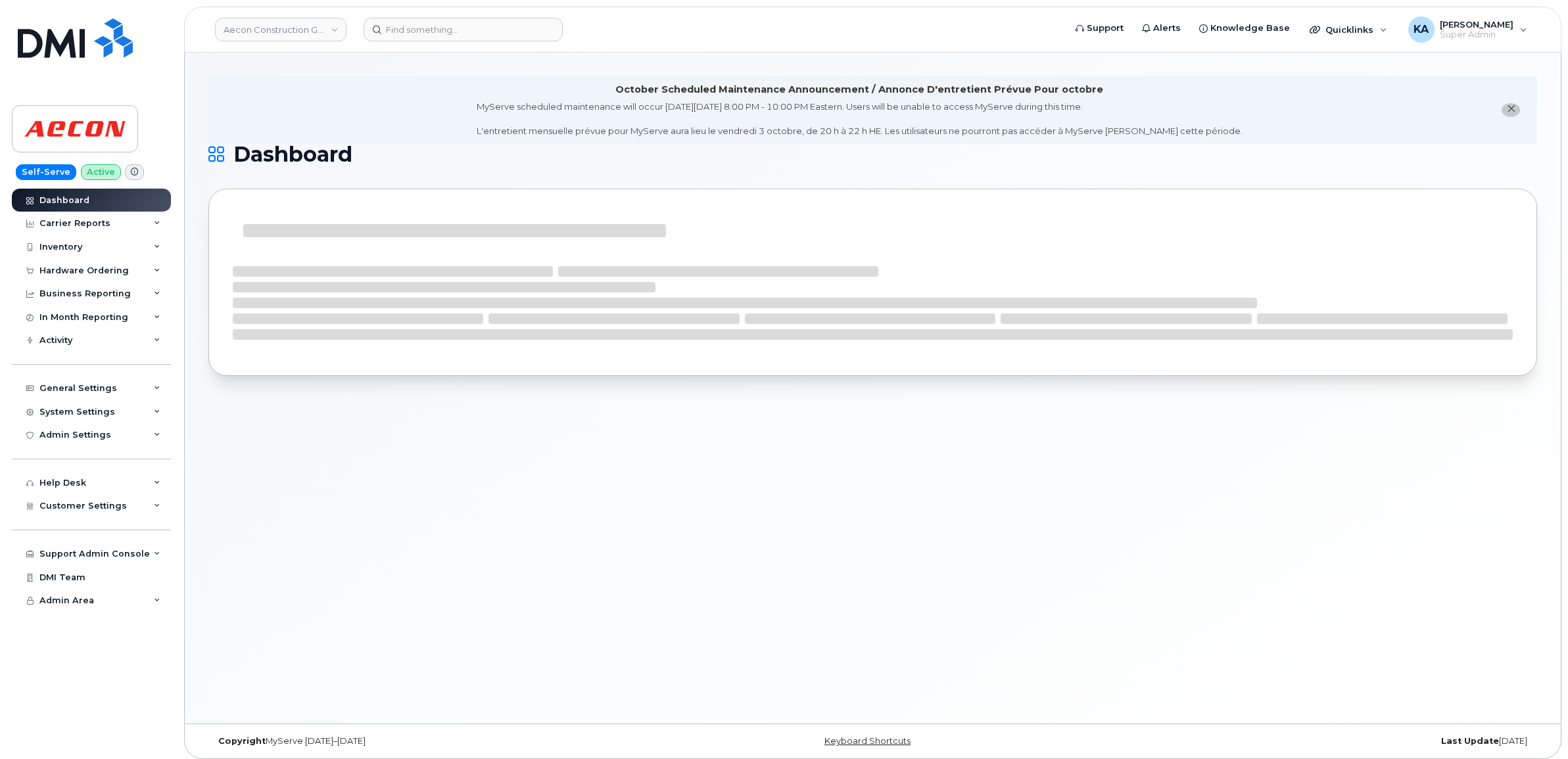
click at [76, 268] on div "Hardware Ordering" at bounding box center [84, 270] width 89 height 10
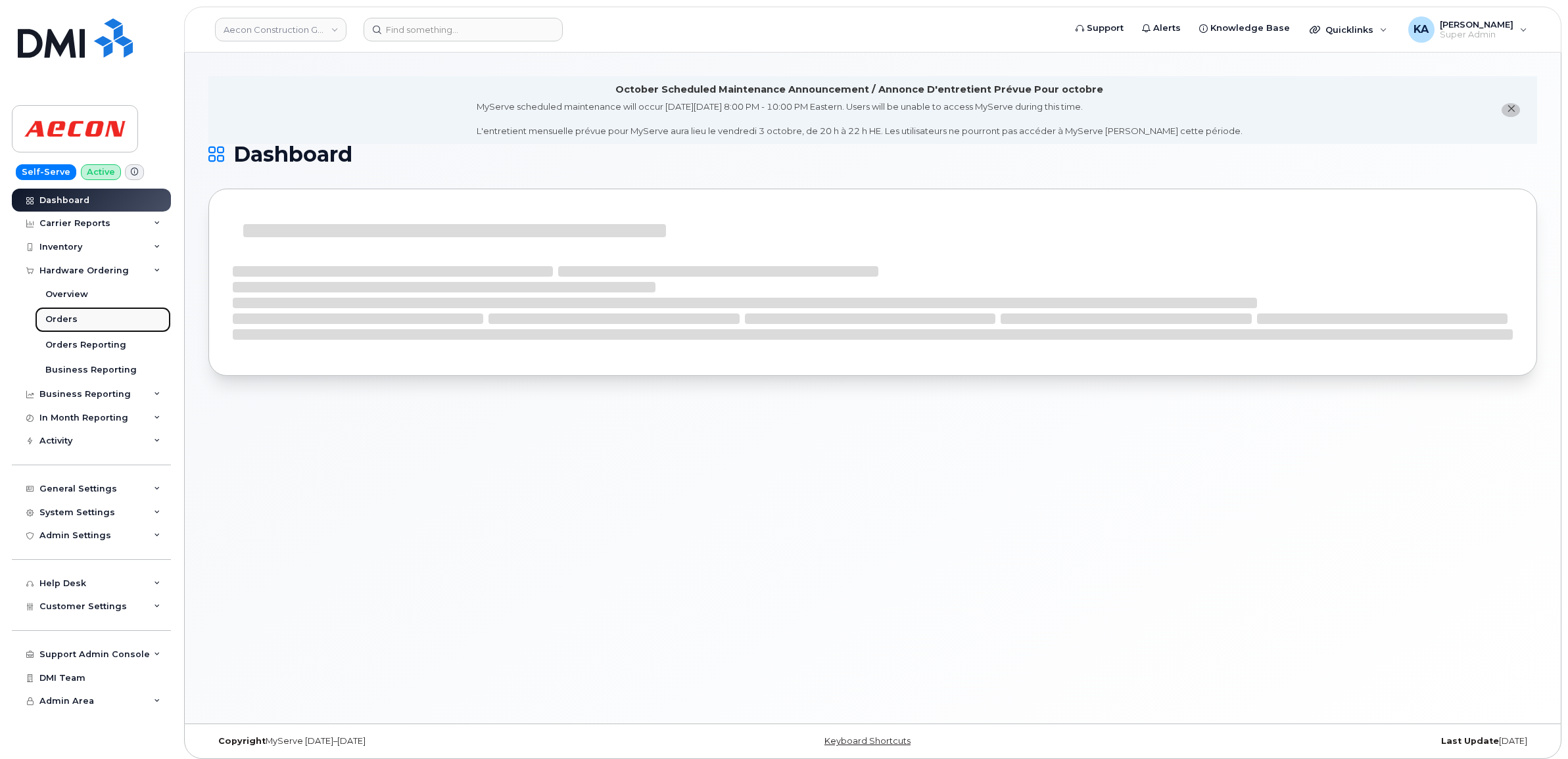
click at [59, 317] on div "Orders" at bounding box center [62, 319] width 33 height 12
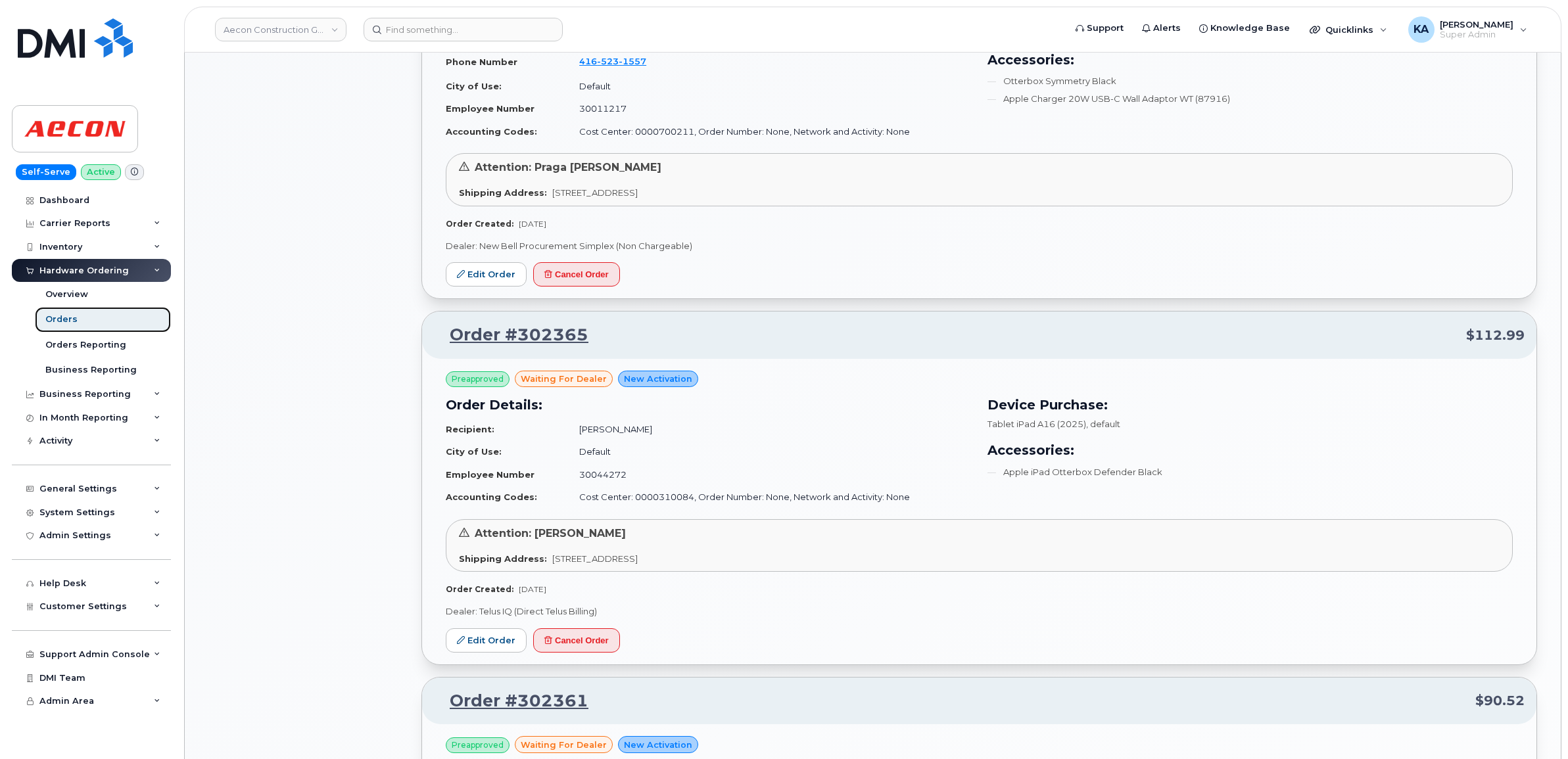
scroll to position [1068, 0]
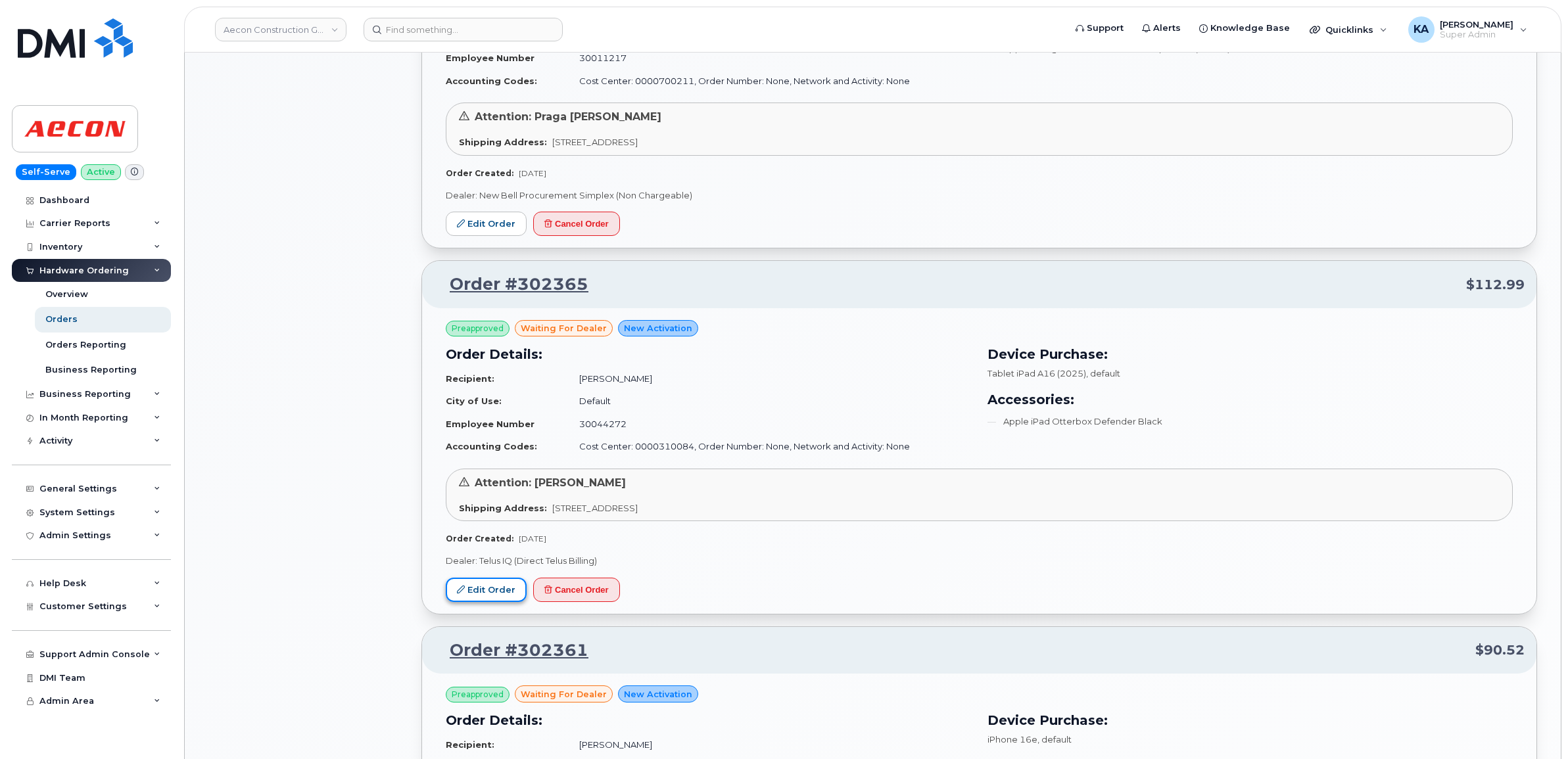
click at [489, 588] on link "Edit Order" at bounding box center [486, 590] width 81 height 24
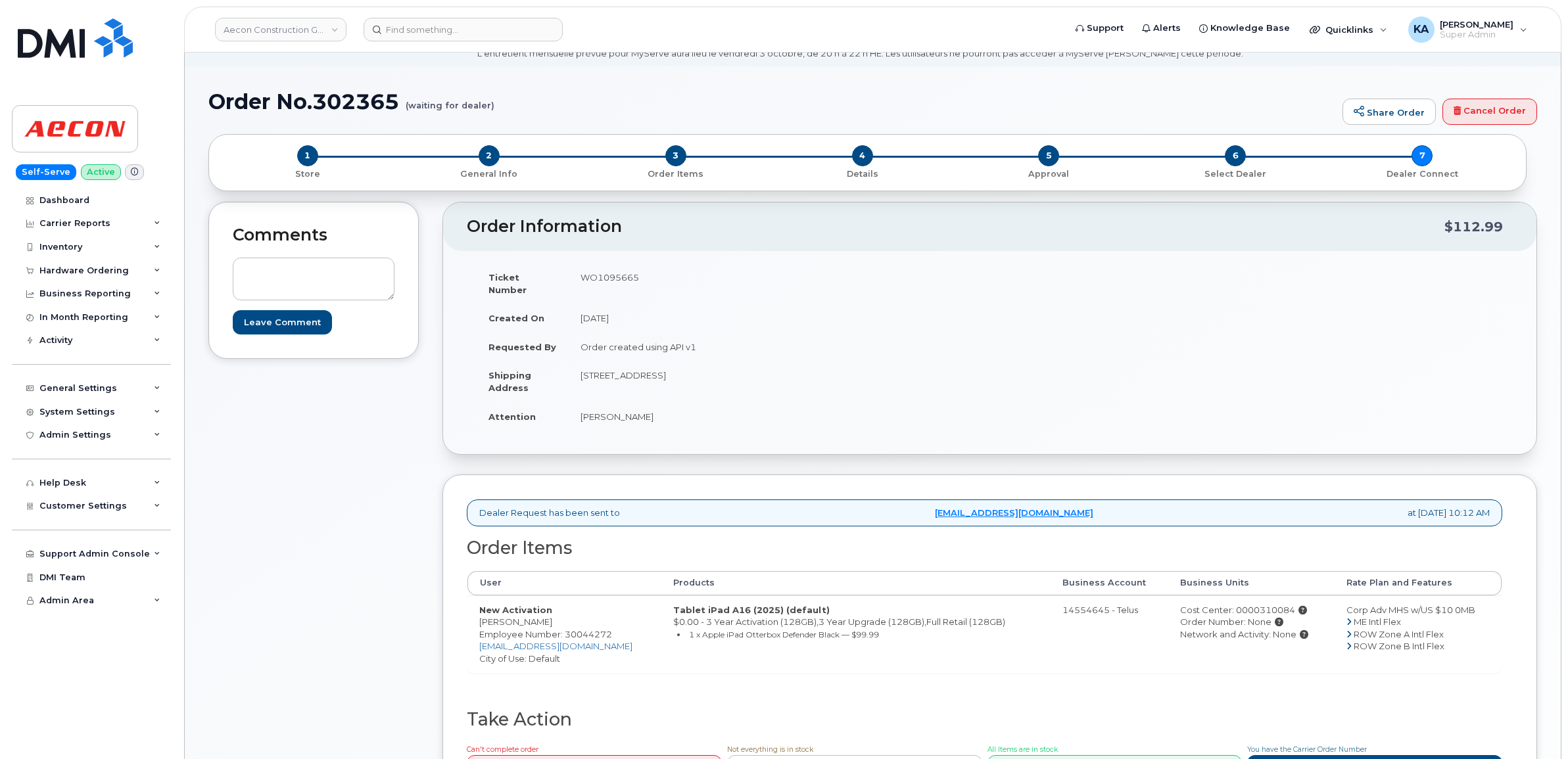
scroll to position [82, 0]
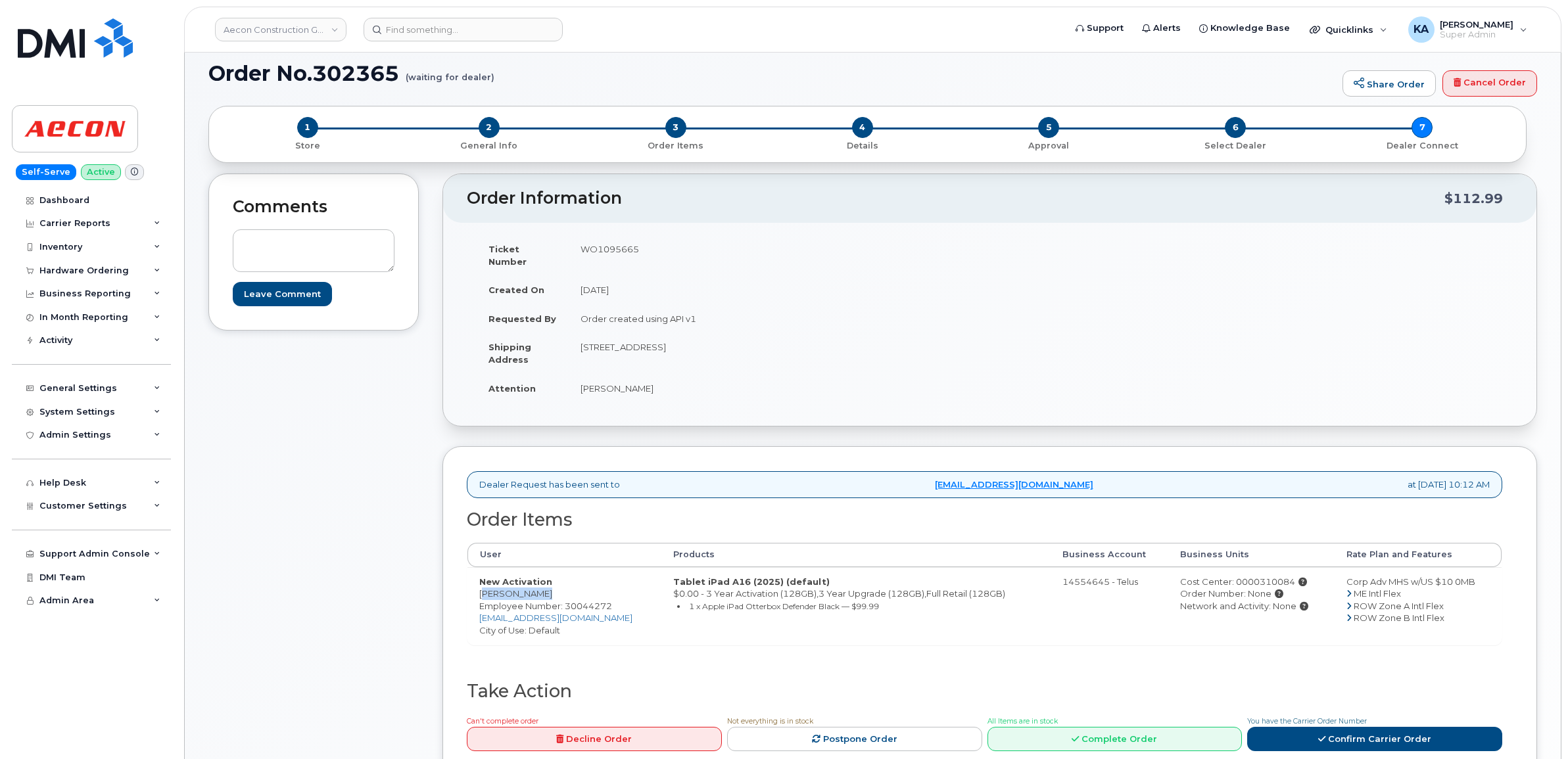
drag, startPoint x: 477, startPoint y: 585, endPoint x: 543, endPoint y: 589, distance: 66.1
click at [543, 589] on td "New Activation Jordan Tamai Employee Number: 30044272 jtamai@aecon.com City of …" at bounding box center [564, 606] width 194 height 77
copy td "Jordan Tamai"
click at [609, 251] on td "WO1095665" at bounding box center [774, 254] width 411 height 40
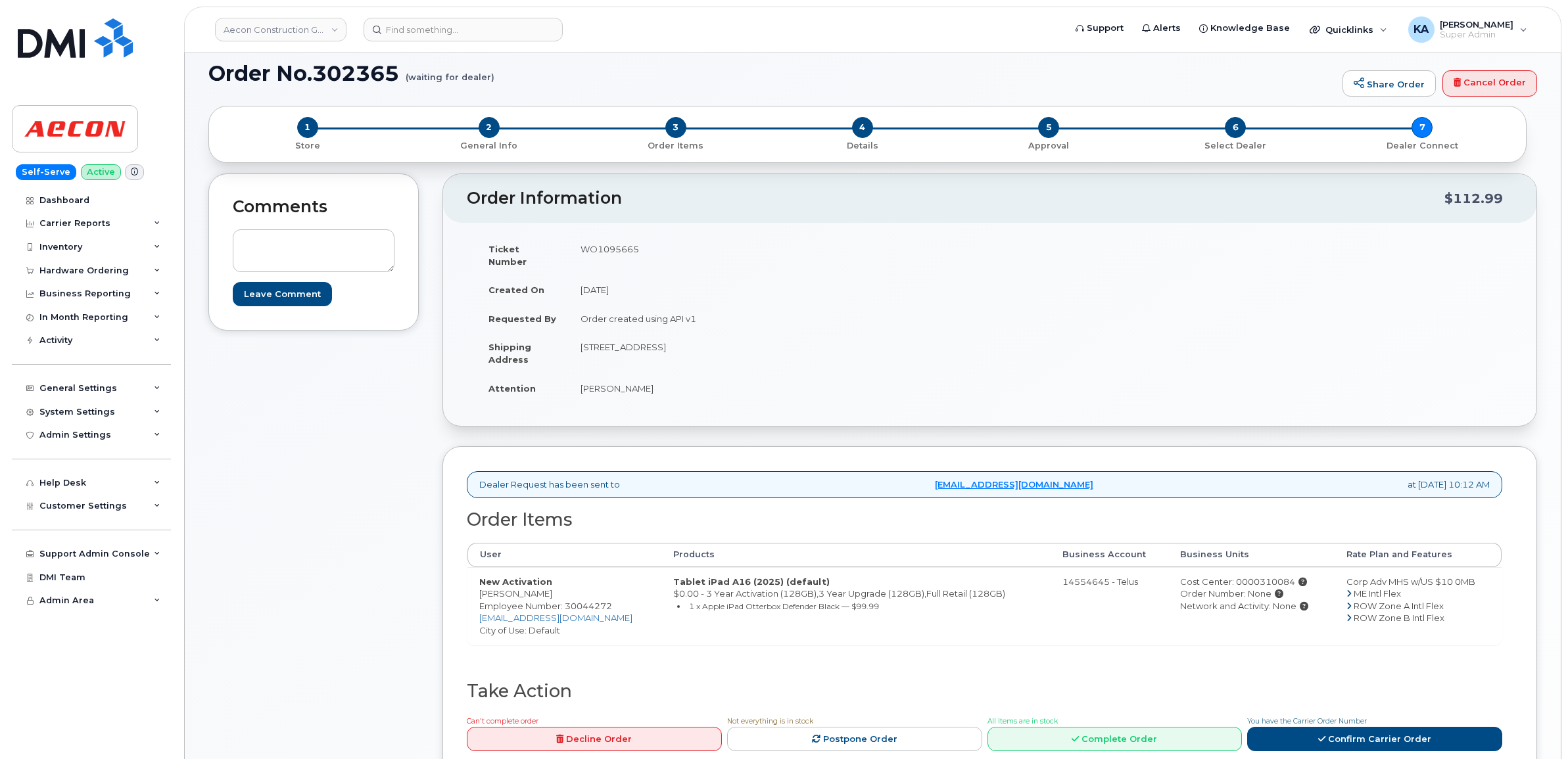
copy td "WO1095665"
drag, startPoint x: 477, startPoint y: 582, endPoint x: 543, endPoint y: 586, distance: 66.1
click at [543, 586] on td "New Activation Jordan Tamai Employee Number: 30044272 jtamai@aecon.com City of …" at bounding box center [564, 606] width 194 height 77
copy td "Jordan Tamai"
drag, startPoint x: 576, startPoint y: 337, endPoint x: 642, endPoint y: 349, distance: 67.1
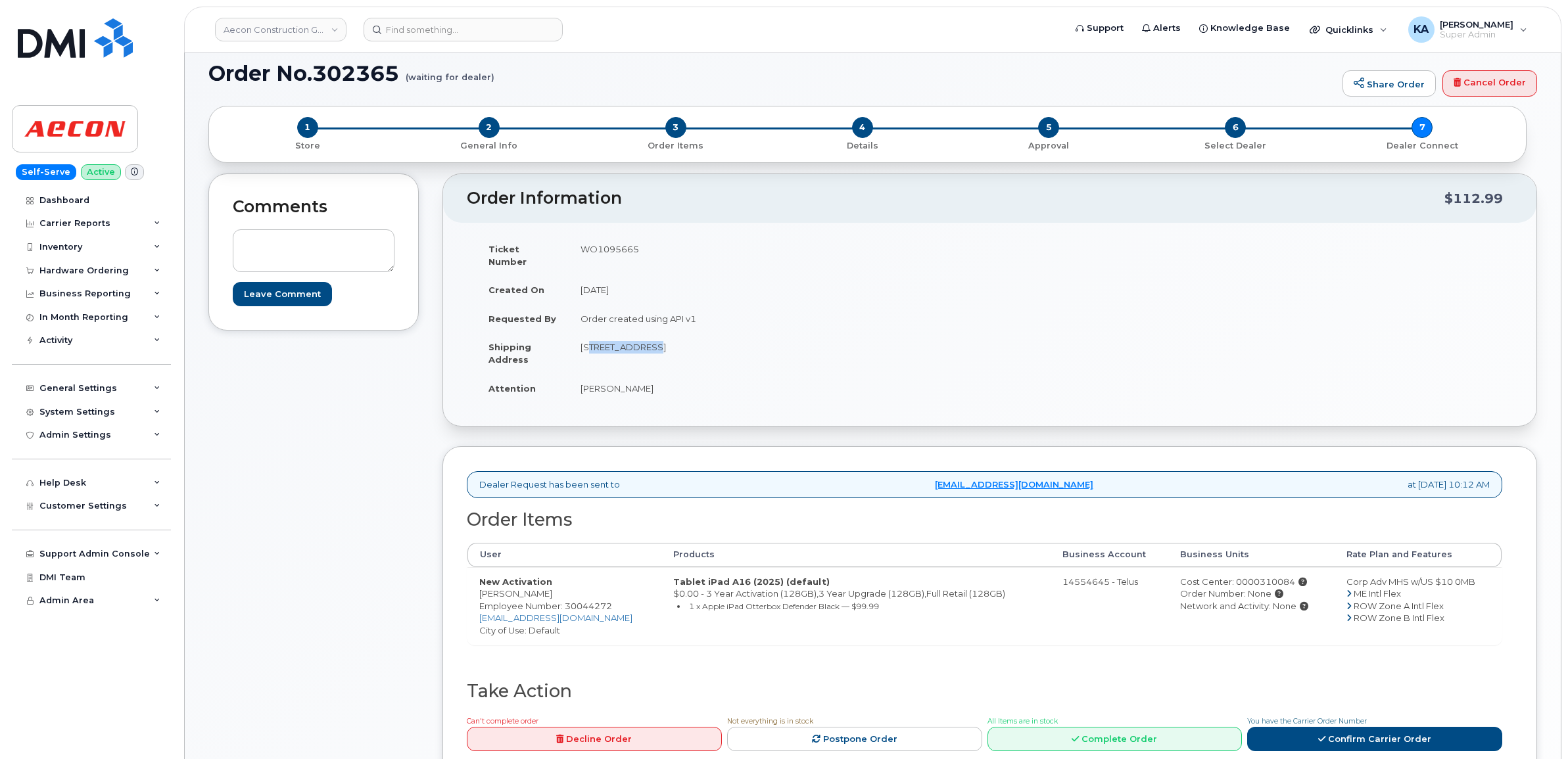
click at [642, 349] on td "284 Exeter Rd London ON N6L1A3" at bounding box center [774, 352] width 411 height 40
copy td "284 Exeter Rd"
click at [663, 334] on td "284 Exeter Rd London ON N6L1A3" at bounding box center [774, 352] width 411 height 40
copy td "London"
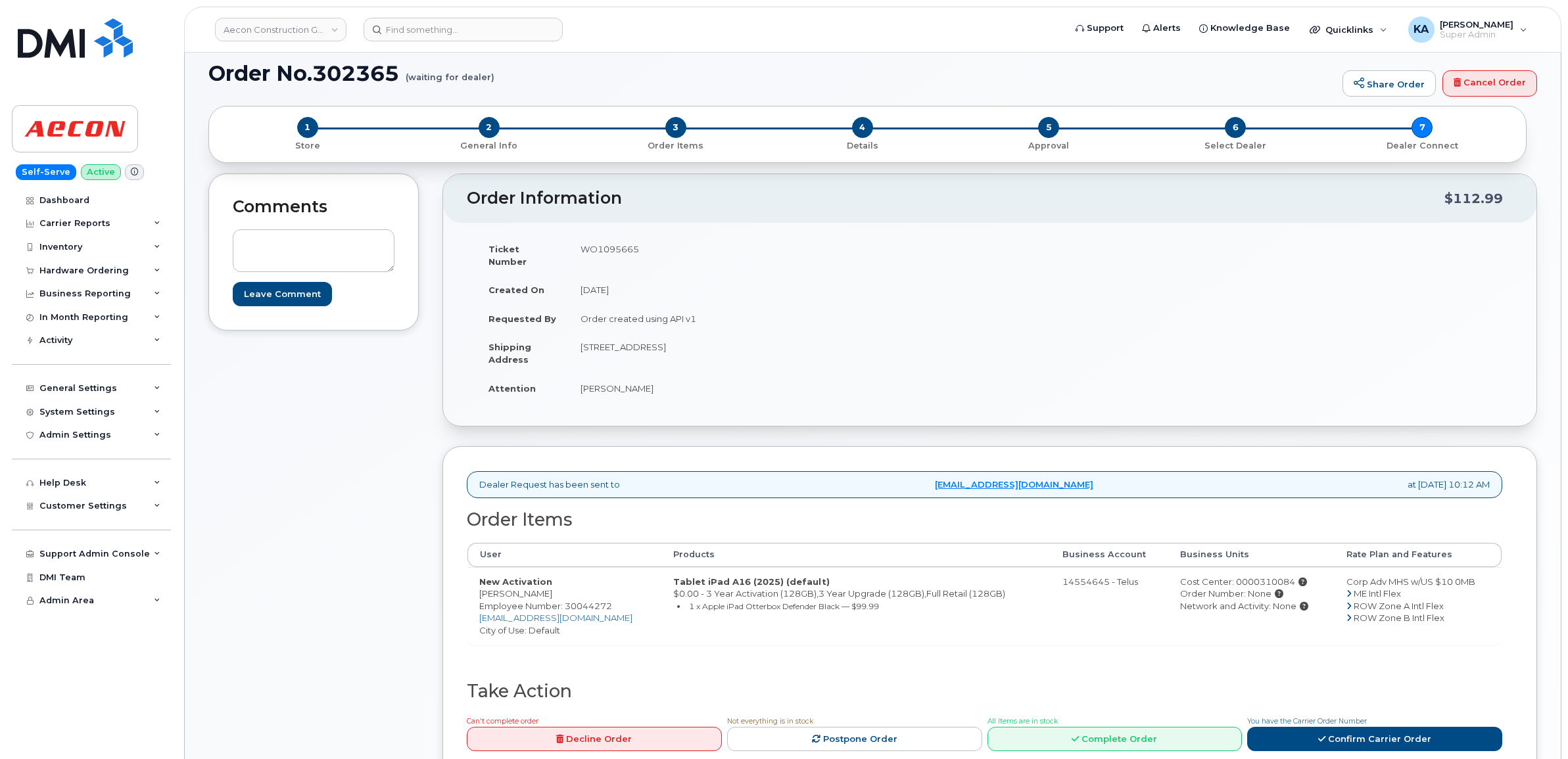
drag, startPoint x: 695, startPoint y: 334, endPoint x: 732, endPoint y: 337, distance: 37.1
click at [732, 337] on td "[STREET_ADDRESS]" at bounding box center [774, 352] width 411 height 40
copy td "N6L1A3"
click at [1339, 727] on link "Confirm Carrier Order" at bounding box center [1374, 739] width 255 height 24
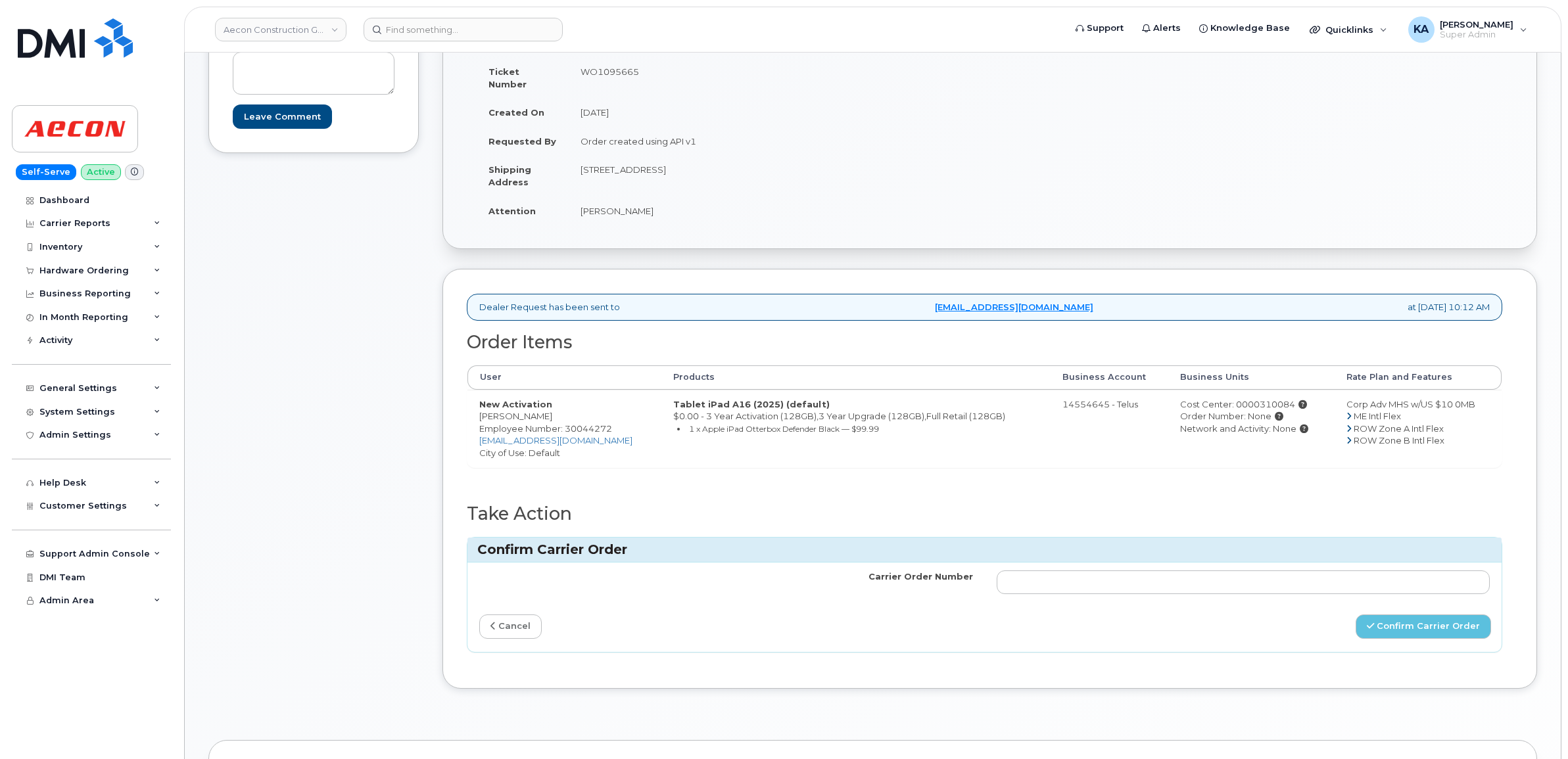
scroll to position [329, 0]
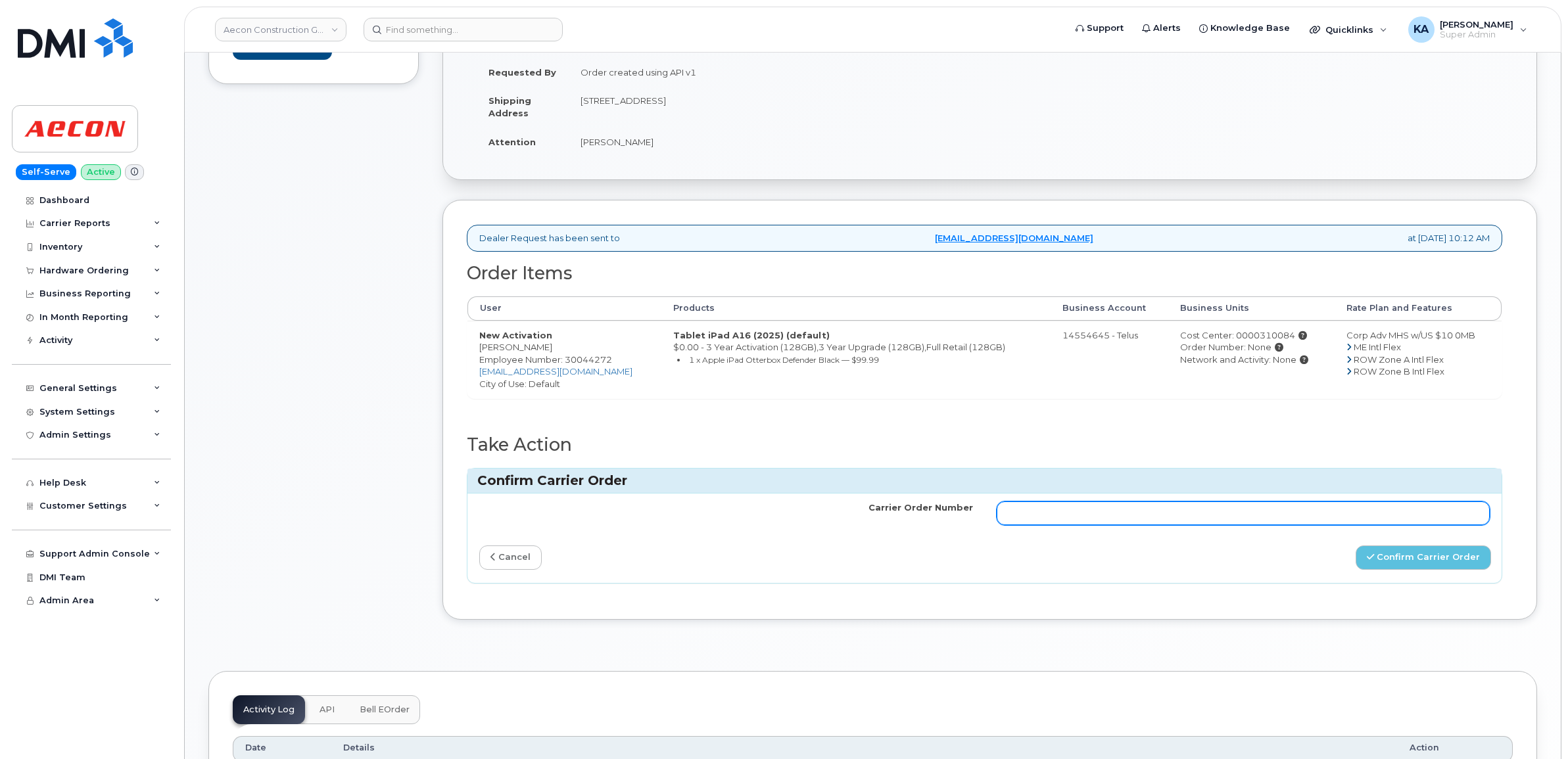
click at [1200, 501] on input "Carrier Order Number" at bounding box center [1243, 513] width 494 height 24
paste input "TL60035275"
type input "TL60035275"
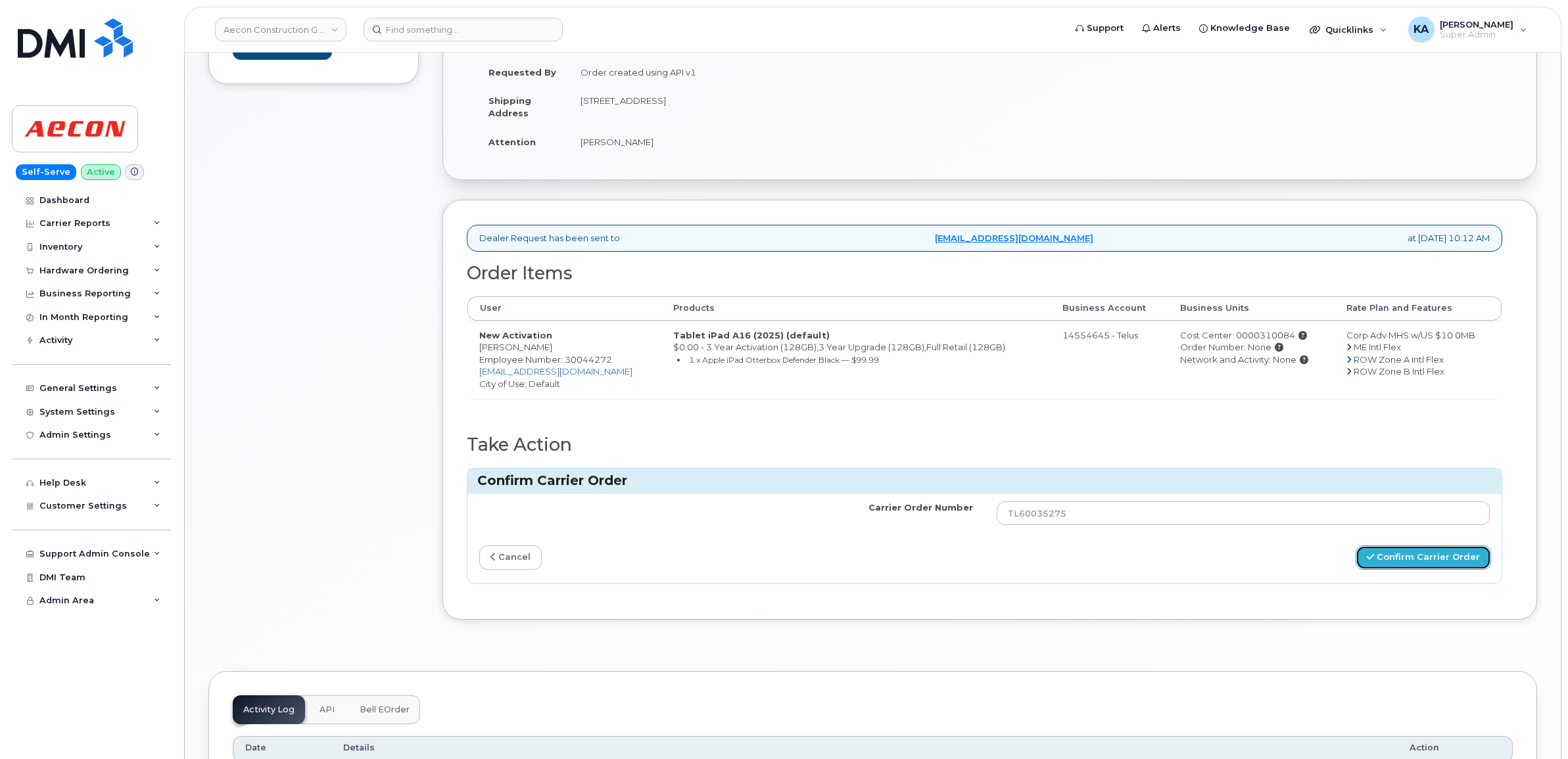
click at [1389, 546] on button "Confirm Carrier Order" at bounding box center [1424, 557] width 136 height 24
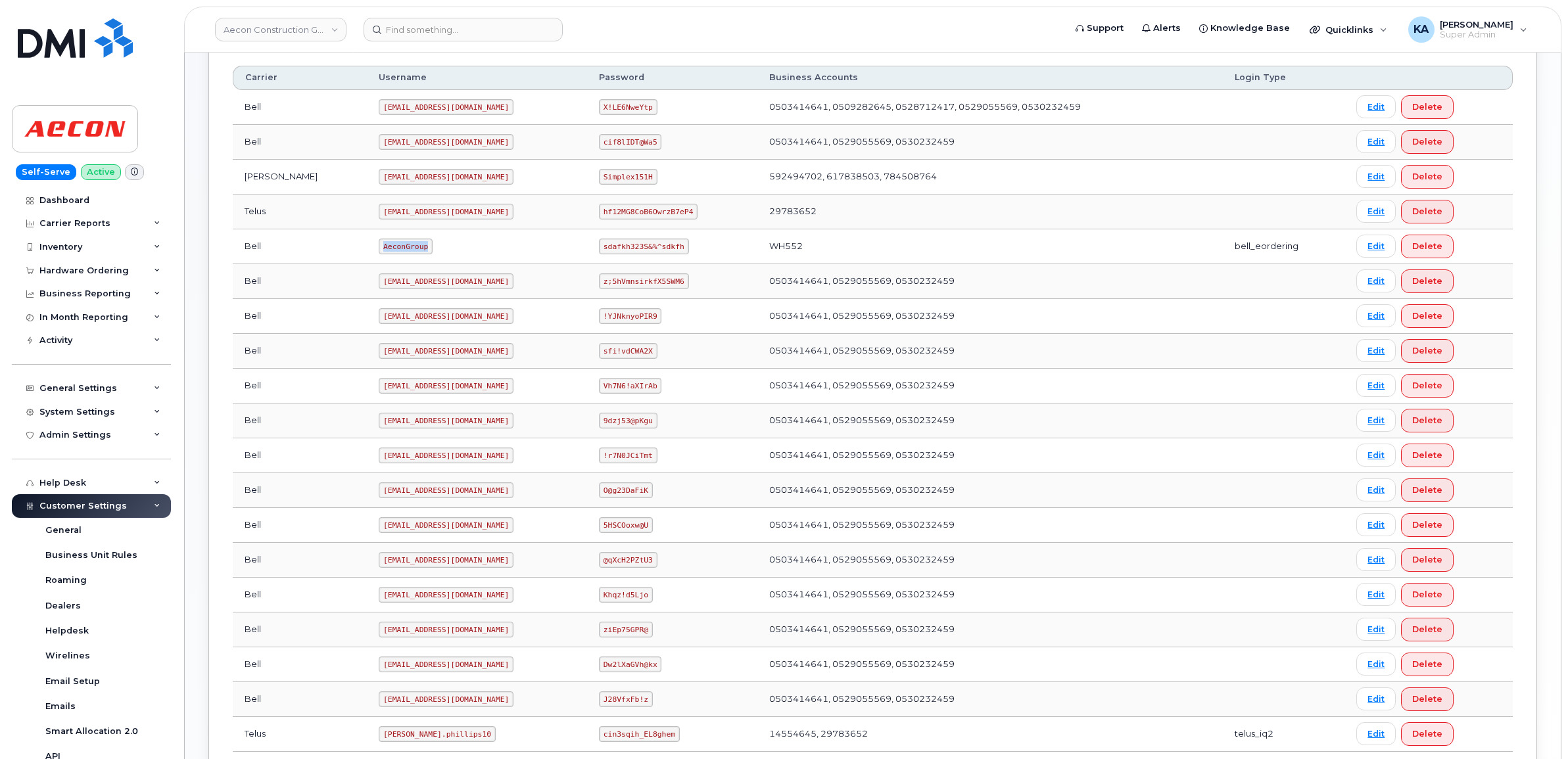
scroll to position [462, 0]
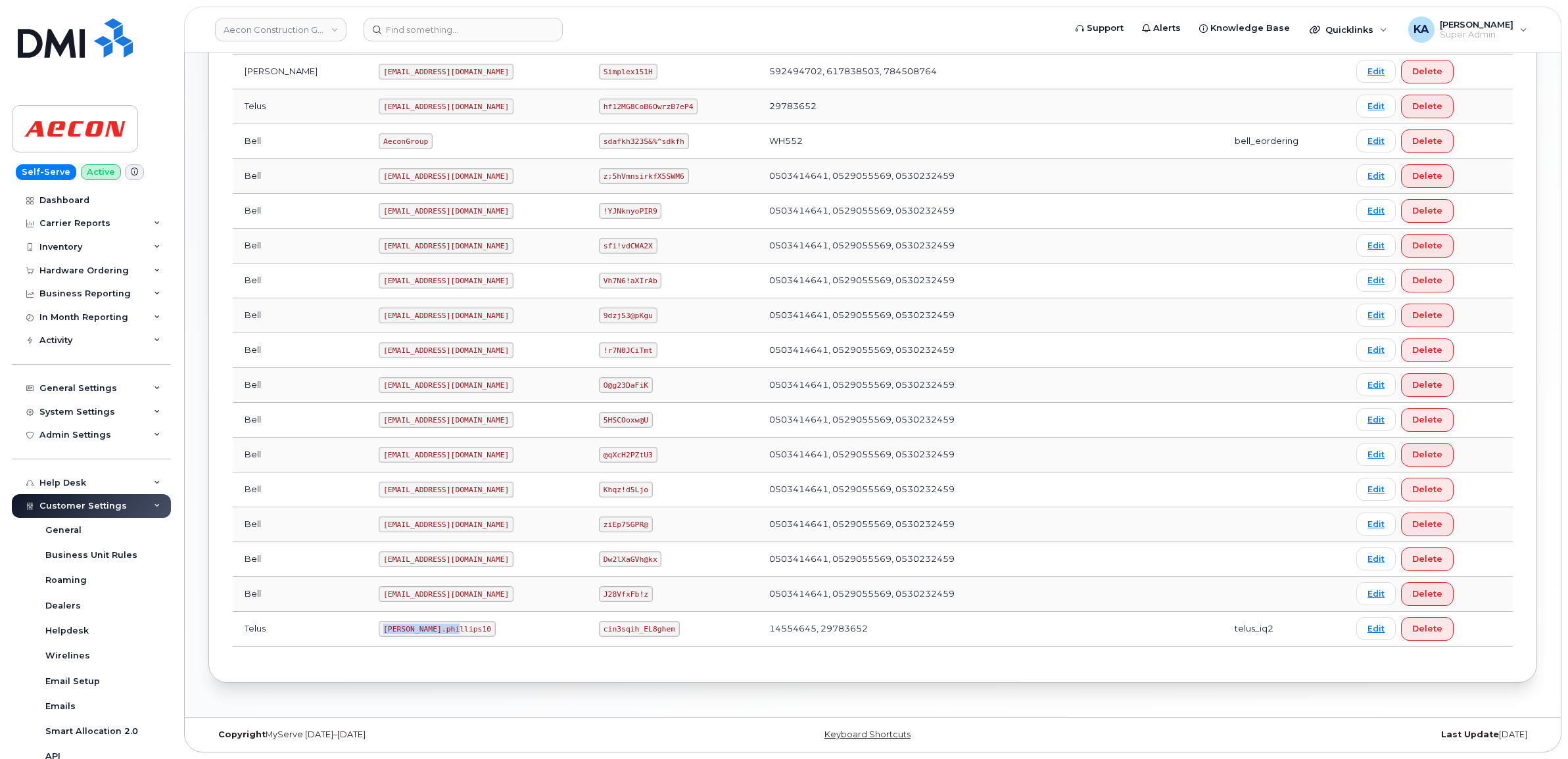
drag, startPoint x: 324, startPoint y: 627, endPoint x: 403, endPoint y: 642, distance: 80.4
click at [403, 642] on td "[PERSON_NAME].phillips10" at bounding box center [477, 629] width 220 height 35
copy code "[PERSON_NAME].phillips10"
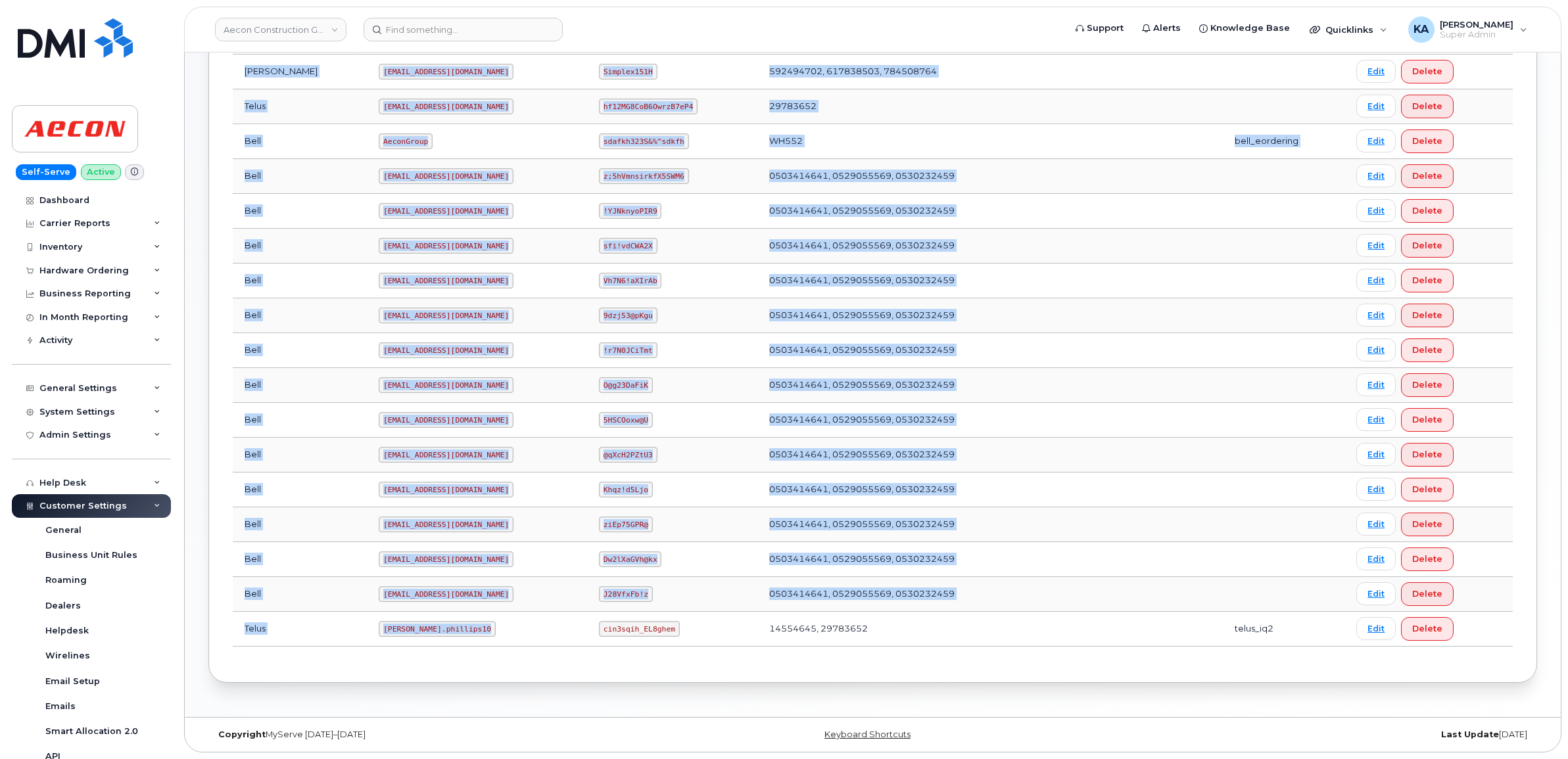
drag, startPoint x: 579, startPoint y: 629, endPoint x: 658, endPoint y: 652, distance: 82.3
click at [658, 652] on div "Carrier Username Password Business Accounts Login Type Bell [EMAIL_ADDRESS][DOM…" at bounding box center [872, 303] width 1279 height 709
click at [658, 649] on div "Carrier Username Password Business Accounts Login Type Bell [EMAIL_ADDRESS][DOM…" at bounding box center [872, 303] width 1279 height 709
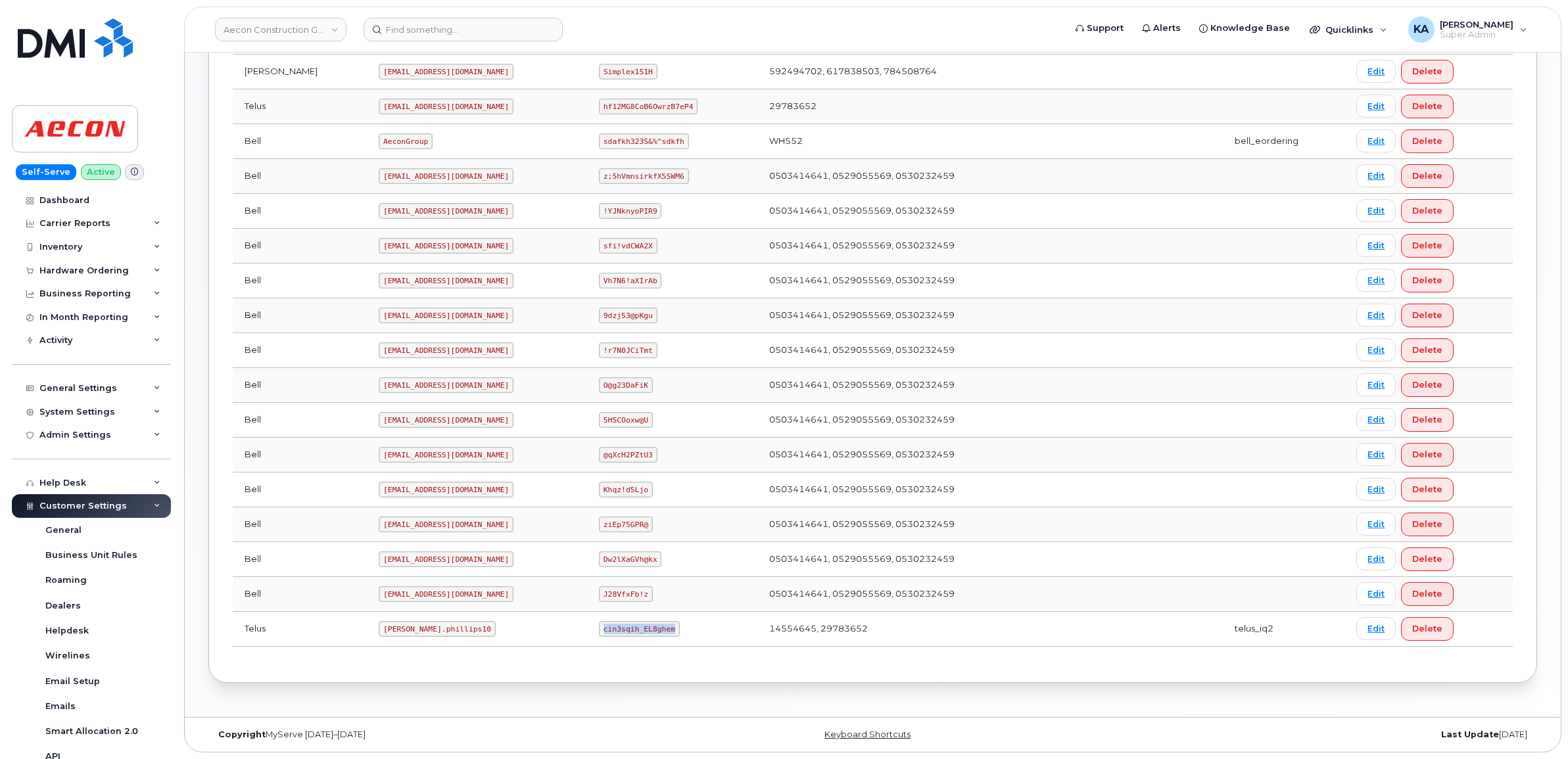
drag, startPoint x: 581, startPoint y: 629, endPoint x: 628, endPoint y: 642, distance: 48.8
click at [628, 642] on td "cin3sqih_EL8ghem" at bounding box center [672, 629] width 170 height 35
copy code "cin3sqih_EL8ghem"
drag, startPoint x: 324, startPoint y: 629, endPoint x: 398, endPoint y: 632, distance: 74.1
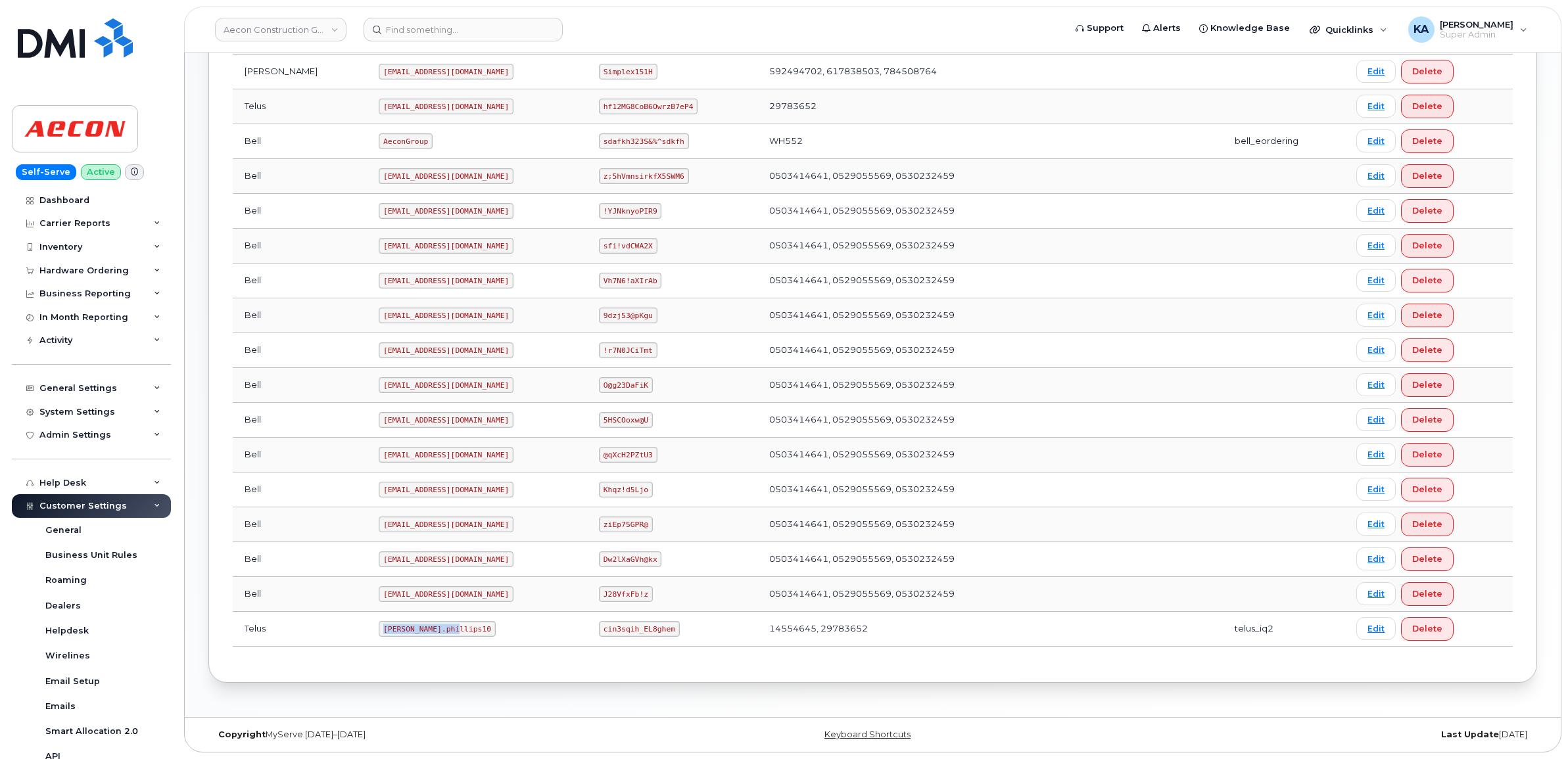
click at [398, 632] on code "[PERSON_NAME].phillips10" at bounding box center [437, 628] width 117 height 15
copy code "[PERSON_NAME].phillips10"
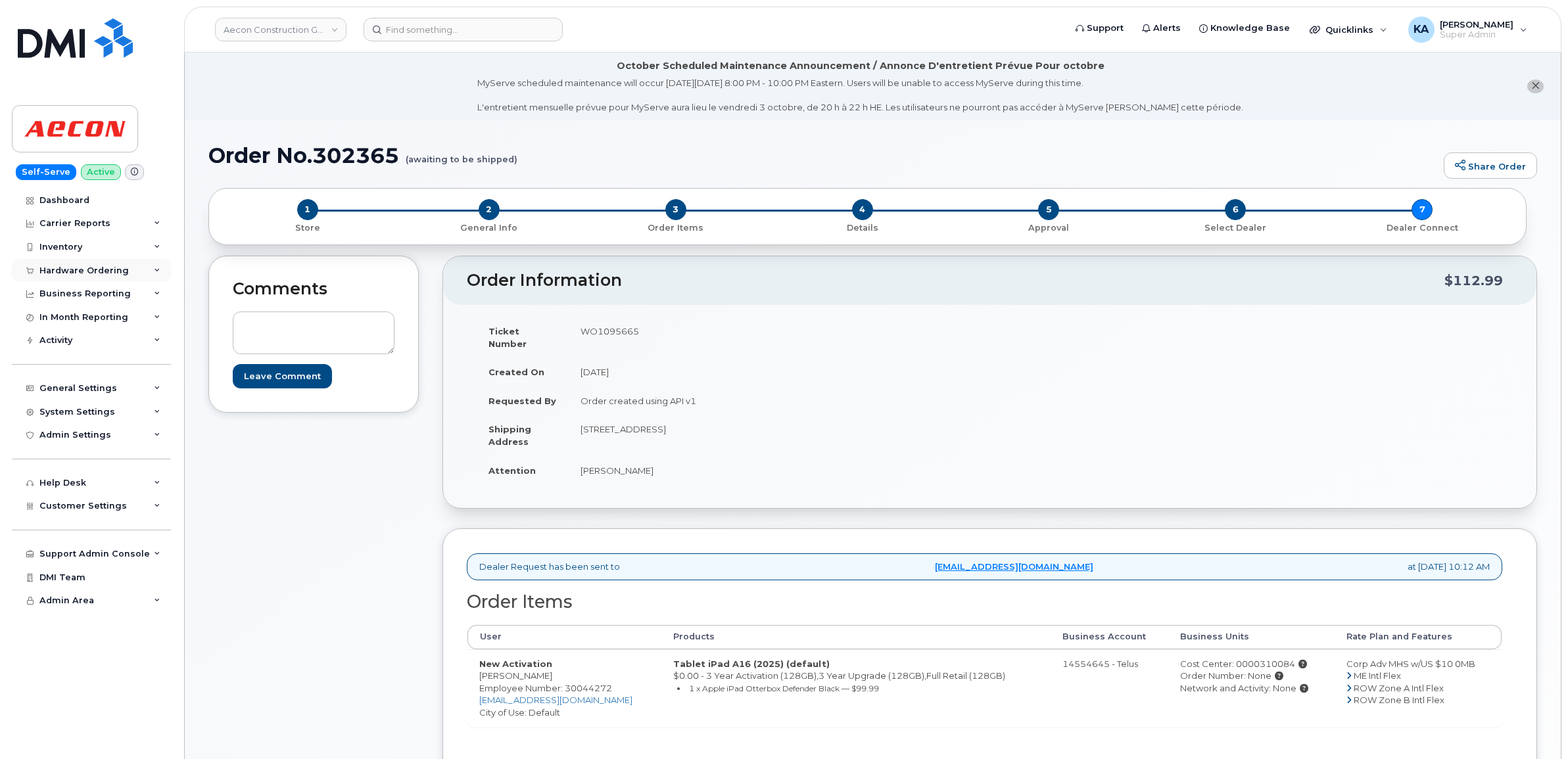
click at [74, 270] on div "Hardware Ordering" at bounding box center [84, 270] width 89 height 10
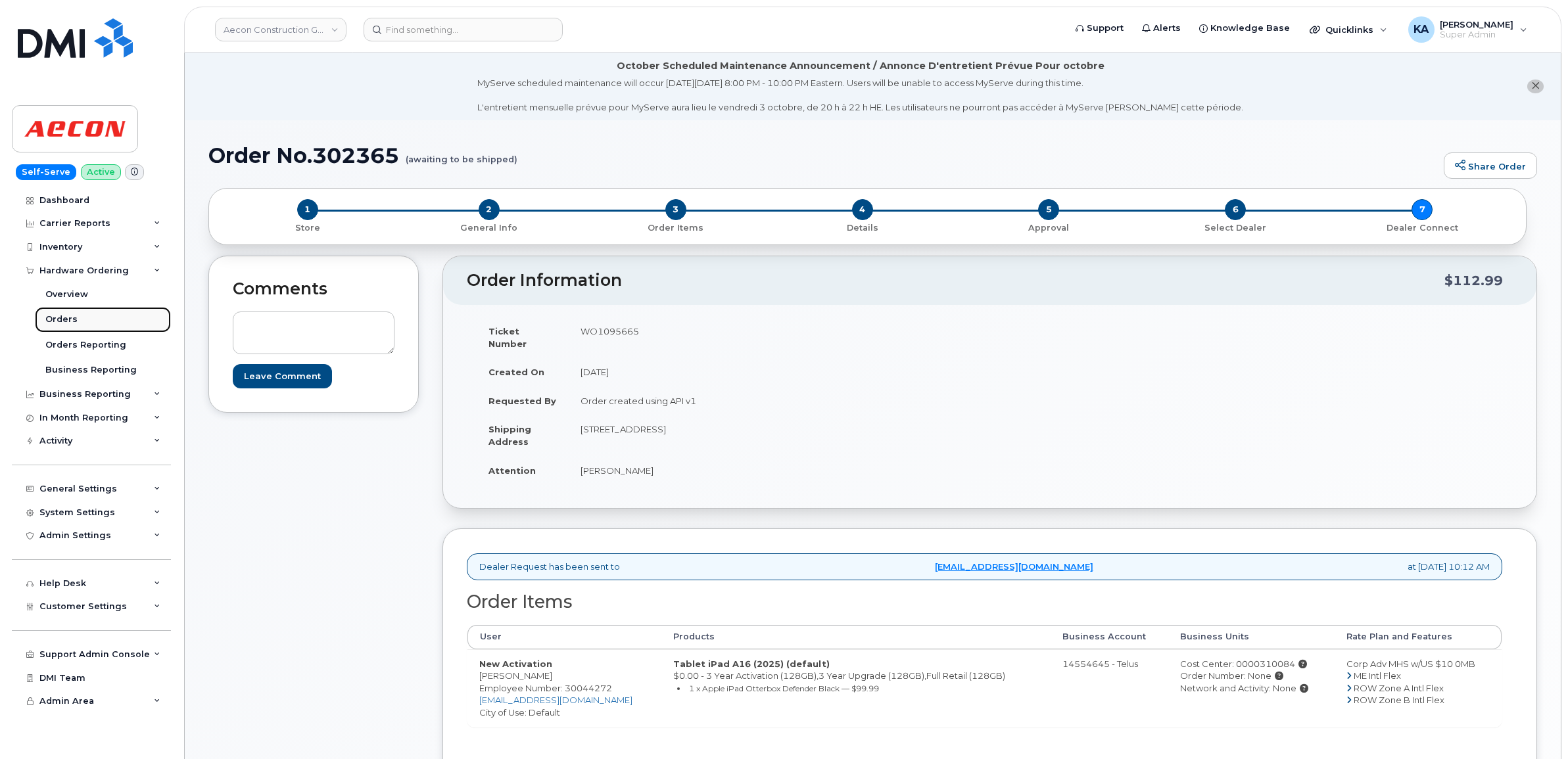
click at [56, 320] on div "Orders" at bounding box center [62, 319] width 33 height 12
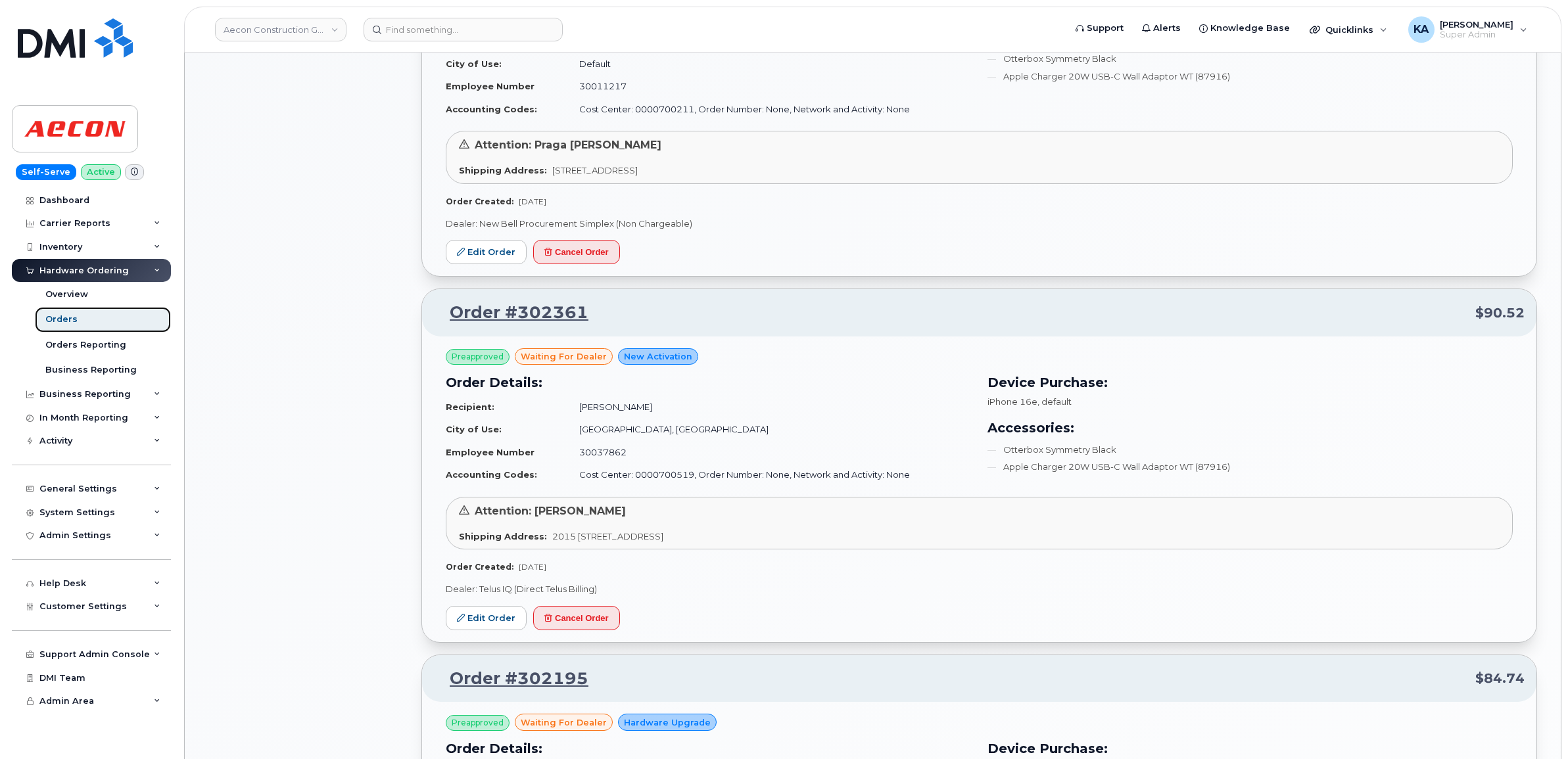
scroll to position [1068, 0]
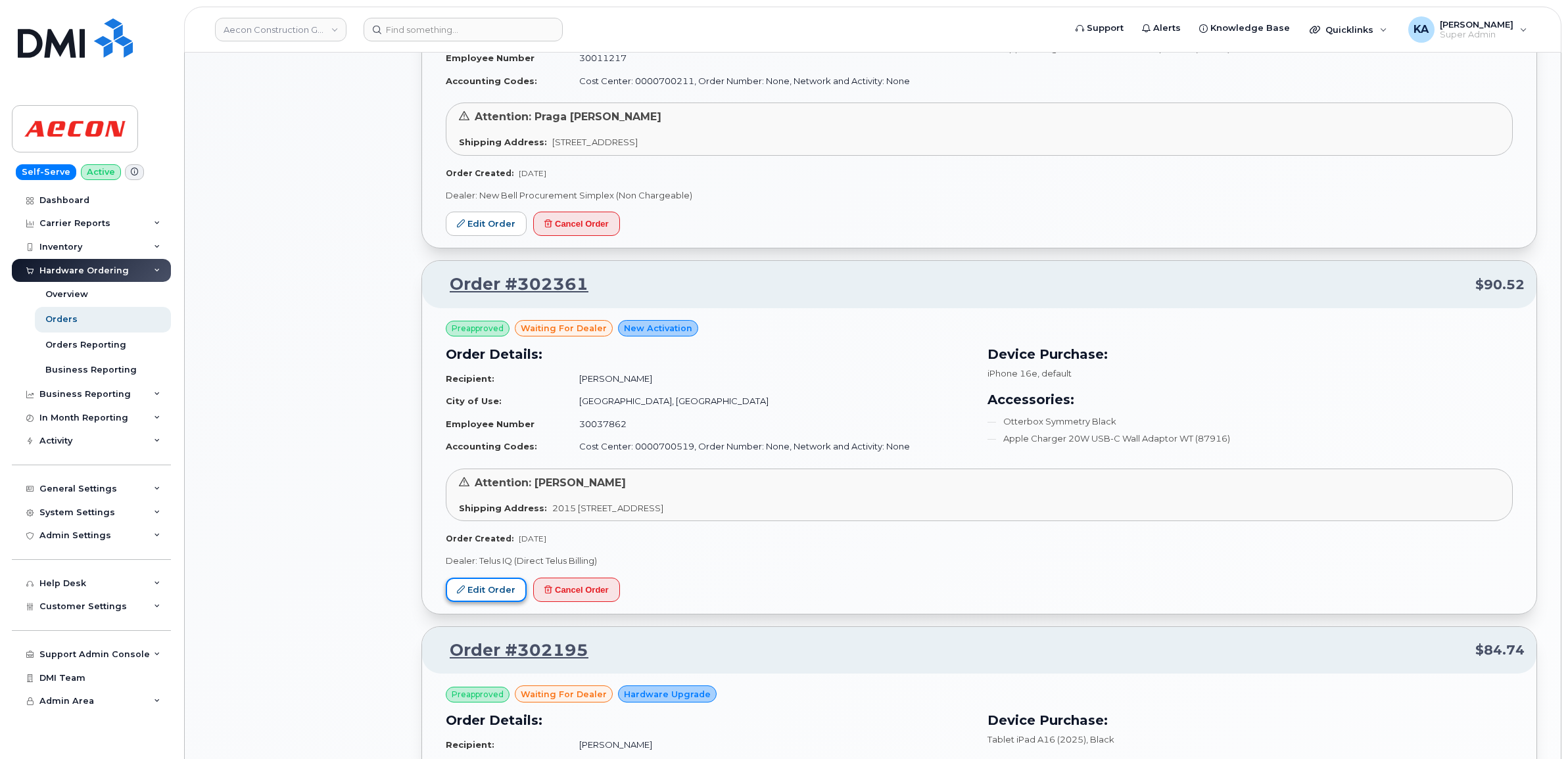
click at [467, 587] on link "Edit Order" at bounding box center [486, 590] width 81 height 24
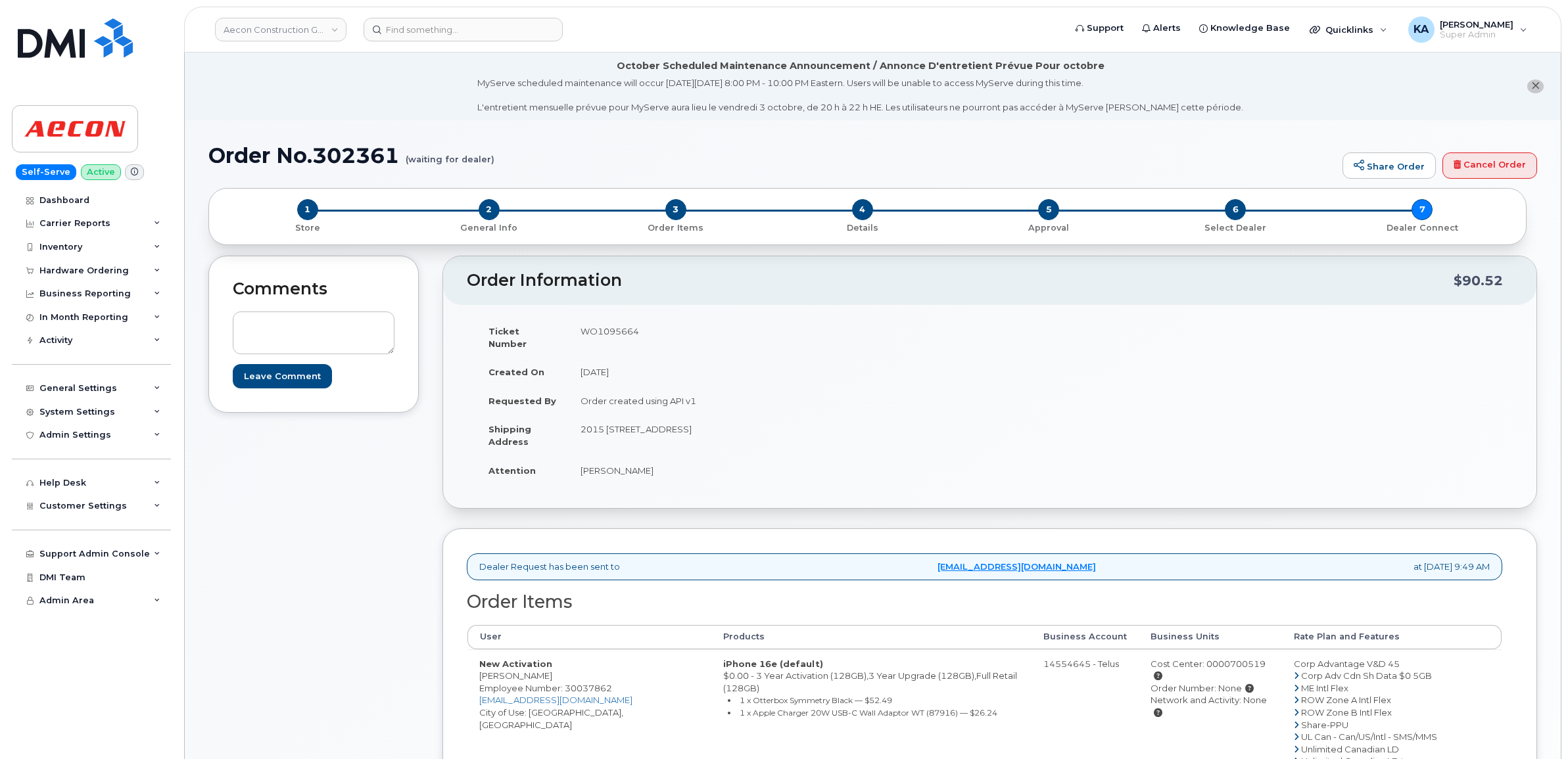
scroll to position [82, 0]
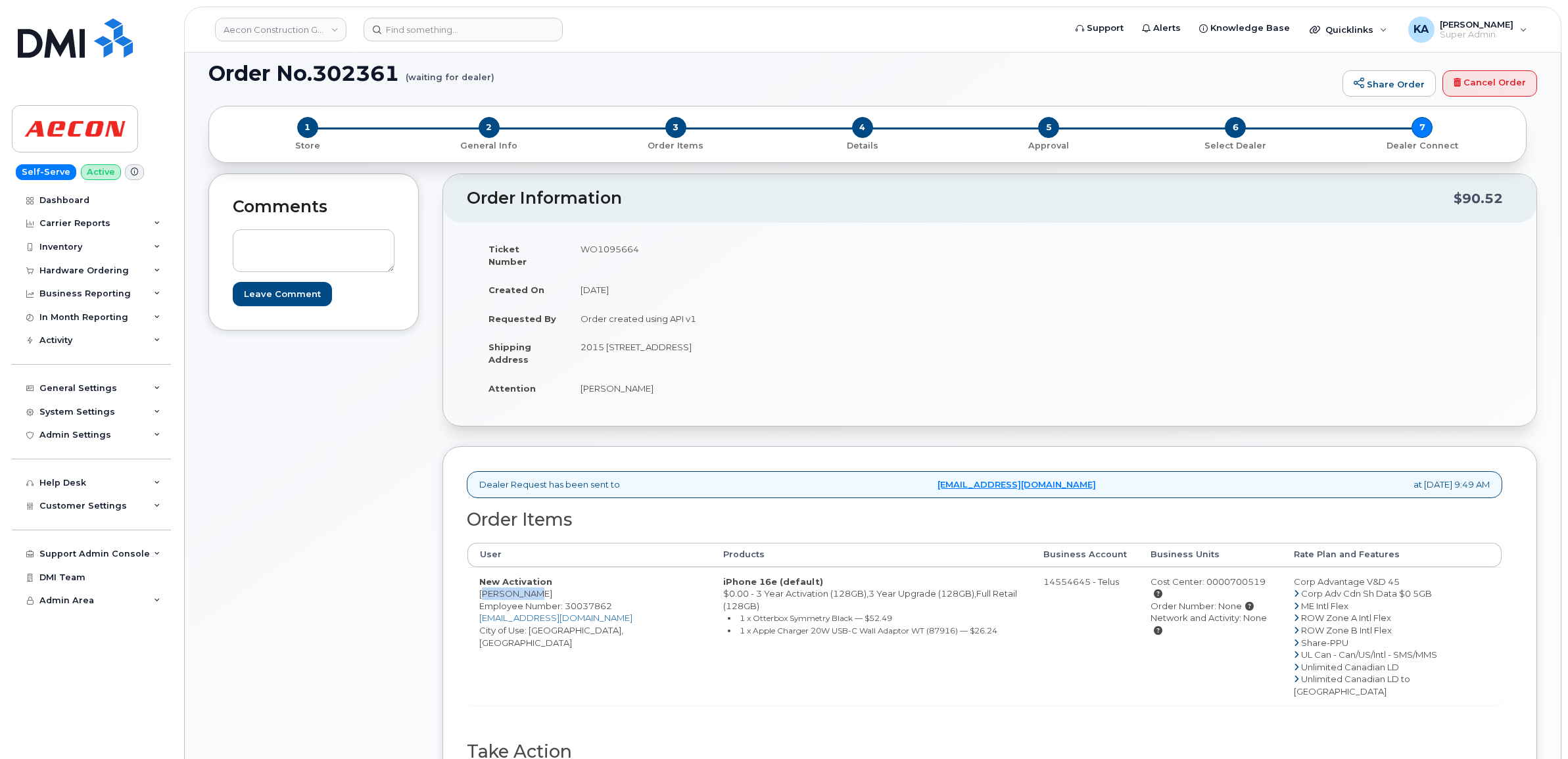
drag, startPoint x: 473, startPoint y: 584, endPoint x: 550, endPoint y: 587, distance: 77.1
click at [550, 587] on td "New Activation [PERSON_NAME] Employee Number: 30037862 [EMAIL_ADDRESS][DOMAIN_N…" at bounding box center [589, 637] width 244 height 139
click at [600, 248] on td "WO1095664" at bounding box center [774, 254] width 411 height 40
copy td "WO1095664"
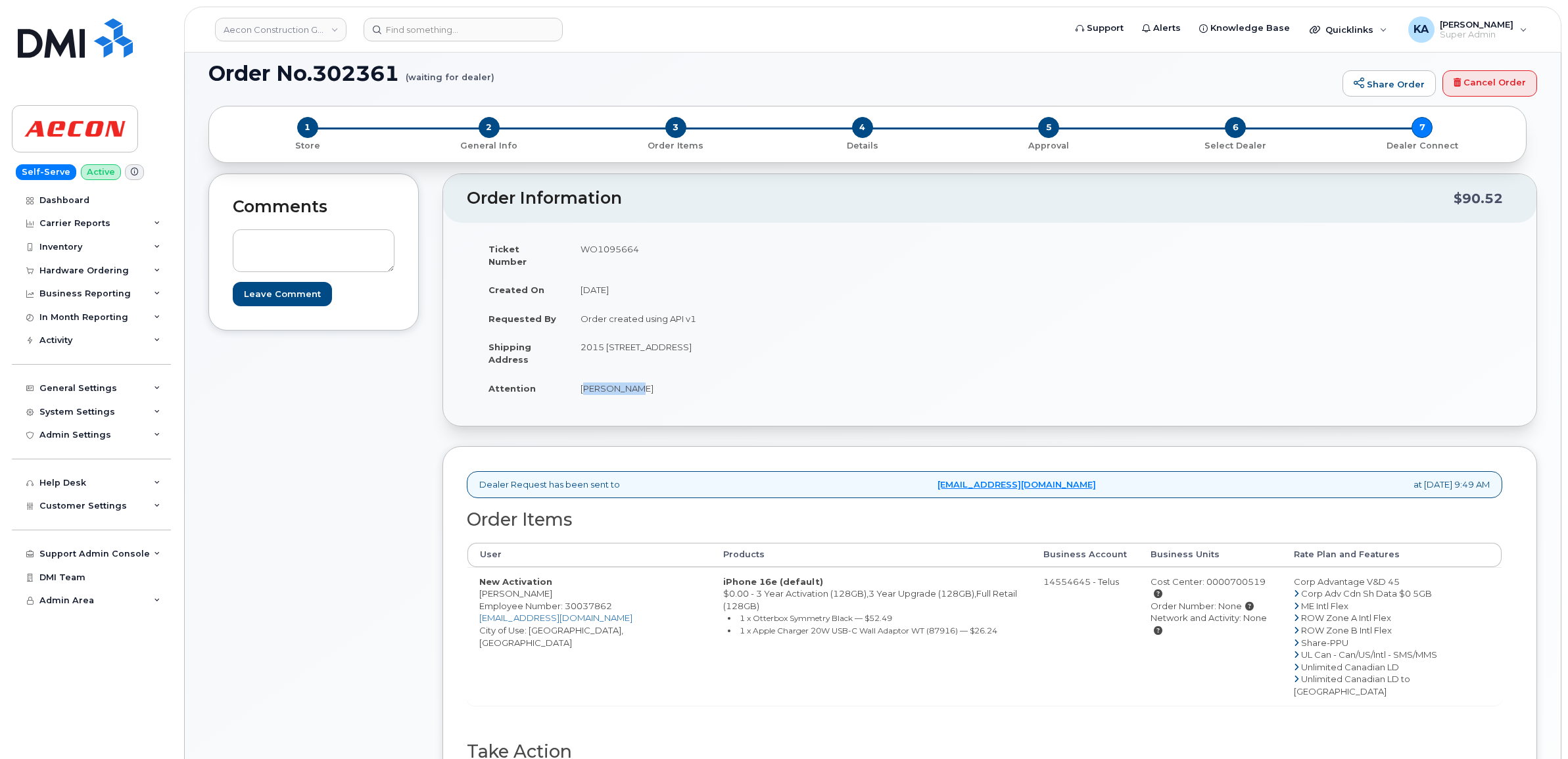
drag, startPoint x: 574, startPoint y: 377, endPoint x: 652, endPoint y: 391, distance: 79.2
click at [652, 391] on td "[PERSON_NAME]" at bounding box center [774, 389] width 411 height 29
copy td "[PERSON_NAME]"
drag, startPoint x: 575, startPoint y: 336, endPoint x: 699, endPoint y: 354, distance: 125.3
click at [699, 354] on td "2015 [STREET_ADDRESS]" at bounding box center [774, 352] width 411 height 40
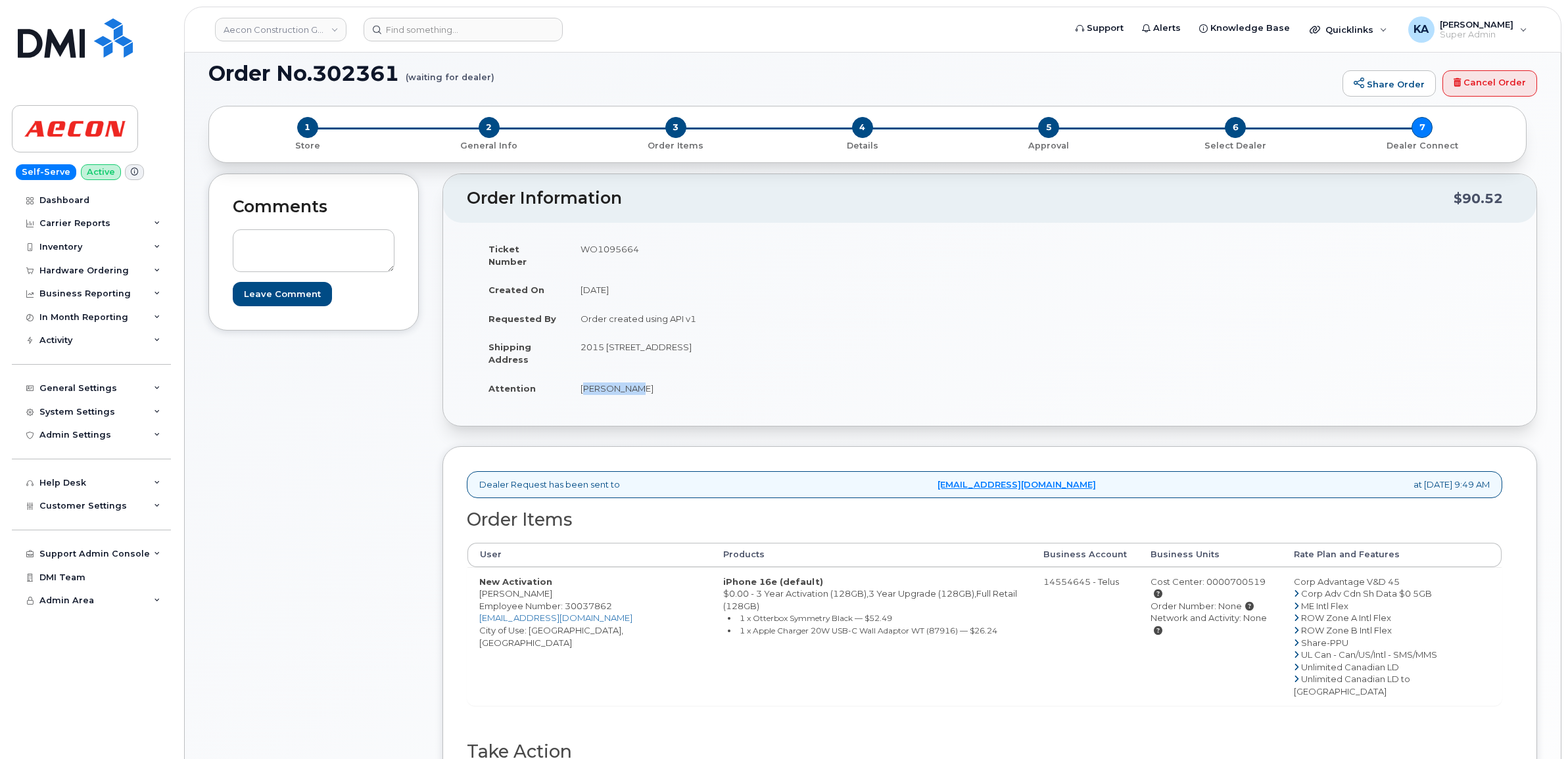
copy td "2015 rue Peel, Bureau 600"
click at [721, 335] on td "2015 [STREET_ADDRESS]" at bounding box center [774, 352] width 411 height 40
copy td "[GEOGRAPHIC_DATA]"
drag, startPoint x: 757, startPoint y: 333, endPoint x: 793, endPoint y: 336, distance: 36.1
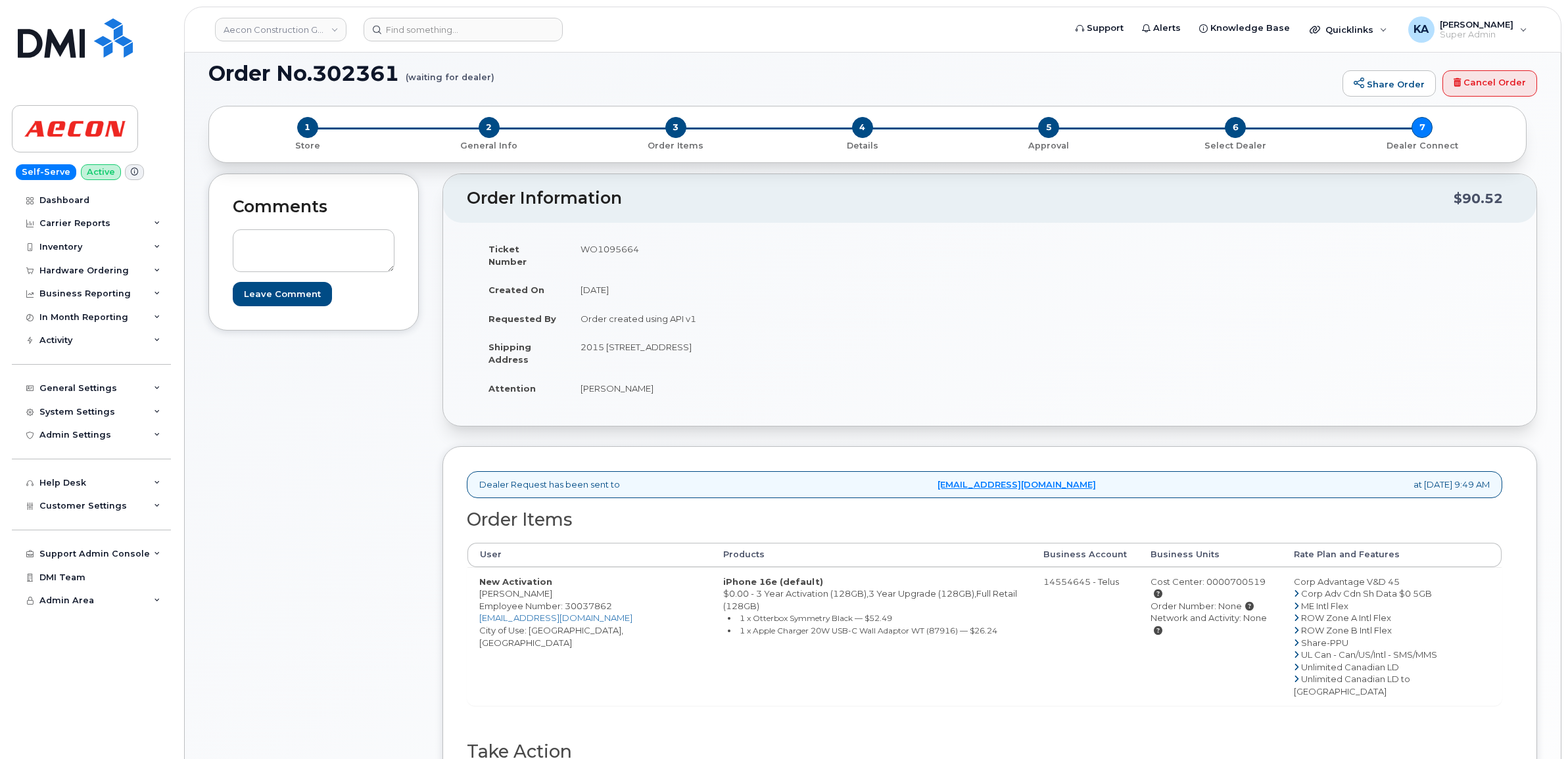
click at [793, 336] on td "2015 [STREET_ADDRESS]" at bounding box center [774, 352] width 411 height 40
copy td "H3A 1T8"
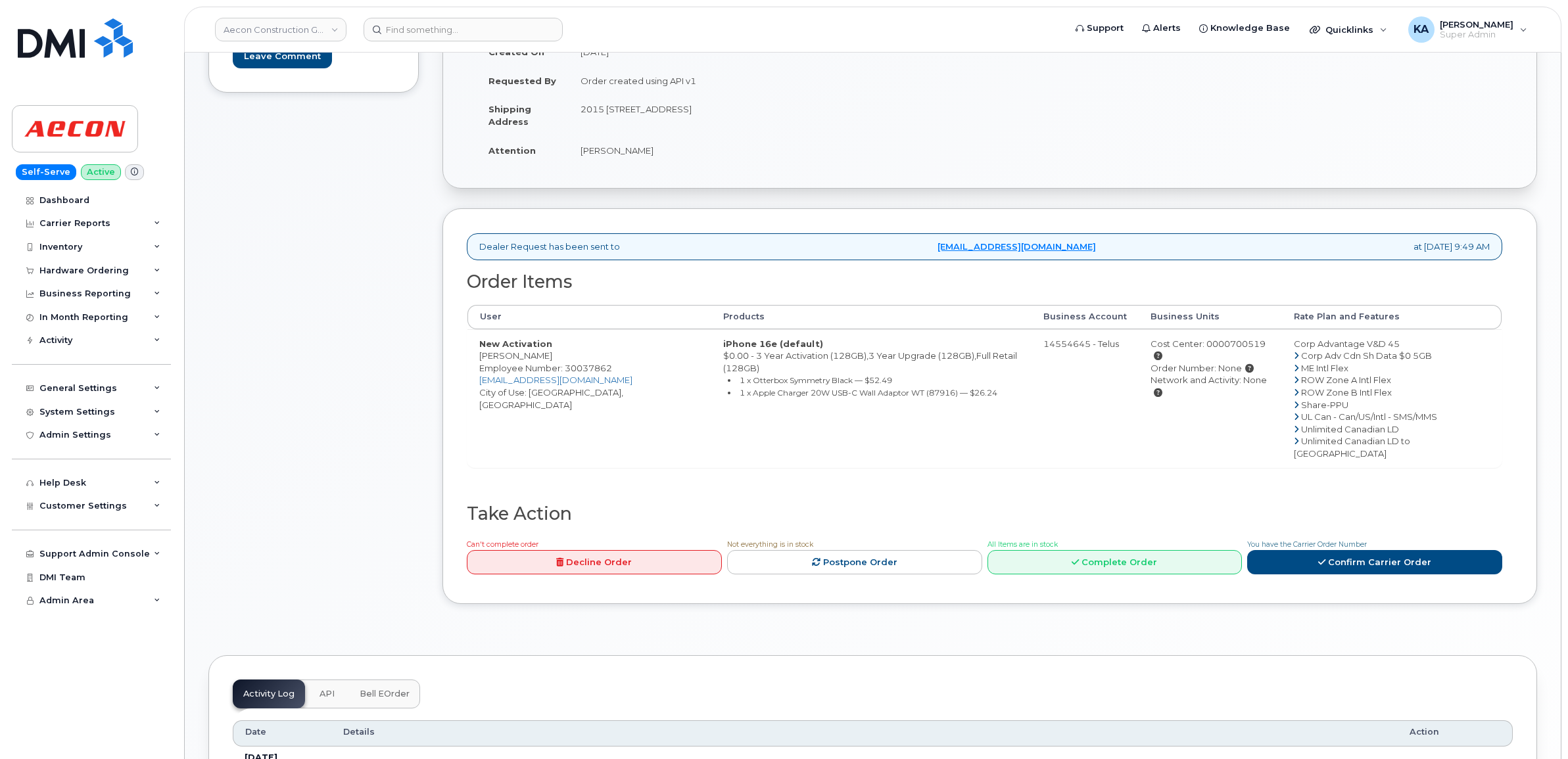
scroll to position [329, 0]
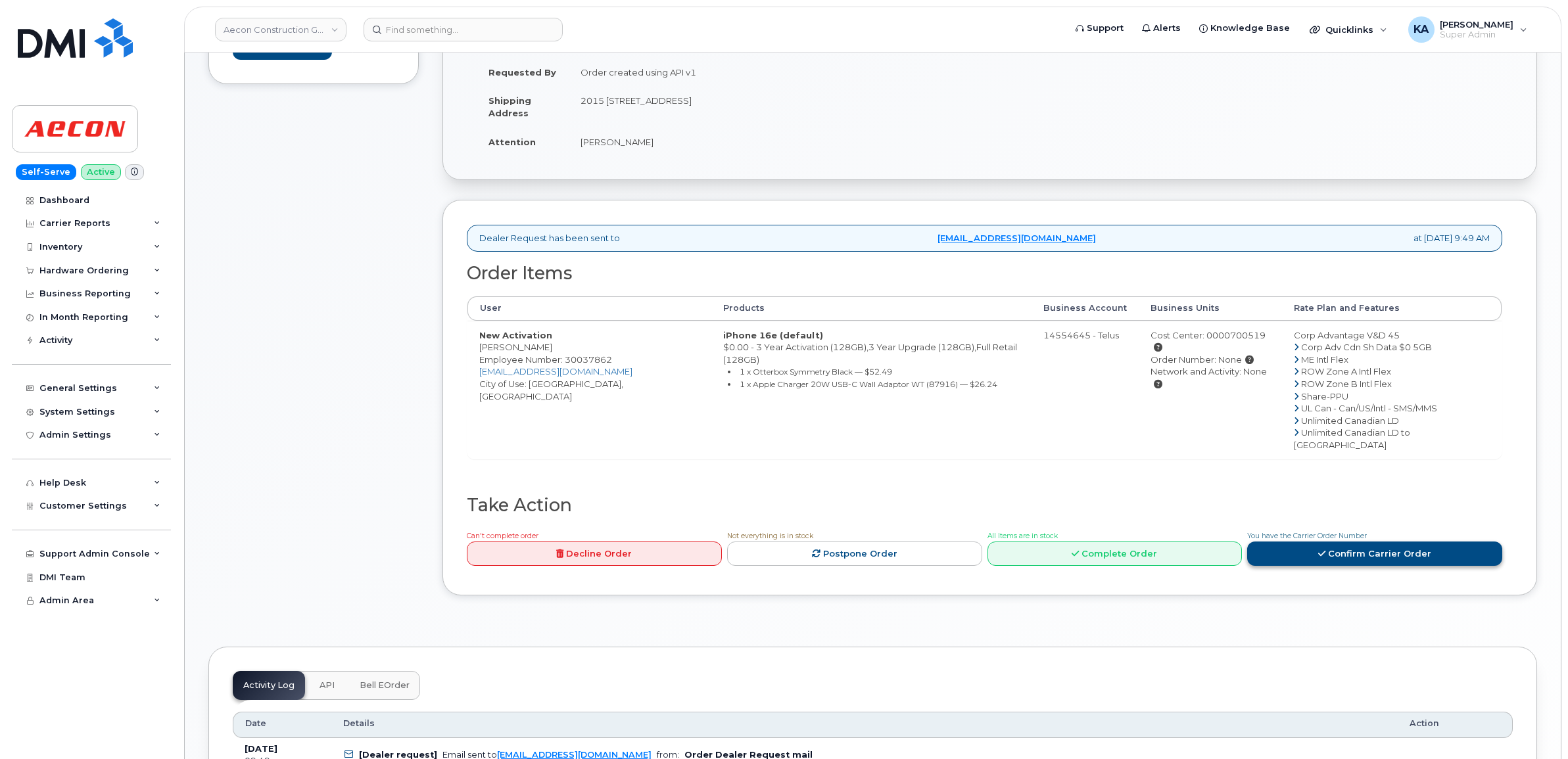
click at [1331, 542] on link "Confirm Carrier Order" at bounding box center [1374, 554] width 255 height 24
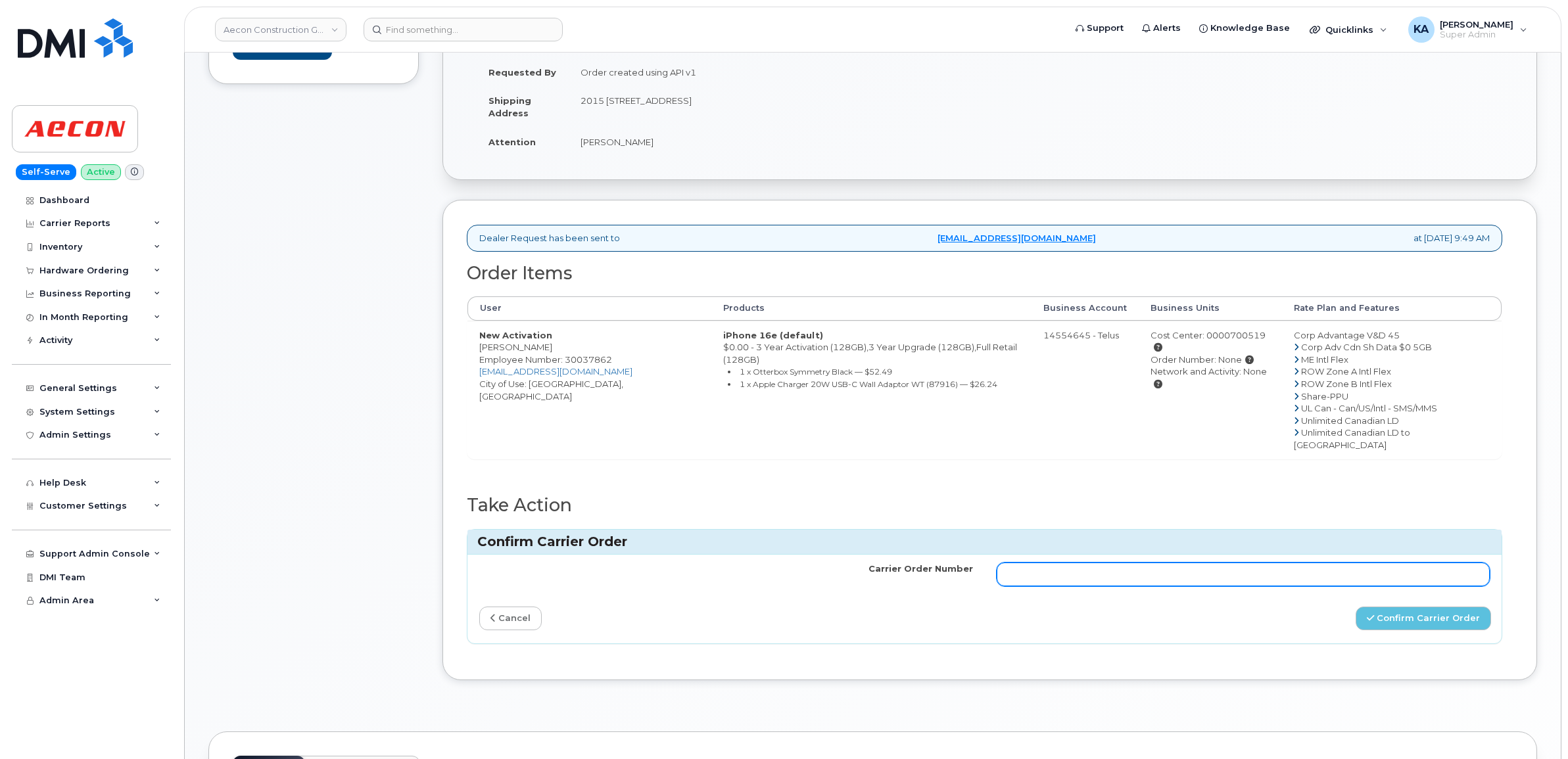
click at [1095, 562] on input "Carrier Order Number" at bounding box center [1243, 574] width 494 height 24
paste input "TL60035286"
type input "TL60035286"
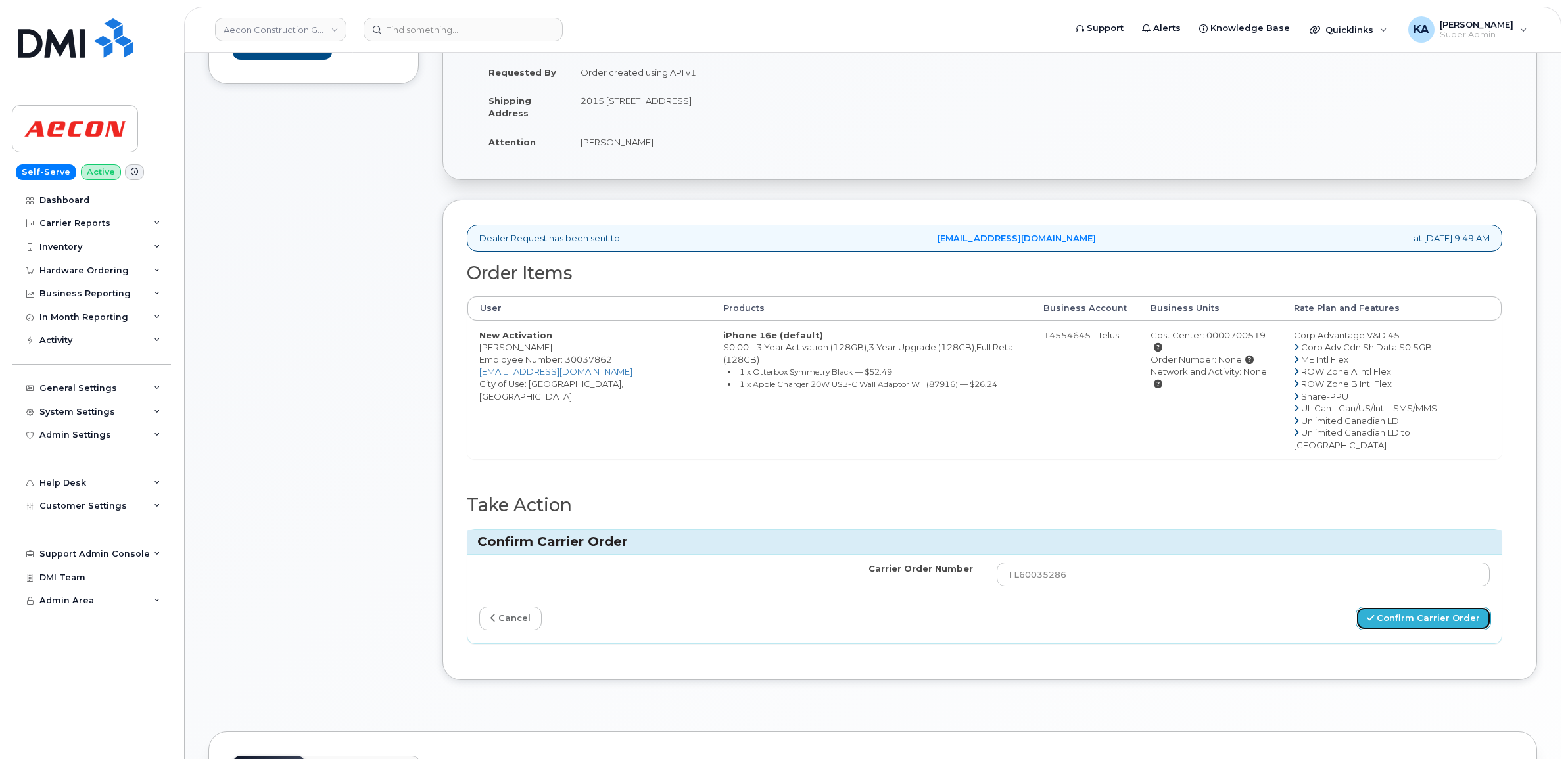
click at [1394, 607] on button "Confirm Carrier Order" at bounding box center [1424, 619] width 136 height 24
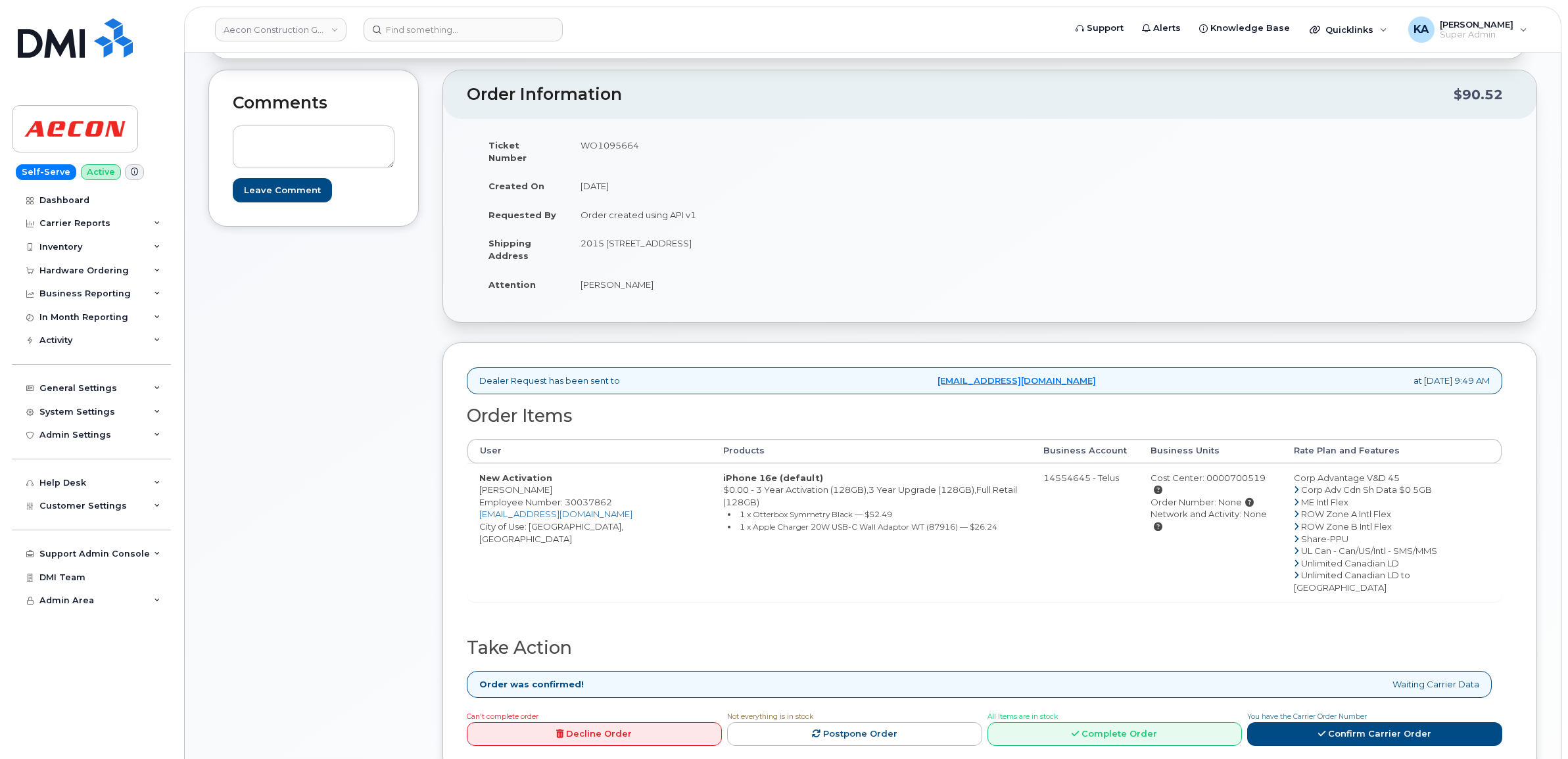
scroll to position [246, 0]
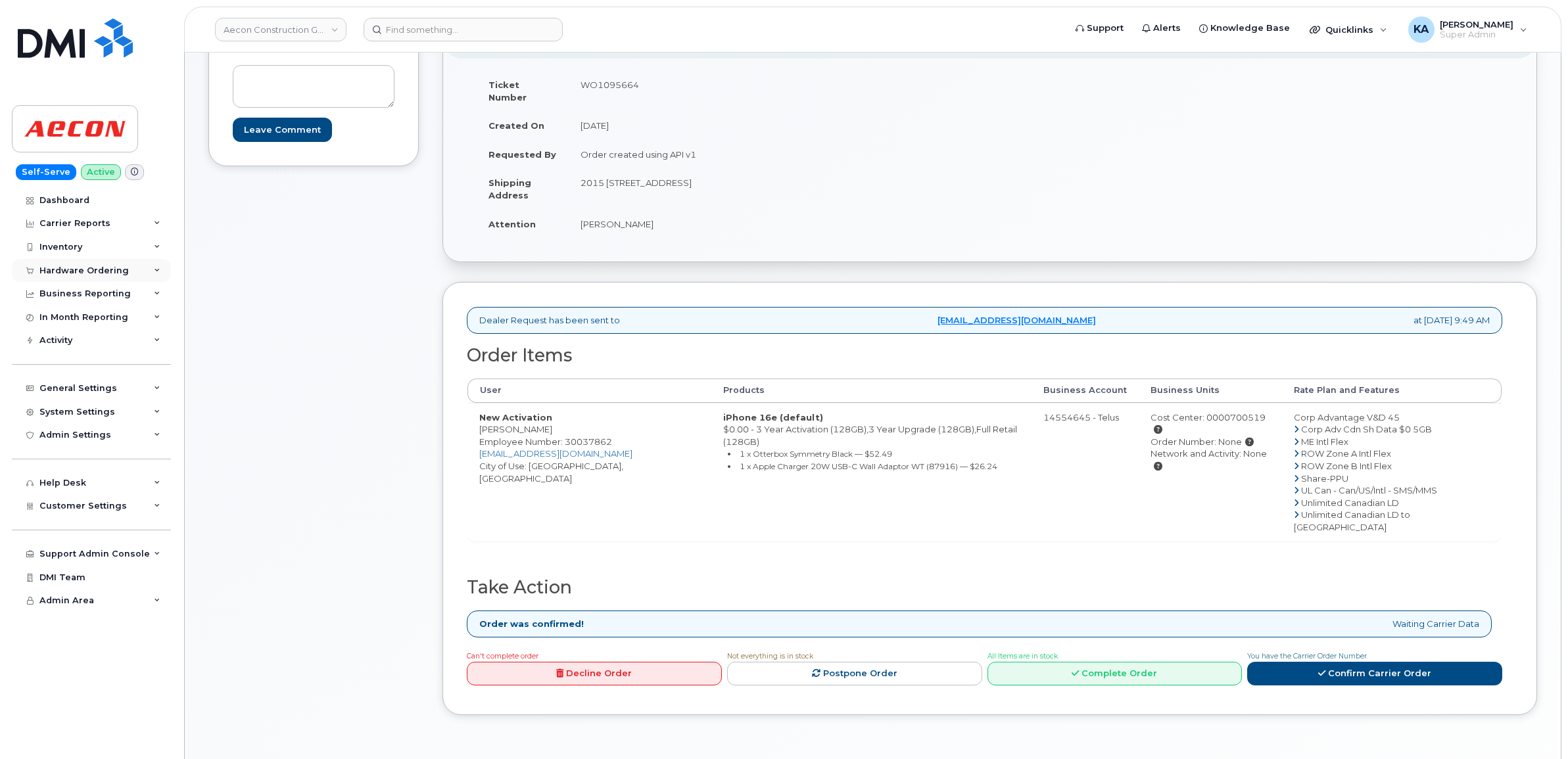
click at [93, 273] on div "Hardware Ordering" at bounding box center [84, 270] width 89 height 10
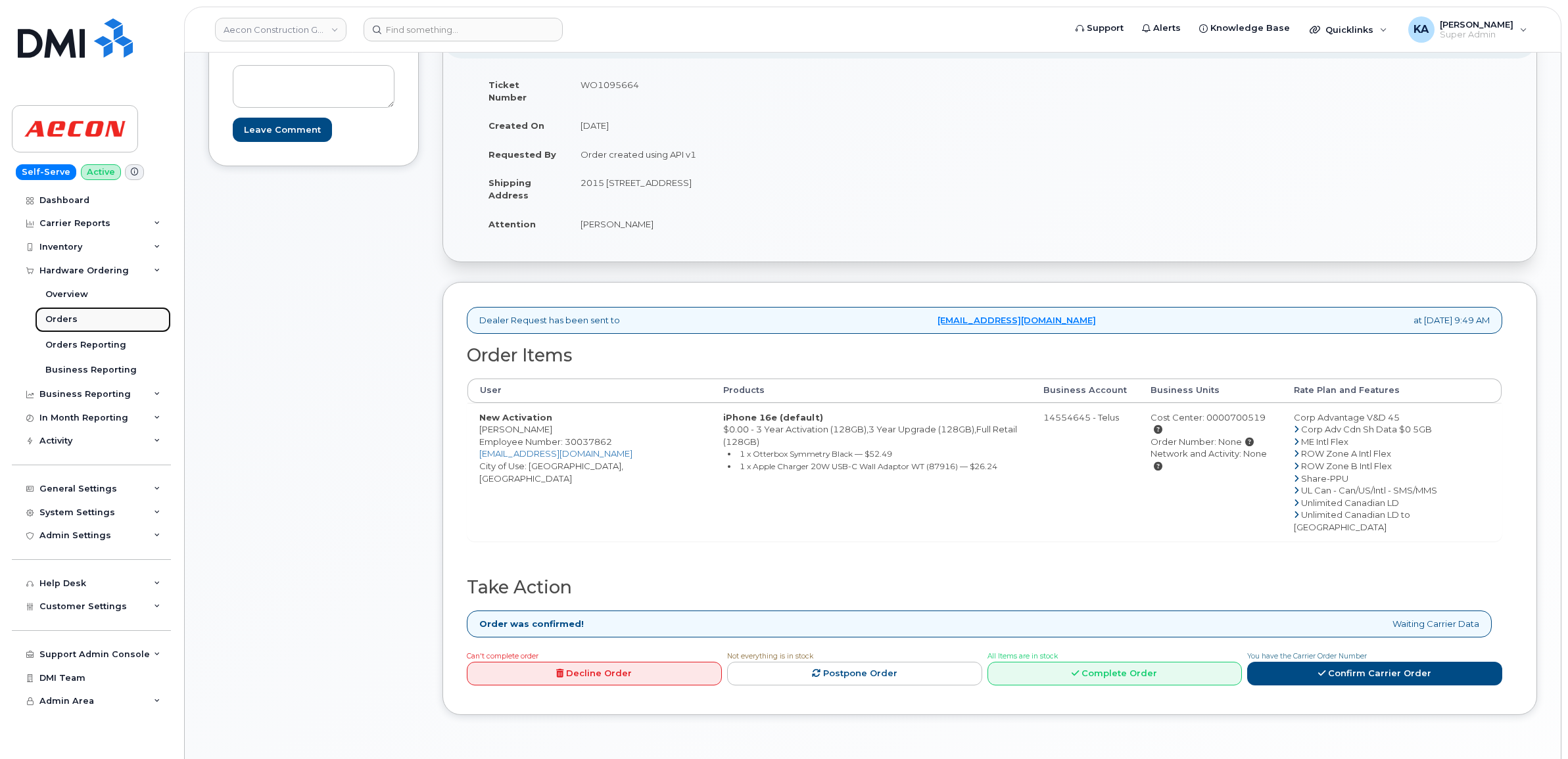
click at [54, 317] on div "Orders" at bounding box center [62, 319] width 33 height 12
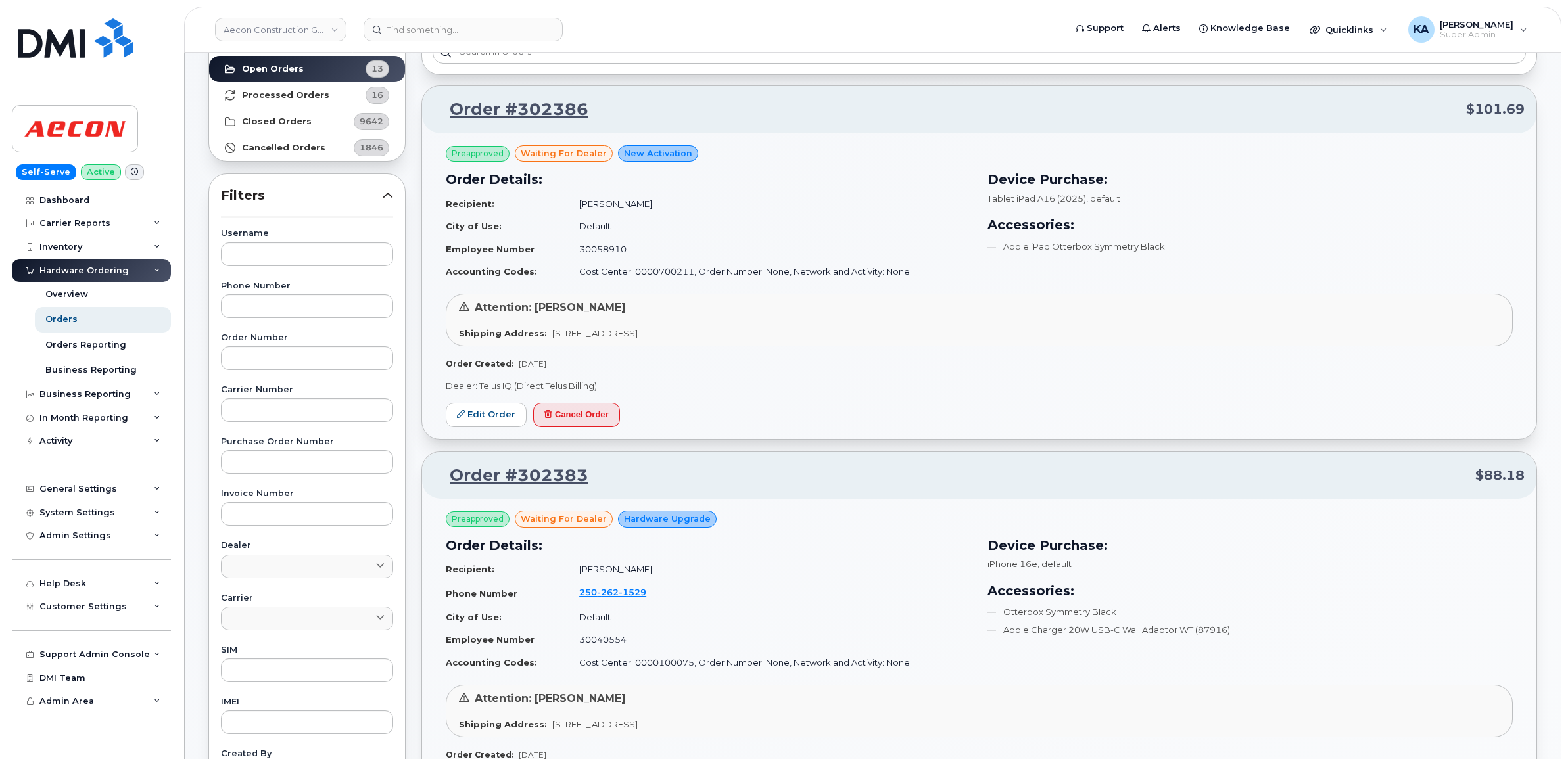
scroll to position [329, 0]
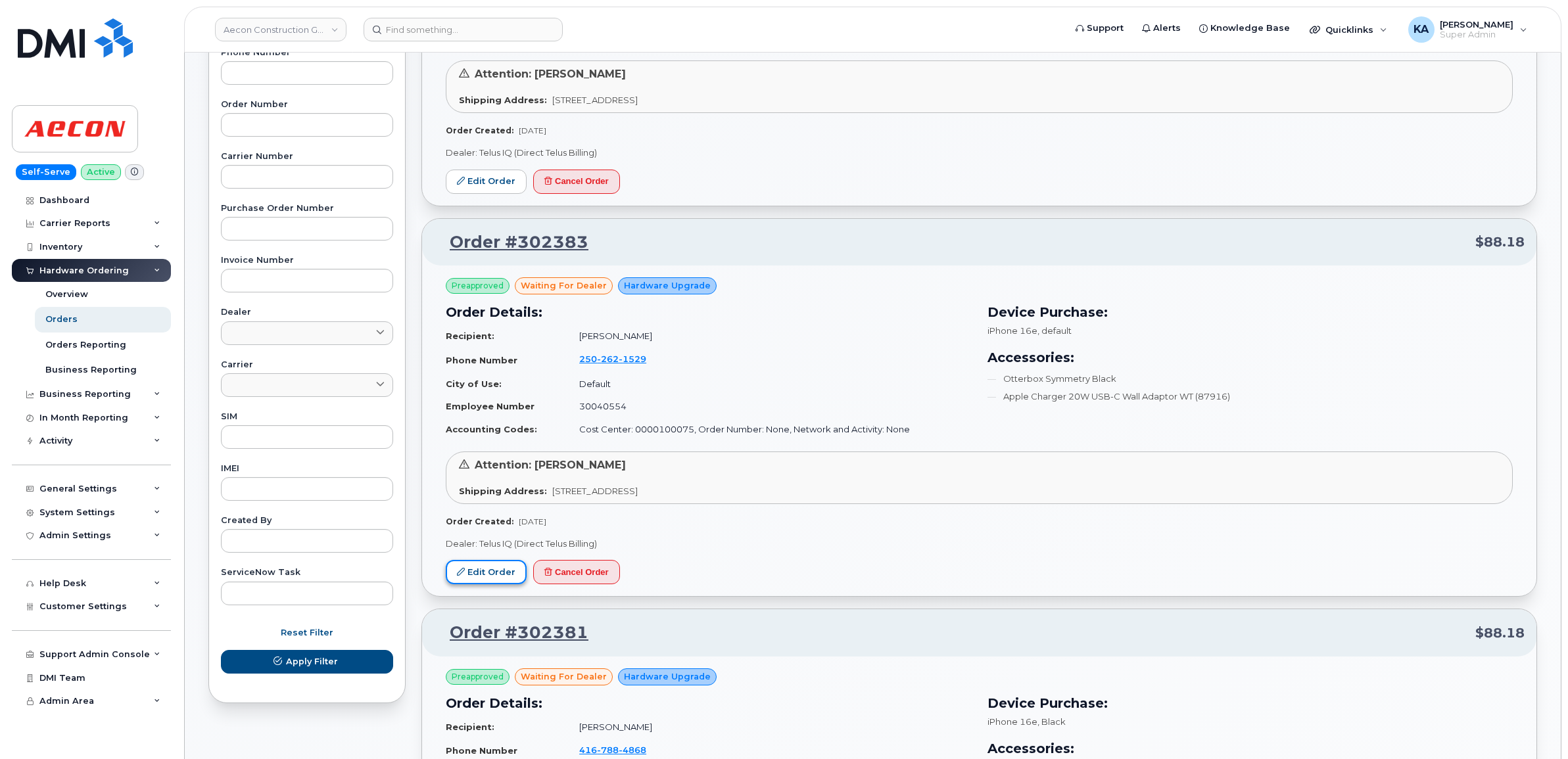
click at [462, 576] on icon at bounding box center [460, 571] width 8 height 8
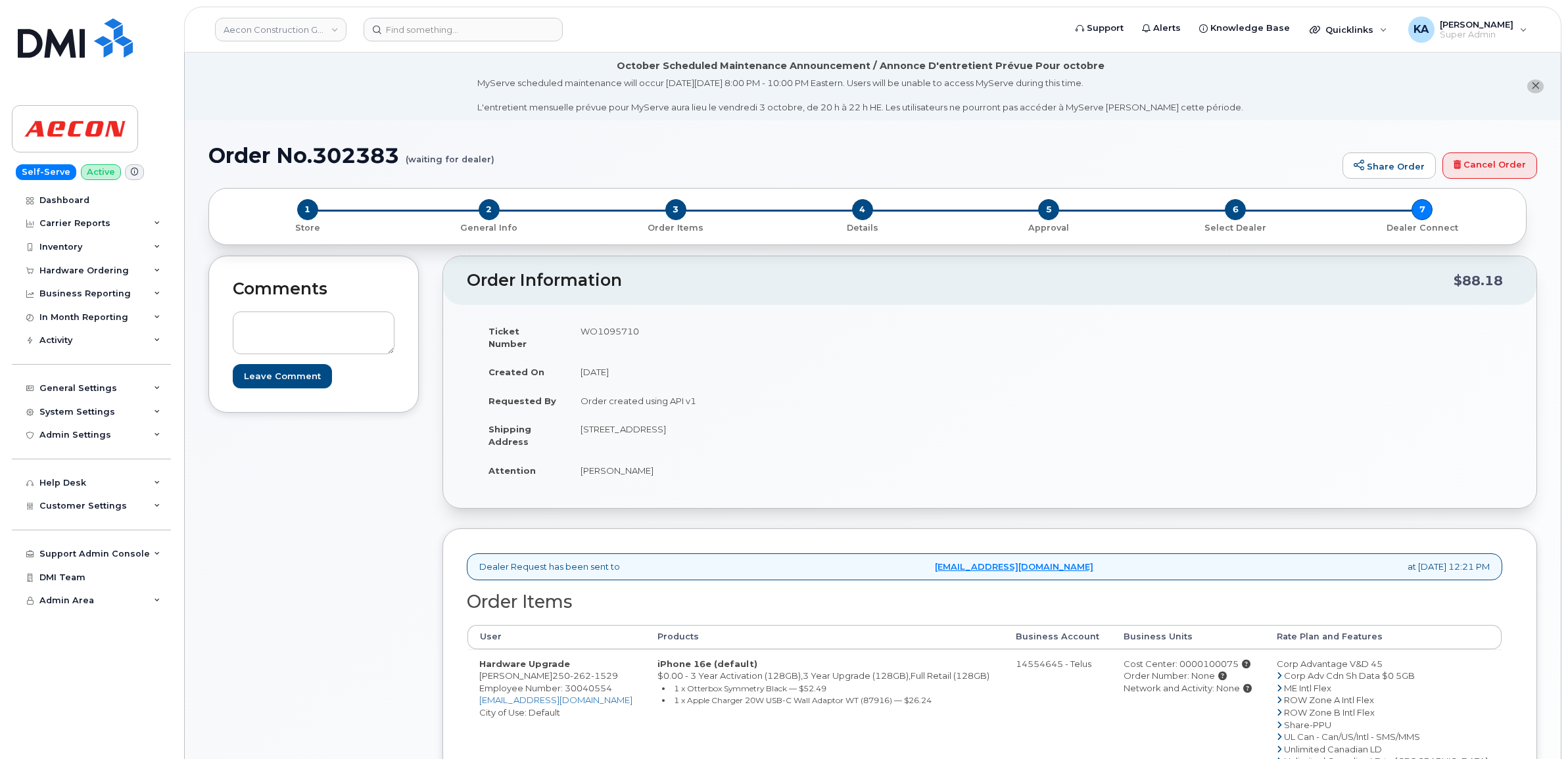
scroll to position [82, 0]
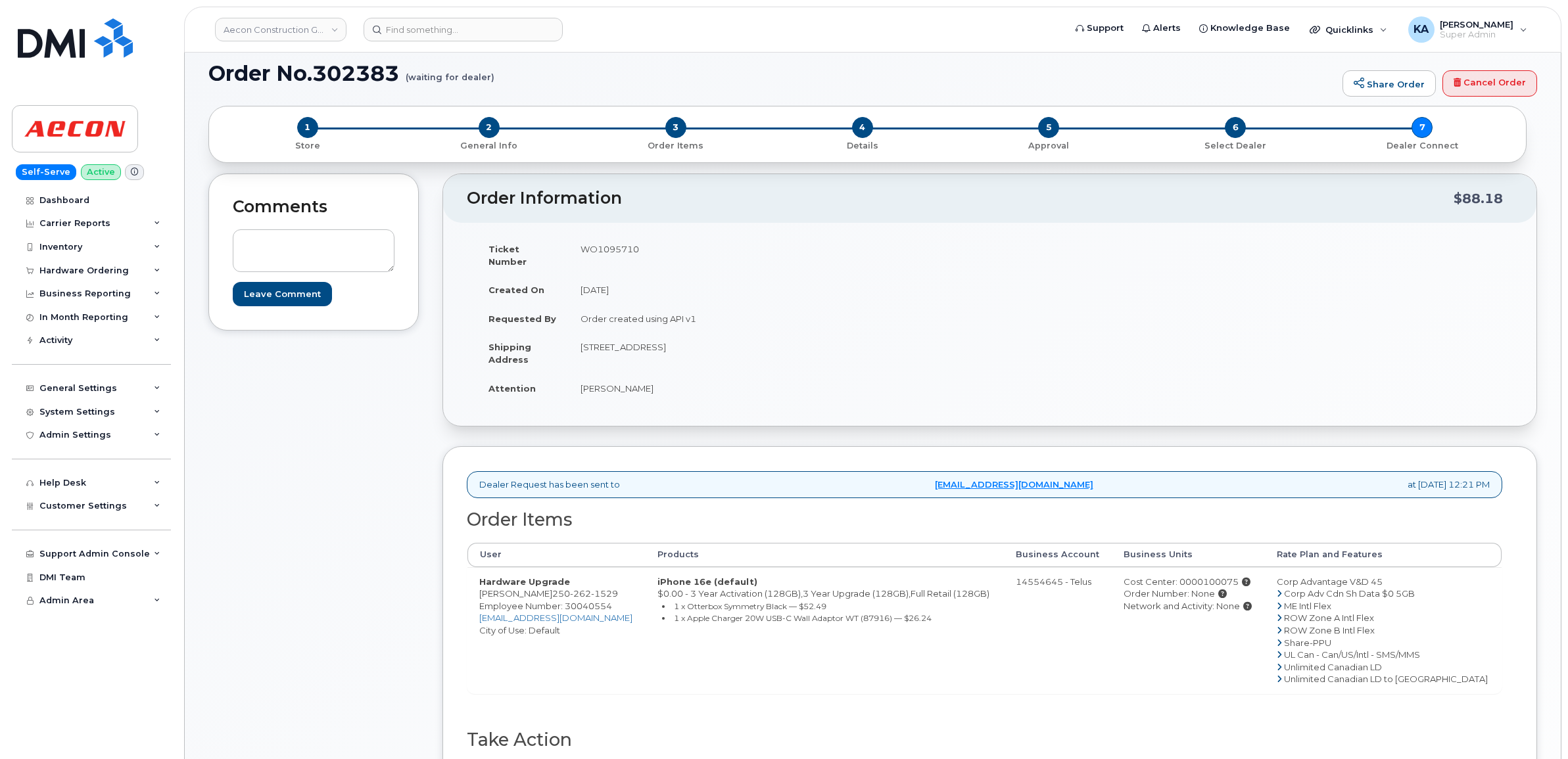
drag, startPoint x: 475, startPoint y: 584, endPoint x: 536, endPoint y: 588, distance: 61.1
click at [536, 588] on td "Hardware Upgrade Kelly McBride 250 262 1529 Employee Number: 30040554 kmcbride@…" at bounding box center [556, 630] width 178 height 126
drag, startPoint x: 540, startPoint y: 580, endPoint x: 616, endPoint y: 580, distance: 76.0
click at [616, 580] on td "Hardware Upgrade Kelly McBride 250 262 1529 Employee Number: 30040554 kmcbride@…" at bounding box center [556, 630] width 178 height 126
copy span "250 262 1529"
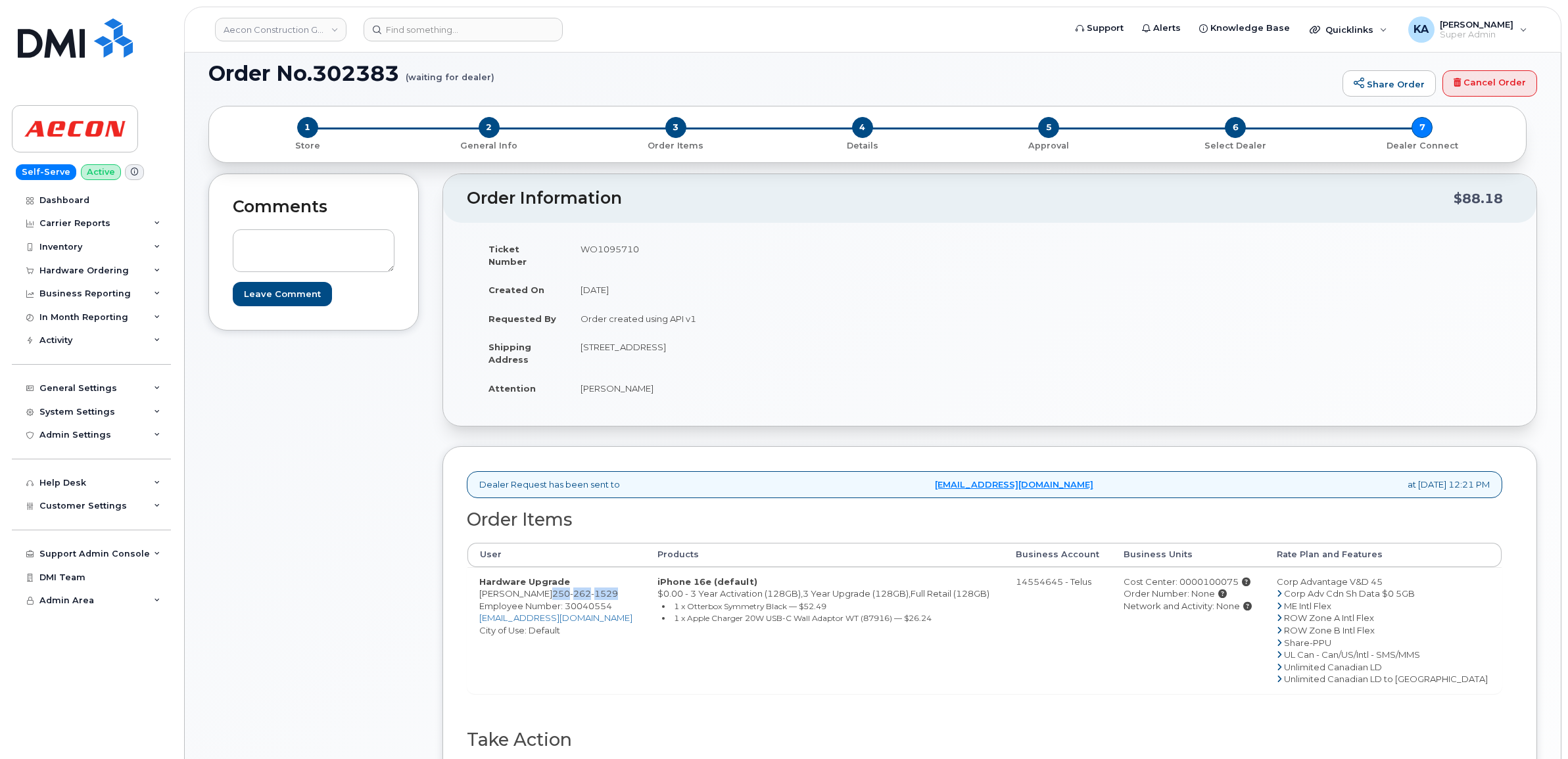
click at [610, 251] on td "WO1095710" at bounding box center [774, 254] width 411 height 40
copy td "WO1095710"
drag, startPoint x: 576, startPoint y: 378, endPoint x: 654, endPoint y: 388, distance: 78.6
click at [654, 388] on td "Kelly McBride" at bounding box center [774, 389] width 411 height 29
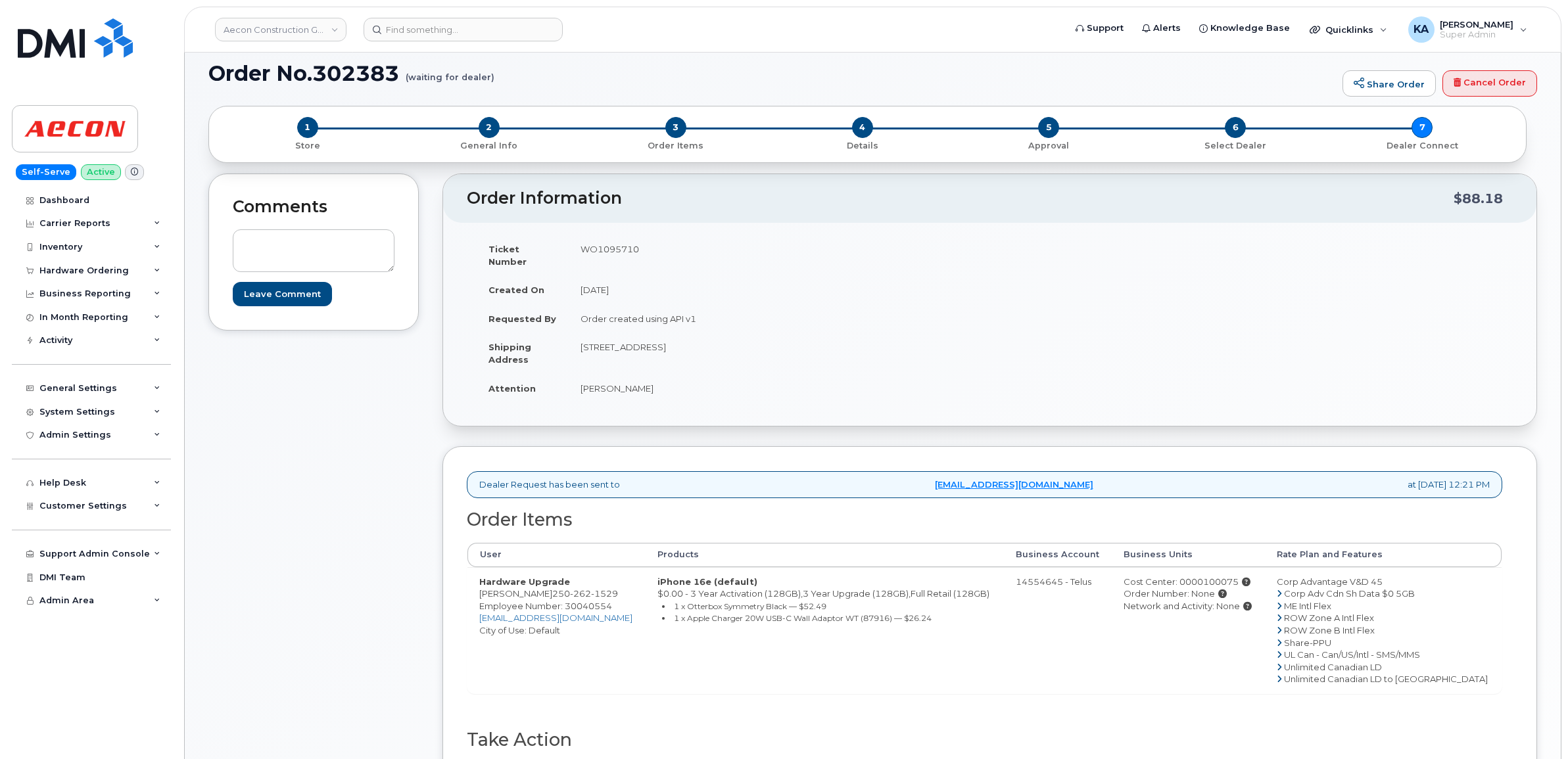
copy td "Kelly McBride"
drag, startPoint x: 579, startPoint y: 336, endPoint x: 672, endPoint y: 343, distance: 93.3
click at [672, 343] on td "1402 Deere Ridge Rd Golden BC V0A 1H1" at bounding box center [774, 352] width 411 height 40
copy td "1402 Deere Ridge Rd"
click at [689, 336] on td "1402 Deere Ridge Rd Golden BC V0A 1H1" at bounding box center [774, 352] width 411 height 40
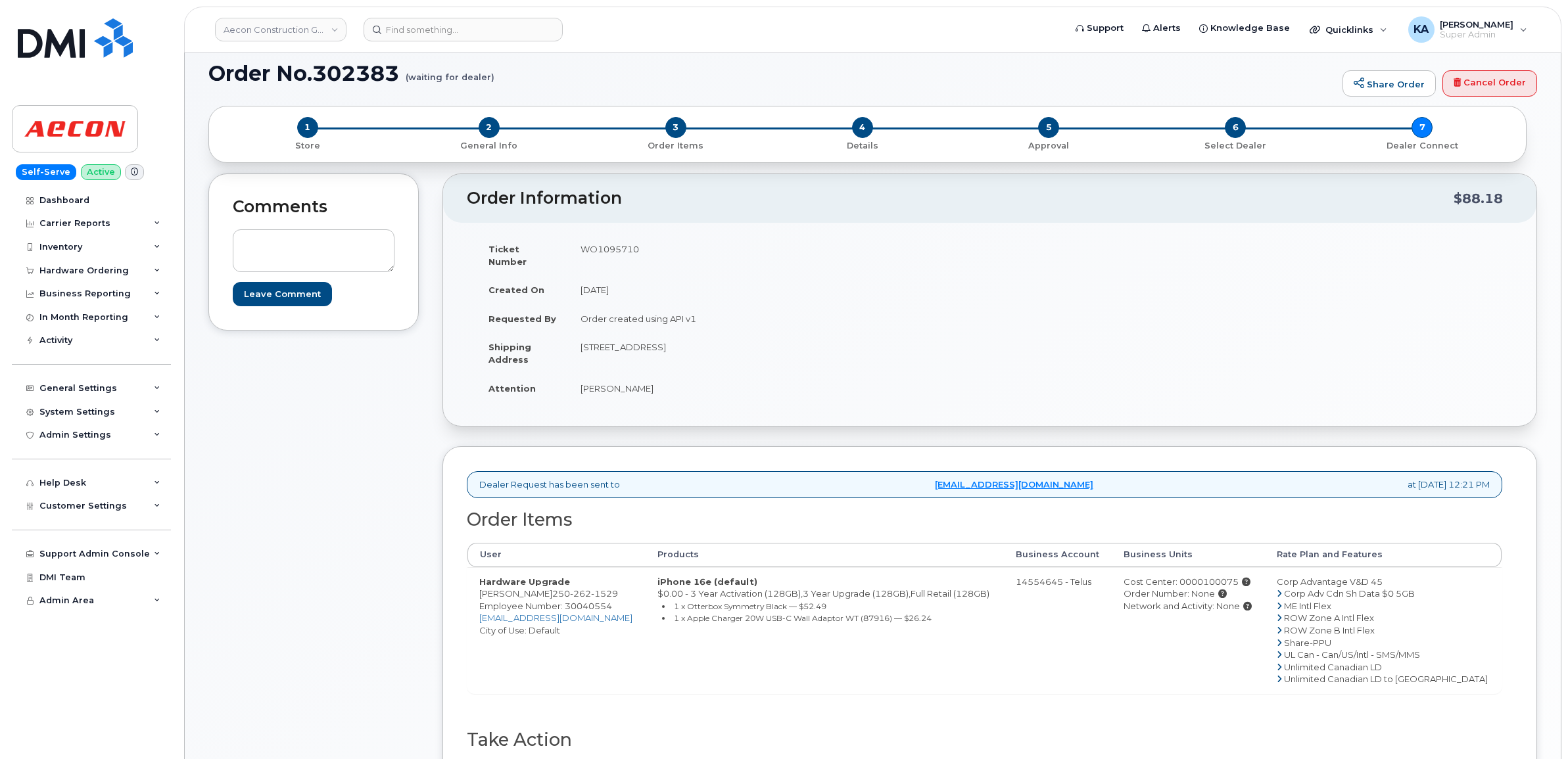
click at [689, 336] on td "1402 Deere Ridge Rd Golden BC V0A 1H1" at bounding box center [774, 352] width 411 height 40
copy td "Golden"
drag, startPoint x: 724, startPoint y: 332, endPoint x: 774, endPoint y: 336, distance: 50.2
click at [774, 336] on td "1402 Deere Ridge Rd Golden BC V0A 1H1" at bounding box center [774, 352] width 411 height 40
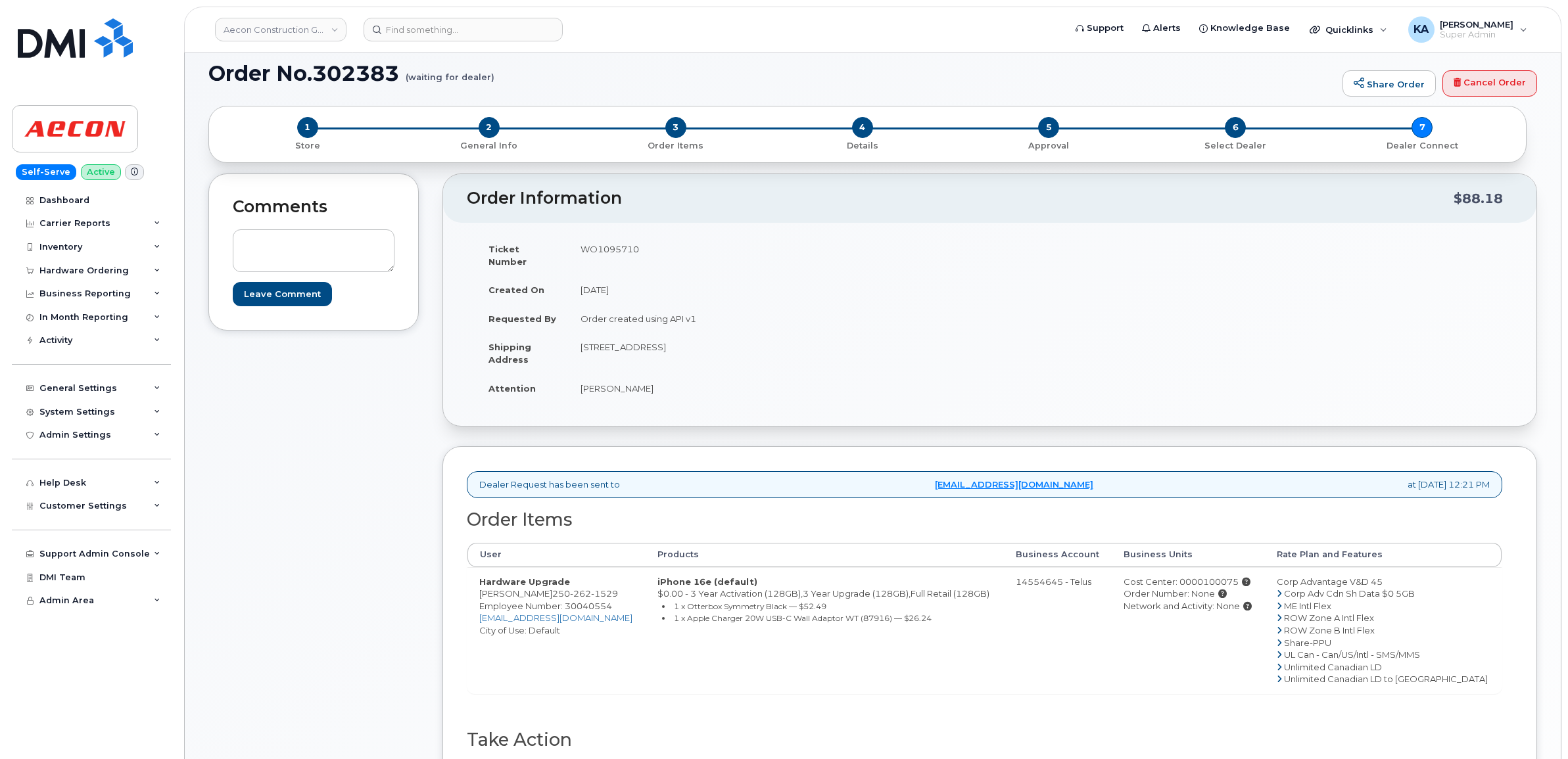
copy td "V0A 1H1"
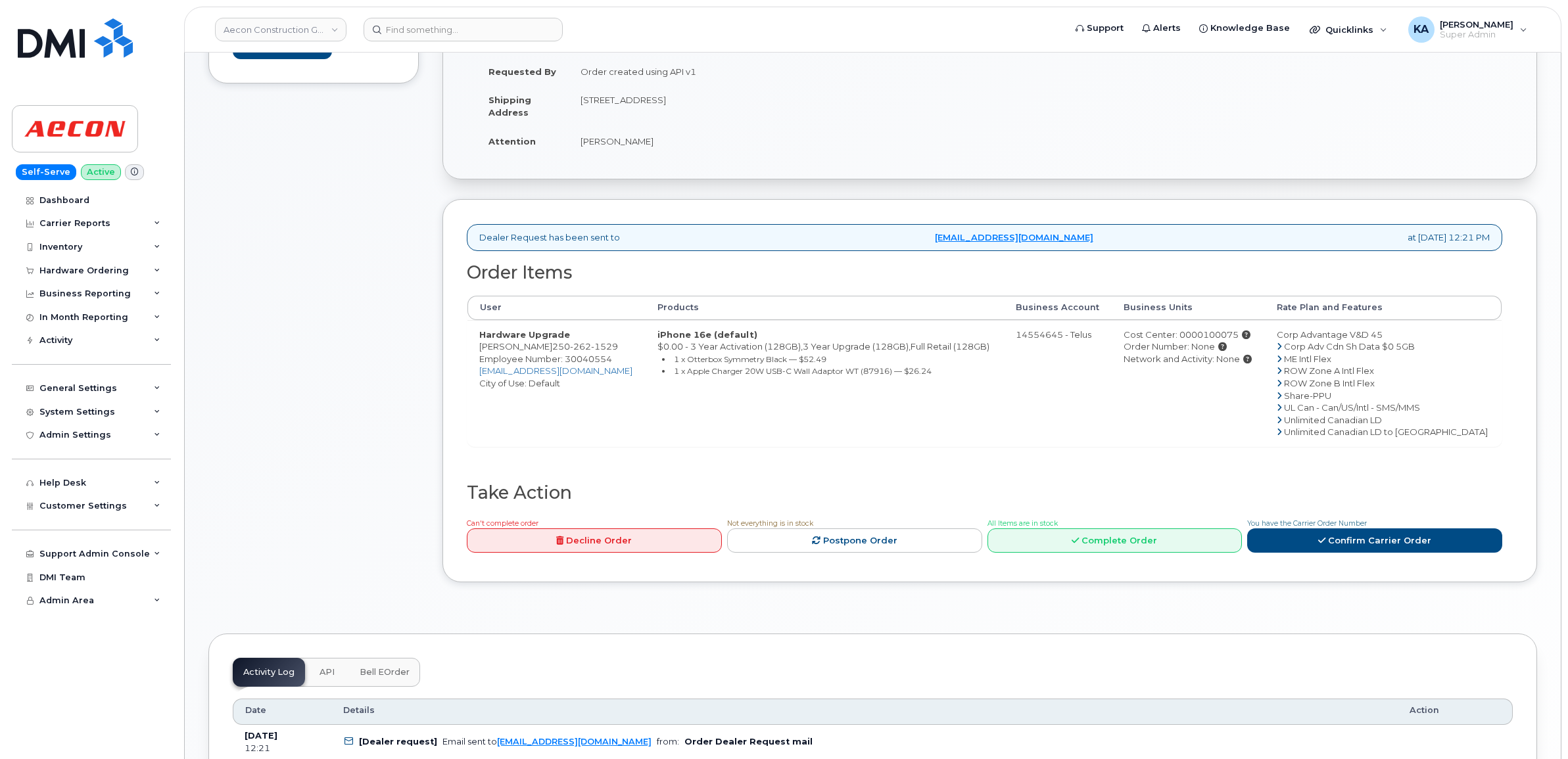
scroll to position [410, 0]
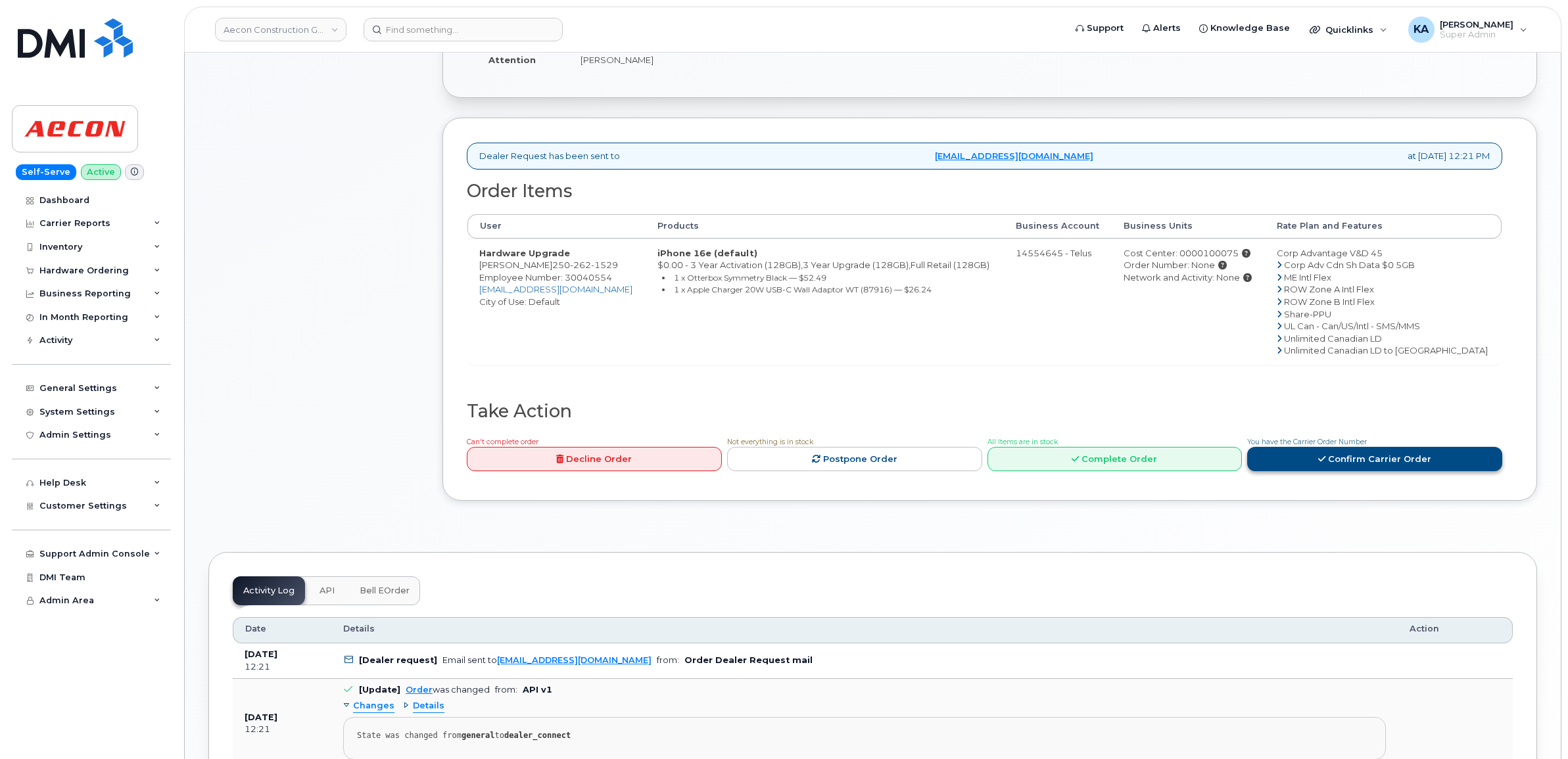
click at [1288, 450] on link "Confirm Carrier Order" at bounding box center [1374, 459] width 255 height 24
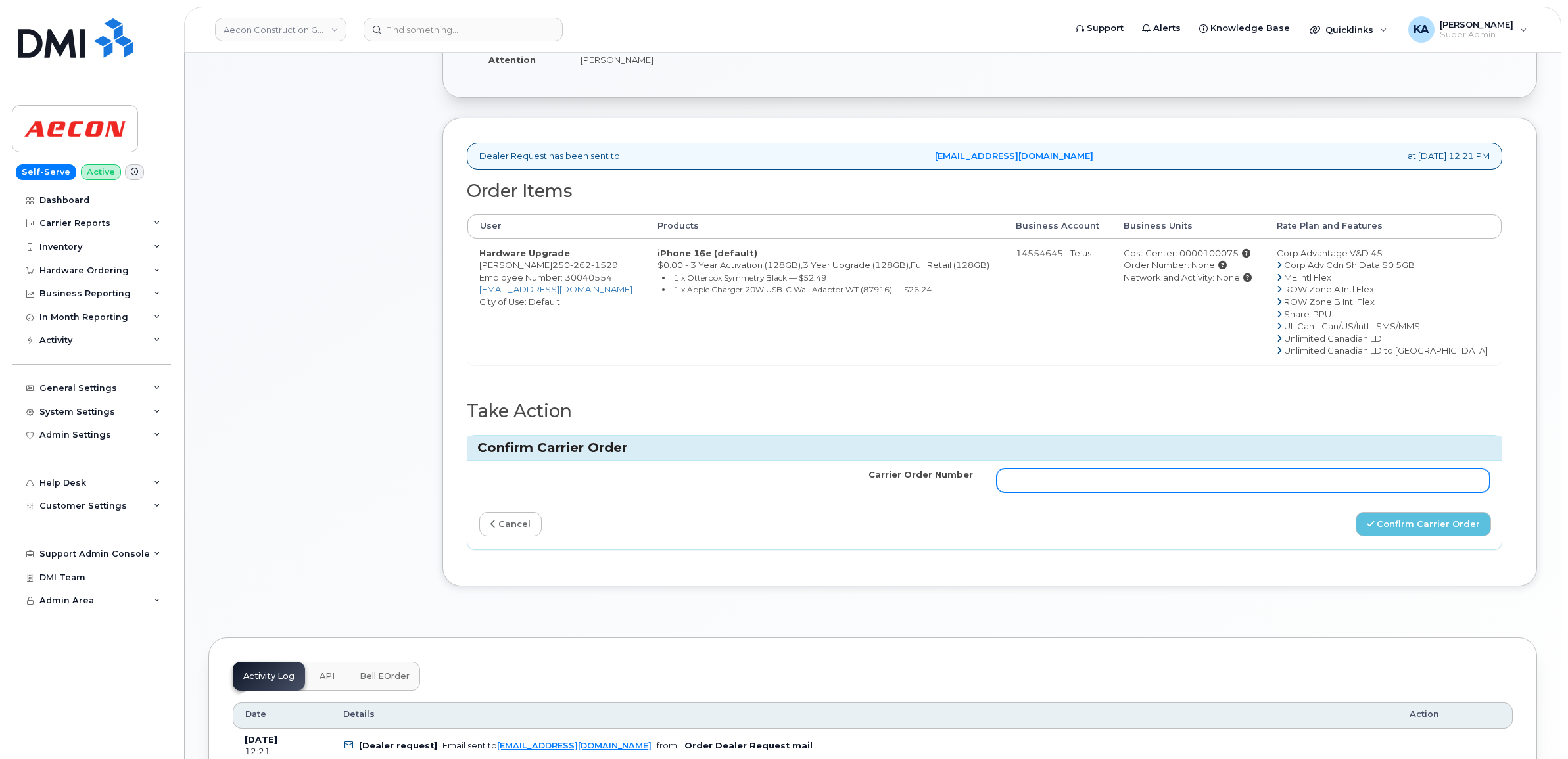
click at [1098, 469] on input "Carrier Order Number" at bounding box center [1243, 481] width 494 height 24
paste input "TL60035317"
type input "TL60035317"
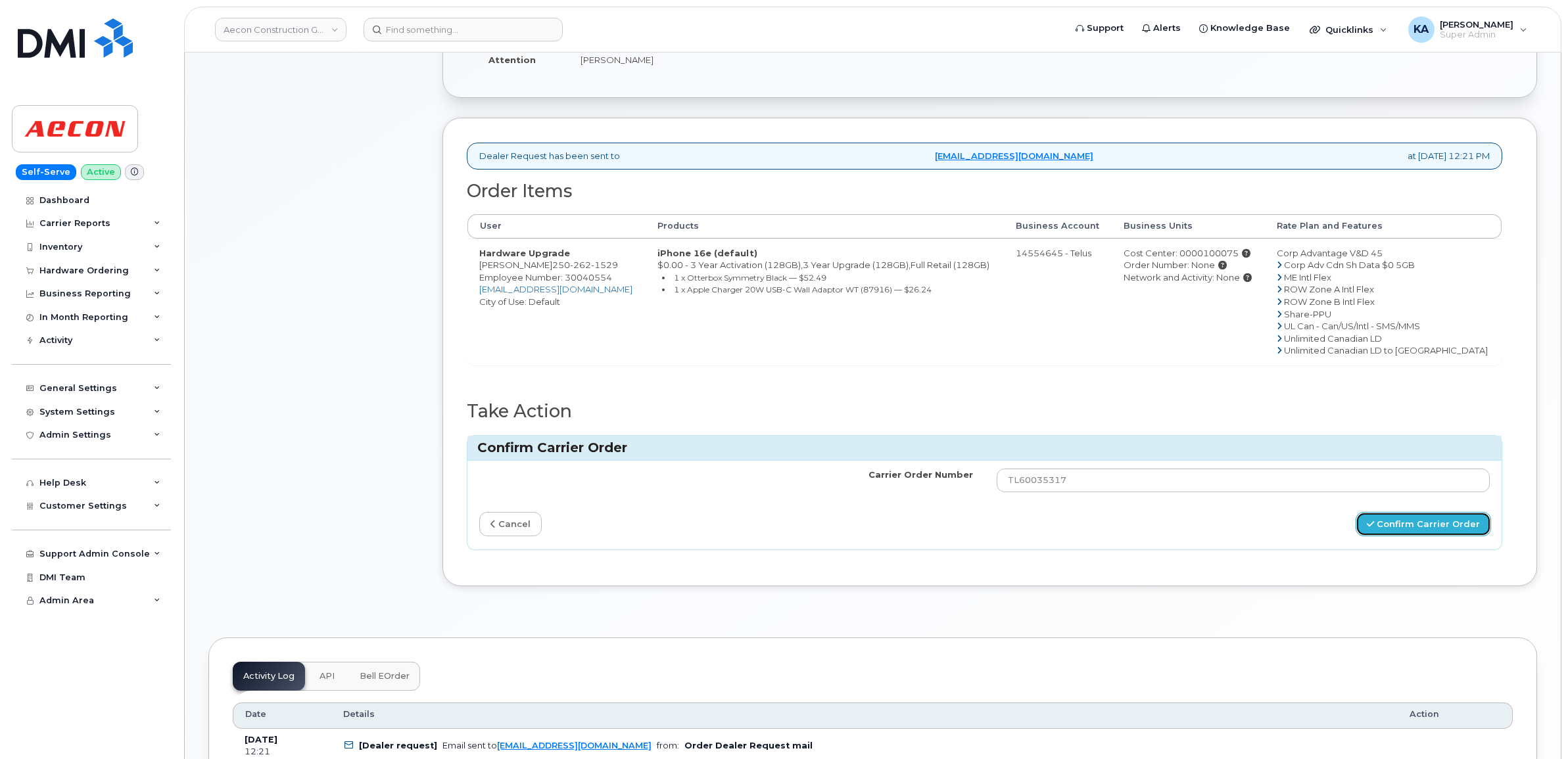
click at [1401, 517] on button "Confirm Carrier Order" at bounding box center [1424, 524] width 136 height 24
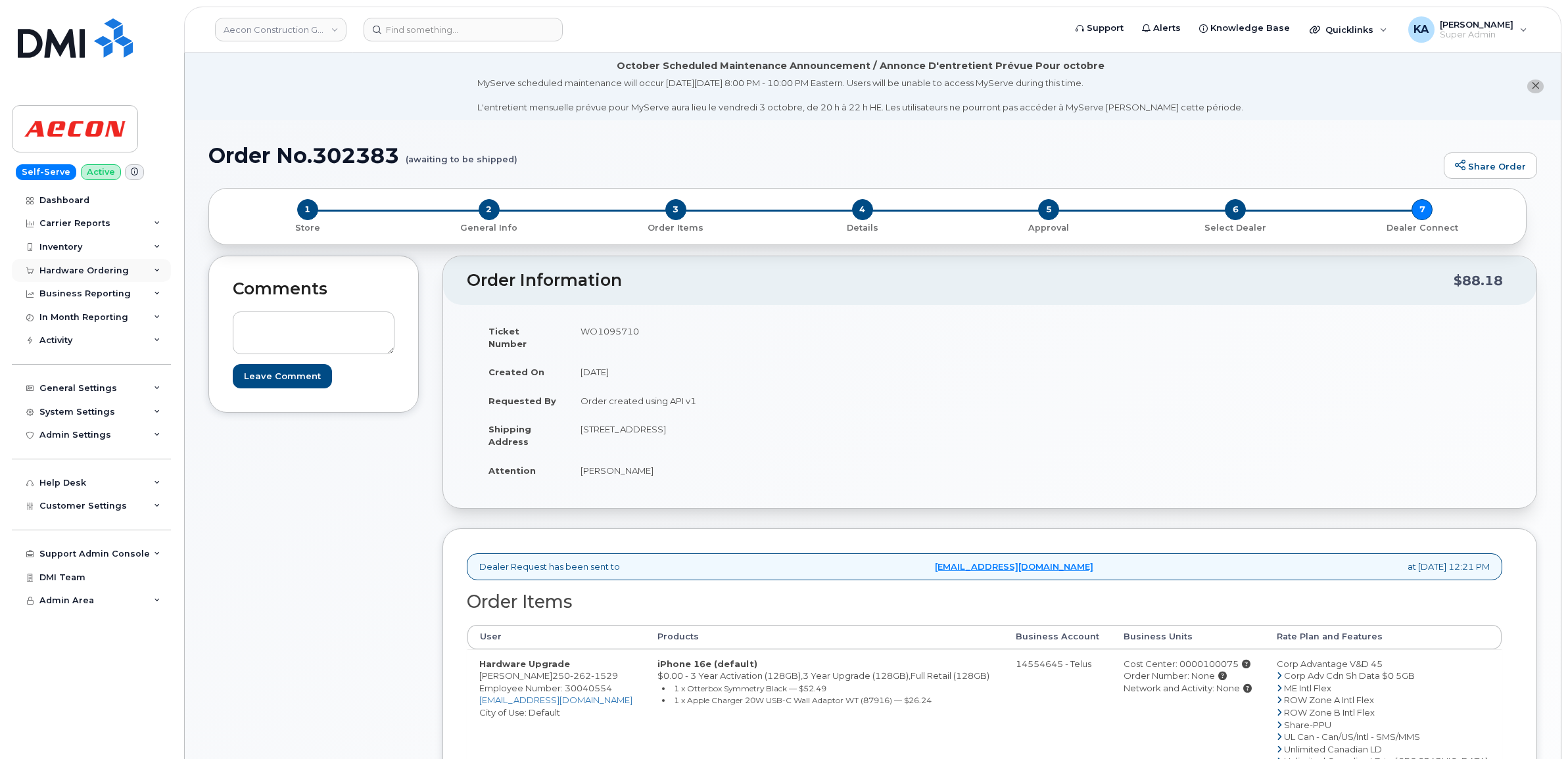
click at [69, 268] on div "Hardware Ordering" at bounding box center [84, 270] width 89 height 10
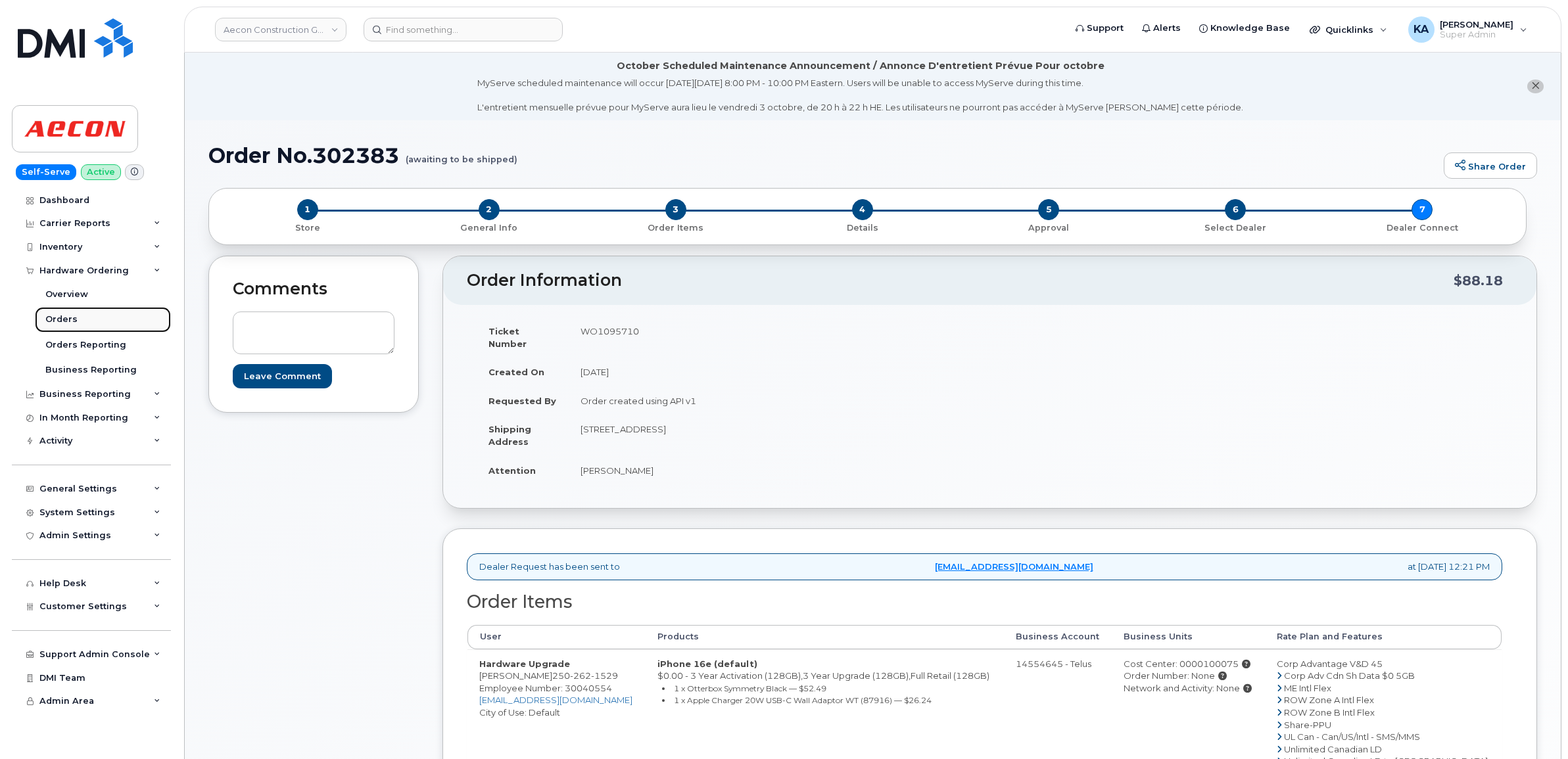
click at [60, 316] on div "Orders" at bounding box center [62, 319] width 33 height 12
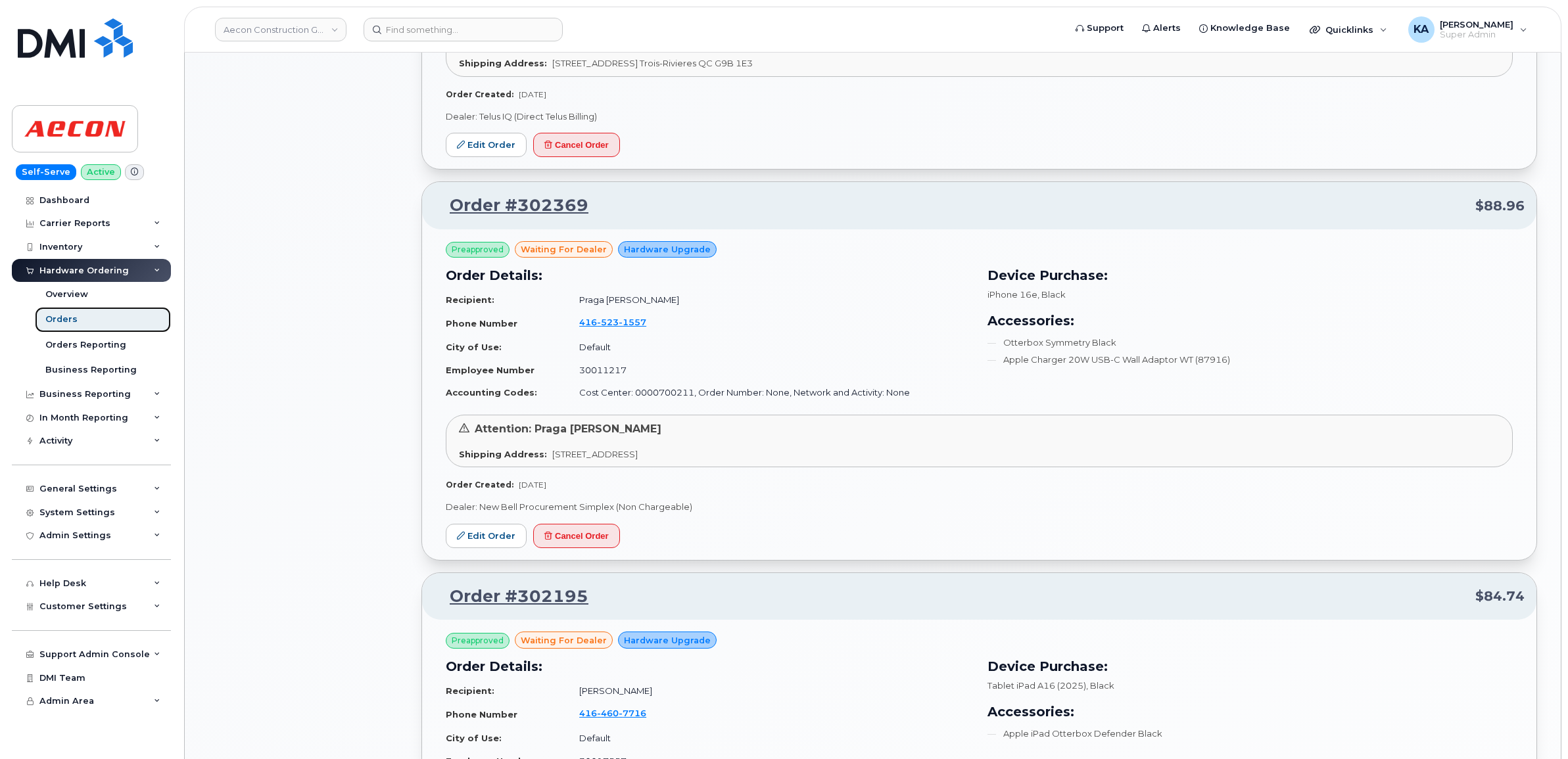
scroll to position [1151, 0]
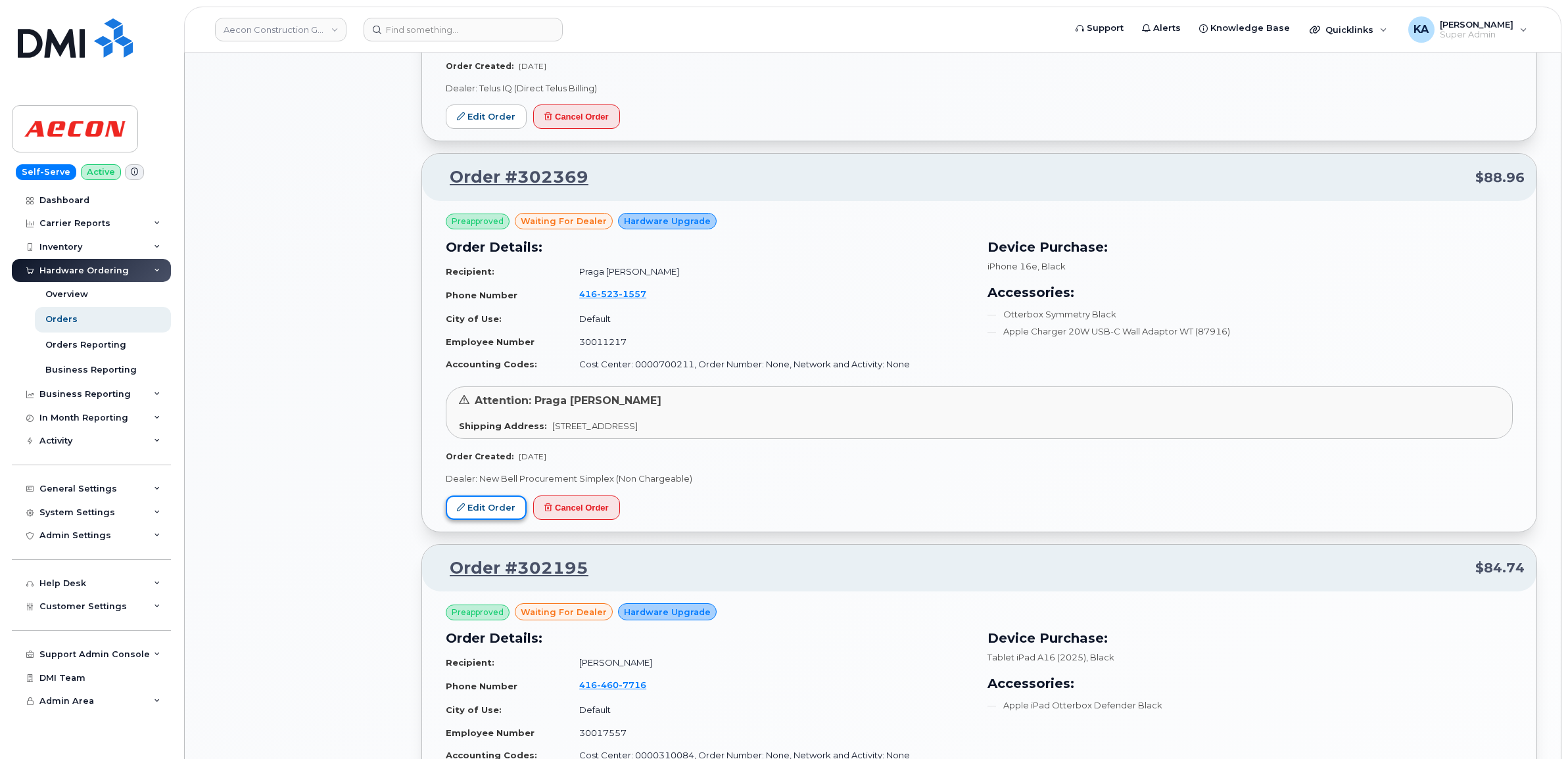
click at [493, 501] on link "Edit Order" at bounding box center [486, 507] width 81 height 24
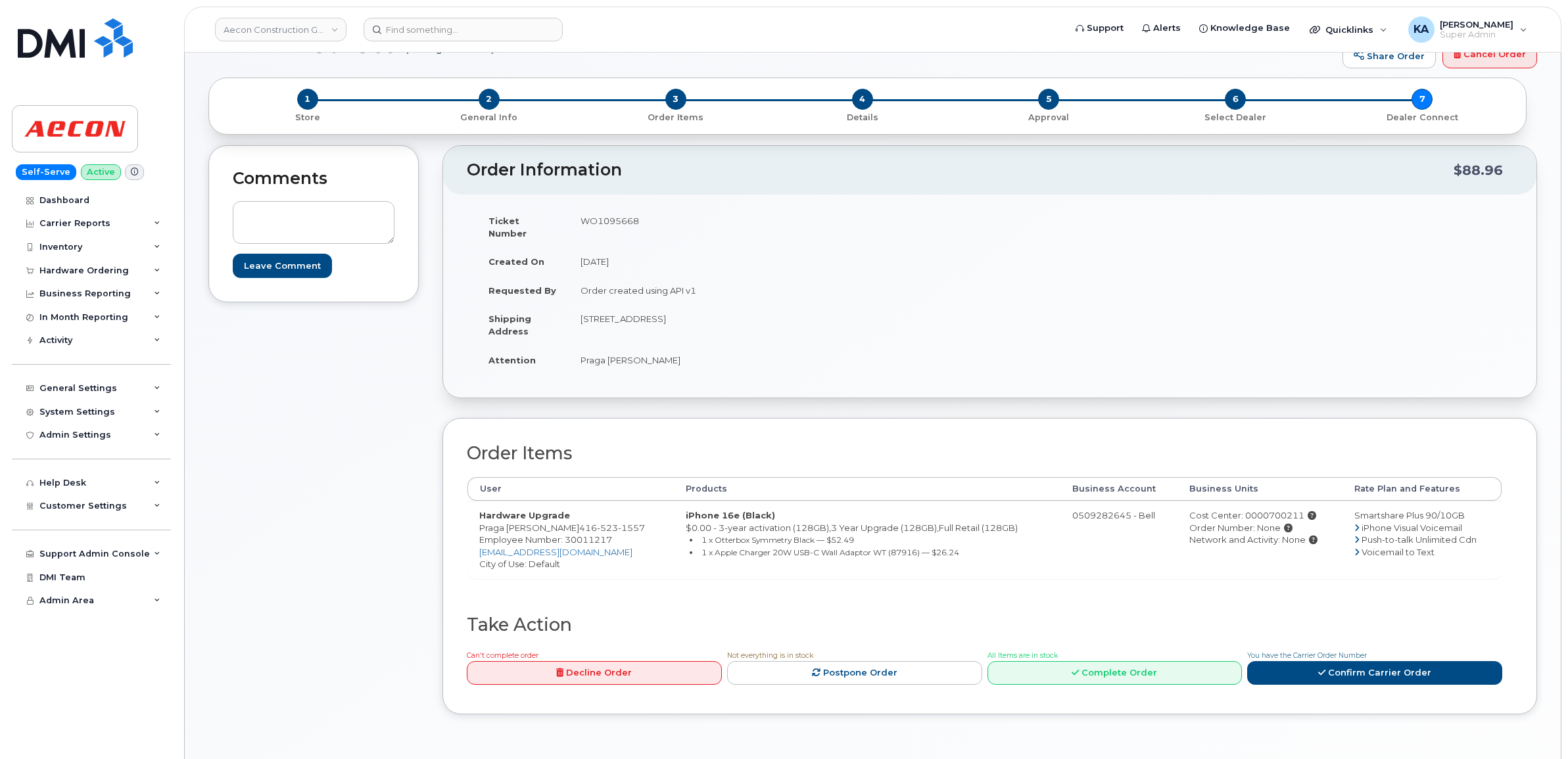
scroll to position [82, 0]
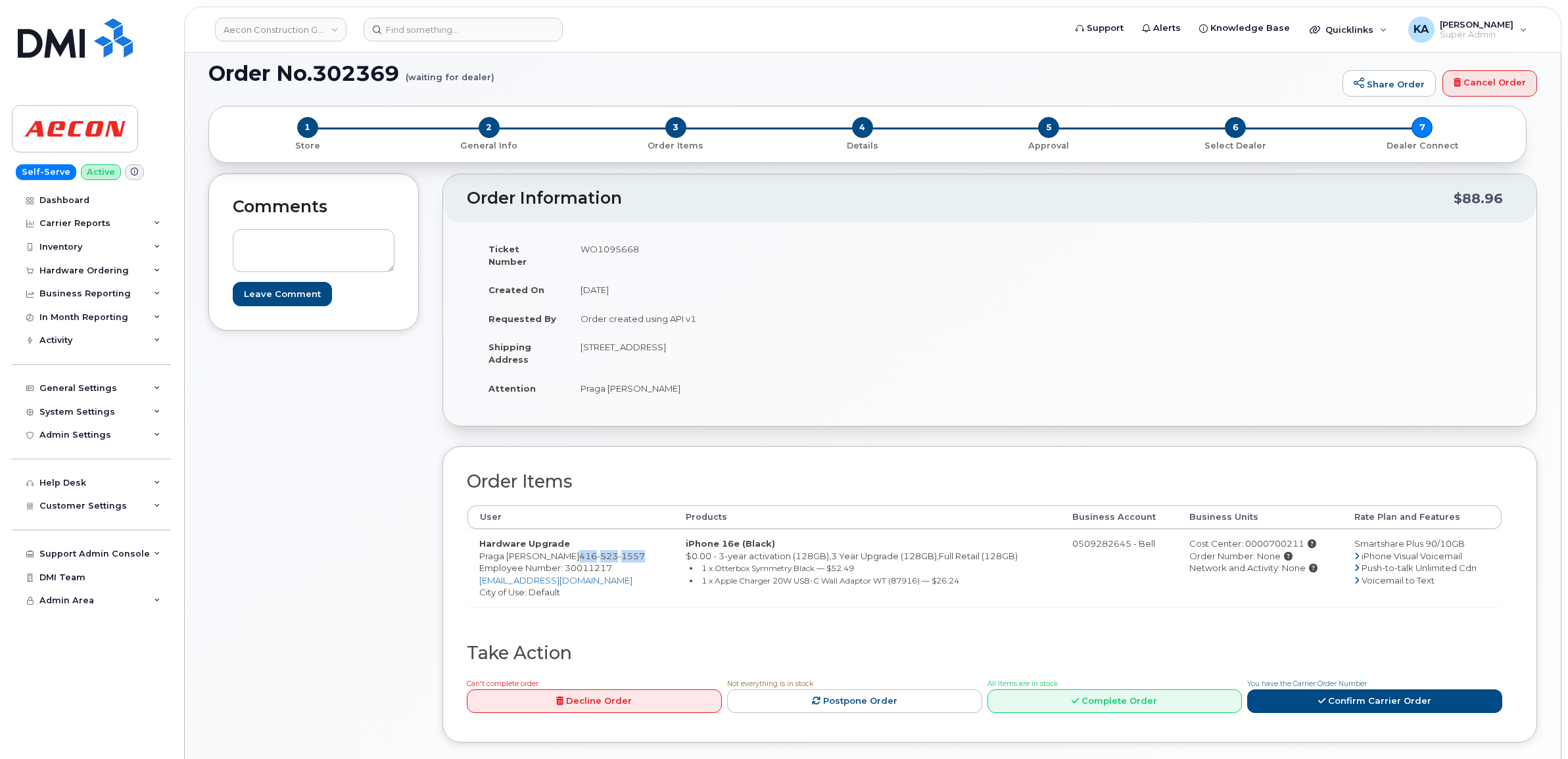
drag, startPoint x: 564, startPoint y: 544, endPoint x: 629, endPoint y: 550, distance: 65.3
click at [629, 551] on span "416 523 1557" at bounding box center [611, 556] width 66 height 10
copy span "416 523 1557"
click at [584, 562] on span "Employee Number: 30011217" at bounding box center [545, 568] width 133 height 10
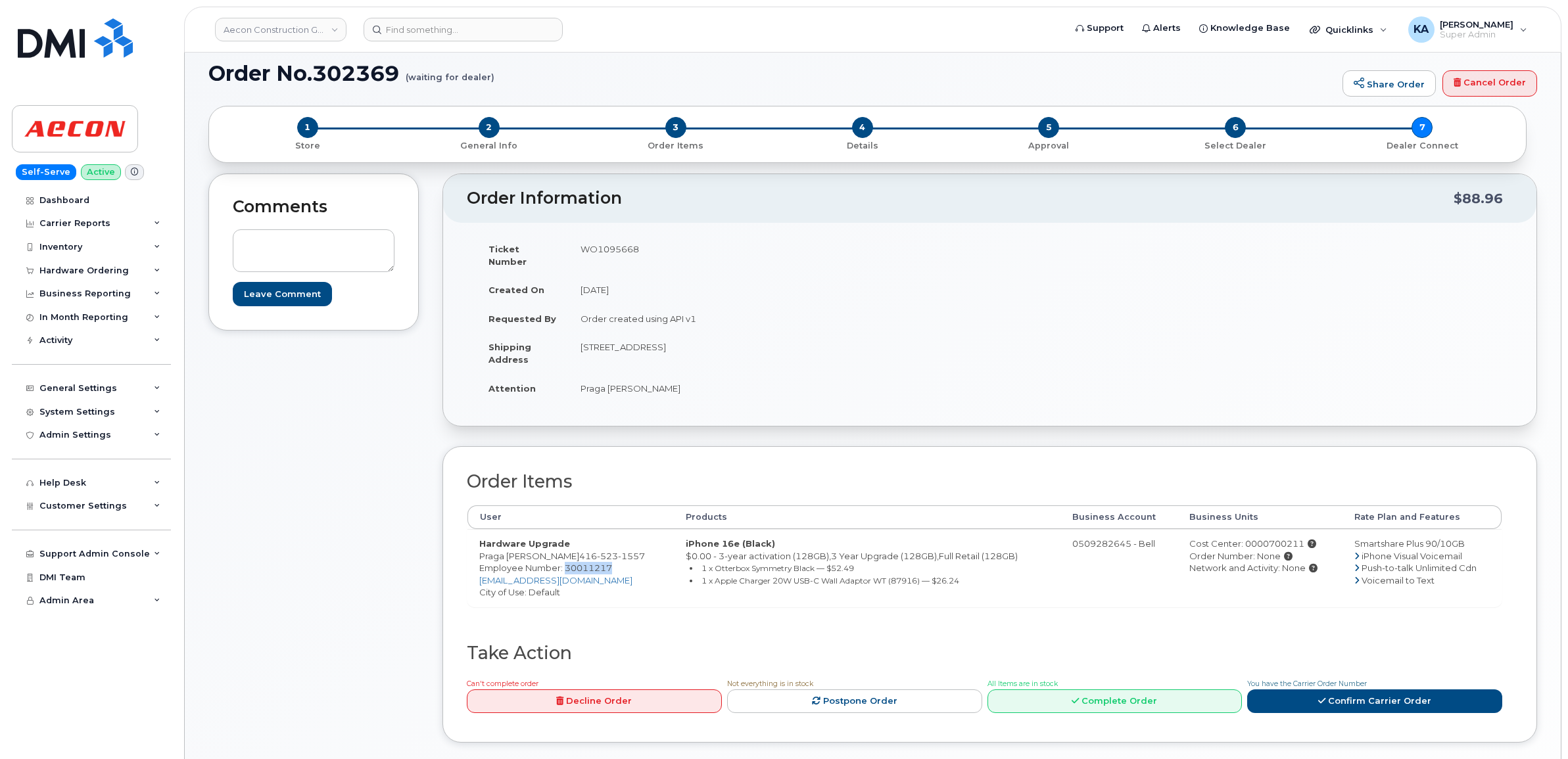
copy span "30011217"
drag, startPoint x: 574, startPoint y: 333, endPoint x: 714, endPoint y: 349, distance: 140.9
click at [714, 349] on td "6068 Netherhart Road, Unit #1 Mississauga ON L5T 1N3" at bounding box center [774, 352] width 411 height 40
copy td "6068 Netherhart Road, Unit #1"
drag, startPoint x: 787, startPoint y: 337, endPoint x: 838, endPoint y: 342, distance: 51.2
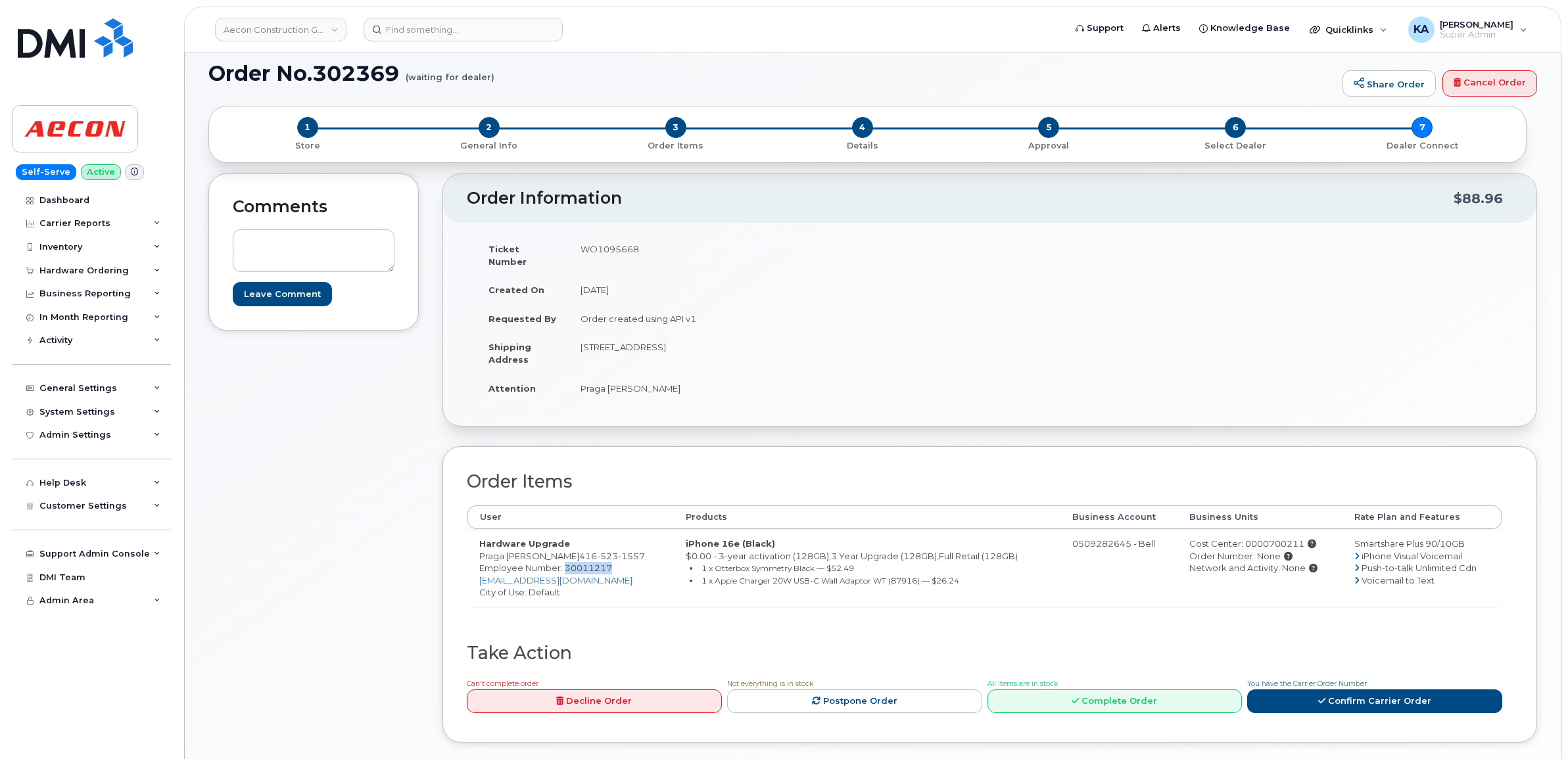
click at [838, 342] on td "[STREET_ADDRESS]" at bounding box center [774, 352] width 411 height 40
copy td "L5T 1N3"
drag, startPoint x: 575, startPoint y: 377, endPoint x: 667, endPoint y: 383, distance: 92.2
click at [667, 383] on td "Praga [PERSON_NAME]" at bounding box center [774, 389] width 411 height 29
copy td "Praga [PERSON_NAME]"
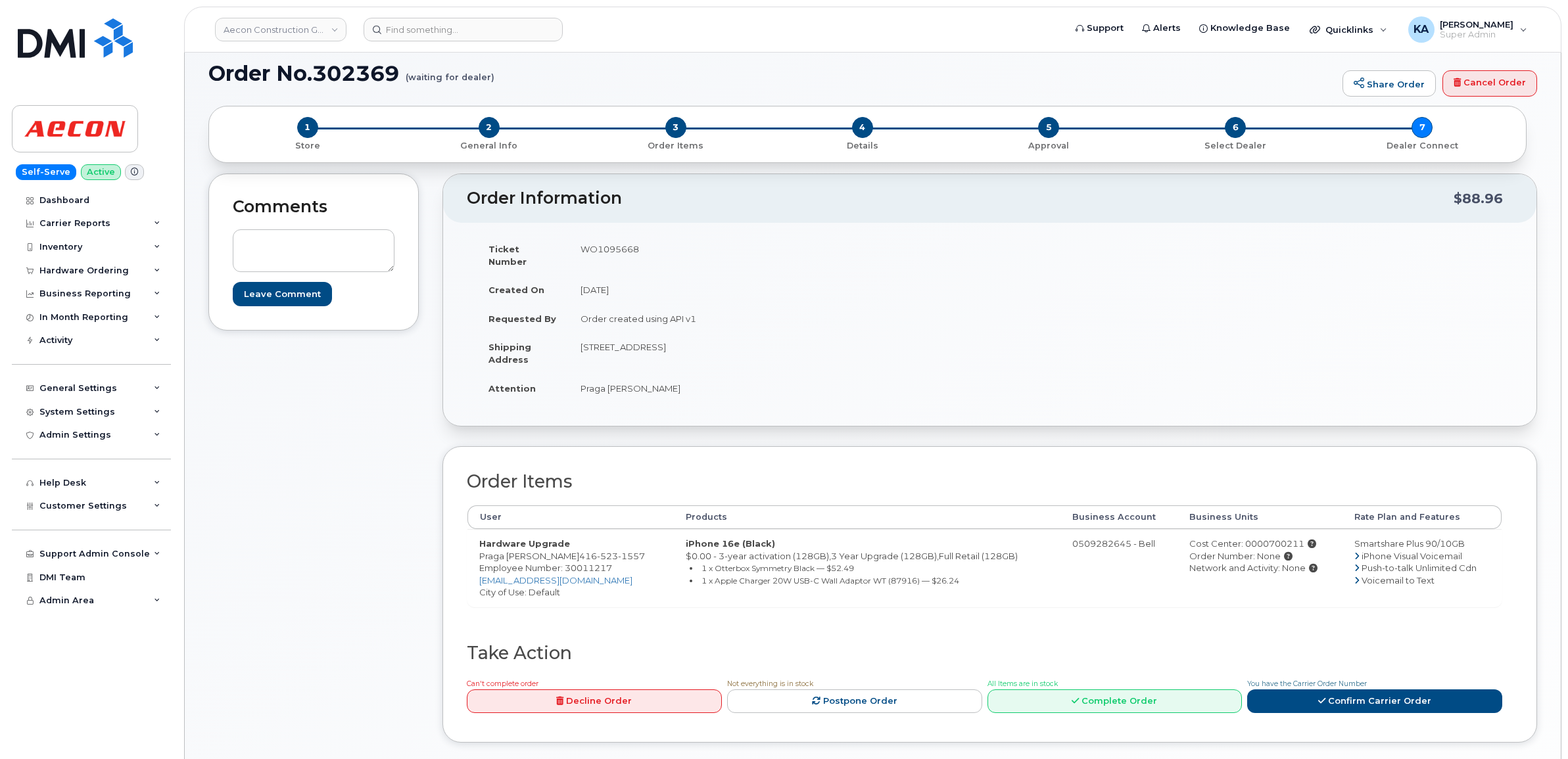
click at [590, 562] on span "Employee Number: 30011217" at bounding box center [545, 568] width 133 height 10
copy span "30011217"
click at [1262, 537] on div "Cost Center: 0000700211" at bounding box center [1260, 543] width 142 height 13
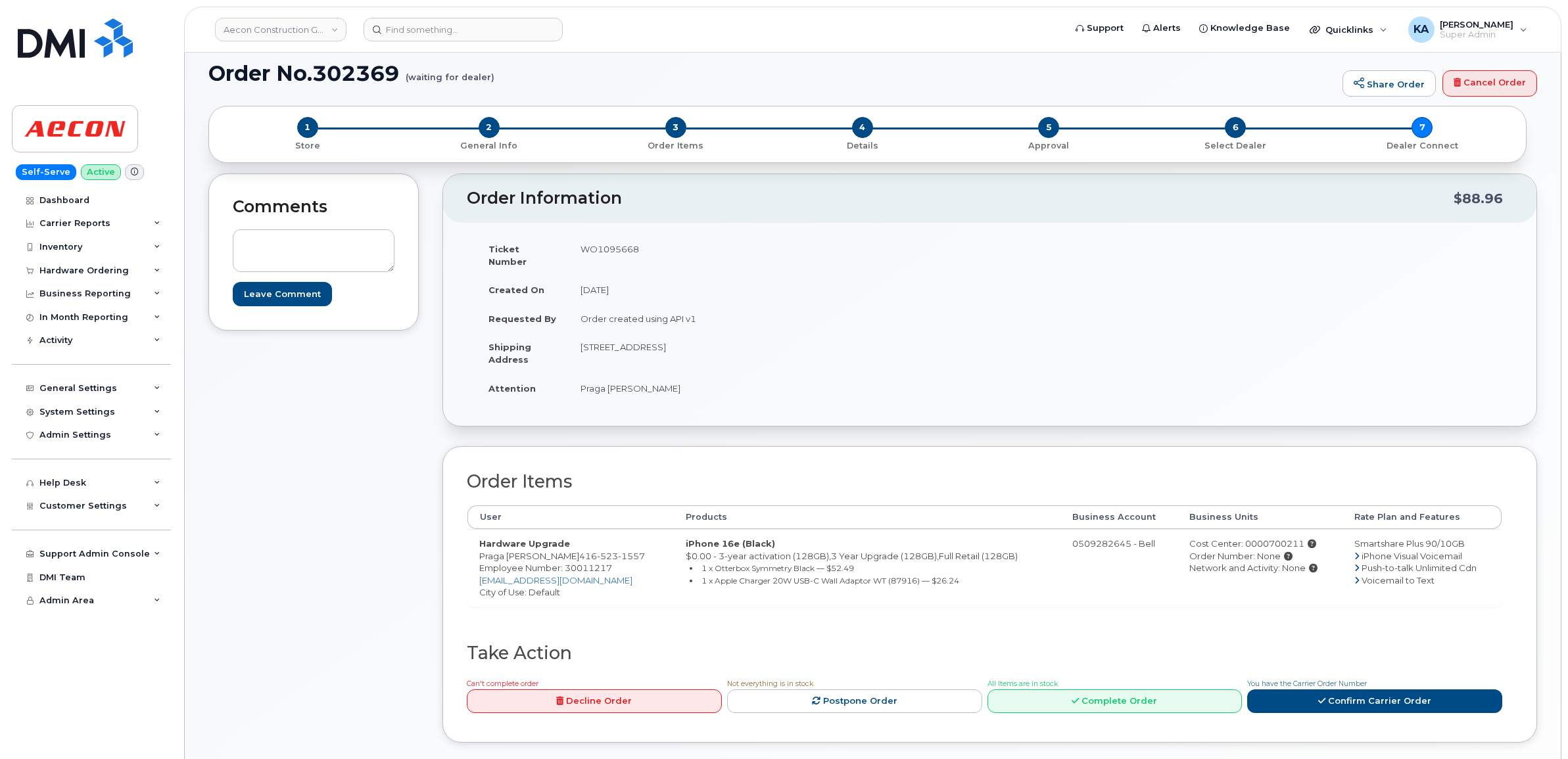
copy div "0000700211"
click at [605, 245] on td "WO1095668" at bounding box center [774, 254] width 411 height 40
copy td "WO1095668"
click at [1299, 689] on link "Confirm Carrier Order" at bounding box center [1374, 701] width 255 height 24
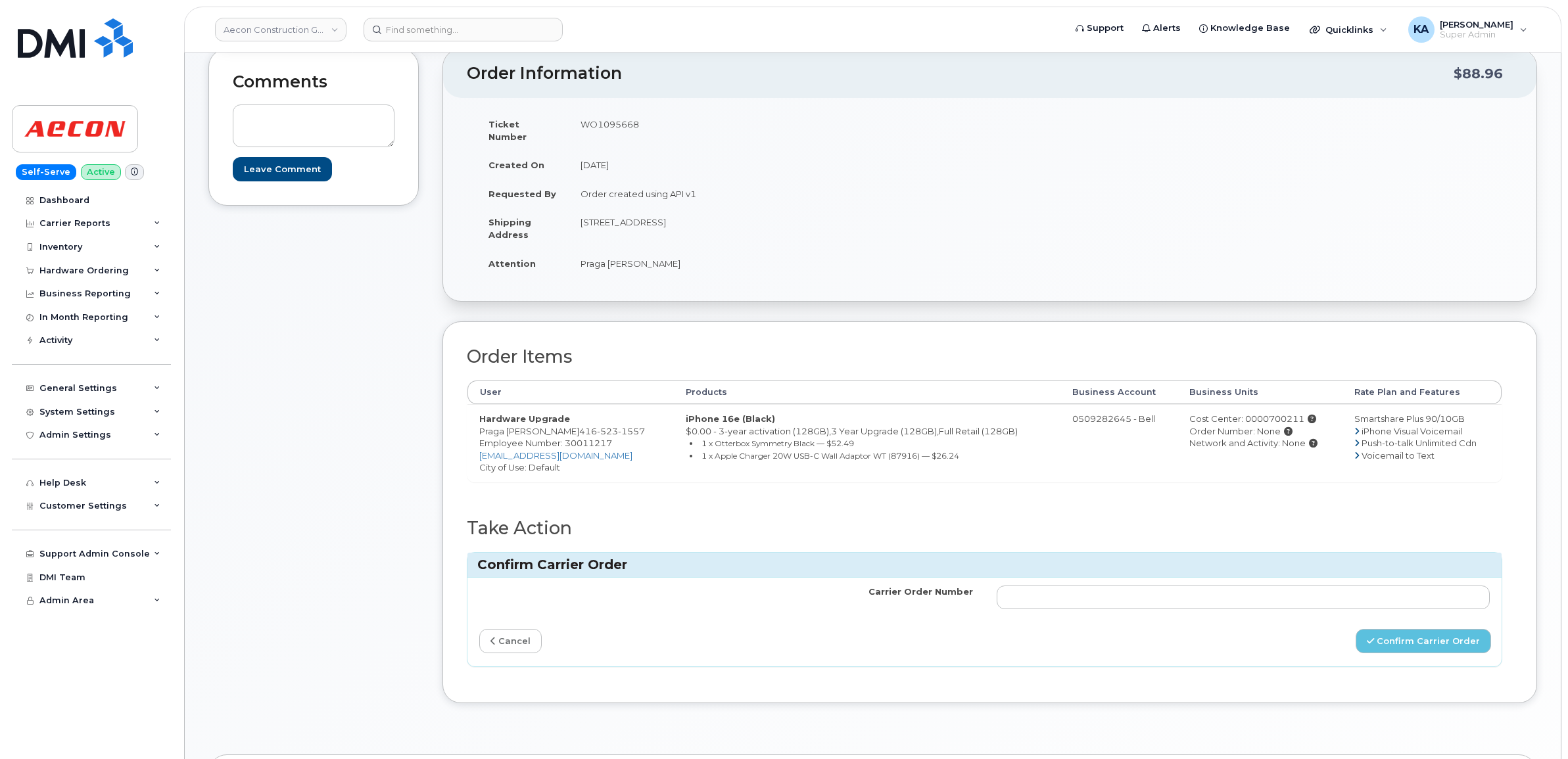
scroll to position [246, 0]
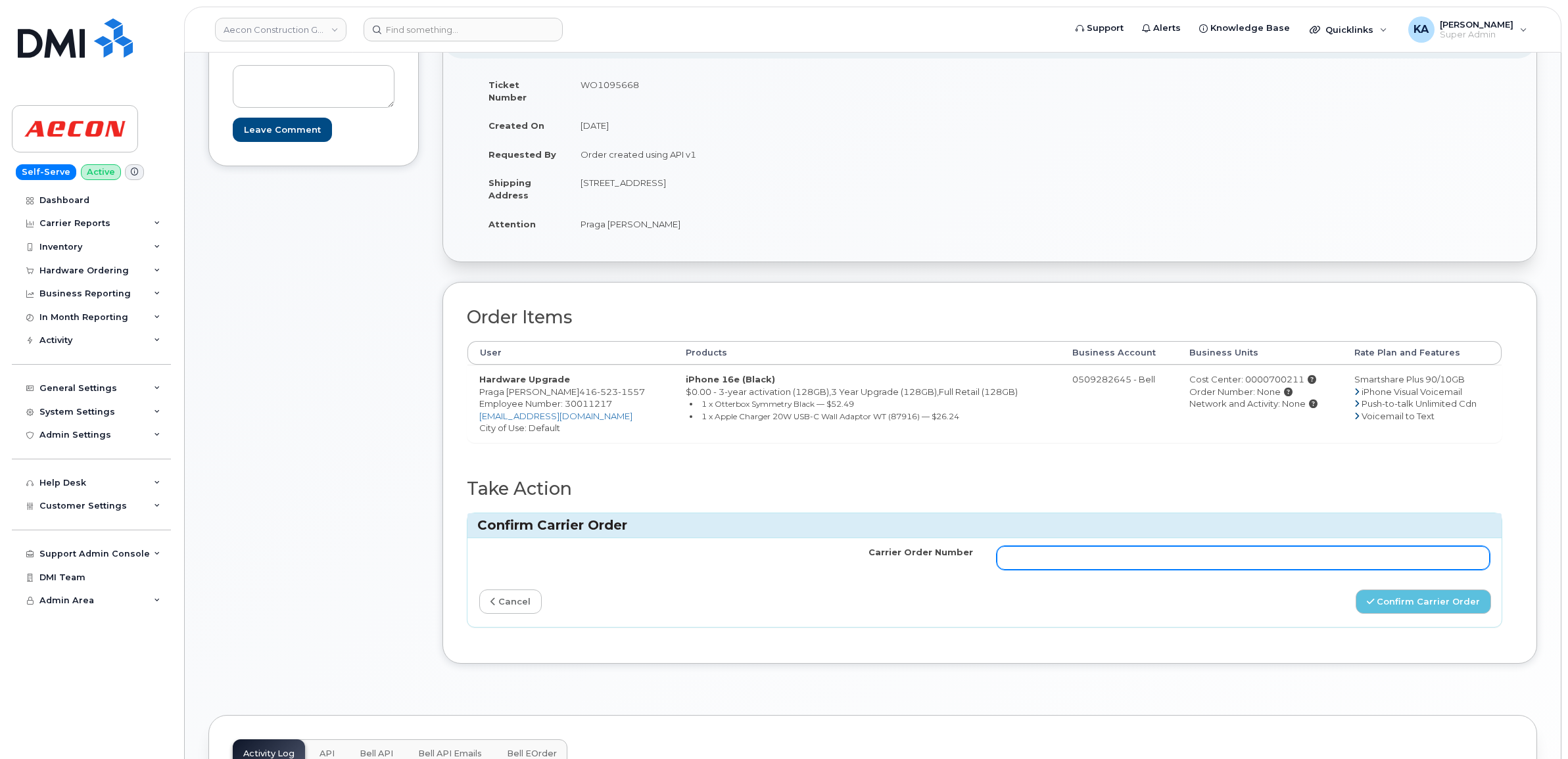
click at [1100, 552] on input "Carrier Order Number" at bounding box center [1243, 558] width 494 height 24
paste input "3024684"
type input "3024684"
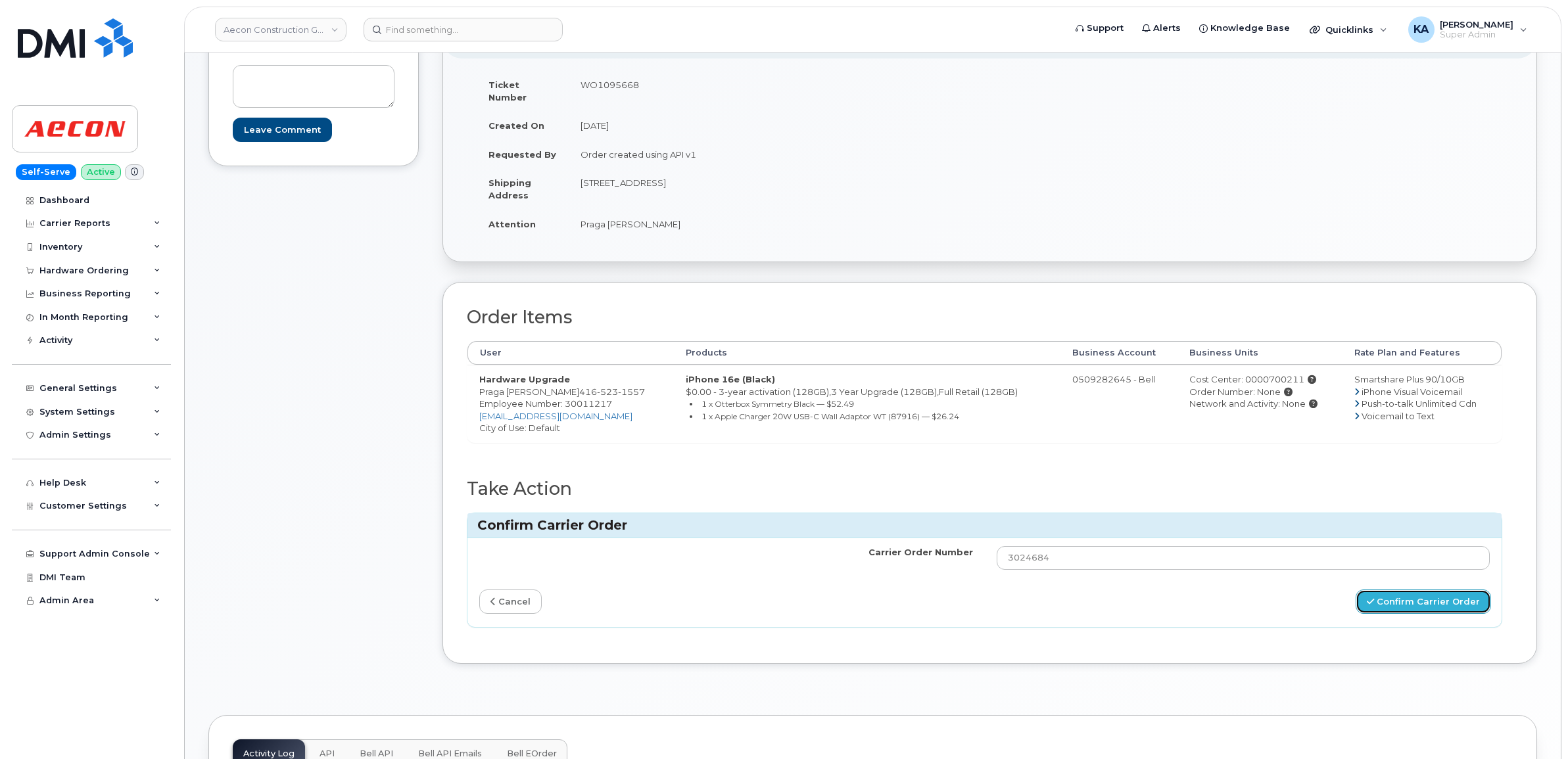
click at [1403, 593] on button "Confirm Carrier Order" at bounding box center [1424, 602] width 136 height 24
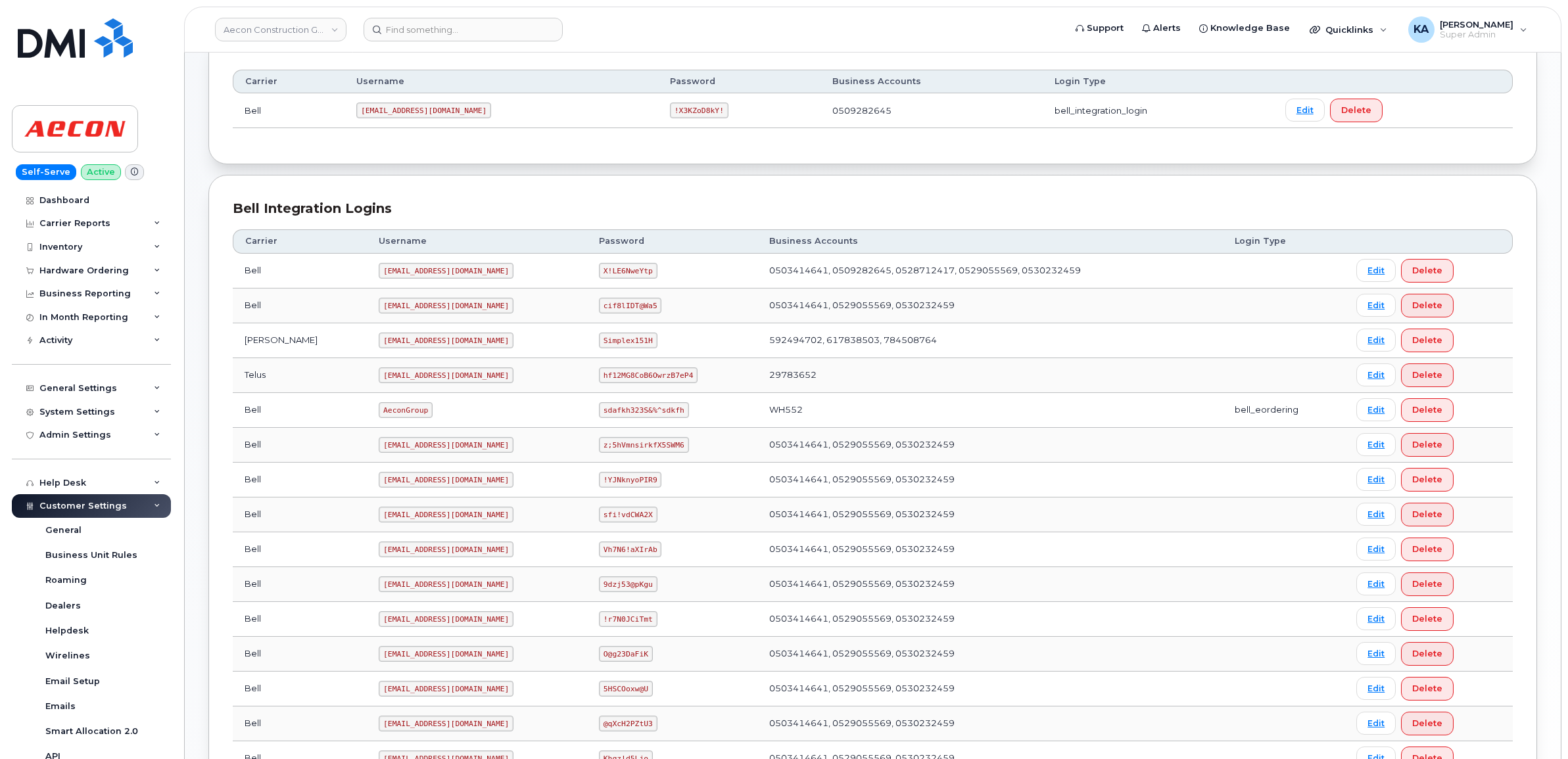
scroll to position [133, 0]
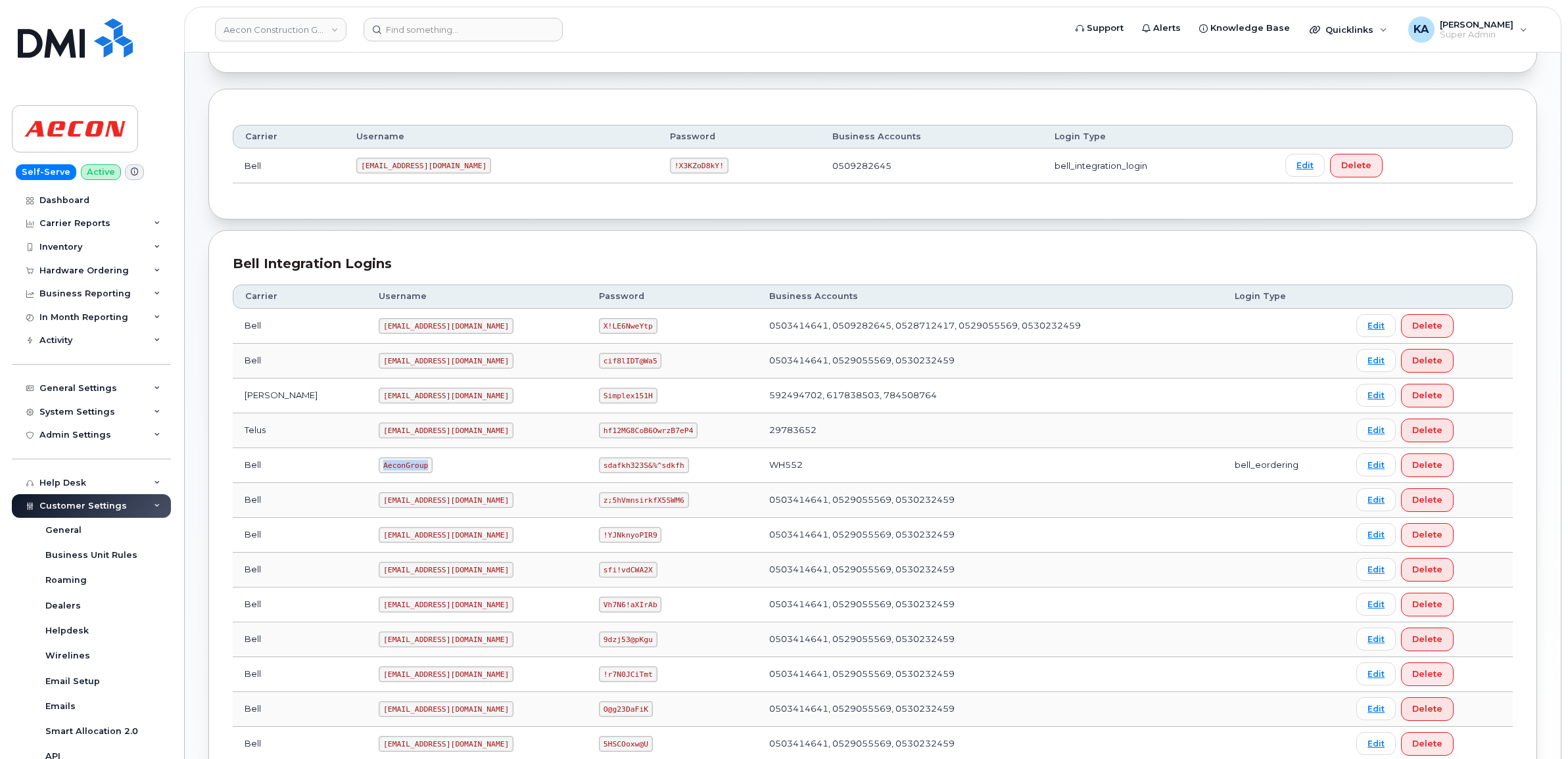
drag, startPoint x: 325, startPoint y: 469, endPoint x: 369, endPoint y: 477, distance: 44.7
click at [369, 477] on td "AeconGroup" at bounding box center [477, 465] width 220 height 35
copy code "AeconGroup"
drag, startPoint x: 580, startPoint y: 469, endPoint x: 654, endPoint y: 473, distance: 74.1
click at [654, 473] on code "sdafkh323S&%^sdkfh" at bounding box center [643, 465] width 89 height 15
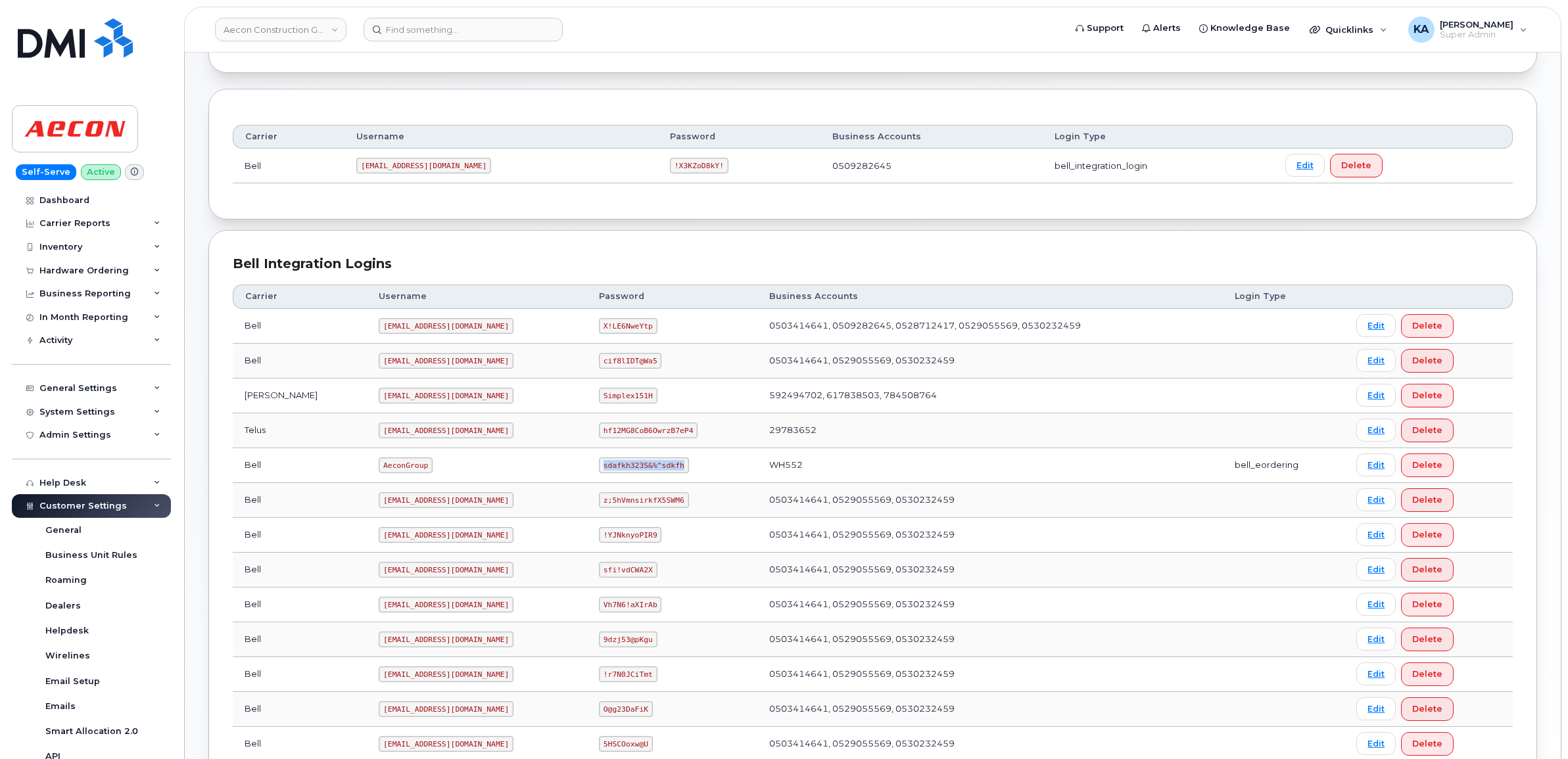
copy code "sdafkh323S&%^sdkfh"
drag, startPoint x: 325, startPoint y: 468, endPoint x: 368, endPoint y: 472, distance: 43.2
click at [379, 472] on code "AeconGroup" at bounding box center [405, 465] width 54 height 15
copy code "AeconGroup"
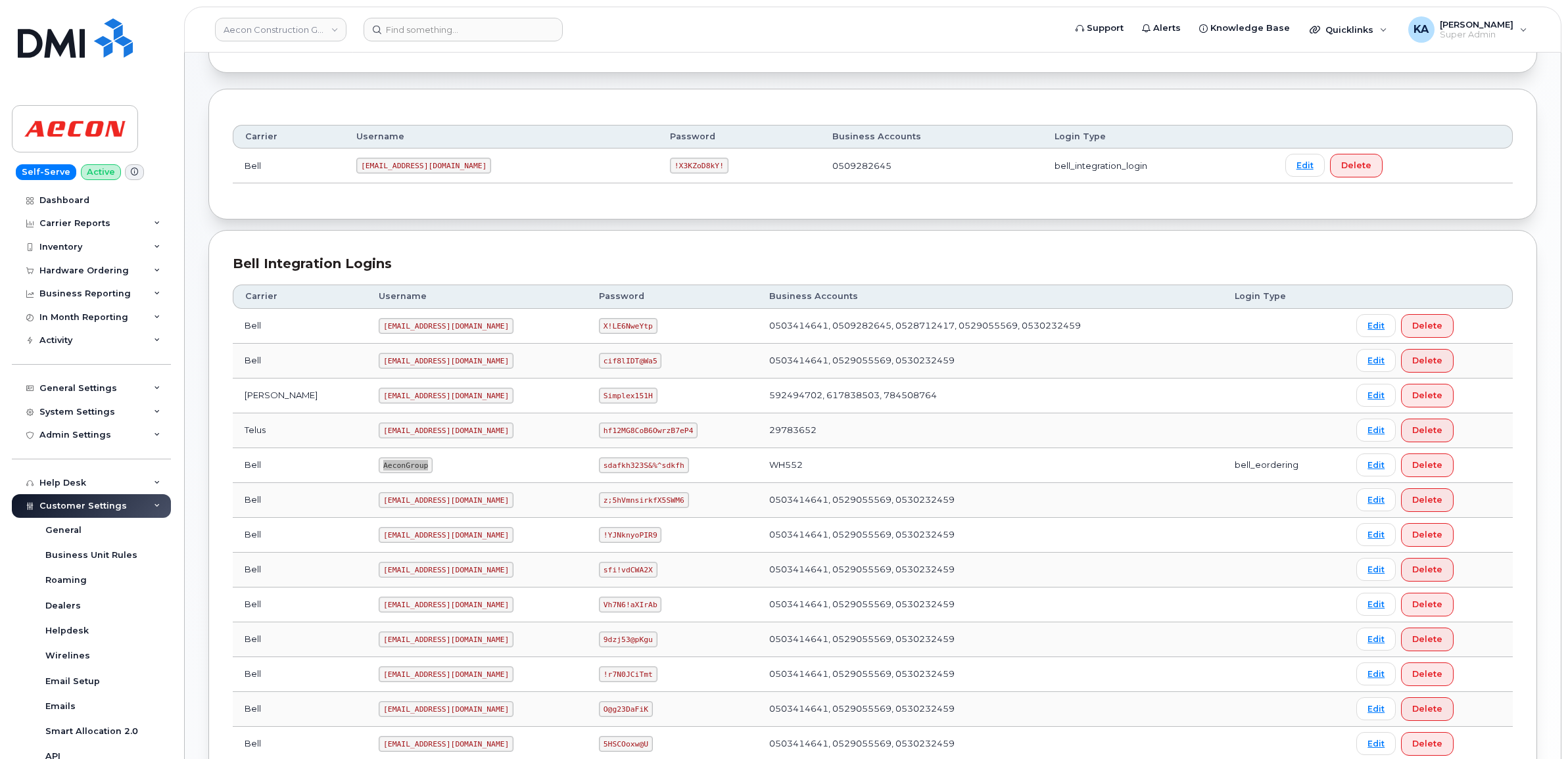
scroll to position [462, 0]
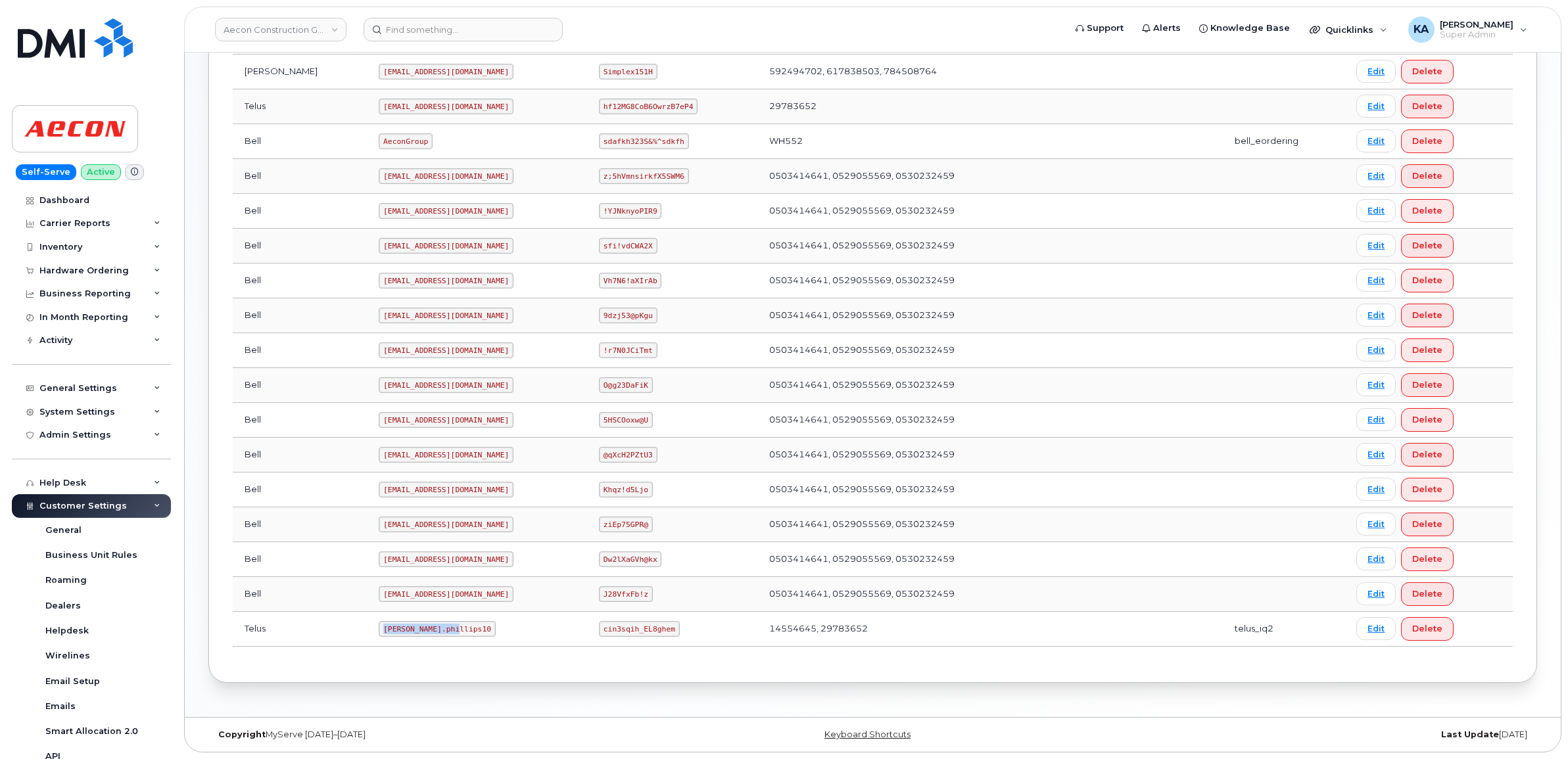
drag, startPoint x: 324, startPoint y: 628, endPoint x: 405, endPoint y: 636, distance: 81.4
click at [405, 636] on td "Taylor.phillips10" at bounding box center [477, 629] width 220 height 35
copy code "Taylor.phillips10"
drag, startPoint x: 580, startPoint y: 631, endPoint x: 647, endPoint y: 640, distance: 67.6
click at [647, 640] on td "cin3sqih_EL8ghem" at bounding box center [672, 629] width 170 height 35
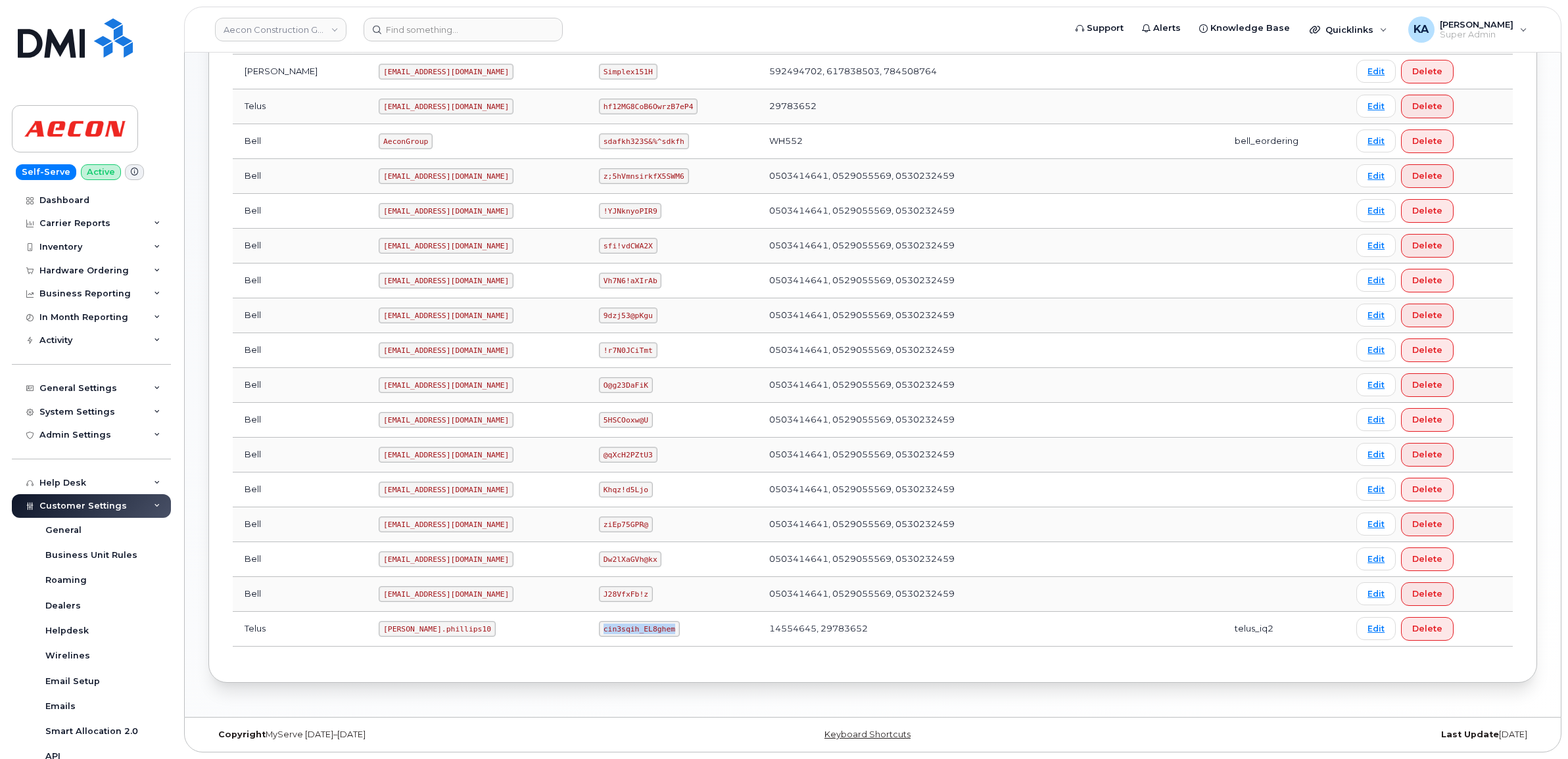
copy code "cin3sqih_EL8ghem"
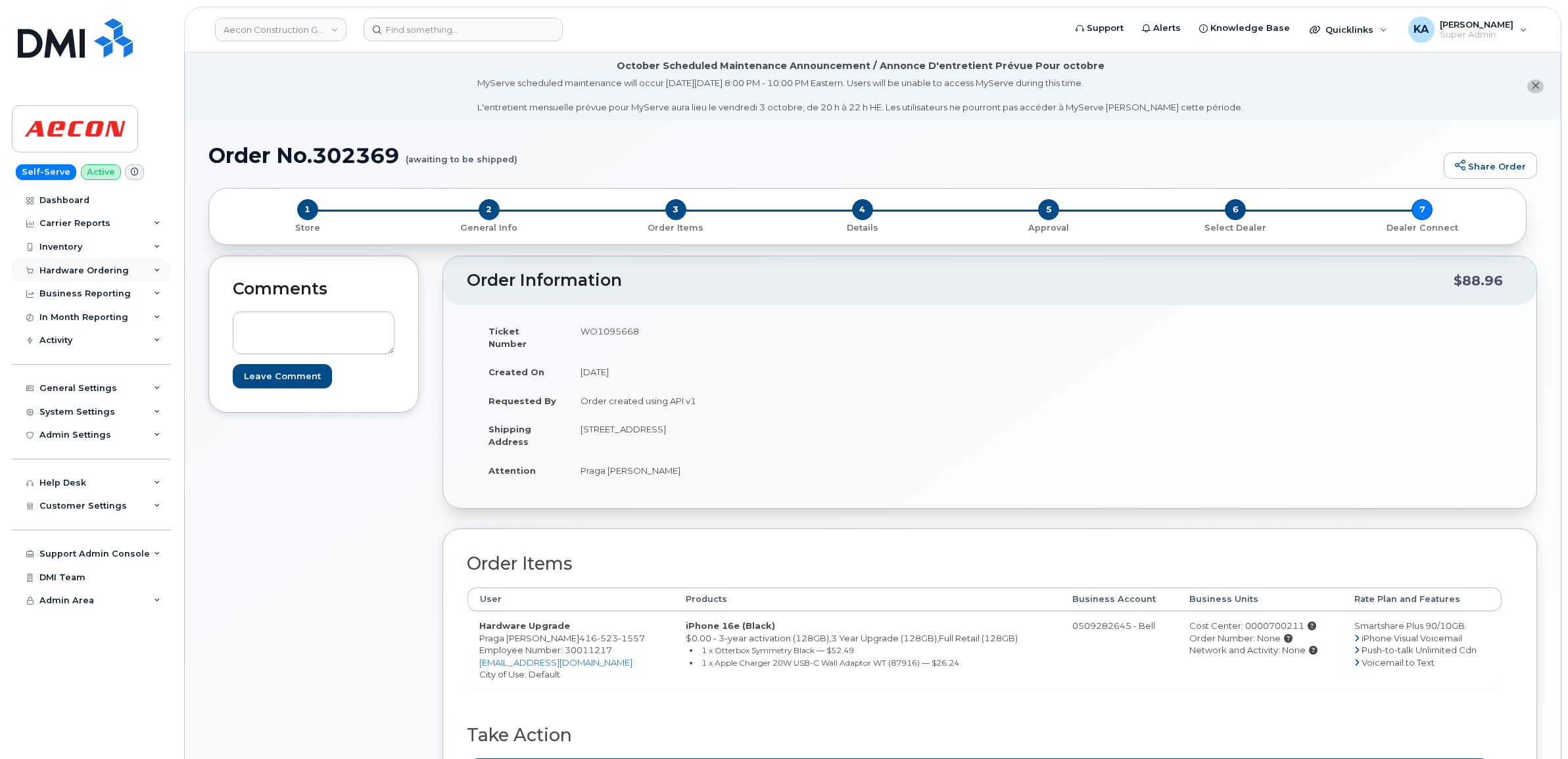
click at [58, 268] on div "Hardware Ordering" at bounding box center [84, 270] width 89 height 10
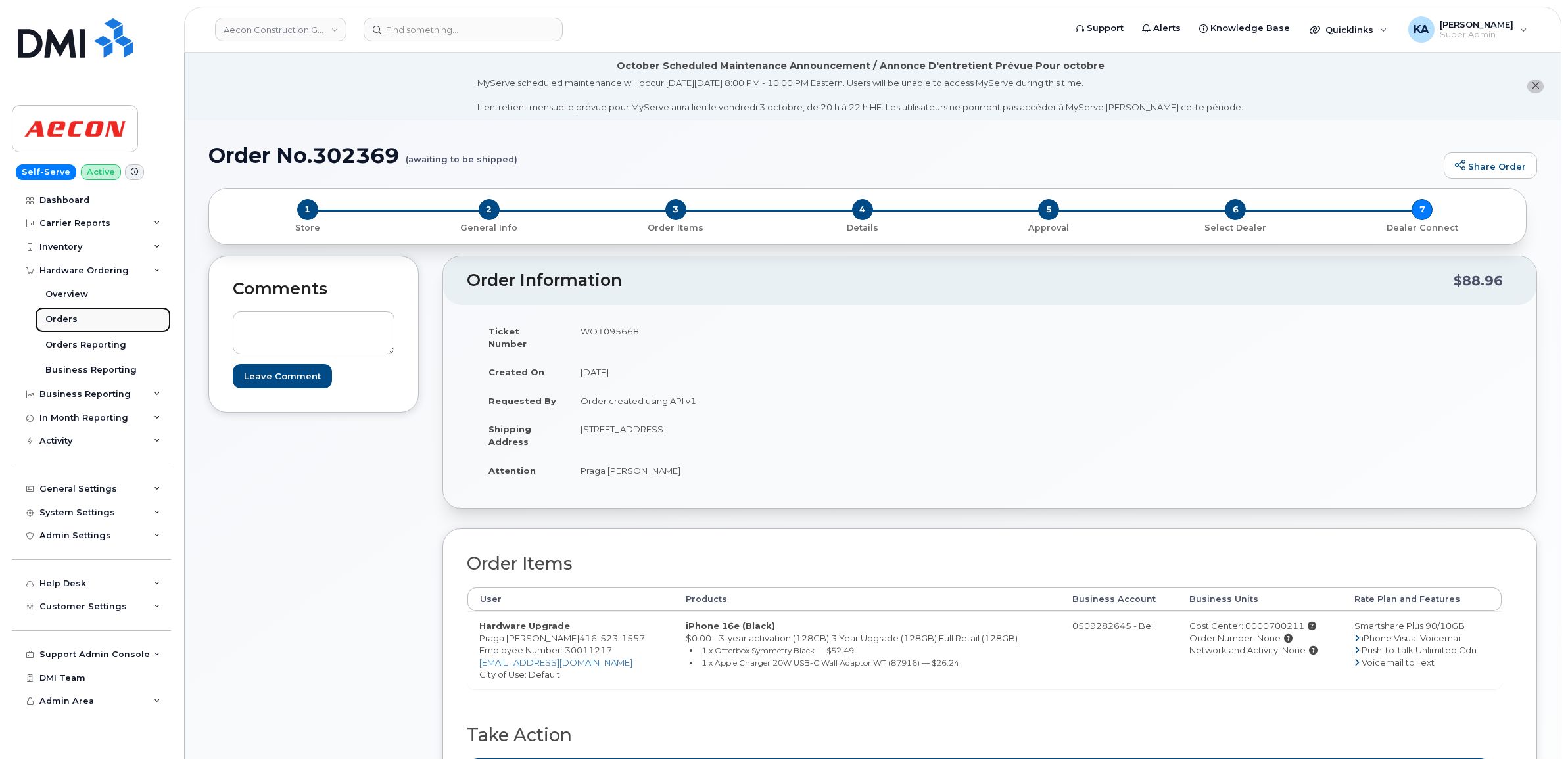
click at [63, 319] on div "Orders" at bounding box center [62, 319] width 33 height 12
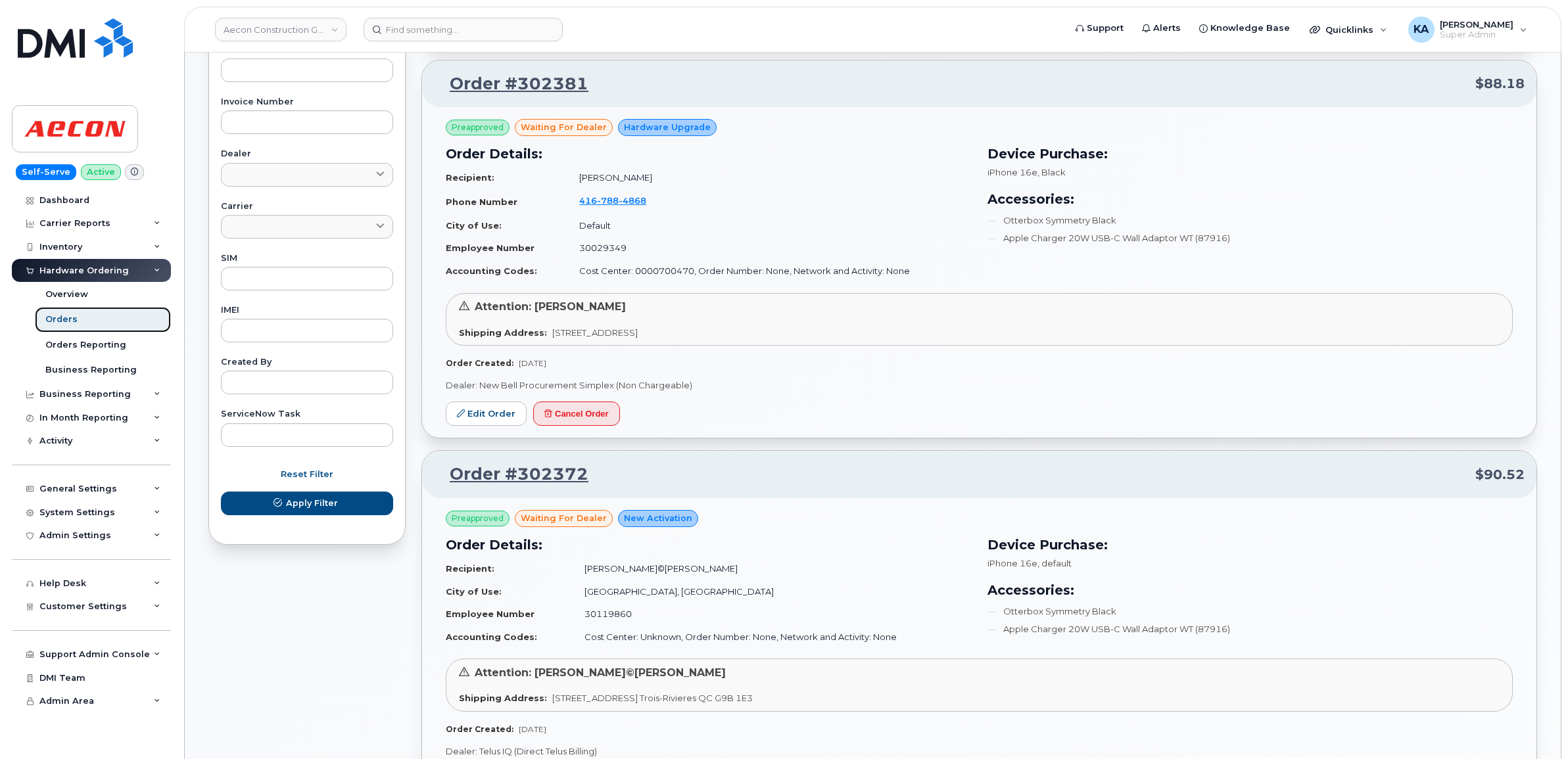
scroll to position [493, 0]
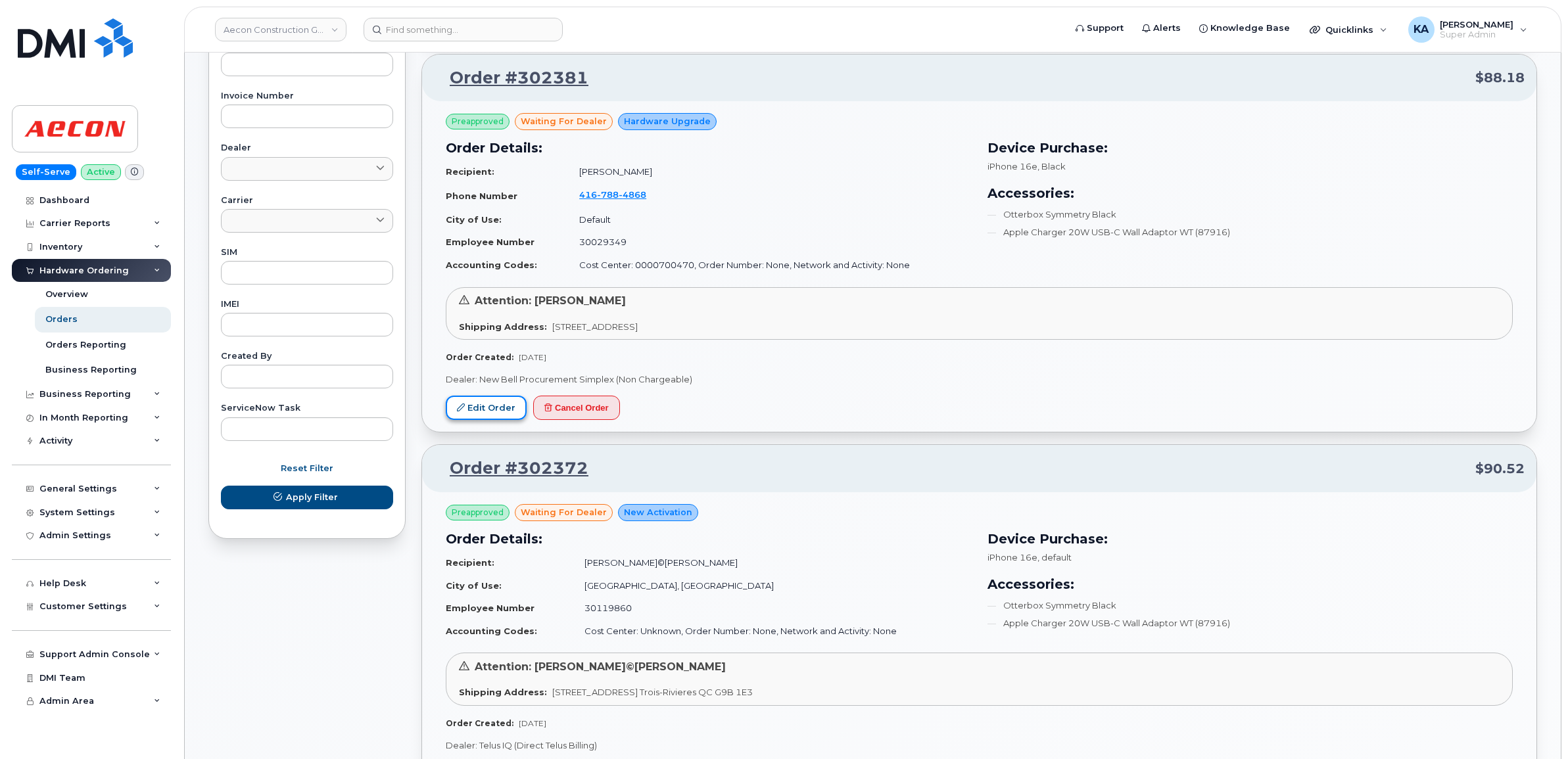
click at [489, 409] on link "Edit Order" at bounding box center [486, 408] width 81 height 24
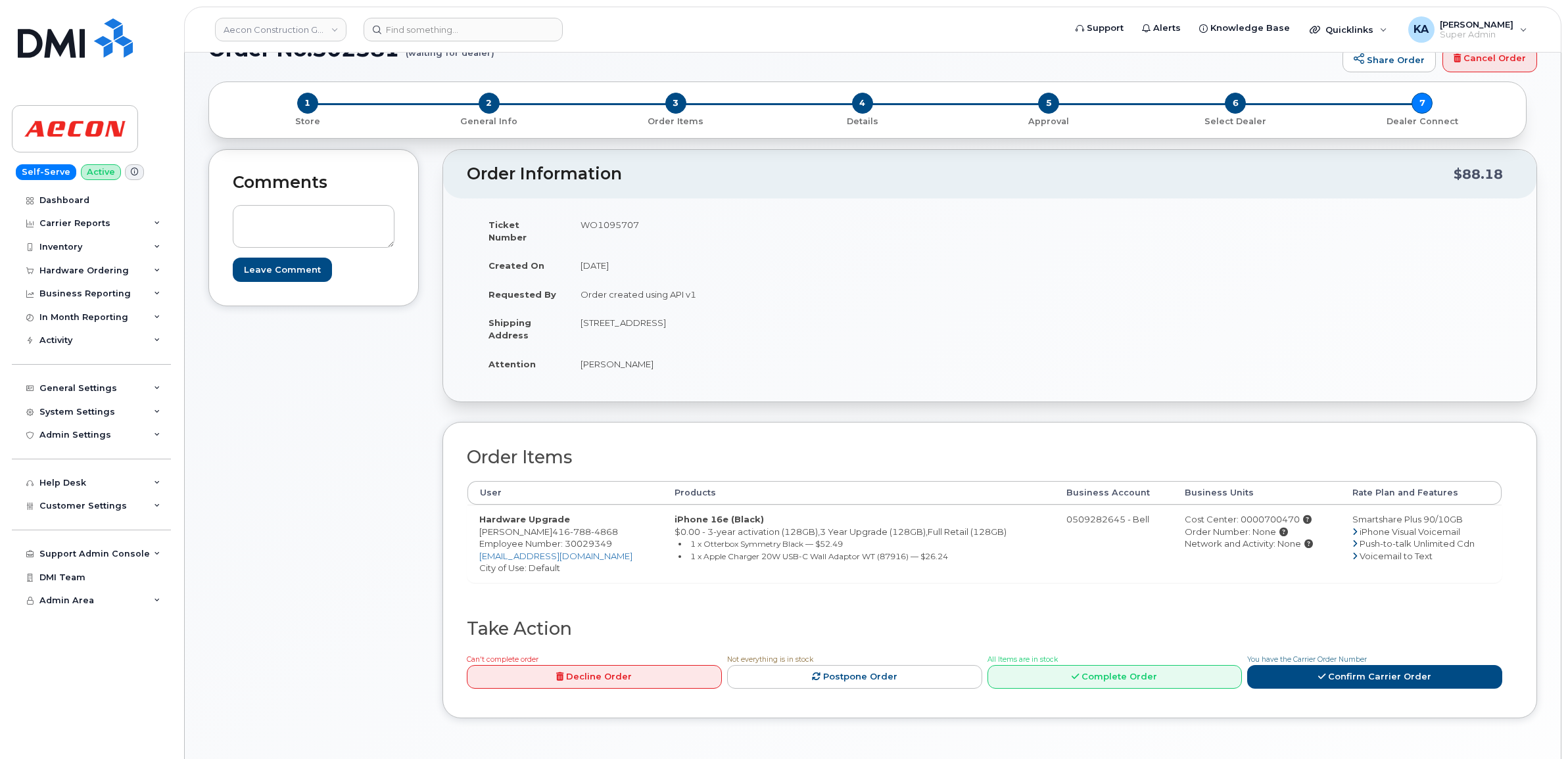
scroll to position [82, 0]
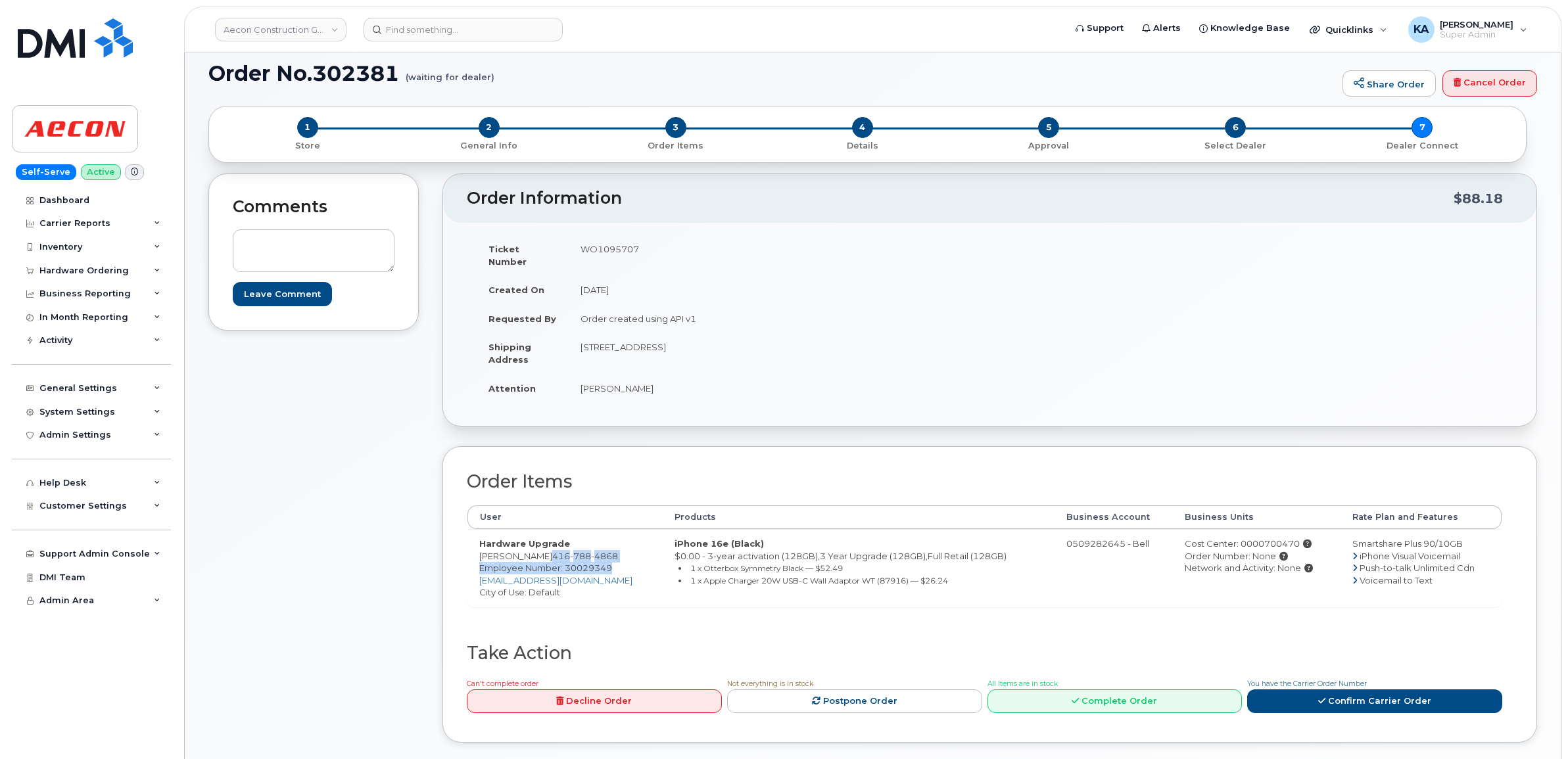
drag, startPoint x: 559, startPoint y: 540, endPoint x: 629, endPoint y: 554, distance: 71.4
click at [629, 554] on td "Hardware Upgrade Samantha Missios 416 788 4868 Employee Number: 30029349 smissi…" at bounding box center [564, 568] width 195 height 77
drag, startPoint x: 631, startPoint y: 554, endPoint x: 649, endPoint y: 574, distance: 26.9
click at [649, 574] on td "Hardware Upgrade Samantha Missios 416 788 4868 Employee Number: 30029349 smissi…" at bounding box center [564, 568] width 195 height 77
drag, startPoint x: 629, startPoint y: 543, endPoint x: 560, endPoint y: 541, distance: 69.0
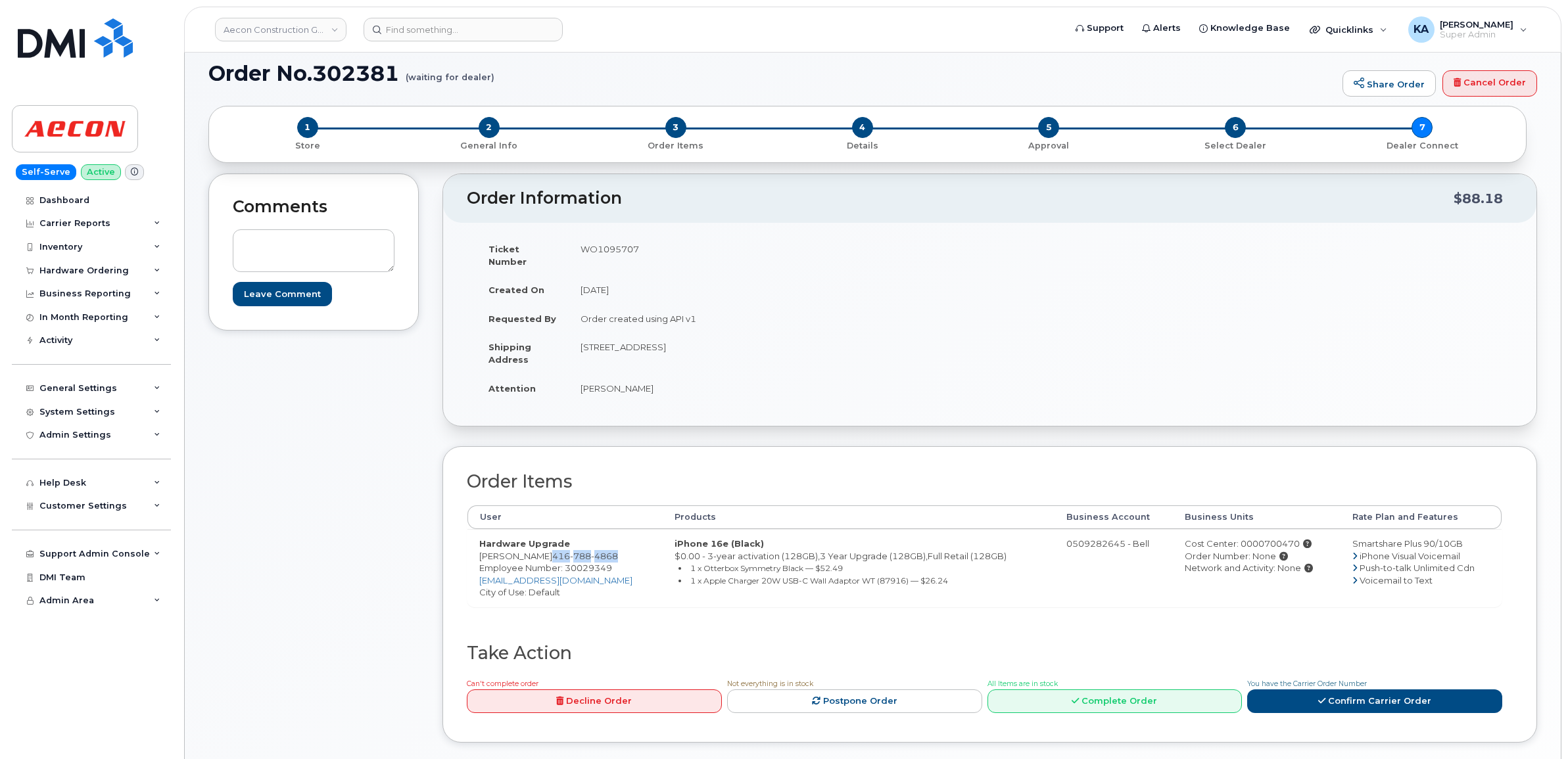
click at [560, 541] on td "Hardware Upgrade Samantha Missios 416 788 4868 Employee Number: 30029349 smissi…" at bounding box center [564, 568] width 195 height 77
copy span "416 788 4868"
click at [586, 562] on span "Employee Number: 30029349" at bounding box center [545, 568] width 133 height 10
copy span "30029349"
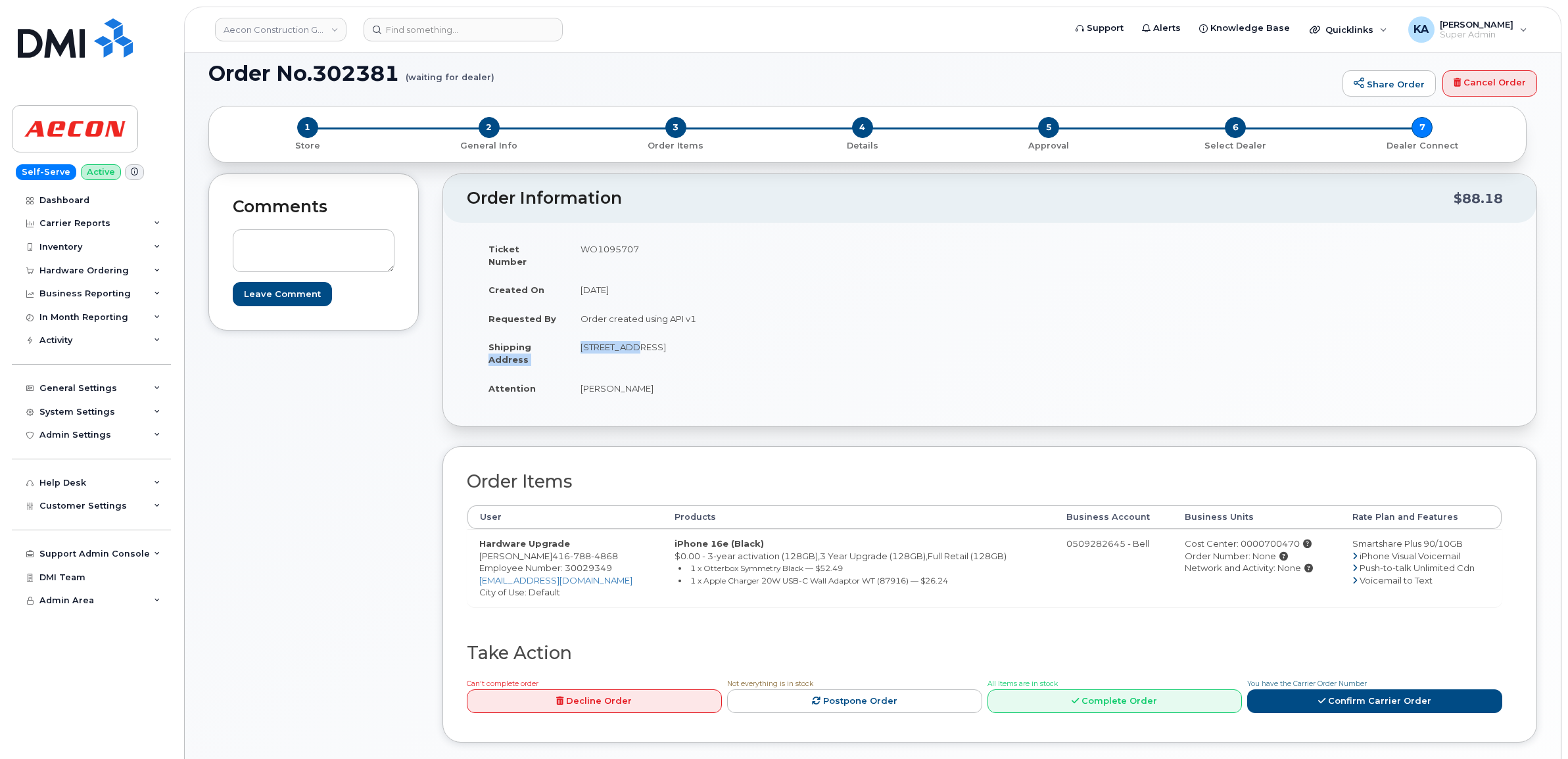
drag, startPoint x: 568, startPoint y: 334, endPoint x: 626, endPoint y: 336, distance: 58.0
click at [626, 336] on tr "Shipping Address 1875 Springhill Drive Kamloops BC V2E 1J2" at bounding box center [728, 352] width 503 height 40
drag, startPoint x: 626, startPoint y: 336, endPoint x: 605, endPoint y: 343, distance: 22.1
click at [608, 345] on td "1875 Springhill Drive Kamloops BC V2E 1J2" at bounding box center [774, 352] width 411 height 40
click at [580, 333] on td "1875 Springhill Drive Kamloops BC V2E 1J2" at bounding box center [774, 352] width 411 height 40
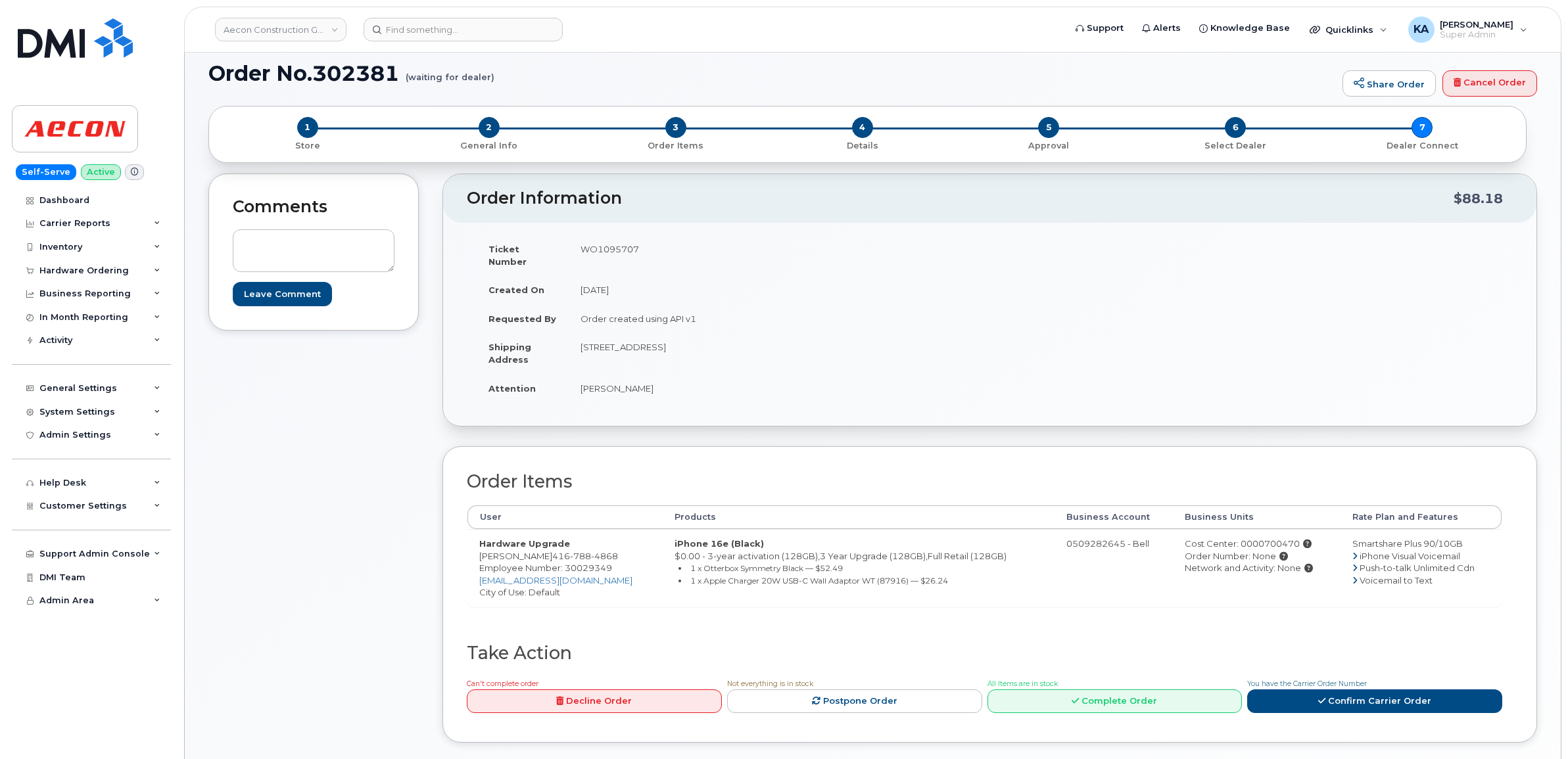
drag, startPoint x: 580, startPoint y: 333, endPoint x: 674, endPoint y: 341, distance: 94.3
click at [674, 341] on td "1875 Springhill Drive Kamloops BC V2E 1J2" at bounding box center [774, 352] width 411 height 40
copy td "1875 Springhill Drive"
drag, startPoint x: 736, startPoint y: 334, endPoint x: 775, endPoint y: 335, distance: 39.0
click at [775, 335] on td "1875 Springhill Drive Kamloops BC V2E 1J2" at bounding box center [774, 352] width 411 height 40
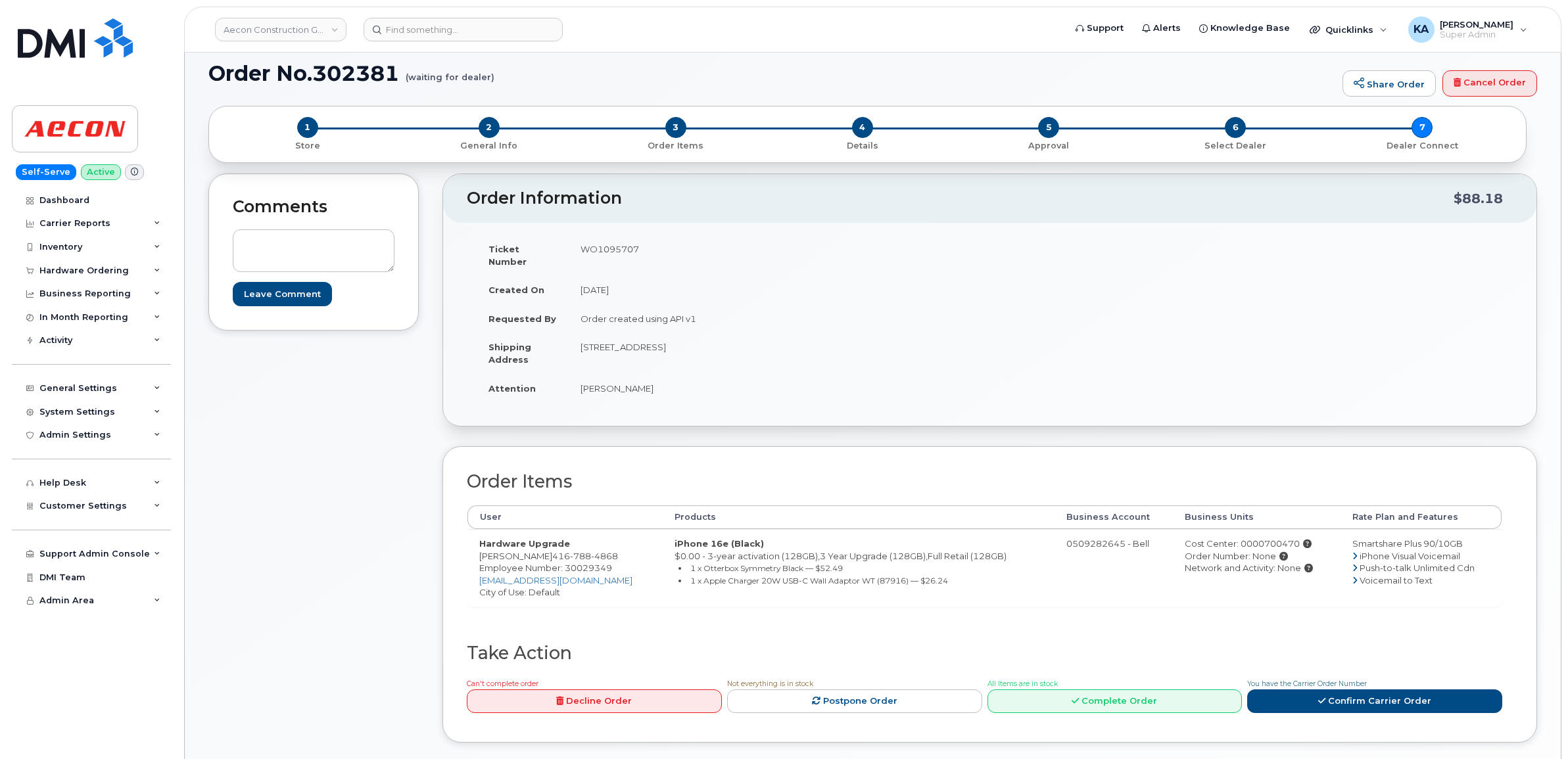
copy td "V2E 1J2"
drag, startPoint x: 580, startPoint y: 373, endPoint x: 659, endPoint y: 377, distance: 79.1
click at [659, 377] on td "Samantha Missios" at bounding box center [774, 389] width 411 height 29
copy td "Samantha Missios"
click at [584, 562] on span "Employee Number: 30029349" at bounding box center [545, 568] width 133 height 10
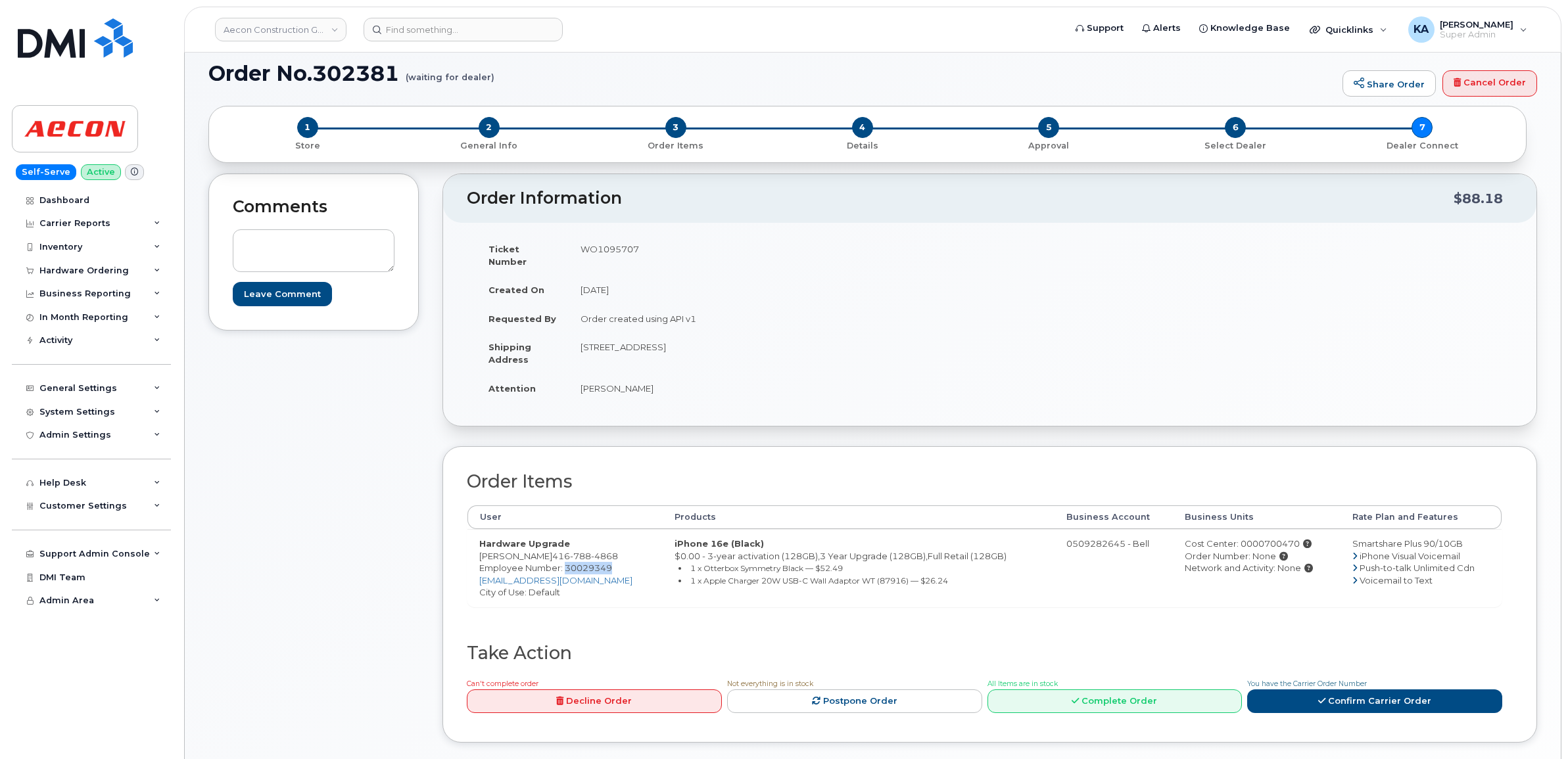
click at [584, 562] on span "Employee Number: 30029349" at bounding box center [545, 568] width 133 height 10
copy span "30029349"
click at [1273, 537] on div "Cost Center: 0000700470" at bounding box center [1256, 543] width 144 height 13
copy div "0000700470"
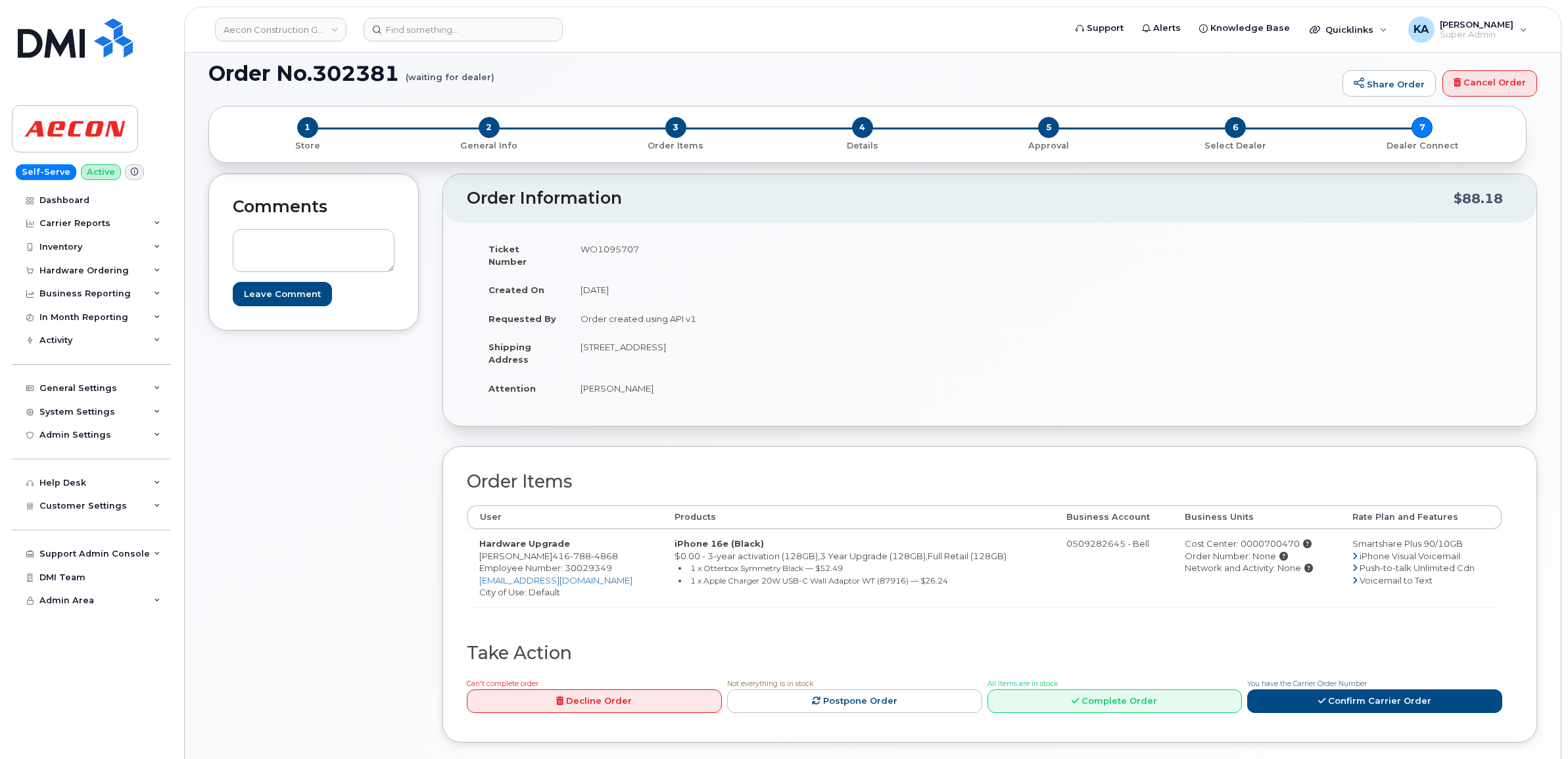
click at [613, 251] on td "WO1095707" at bounding box center [774, 254] width 411 height 40
copy td "WO1095707"
click at [1283, 691] on link "Confirm Carrier Order" at bounding box center [1374, 701] width 255 height 24
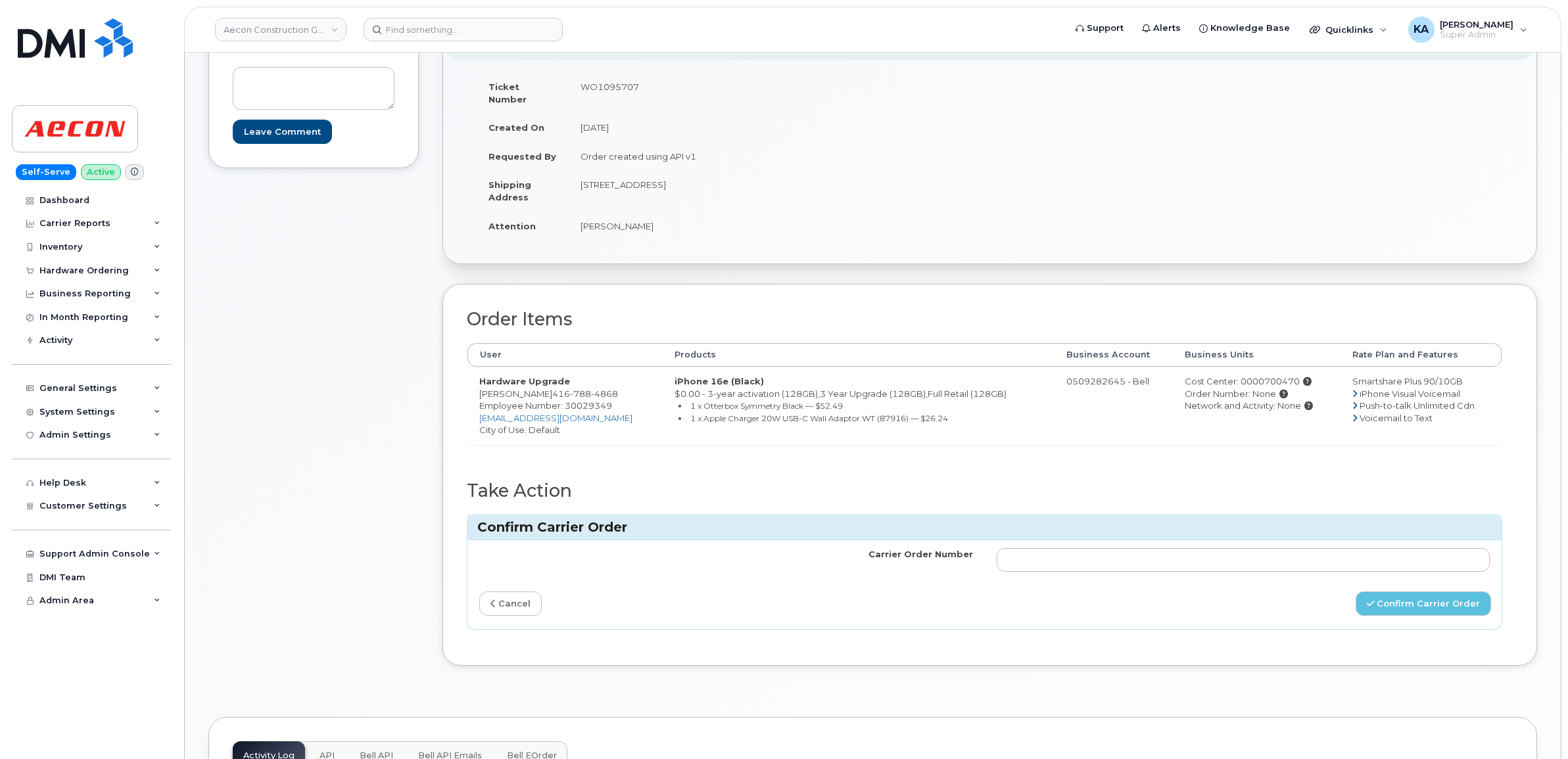
scroll to position [246, 0]
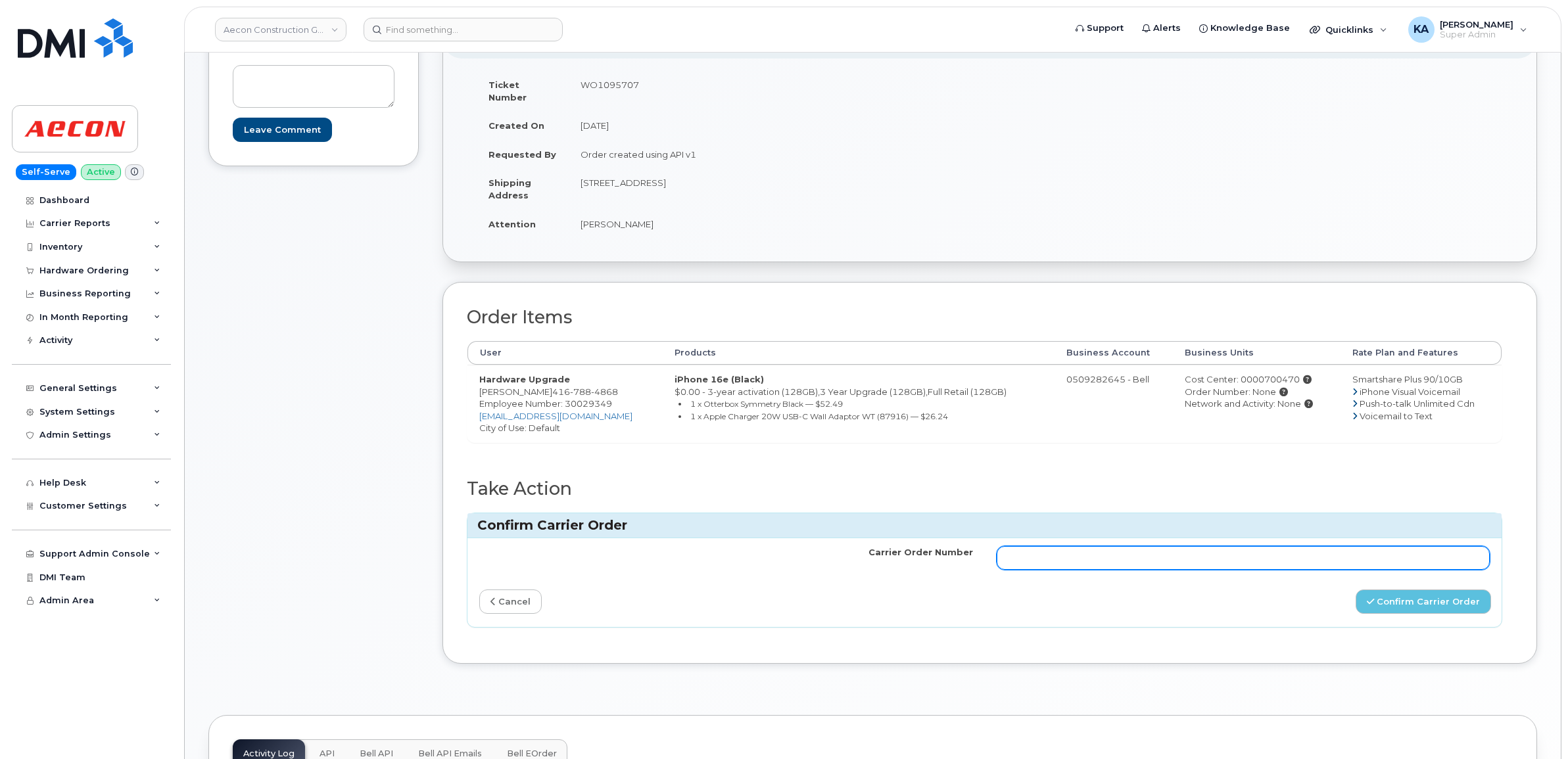
click at [1216, 551] on input "Carrier Order Number" at bounding box center [1243, 558] width 494 height 24
paste input "3024691"
type input "3024691"
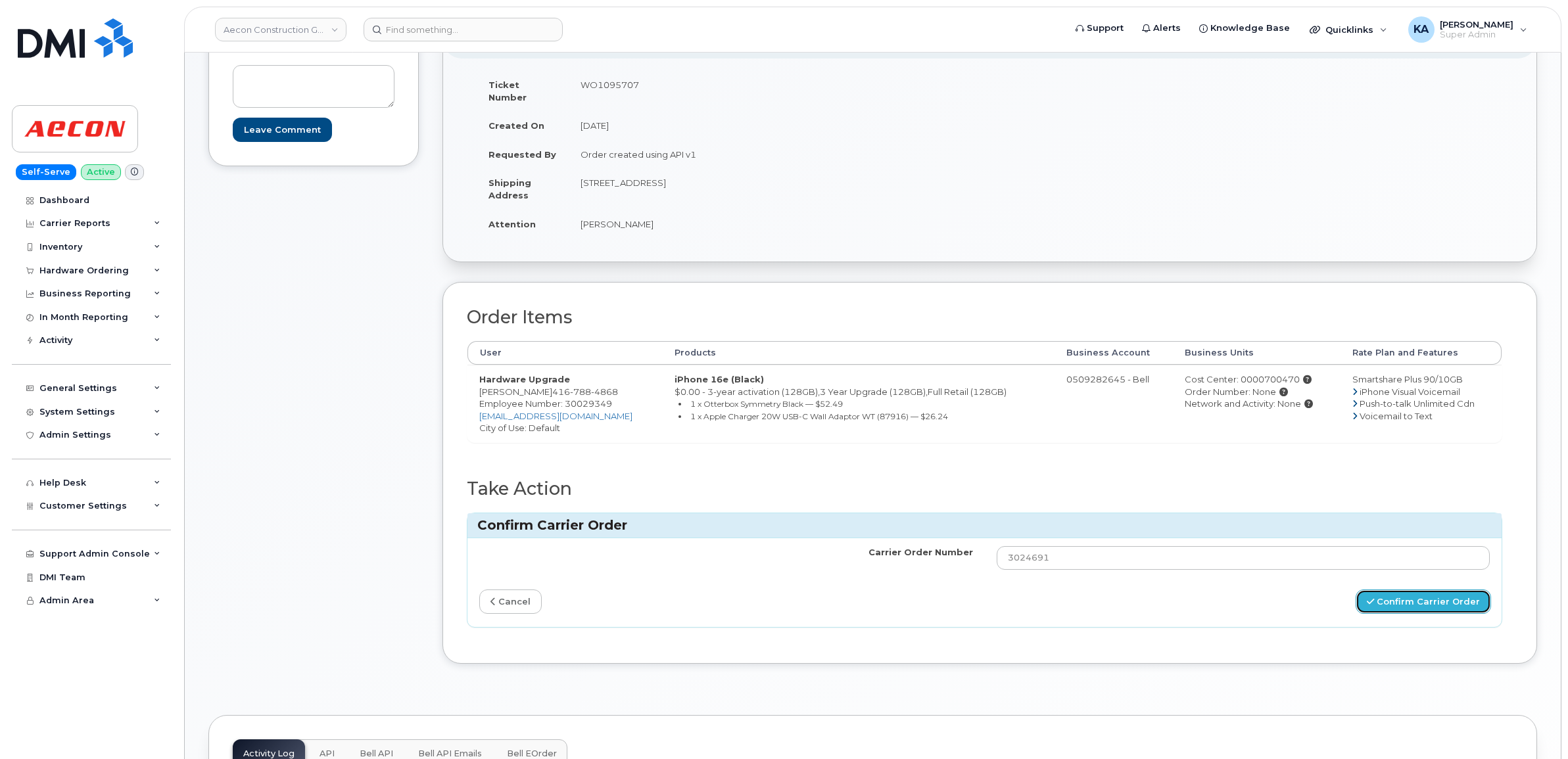
click at [1372, 598] on icon "submit" at bounding box center [1370, 602] width 7 height 9
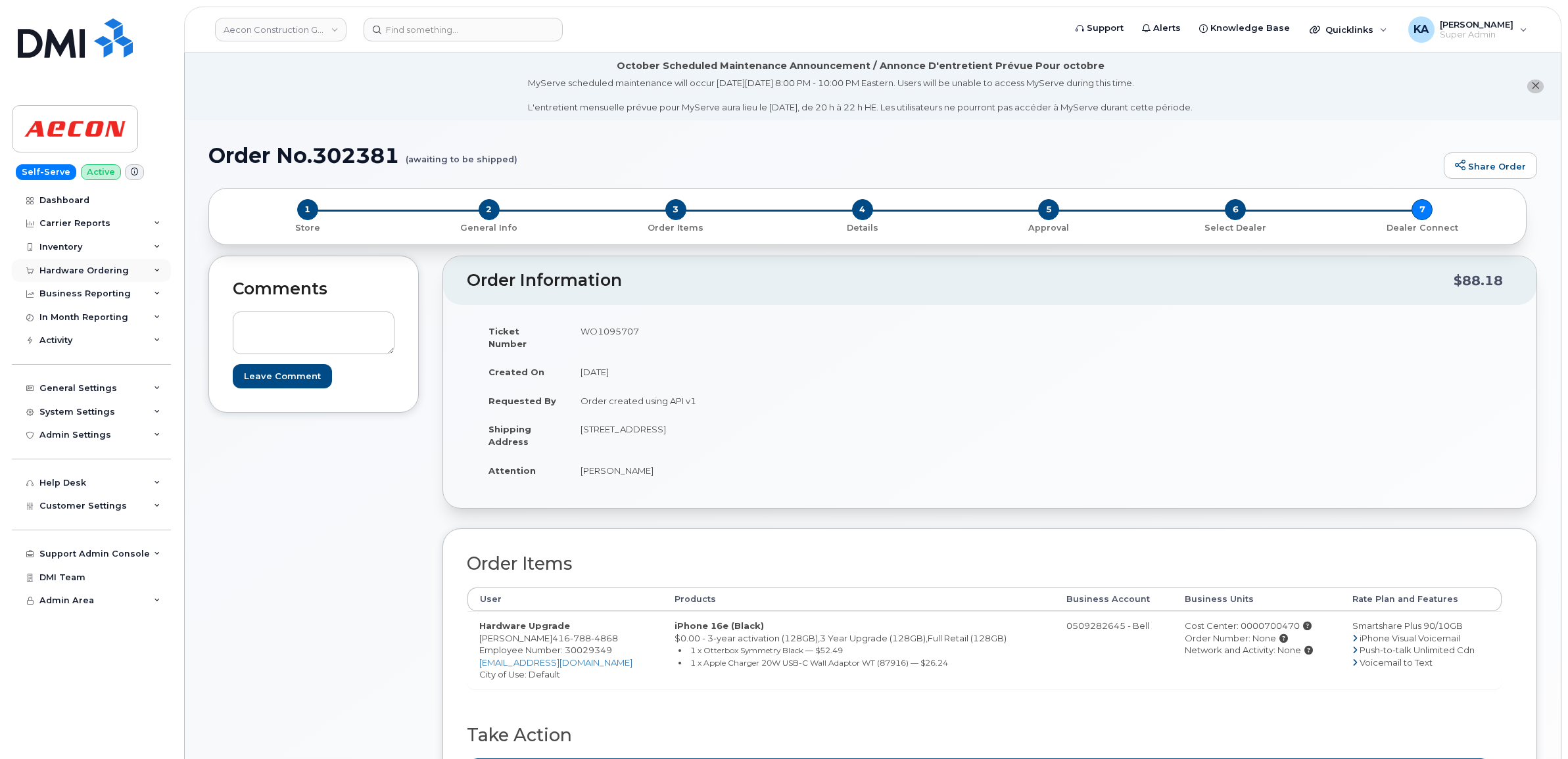
click at [106, 268] on div "Hardware Ordering" at bounding box center [84, 270] width 89 height 10
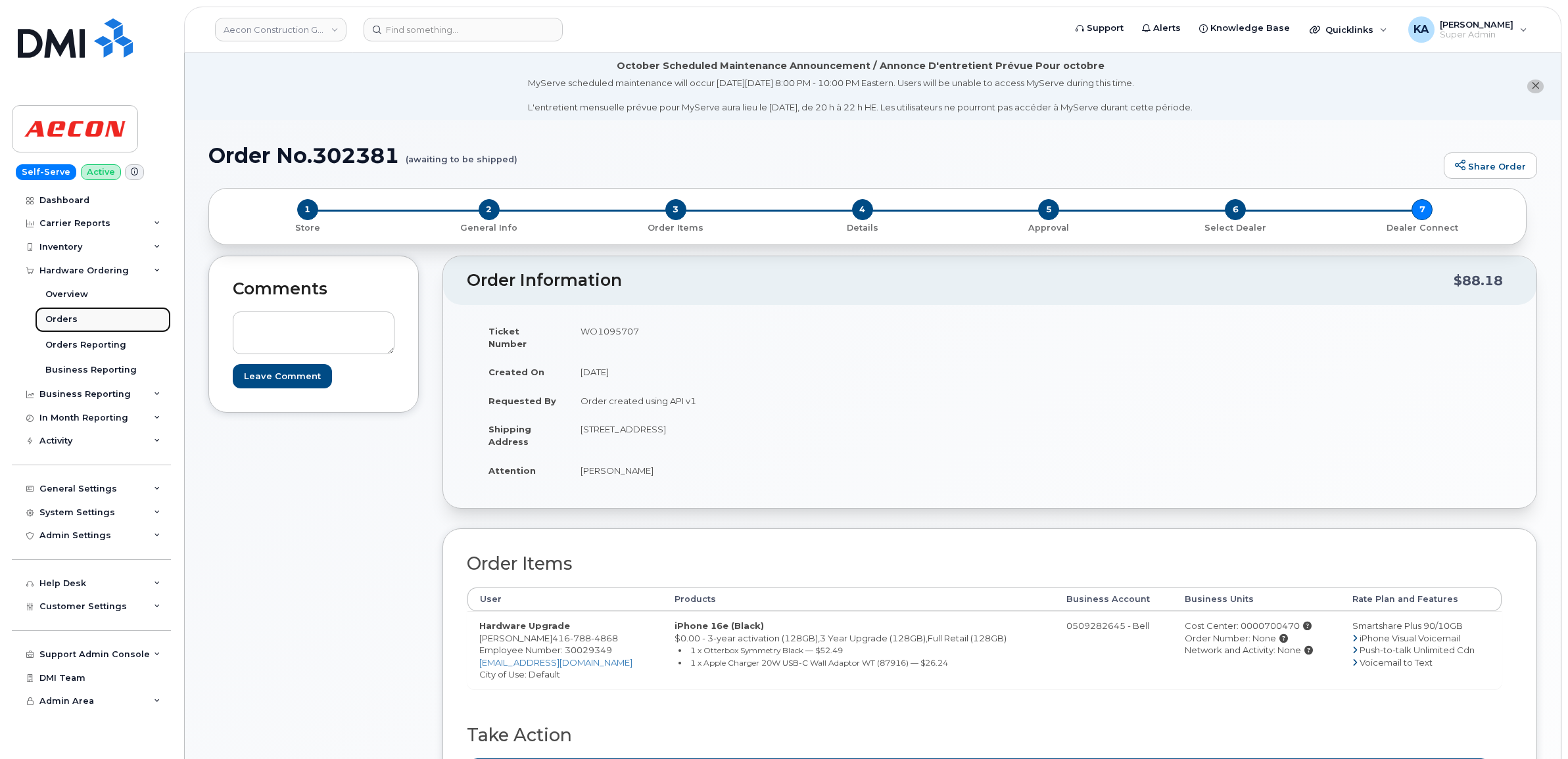
click at [64, 318] on div "Orders" at bounding box center [62, 319] width 33 height 12
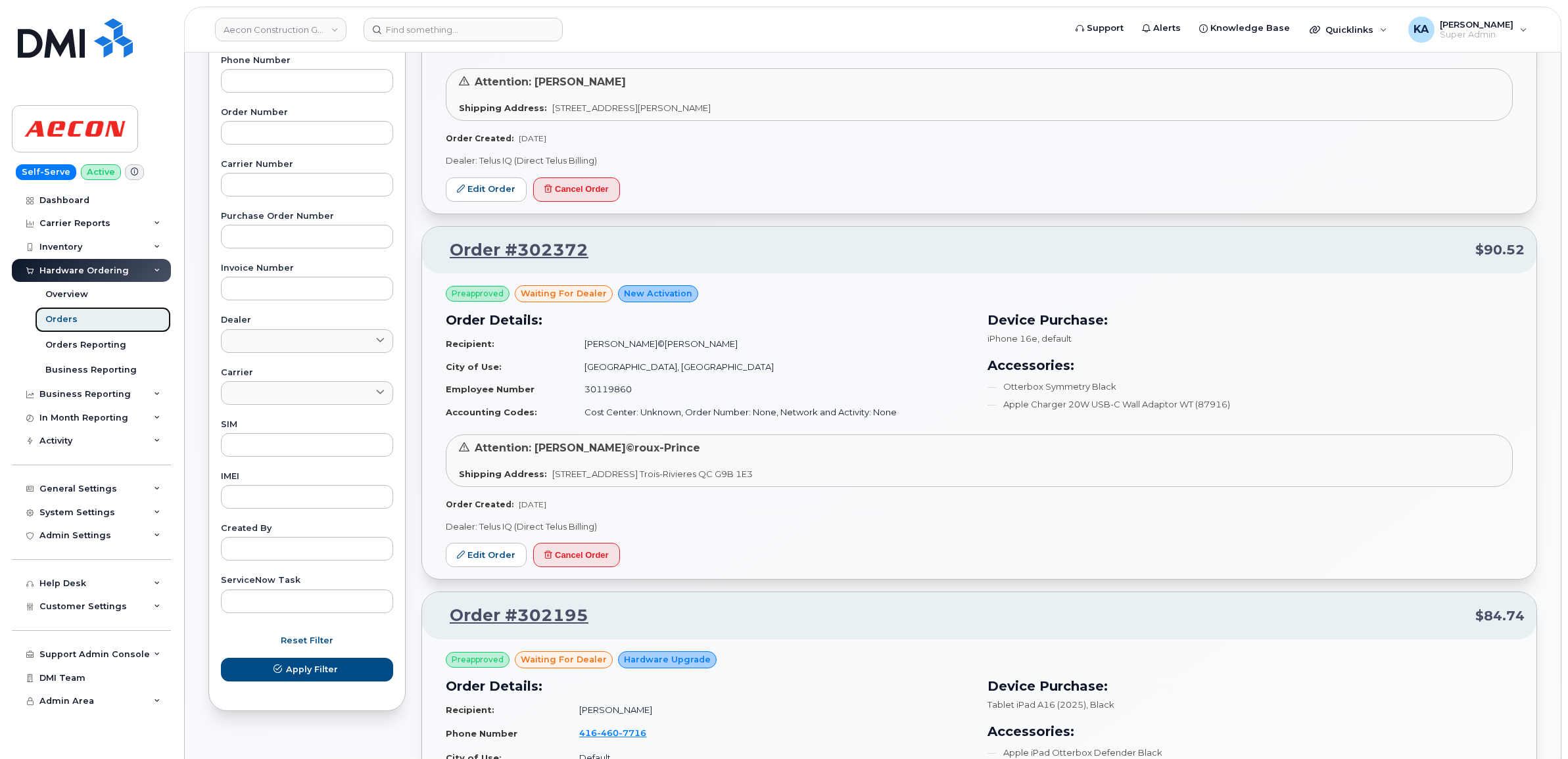
scroll to position [329, 0]
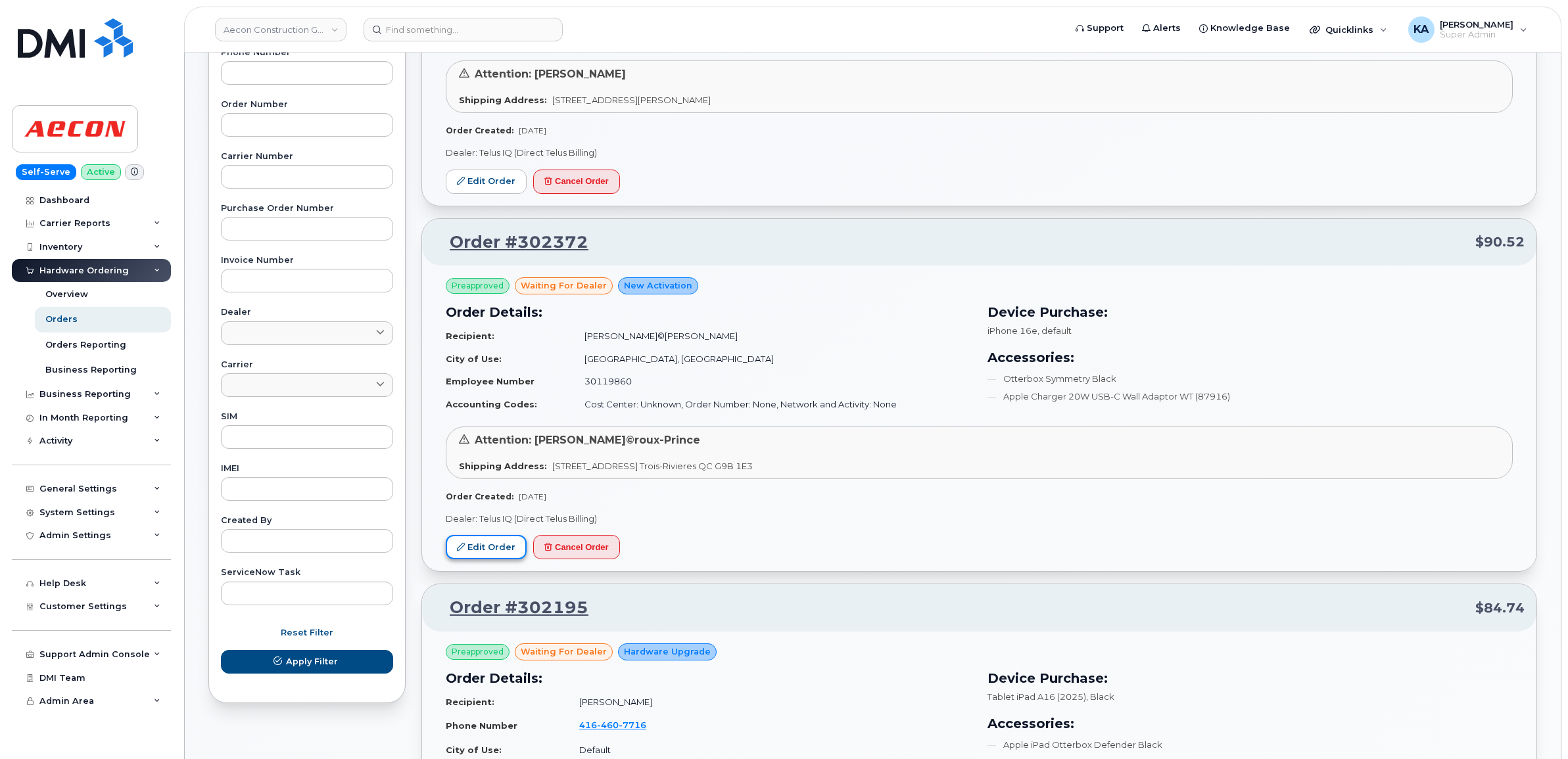
click at [500, 550] on link "Edit Order" at bounding box center [486, 547] width 81 height 24
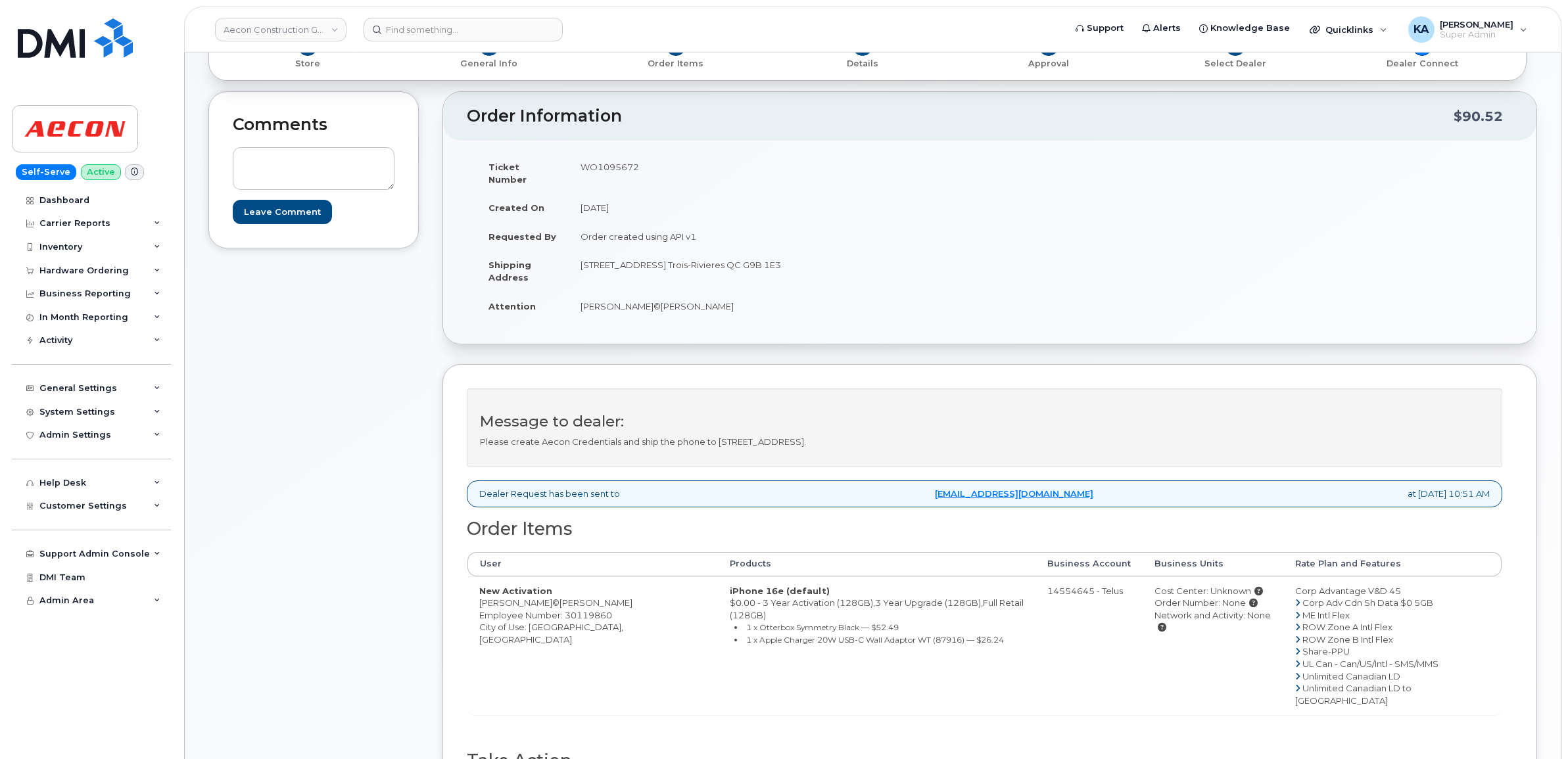
scroll to position [82, 0]
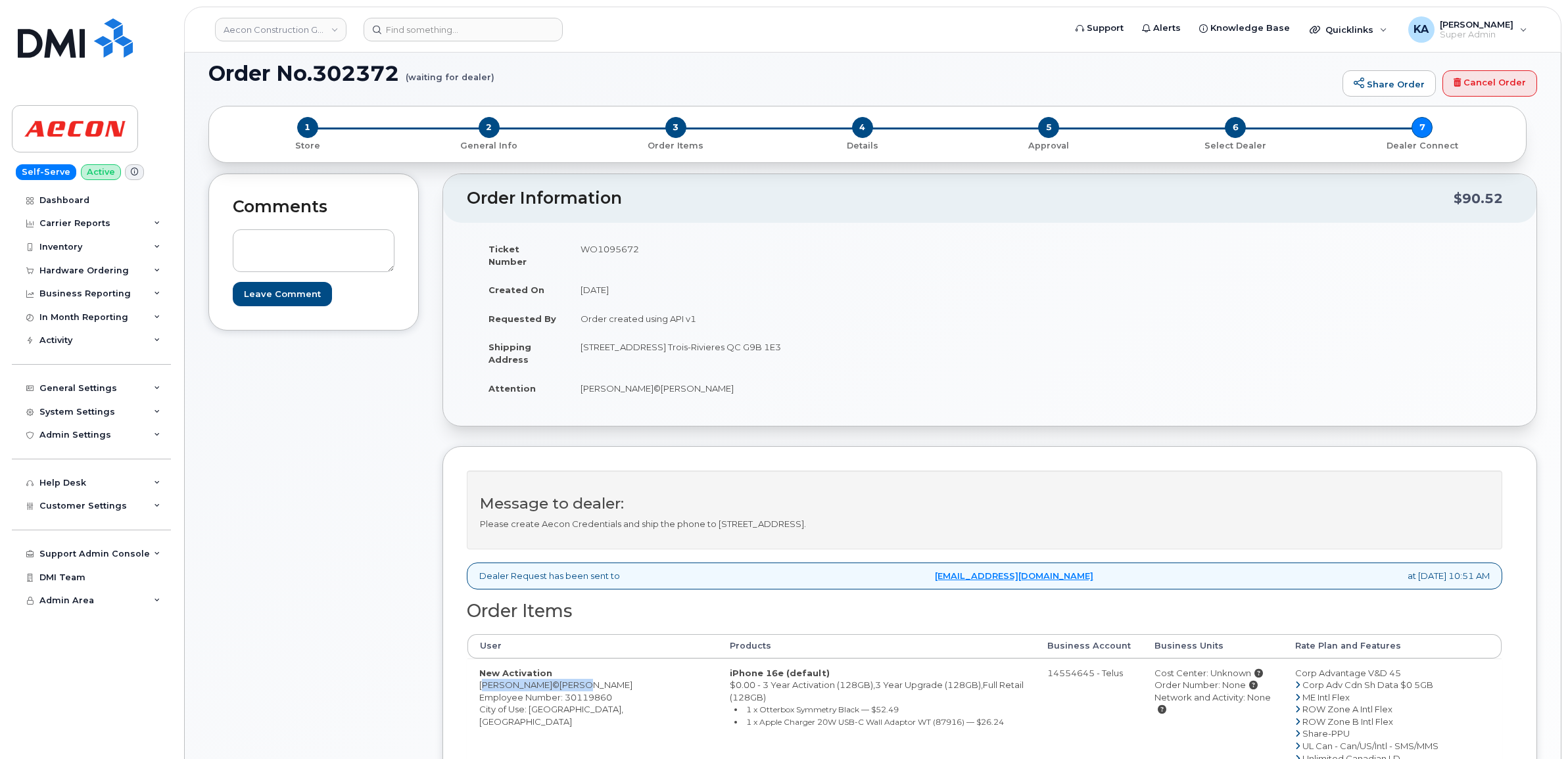
drag, startPoint x: 477, startPoint y: 676, endPoint x: 579, endPoint y: 676, distance: 102.0
click at [579, 676] on td "New Activation [PERSON_NAME]©roux-Prince Employee Number: 30119860 City of Use:…" at bounding box center [593, 728] width 251 height 139
copy td "[PERSON_NAME]©[PERSON_NAME]"
click at [593, 246] on td "WO1095672" at bounding box center [774, 254] width 411 height 40
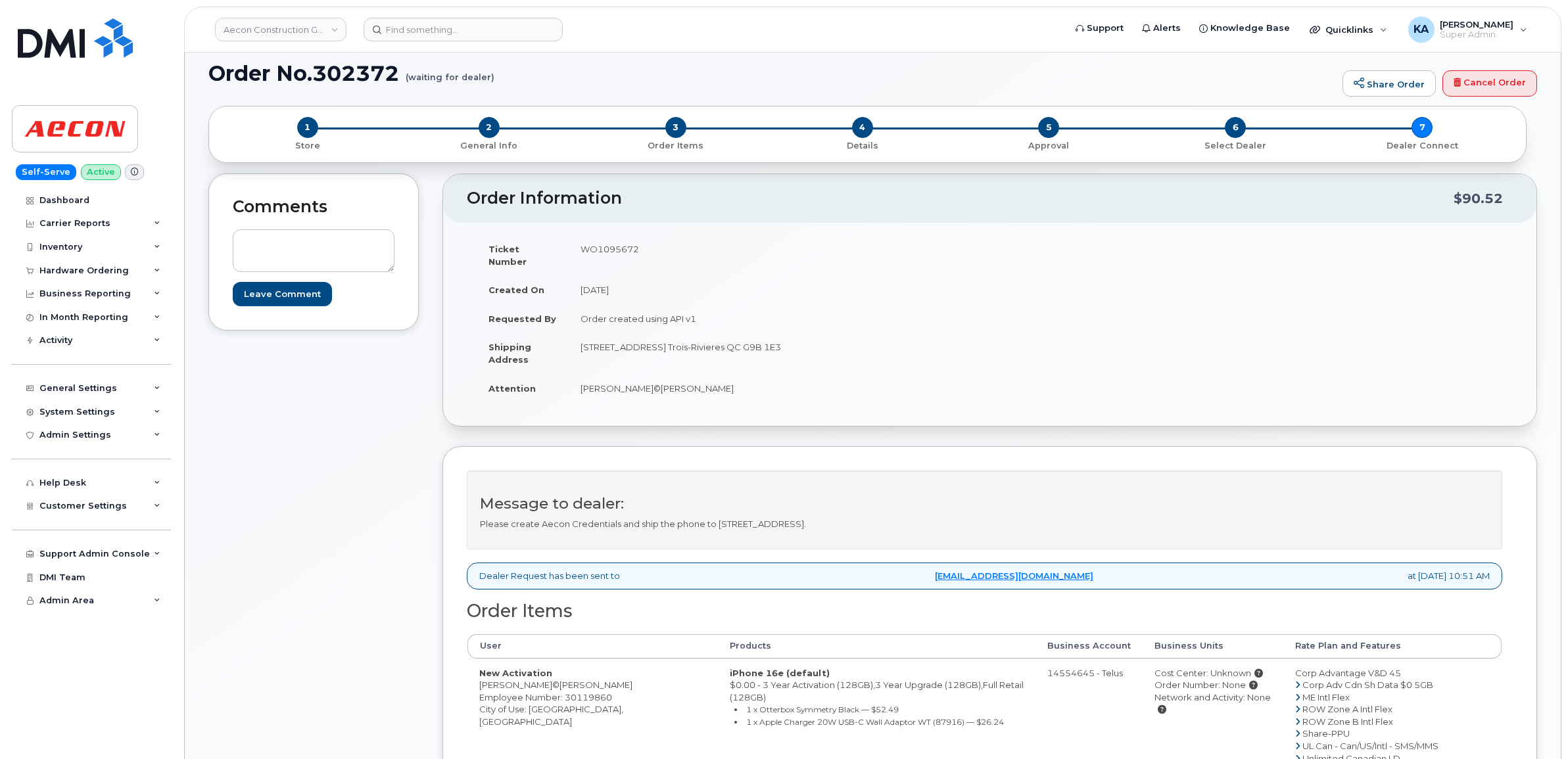
click at [593, 246] on td "WO1095672" at bounding box center [774, 254] width 411 height 40
copy td "WO1095672"
drag, startPoint x: 477, startPoint y: 676, endPoint x: 582, endPoint y: 676, distance: 105.0
click at [582, 676] on td "New Activation [PERSON_NAME]©roux-Prince Employee Number: 30119860 City of Use:…" at bounding box center [593, 728] width 251 height 139
copy td "[PERSON_NAME]©[PERSON_NAME]"
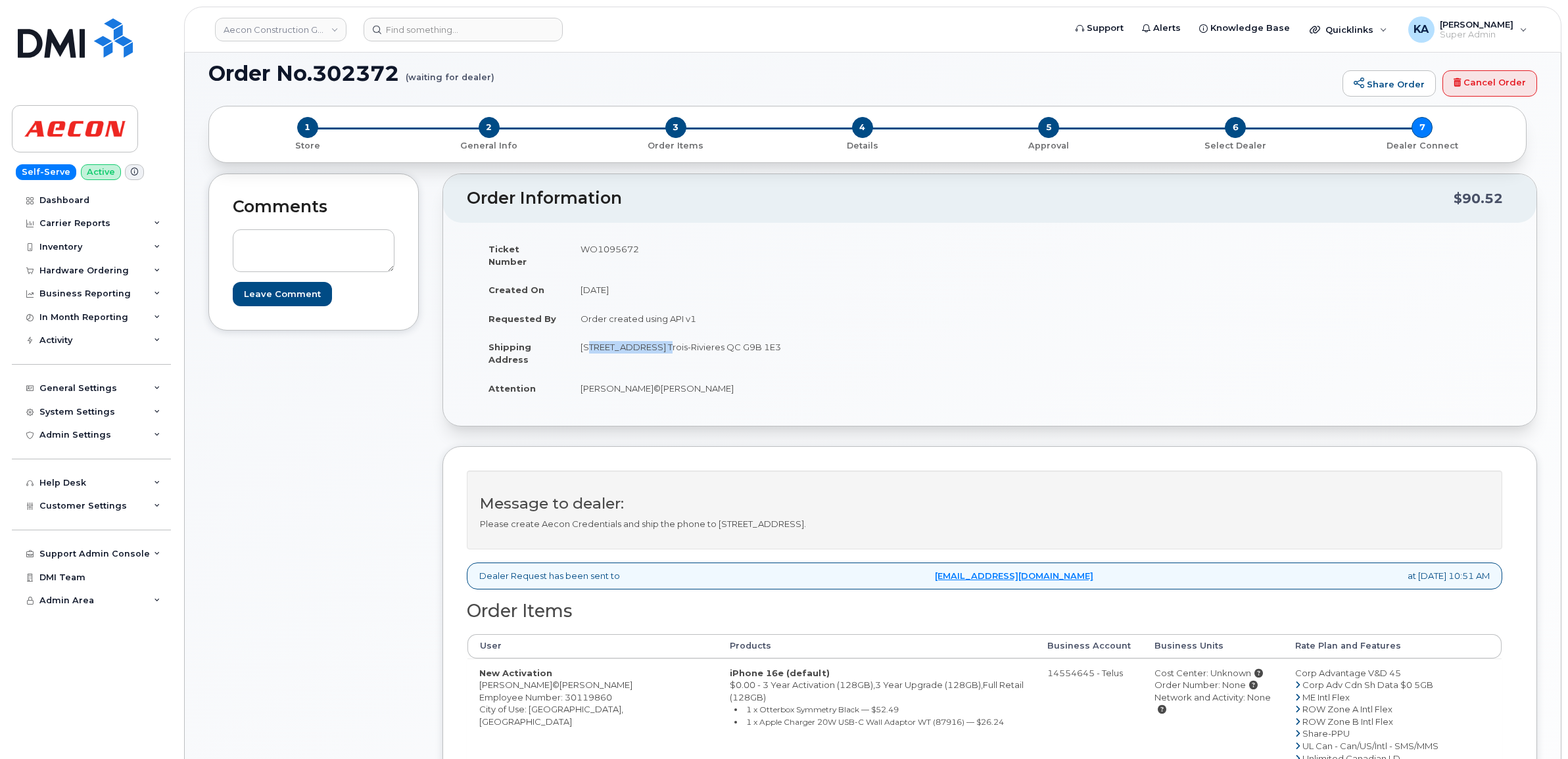
drag, startPoint x: 574, startPoint y: 334, endPoint x: 647, endPoint y: 353, distance: 75.4
click at [647, 353] on td "[STREET_ADDRESS] Trois-Rivieres QC G9B 1E3" at bounding box center [774, 352] width 411 height 40
copy td "829 Rue Jolliet,"
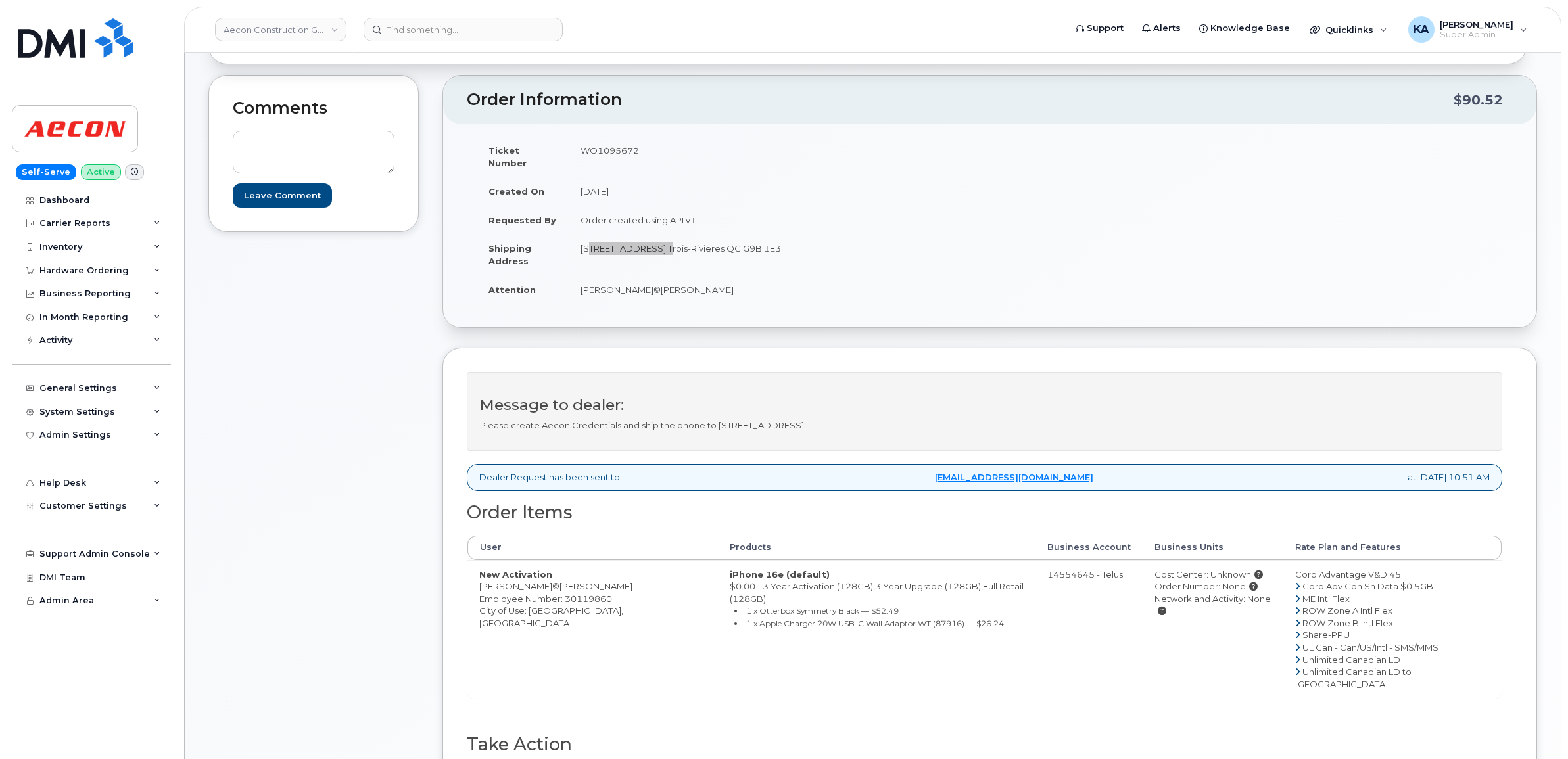
scroll to position [410, 0]
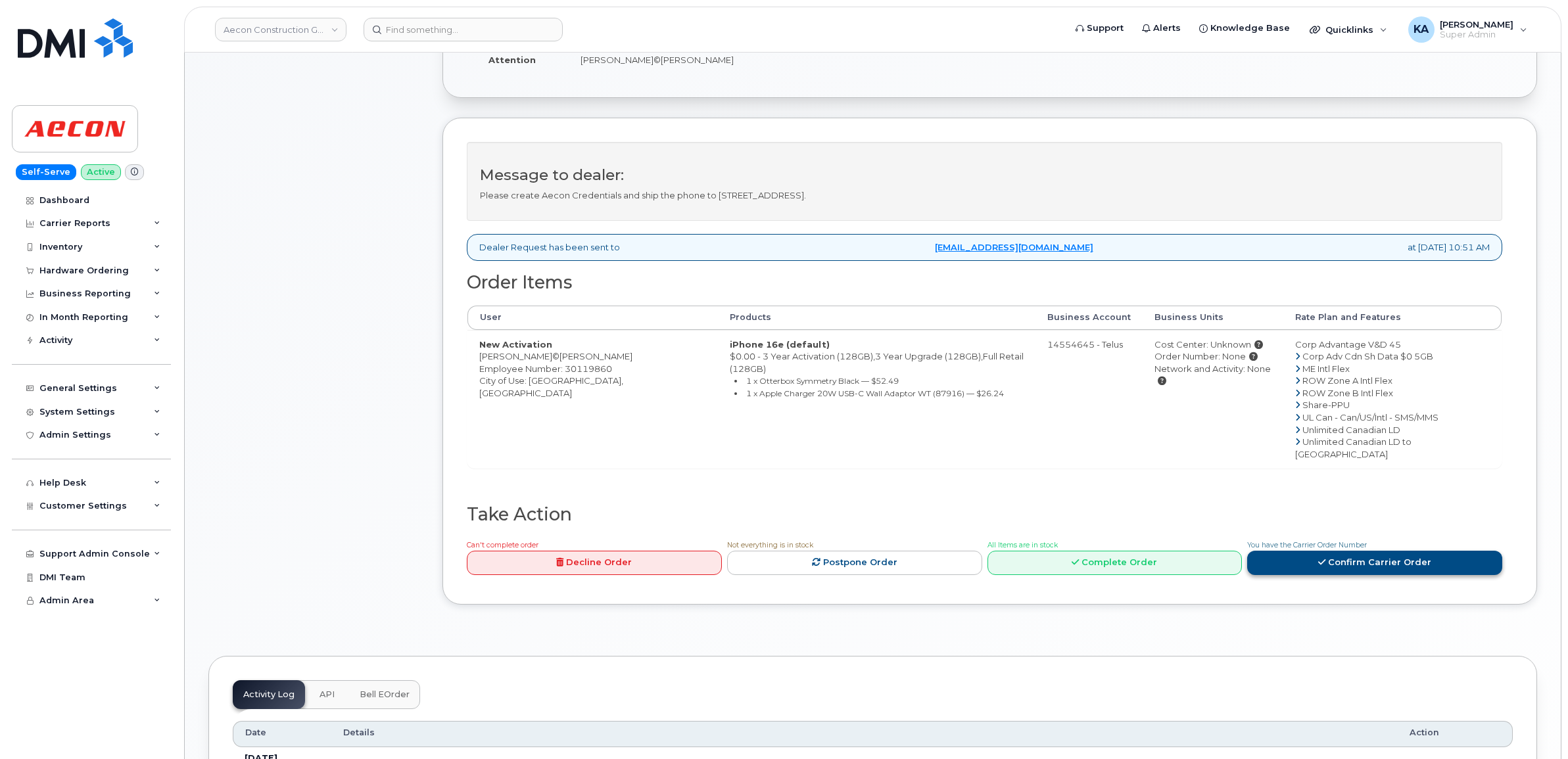
click at [1334, 551] on link "Confirm Carrier Order" at bounding box center [1374, 563] width 255 height 24
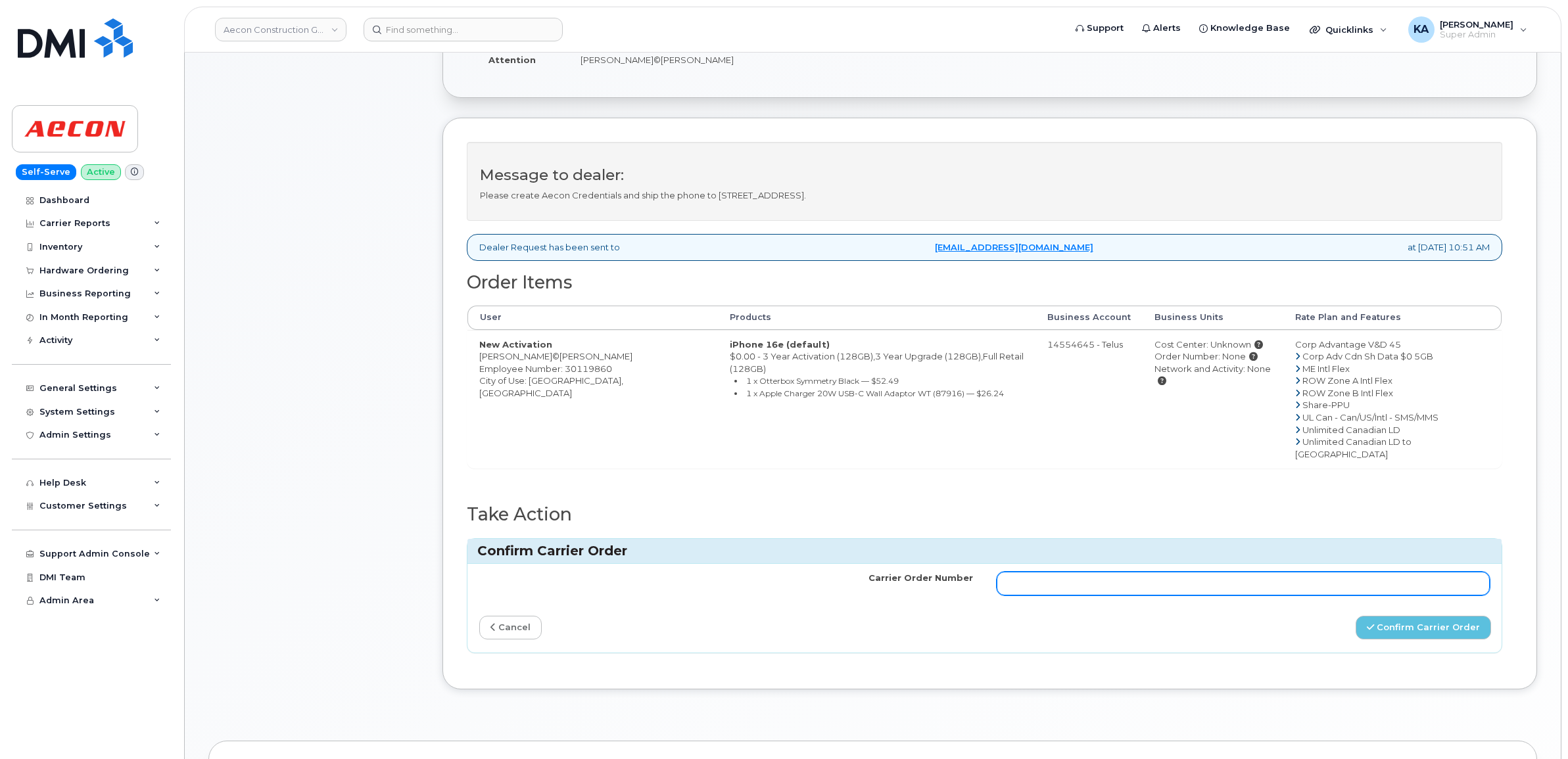
click at [1283, 572] on input "Carrier Order Number" at bounding box center [1243, 584] width 494 height 24
paste input "TL60035346"
type input "TL60035346"
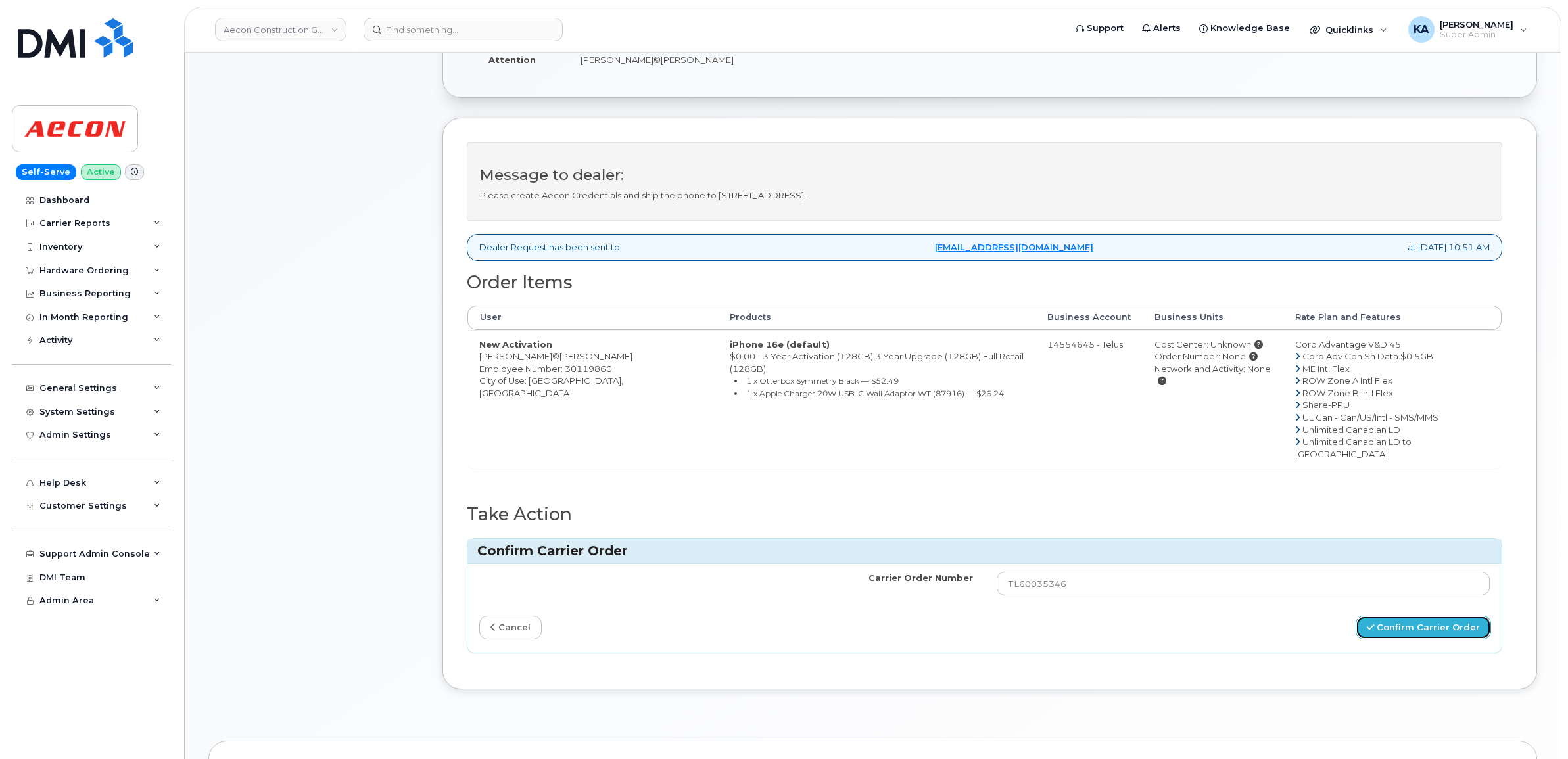
click at [1381, 616] on button "Confirm Carrier Order" at bounding box center [1424, 628] width 136 height 24
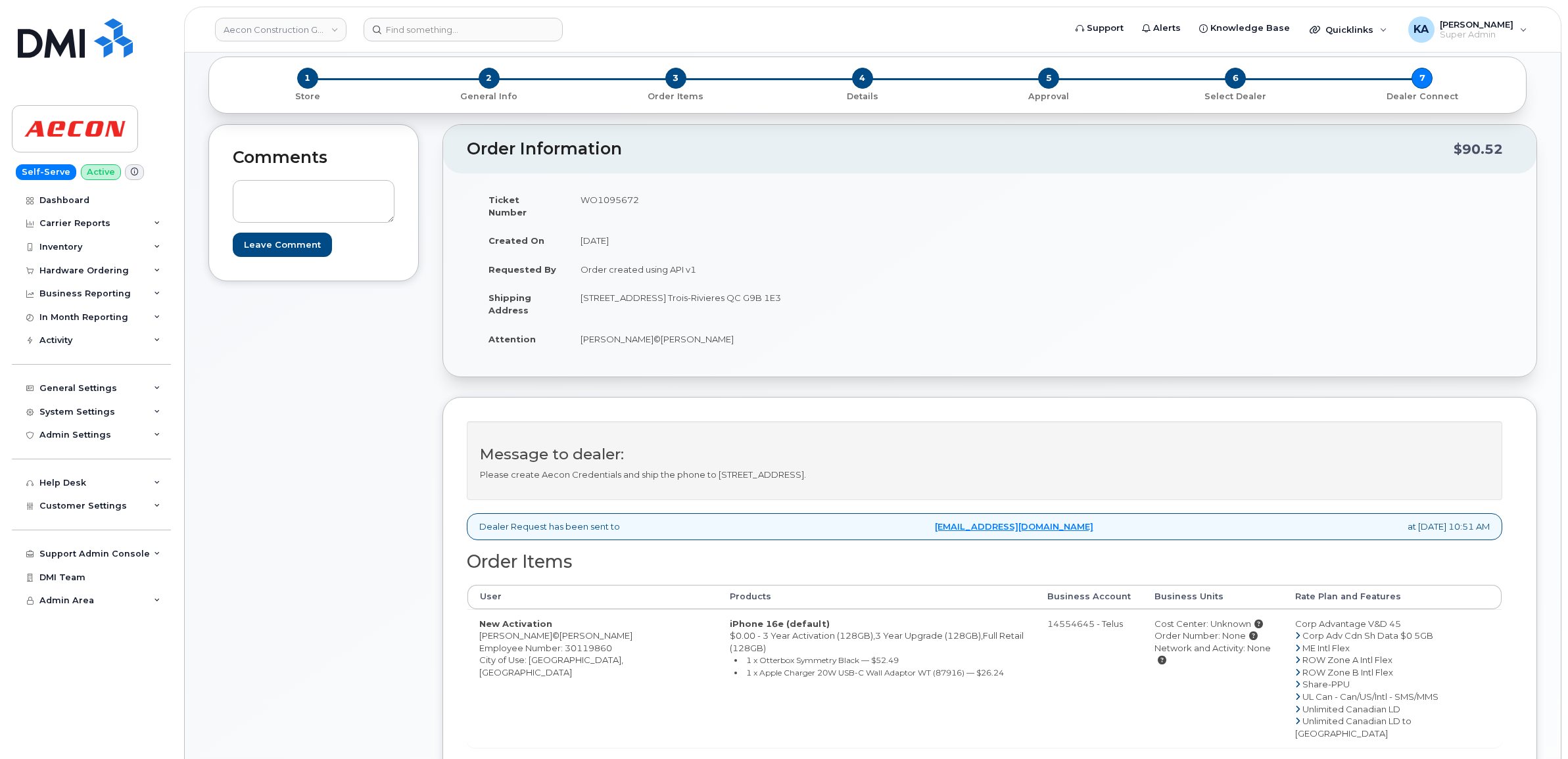
scroll to position [164, 0]
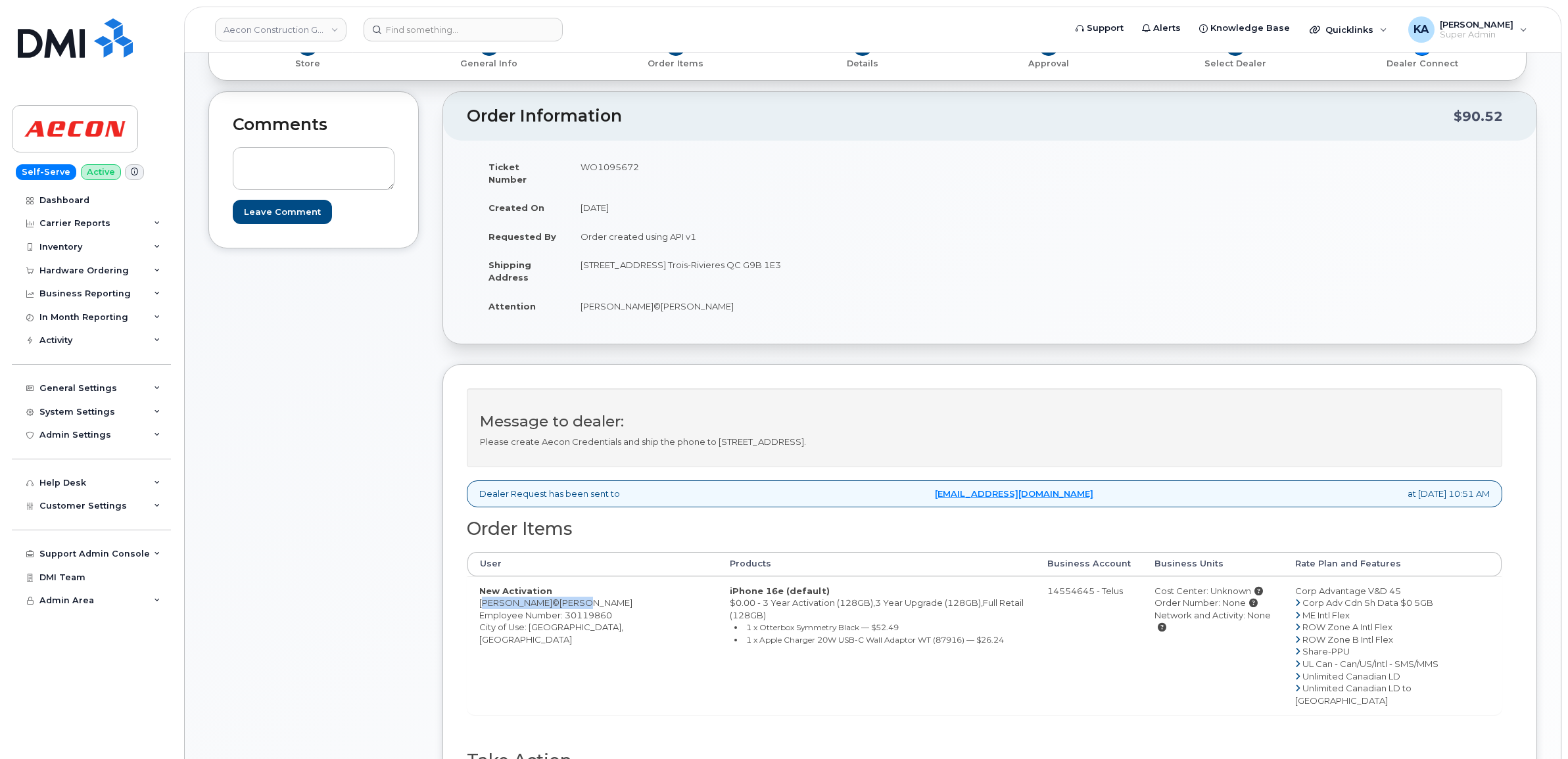
drag, startPoint x: 477, startPoint y: 592, endPoint x: 580, endPoint y: 598, distance: 103.2
click at [580, 598] on td "New Activation Adam HÃ©roux-Prince Employee Number: 30119860 City of Use: Montr…" at bounding box center [593, 646] width 251 height 139
copy td "[PERSON_NAME]©[PERSON_NAME]"
click at [50, 270] on div "Hardware Ordering" at bounding box center [84, 270] width 89 height 10
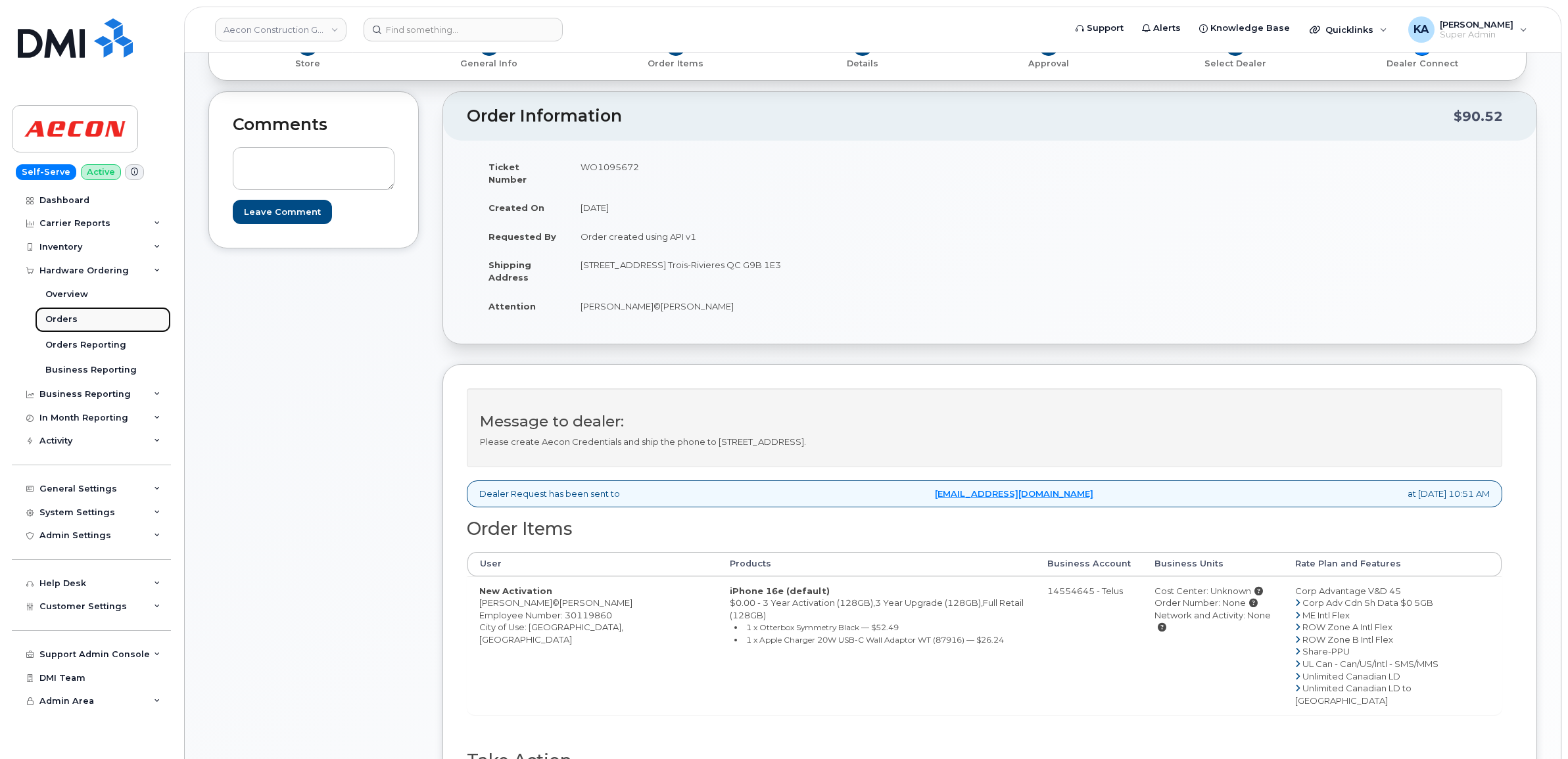
click at [57, 319] on div "Orders" at bounding box center [62, 319] width 33 height 12
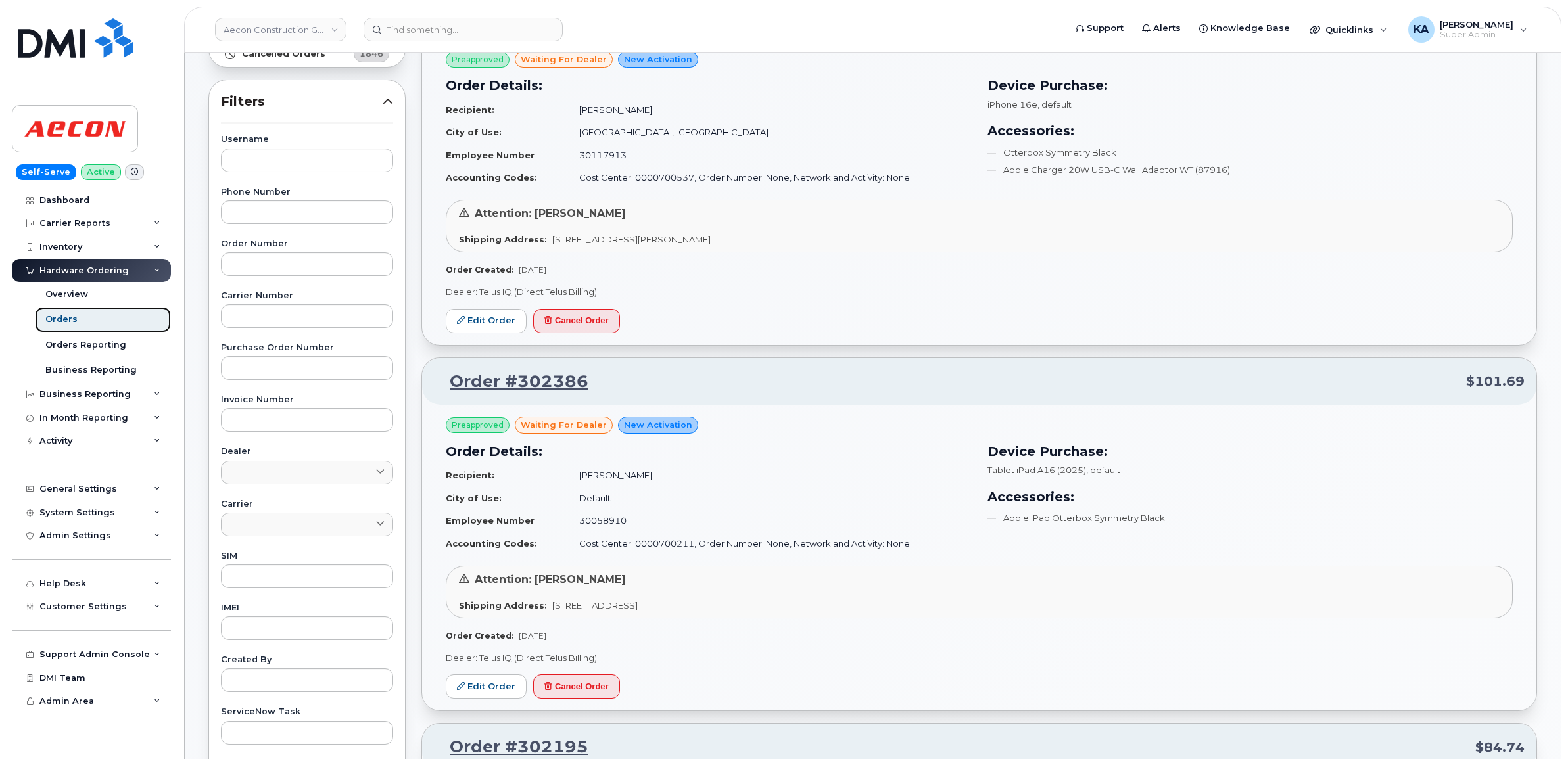
scroll to position [164, 0]
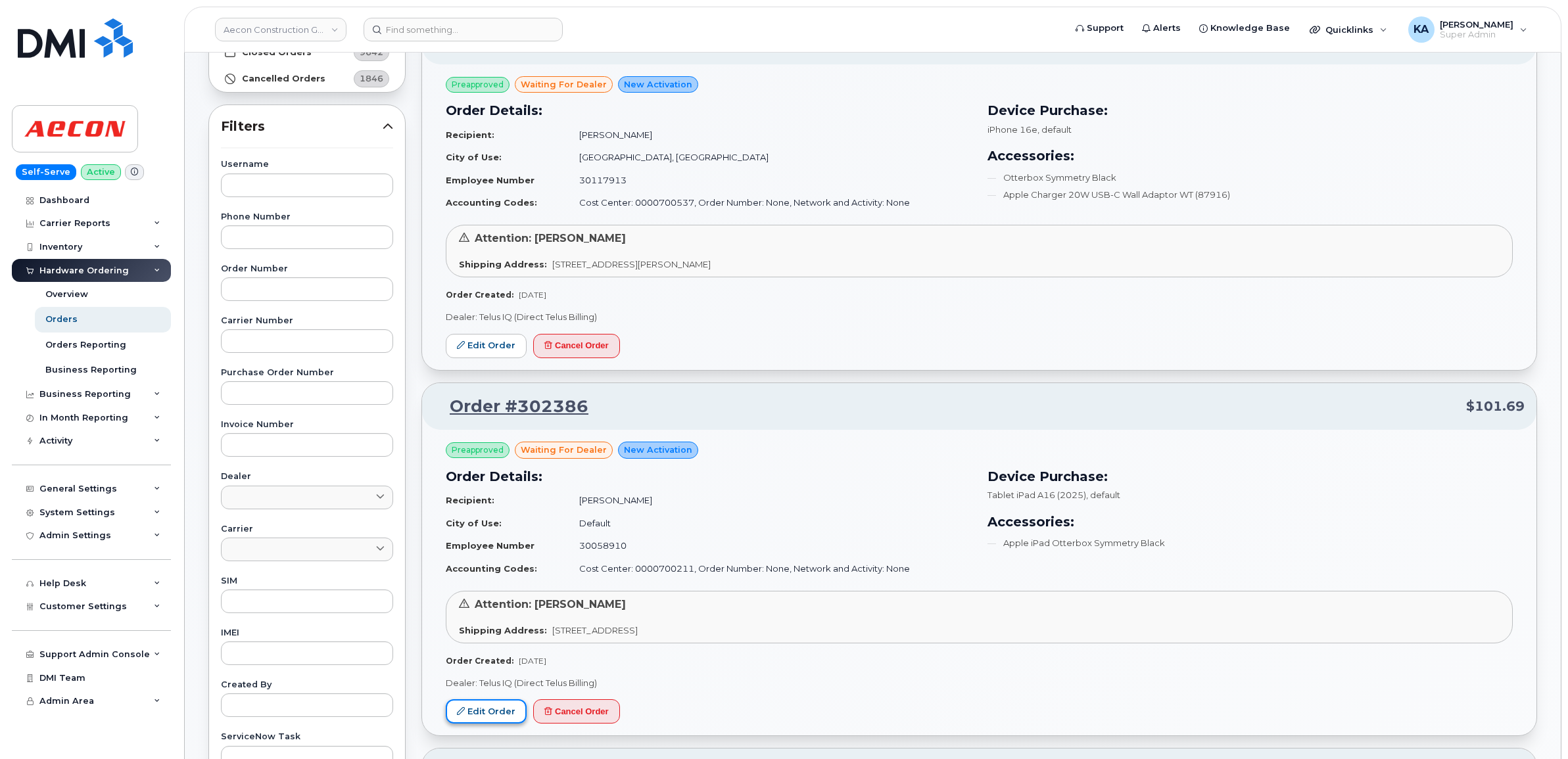
click at [490, 710] on link "Edit Order" at bounding box center [486, 712] width 81 height 24
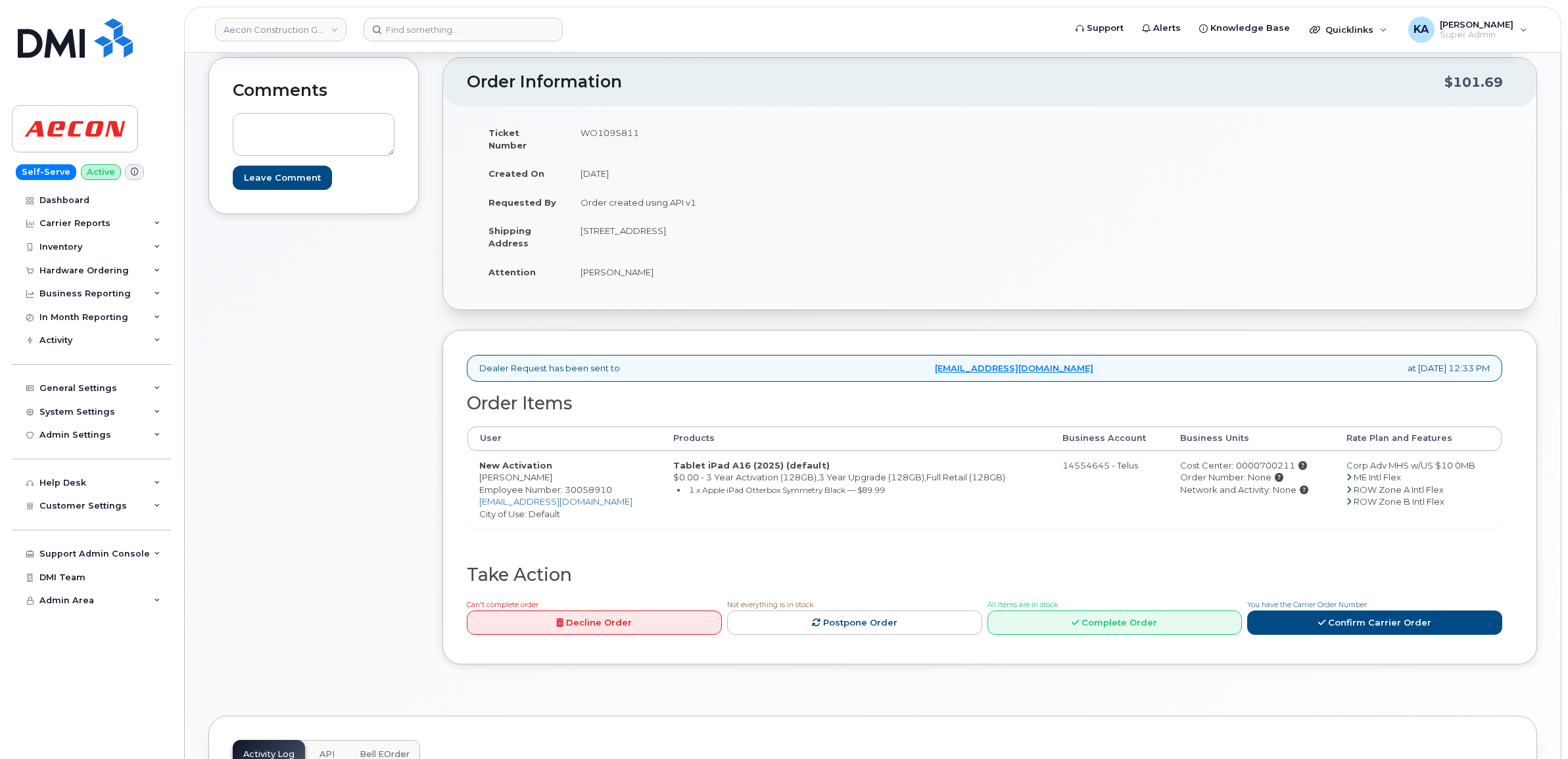
scroll to position [246, 0]
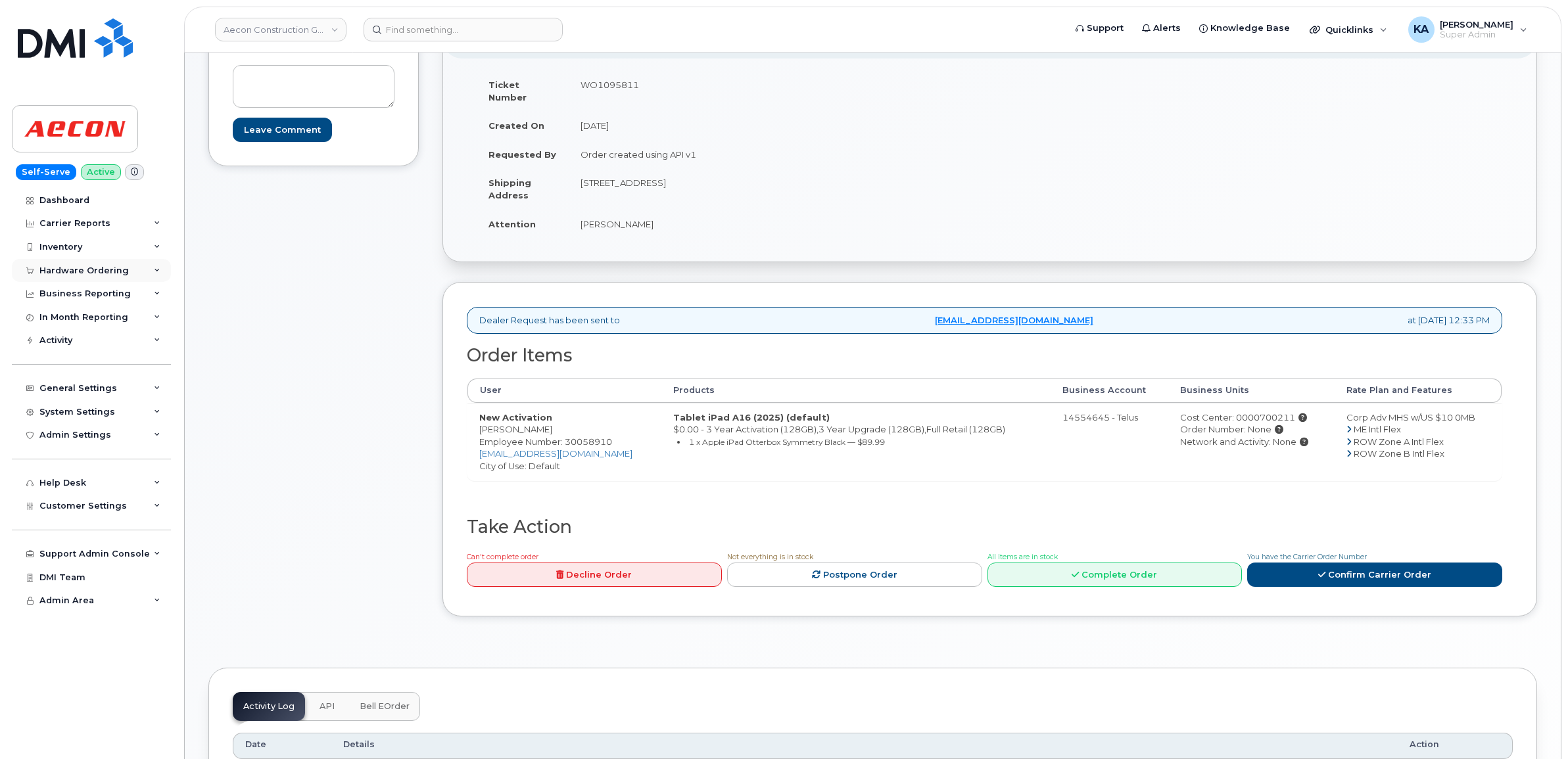
click at [44, 270] on div "Hardware Ordering" at bounding box center [84, 270] width 89 height 10
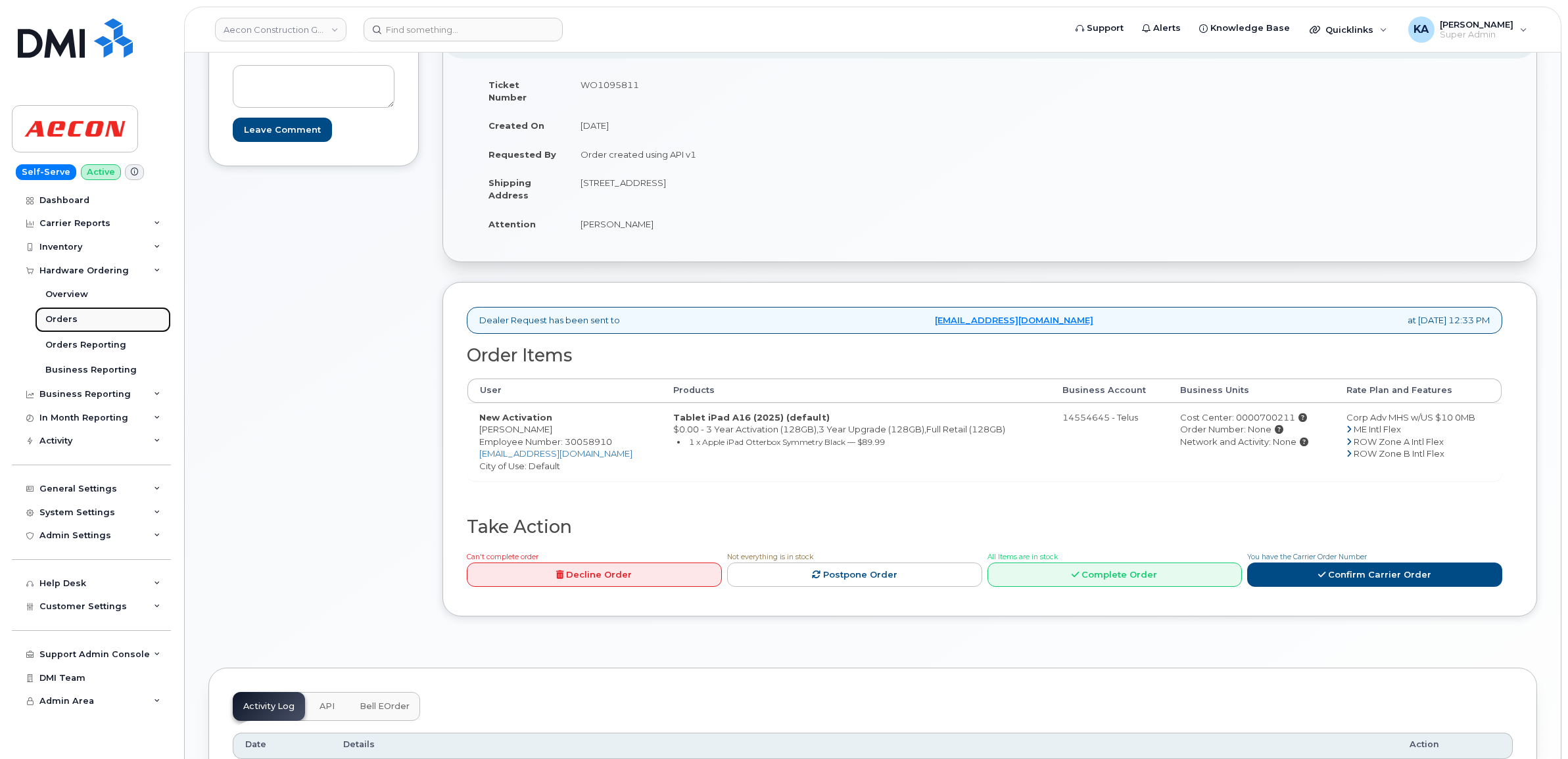
click at [44, 317] on link "Orders" at bounding box center [103, 319] width 136 height 25
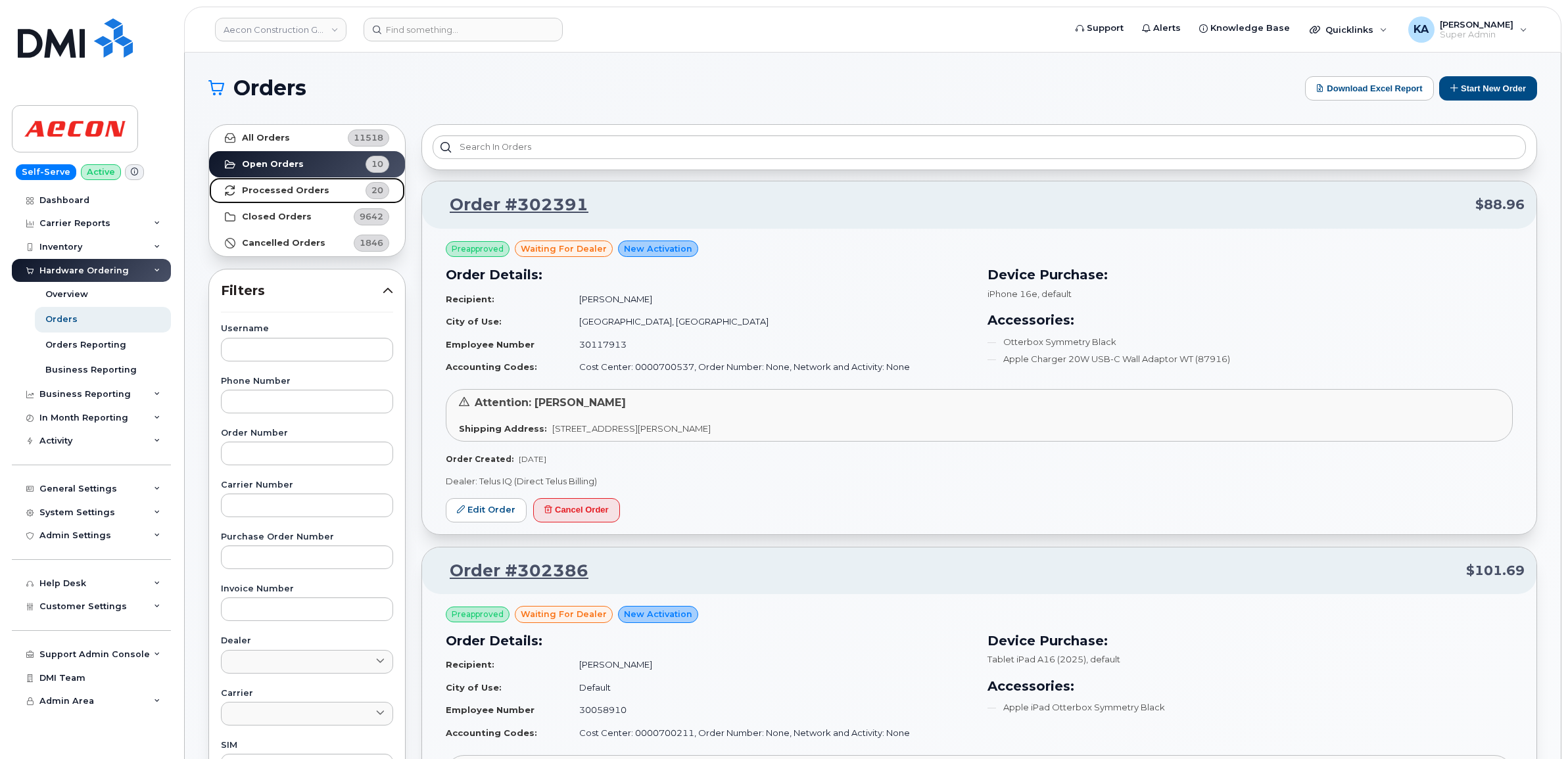
click at [275, 189] on strong "Processed Orders" at bounding box center [286, 191] width 88 height 10
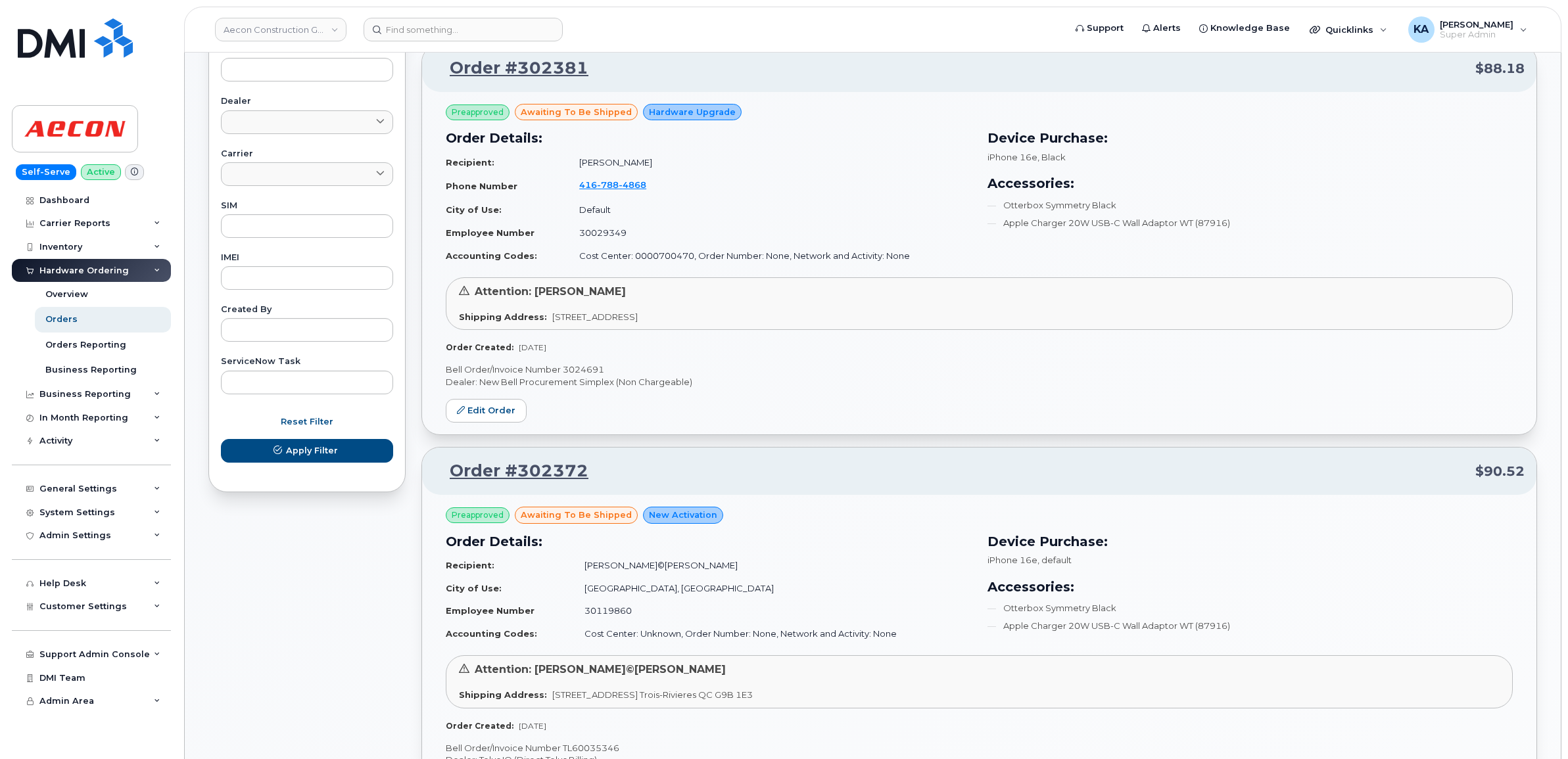
scroll to position [658, 0]
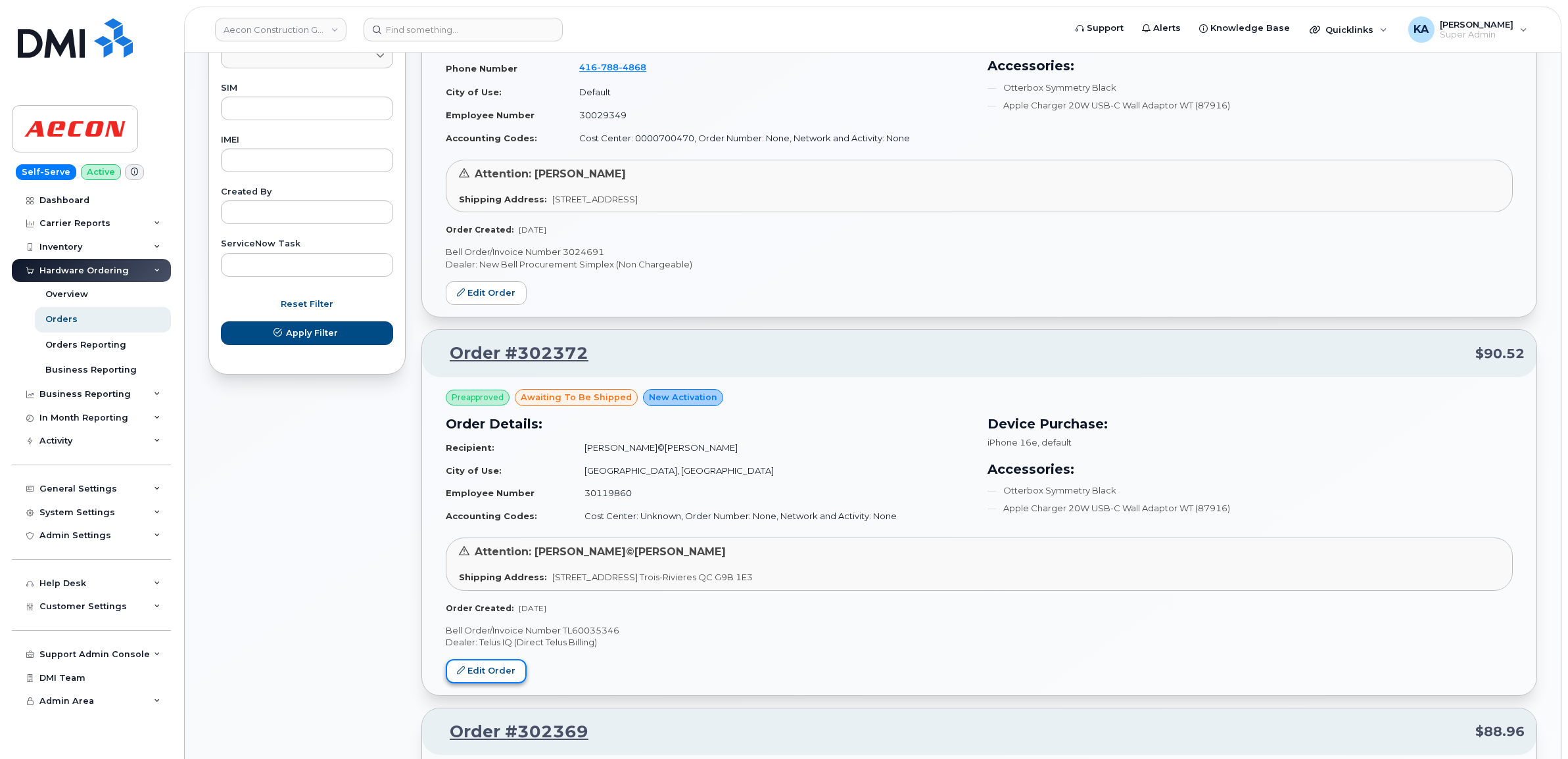
click at [475, 669] on link "Edit Order" at bounding box center [486, 671] width 81 height 24
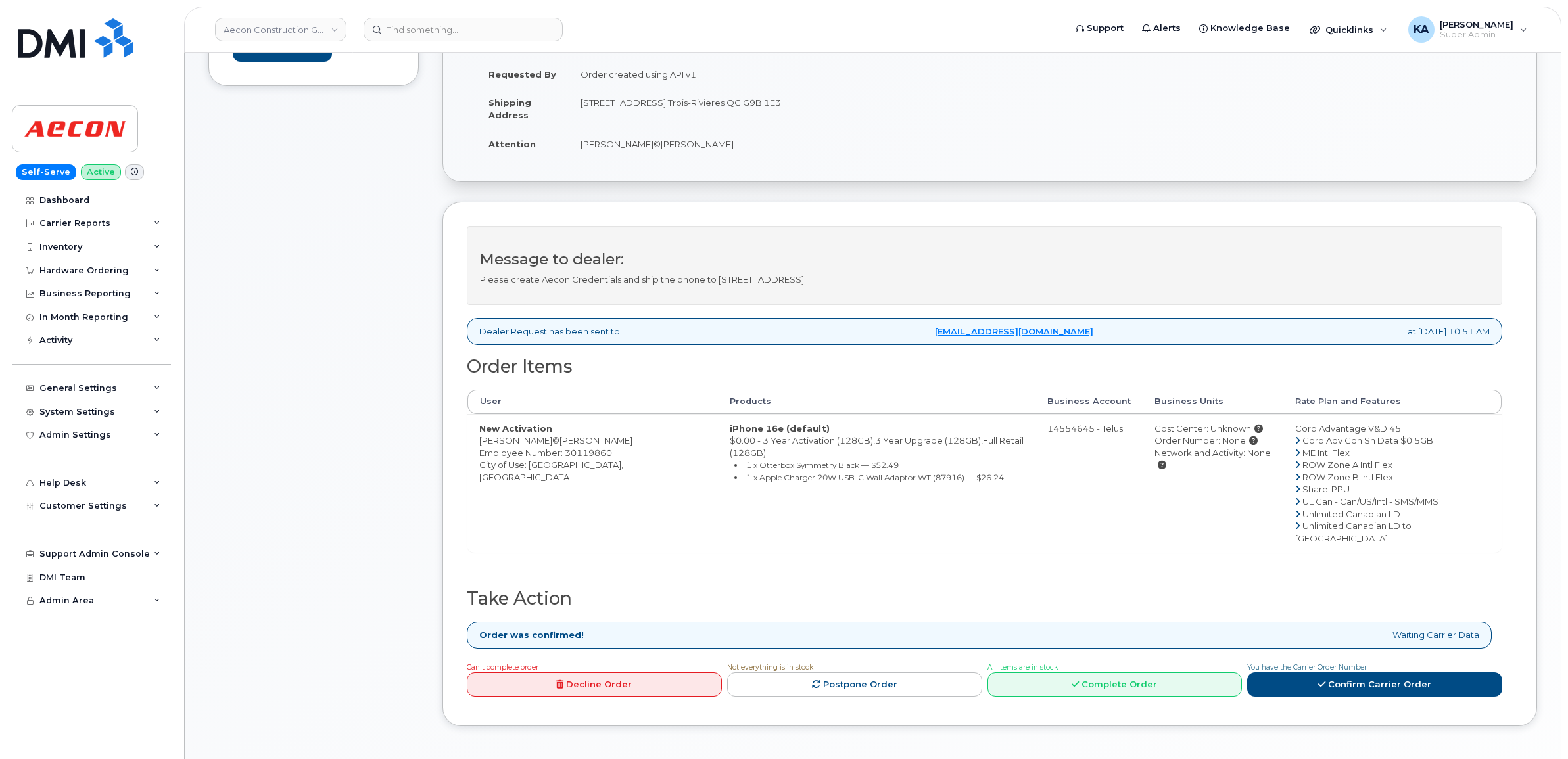
scroll to position [329, 0]
click at [1328, 671] on link "Confirm Carrier Order" at bounding box center [1374, 683] width 255 height 24
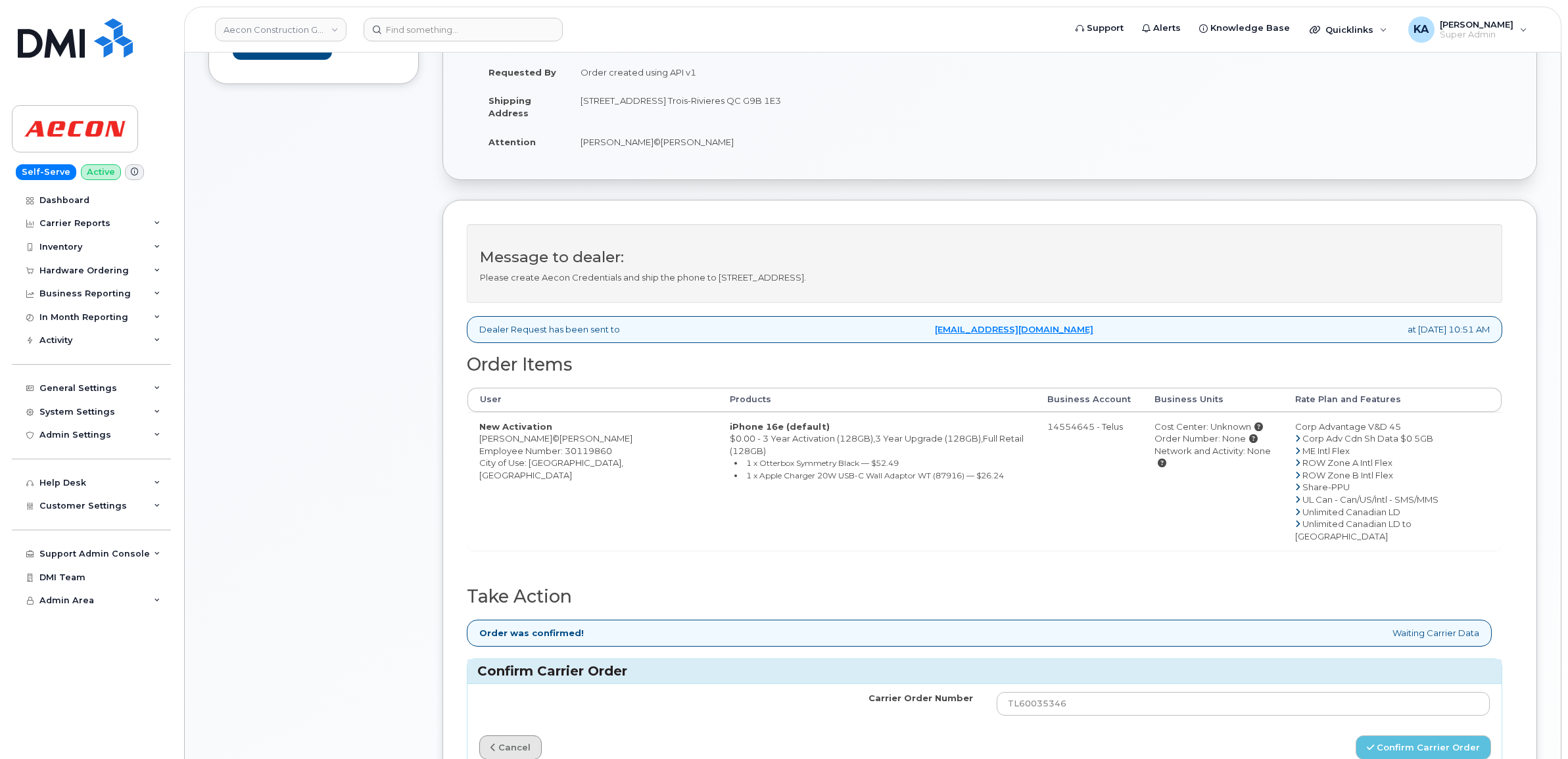
click at [494, 744] on icon at bounding box center [493, 748] width 5 height 9
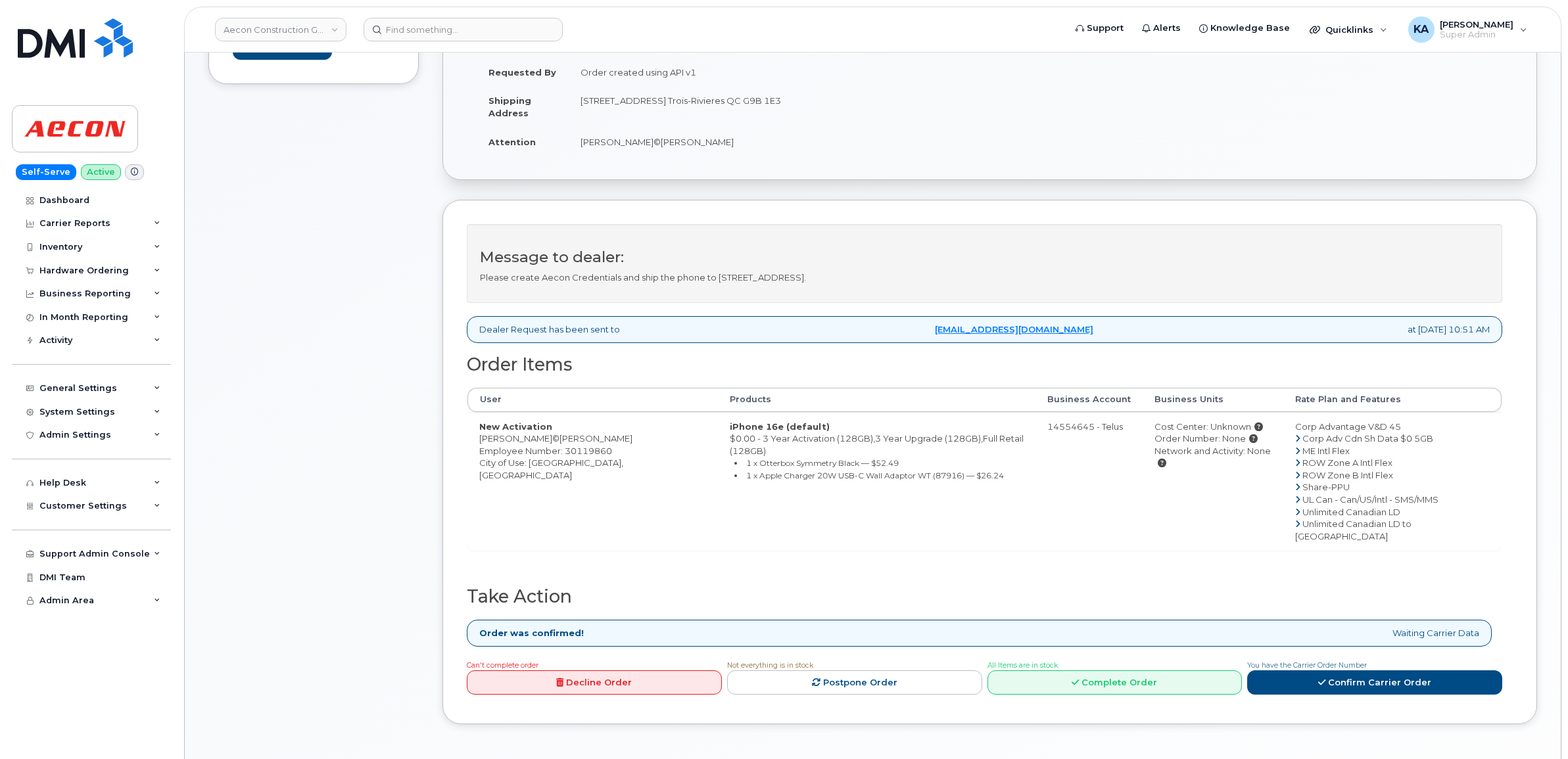
scroll to position [410, 0]
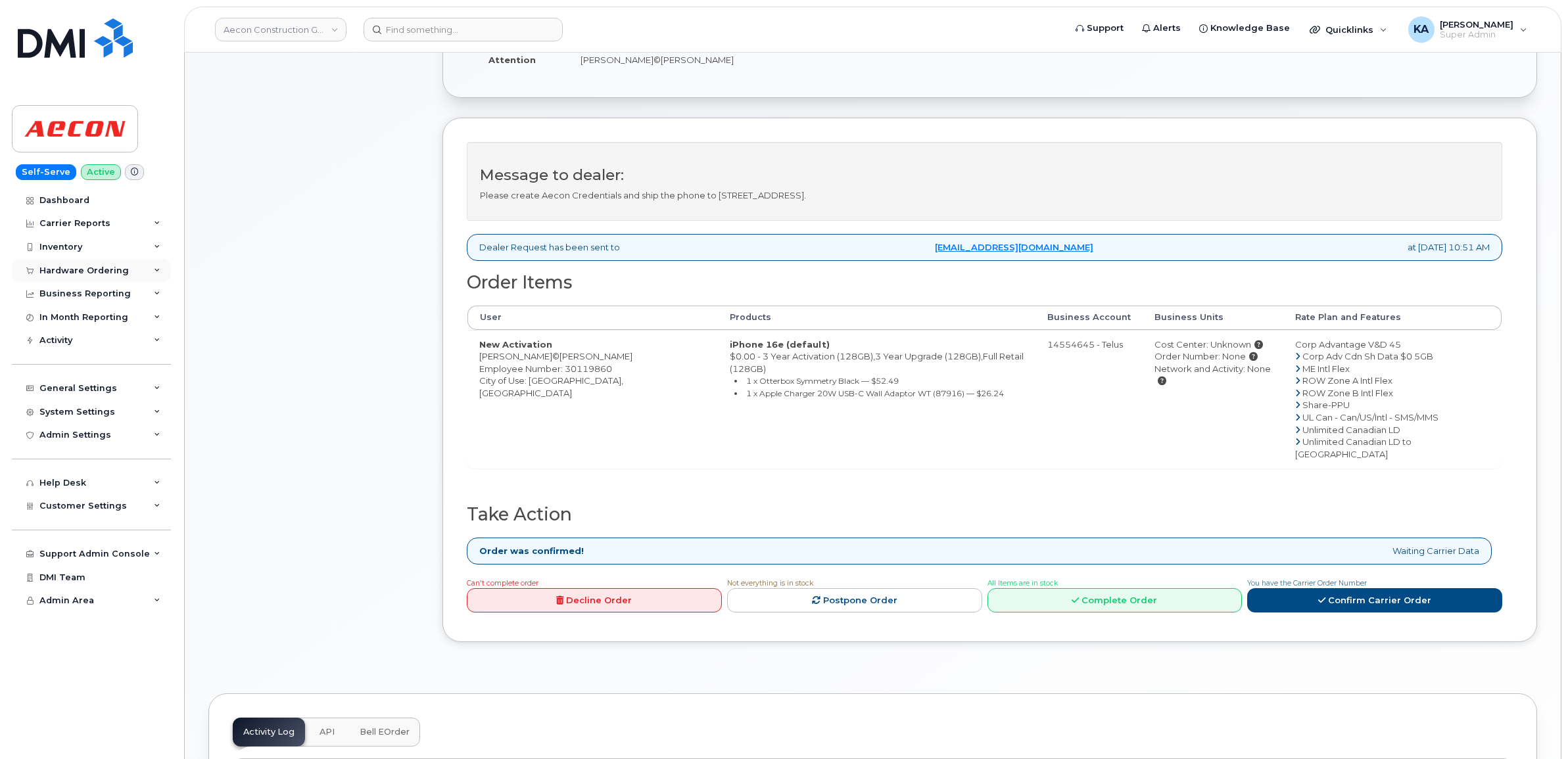
click at [41, 266] on div "Hardware Ordering" at bounding box center [84, 270] width 89 height 10
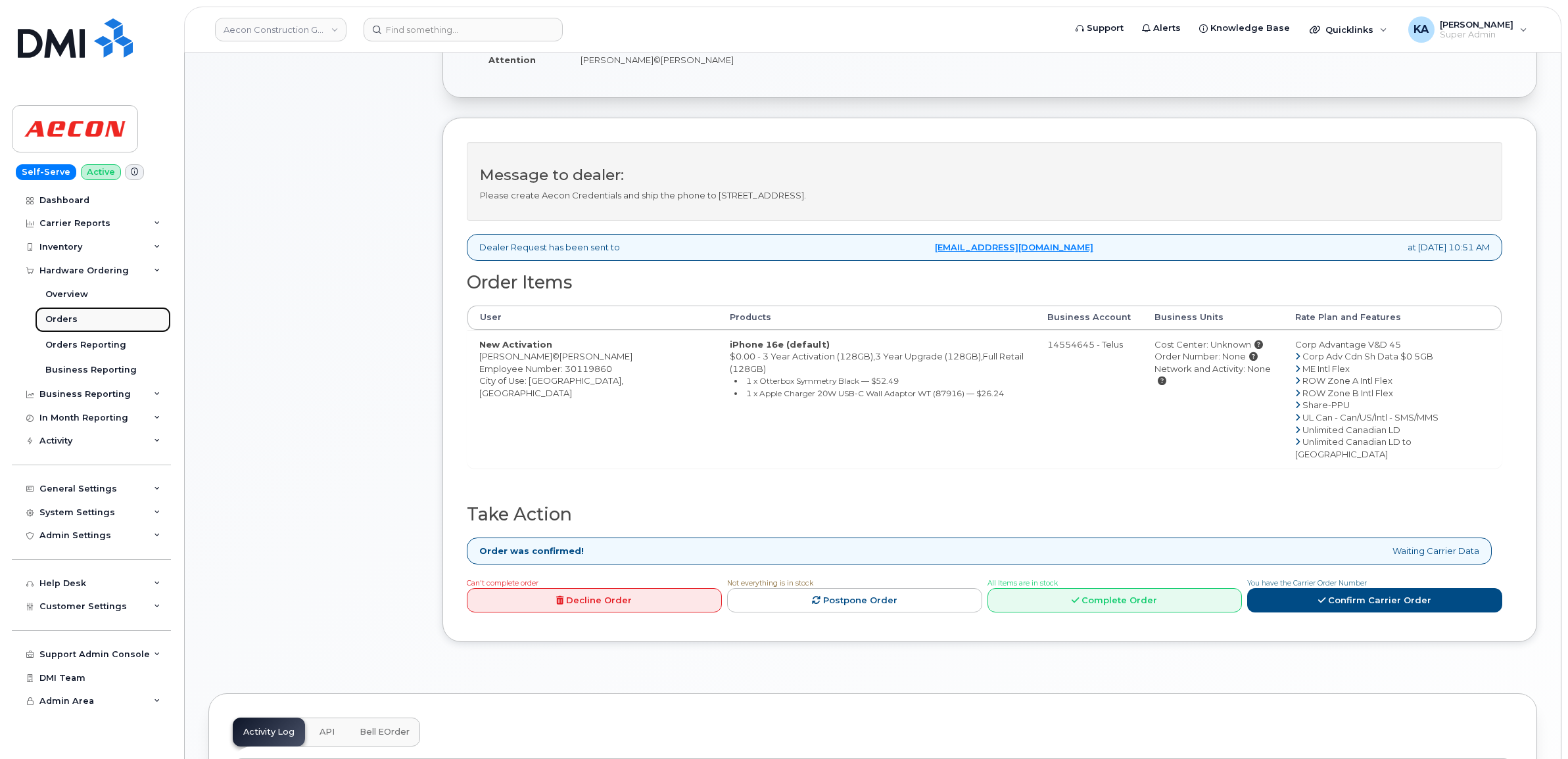
click at [58, 320] on div "Orders" at bounding box center [62, 319] width 33 height 12
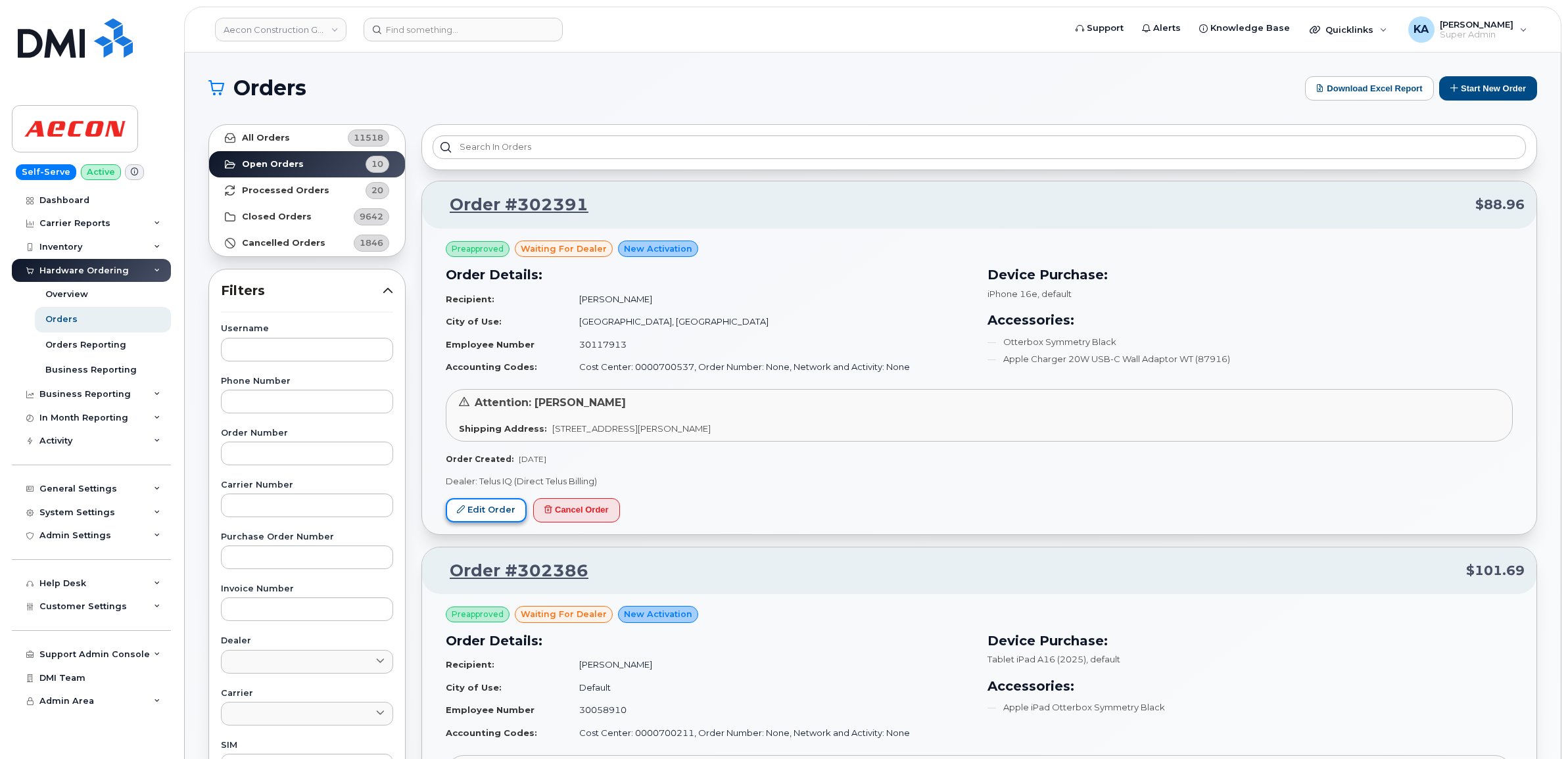
click at [496, 511] on link "Edit Order" at bounding box center [486, 510] width 81 height 24
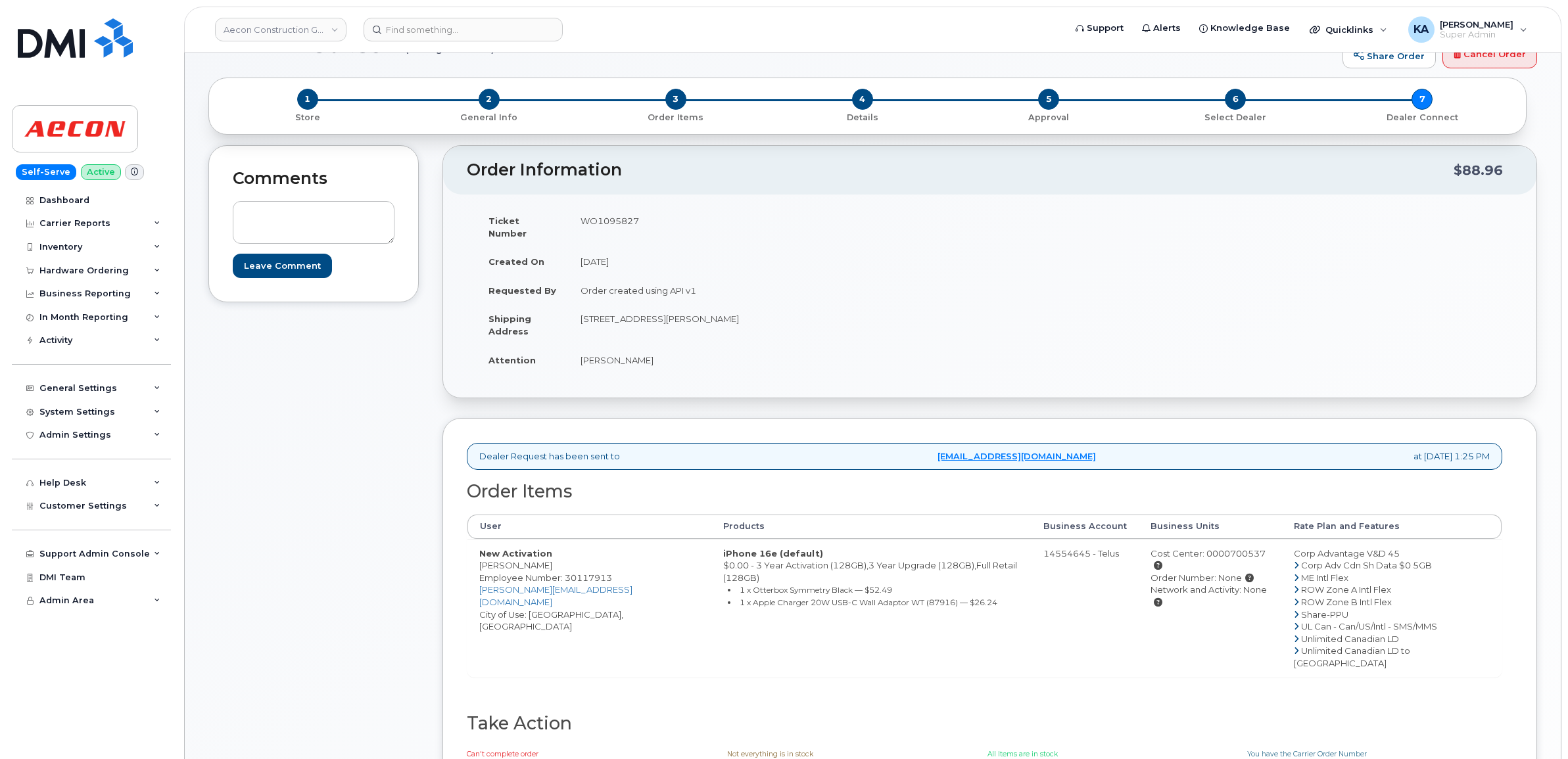
scroll to position [82, 0]
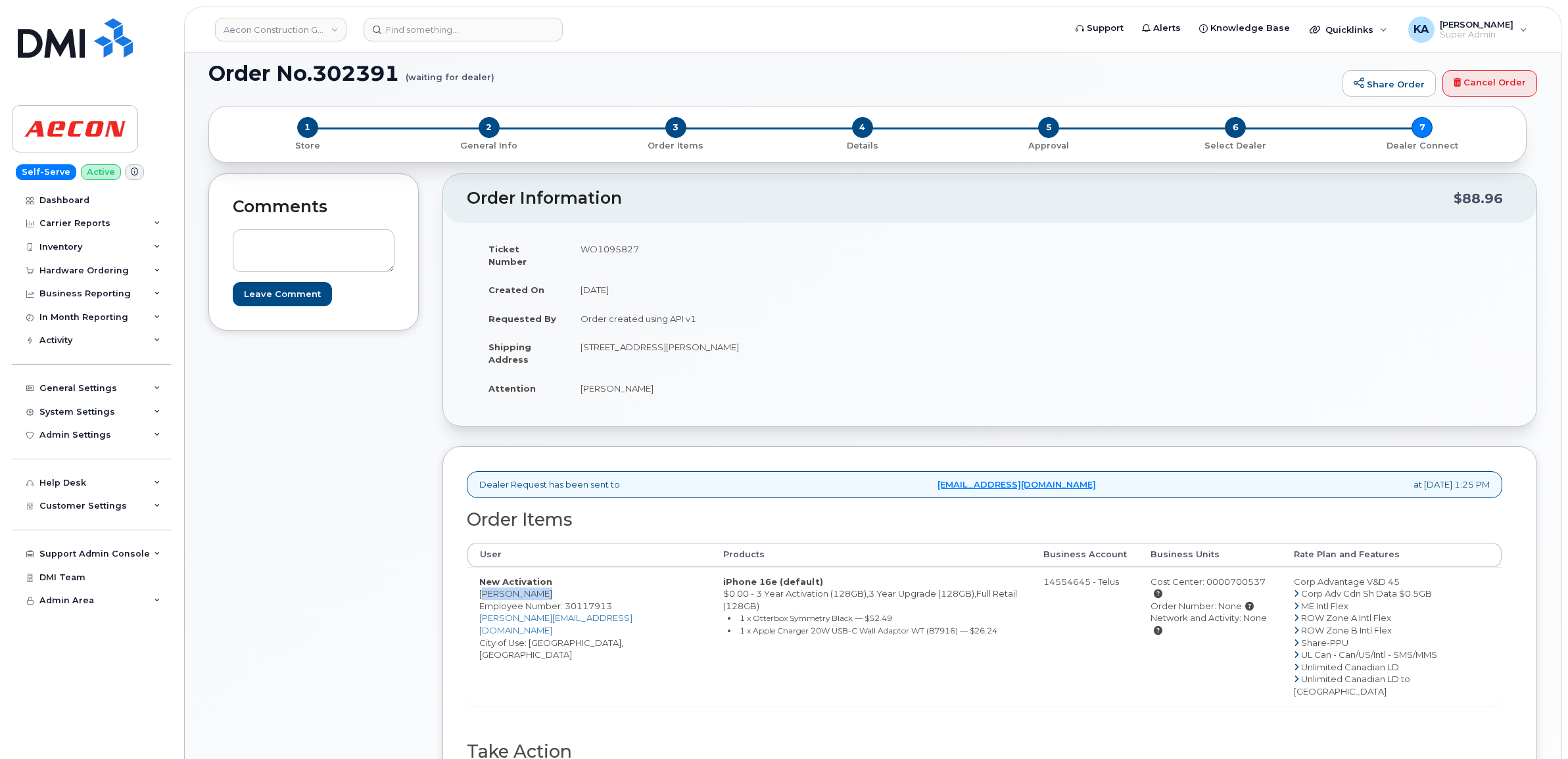
drag, startPoint x: 478, startPoint y: 580, endPoint x: 532, endPoint y: 587, distance: 54.5
click at [532, 587] on td "New Activation [PERSON_NAME] Employee Number: 30117913 [PERSON_NAME][EMAIL_ADDR…" at bounding box center [589, 637] width 244 height 139
copy td "[PERSON_NAME]"
drag, startPoint x: 576, startPoint y: 335, endPoint x: 806, endPoint y: 340, distance: 230.1
click at [806, 340] on td "[STREET_ADDRESS][PERSON_NAME]" at bounding box center [774, 352] width 411 height 40
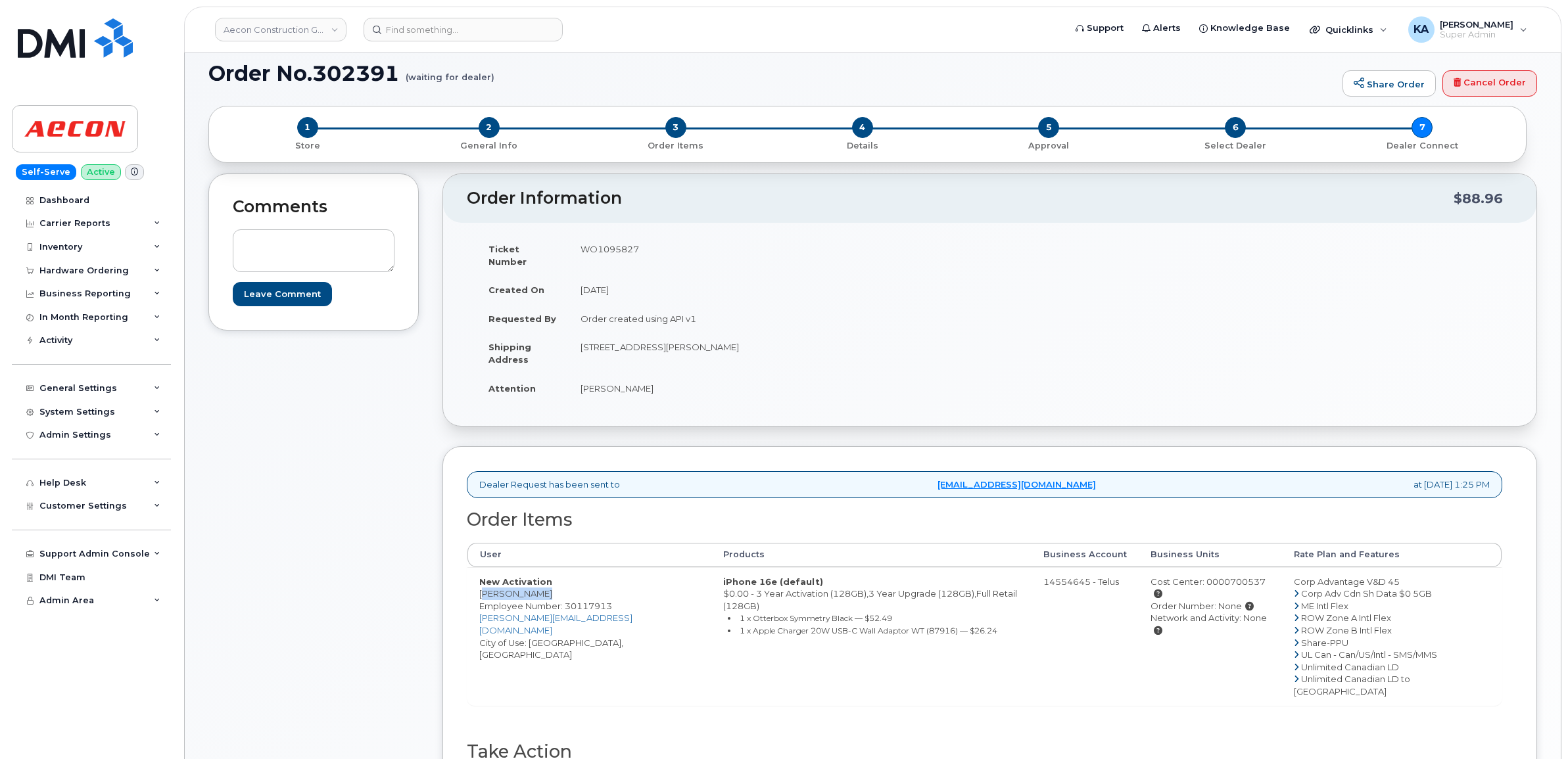
copy td "[STREET_ADDRESS][PERSON_NAME]"
click at [599, 246] on td "WO1095827" at bounding box center [774, 254] width 411 height 40
copy td "WO1095827"
drag, startPoint x: 472, startPoint y: 583, endPoint x: 532, endPoint y: 582, distance: 60.0
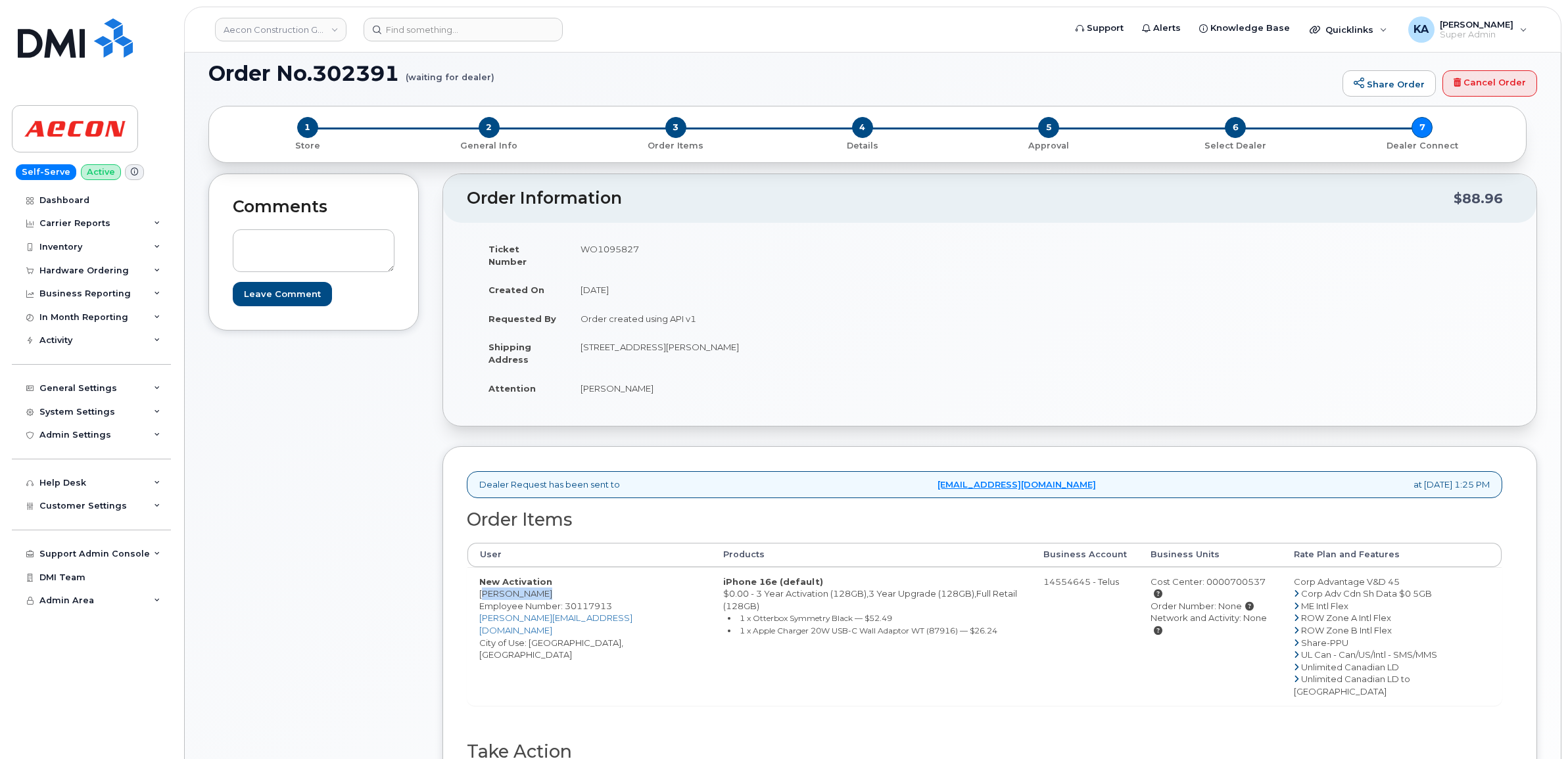
click at [532, 582] on td "New Activation [PERSON_NAME] Employee Number: 30117913 [PERSON_NAME][EMAIL_ADDR…" at bounding box center [589, 637] width 244 height 139
copy td "[PERSON_NAME]"
drag, startPoint x: 579, startPoint y: 335, endPoint x: 659, endPoint y: 347, distance: 80.9
click at [659, 347] on td "[STREET_ADDRESS][PERSON_NAME]" at bounding box center [774, 352] width 411 height 40
copy td "[STREET_ADDRESS][PERSON_NAME]"
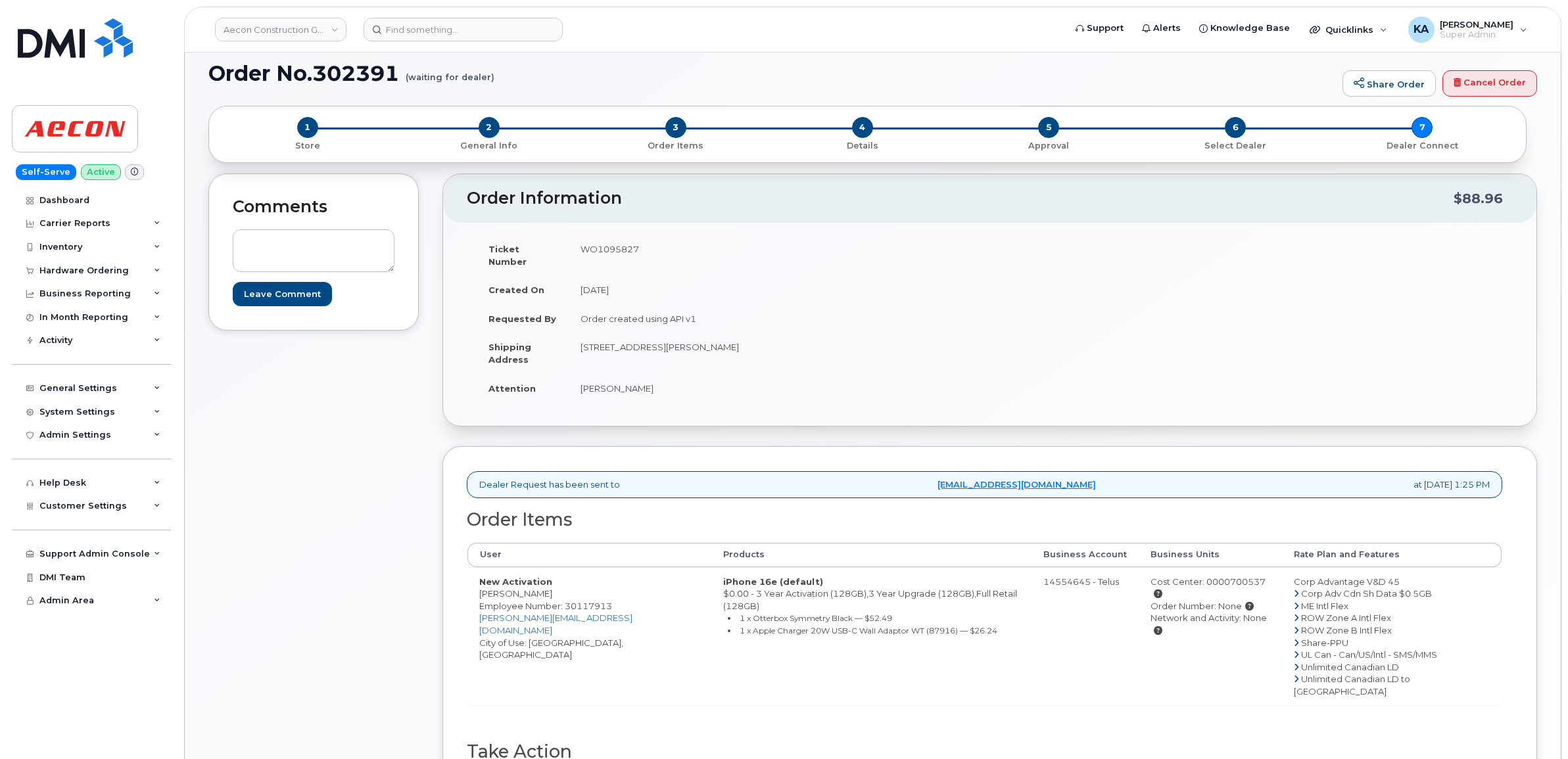
click at [692, 333] on td "[STREET_ADDRESS][PERSON_NAME]" at bounding box center [774, 352] width 411 height 40
copy td "Cambridge"
drag, startPoint x: 731, startPoint y: 333, endPoint x: 782, endPoint y: 339, distance: 51.4
click at [782, 339] on td "[STREET_ADDRESS][PERSON_NAME]" at bounding box center [774, 352] width 411 height 40
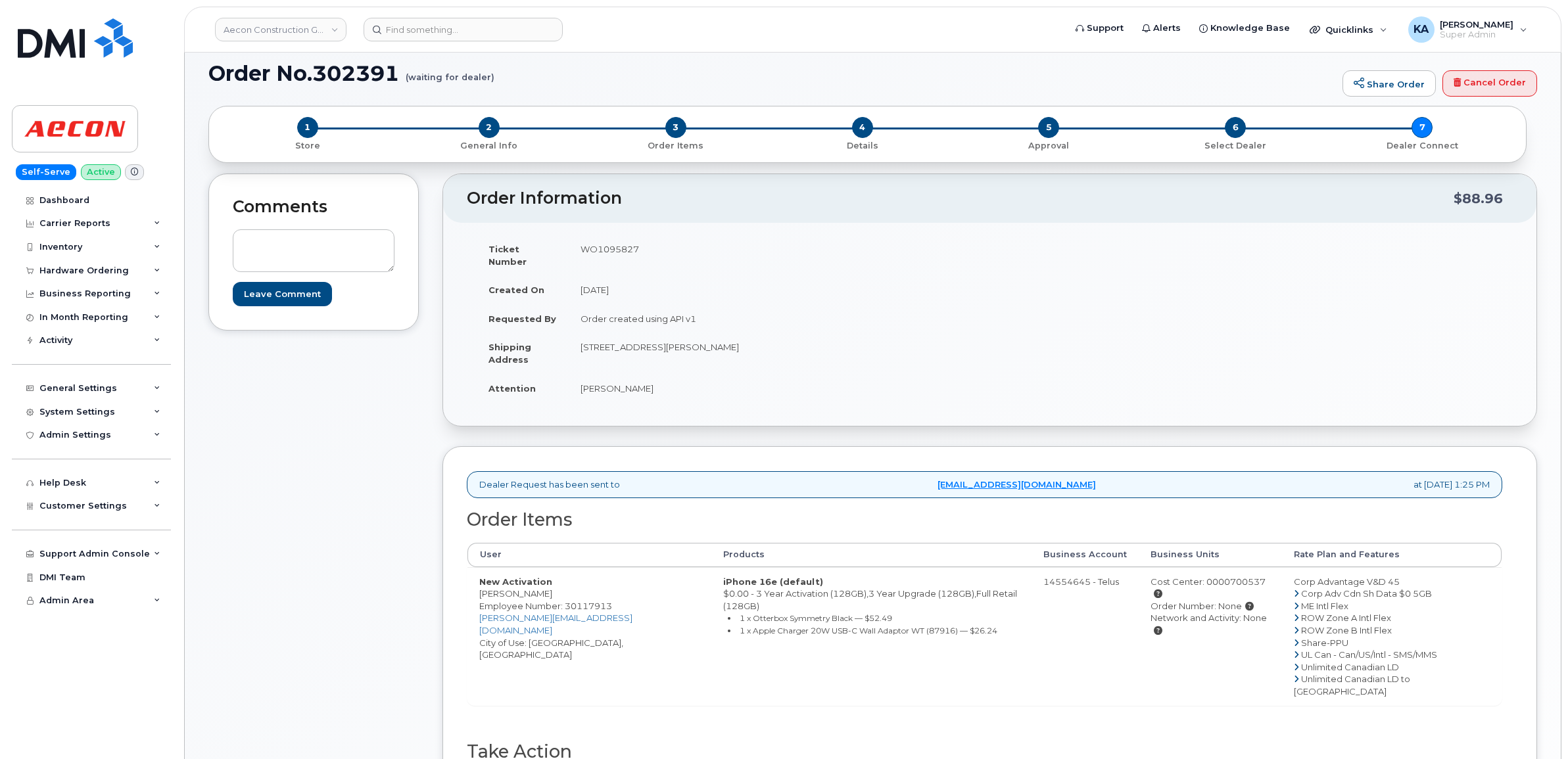
copy td "N1R 7K9"
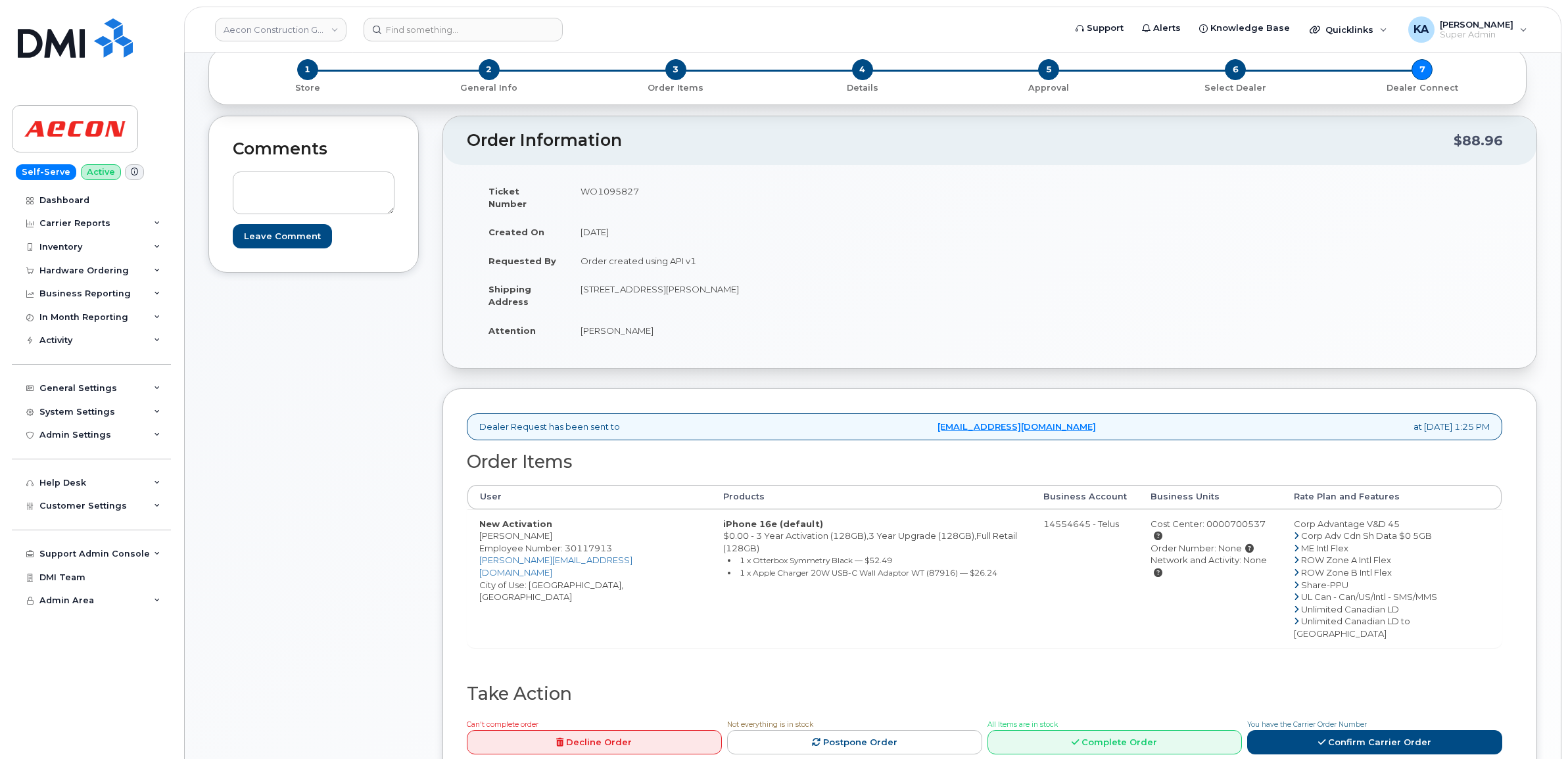
scroll to position [164, 0]
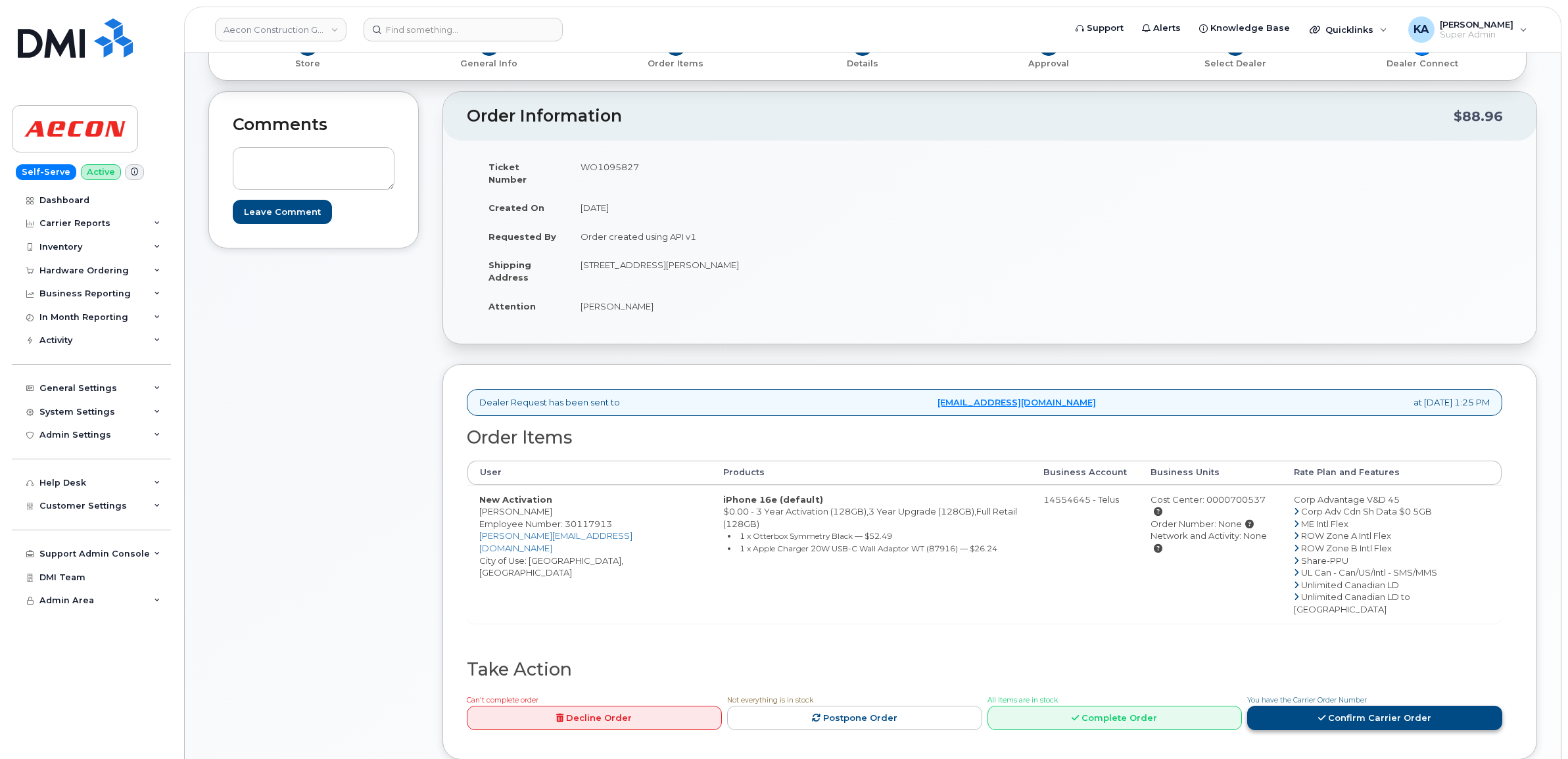
click at [1356, 706] on link "Confirm Carrier Order" at bounding box center [1374, 718] width 255 height 24
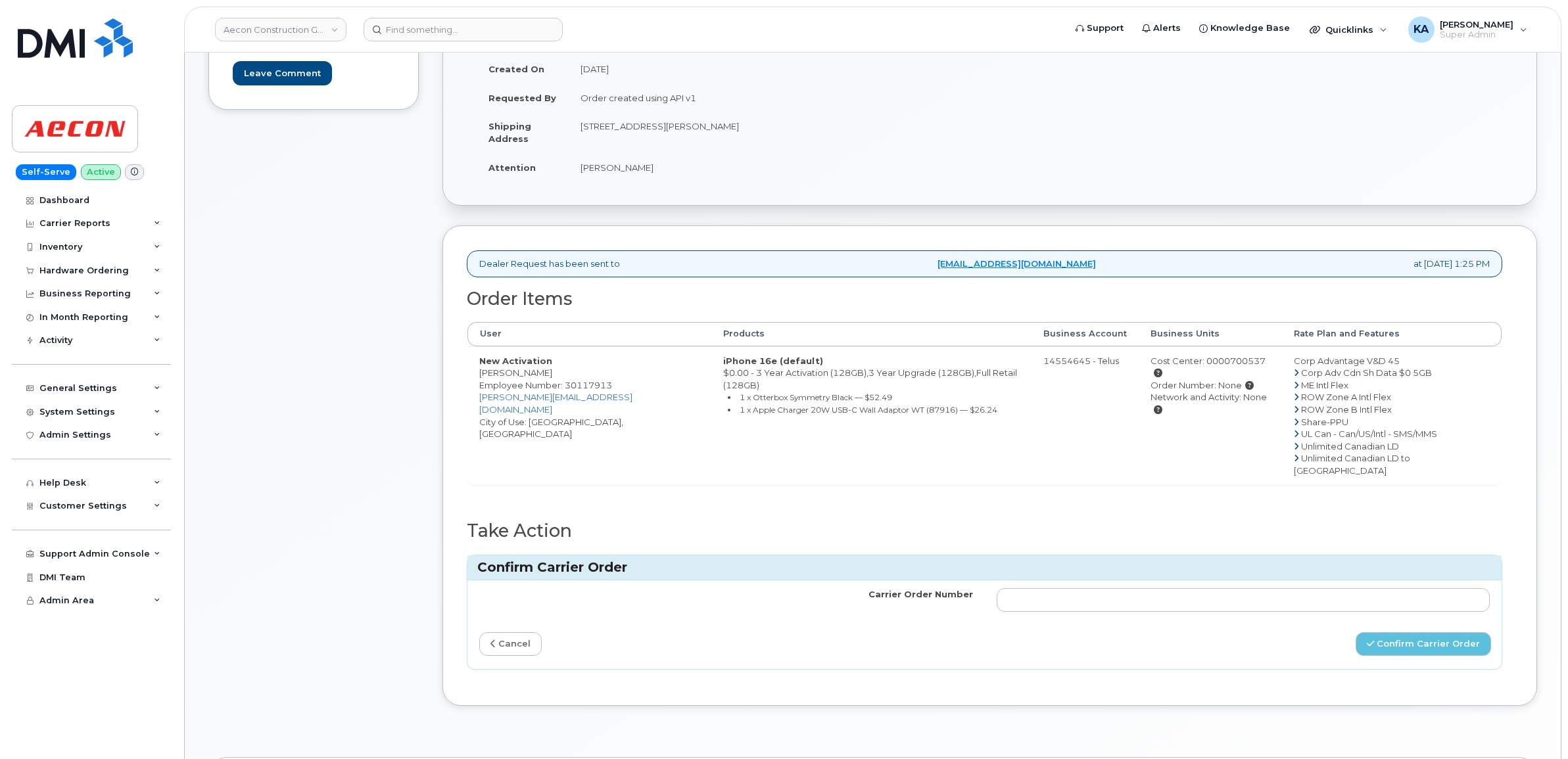
scroll to position [329, 0]
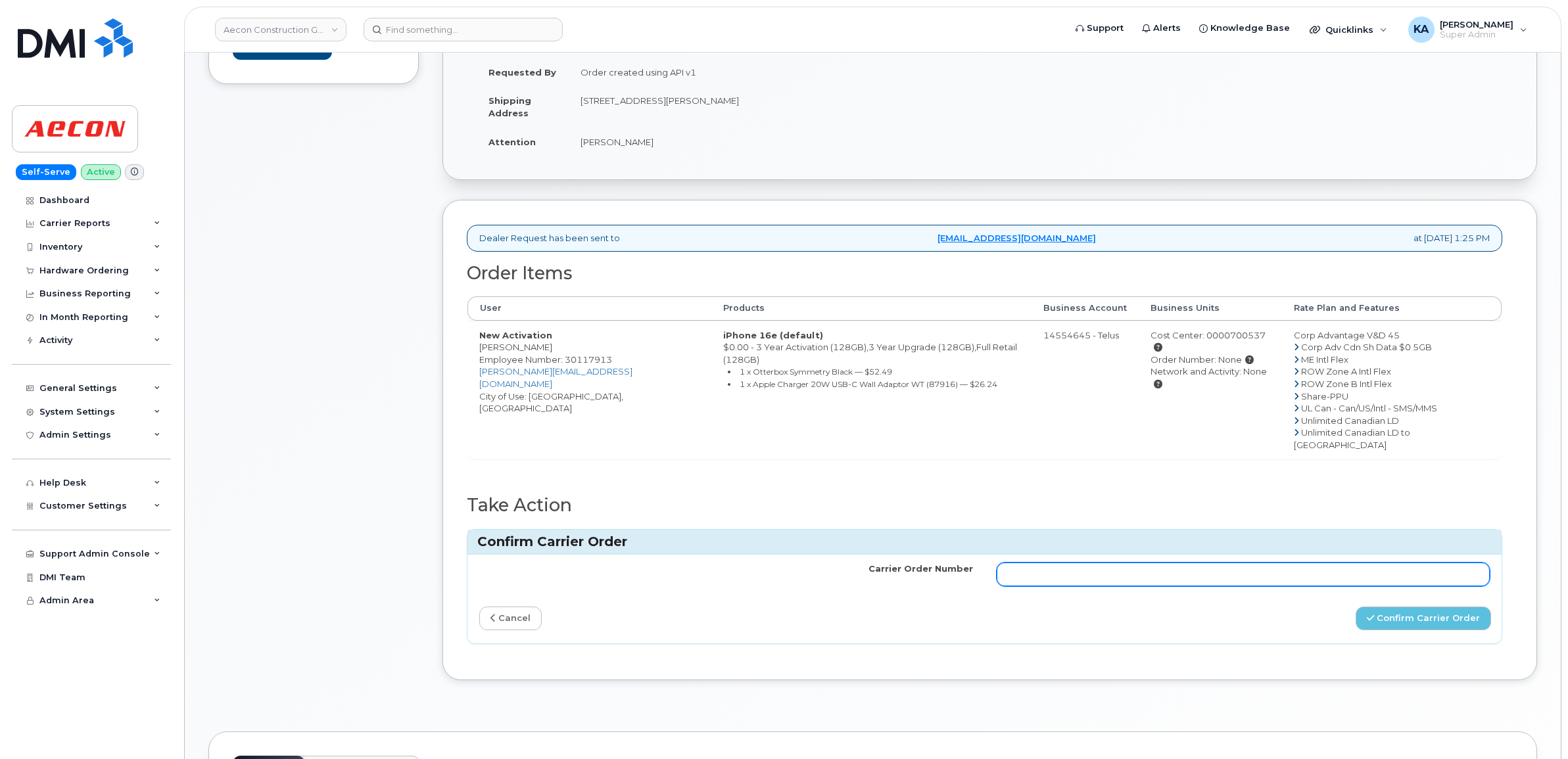
click at [1206, 562] on input "Carrier Order Number" at bounding box center [1243, 574] width 494 height 24
paste input "TL60035377"
type input "TL60035377"
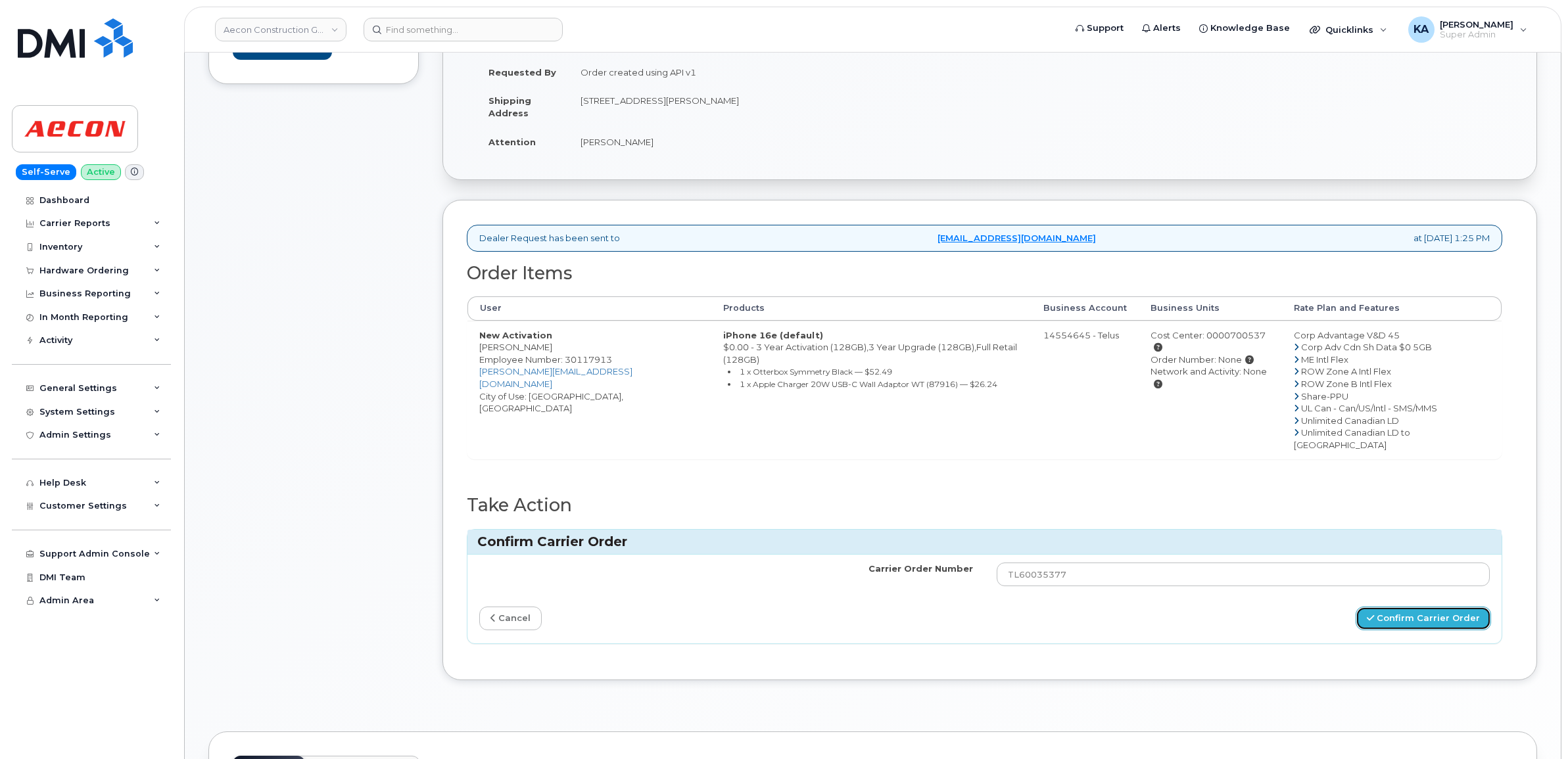
click at [1384, 607] on button "Confirm Carrier Order" at bounding box center [1424, 619] width 136 height 24
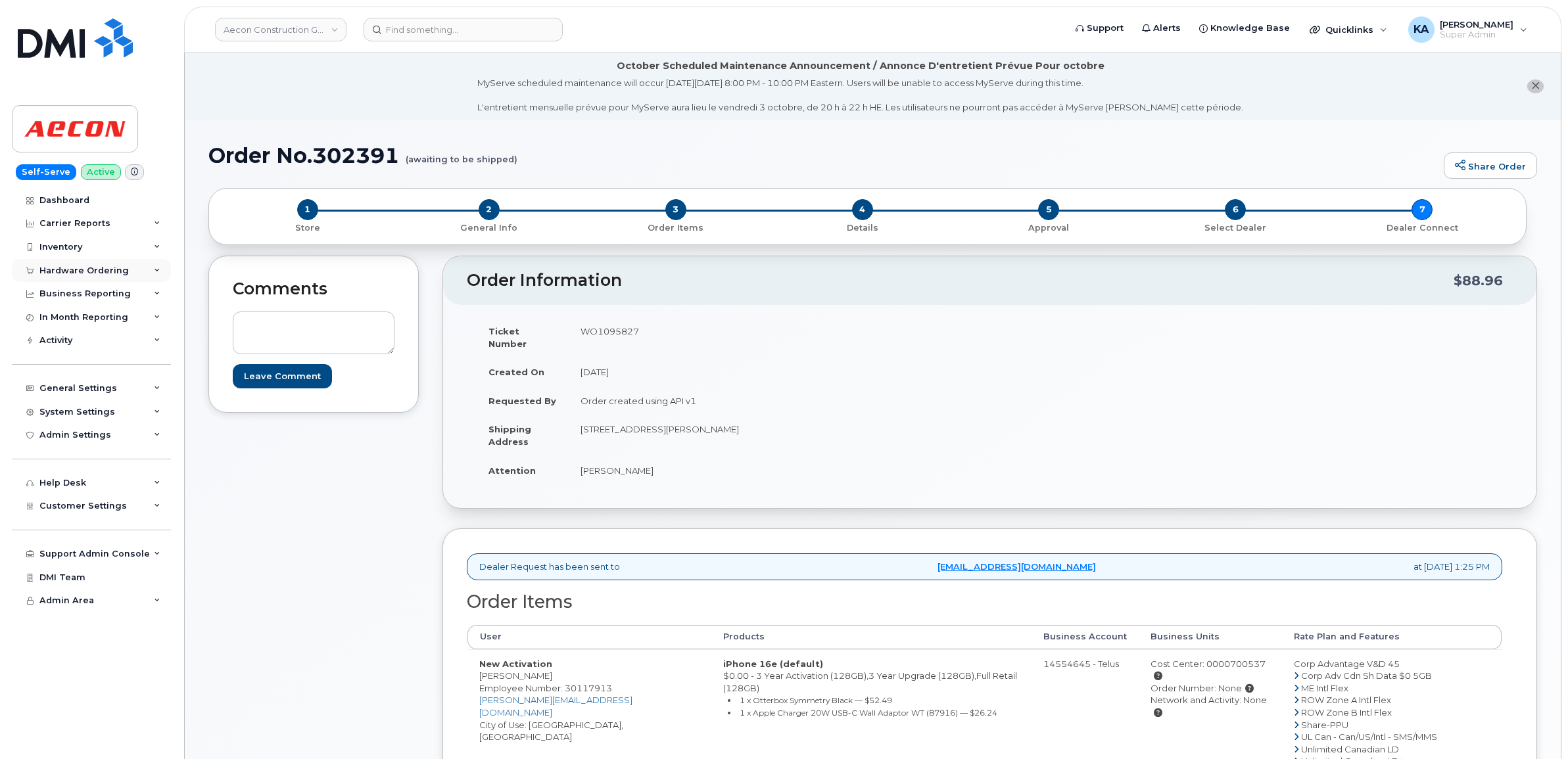
click at [99, 273] on div "Hardware Ordering" at bounding box center [84, 270] width 89 height 10
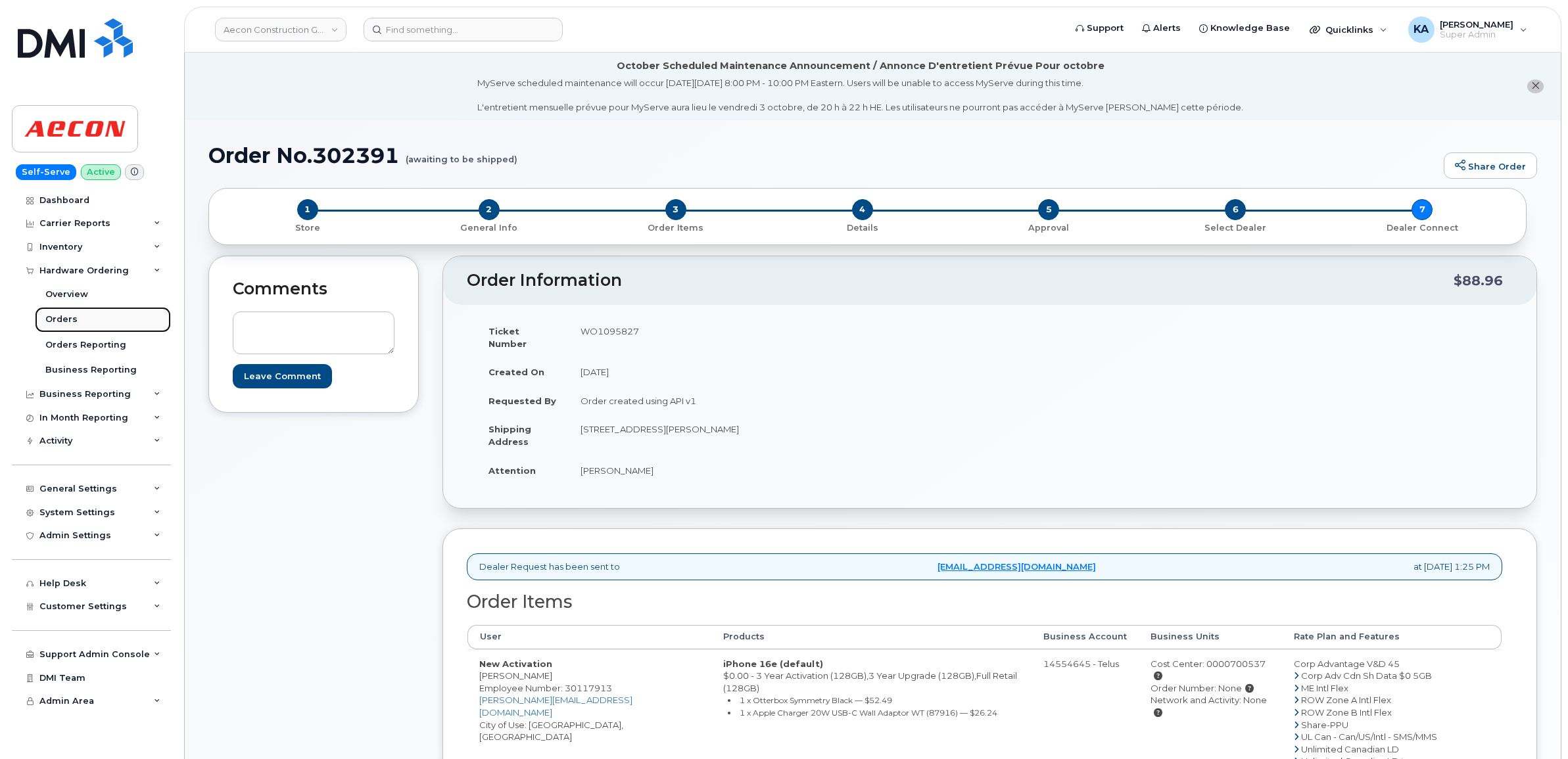
click at [68, 321] on div "Orders" at bounding box center [62, 319] width 33 height 12
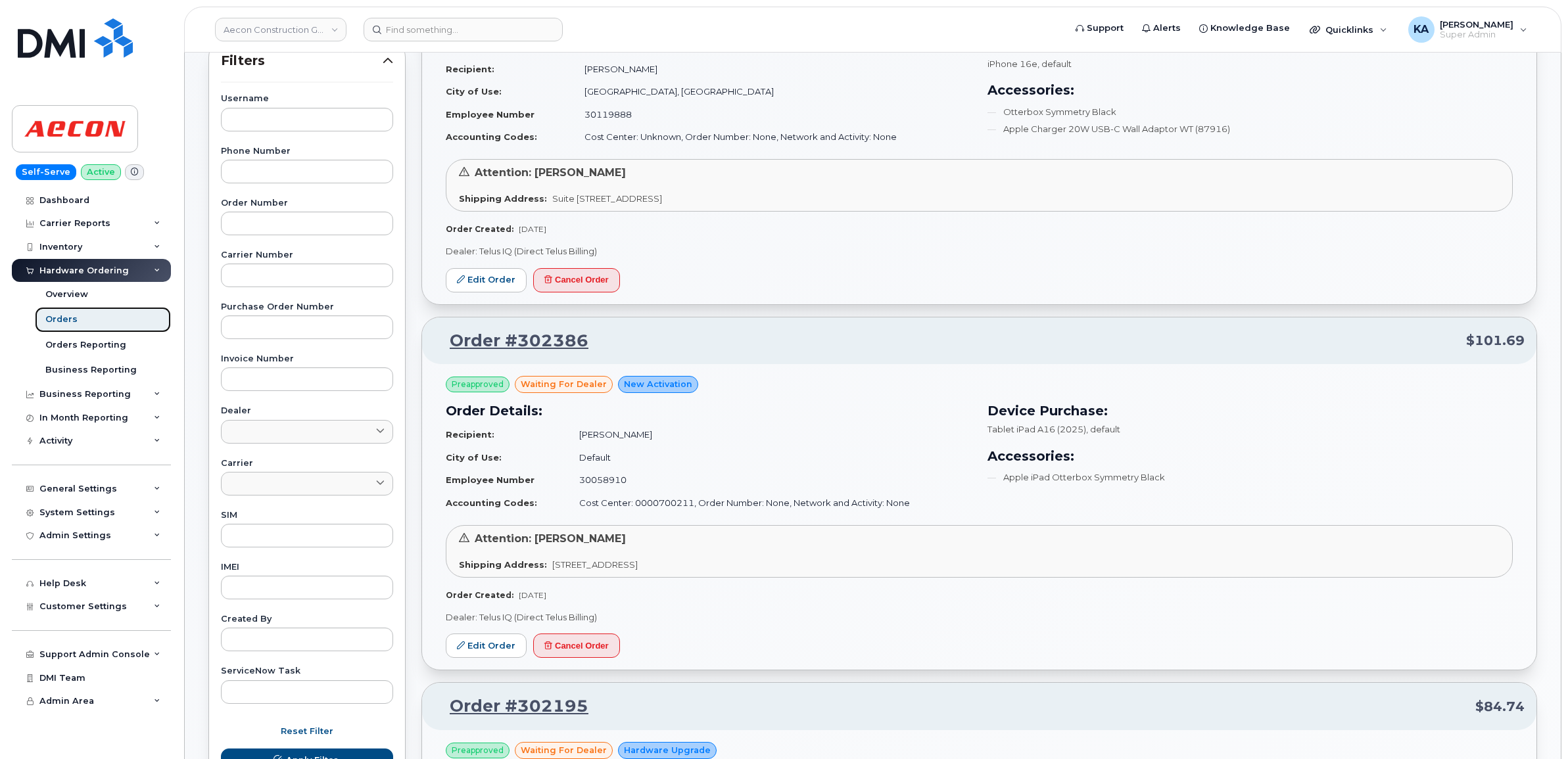
scroll to position [246, 0]
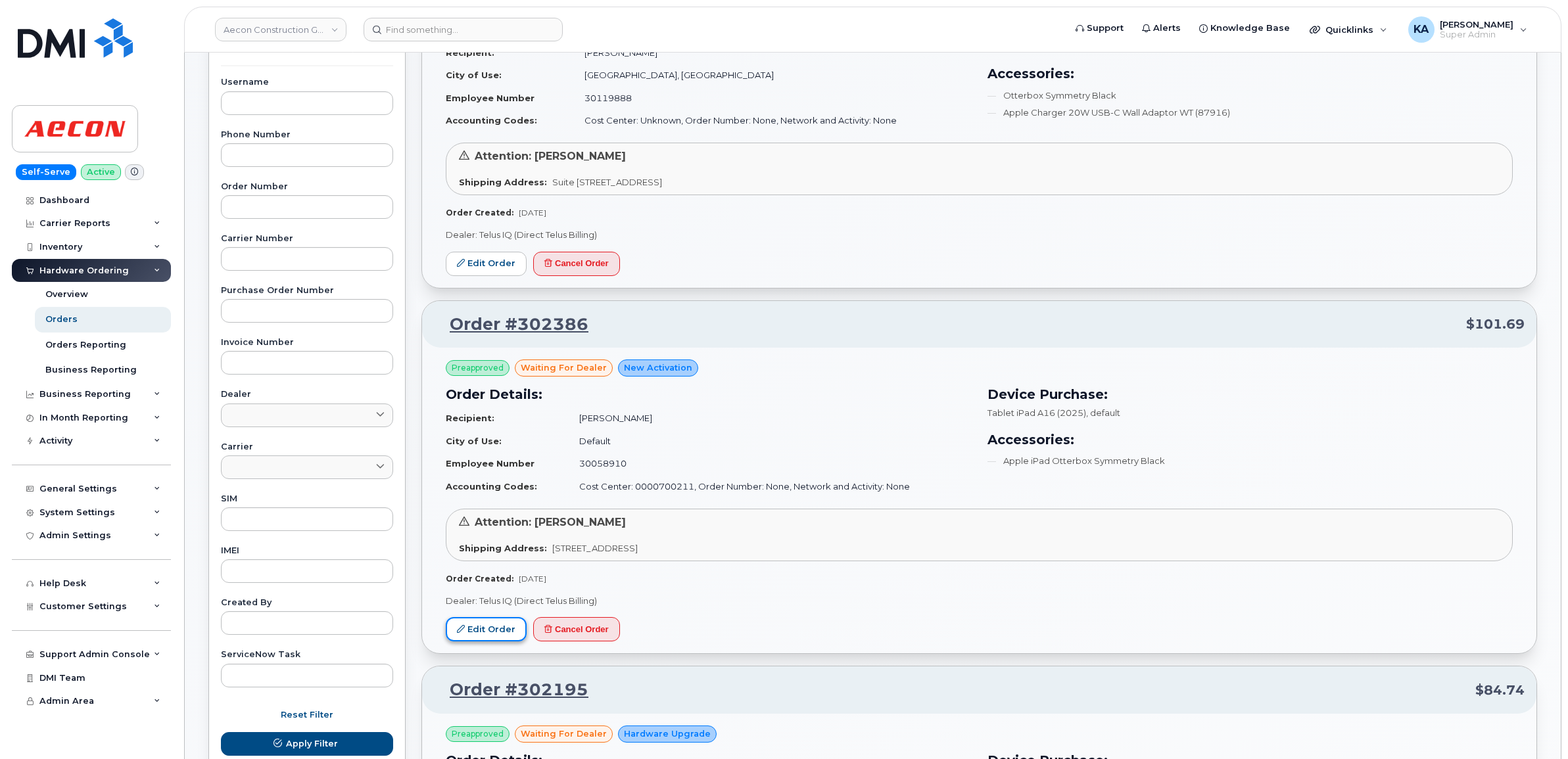
click at [483, 626] on link "Edit Order" at bounding box center [486, 629] width 81 height 24
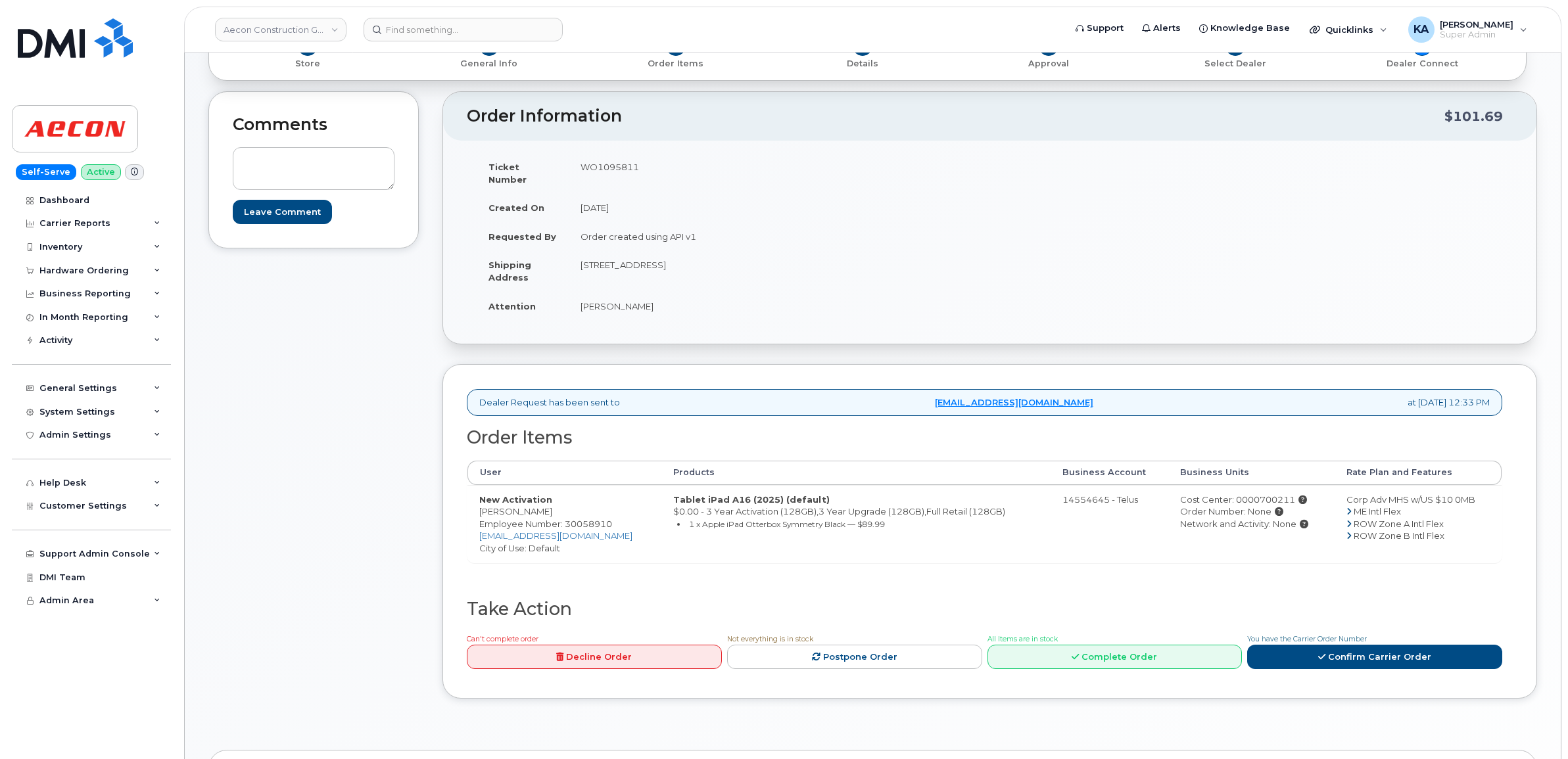
scroll to position [82, 0]
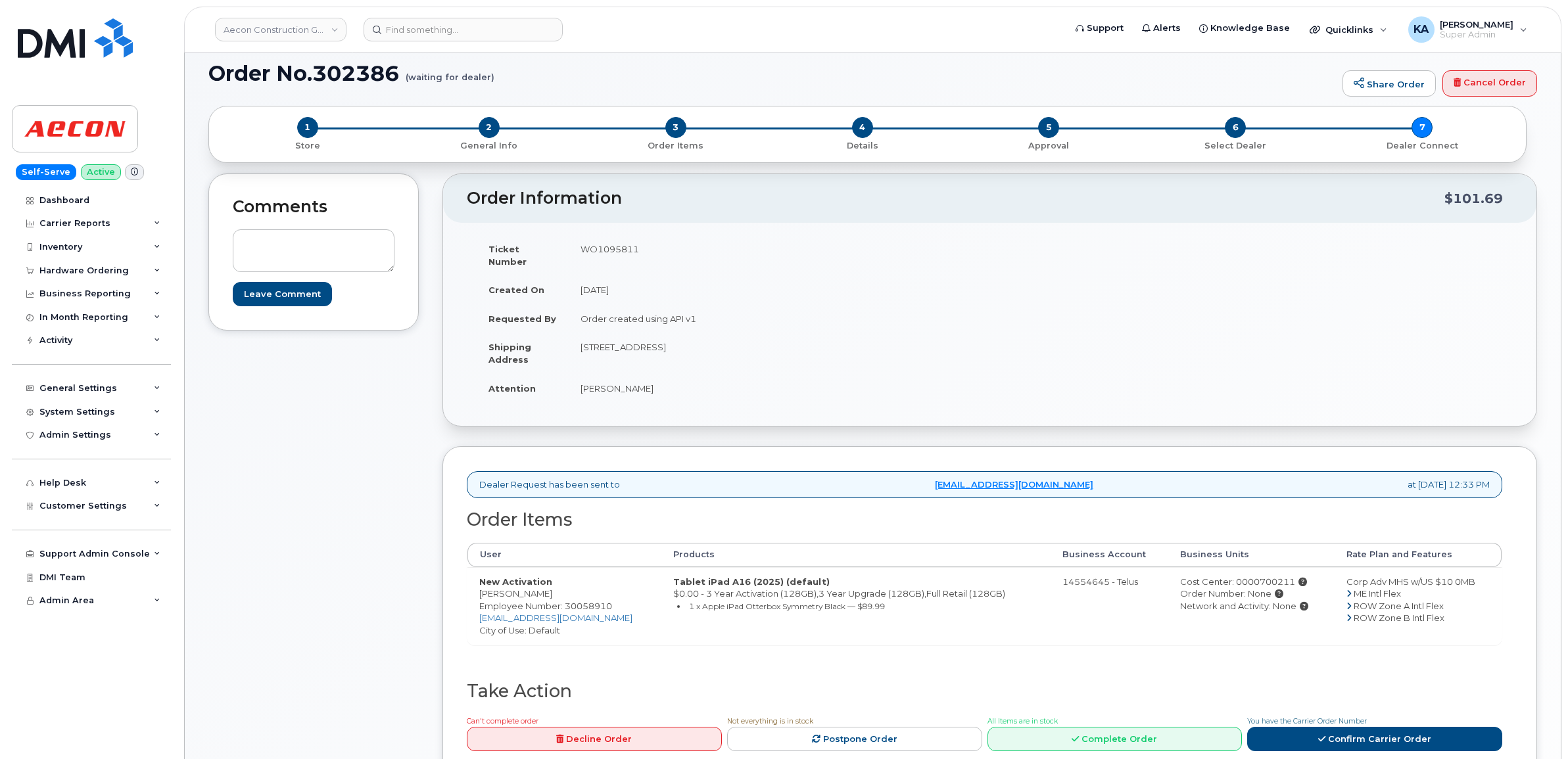
drag, startPoint x: 478, startPoint y: 585, endPoint x: 549, endPoint y: 589, distance: 71.1
click at [549, 589] on td "New Activation Brennan Mattes Employee Number: 30058910 bmattes@aecon.com City …" at bounding box center [564, 606] width 194 height 77
copy td "Brennan Mattes"
click at [605, 248] on td "WO1095811" at bounding box center [774, 254] width 411 height 40
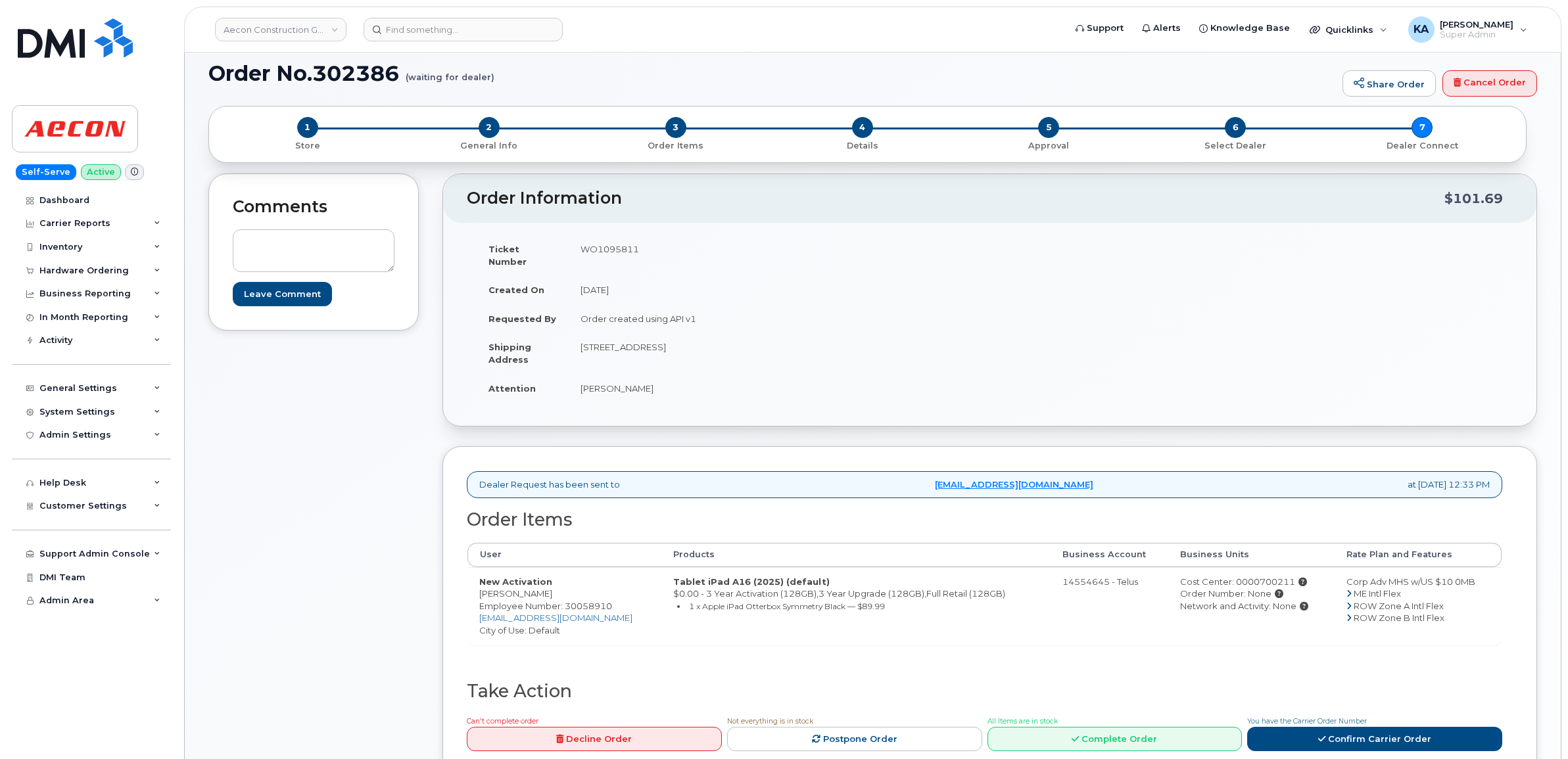
click at [605, 248] on td "WO1095811" at bounding box center [774, 254] width 411 height 40
copy td "WO1095811"
drag, startPoint x: 478, startPoint y: 585, endPoint x: 549, endPoint y: 585, distance: 71.0
click at [549, 585] on td "New Activation Brennan Mattes Employee Number: 30058910 bmattes@aecon.com City …" at bounding box center [564, 606] width 194 height 77
copy td "Brennan Mattes"
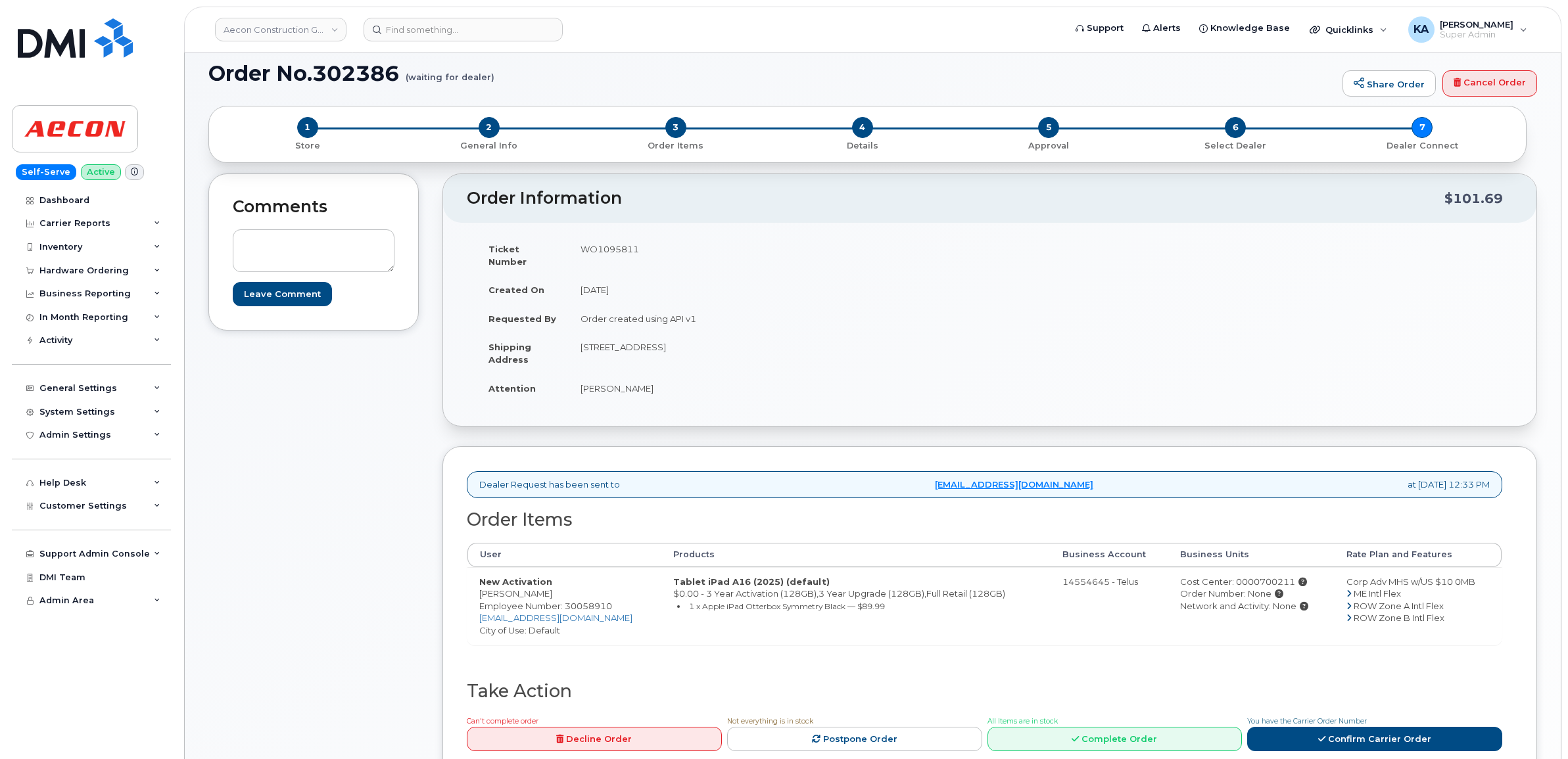
drag, startPoint x: 577, startPoint y: 335, endPoint x: 711, endPoint y: 343, distance: 134.2
click at [711, 343] on td "6068 Netherhart Road, UNIT 1, Mississauga ON Toronto ON L5T 1N3" at bounding box center [774, 352] width 411 height 40
copy td "6068 Netherhart Road, UNIT 1"
click at [567, 345] on td "Shipping Address" at bounding box center [522, 352] width 92 height 40
drag, startPoint x: 579, startPoint y: 336, endPoint x: 887, endPoint y: 337, distance: 308.0
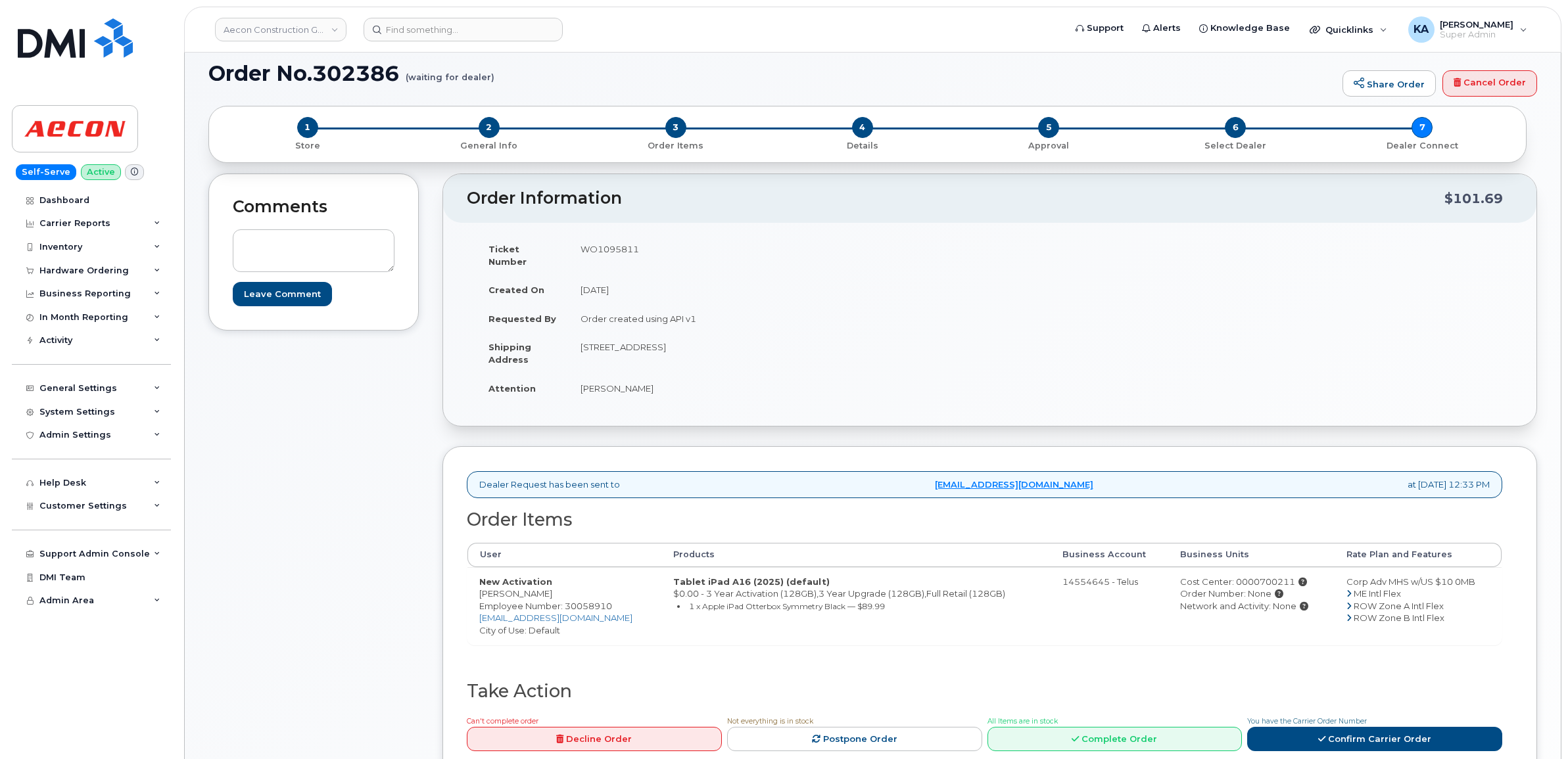
click at [887, 337] on tr "Shipping Address 6068 Netherhart Road, UNIT 1, Mississauga ON Toronto ON L5T 1N3" at bounding box center [728, 352] width 503 height 40
click at [887, 342] on td "[STREET_ADDRESS]" at bounding box center [774, 352] width 411 height 40
drag, startPoint x: 888, startPoint y: 335, endPoint x: 581, endPoint y: 342, distance: 307.1
click at [581, 342] on td "[STREET_ADDRESS]" at bounding box center [774, 352] width 411 height 40
copy td "[STREET_ADDRESS]"
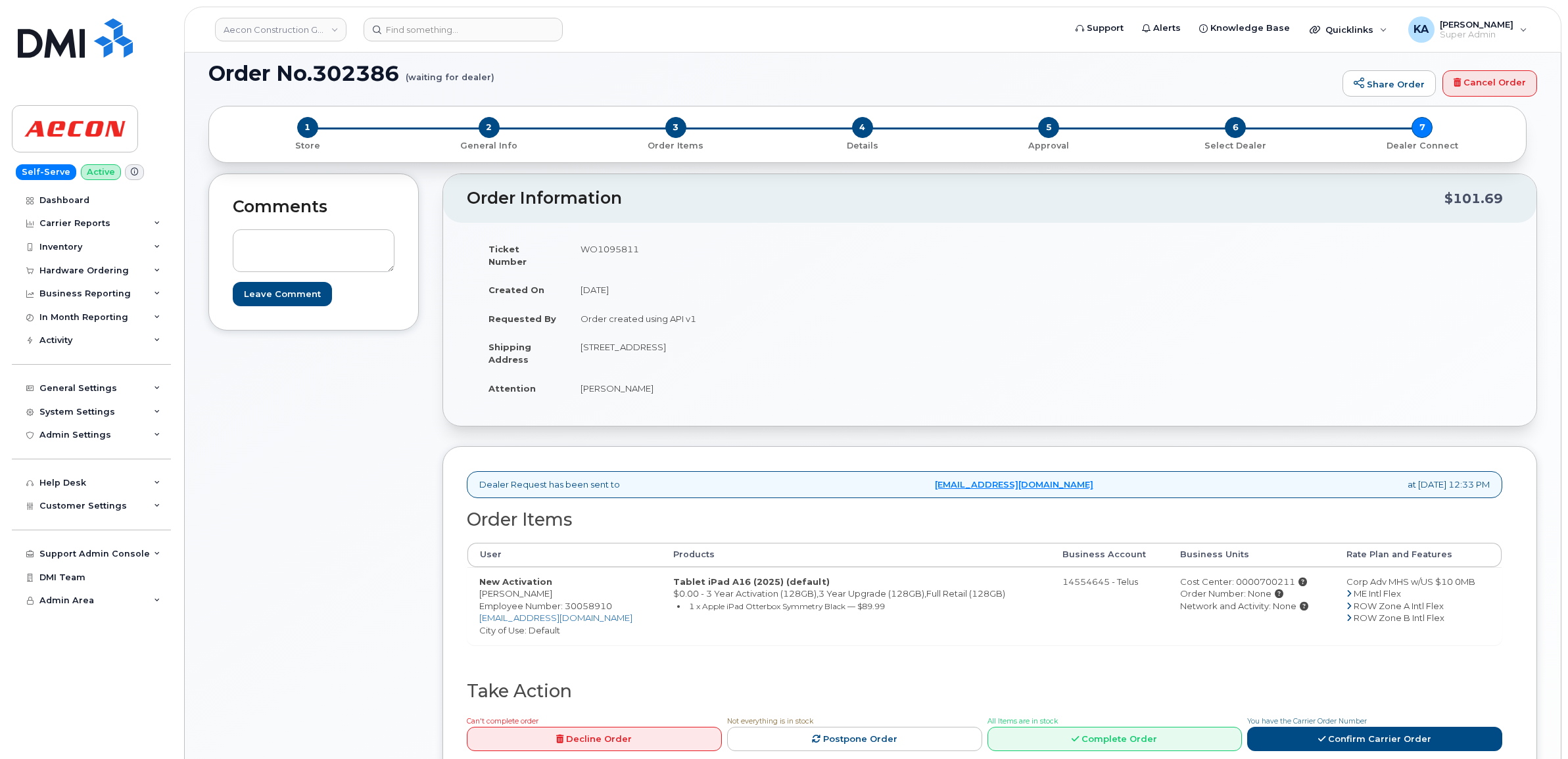
click at [781, 374] on td "[PERSON_NAME]" at bounding box center [774, 389] width 411 height 29
click at [744, 336] on td "[STREET_ADDRESS]" at bounding box center [774, 352] width 411 height 40
copy td "Mississauga"
drag, startPoint x: 839, startPoint y: 332, endPoint x: 876, endPoint y: 332, distance: 37.0
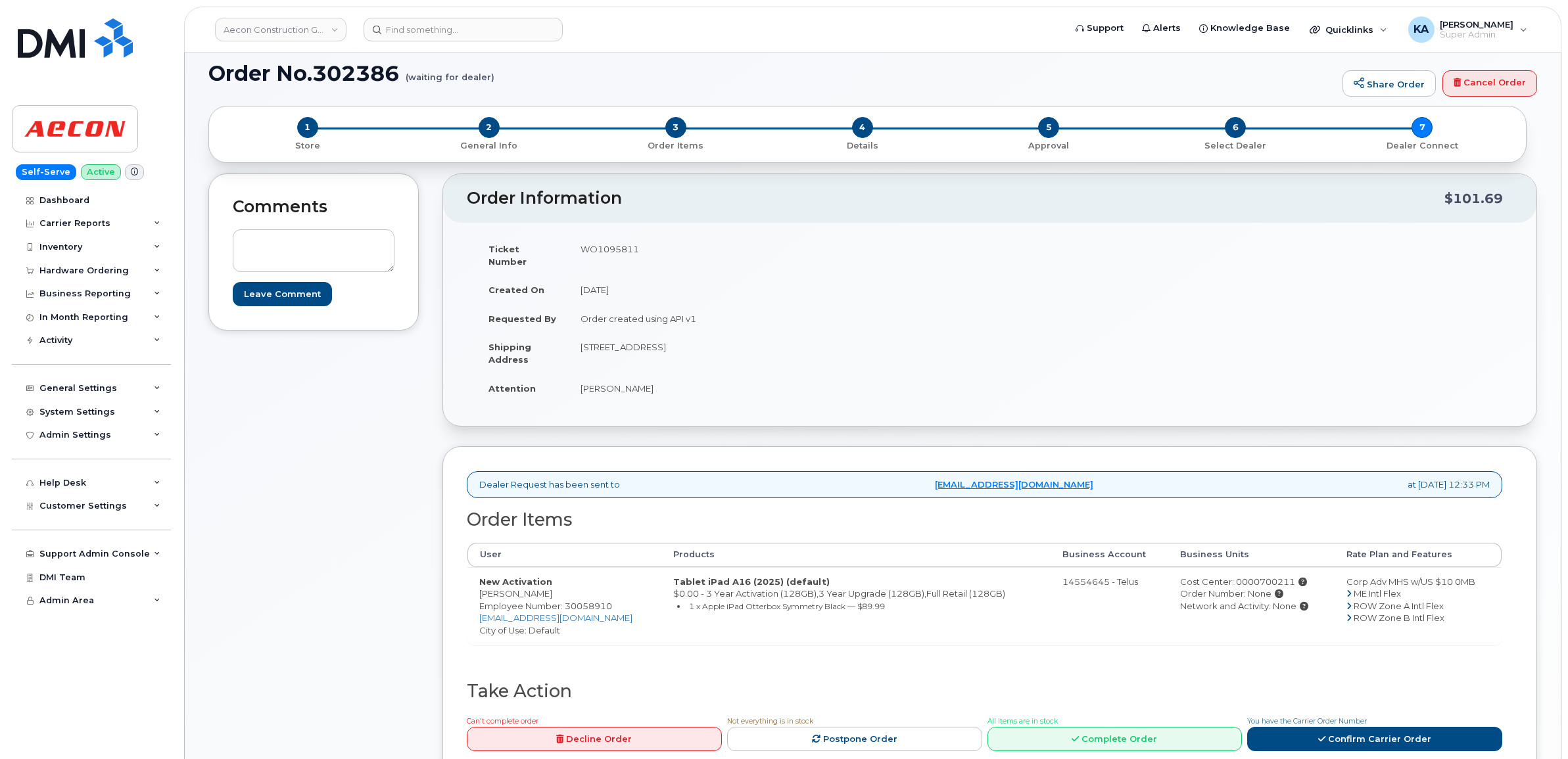
click at [876, 332] on td "[STREET_ADDRESS]" at bounding box center [774, 352] width 411 height 40
copy td "L5T 1N3"
click at [1377, 727] on link "Confirm Carrier Order" at bounding box center [1374, 739] width 255 height 24
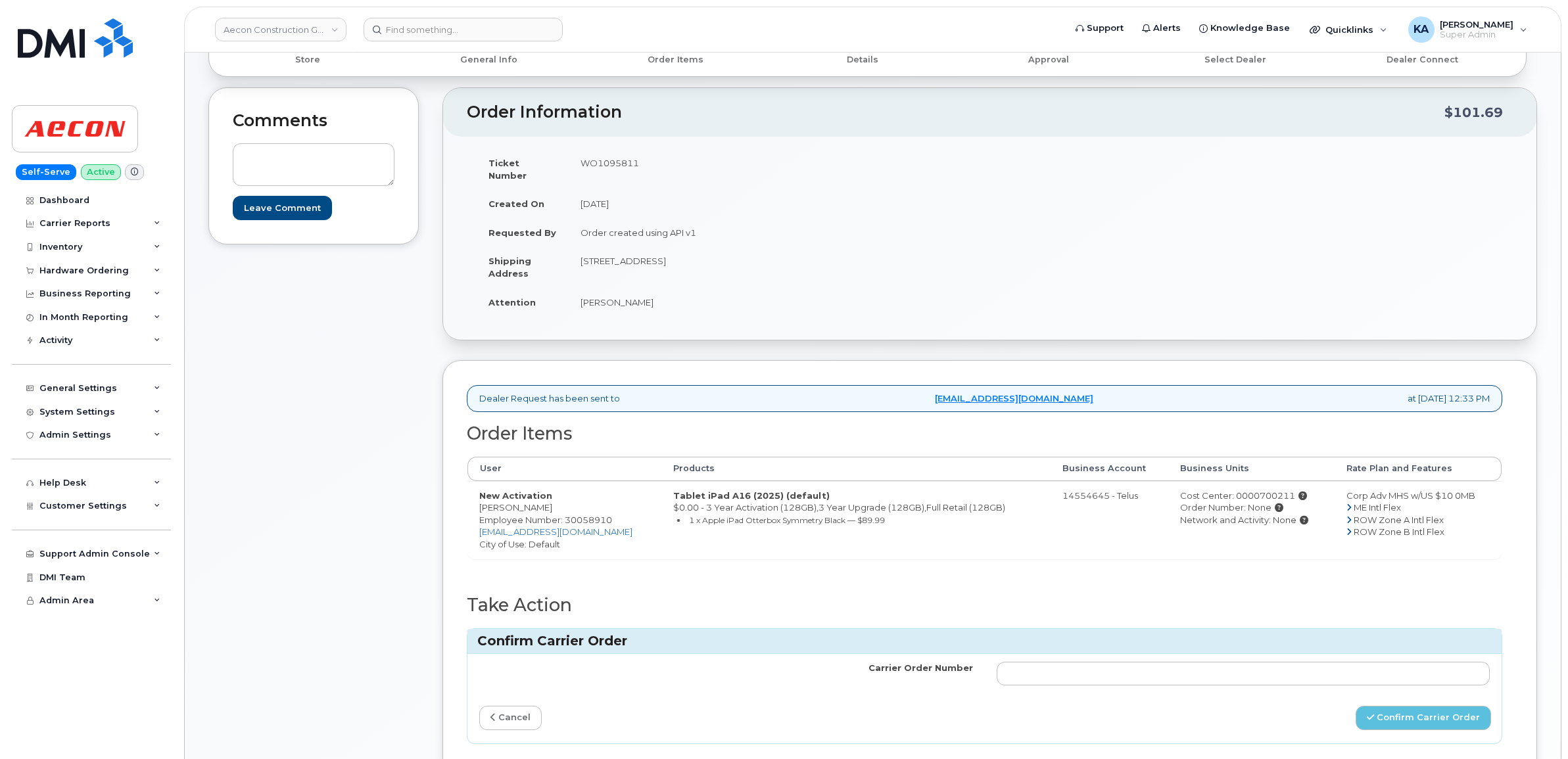
scroll to position [246, 0]
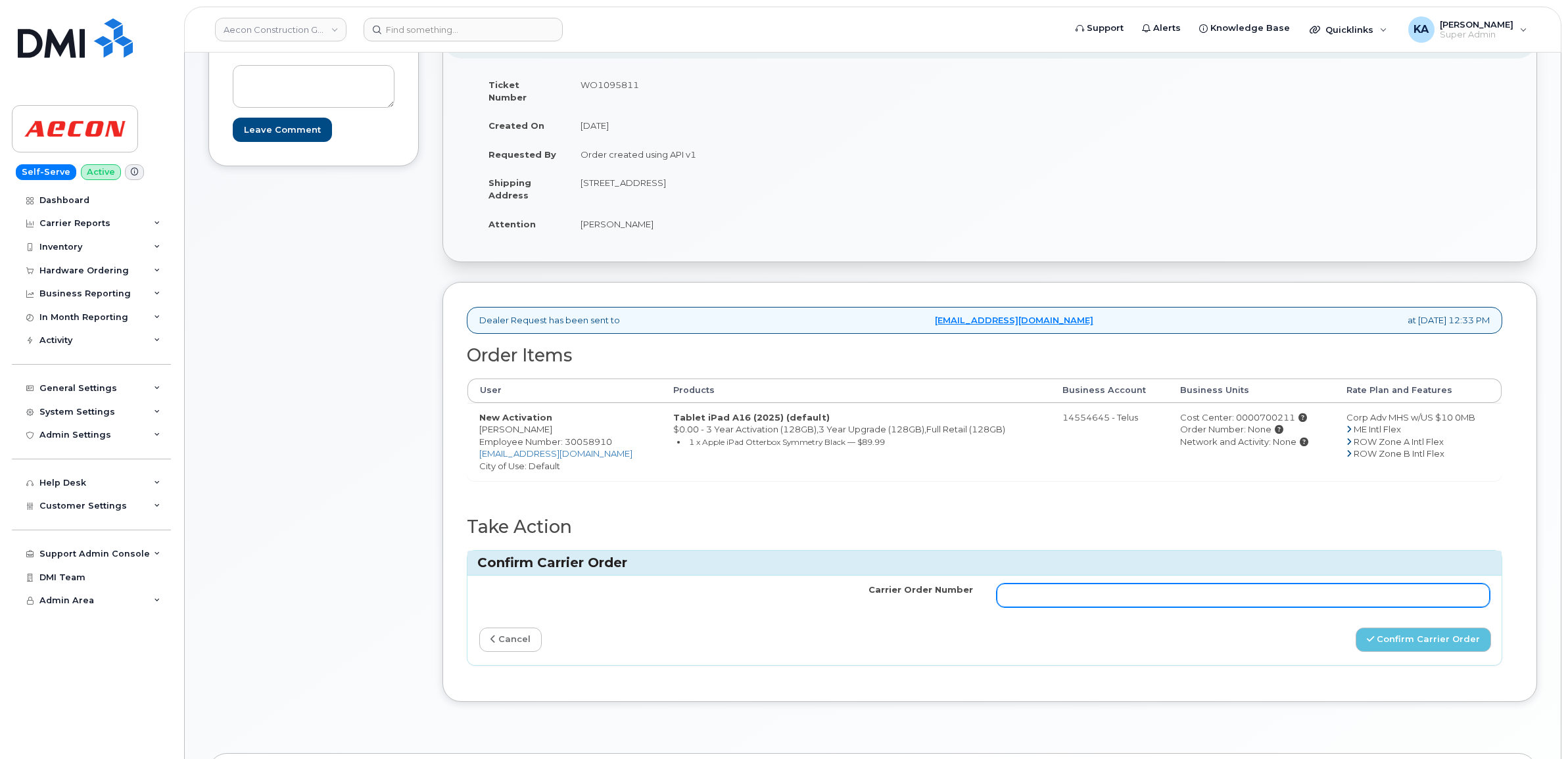
click at [1117, 584] on input "Carrier Order Number" at bounding box center [1243, 596] width 494 height 24
paste input "TL60035385"
type input "TL60035385"
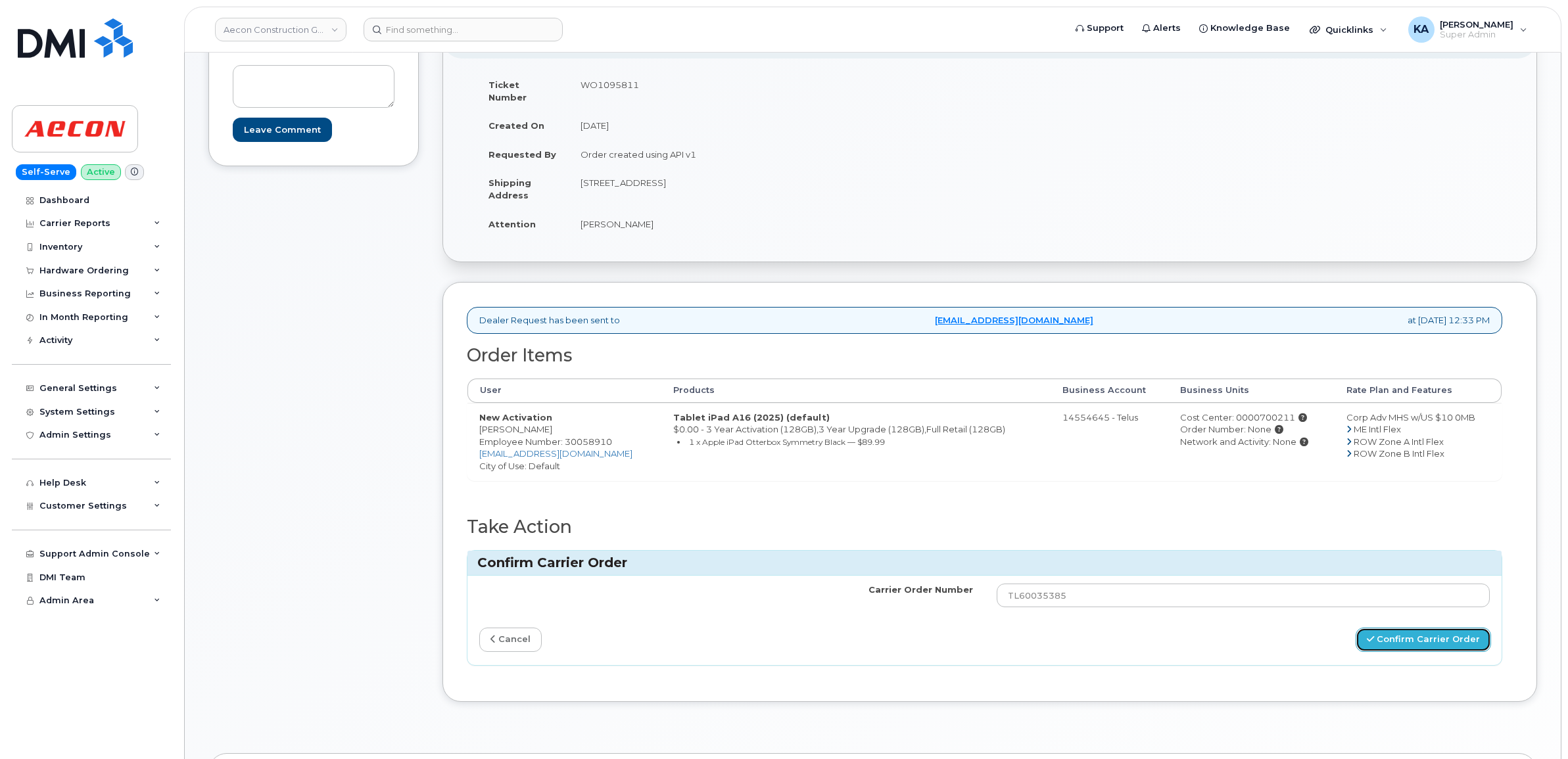
click at [1401, 629] on button "Confirm Carrier Order" at bounding box center [1424, 640] width 136 height 24
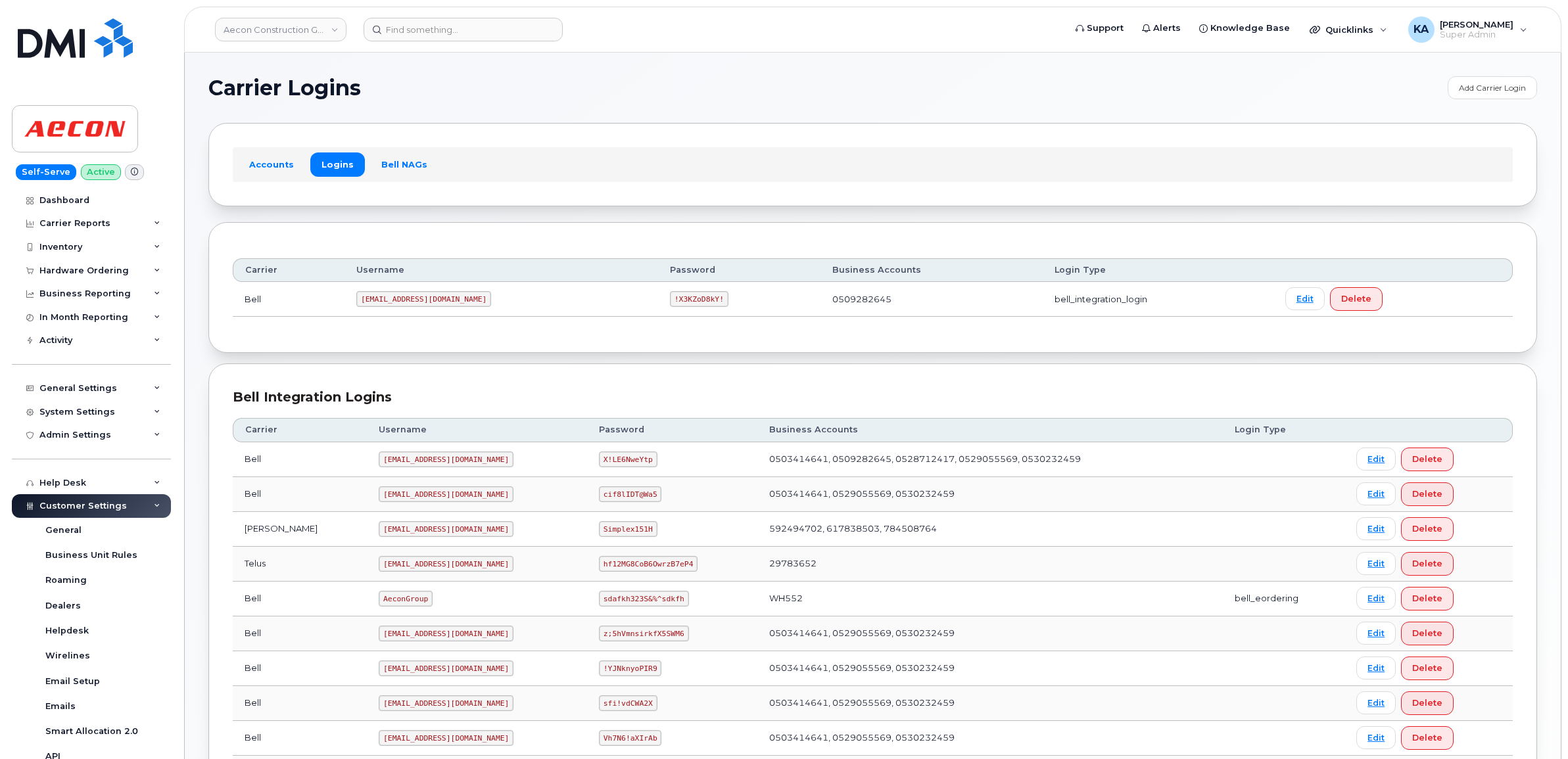
scroll to position [462, 0]
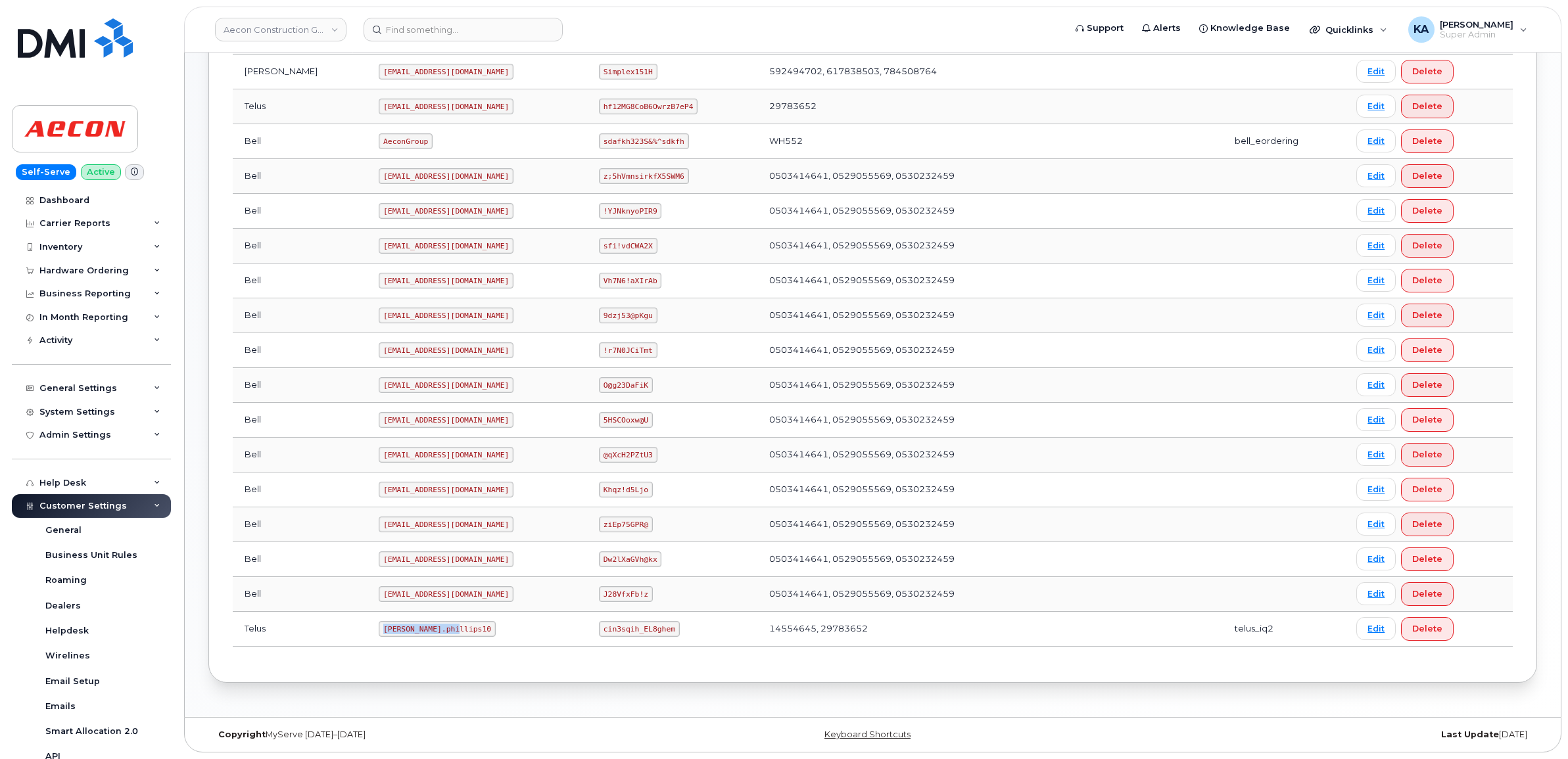
drag, startPoint x: 327, startPoint y: 628, endPoint x: 398, endPoint y: 635, distance: 71.3
click at [398, 635] on code "[PERSON_NAME].phillips10" at bounding box center [437, 628] width 117 height 15
copy code "[PERSON_NAME].phillips10"
drag, startPoint x: 580, startPoint y: 628, endPoint x: 646, endPoint y: 635, distance: 66.4
click at [646, 635] on code "cin3sqih_EL8ghem" at bounding box center [639, 628] width 81 height 15
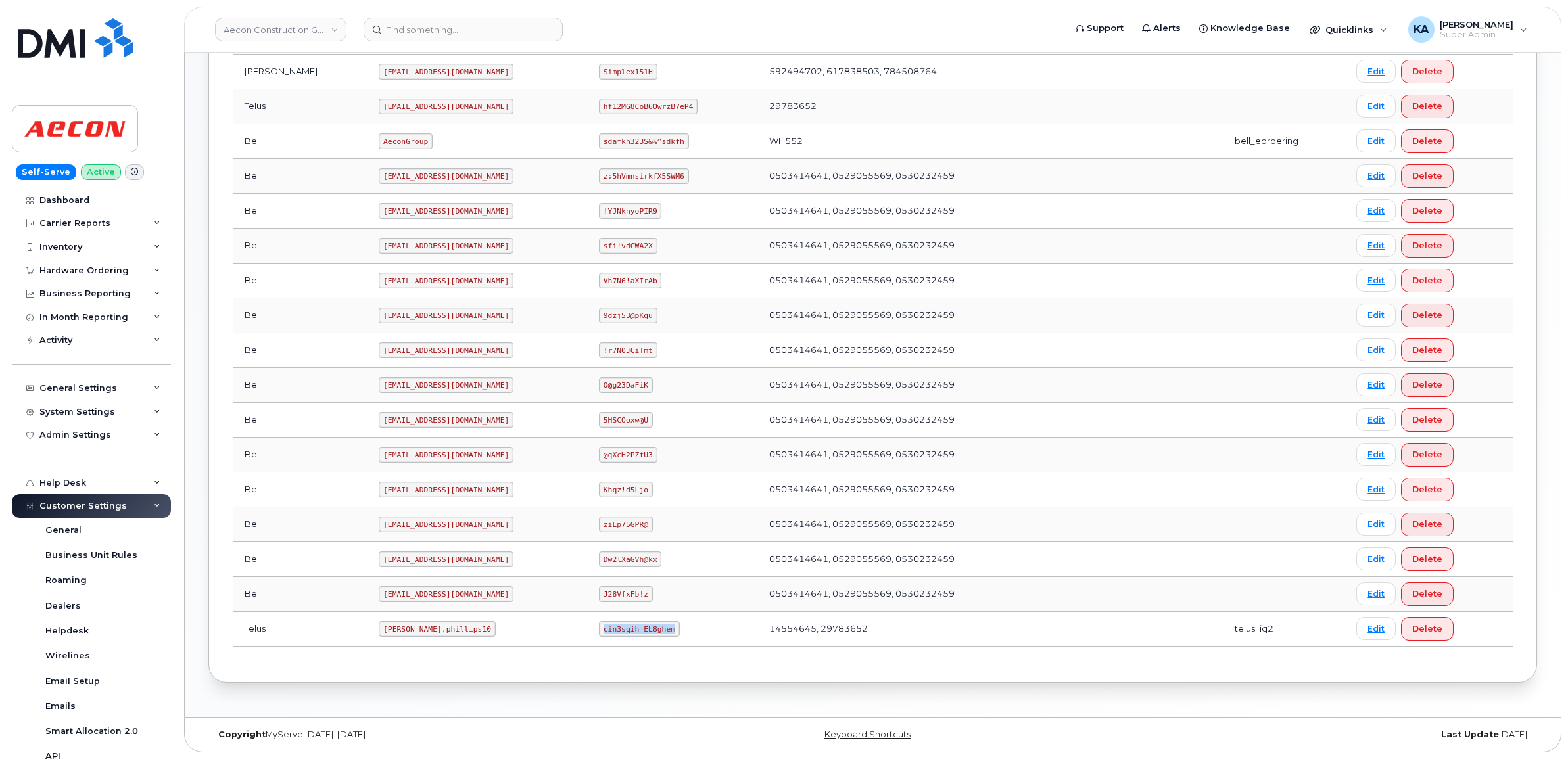
copy code "cin3sqih_EL8ghem"
drag, startPoint x: 325, startPoint y: 632, endPoint x: 374, endPoint y: 644, distance: 50.4
click at [374, 644] on td "[PERSON_NAME].phillips10" at bounding box center [477, 629] width 220 height 35
copy code "[PERSON_NAME].phillips10"
drag, startPoint x: 580, startPoint y: 629, endPoint x: 647, endPoint y: 638, distance: 67.6
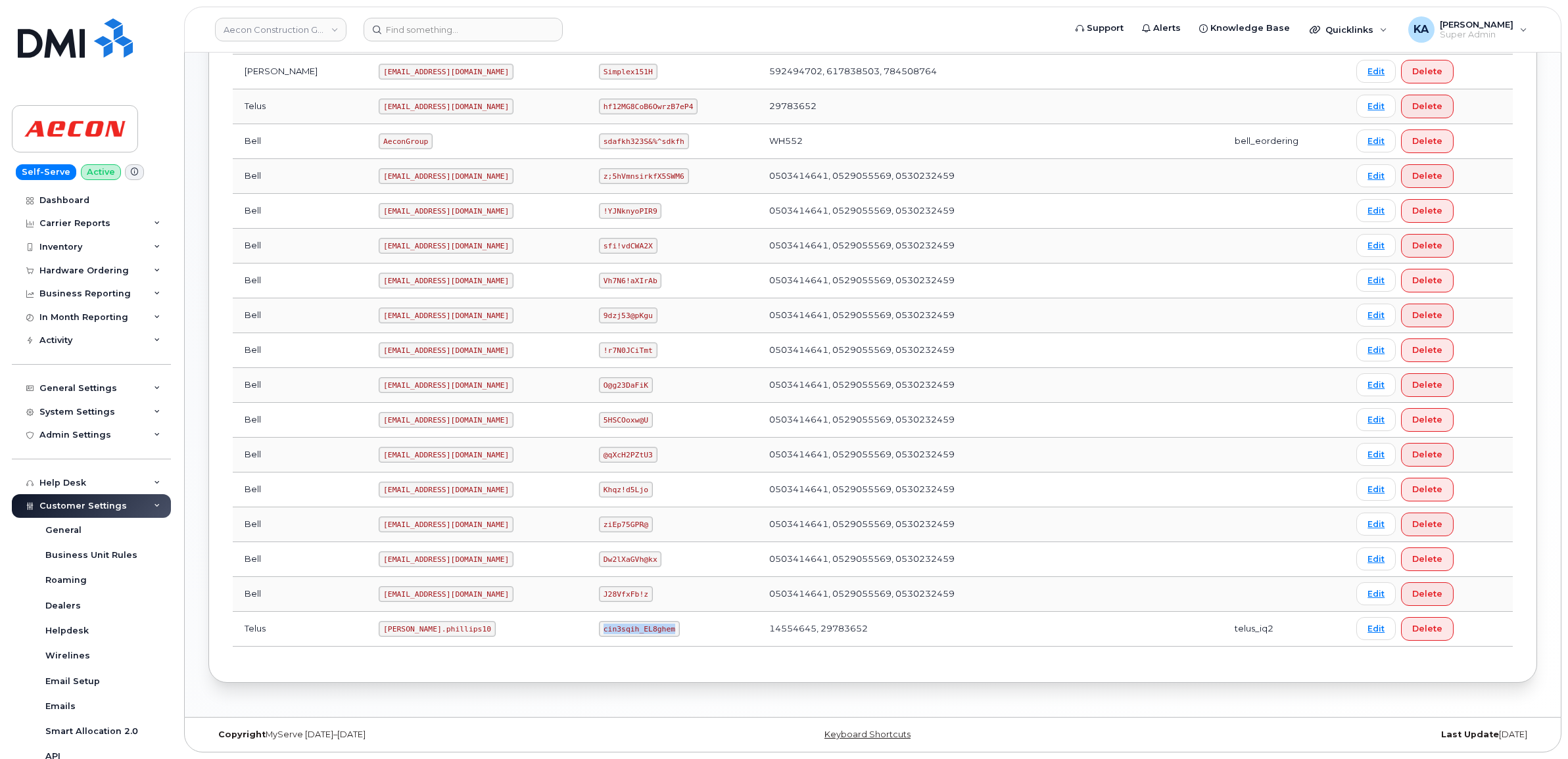
click at [647, 638] on td "cin3sqih_EL8ghem" at bounding box center [672, 629] width 170 height 35
copy code "cin3sqih_EL8ghem"
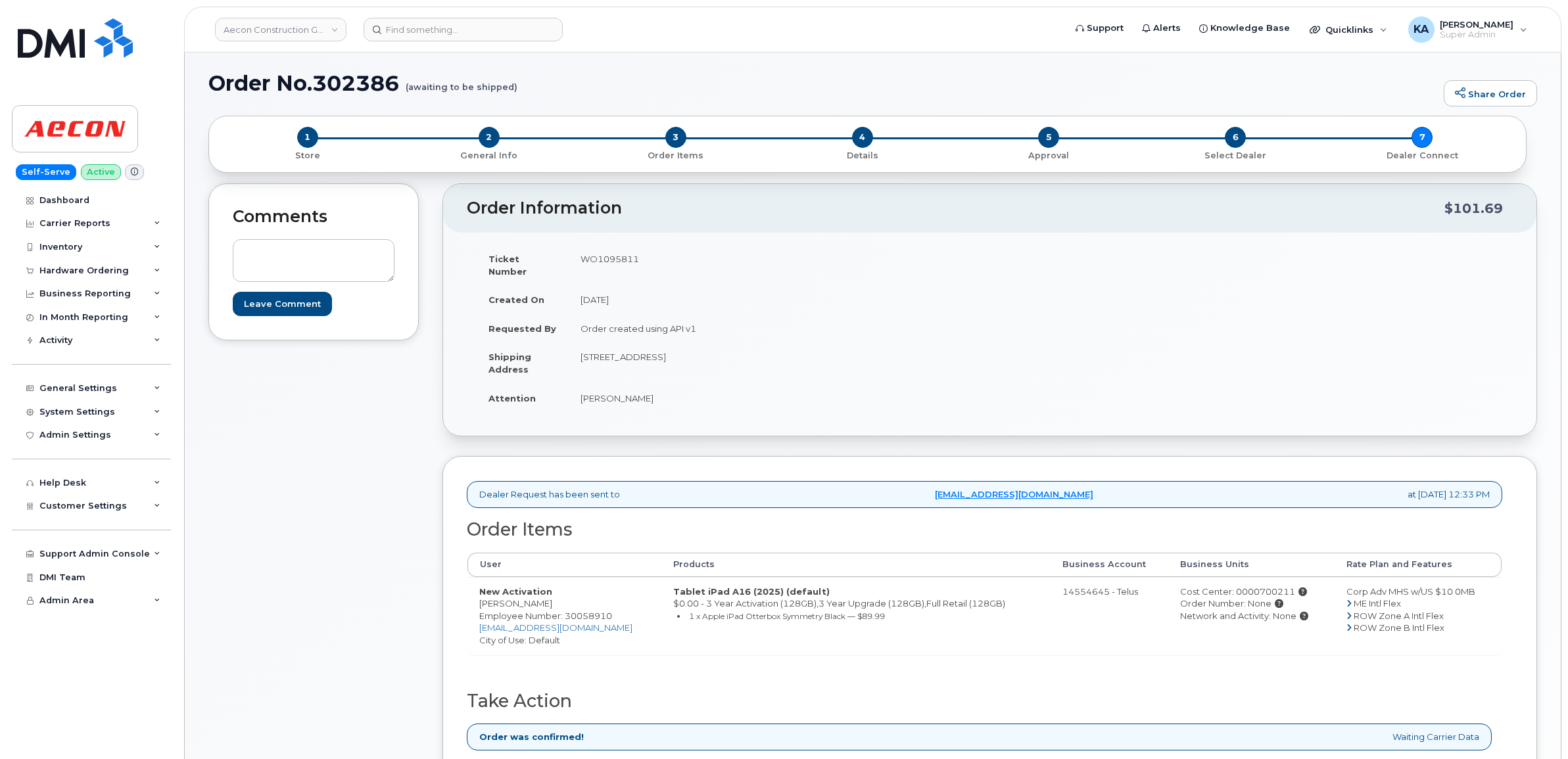
scroll to position [82, 0]
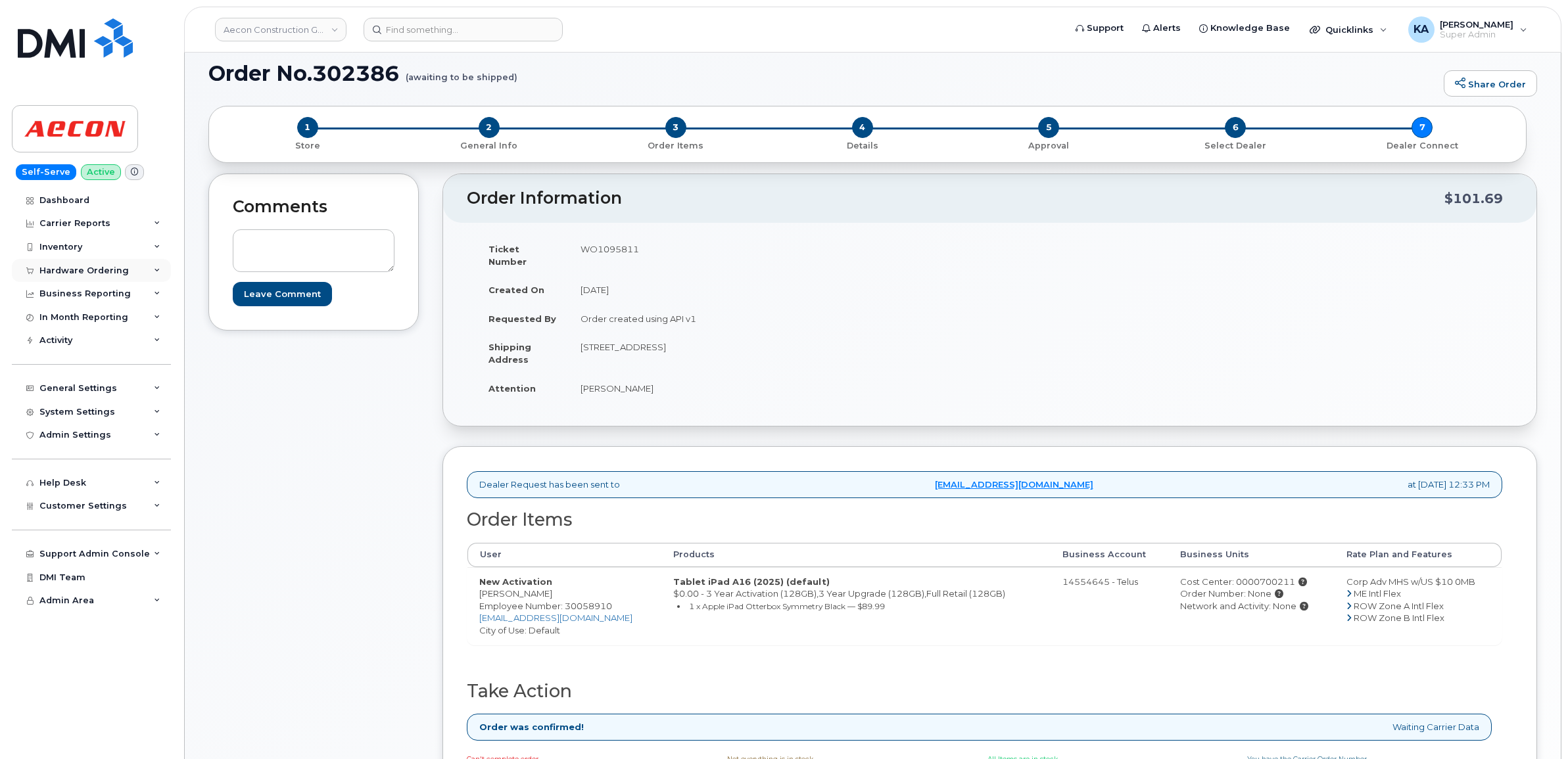
click at [74, 268] on div "Hardware Ordering" at bounding box center [84, 270] width 89 height 10
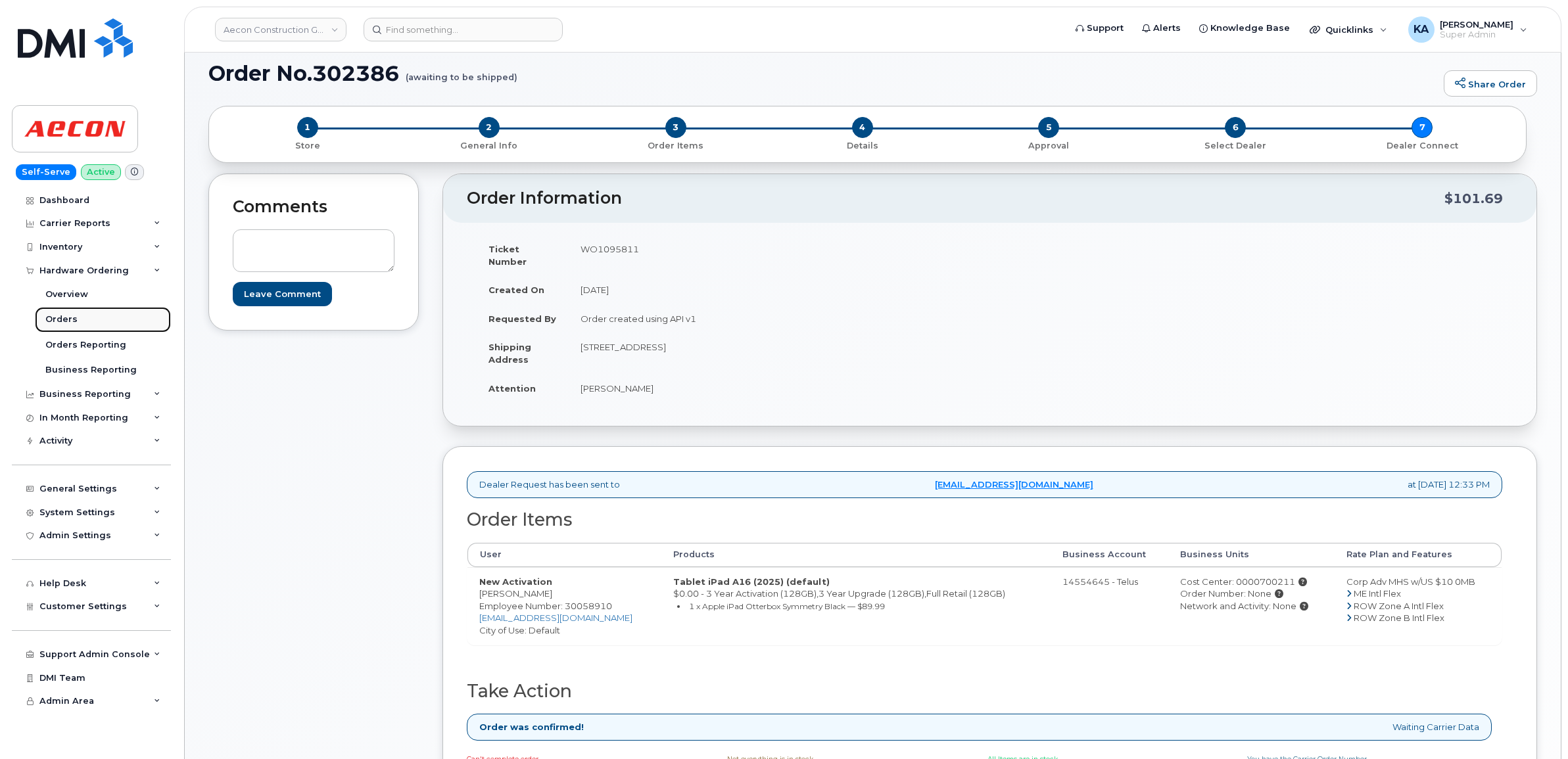
click at [55, 318] on div "Orders" at bounding box center [62, 319] width 33 height 12
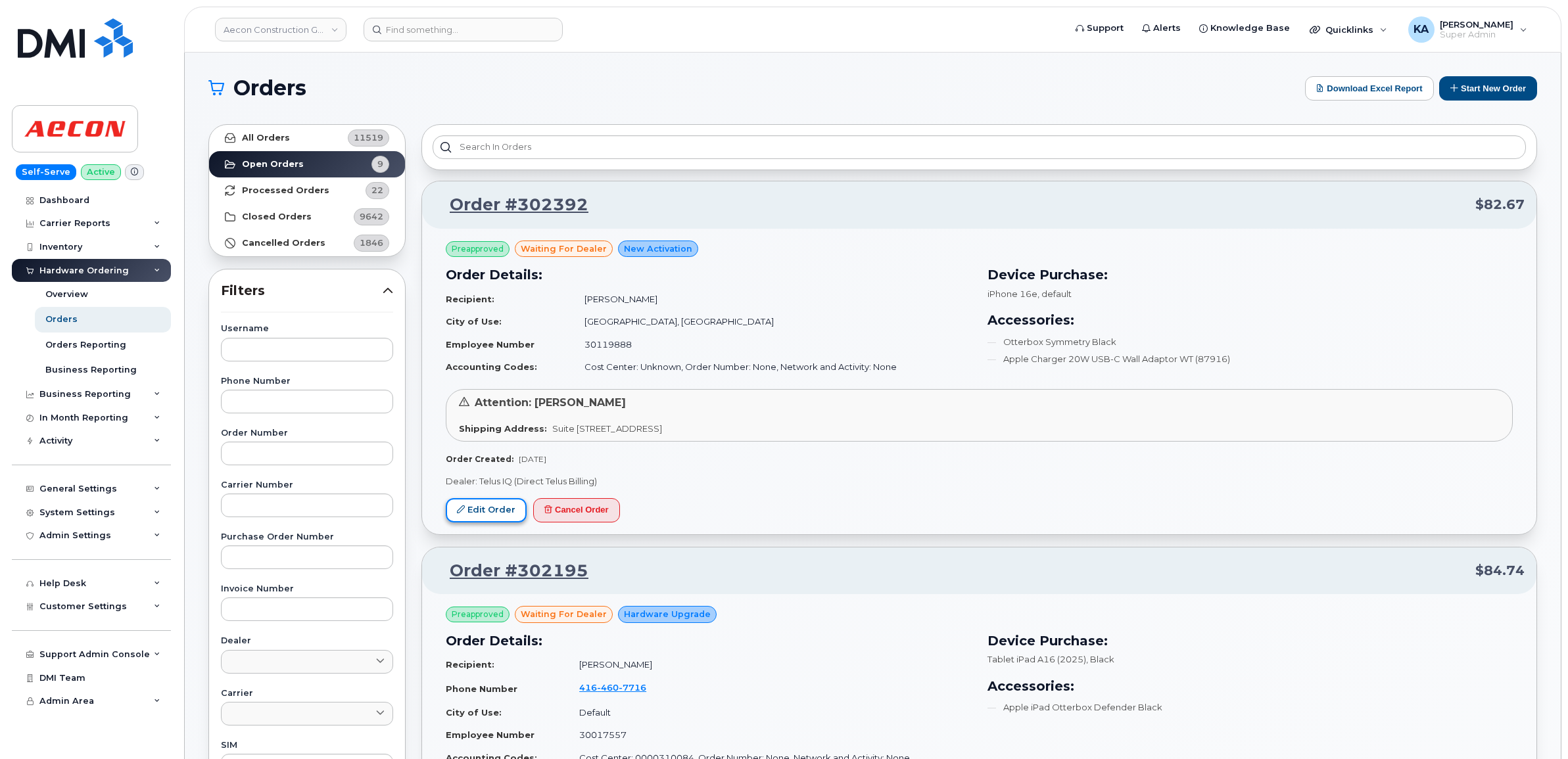
click at [477, 513] on link "Edit Order" at bounding box center [486, 510] width 81 height 24
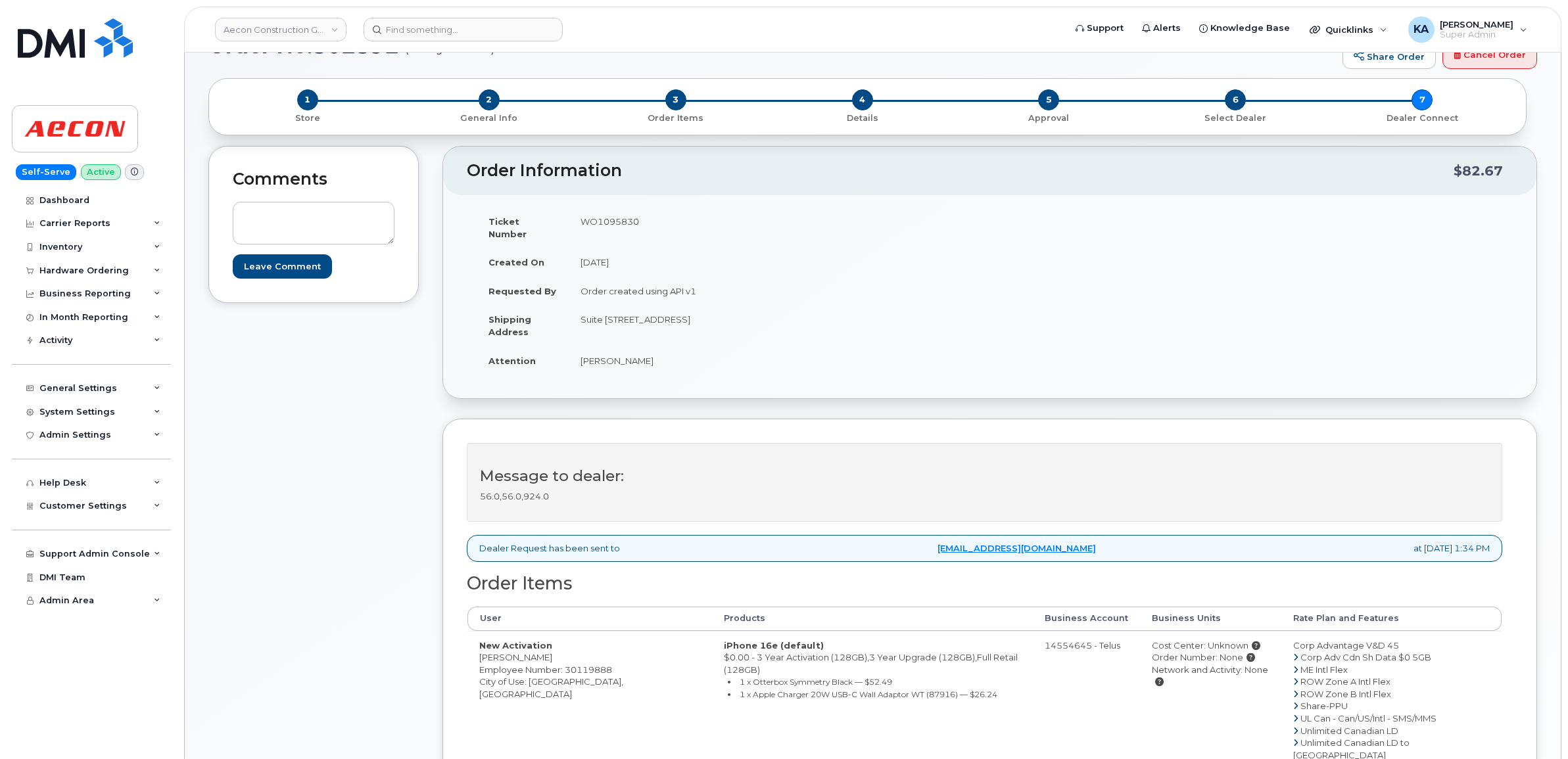
scroll to position [82, 0]
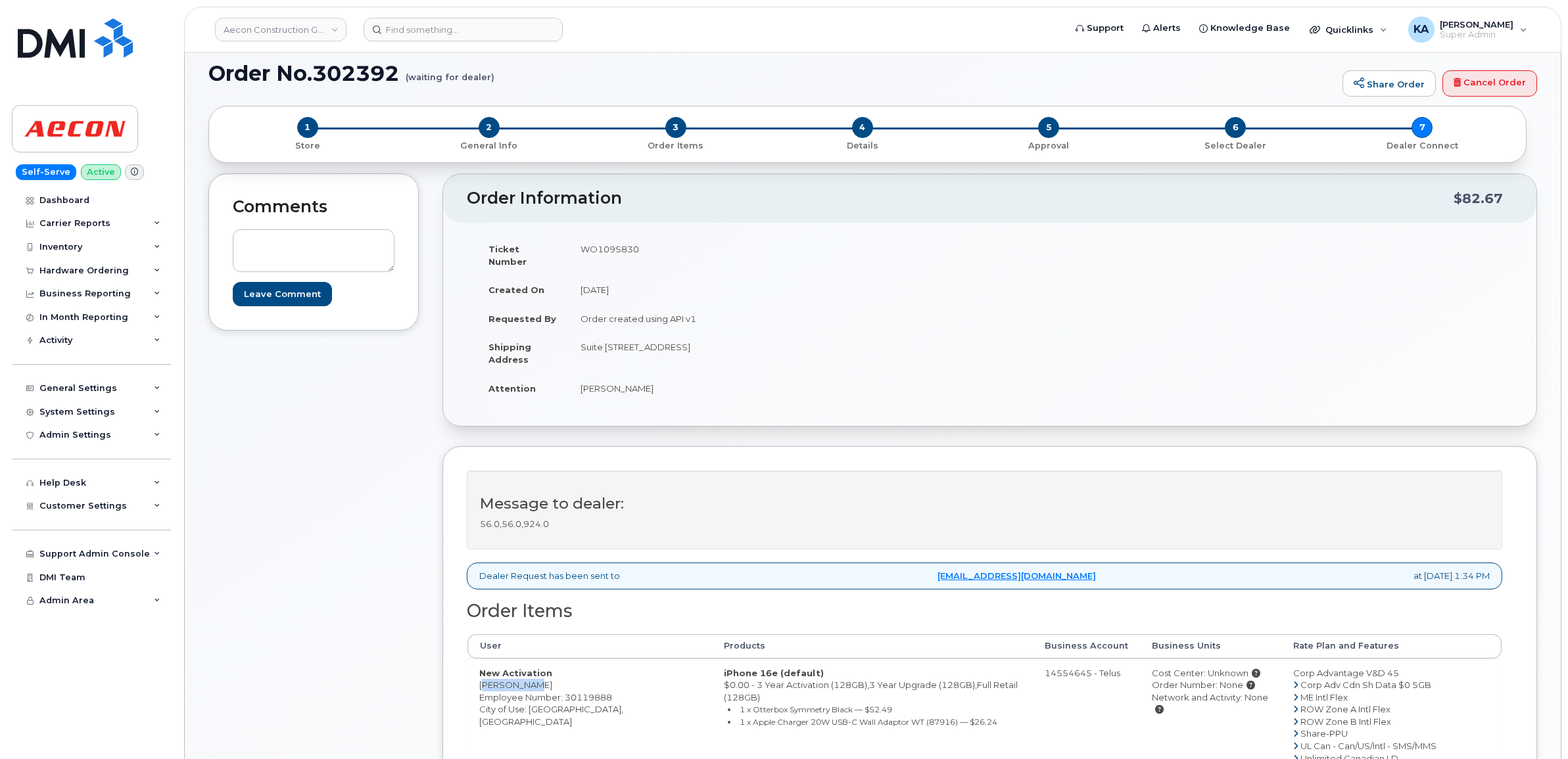
drag, startPoint x: 477, startPoint y: 676, endPoint x: 526, endPoint y: 675, distance: 49.0
click at [526, 675] on td "New Activation Ryan Birch Employee Number: 30119888 City of Use: Calgary, Alber…" at bounding box center [589, 728] width 245 height 139
copy td "[PERSON_NAME]"
click at [599, 248] on td "WO1095830" at bounding box center [774, 254] width 411 height 40
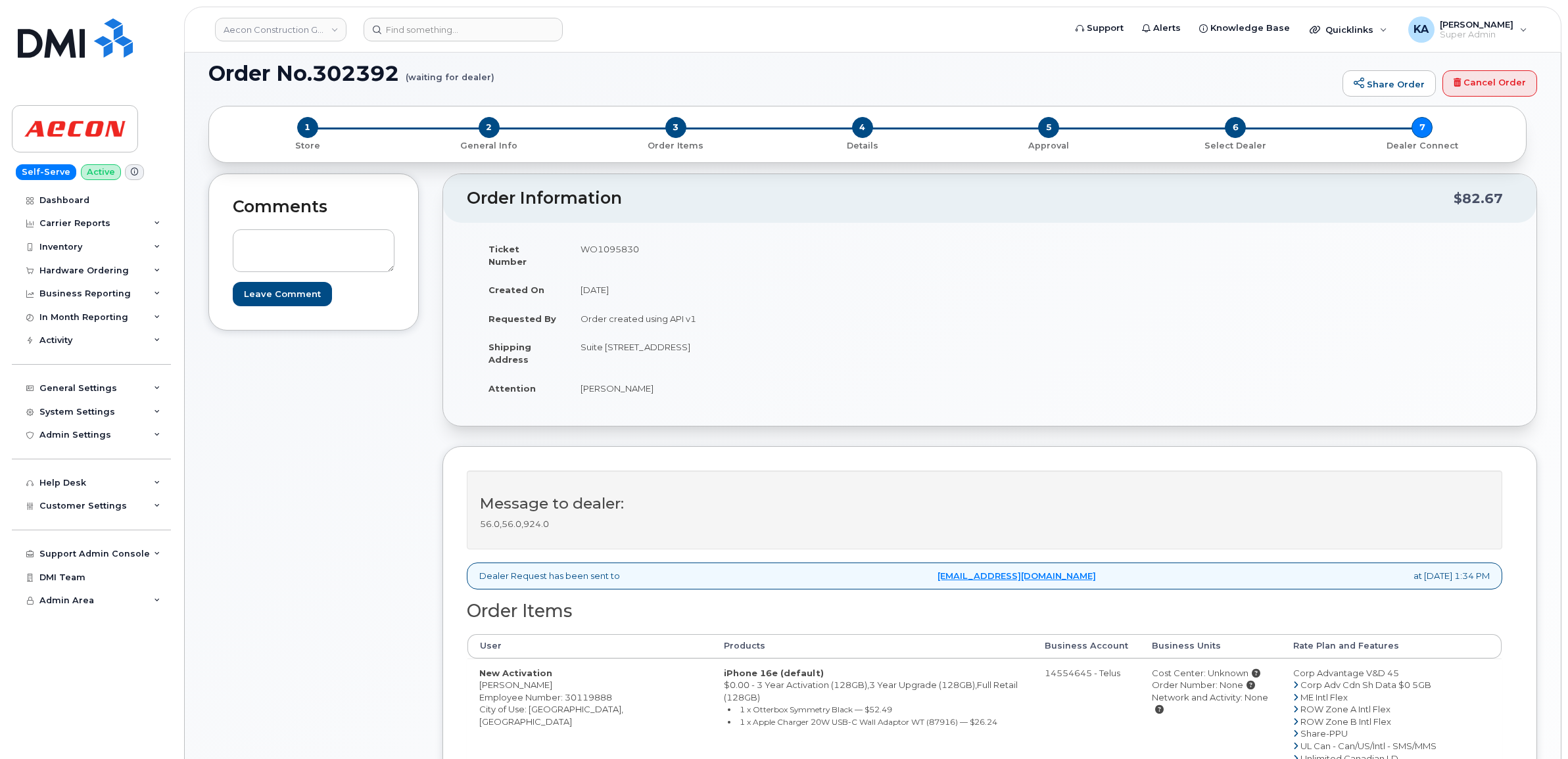
click at [599, 248] on td "WO1095830" at bounding box center [774, 254] width 411 height 40
copy td "WO1095830"
drag, startPoint x: 477, startPoint y: 674, endPoint x: 544, endPoint y: 674, distance: 67.0
click at [544, 674] on td "New Activation Ryan Birch Employee Number: 30119888 City of Use: Calgary, Alber…" at bounding box center [589, 728] width 245 height 139
copy td "[PERSON_NAME]"
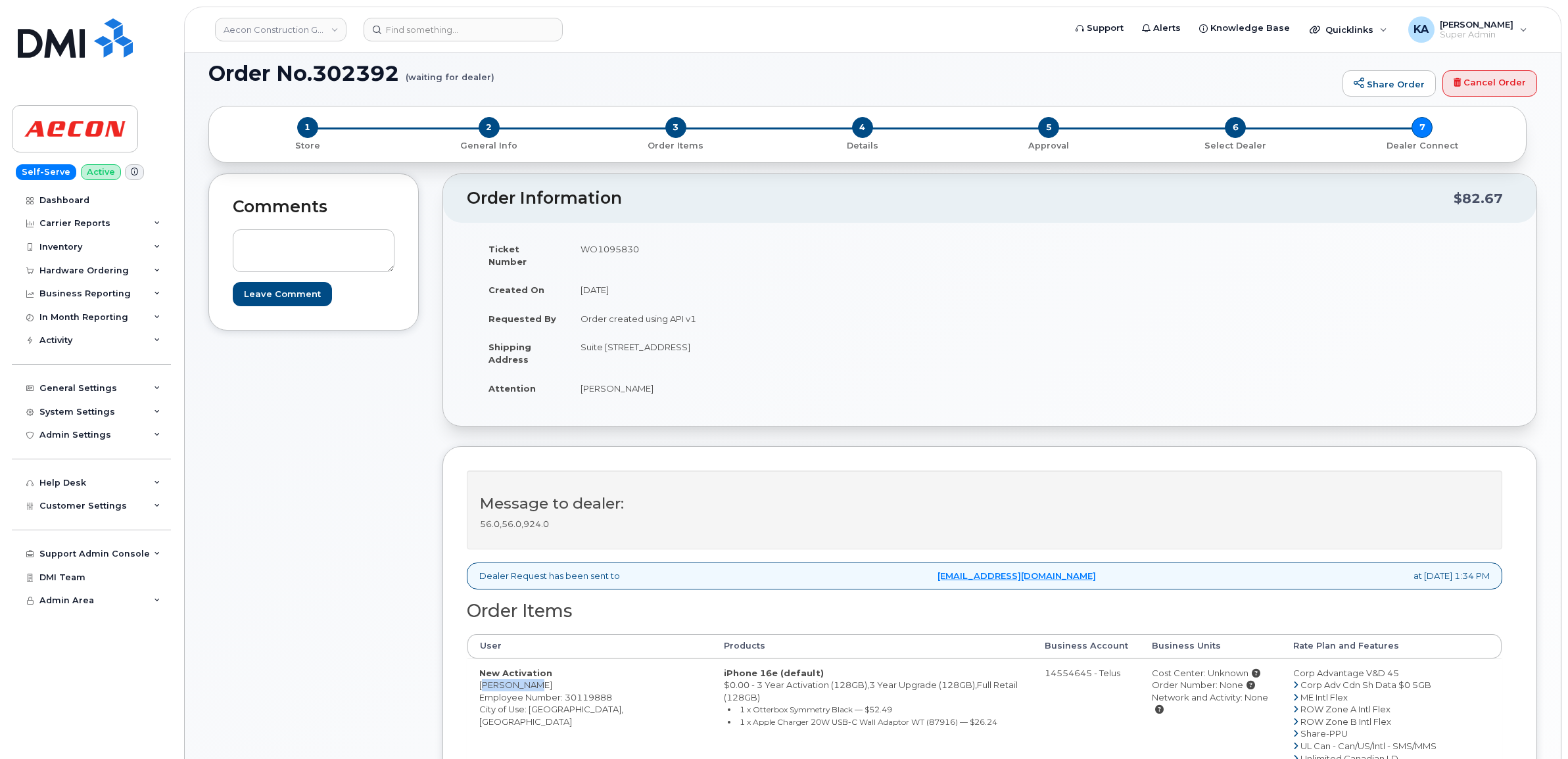
drag, startPoint x: 576, startPoint y: 336, endPoint x: 725, endPoint y: 346, distance: 149.3
click at [725, 346] on td "Suite [STREET_ADDRESS]" at bounding box center [774, 352] width 411 height 40
copy td "Suite 310, 28 Quarry Park Blvd SE"
click at [747, 334] on td "Suite [STREET_ADDRESS]" at bounding box center [774, 352] width 411 height 40
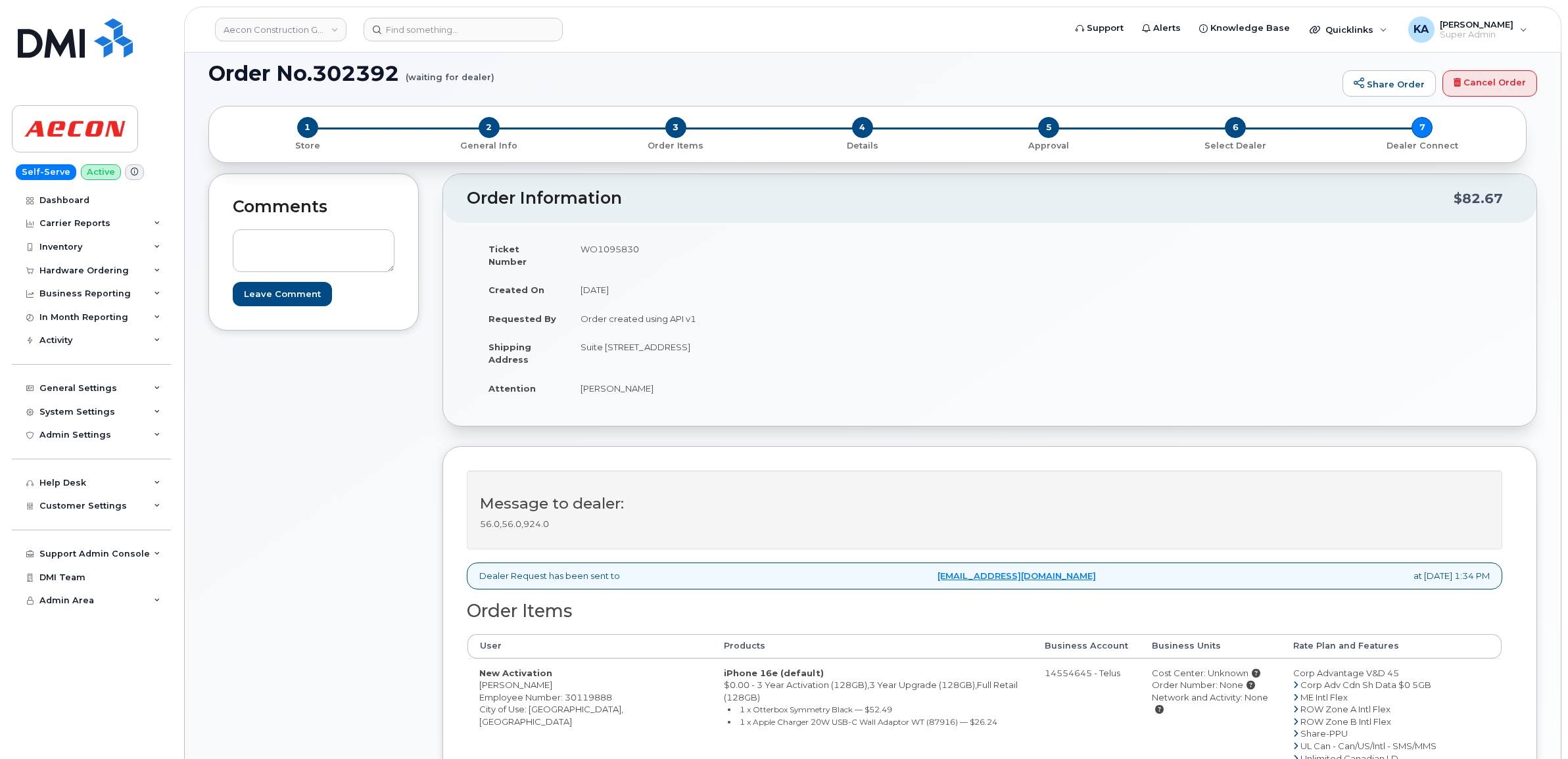
copy td "Calgary"
drag, startPoint x: 580, startPoint y: 337, endPoint x: 727, endPoint y: 347, distance: 147.3
click at [727, 347] on td "Suite 310, 28 Quarry Park Blvd SE Calgary, AB Calgary AB T2C 5P9" at bounding box center [774, 352] width 411 height 40
copy td "Suite 310, 28 Quarry Park Blvd SE"
drag, startPoint x: 829, startPoint y: 336, endPoint x: 894, endPoint y: 337, distance: 65.0
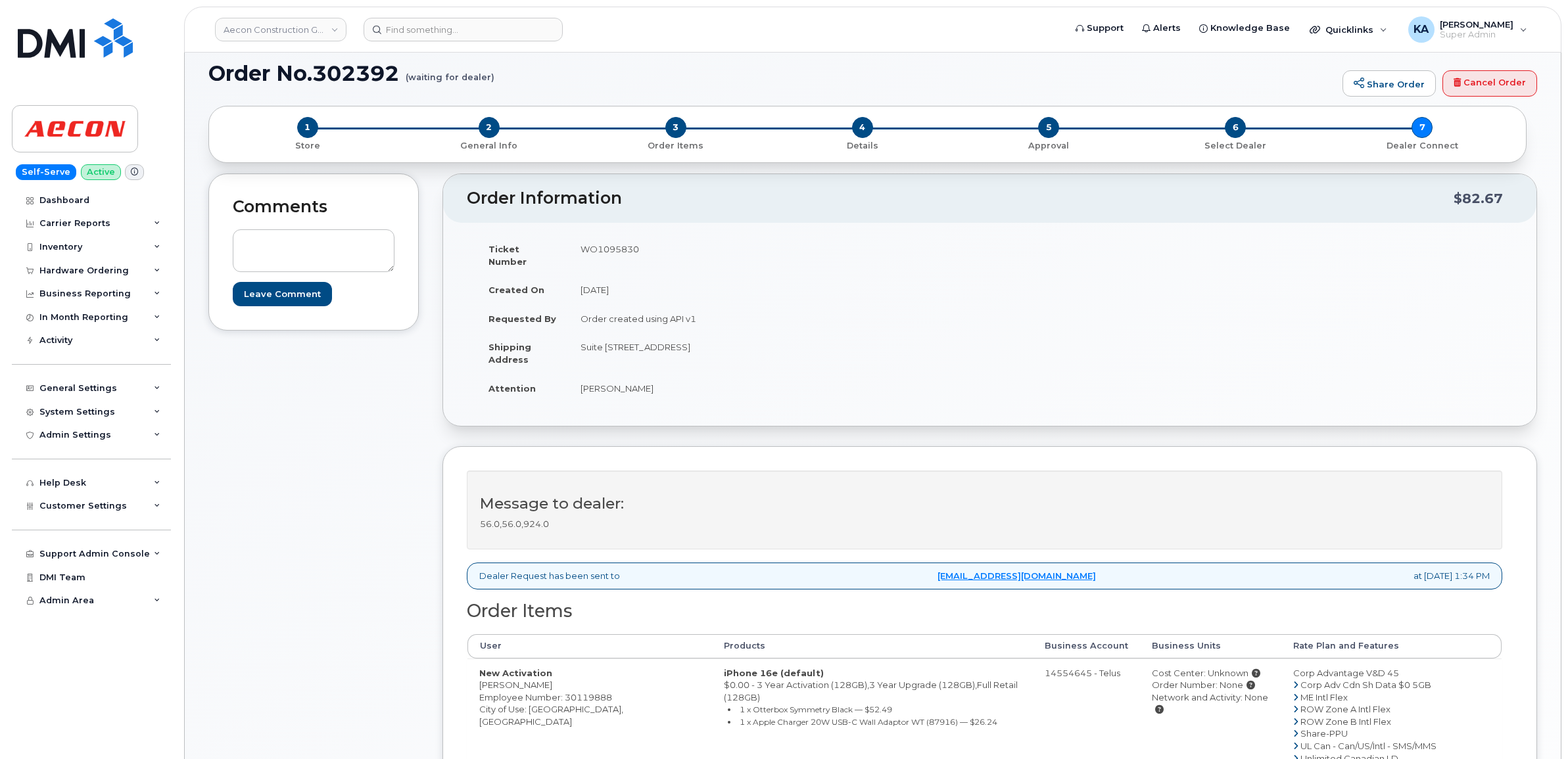
click at [894, 337] on td "Suite 310, 28 Quarry Park Blvd SE Calgary, AB Calgary AB T2C 5P9" at bounding box center [774, 352] width 411 height 40
copy td "T2C 5P9"
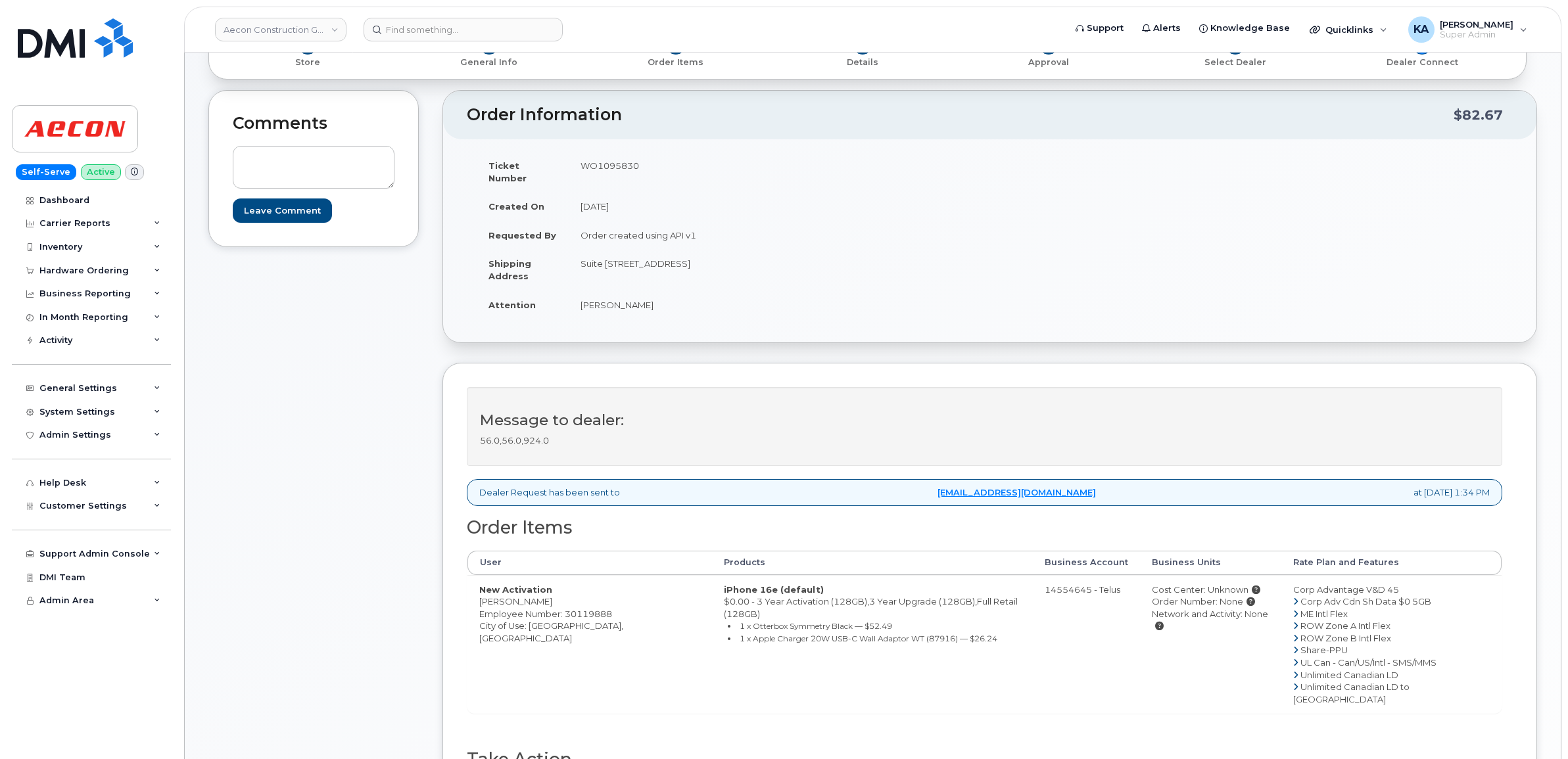
scroll to position [410, 0]
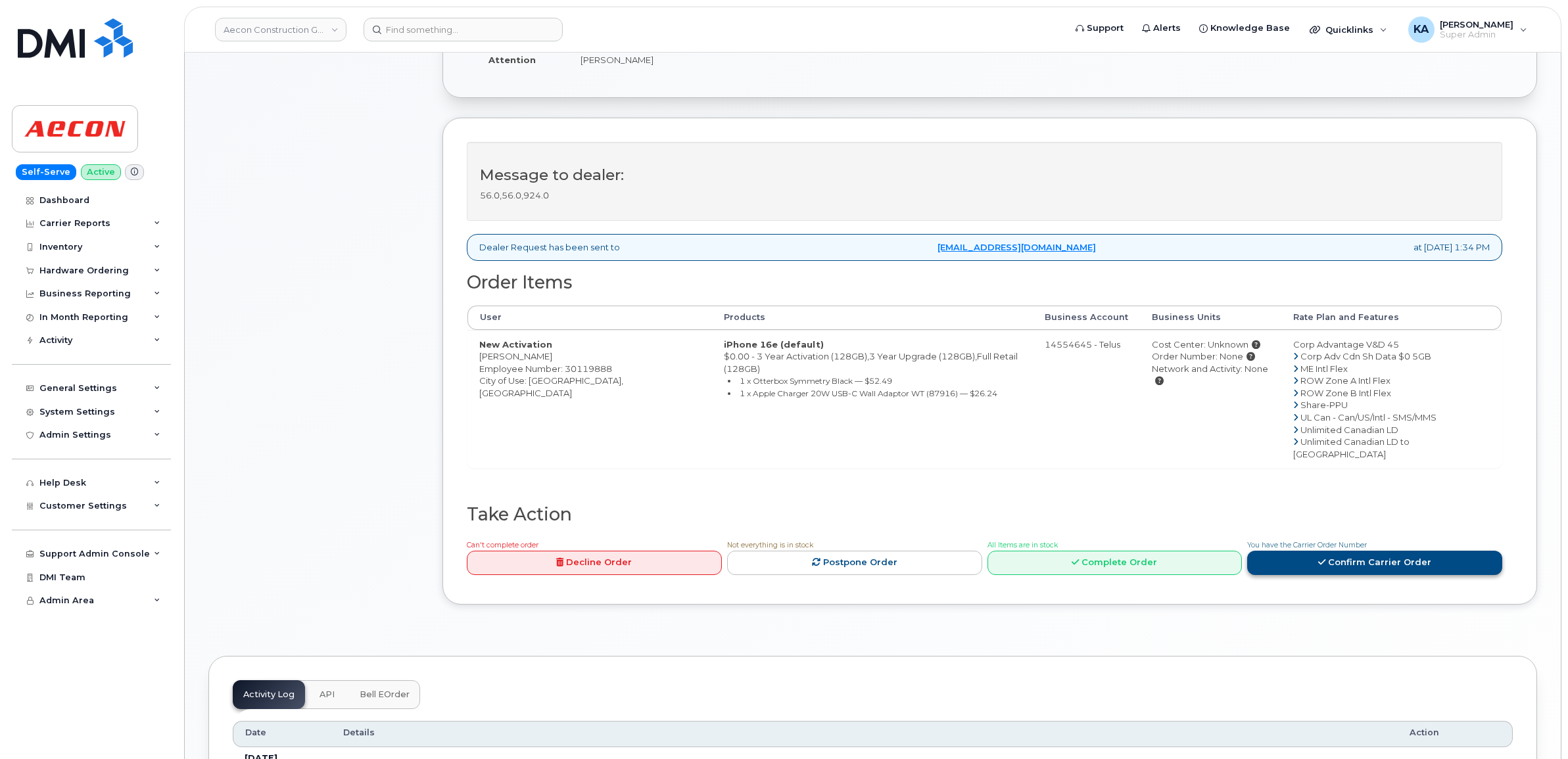
click at [1341, 551] on link "Confirm Carrier Order" at bounding box center [1374, 563] width 255 height 24
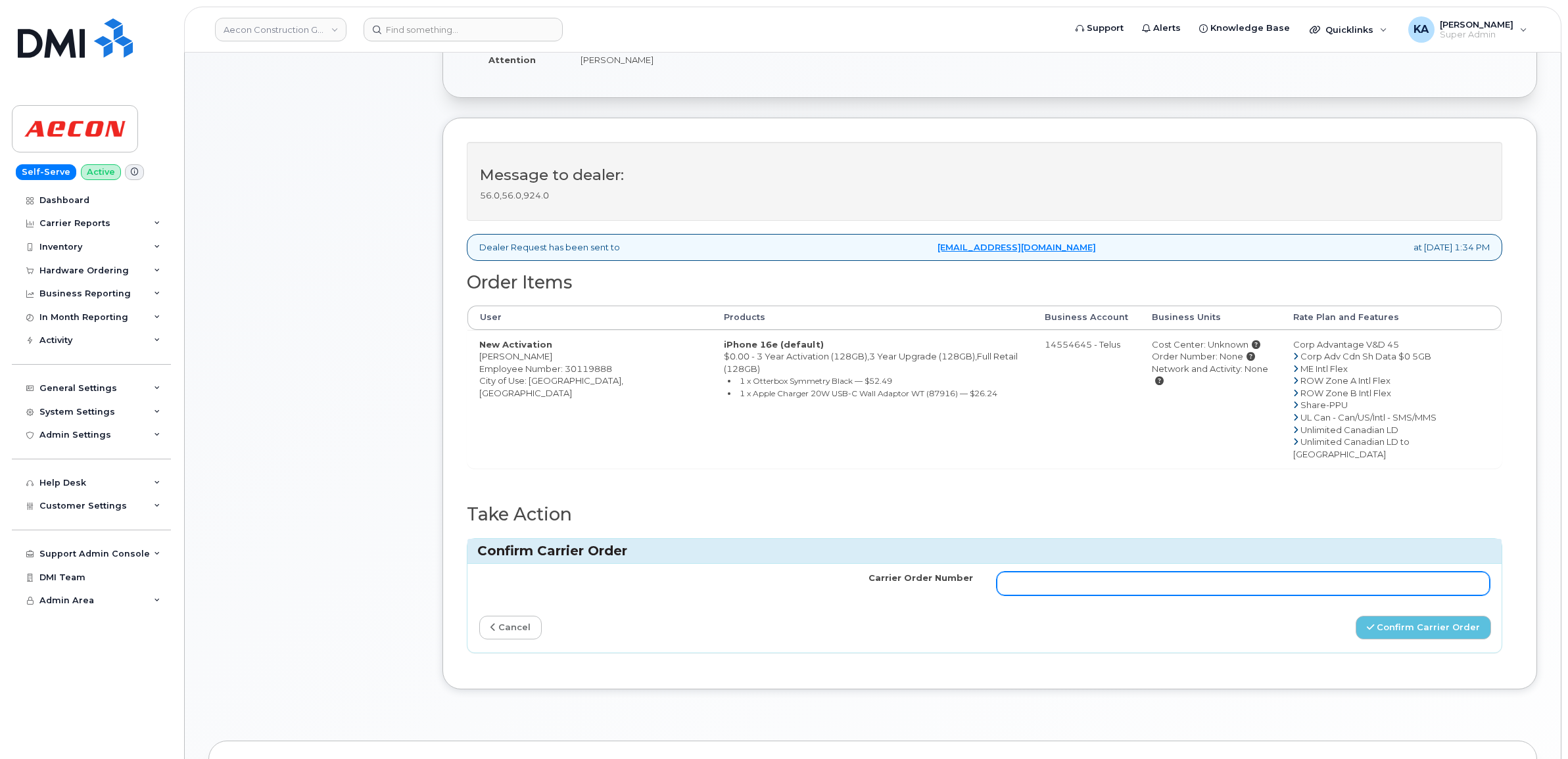
click at [1204, 572] on input "Carrier Order Number" at bounding box center [1243, 584] width 494 height 24
paste input "TL60035403"
type input "TL60035403"
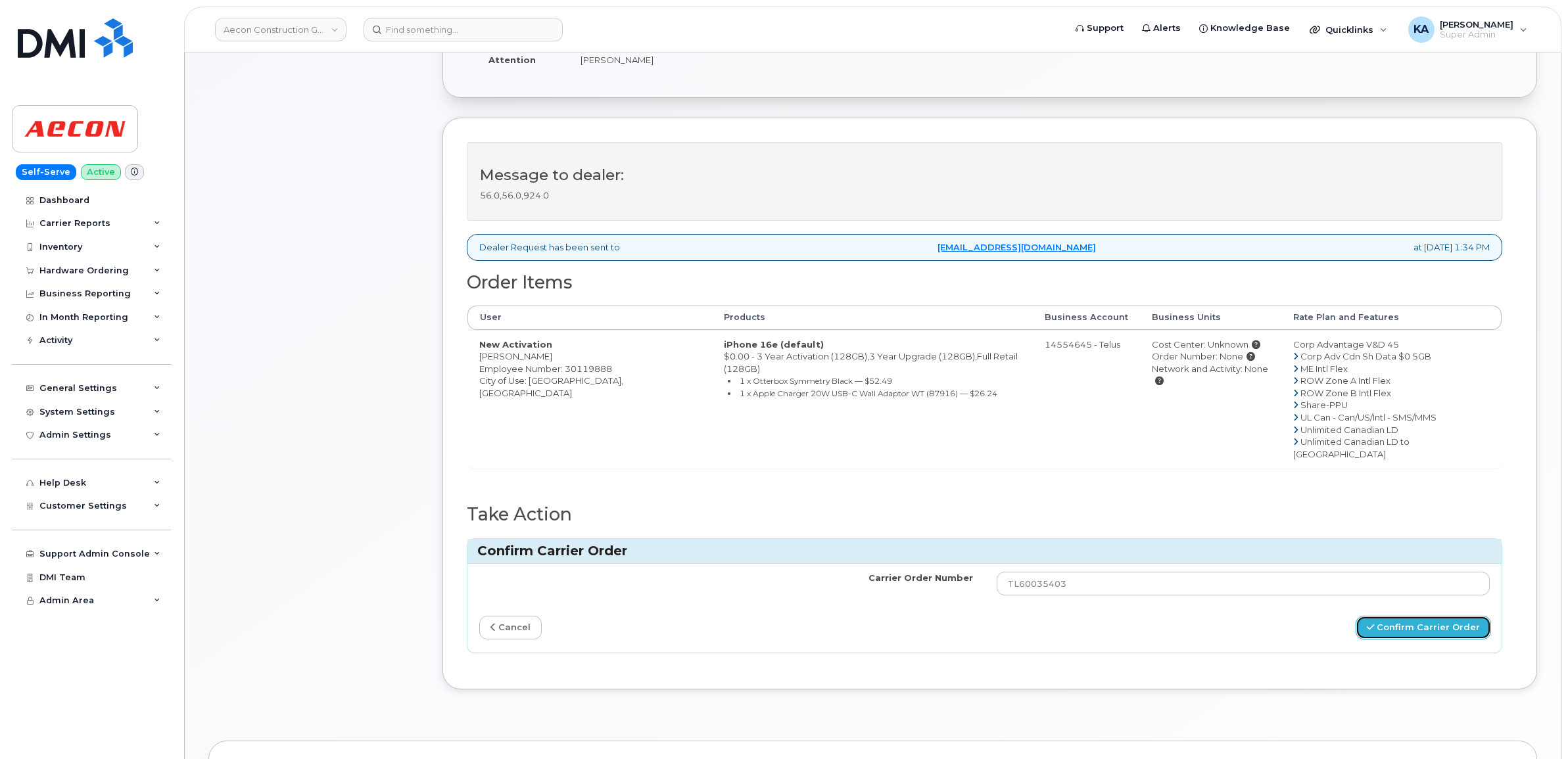
click at [1413, 616] on button "Confirm Carrier Order" at bounding box center [1424, 628] width 136 height 24
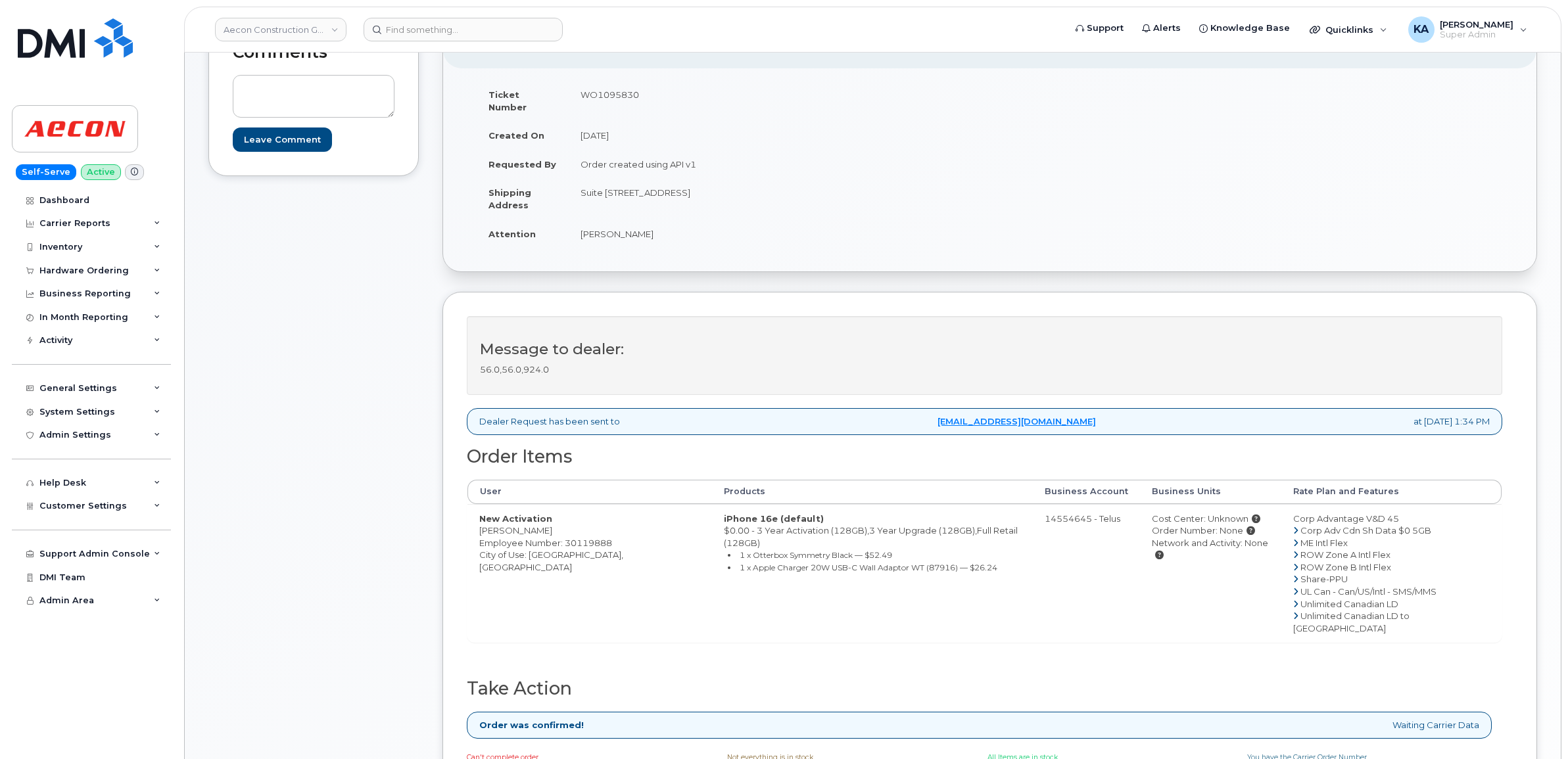
scroll to position [246, 0]
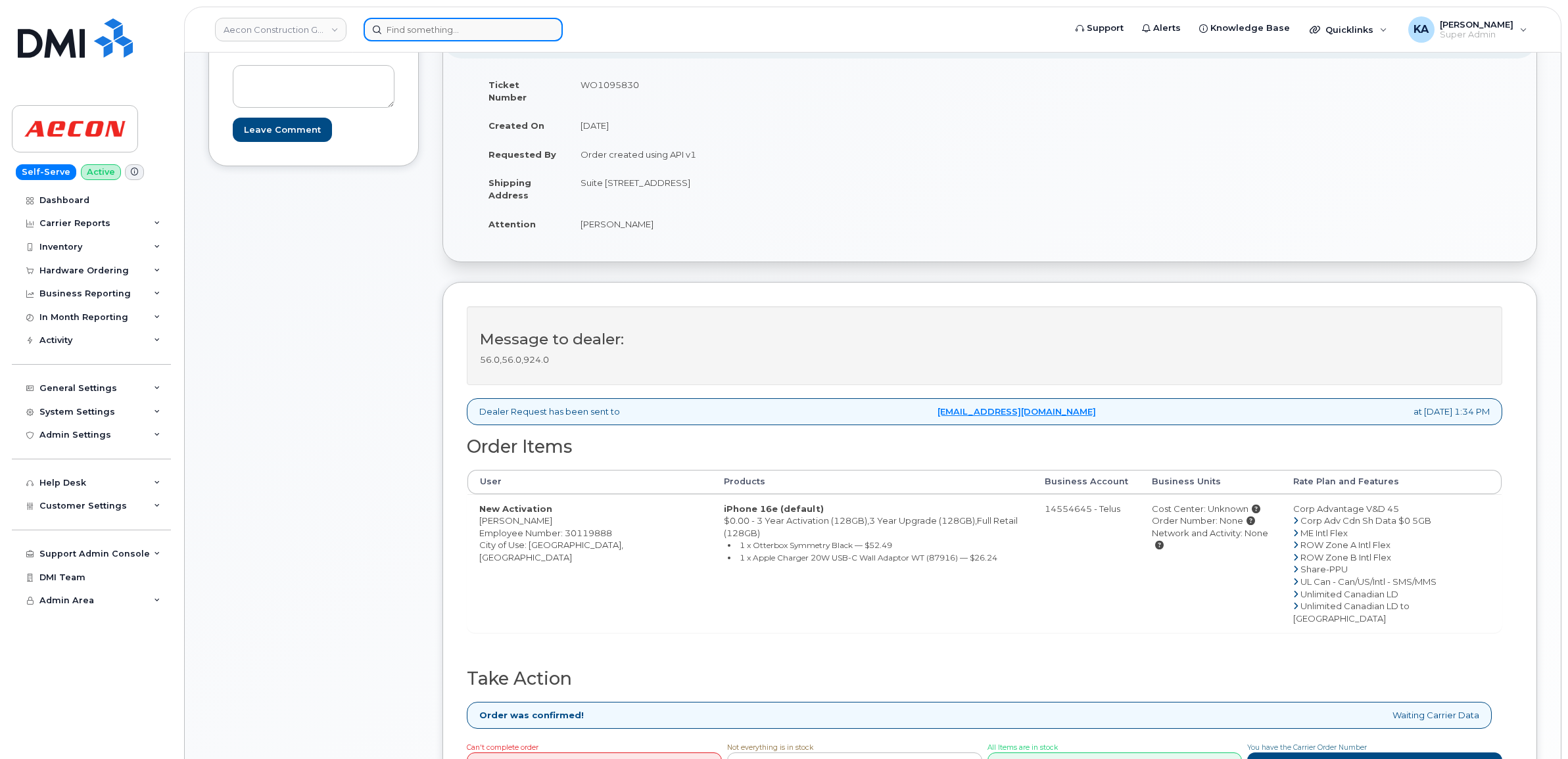
click at [435, 27] on input at bounding box center [463, 30] width 199 height 24
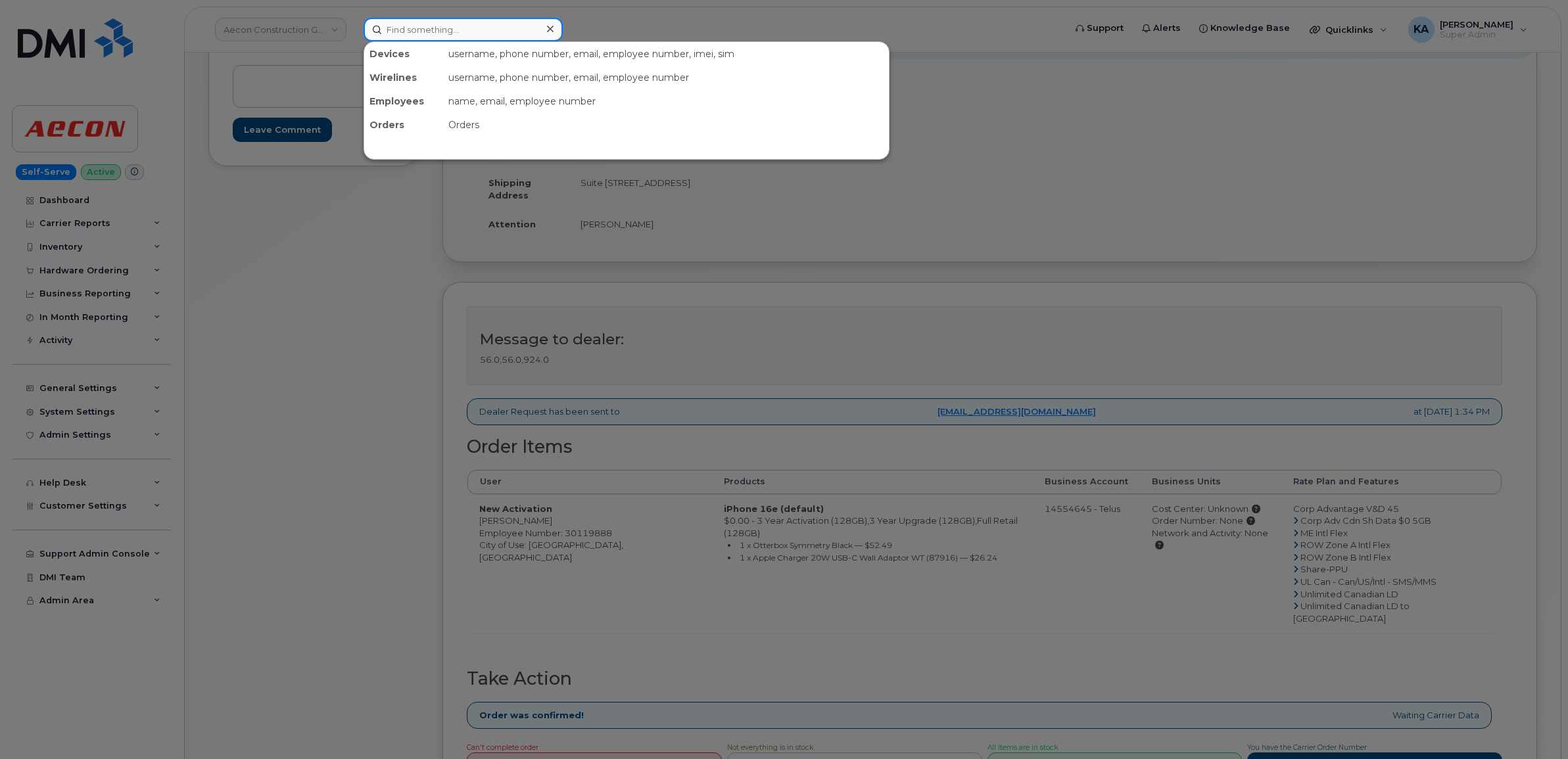
paste input "5873386153"
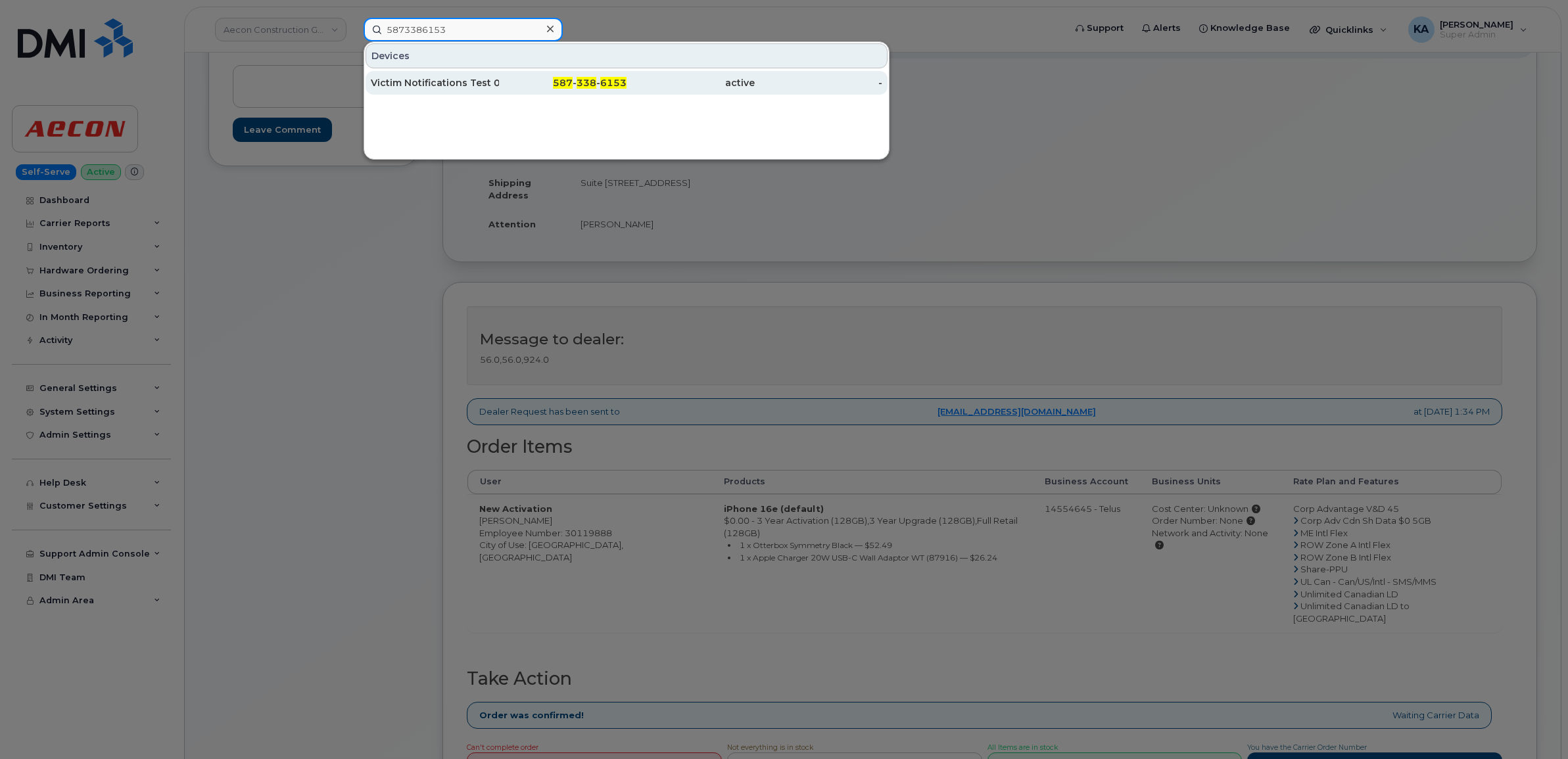
type input "5873386153"
click at [417, 86] on div "Victim Notifications Test 01" at bounding box center [435, 82] width 128 height 13
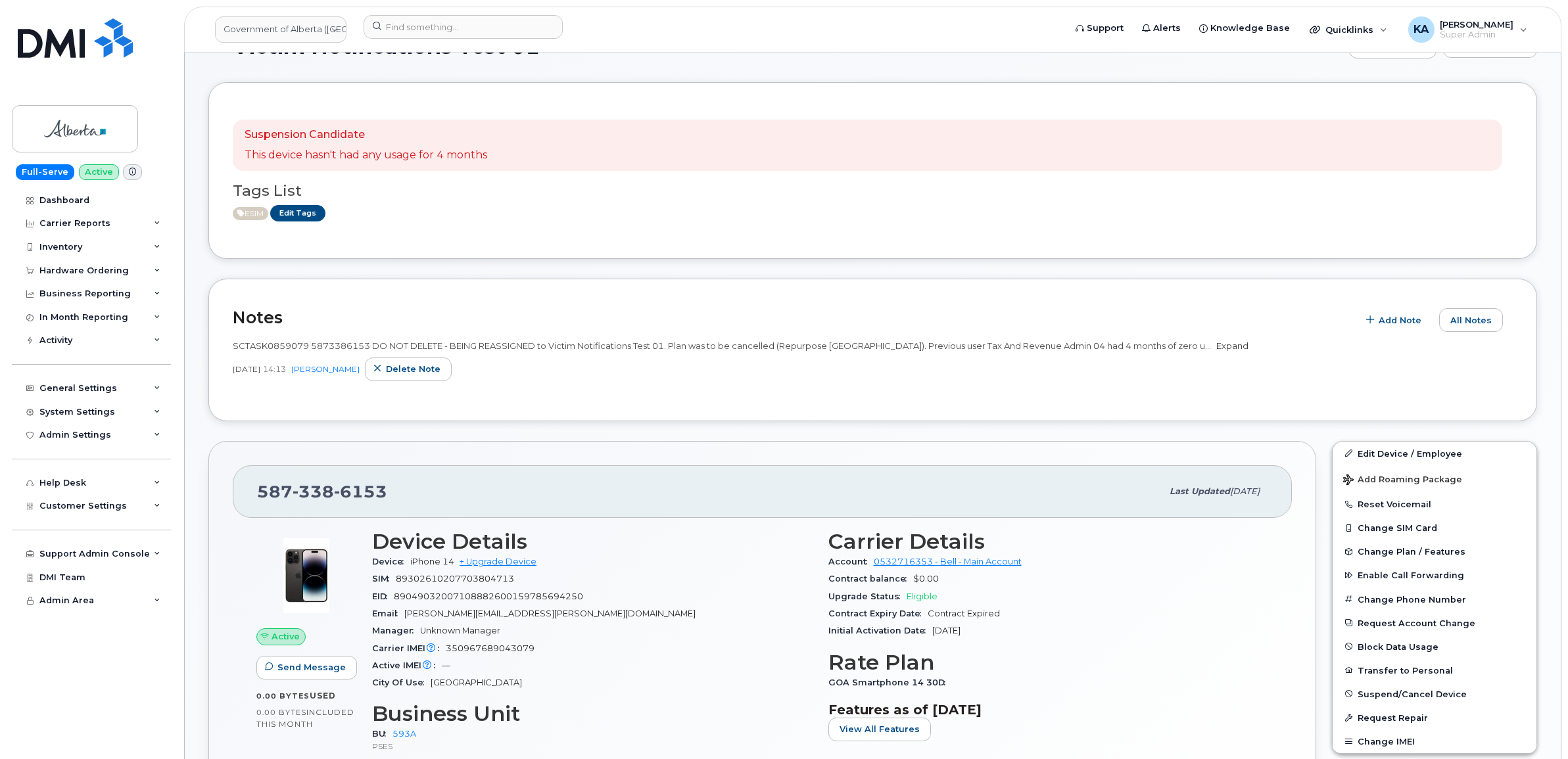
scroll to position [329, 0]
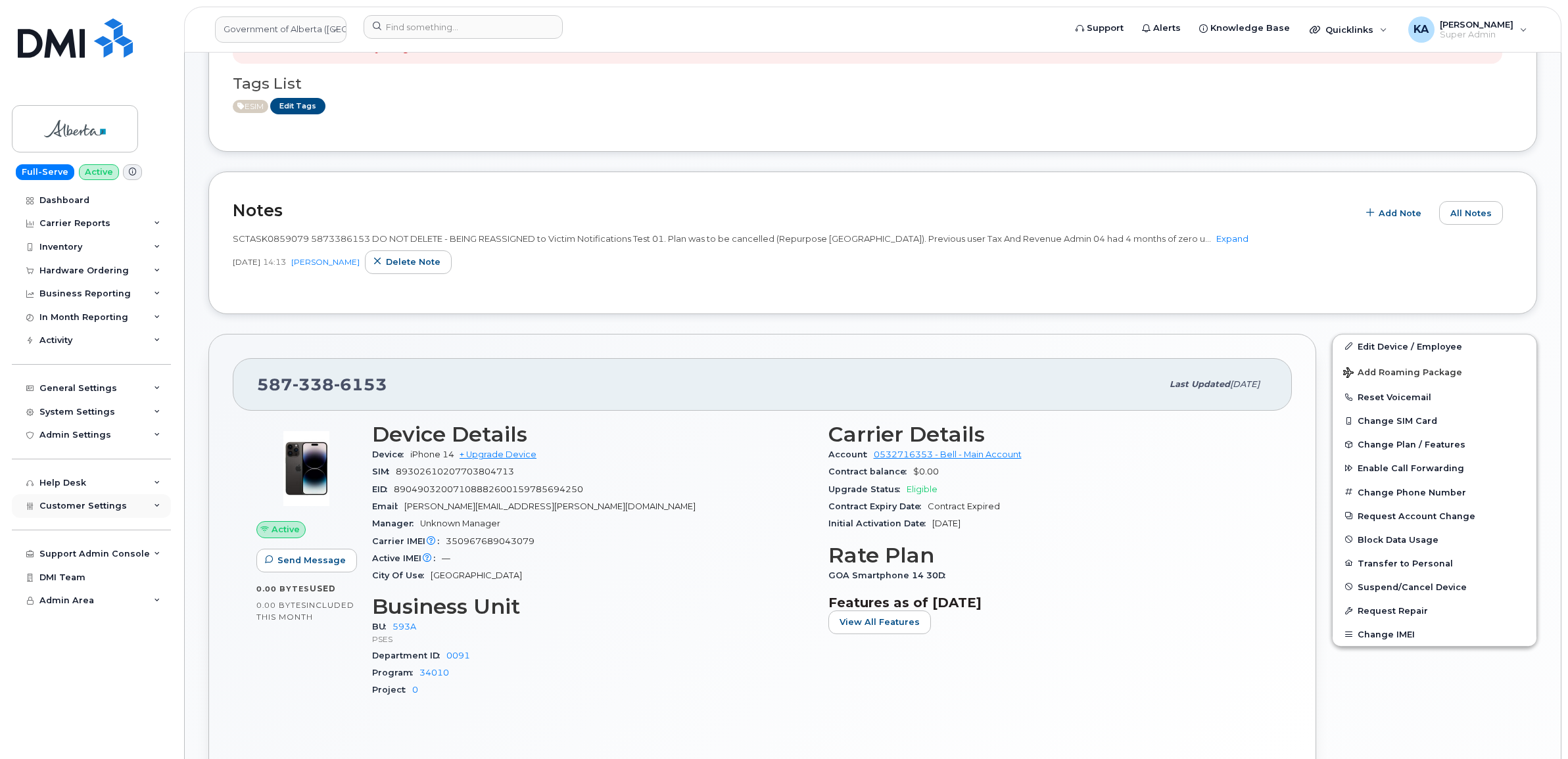
click at [72, 503] on div "Customer Settings" at bounding box center [91, 507] width 159 height 24
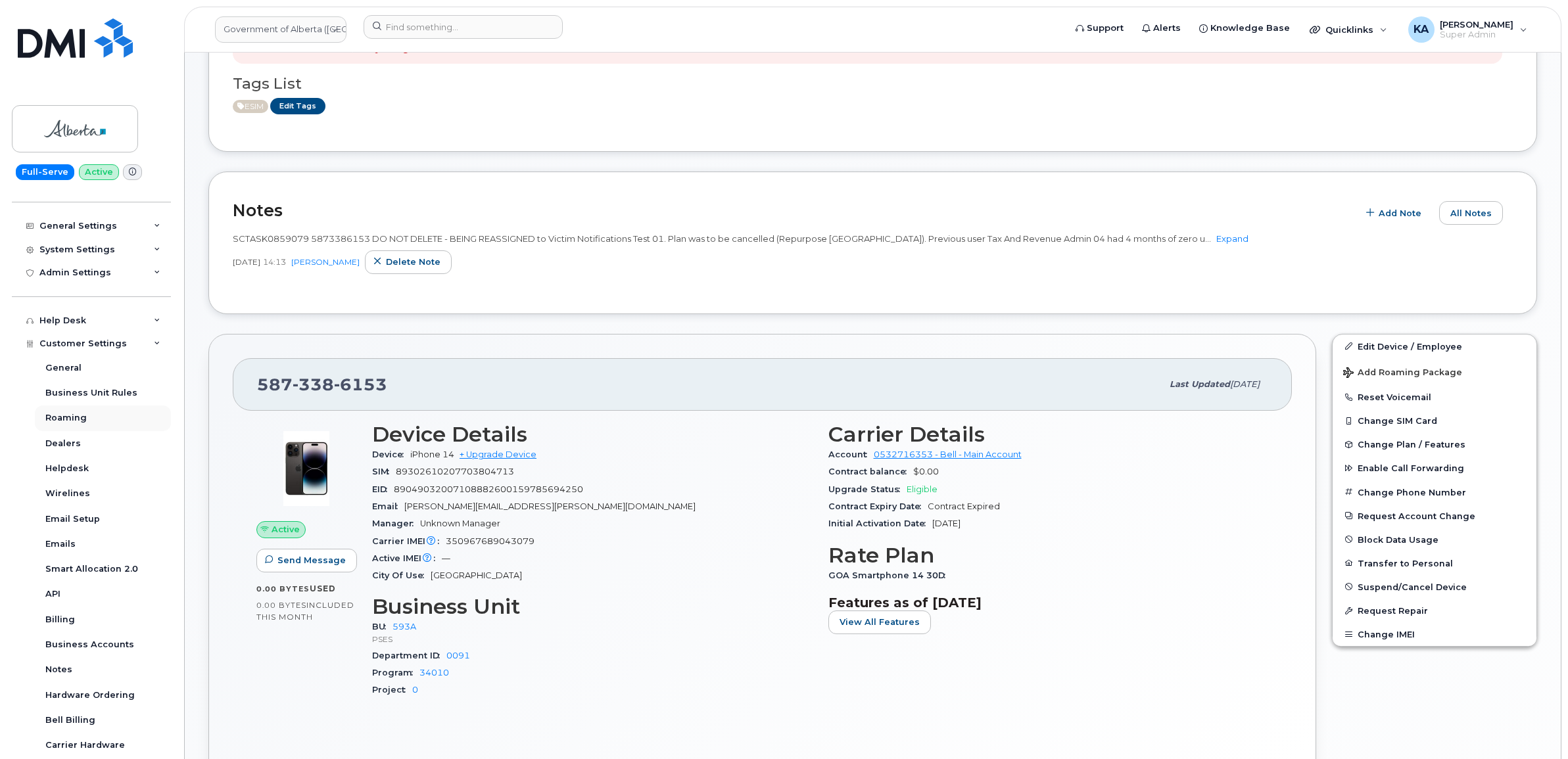
scroll to position [164, 0]
drag, startPoint x: 403, startPoint y: 383, endPoint x: 255, endPoint y: 382, distance: 148.0
click at [255, 382] on div "587 338 6153 Last updated Oct 02, 2025" at bounding box center [762, 384] width 1059 height 52
copy span "587 338 6153"
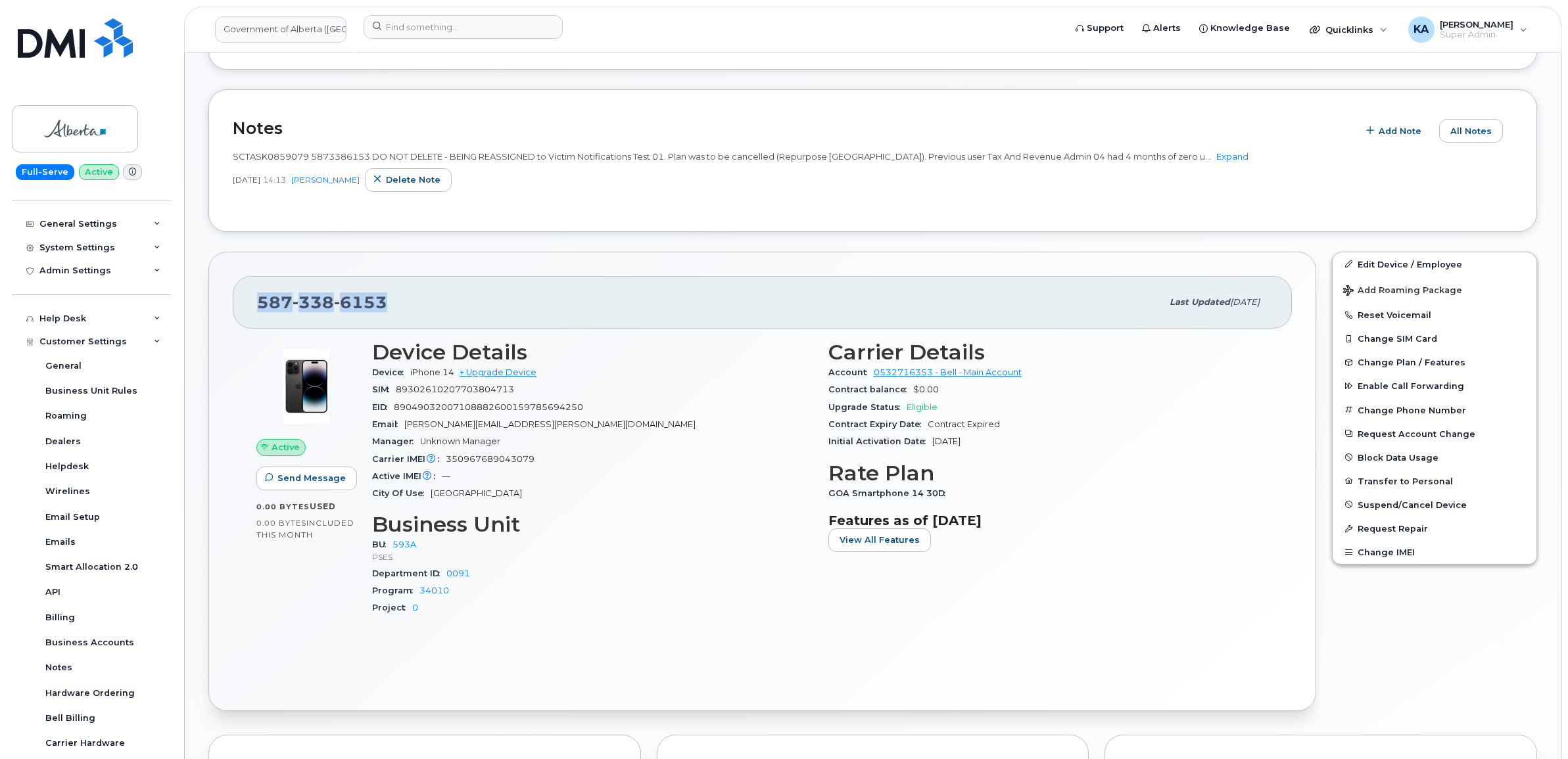
click at [250, 307] on div "587 338 6153 Last updated Oct 02, 2025" at bounding box center [762, 302] width 1059 height 52
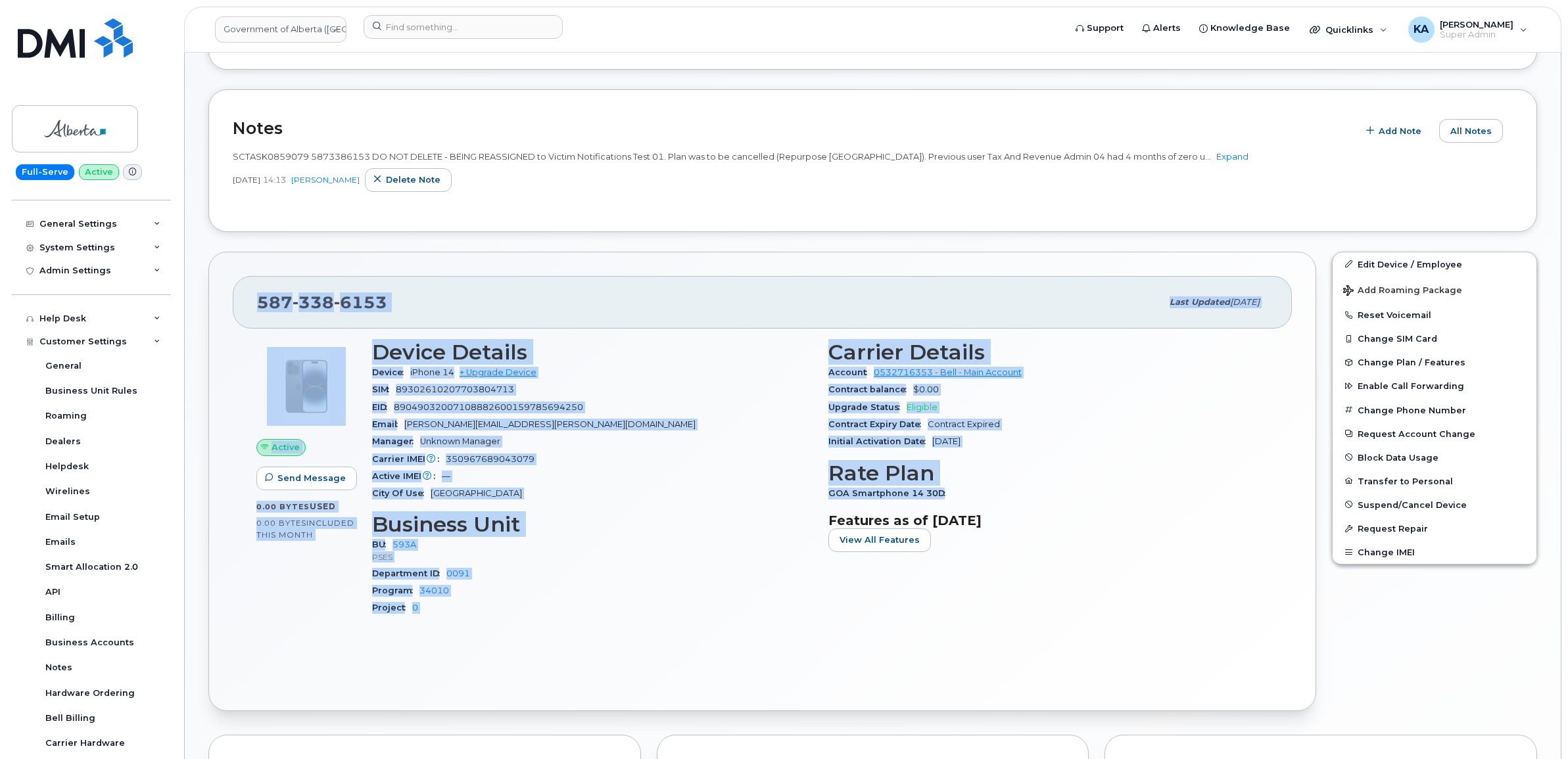
drag, startPoint x: 250, startPoint y: 302, endPoint x: 946, endPoint y: 489, distance: 720.7
click at [946, 489] on div "587 338 6153 Last updated Oct 02, 2025 Active Send Message 0.00 Bytes  used 0.0…" at bounding box center [763, 481] width 1108 height 459
copy div "587 338 6153 Last updated Oct 02, 2025 Active Send Message 0.00 Bytes  used 0.0…"
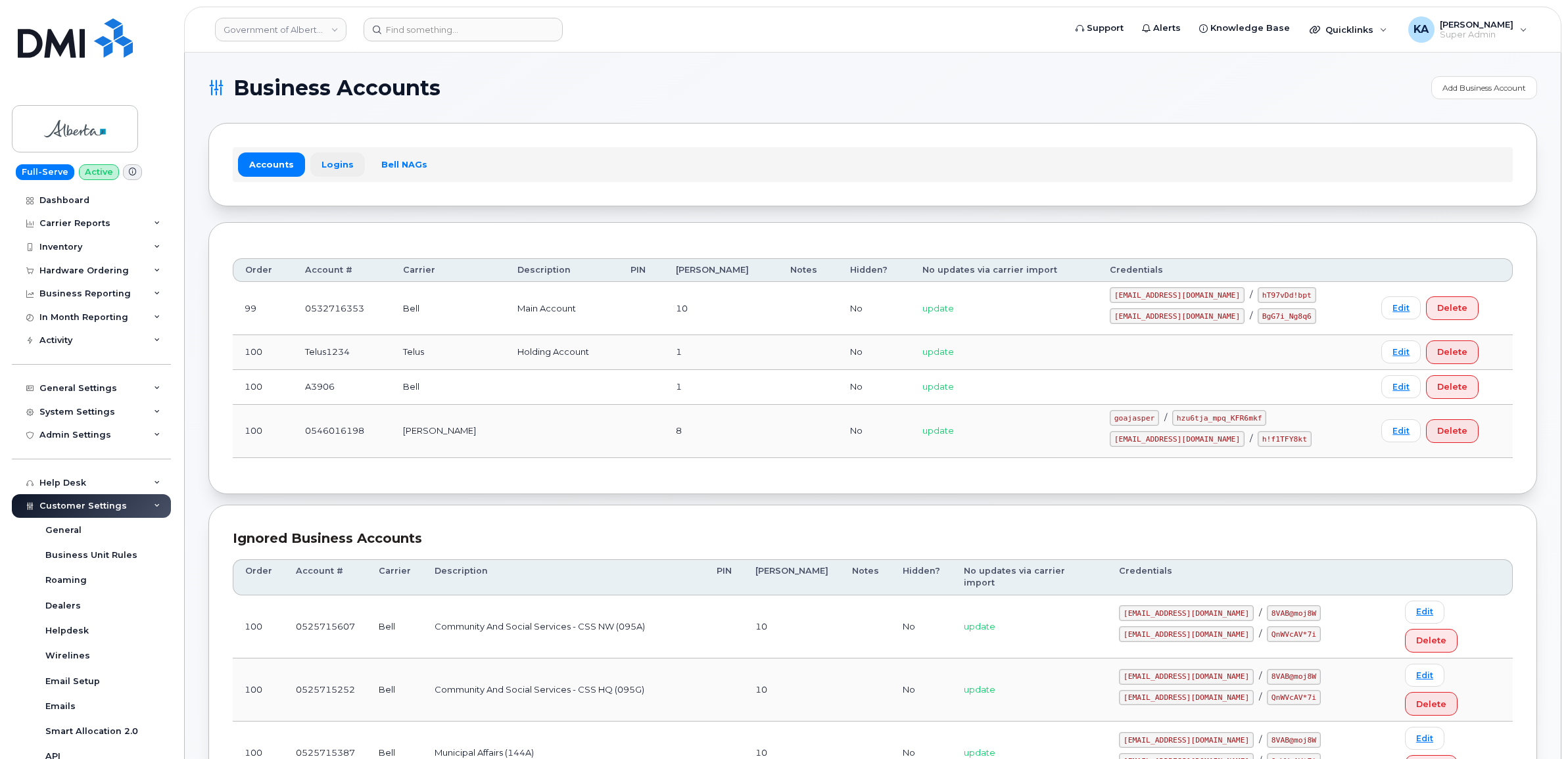
click at [330, 165] on link "Logins" at bounding box center [337, 165] width 55 height 24
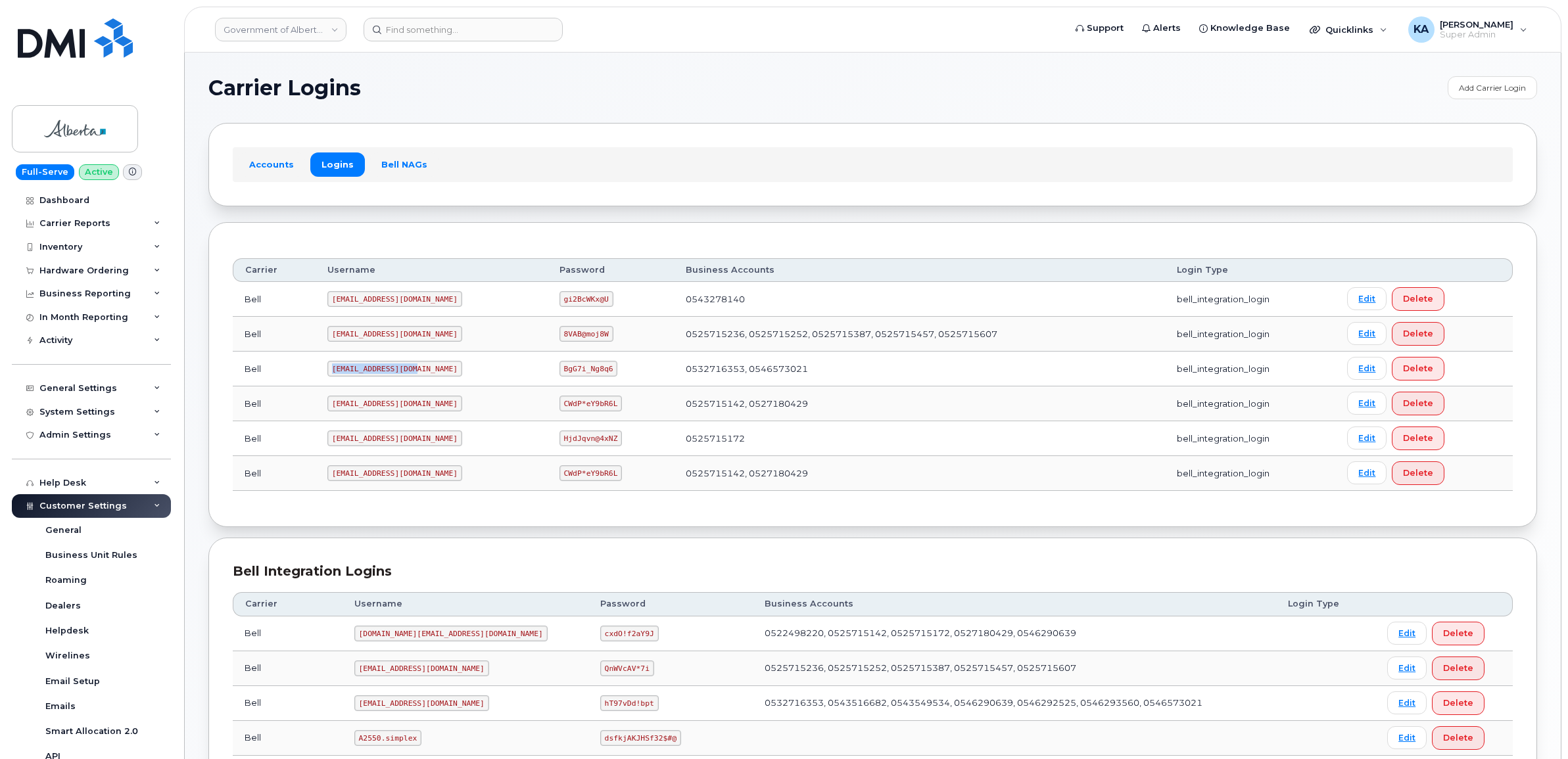
drag, startPoint x: 330, startPoint y: 368, endPoint x: 408, endPoint y: 381, distance: 79.1
click at [408, 381] on td "[EMAIL_ADDRESS][DOMAIN_NAME]" at bounding box center [431, 369] width 232 height 35
copy code "[EMAIL_ADDRESS][DOMAIN_NAME]"
drag, startPoint x: 517, startPoint y: 372, endPoint x: 572, endPoint y: 380, distance: 55.6
click at [572, 380] on td "BgG7i_Ng8q6" at bounding box center [611, 369] width 127 height 35
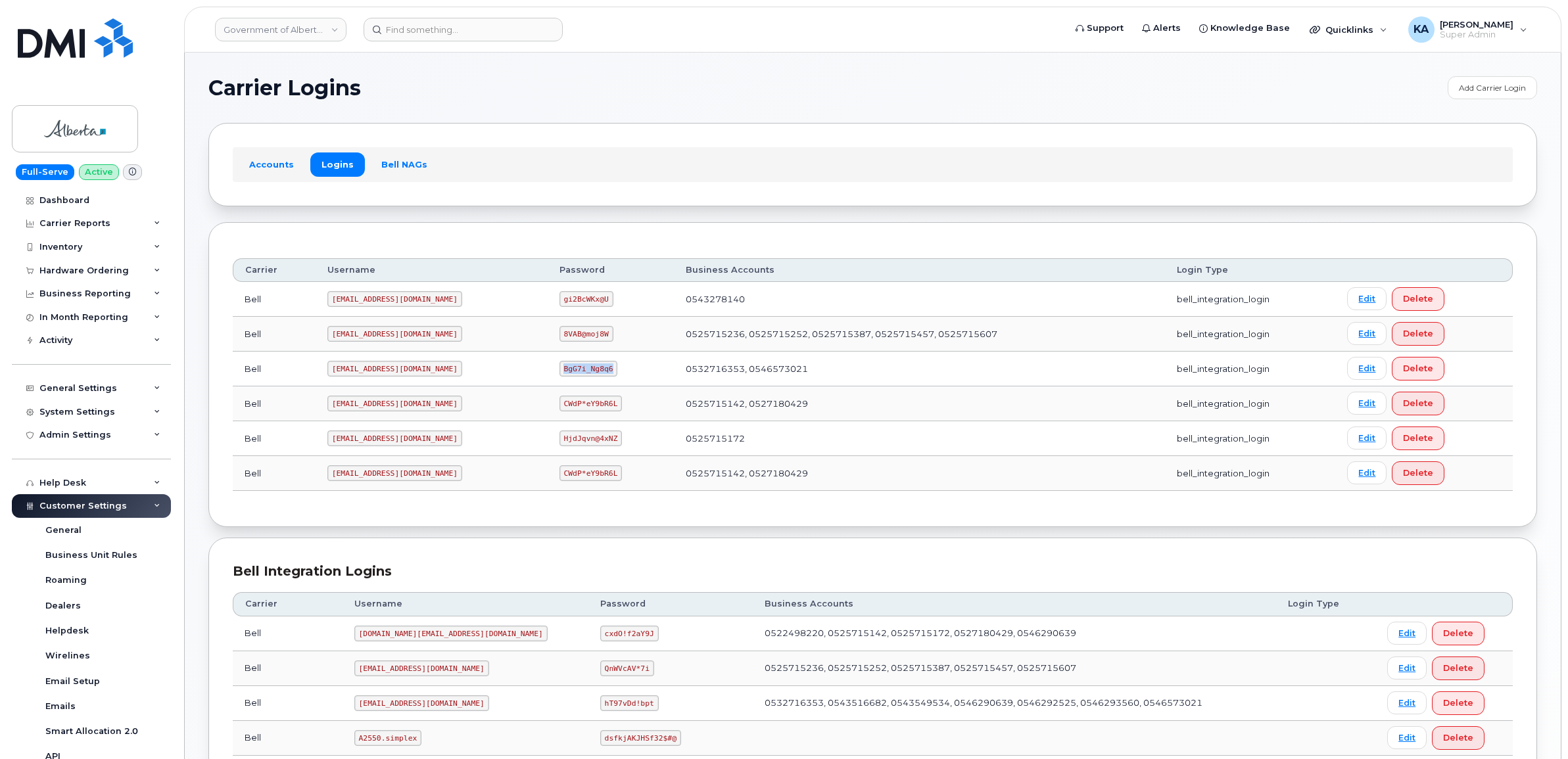
copy code "BgG7i_Ng8q6"
